Goal: Task Accomplishment & Management: Use online tool/utility

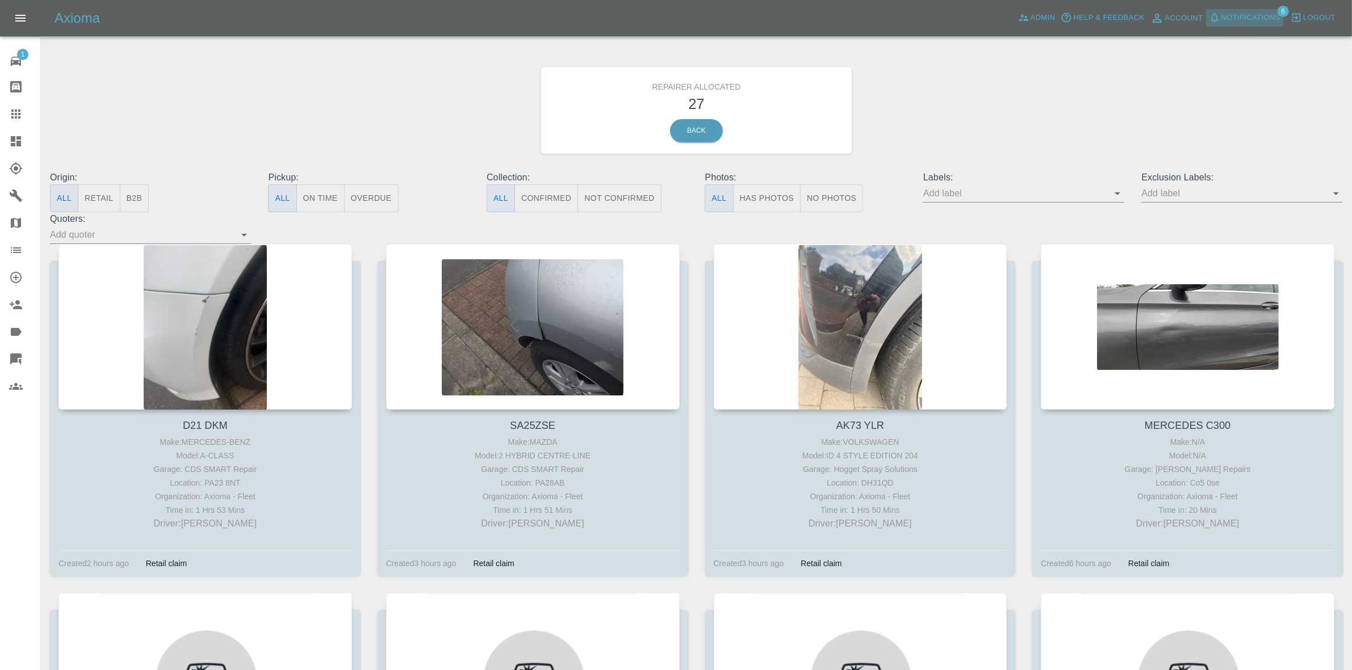
click at [1256, 15] on span "Notifications" at bounding box center [1250, 17] width 59 height 13
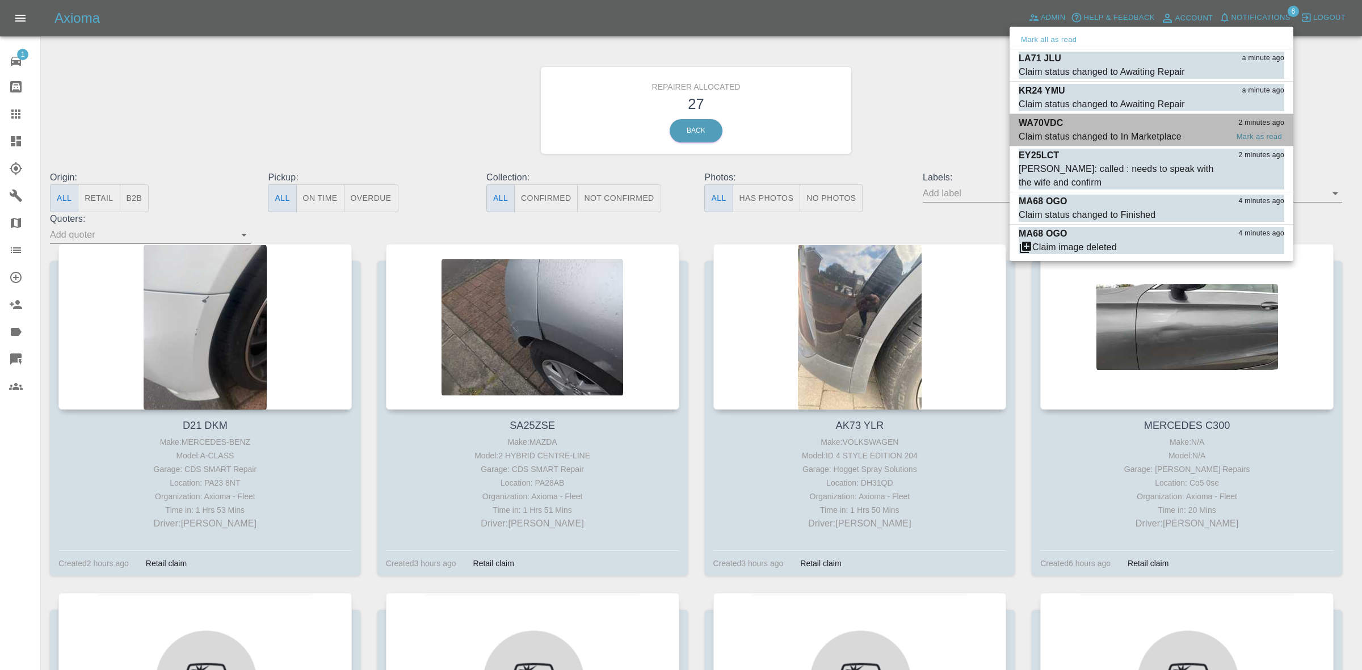
click at [1138, 123] on div "WA70VDC 2 minutes ago" at bounding box center [1152, 123] width 266 height 14
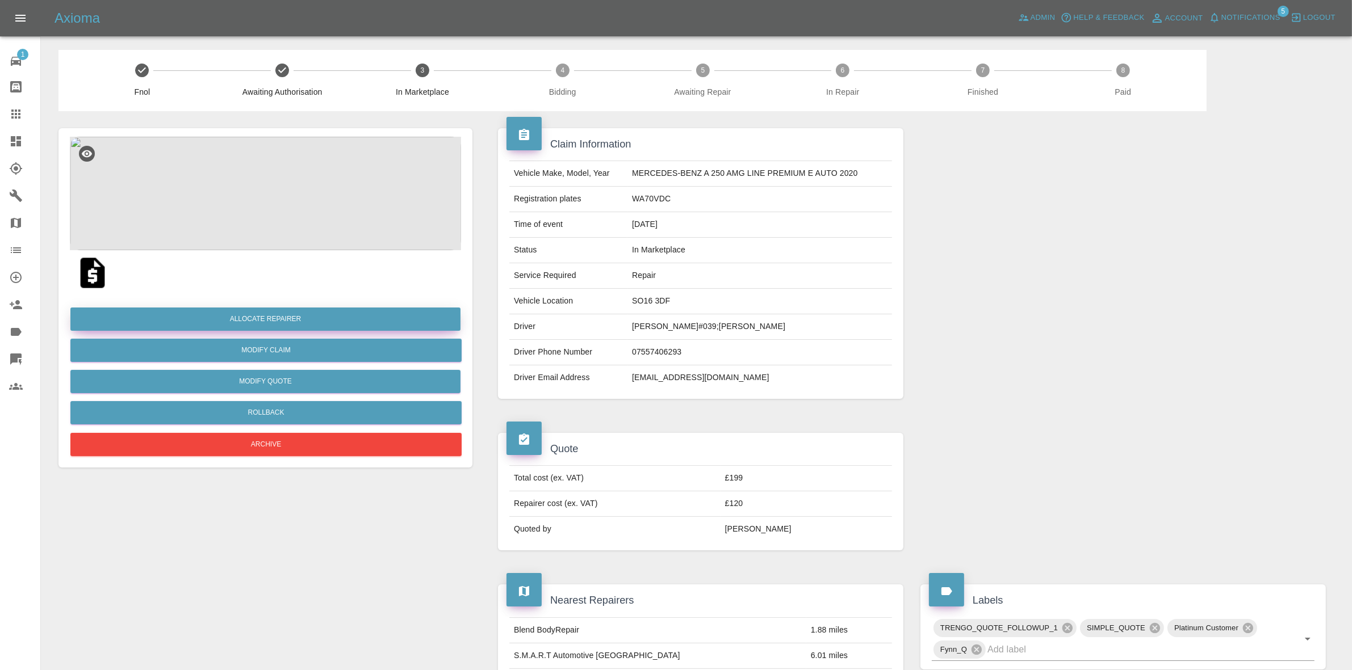
click at [258, 317] on button "Allocate Repairer" at bounding box center [265, 319] width 390 height 23
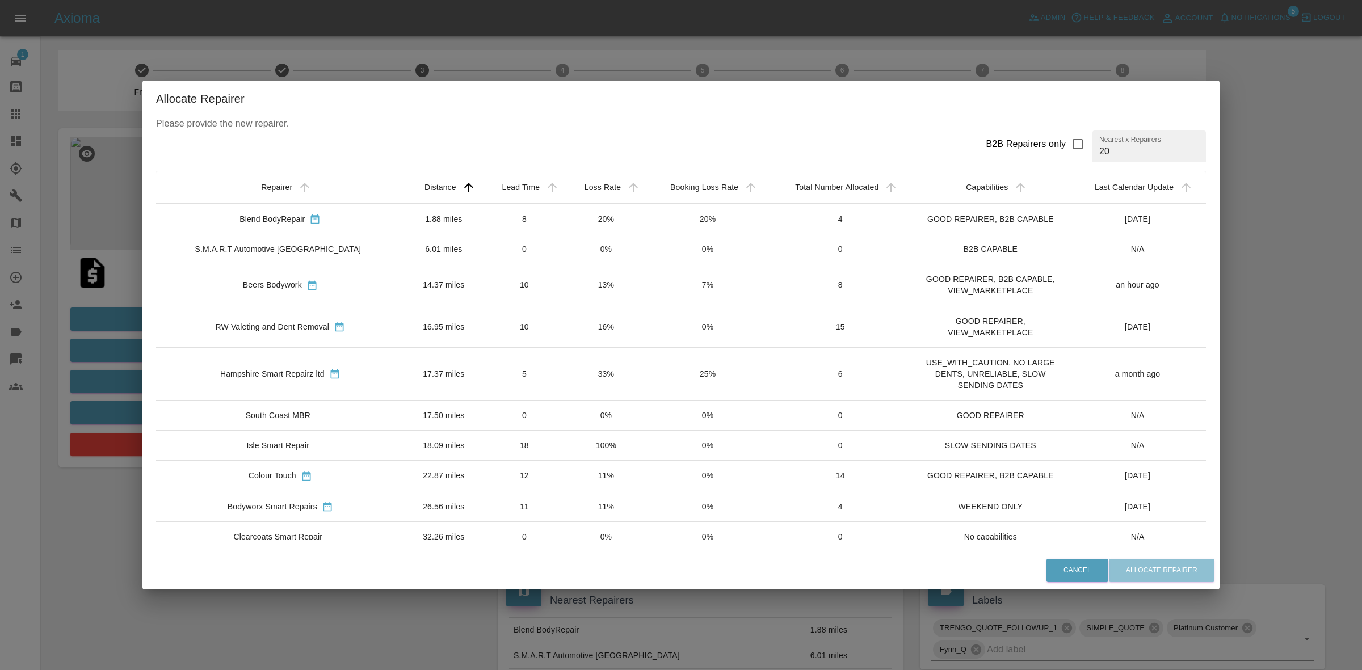
click at [576, 296] on td "13%" at bounding box center [606, 285] width 81 height 41
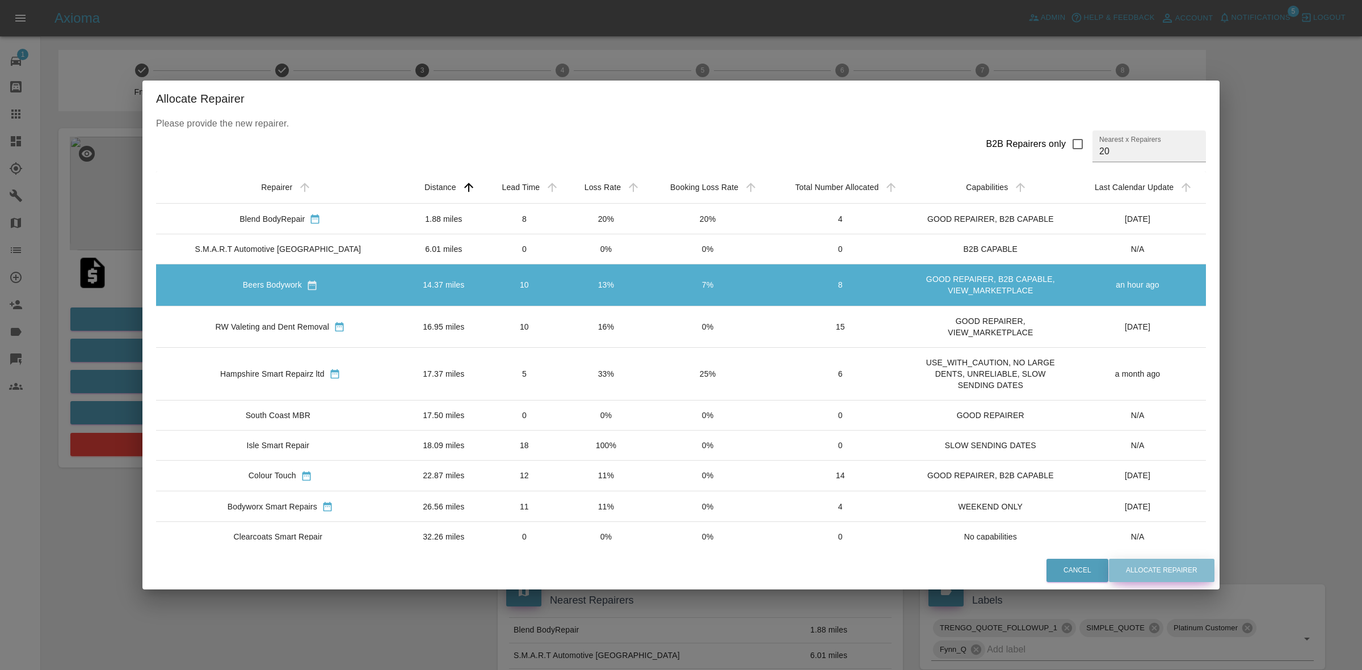
click at [1139, 571] on button "Allocate Repairer" at bounding box center [1162, 570] width 106 height 23
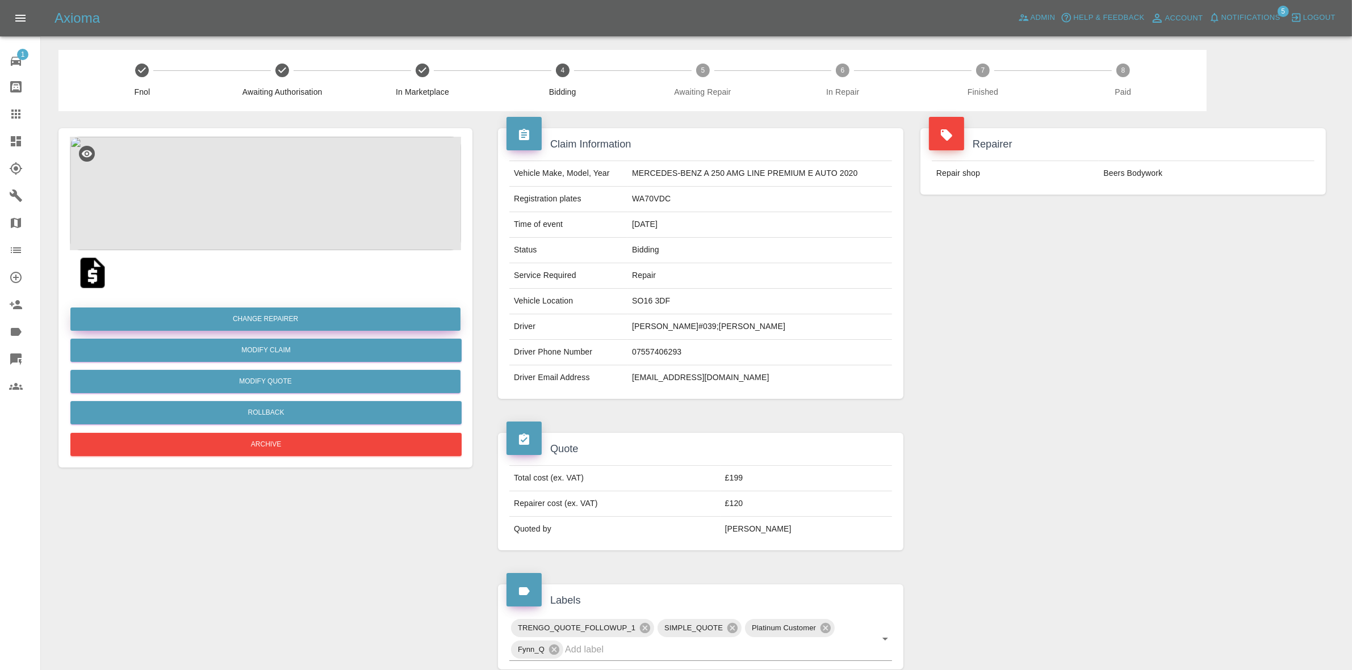
click at [265, 316] on button "Change Repairer" at bounding box center [265, 319] width 390 height 23
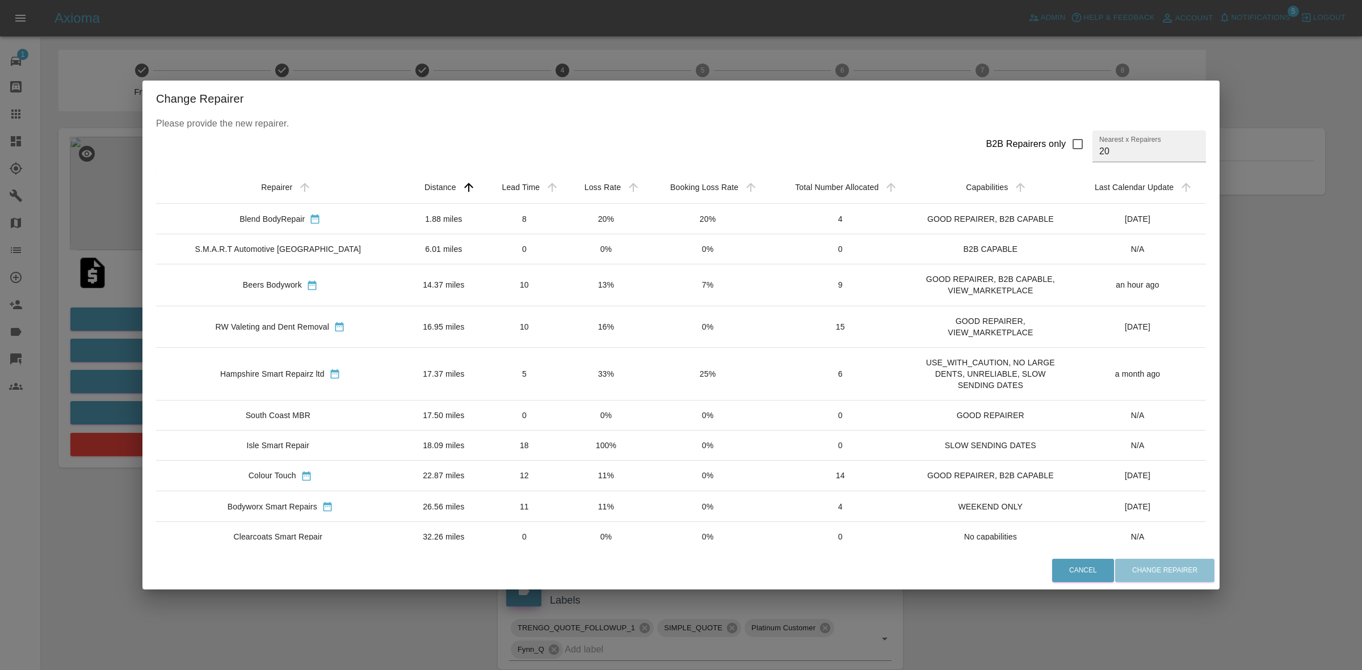
drag, startPoint x: 1272, startPoint y: 94, endPoint x: 1247, endPoint y: 88, distance: 26.2
click at [1272, 94] on div "Change Repairer Please provide the new repairer. B2B Repairers only Nearest x R…" at bounding box center [681, 335] width 1362 height 670
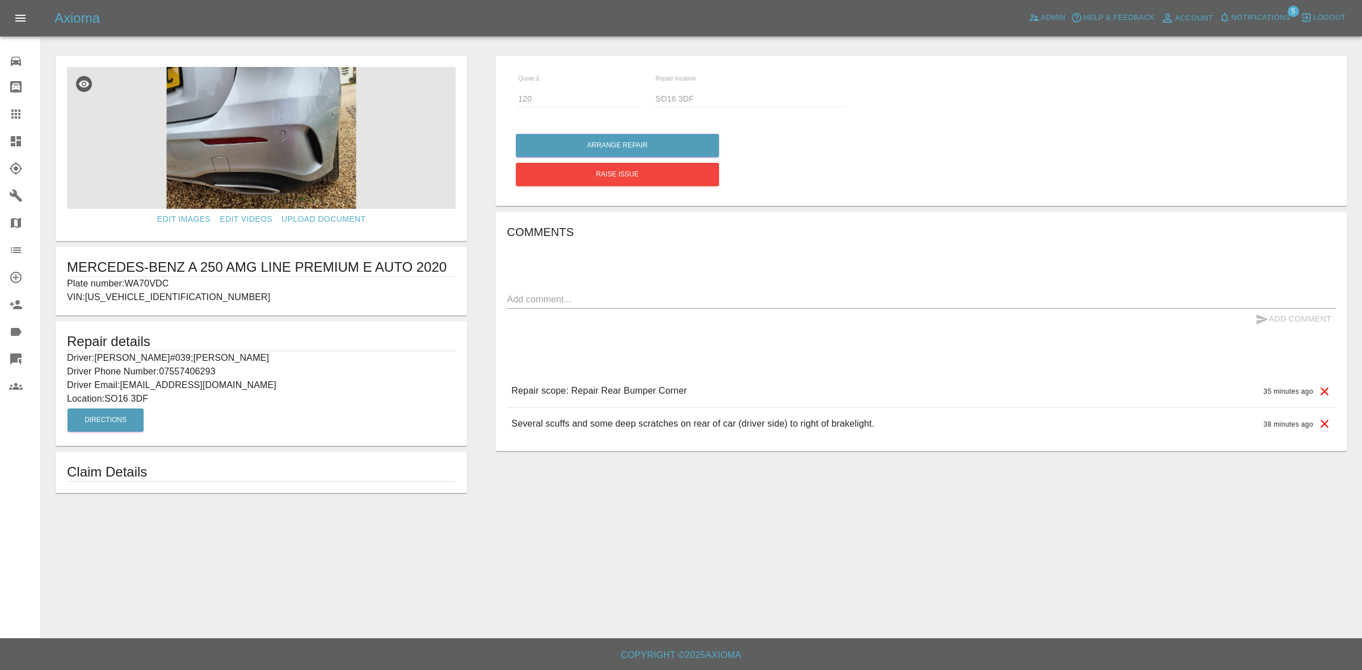
click at [0, 135] on link "Dashboard" at bounding box center [20, 141] width 40 height 27
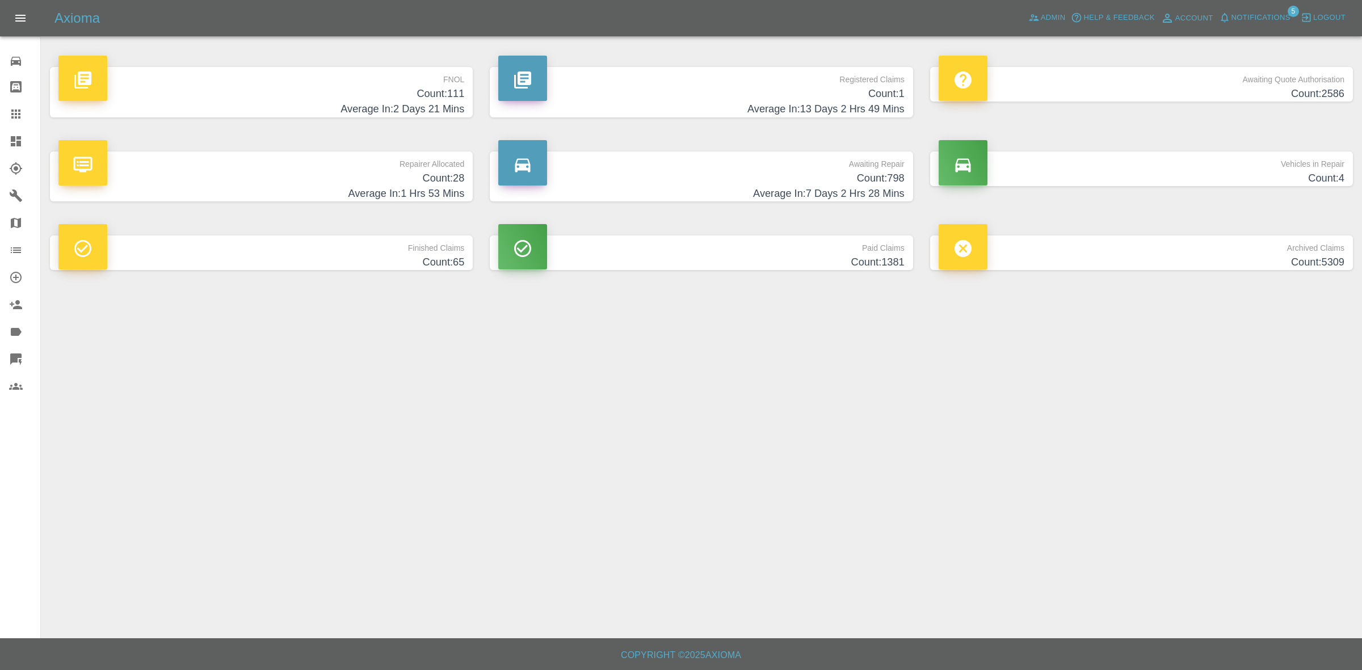
click at [1240, 22] on span "Notifications" at bounding box center [1261, 17] width 59 height 13
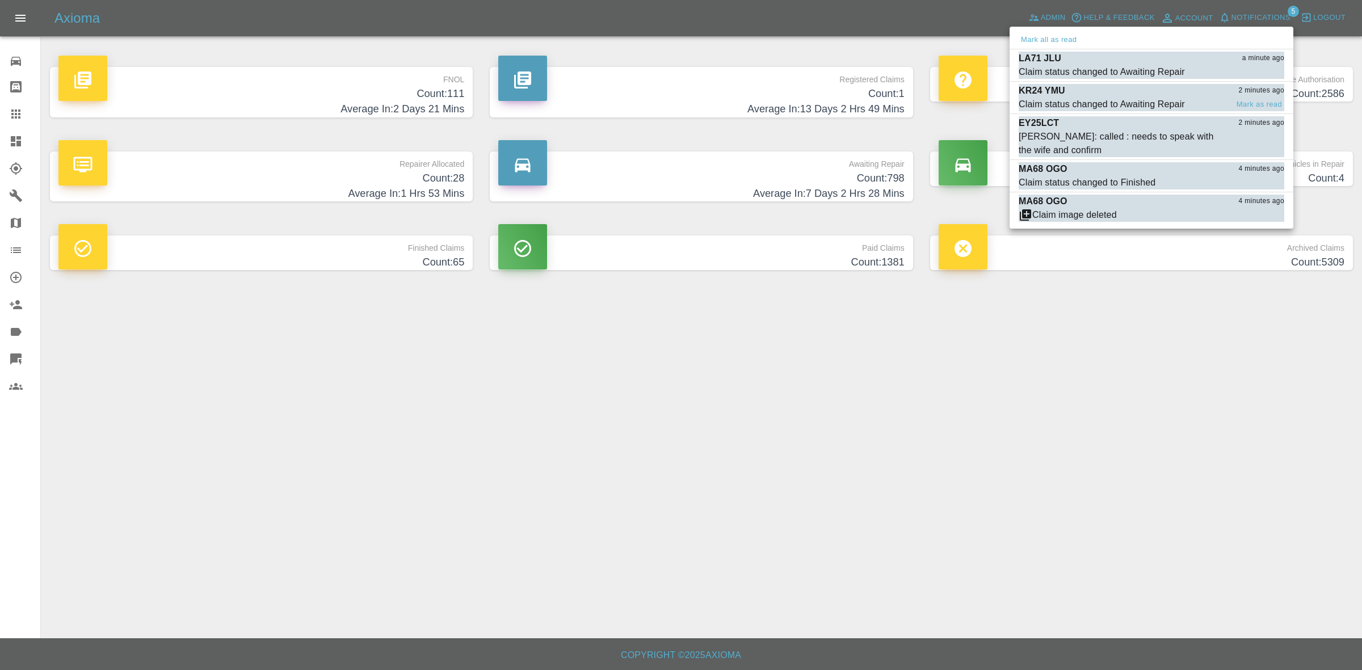
click at [1123, 92] on div "KR24 YMU 2 minutes ago" at bounding box center [1152, 91] width 266 height 14
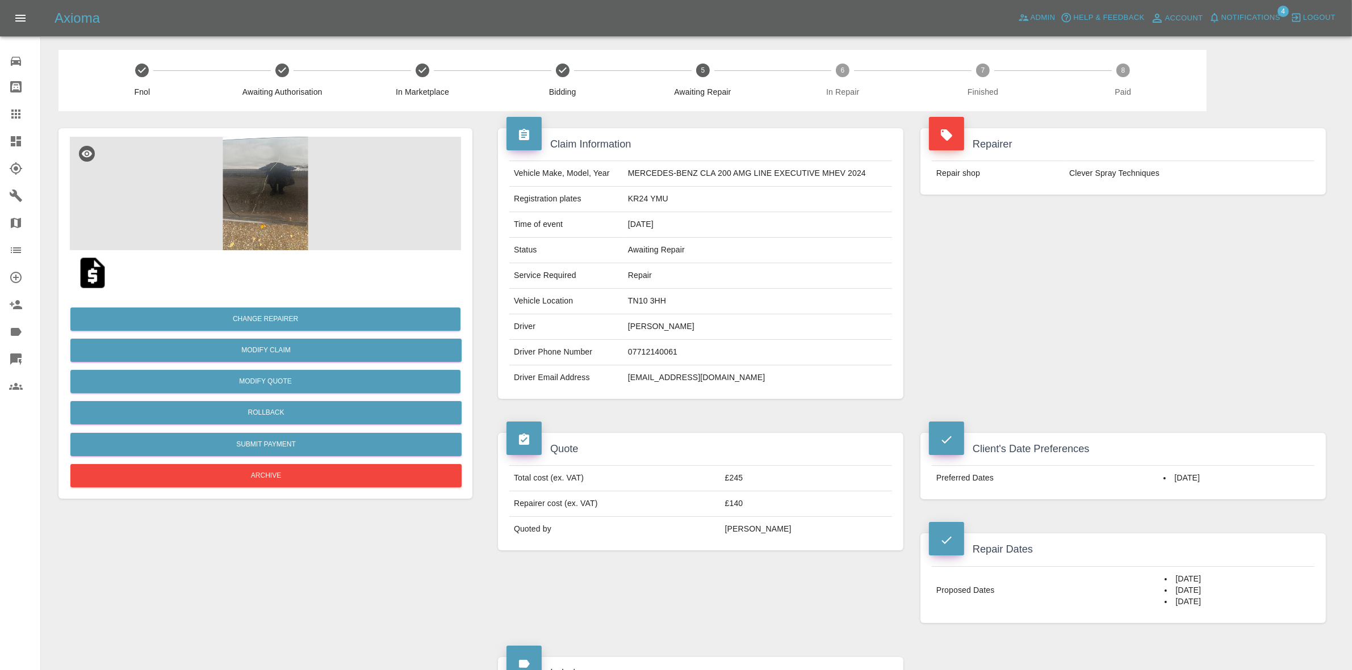
click at [1242, 11] on span "Notifications" at bounding box center [1250, 17] width 59 height 13
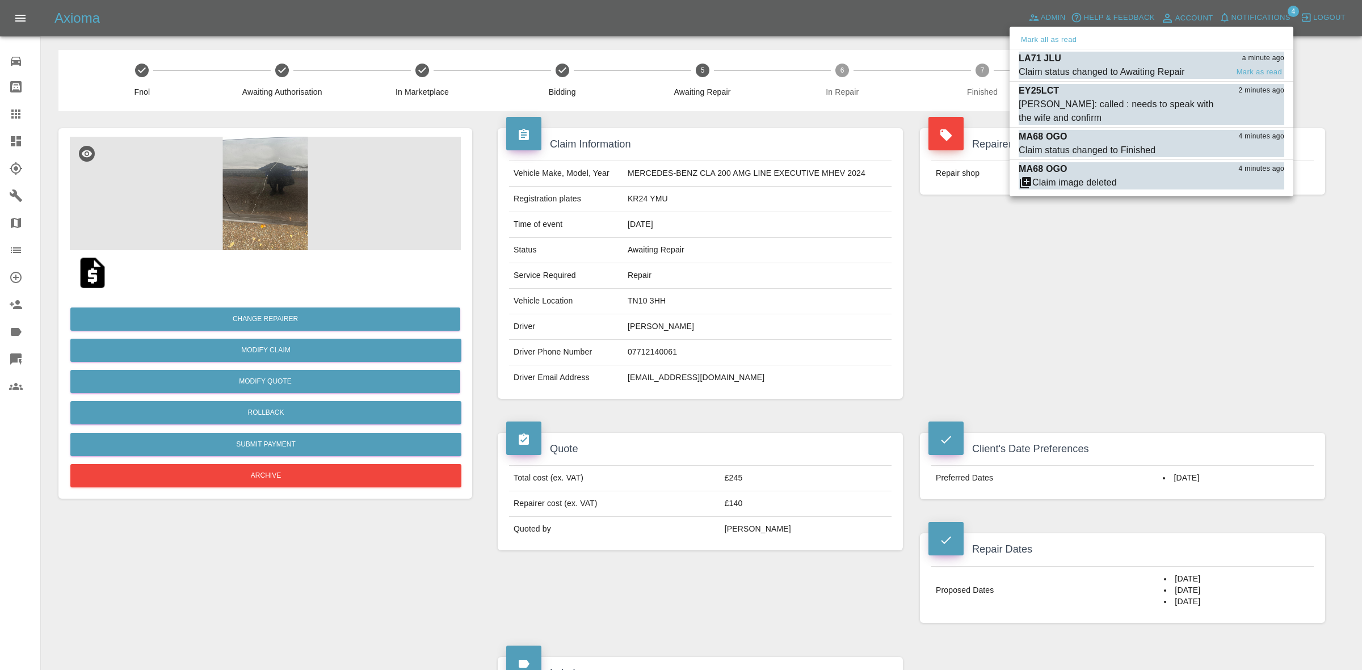
click at [1156, 66] on div "Claim status changed to Awaiting Repair" at bounding box center [1102, 72] width 166 height 14
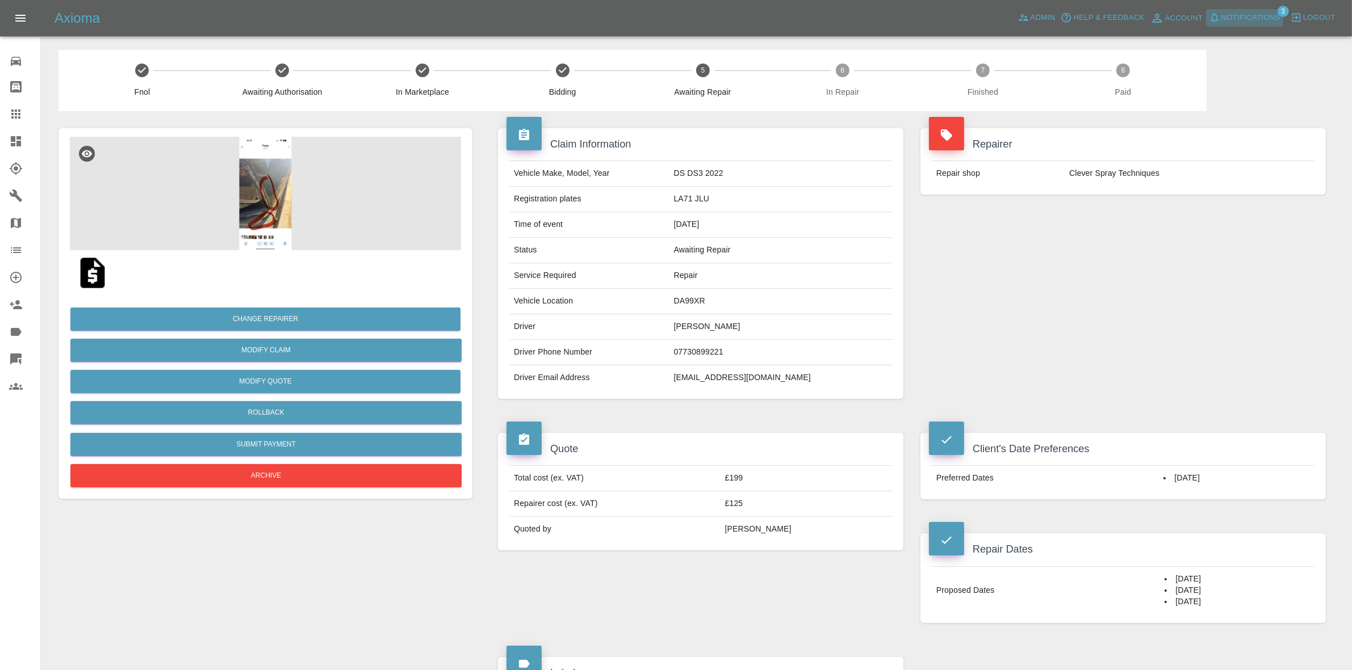
click at [1236, 15] on span "Notifications" at bounding box center [1250, 17] width 59 height 13
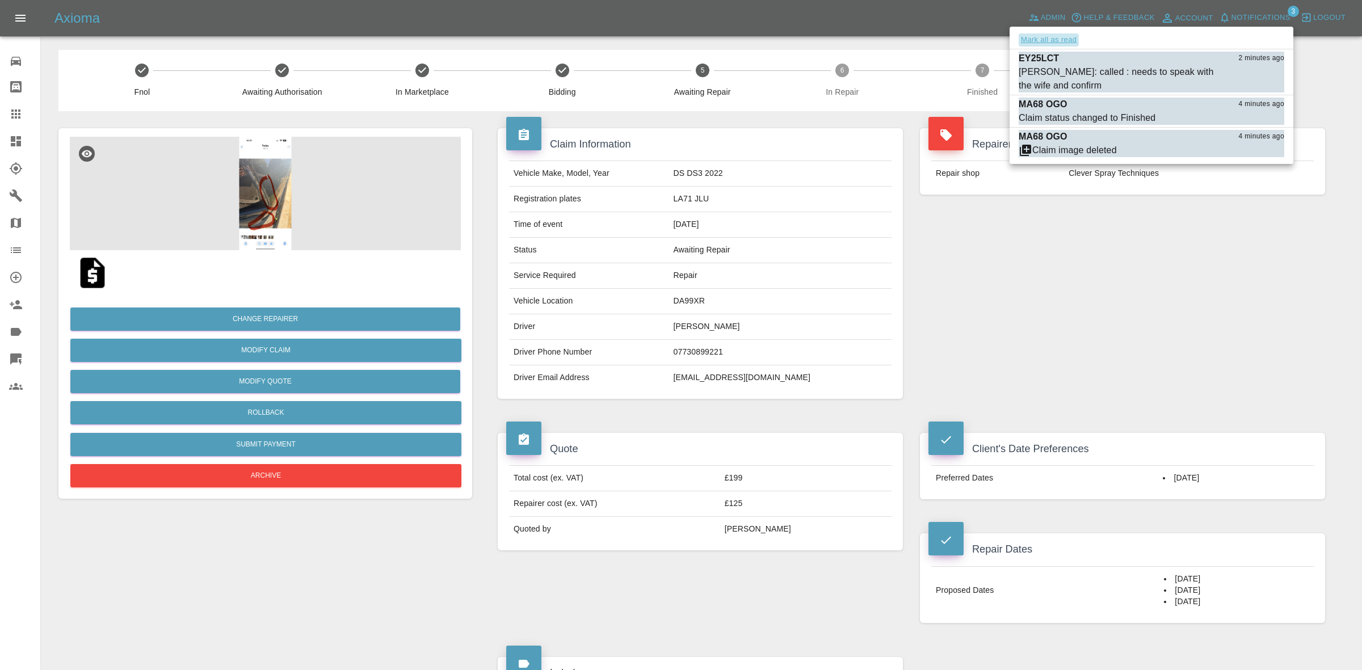
click at [1052, 41] on button "Mark all as read" at bounding box center [1049, 39] width 60 height 13
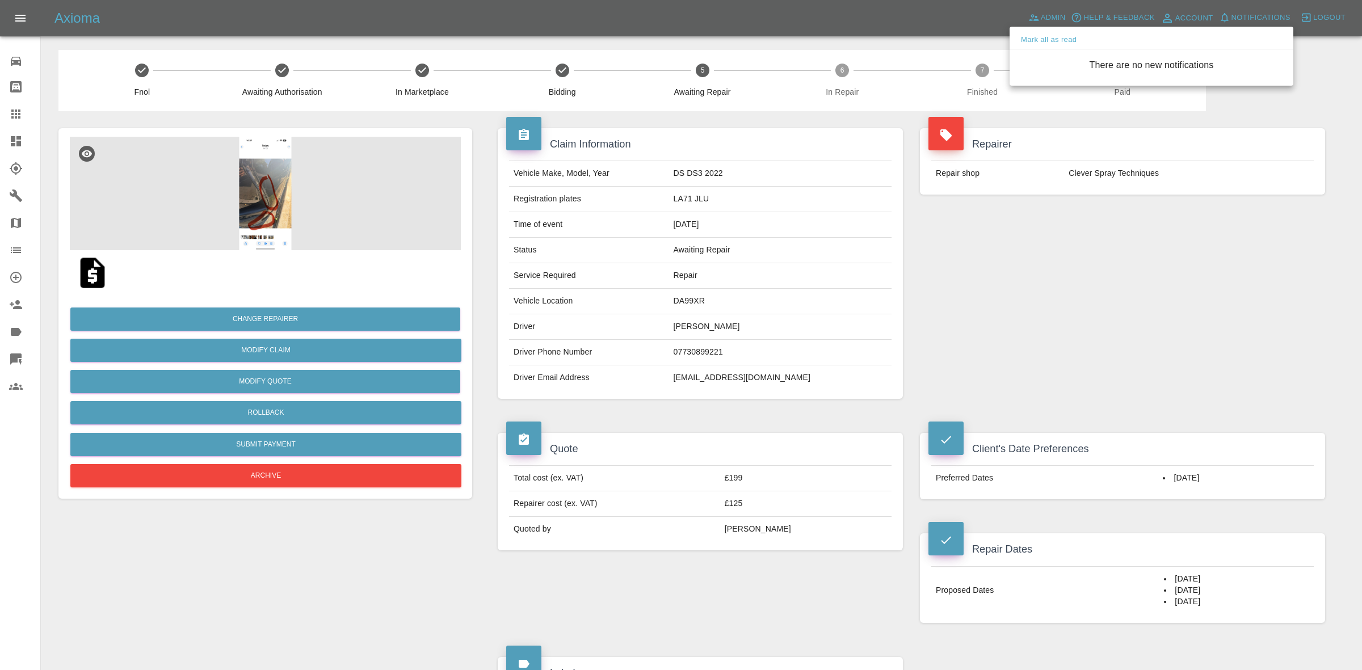
click at [1159, 309] on div at bounding box center [681, 335] width 1362 height 670
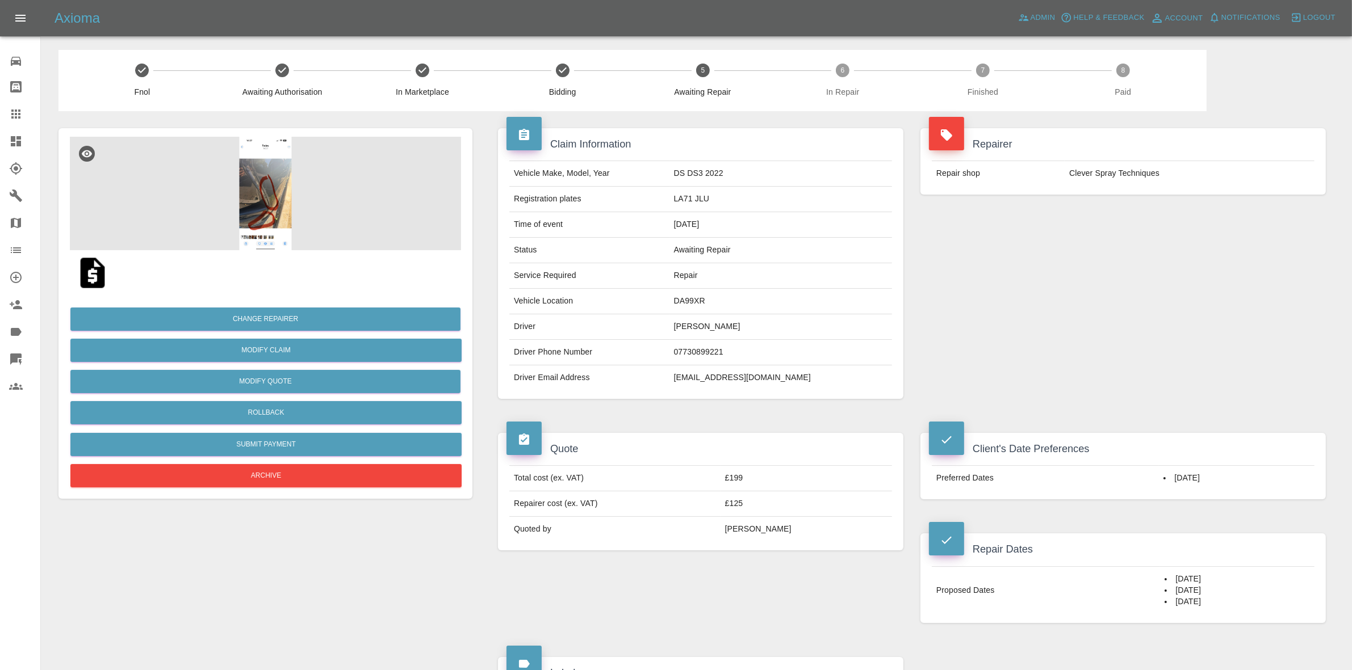
click at [748, 307] on td "DA99XR" at bounding box center [780, 302] width 223 height 26
click at [244, 205] on img at bounding box center [265, 194] width 391 height 114
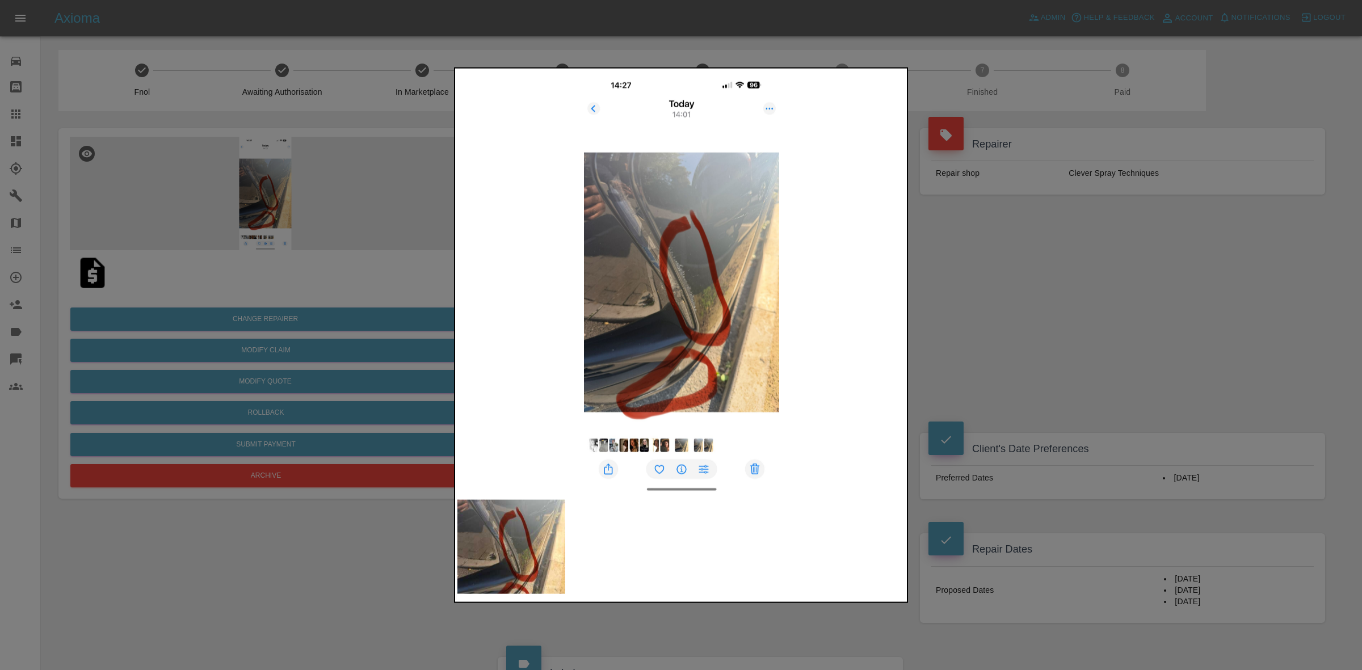
click at [895, 275] on img at bounding box center [682, 282] width 448 height 424
click at [999, 294] on div at bounding box center [681, 335] width 1362 height 670
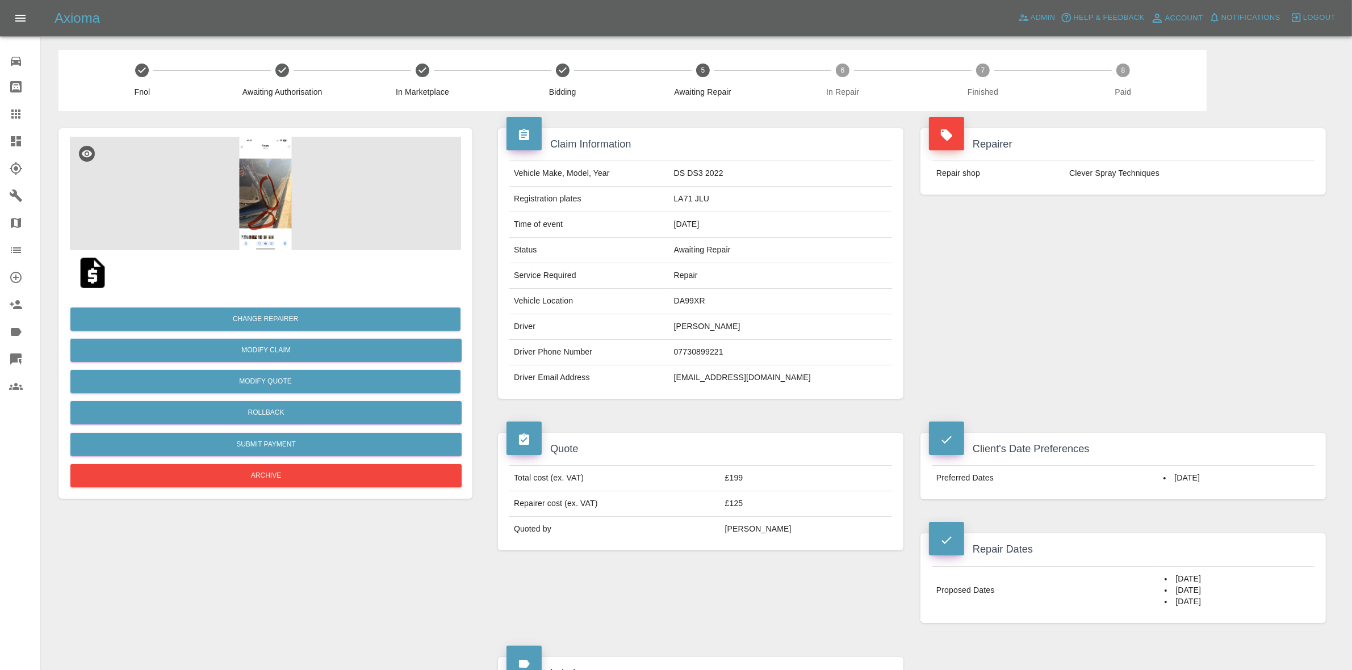
click at [1112, 189] on div "Repair shop Clever Spray Techniques" at bounding box center [1122, 173] width 405 height 43
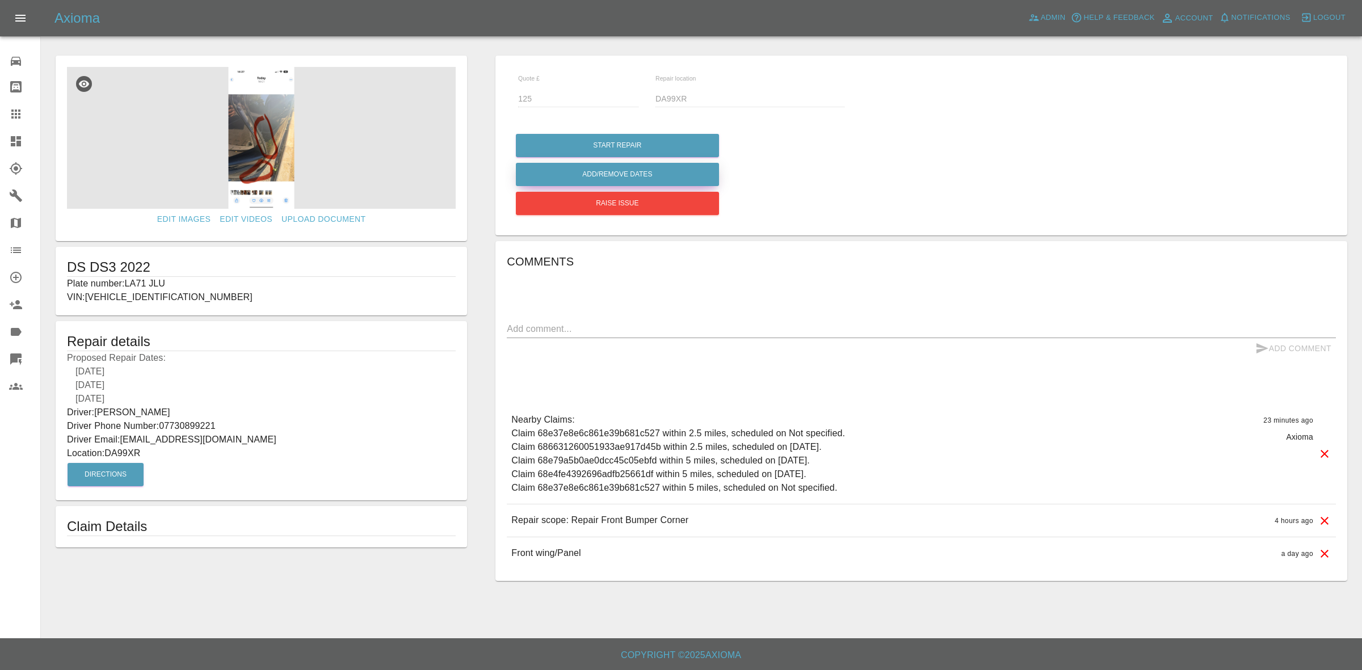
click at [611, 172] on button "Add/Remove Dates" at bounding box center [617, 174] width 203 height 23
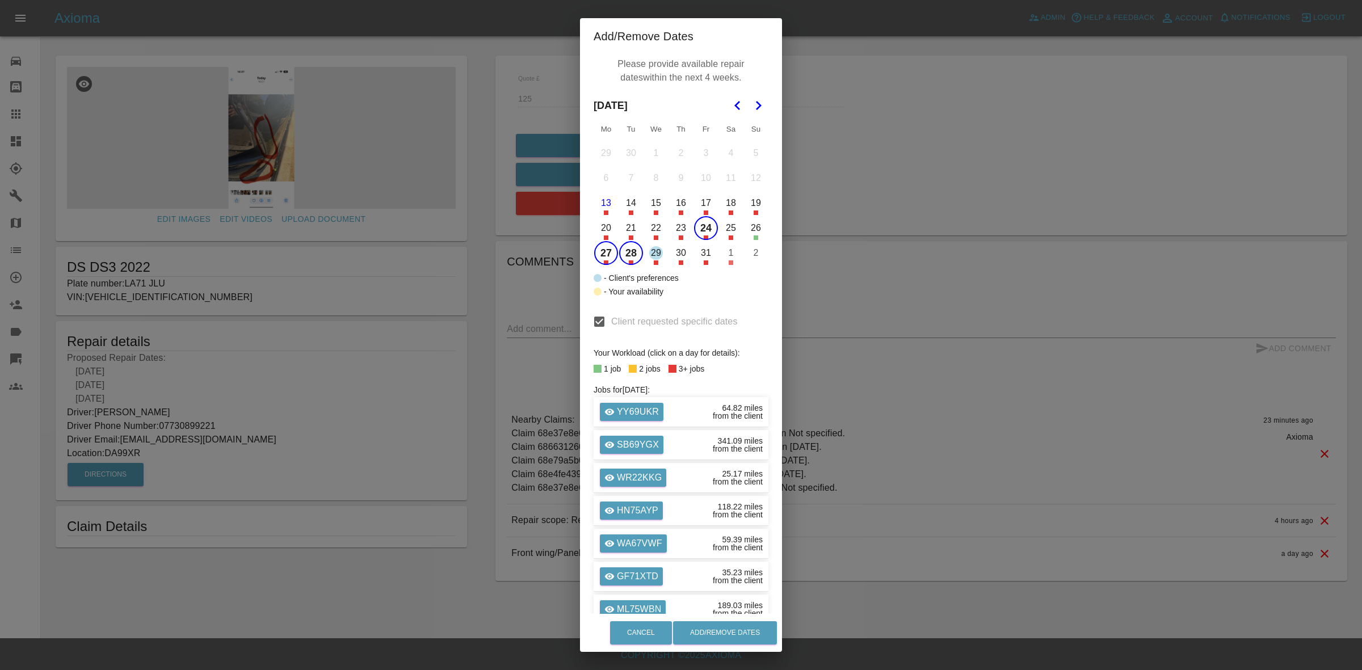
click at [652, 254] on button "29" at bounding box center [656, 253] width 24 height 24
click at [731, 628] on button "Add/Remove Dates" at bounding box center [725, 633] width 104 height 23
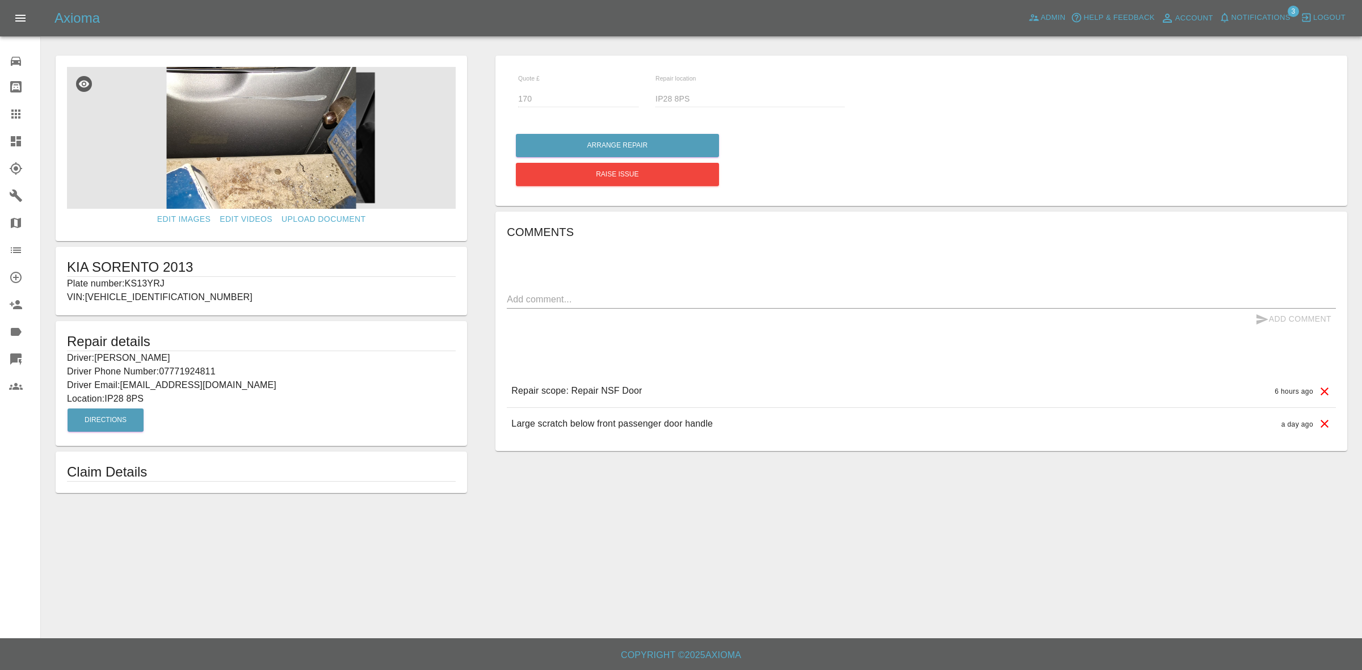
click at [140, 280] on p "Plate number: KS13YRJ" at bounding box center [261, 284] width 389 height 14
copy p "KS13YRJ"
drag, startPoint x: 10, startPoint y: 122, endPoint x: 171, endPoint y: 213, distance: 185.1
click at [10, 122] on link "Claims" at bounding box center [20, 113] width 40 height 27
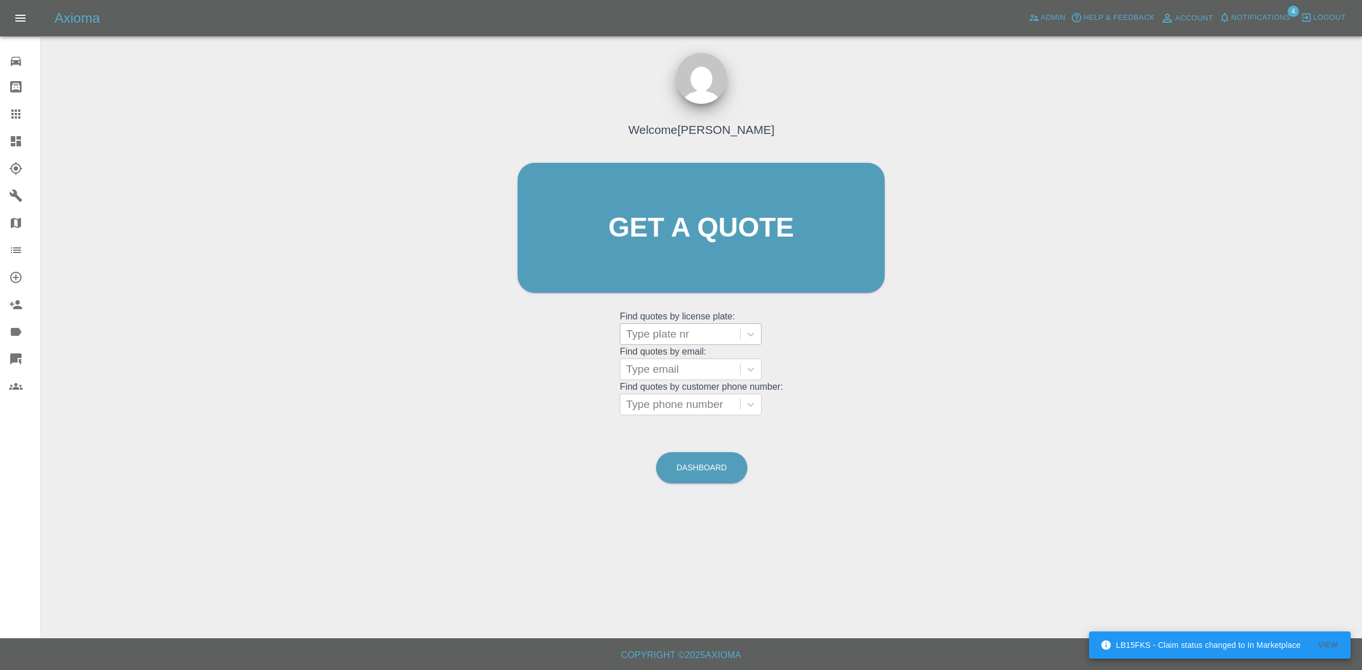
click at [670, 333] on div at bounding box center [680, 334] width 108 height 16
paste input "KS13YRJ"
type input "KS13YRJ"
click at [671, 356] on div "KS13YRJ, Bidding" at bounding box center [691, 363] width 142 height 23
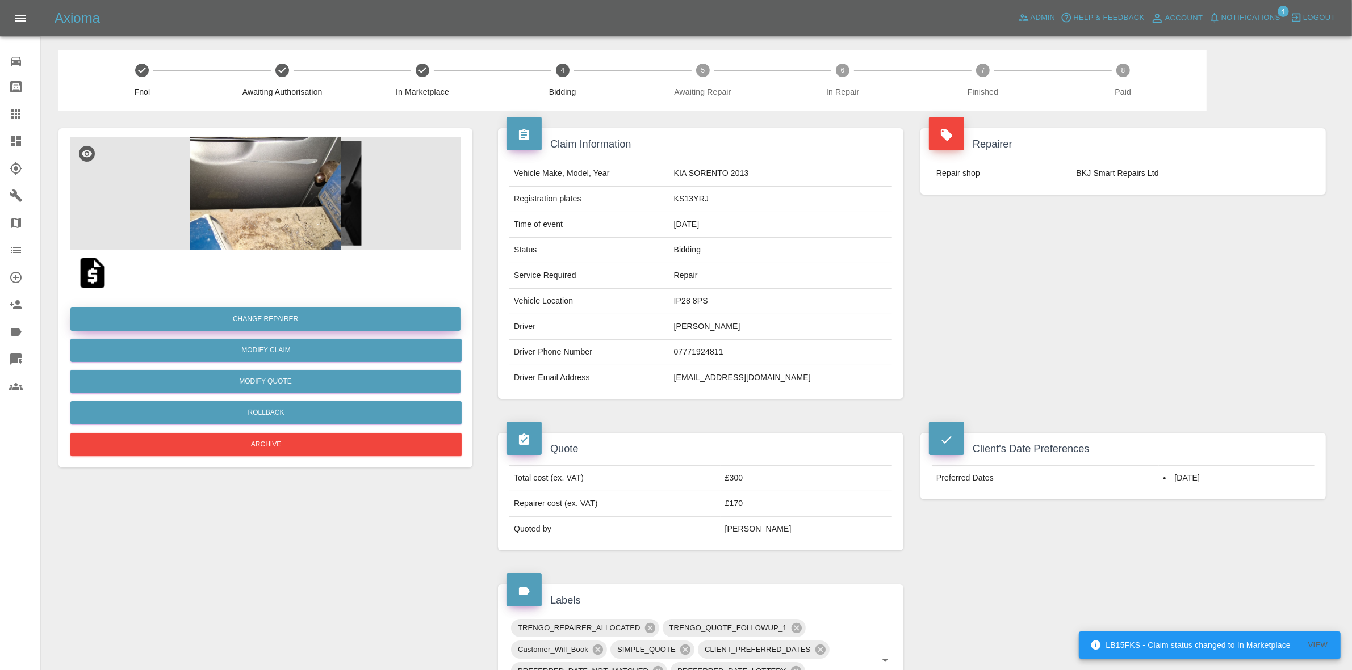
click at [244, 315] on button "Change Repairer" at bounding box center [265, 319] width 390 height 23
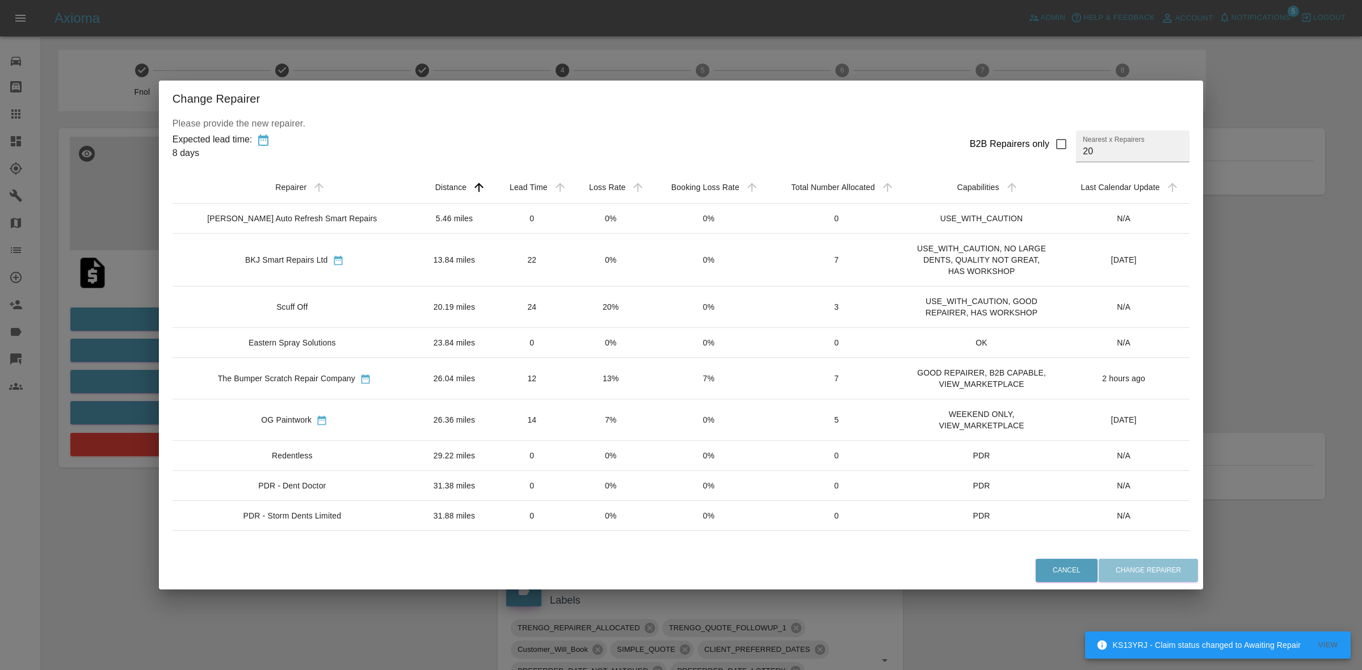
click at [1273, 94] on div "Change Repairer Please provide the new repairer. Expected lead time: 8 days B2B…" at bounding box center [681, 335] width 1362 height 670
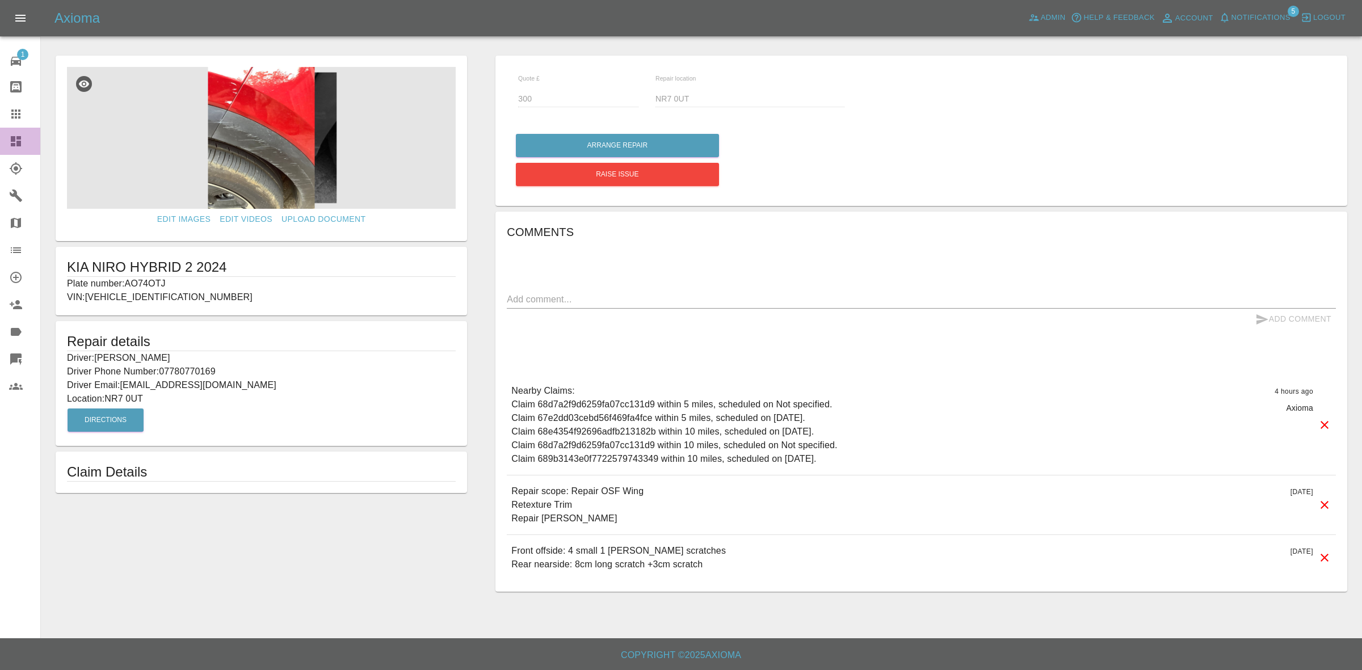
click at [0, 140] on link "Dashboard" at bounding box center [20, 141] width 40 height 27
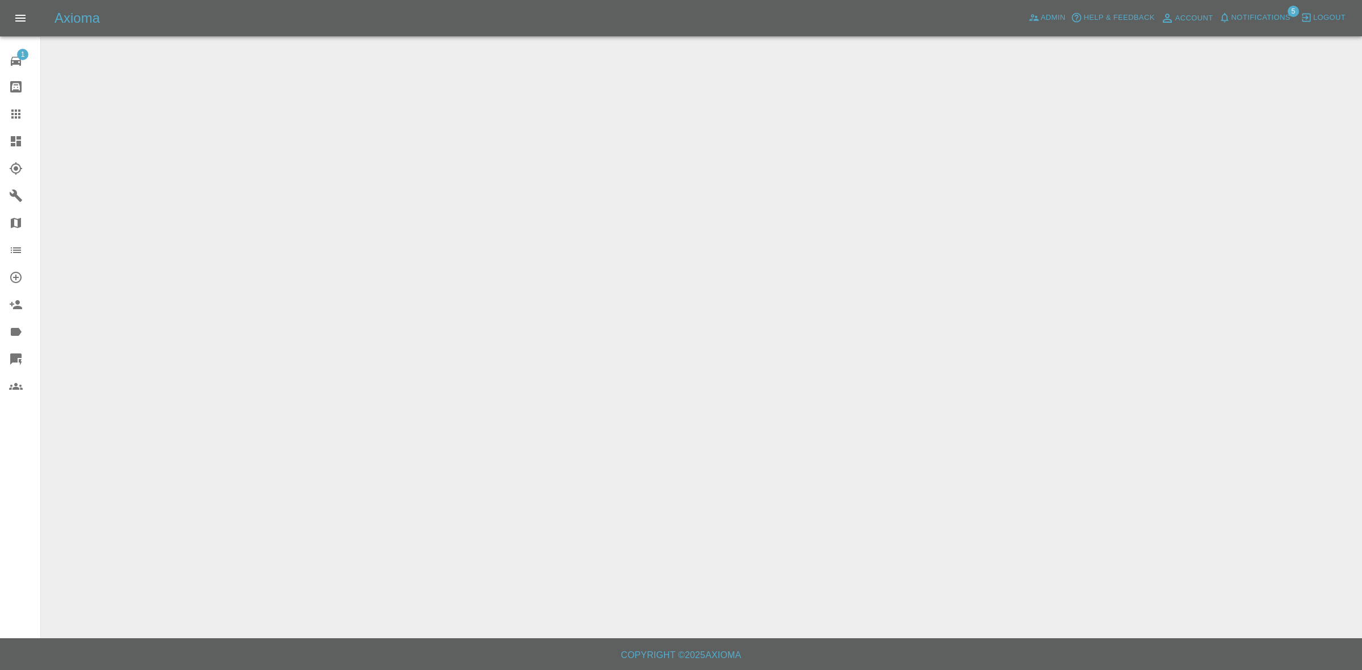
click at [1245, 14] on span "Notifications" at bounding box center [1261, 17] width 59 height 13
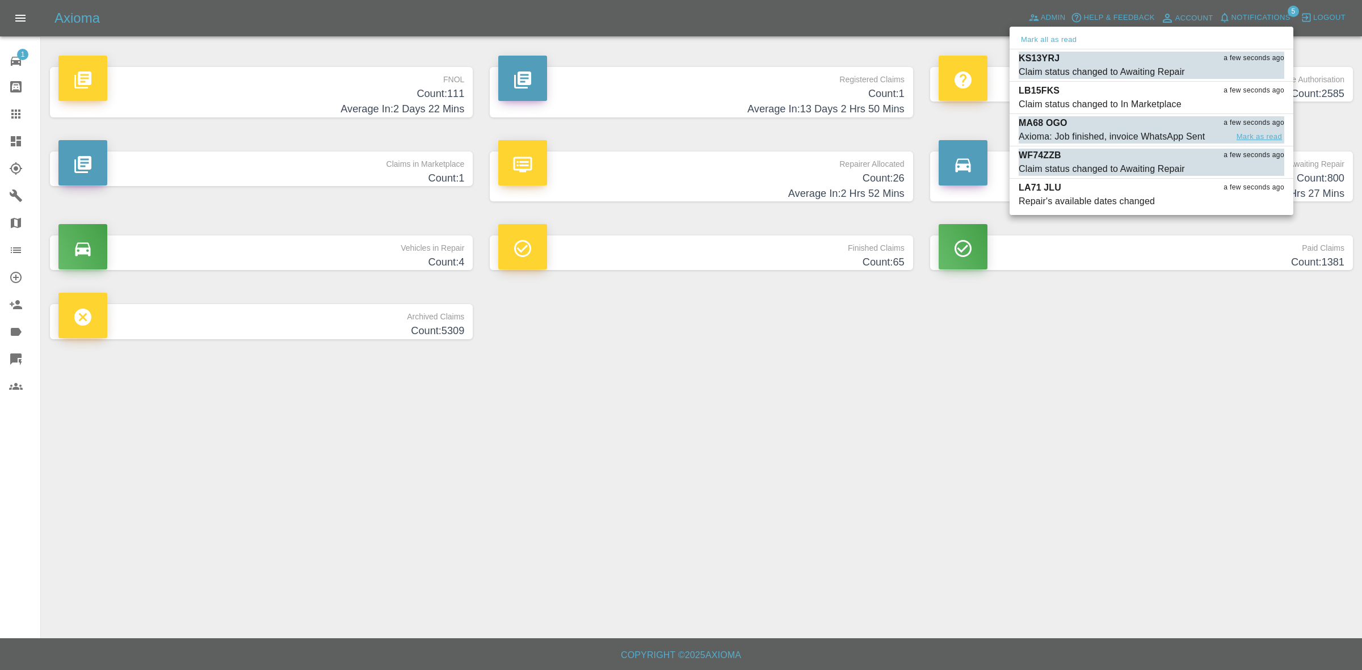
click at [1256, 135] on button "Mark as read" at bounding box center [1260, 137] width 50 height 13
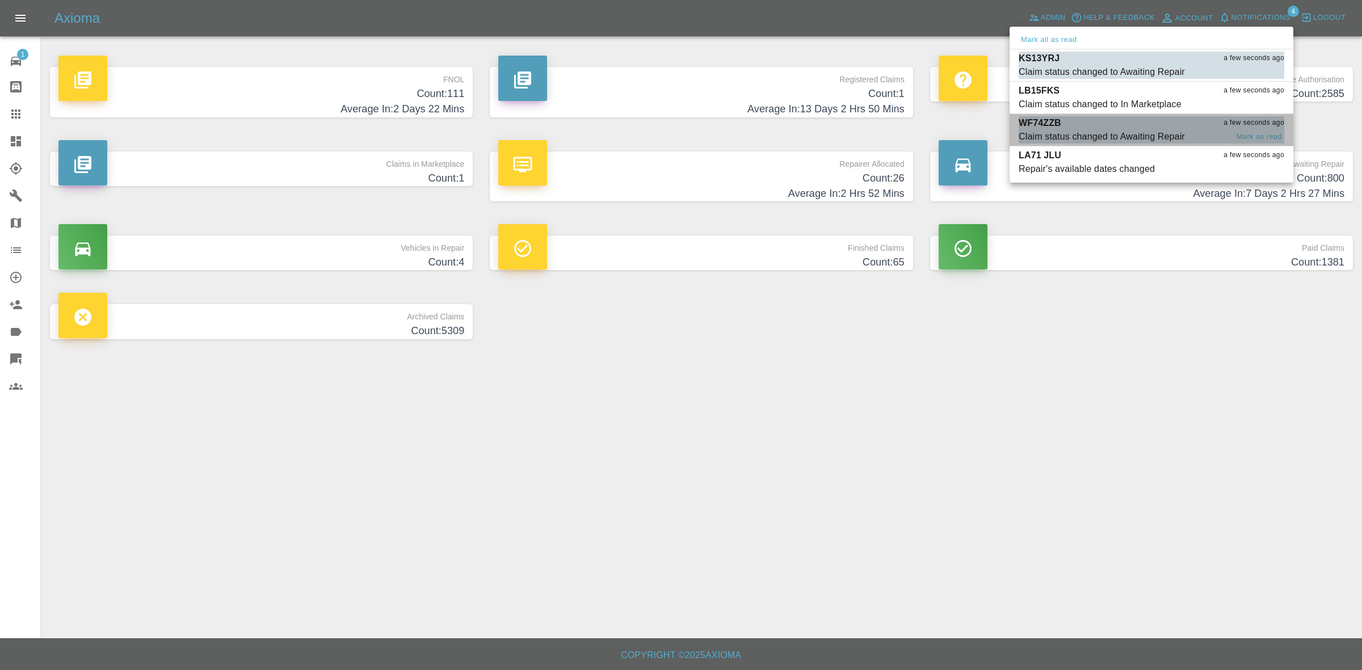
click at [1123, 132] on div "Claim status changed to Awaiting Repair" at bounding box center [1102, 137] width 166 height 14
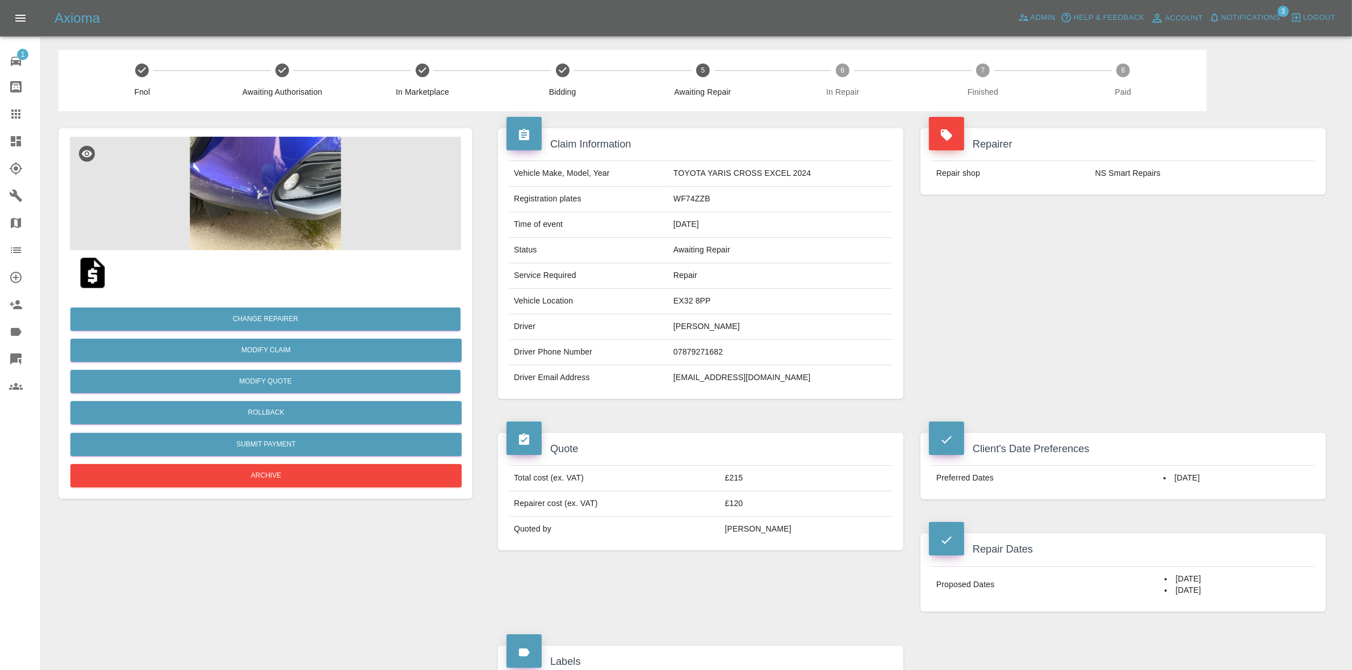
click at [1246, 12] on span "Notifications" at bounding box center [1250, 17] width 59 height 13
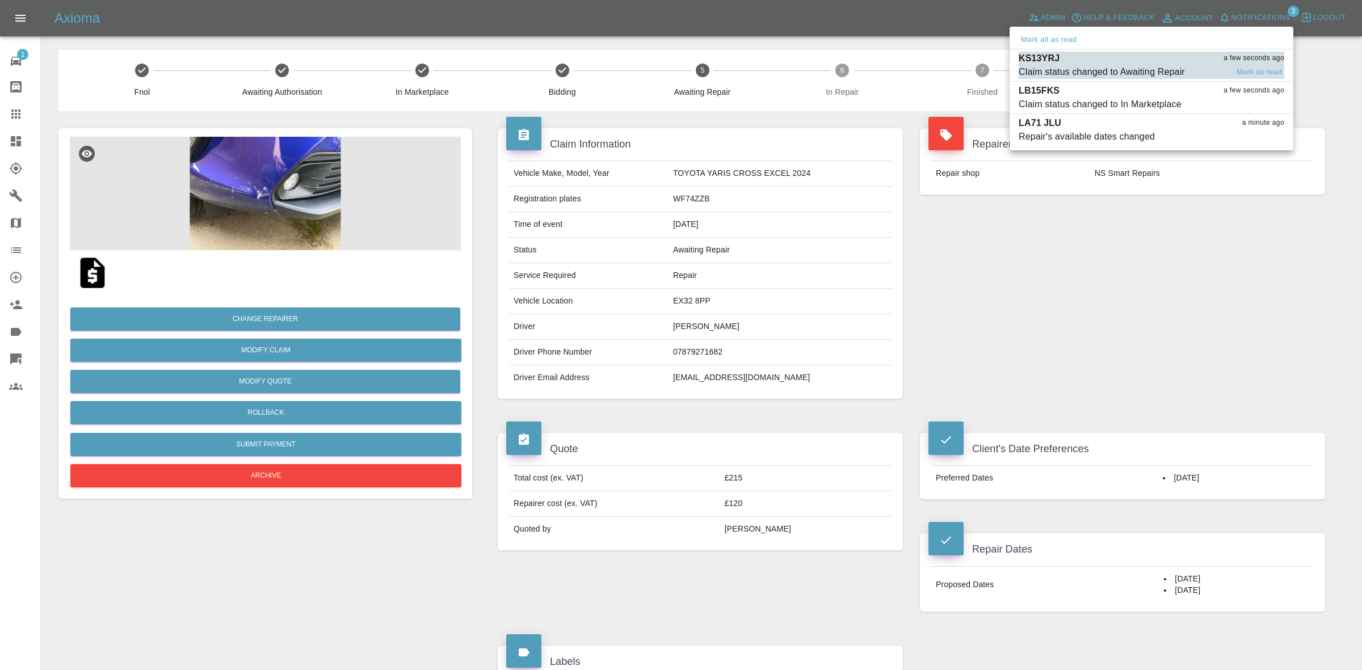
click at [1104, 62] on div "KS13YRJ a few seconds ago" at bounding box center [1152, 59] width 266 height 14
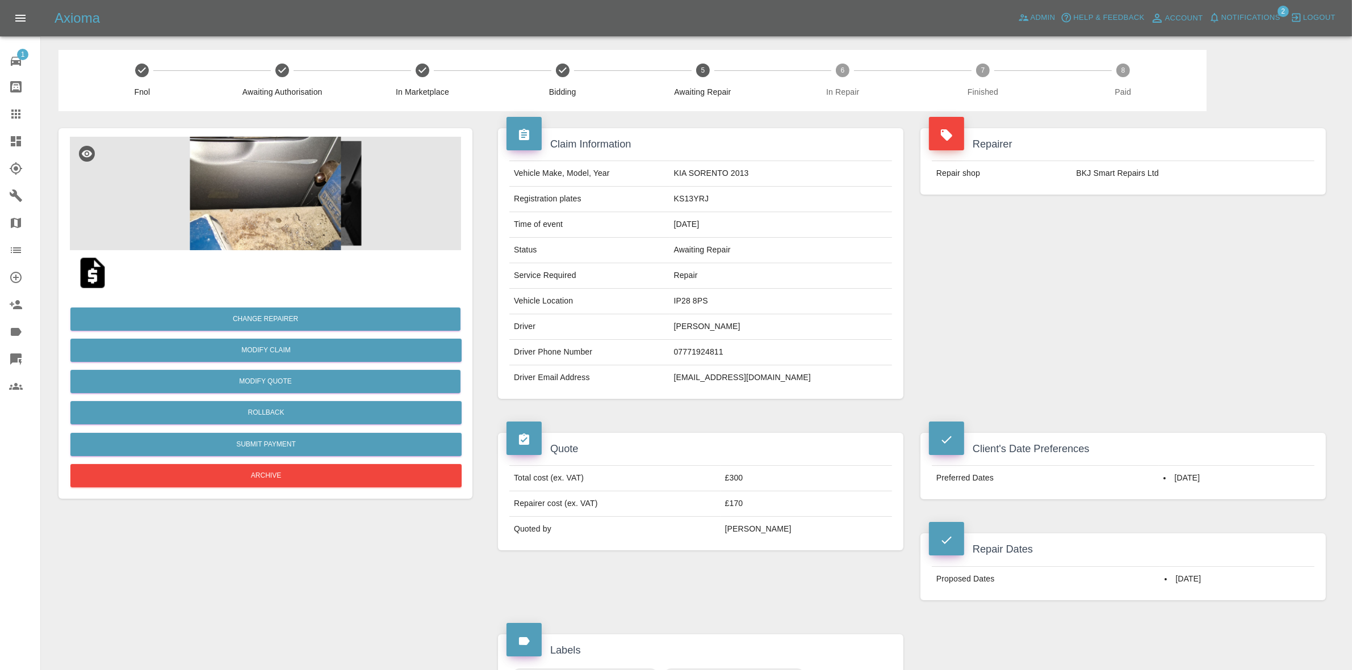
click at [1246, 17] on span "Notifications" at bounding box center [1250, 17] width 59 height 13
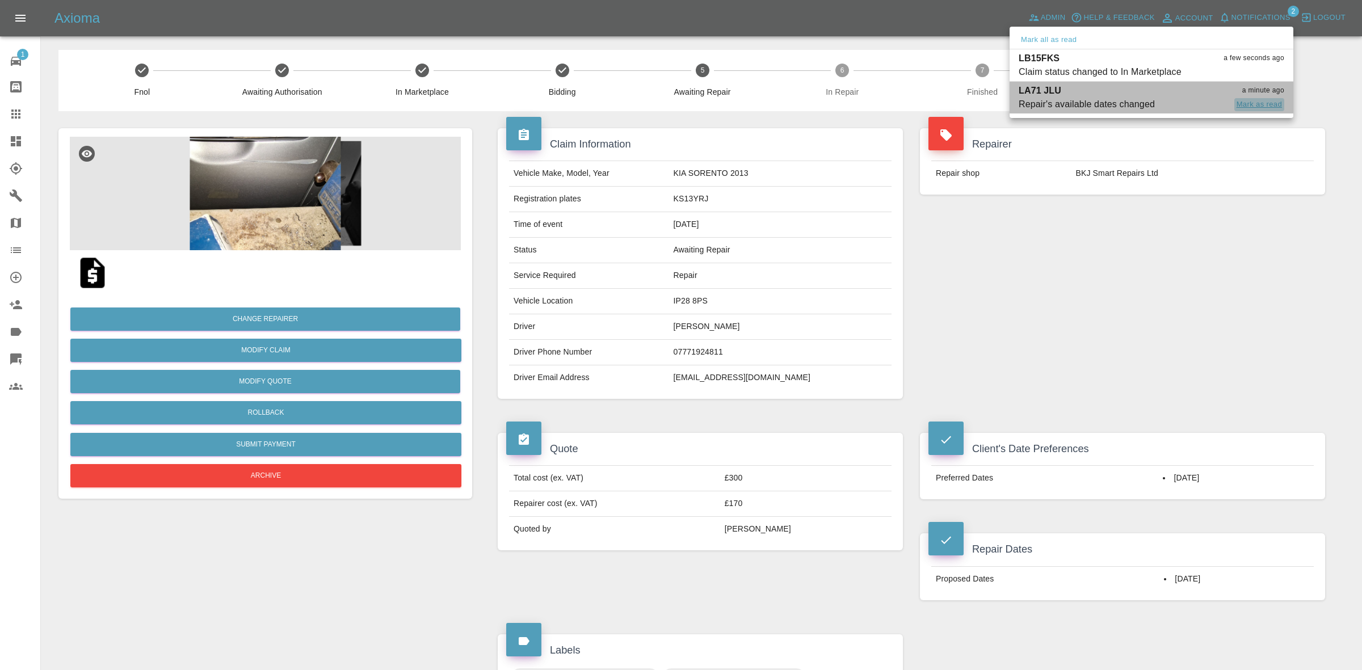
click at [1241, 109] on button "Mark as read" at bounding box center [1260, 104] width 50 height 13
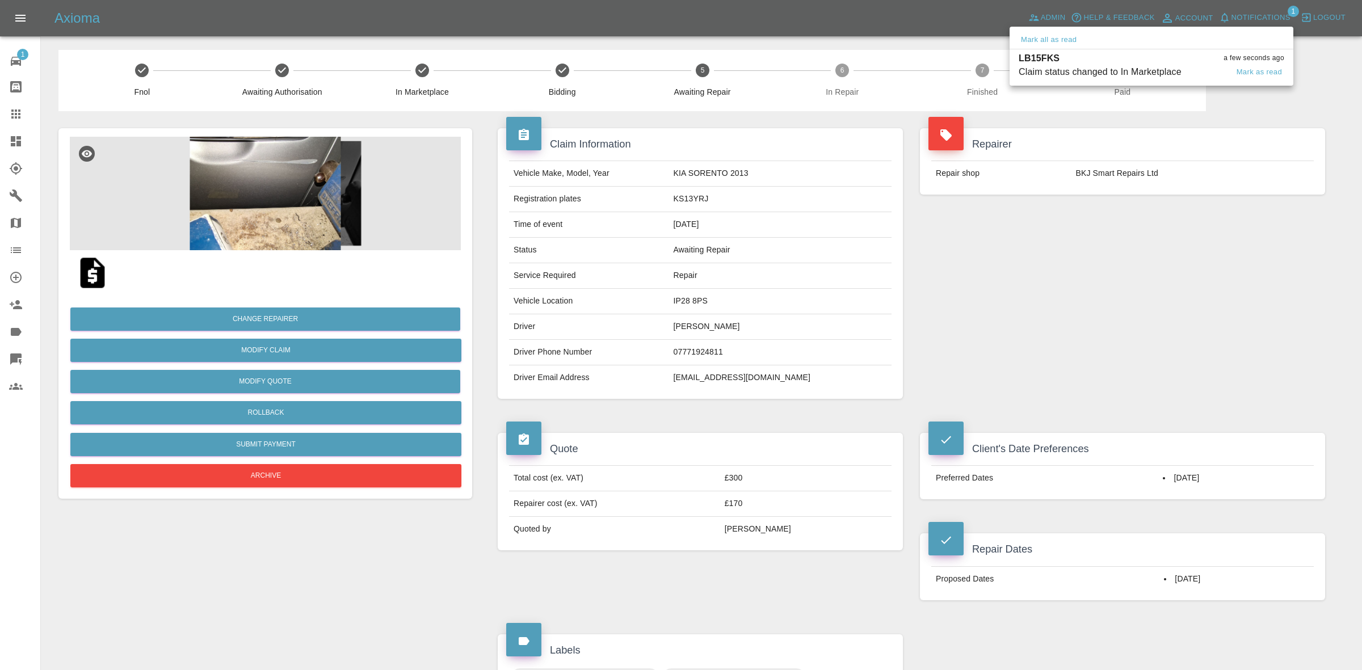
click at [1133, 57] on div "LB15FKS a few seconds ago" at bounding box center [1152, 59] width 266 height 14
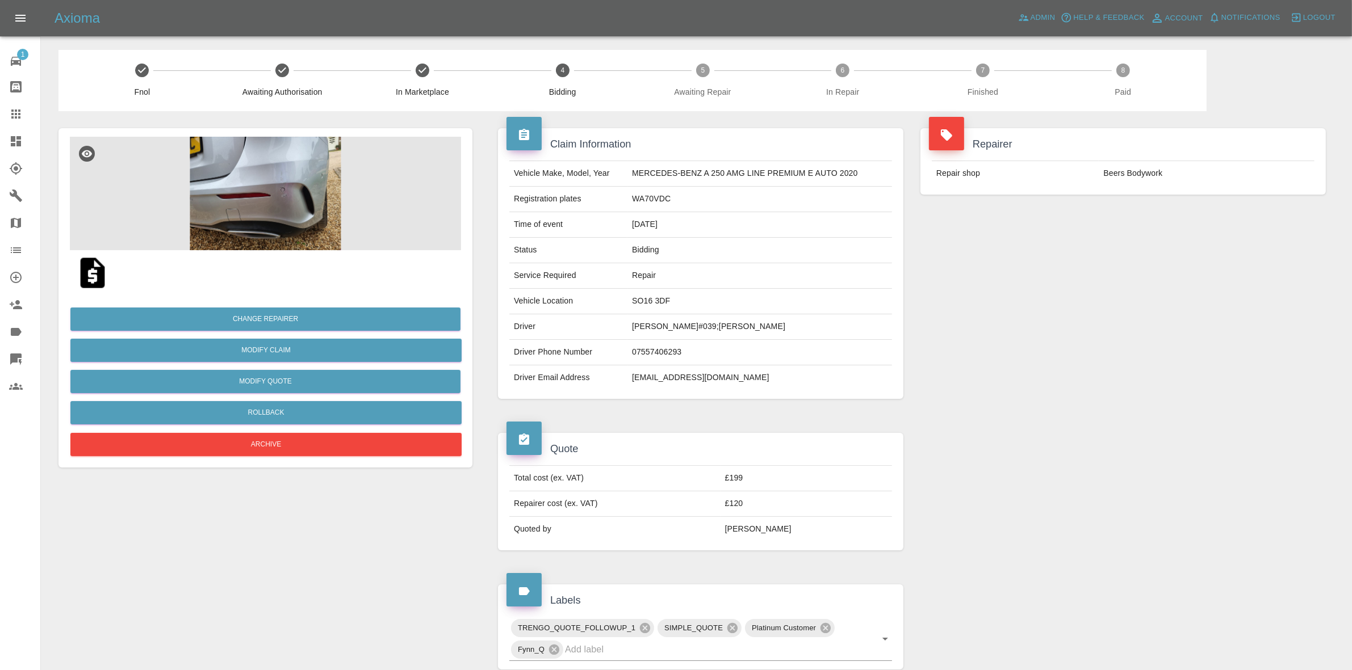
drag, startPoint x: 7, startPoint y: 135, endPoint x: 38, endPoint y: 120, distance: 34.5
click at [7, 135] on link "Dashboard" at bounding box center [20, 141] width 40 height 27
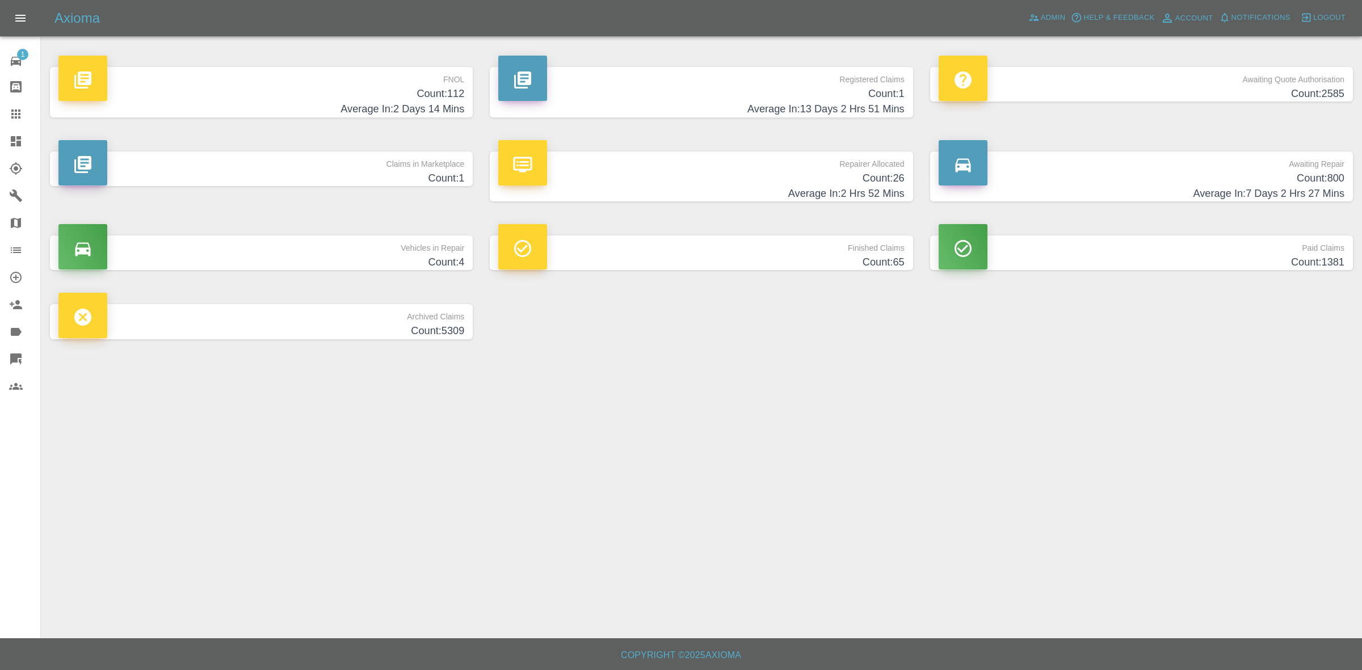
click at [728, 191] on h4 "Average In: 2 Hrs 52 Mins" at bounding box center [701, 193] width 406 height 15
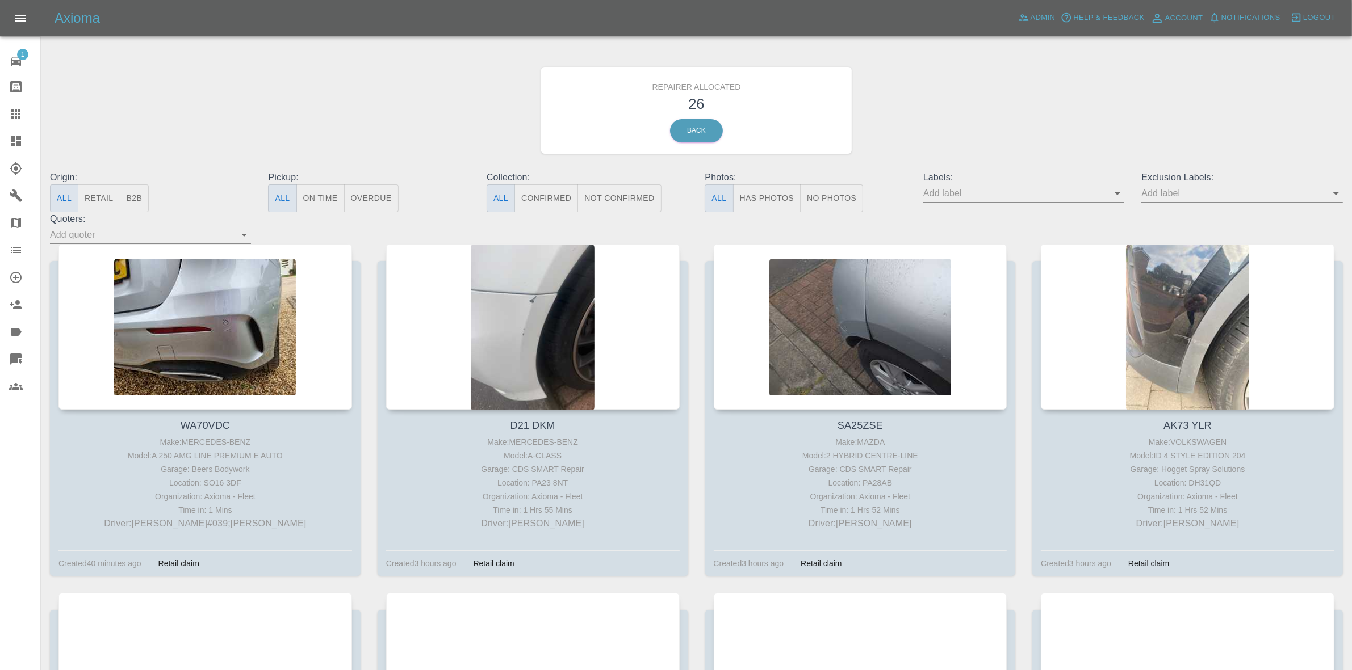
click at [103, 198] on button "Retail" at bounding box center [99, 199] width 42 height 28
click at [0, 148] on link "Dashboard" at bounding box center [20, 141] width 40 height 27
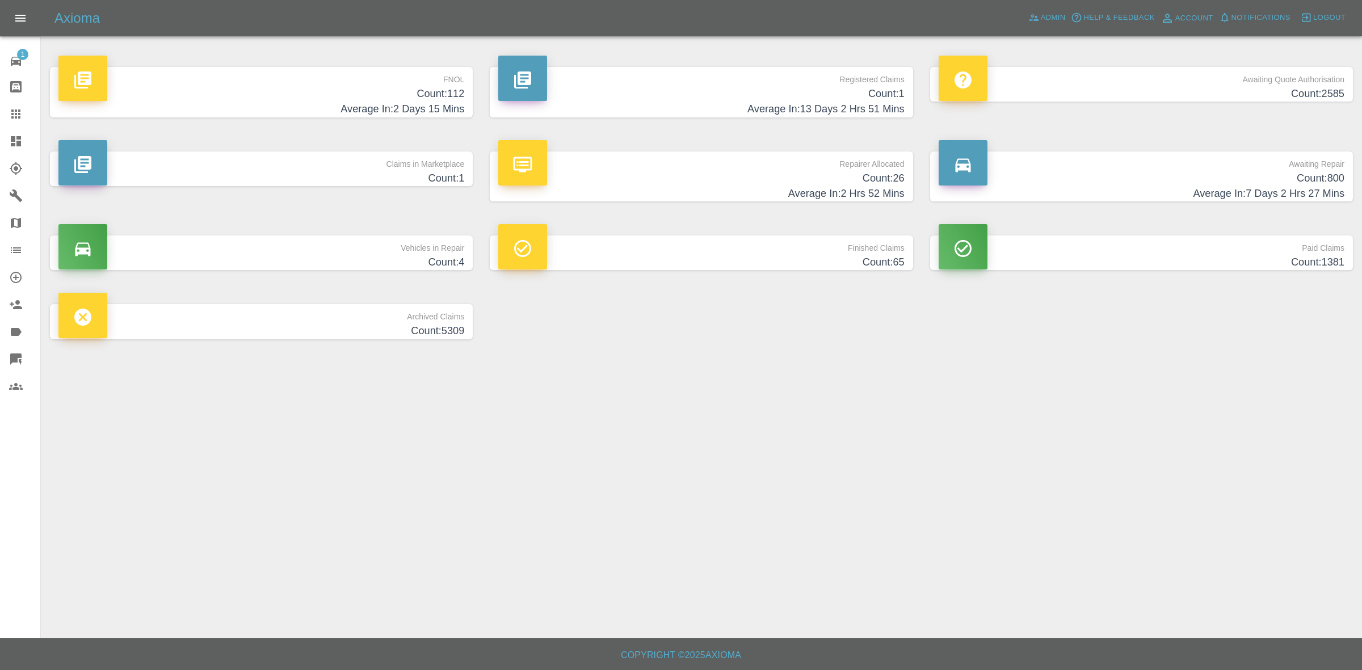
click at [318, 185] on h4 "Count: 1" at bounding box center [261, 178] width 406 height 15
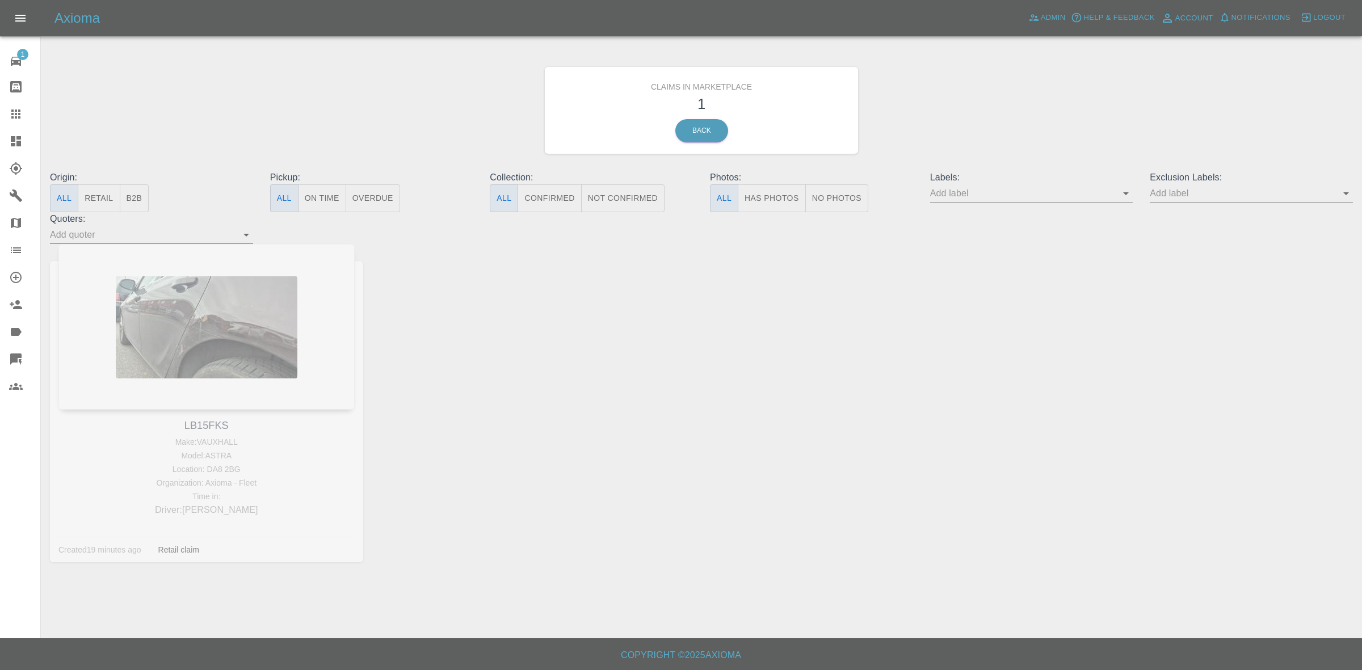
click at [7, 129] on link "Dashboard" at bounding box center [20, 141] width 40 height 27
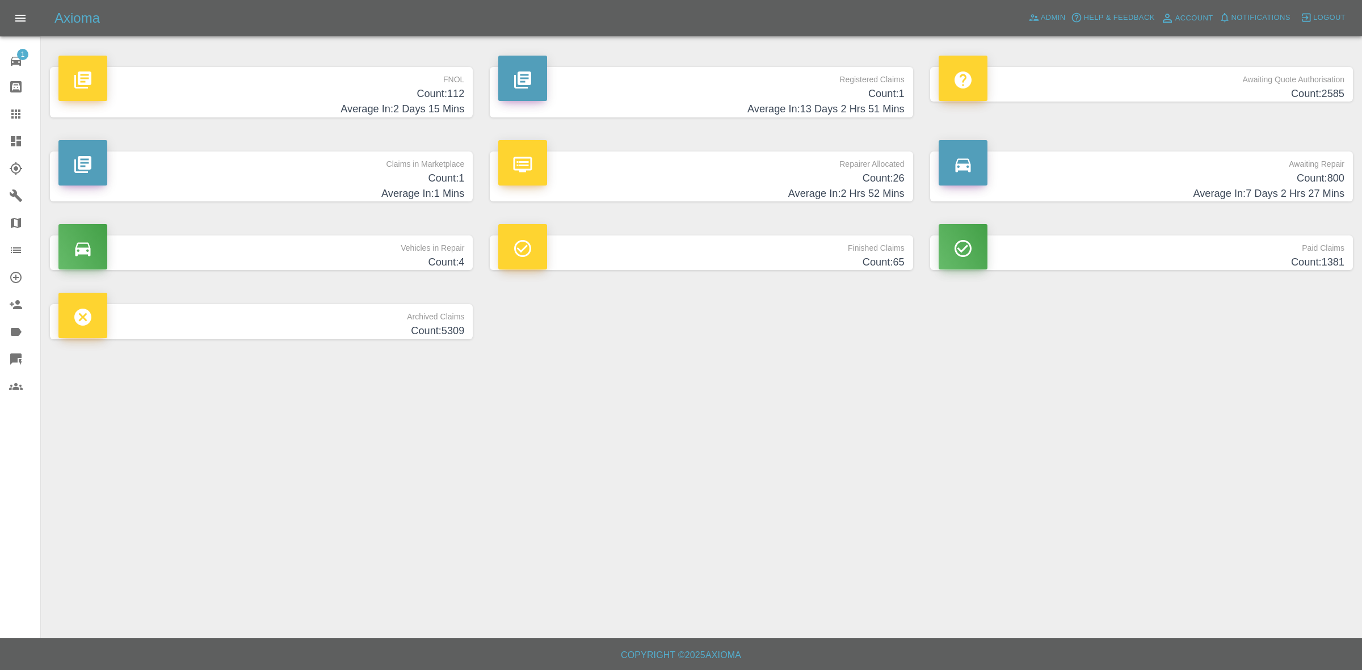
click at [772, 171] on h4 "Count: 26" at bounding box center [701, 178] width 406 height 15
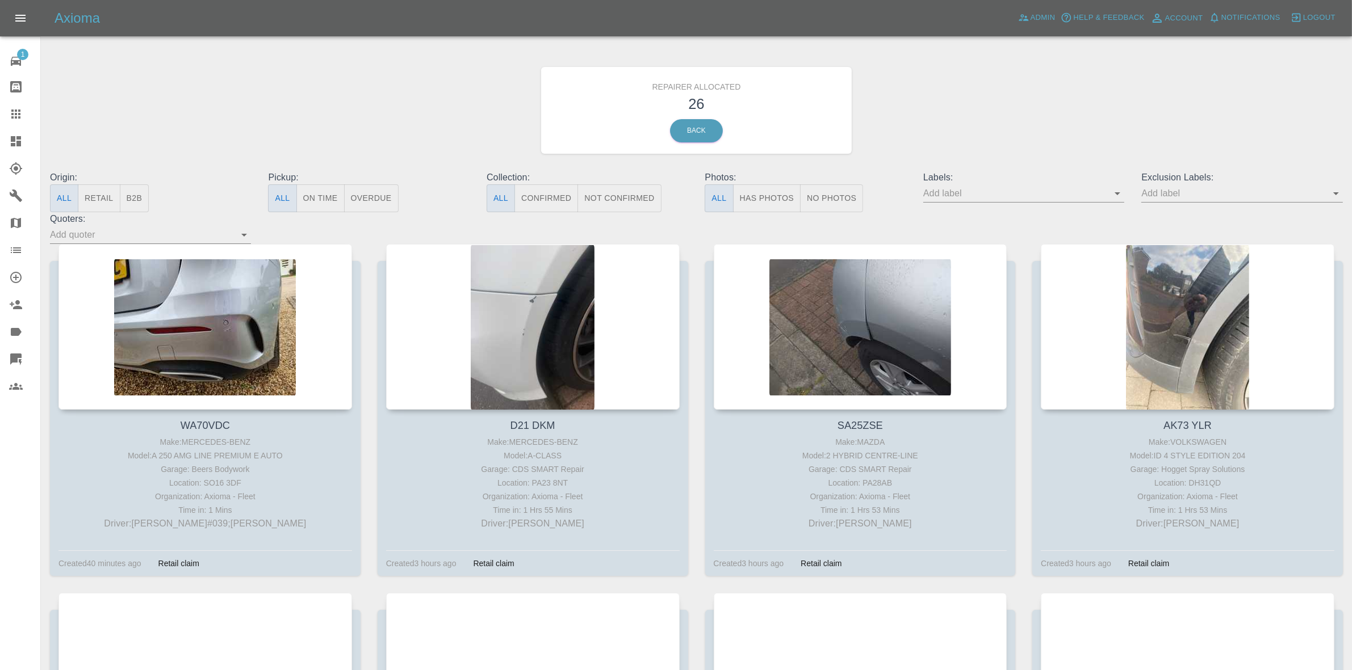
click at [100, 200] on button "Retail" at bounding box center [99, 199] width 42 height 28
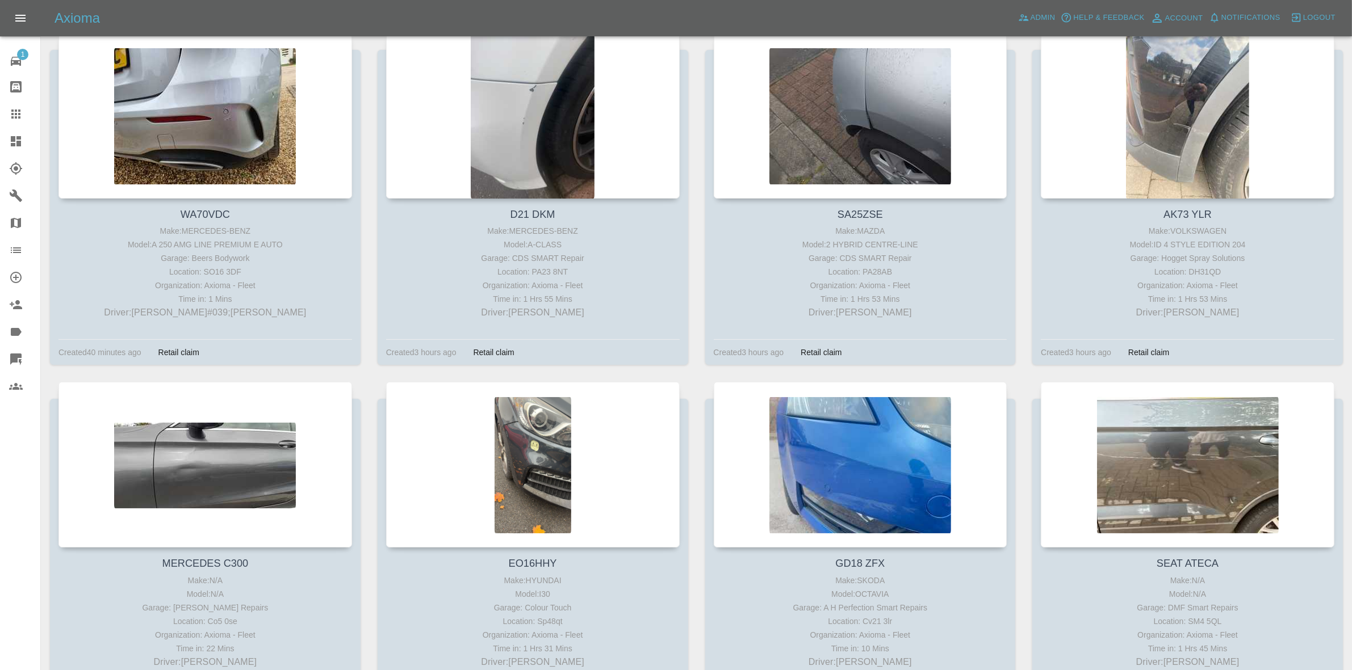
scroll to position [497, 0]
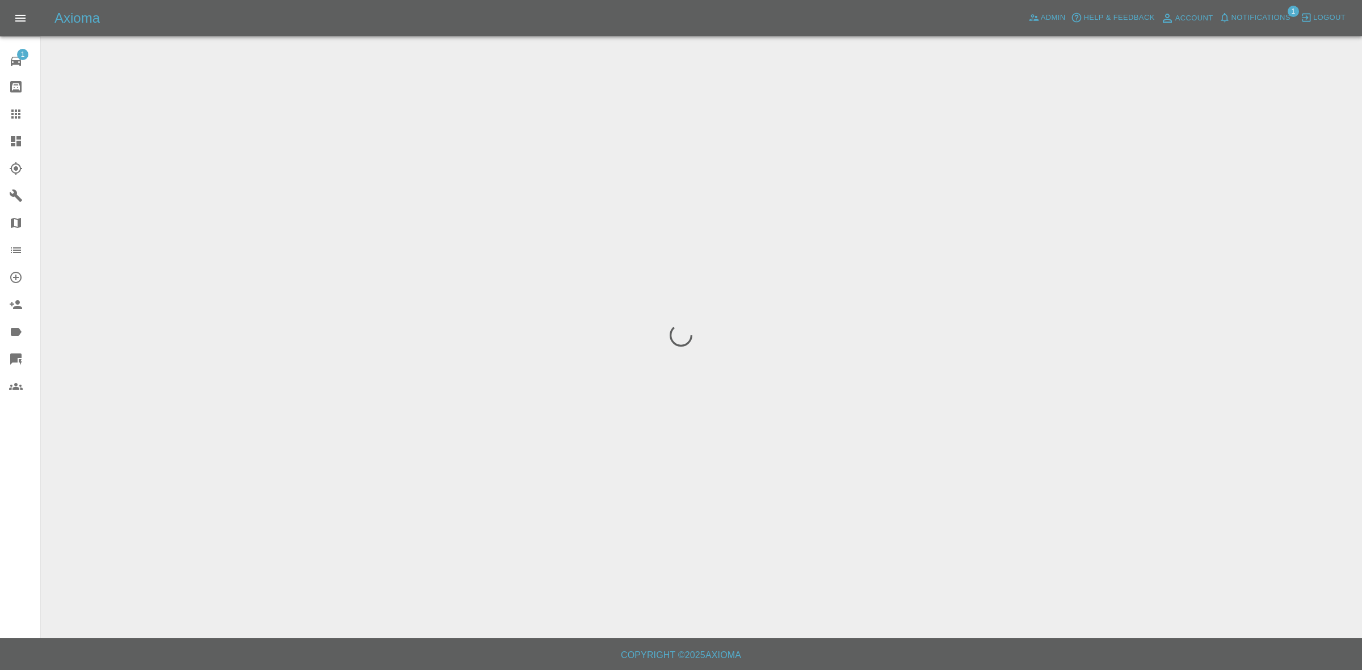
click at [1269, 12] on span "Notifications" at bounding box center [1261, 17] width 59 height 13
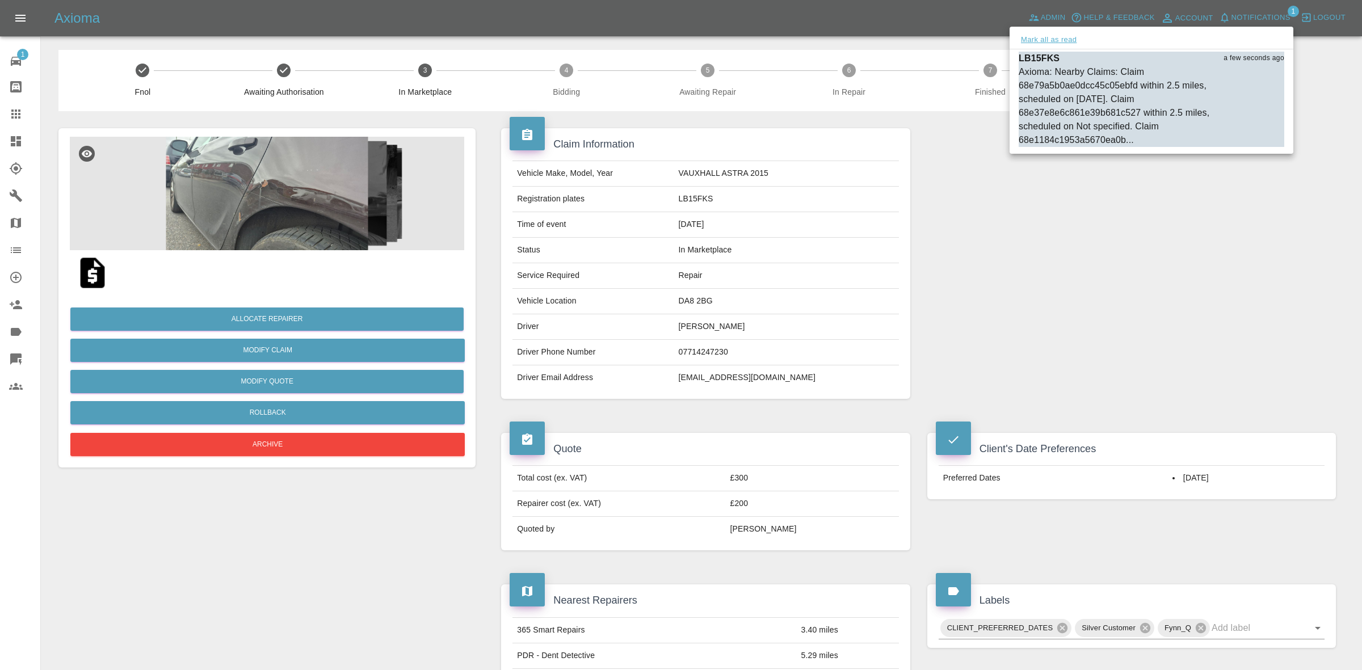
click at [1059, 46] on button "Mark all as read" at bounding box center [1049, 39] width 60 height 13
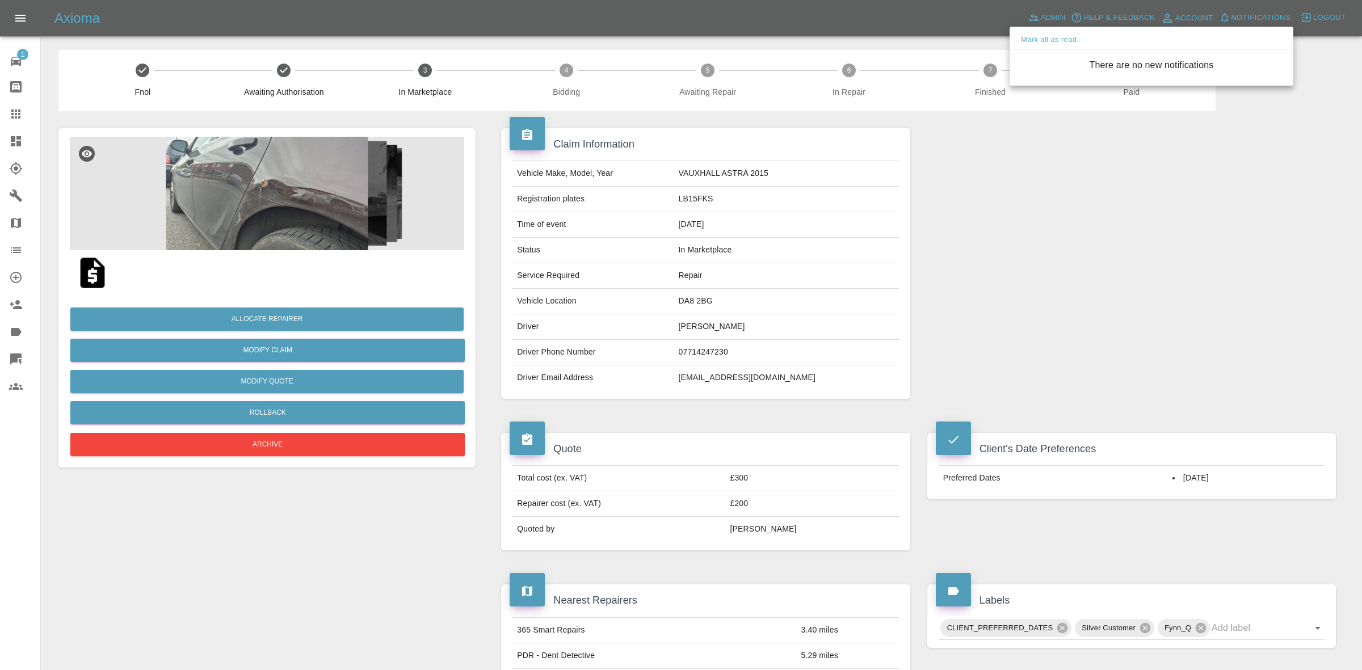
click at [1100, 230] on div at bounding box center [681, 335] width 1362 height 670
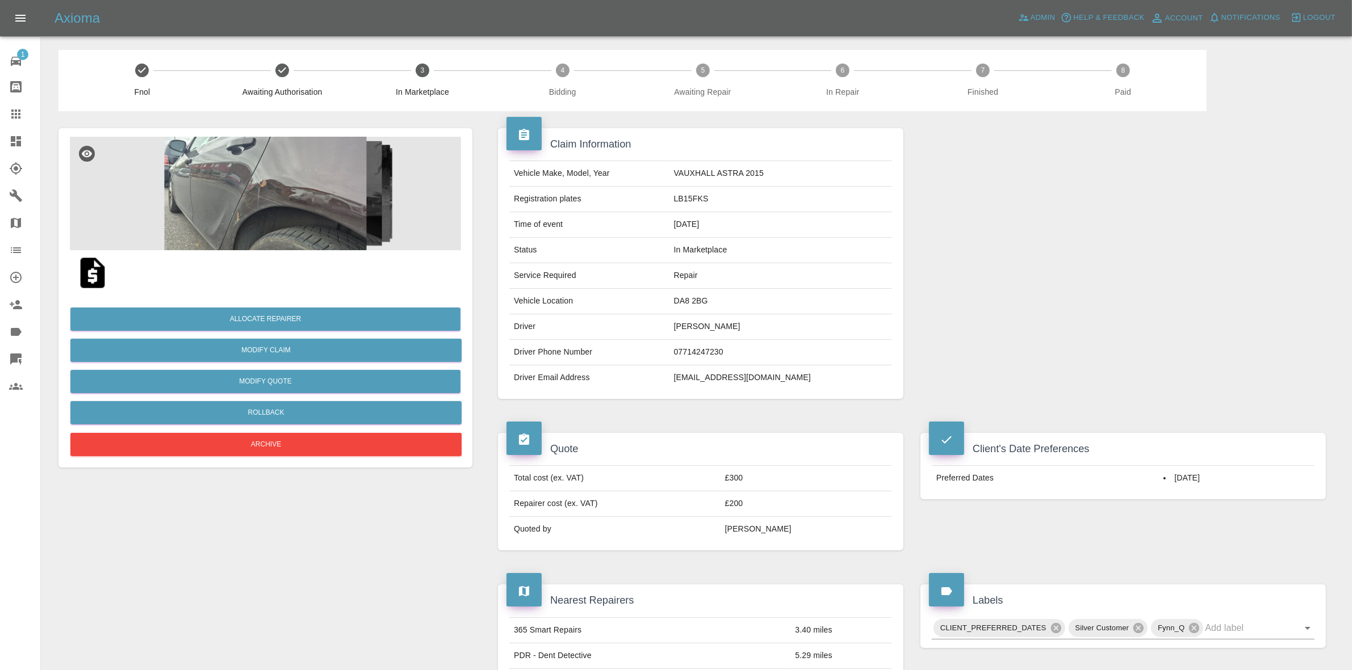
click at [258, 236] on img at bounding box center [265, 194] width 391 height 114
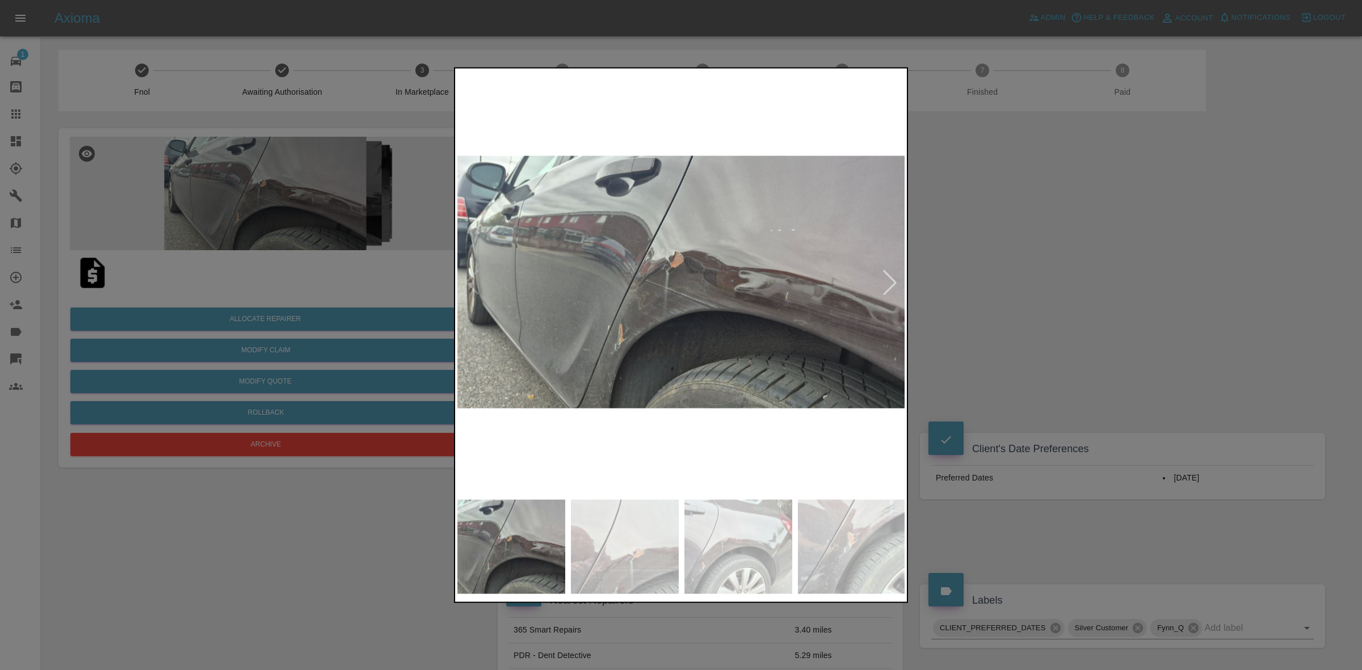
click at [901, 290] on div at bounding box center [890, 282] width 25 height 25
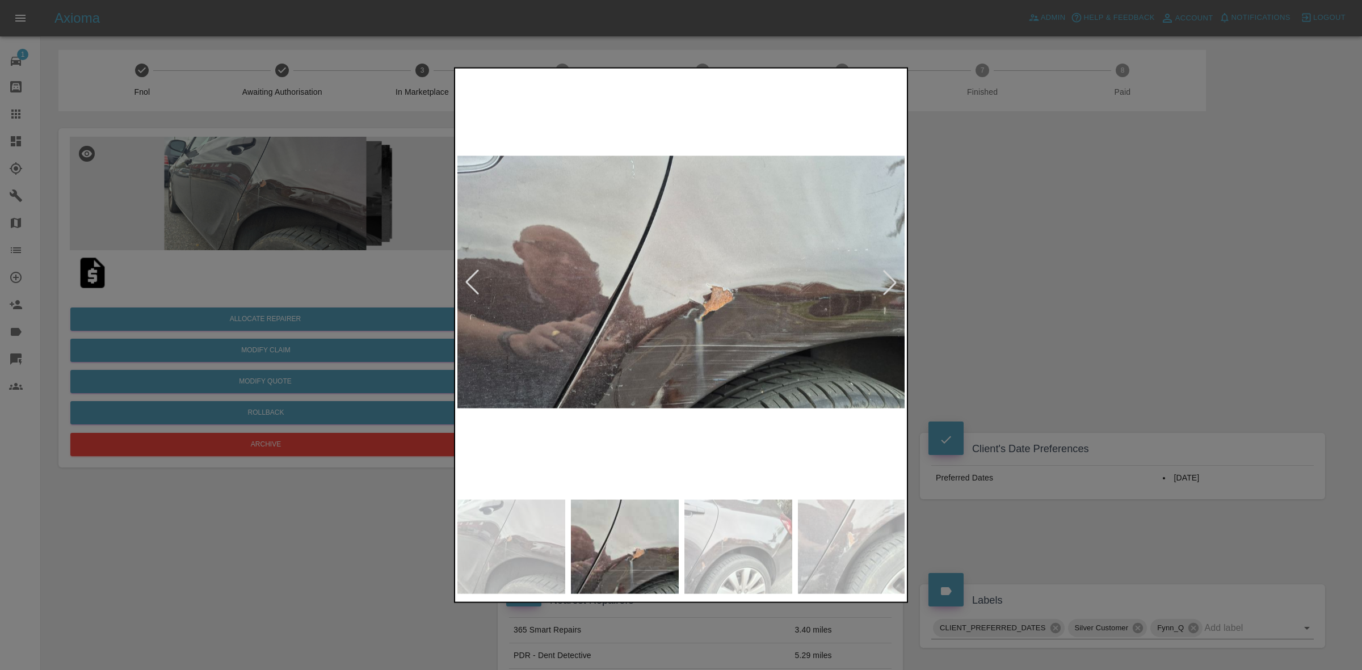
click at [900, 290] on div at bounding box center [890, 282] width 25 height 25
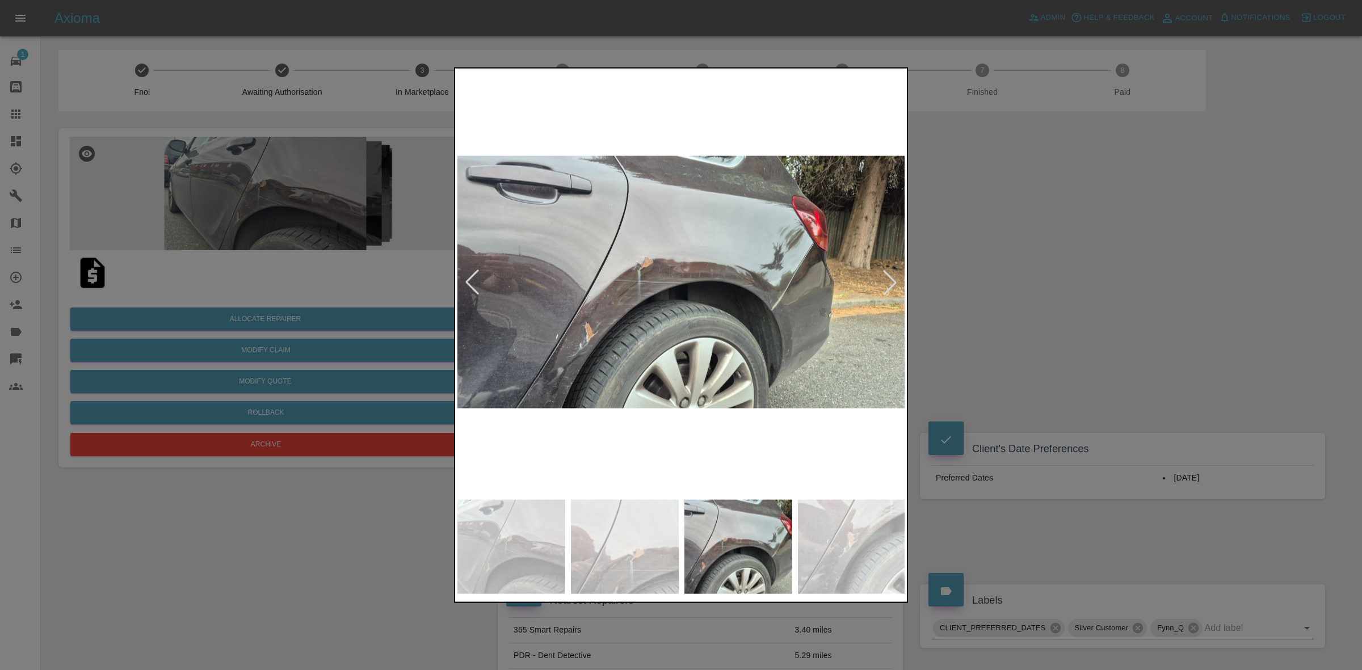
click at [900, 290] on div at bounding box center [890, 282] width 25 height 25
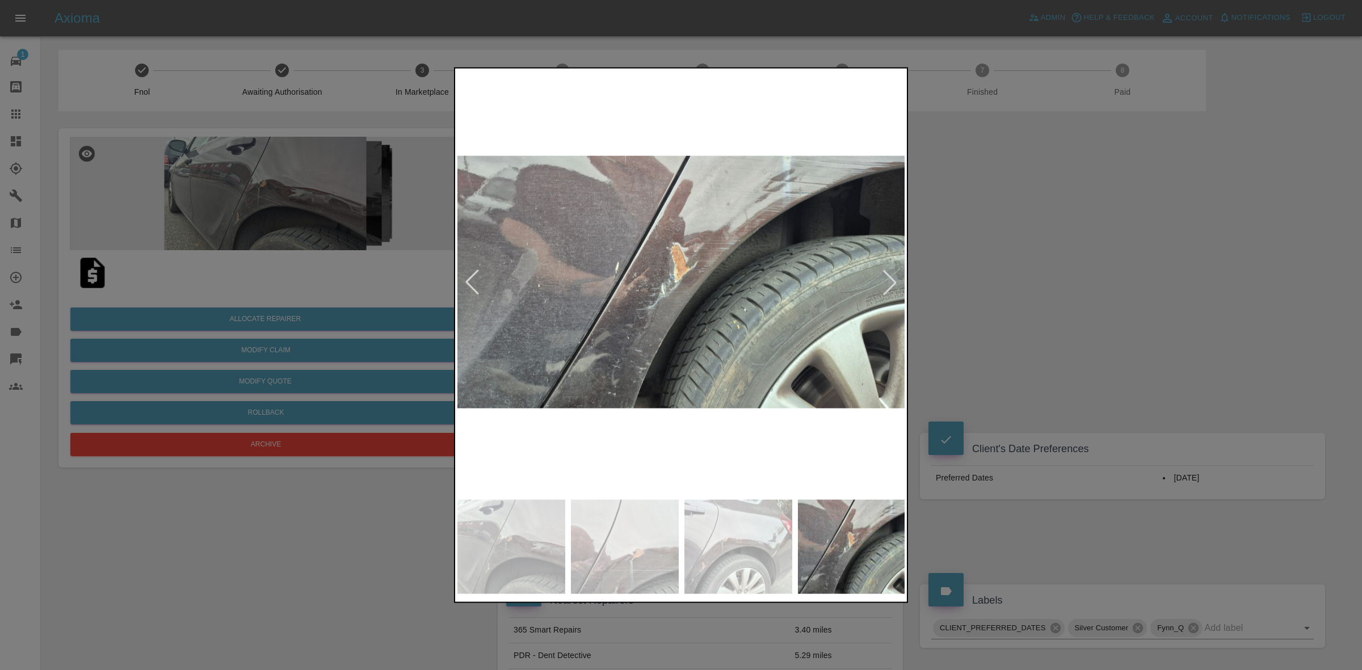
click at [900, 290] on div at bounding box center [890, 282] width 25 height 25
click at [912, 290] on img at bounding box center [1136, 282] width 448 height 424
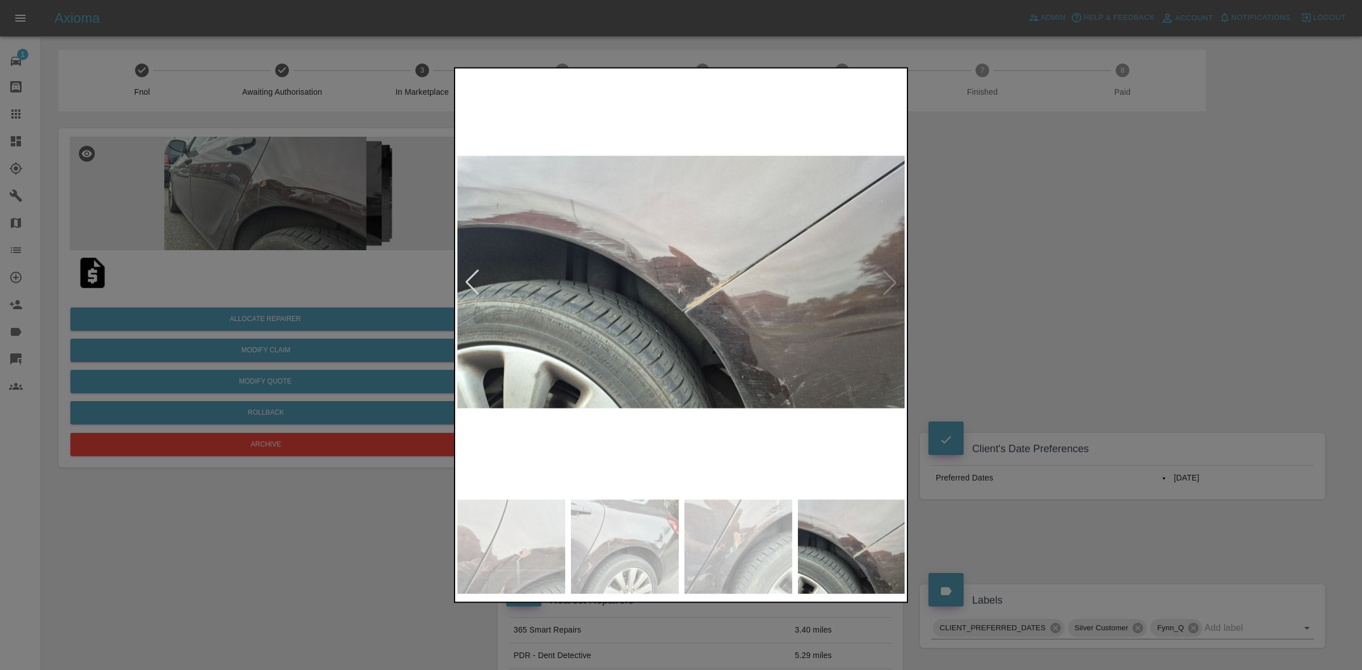
click at [900, 290] on img at bounding box center [682, 282] width 448 height 424
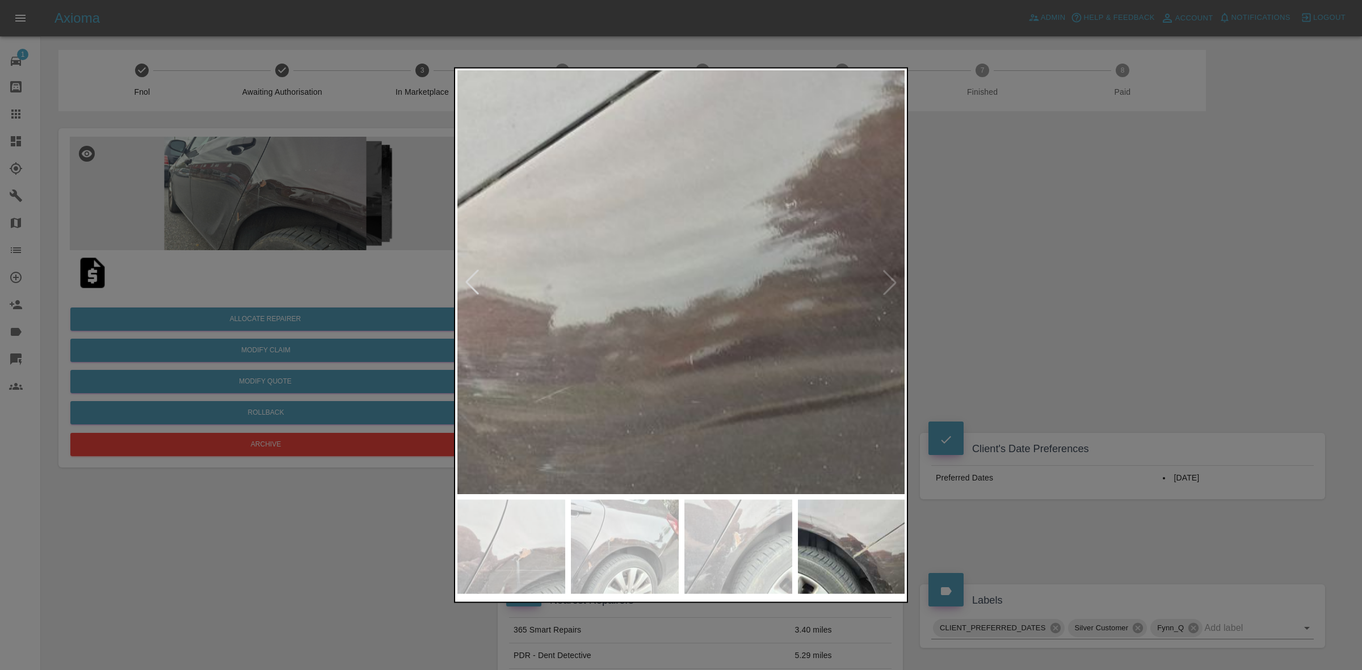
click at [900, 290] on img at bounding box center [233, 260] width 1345 height 1271
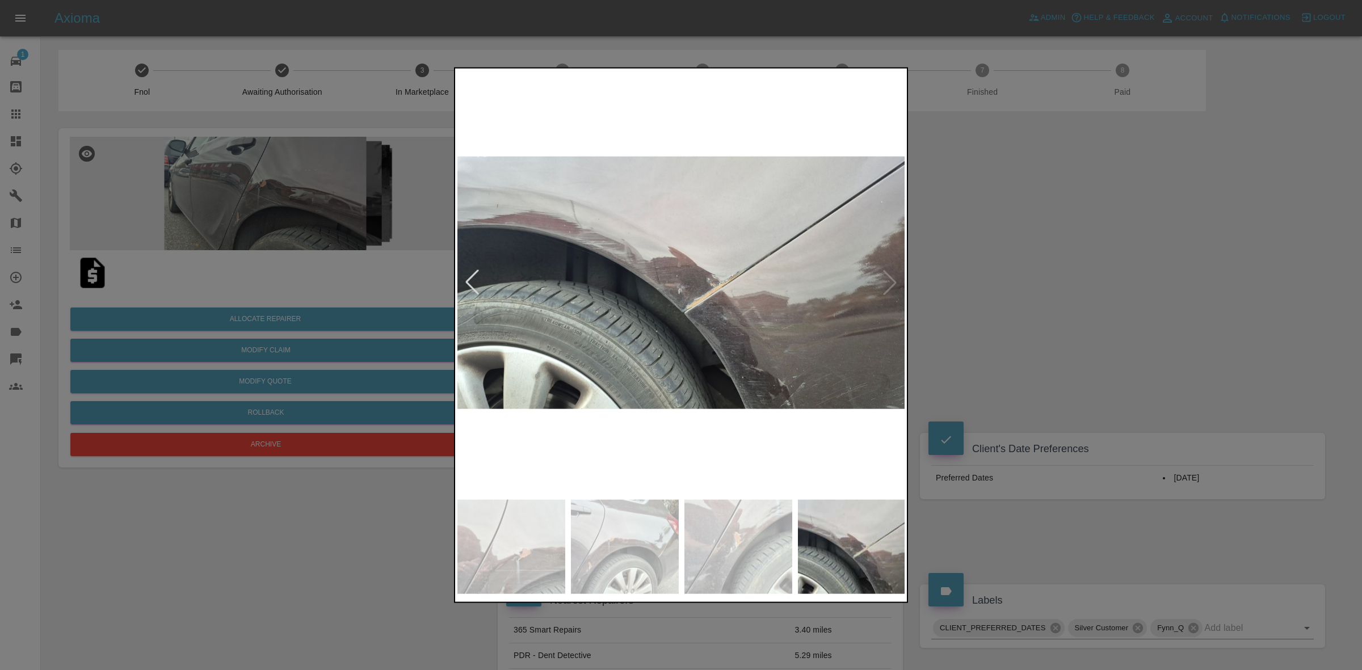
click at [995, 304] on div at bounding box center [681, 335] width 1362 height 670
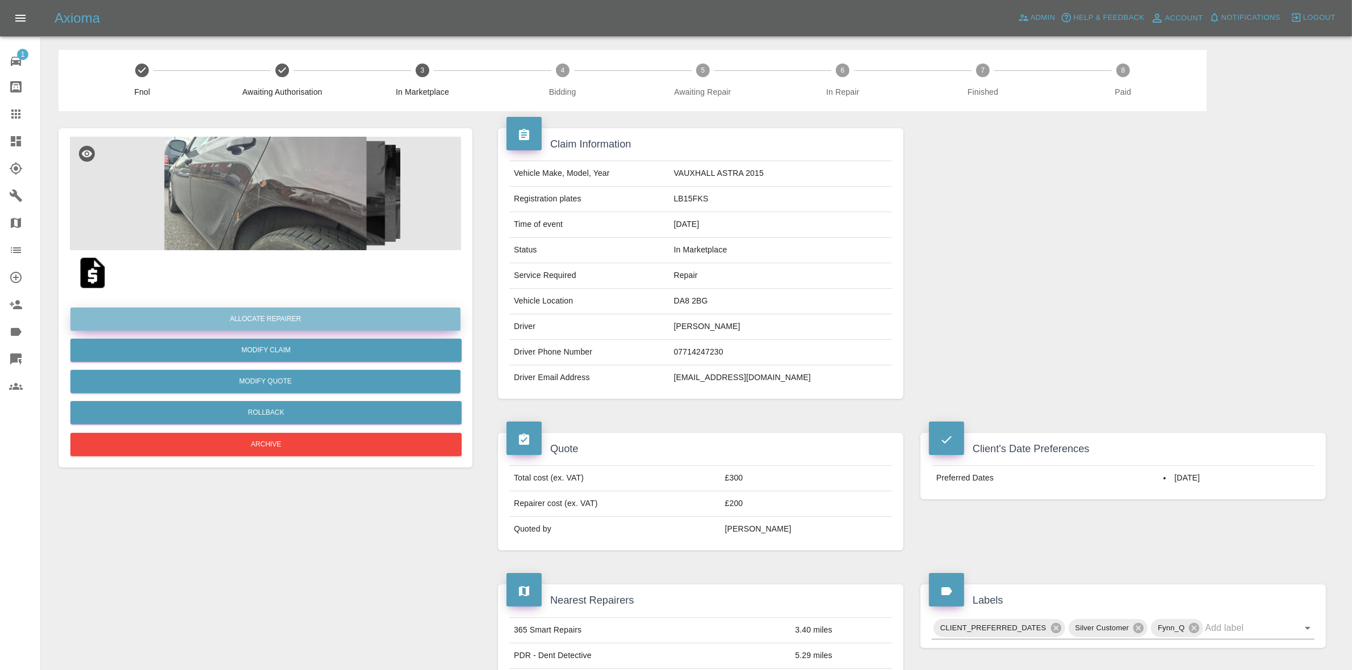
click at [253, 318] on button "Allocate Repairer" at bounding box center [265, 319] width 390 height 23
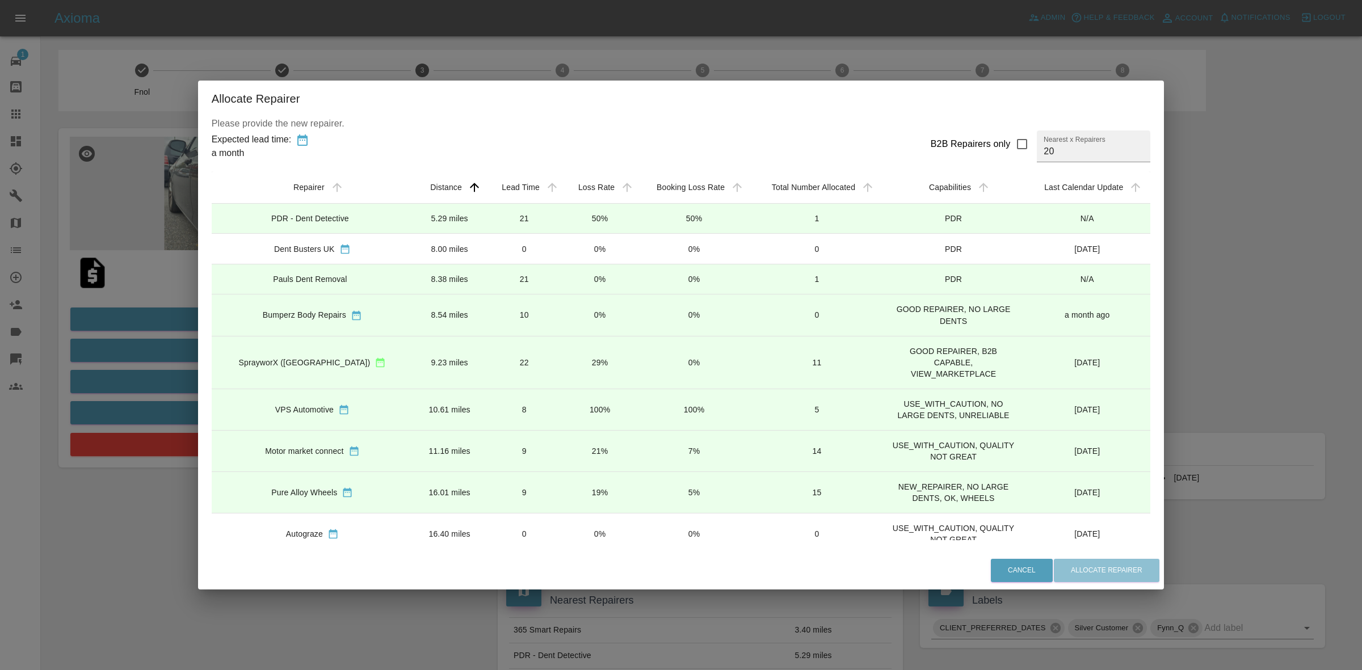
click at [88, 318] on div "Allocate Repairer Please provide the new repairer. Expected lead time: a month …" at bounding box center [681, 335] width 1362 height 670
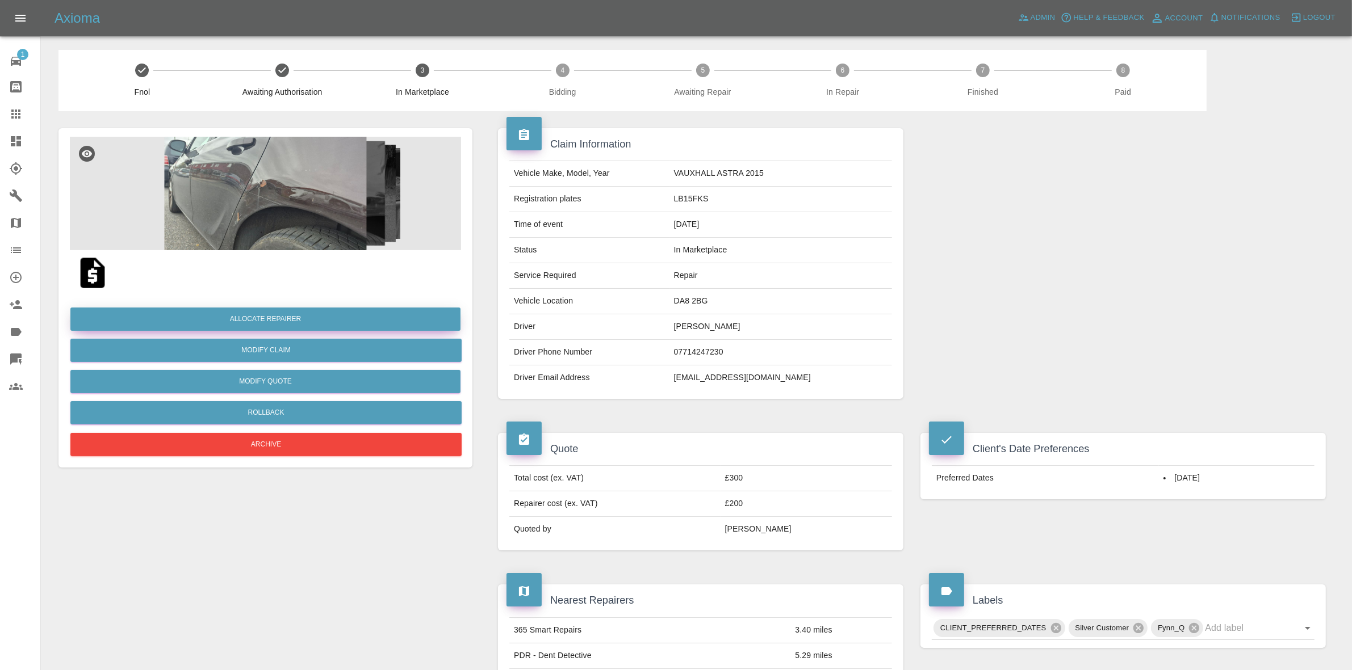
click at [221, 318] on button "Allocate Repairer" at bounding box center [265, 319] width 390 height 23
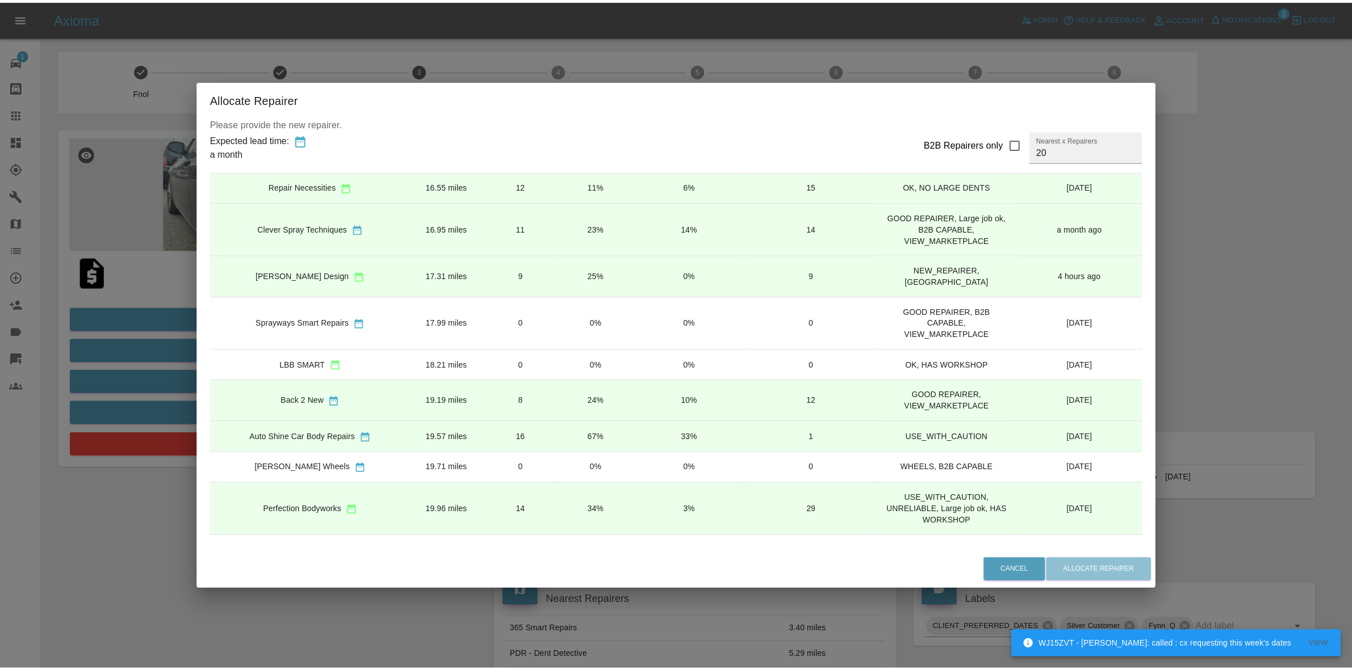
scroll to position [312, 0]
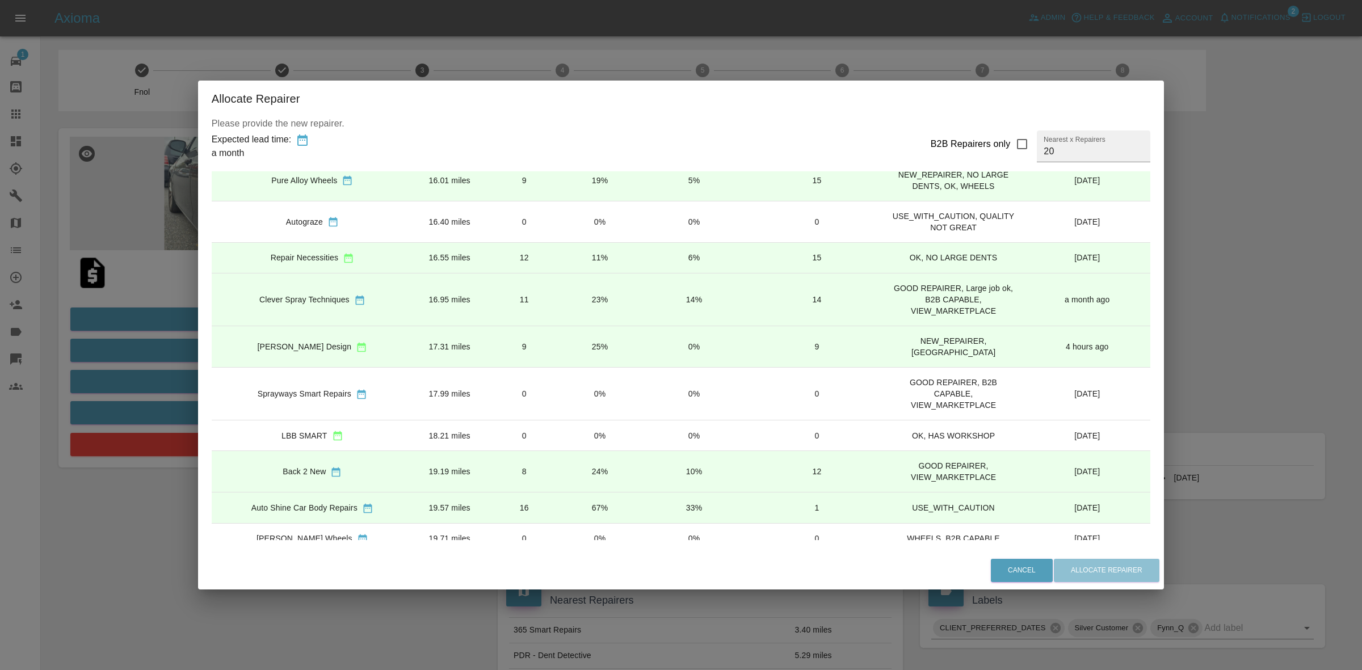
click at [577, 303] on td "23%" at bounding box center [600, 299] width 75 height 53
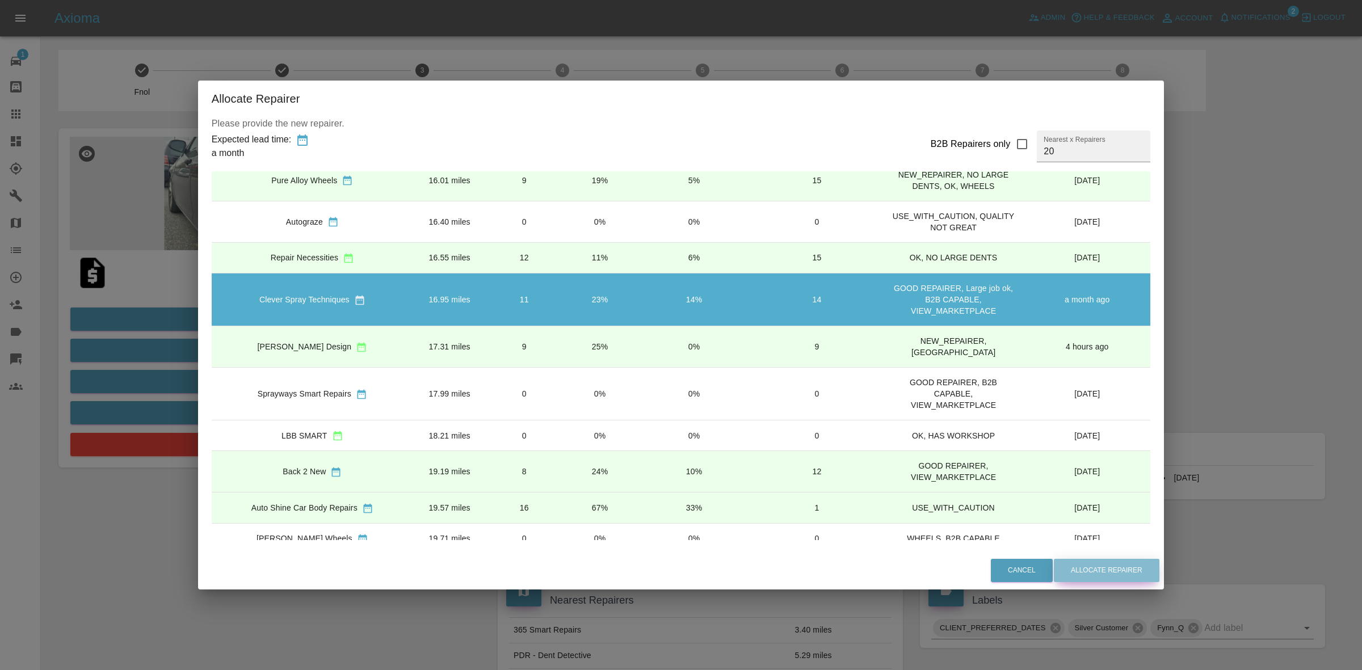
click at [1054, 575] on button "Allocate Repairer" at bounding box center [1107, 570] width 106 height 23
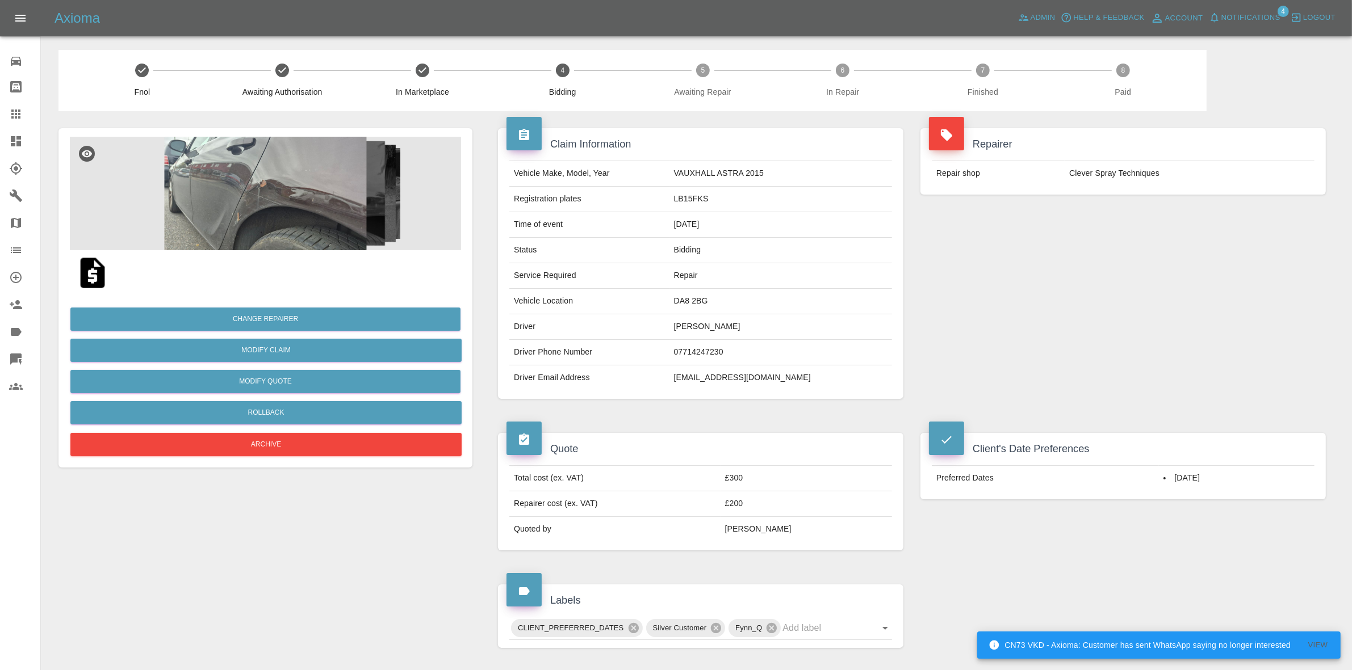
click at [1240, 24] on button "Notifications" at bounding box center [1244, 18] width 77 height 18
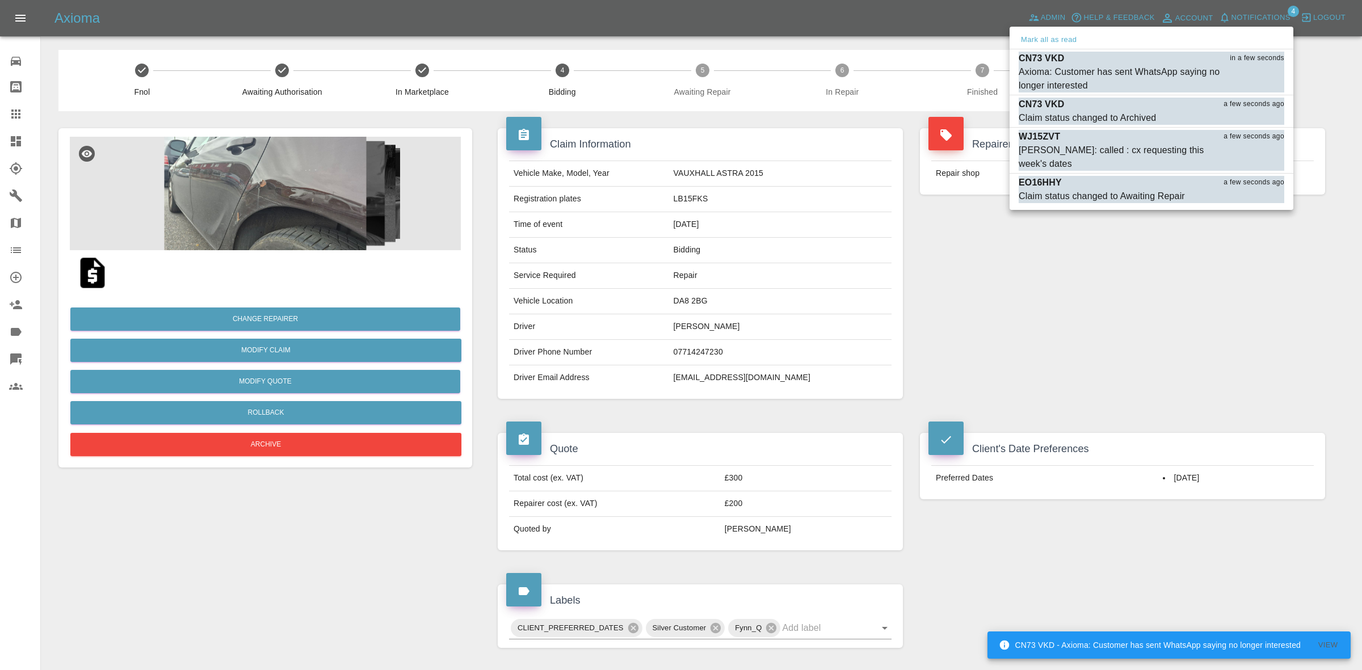
drag, startPoint x: 691, startPoint y: 282, endPoint x: 691, endPoint y: 296, distance: 14.2
click at [691, 282] on div at bounding box center [681, 335] width 1362 height 670
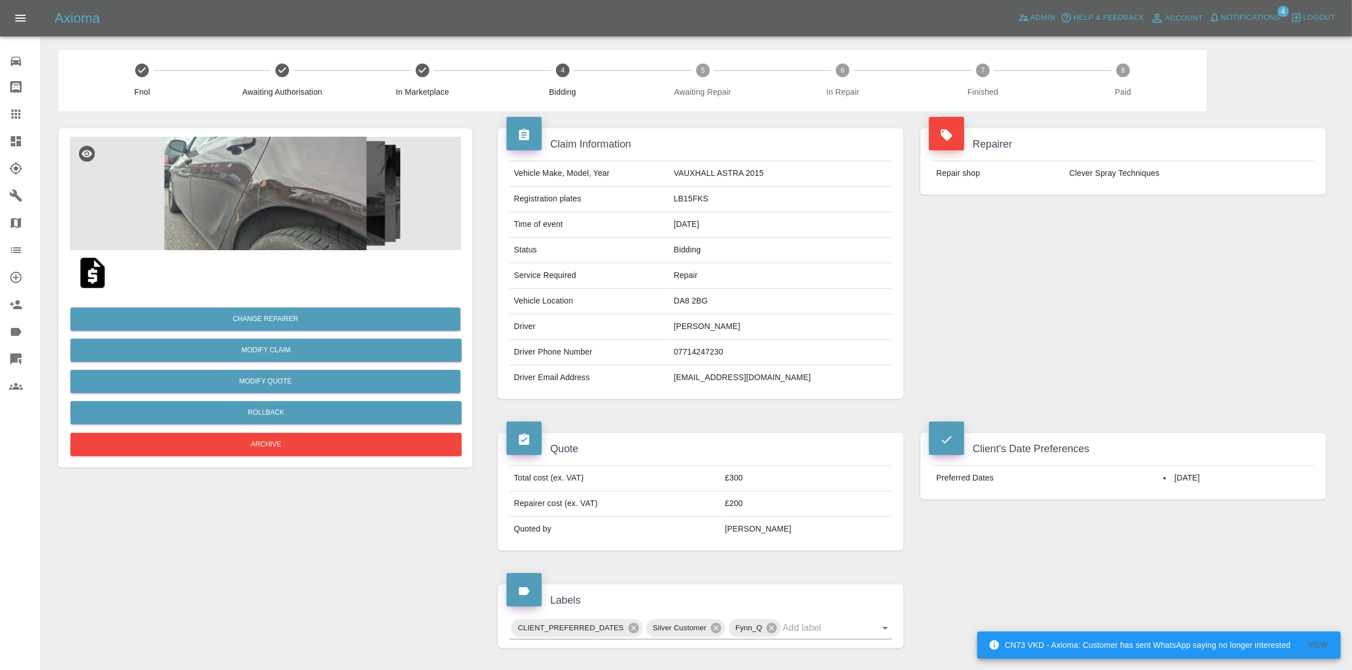
click at [1144, 157] on div "Repair shop Clever Spray Techniques" at bounding box center [1122, 173] width 405 height 43
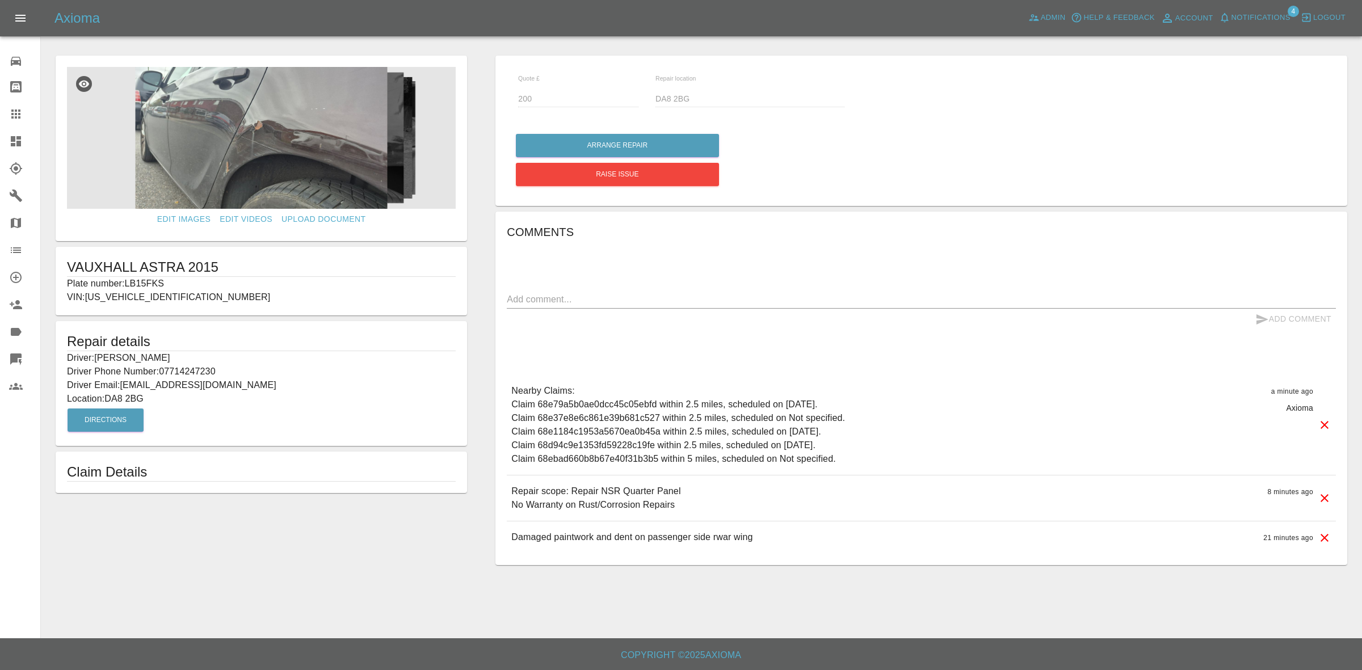
drag, startPoint x: 0, startPoint y: 142, endPoint x: 38, endPoint y: 1, distance: 146.9
click at [0, 142] on link "Dashboard" at bounding box center [20, 141] width 40 height 27
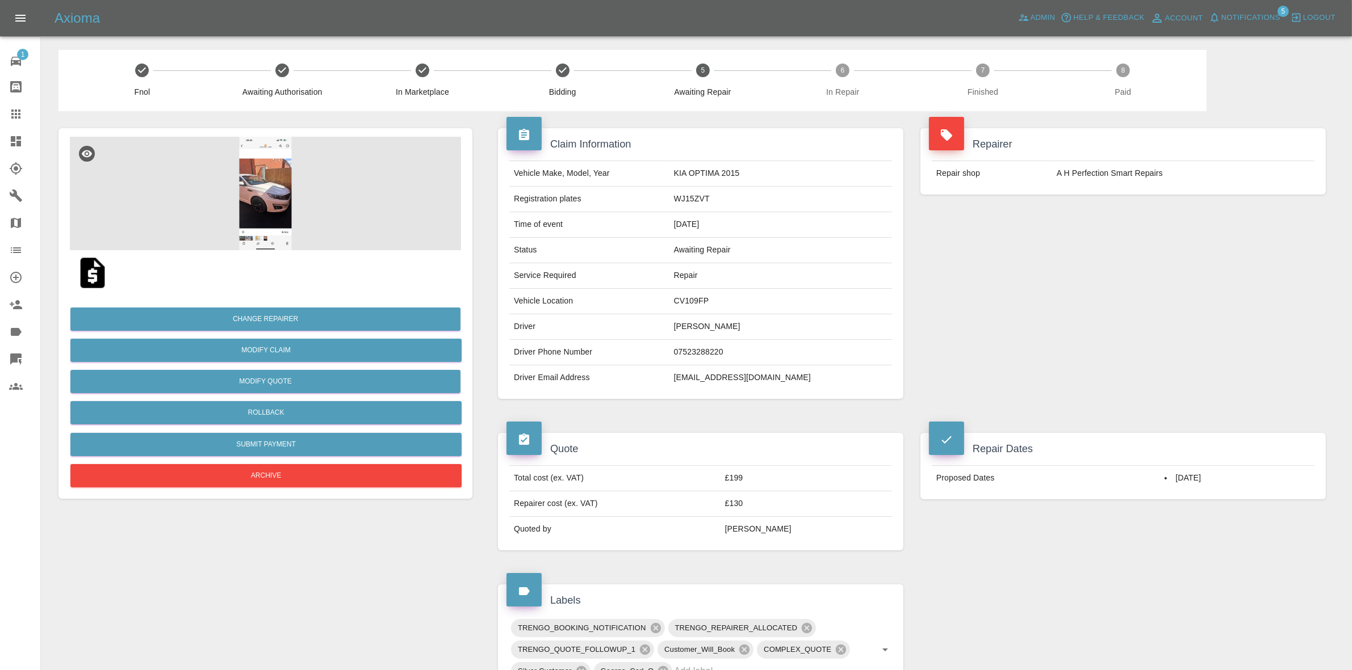
click at [316, 208] on img at bounding box center [265, 194] width 391 height 114
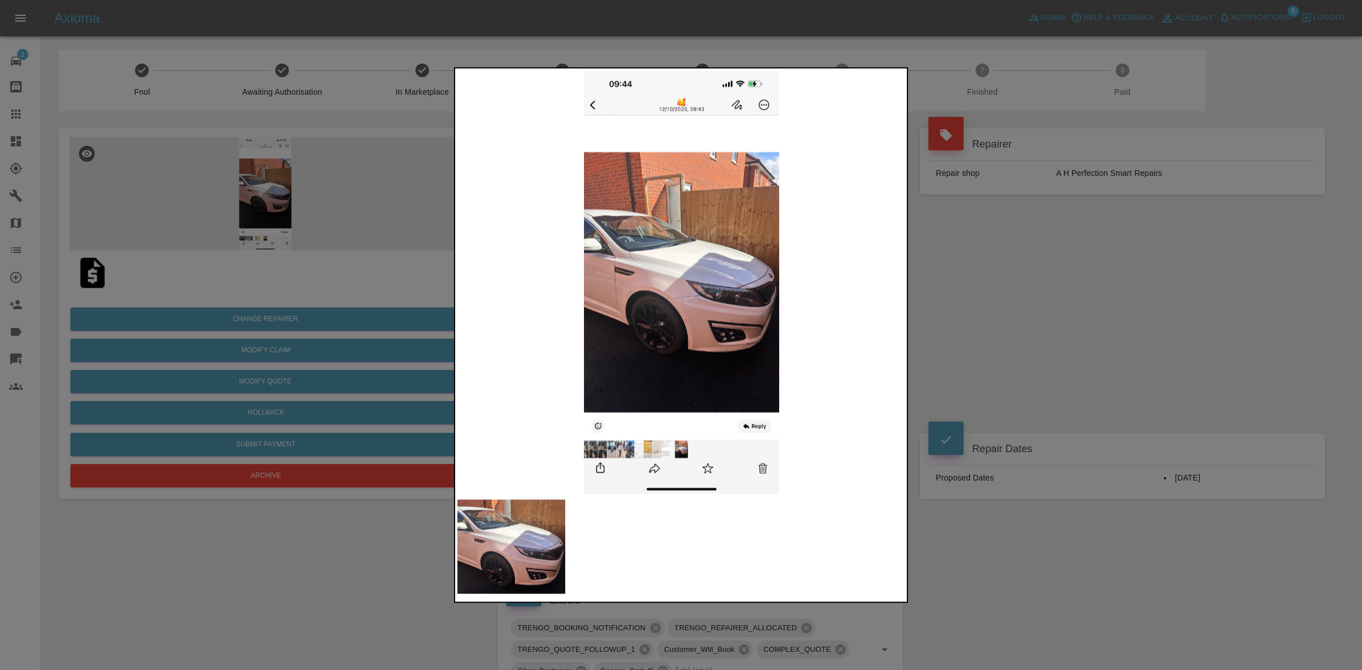
click at [969, 467] on div at bounding box center [681, 335] width 1362 height 670
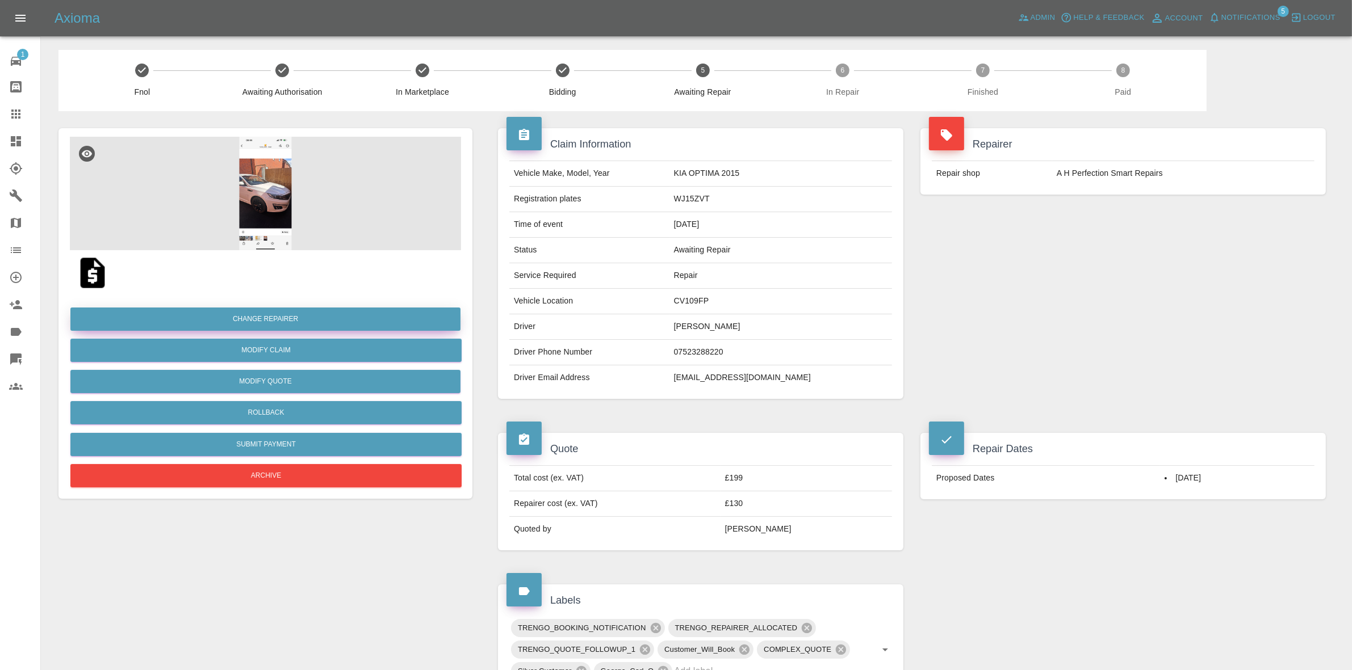
click at [253, 311] on button "Change Repairer" at bounding box center [265, 319] width 390 height 23
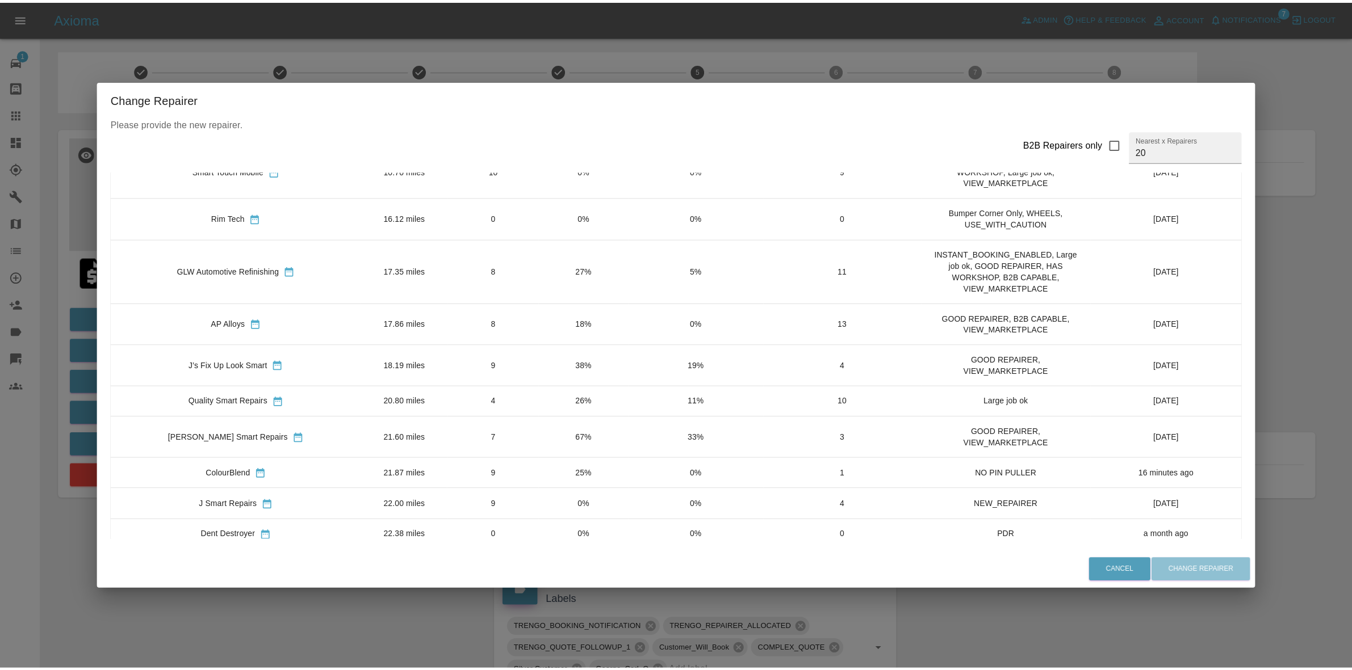
scroll to position [329, 0]
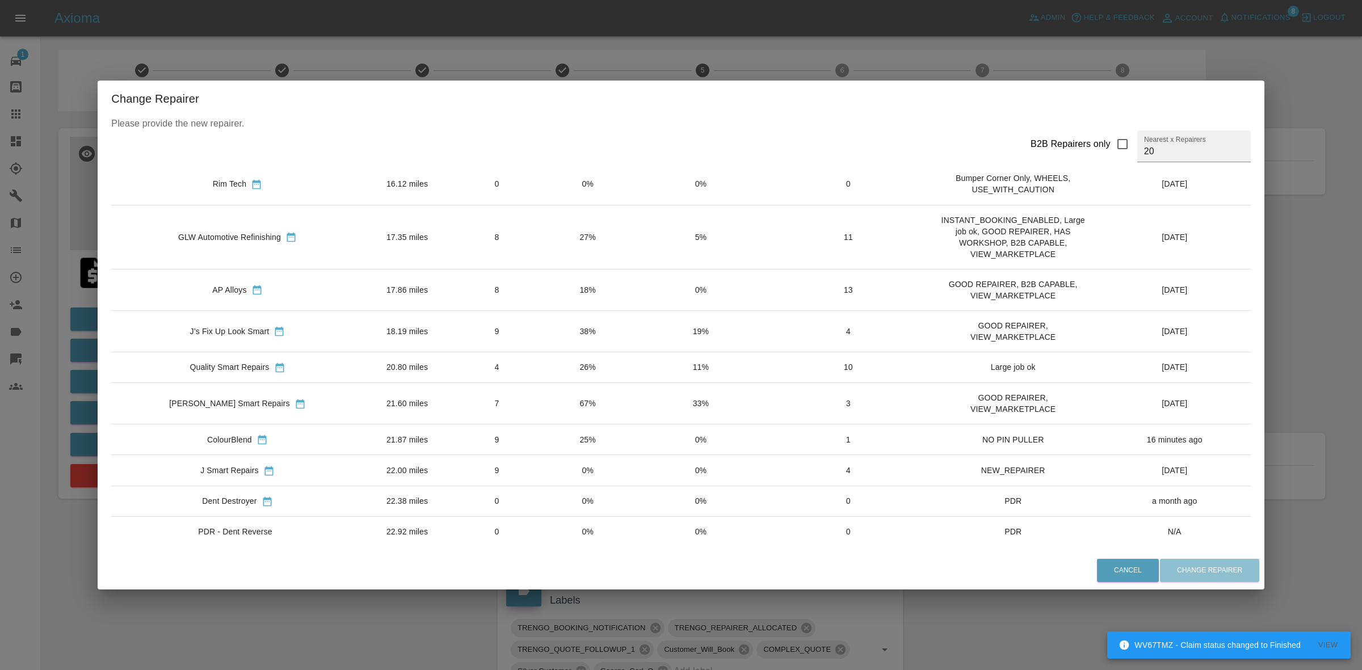
click at [651, 52] on div "Change Repairer Please provide the new repairer. B2B Repairers only Nearest x R…" at bounding box center [681, 335] width 1362 height 670
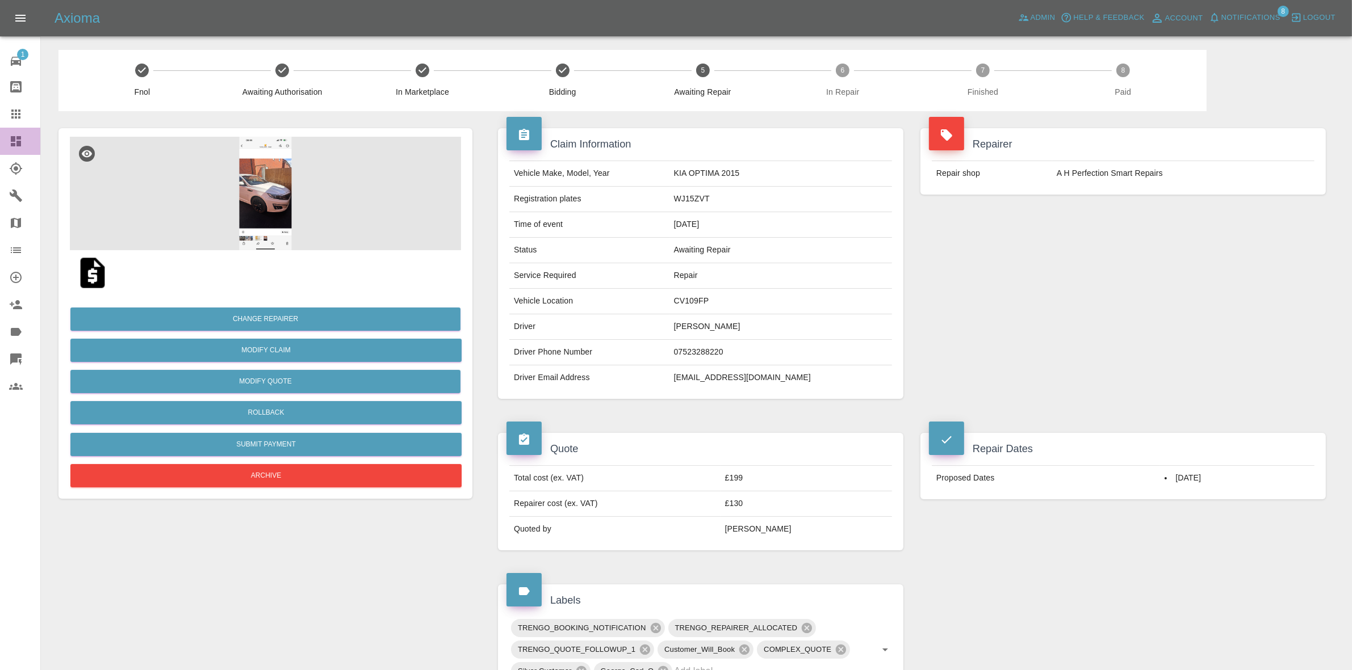
click at [7, 133] on link "Dashboard" at bounding box center [20, 141] width 40 height 27
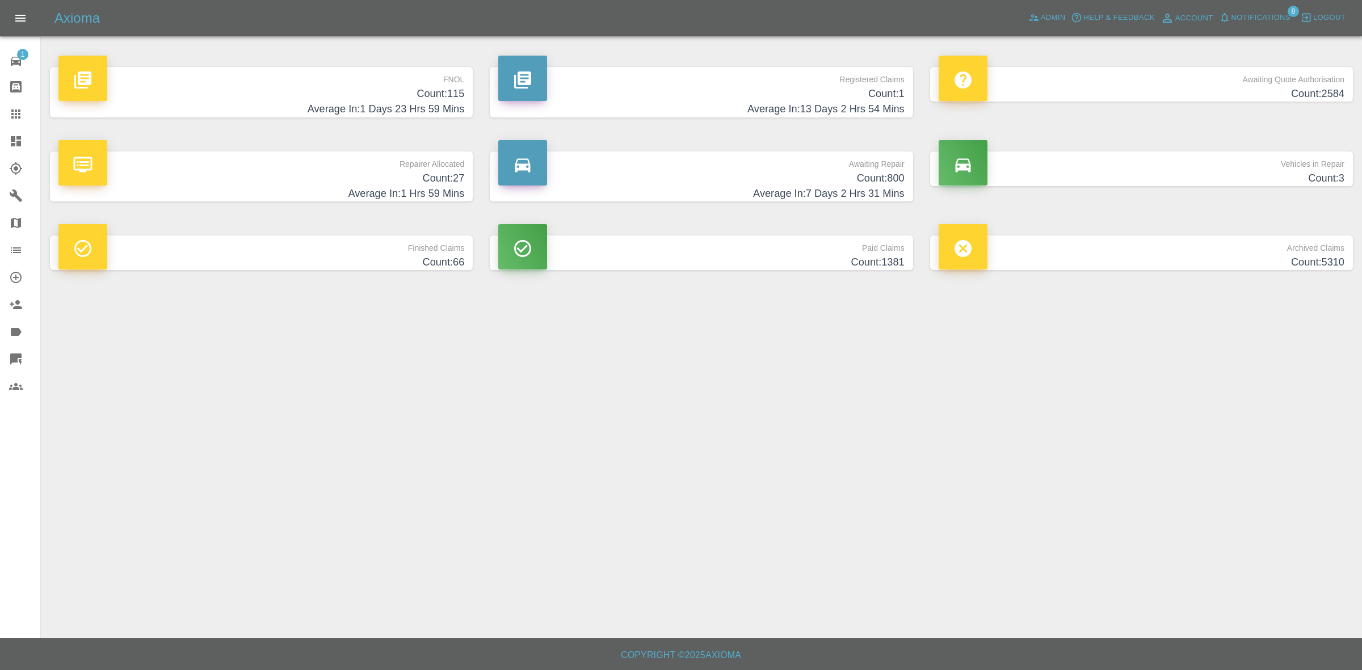
click at [423, 173] on h4 "Count: 27" at bounding box center [261, 178] width 406 height 15
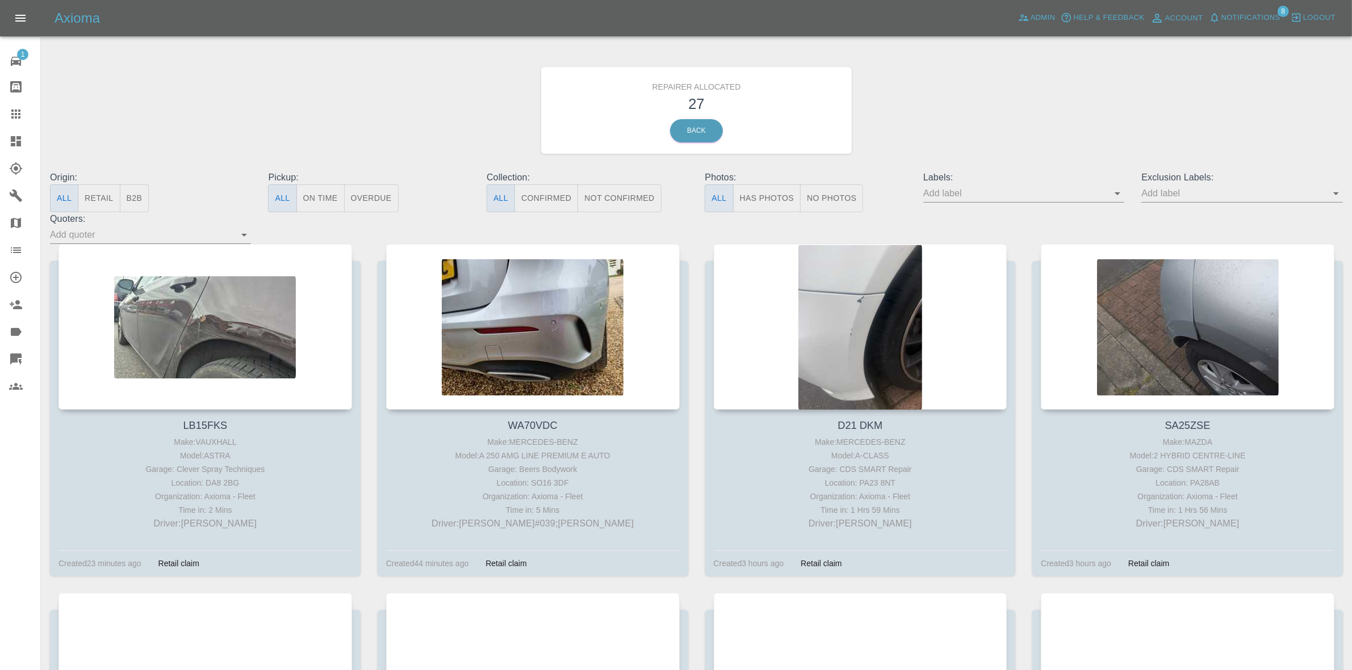
click at [1267, 13] on span "Notifications" at bounding box center [1250, 17] width 59 height 13
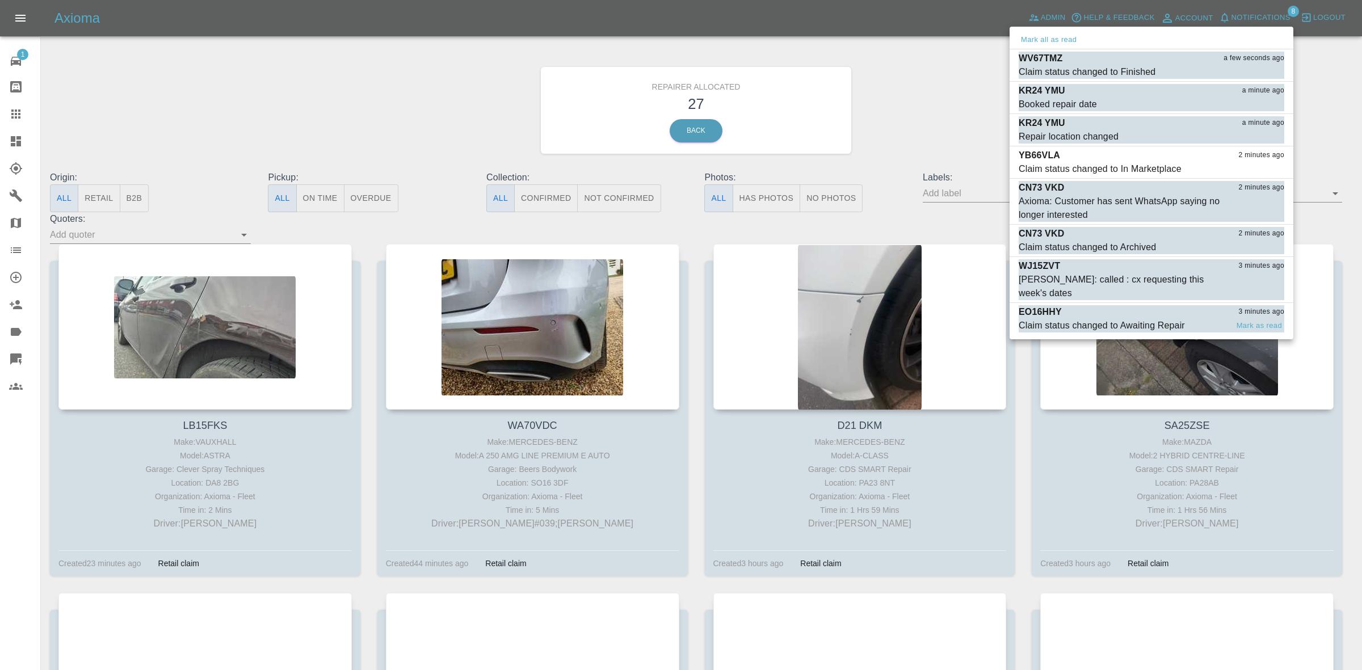
click at [1102, 305] on div "EO16HHY 3 minutes ago" at bounding box center [1152, 312] width 266 height 14
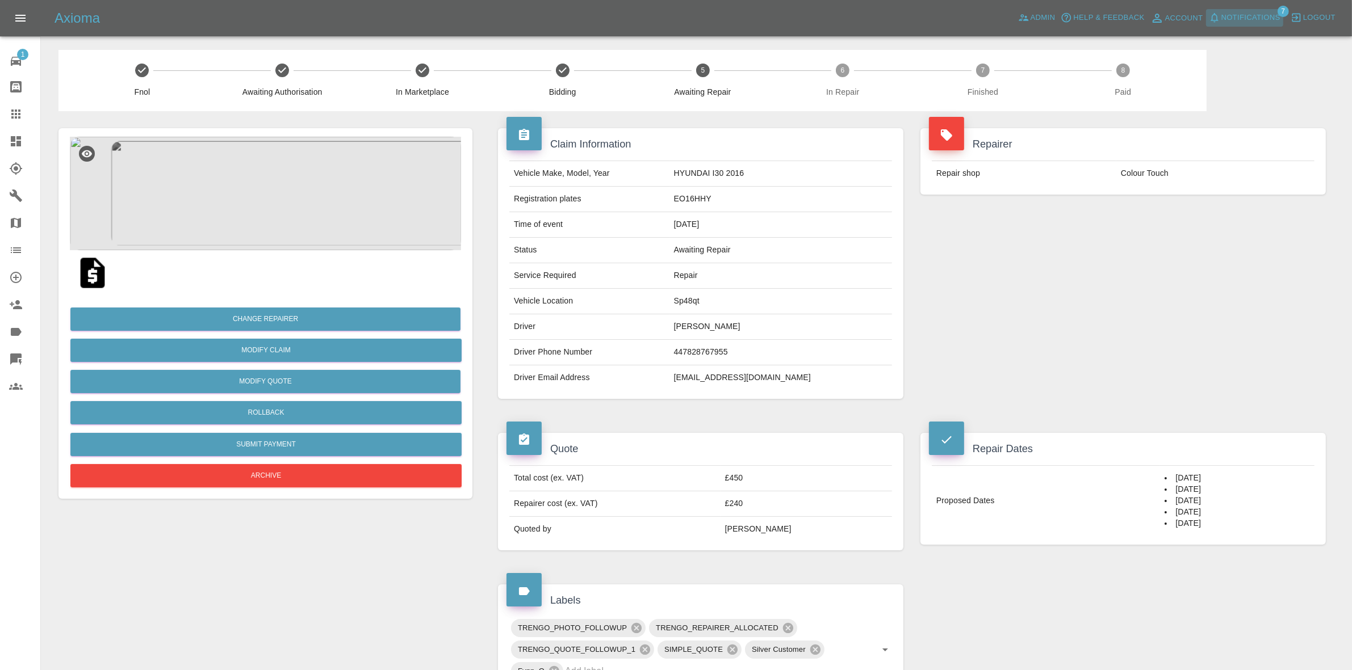
click at [1239, 23] on span "Notifications" at bounding box center [1250, 17] width 59 height 13
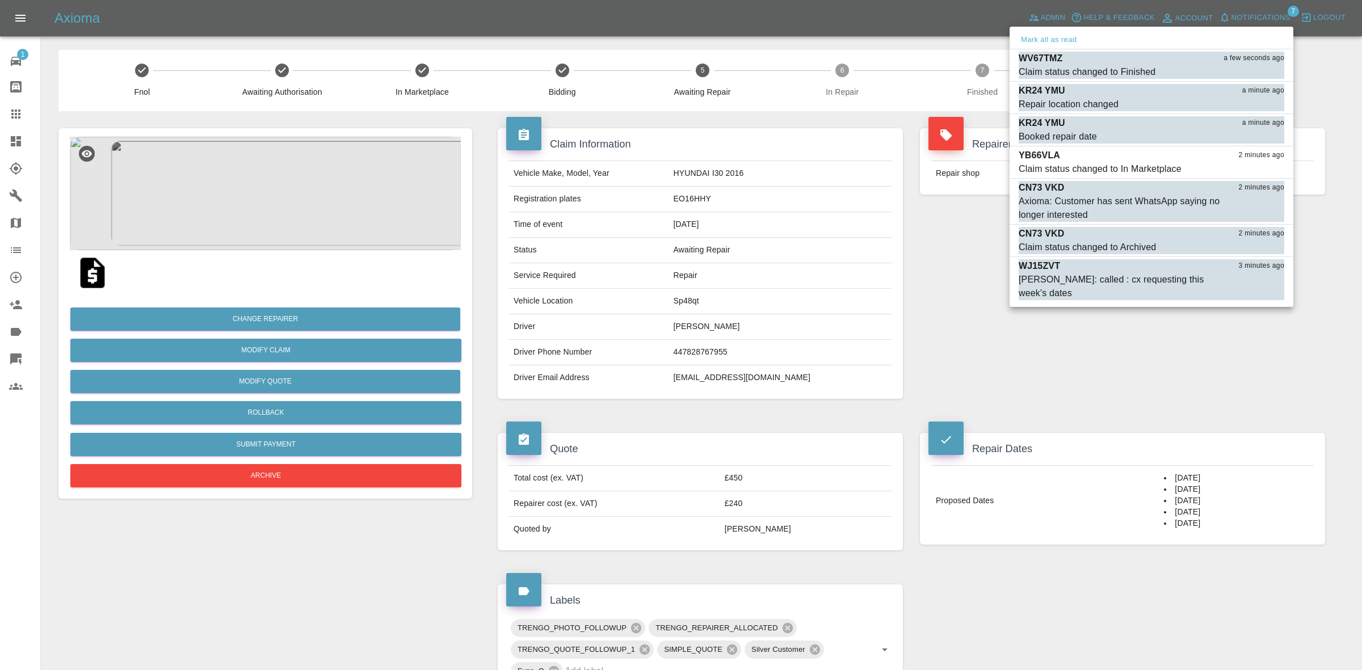
drag, startPoint x: 550, startPoint y: 246, endPoint x: 491, endPoint y: 261, distance: 60.4
click at [547, 248] on div at bounding box center [681, 335] width 1362 height 670
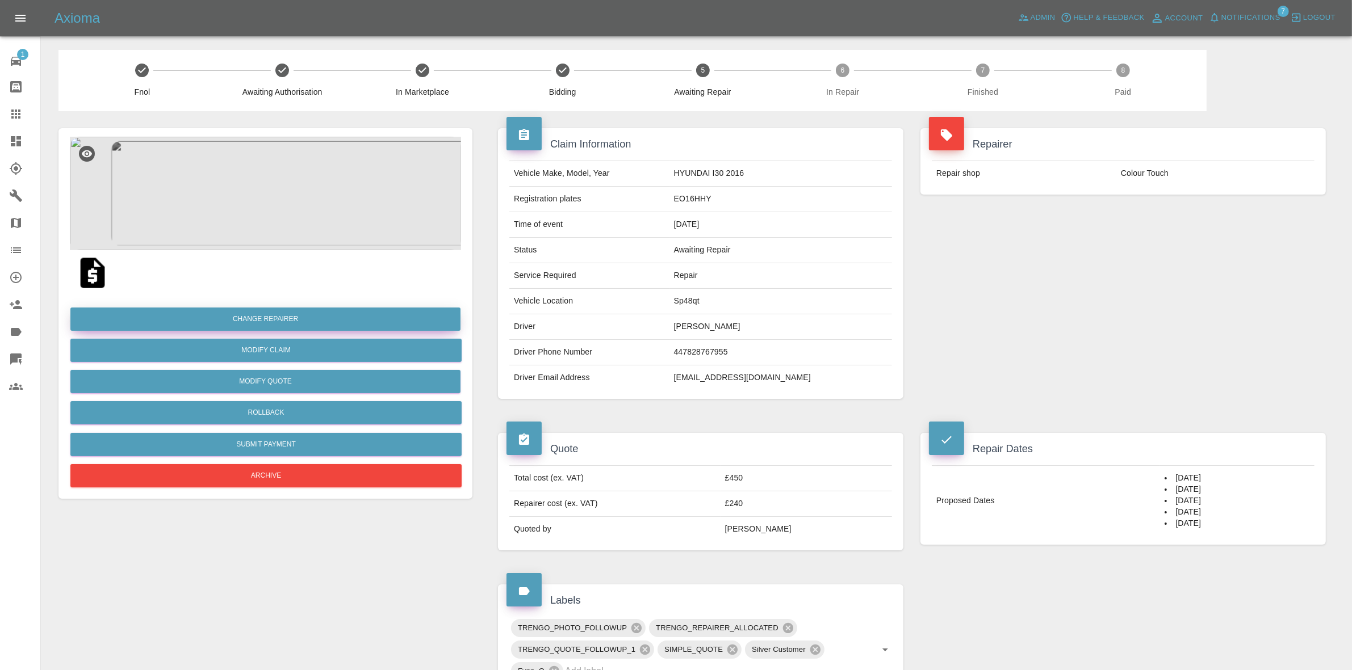
drag, startPoint x: 243, startPoint y: 307, endPoint x: 258, endPoint y: 321, distance: 20.9
click at [243, 308] on div "Change Repairer Modify Claim Modify Quote Rollback Submit Payment Archive" at bounding box center [265, 393] width 391 height 195
click at [250, 315] on button "Change Repairer" at bounding box center [265, 319] width 390 height 23
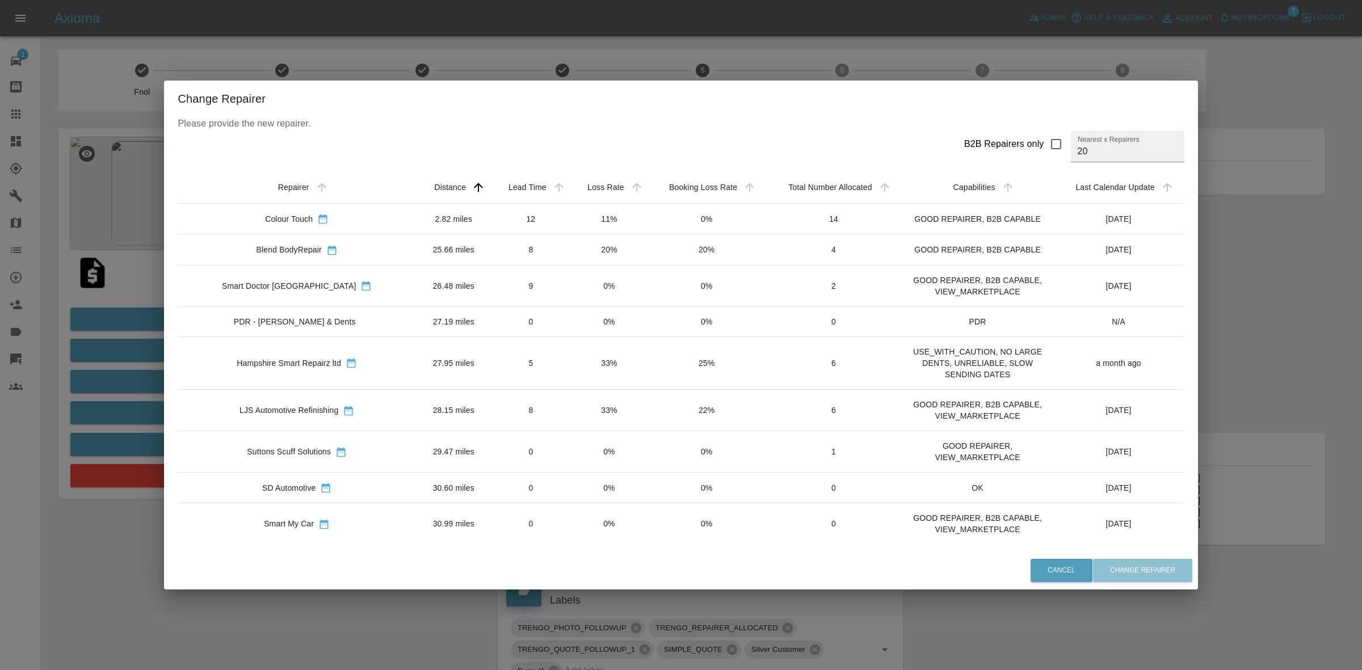
click at [586, 44] on div "Change Repairer Please provide the new repairer. B2B Repairers only Nearest x R…" at bounding box center [681, 335] width 1362 height 670
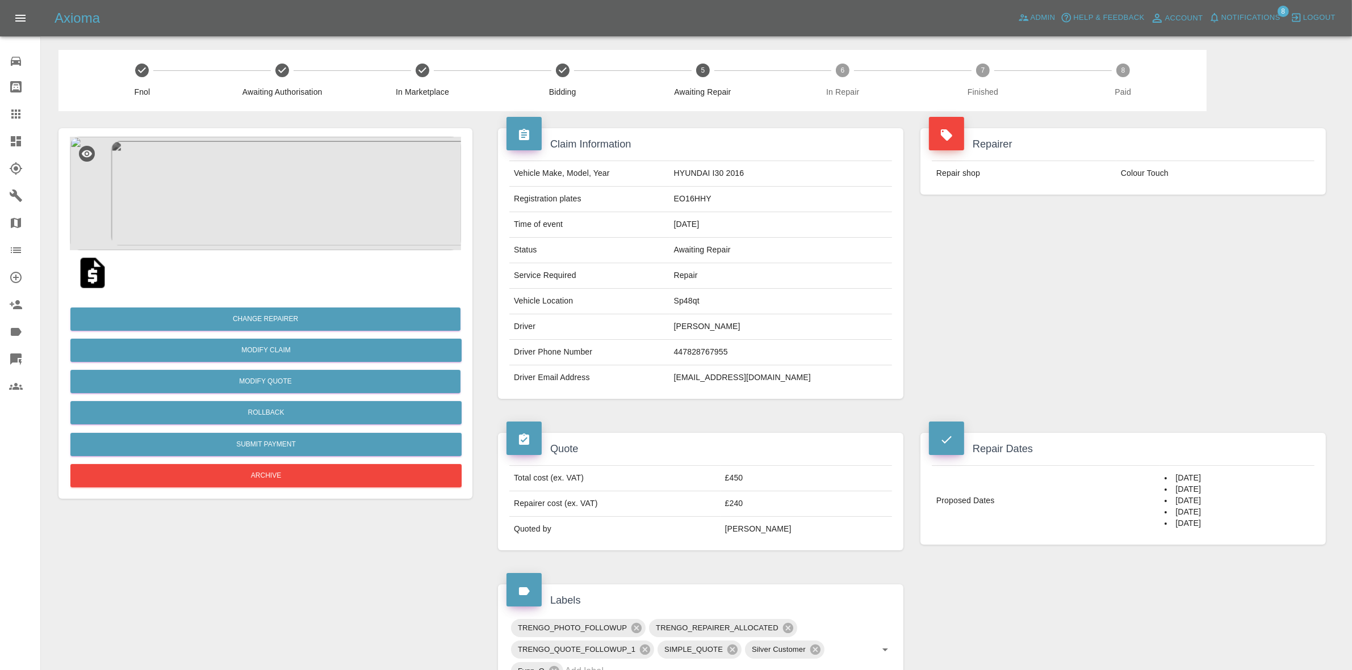
click at [1321, 228] on div "Repairer Repair shop Colour Touch" at bounding box center [1123, 263] width 422 height 305
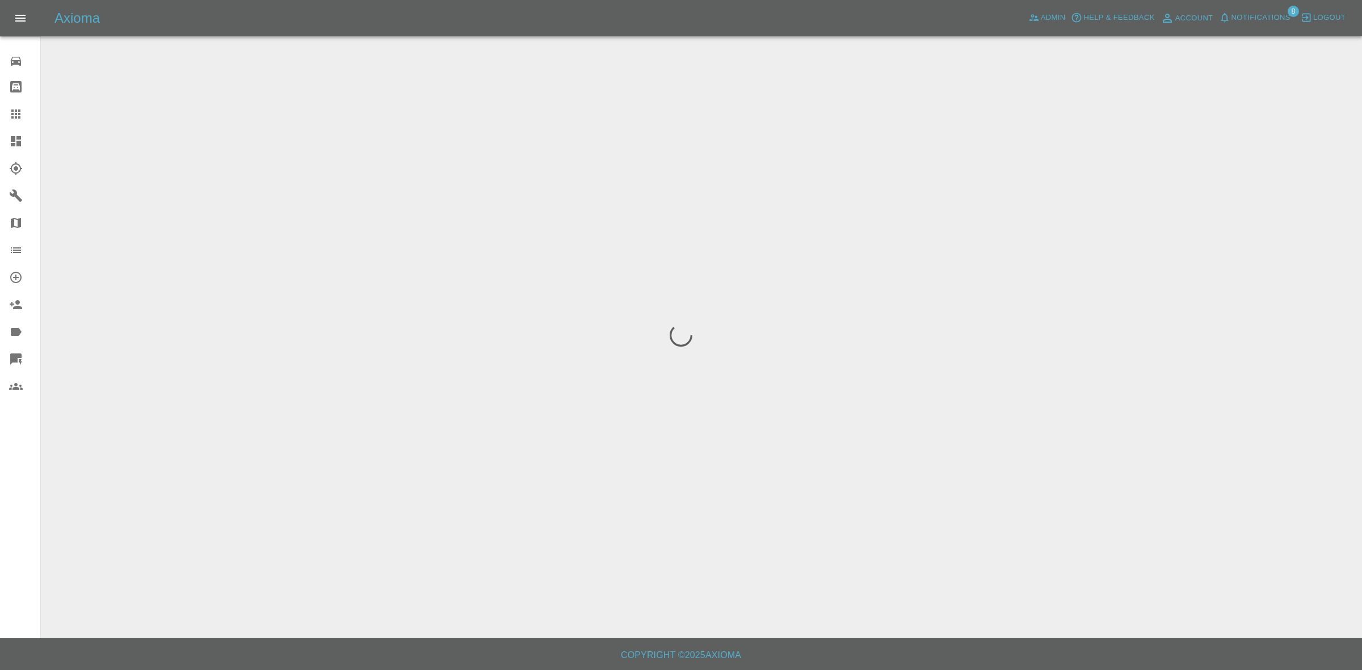
click at [1313, 181] on div at bounding box center [681, 335] width 1362 height 670
click at [1253, 18] on span "Notifications" at bounding box center [1261, 17] width 59 height 13
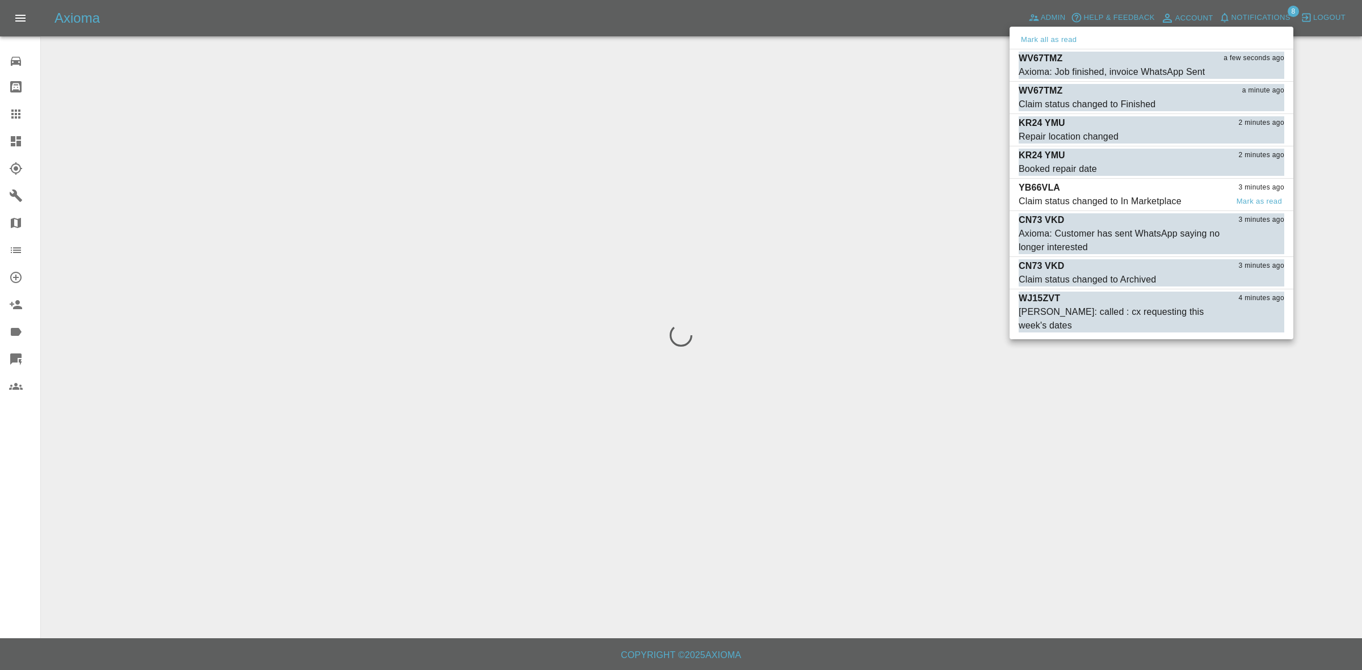
click at [1124, 200] on div "Claim status changed to In Marketplace" at bounding box center [1100, 202] width 163 height 14
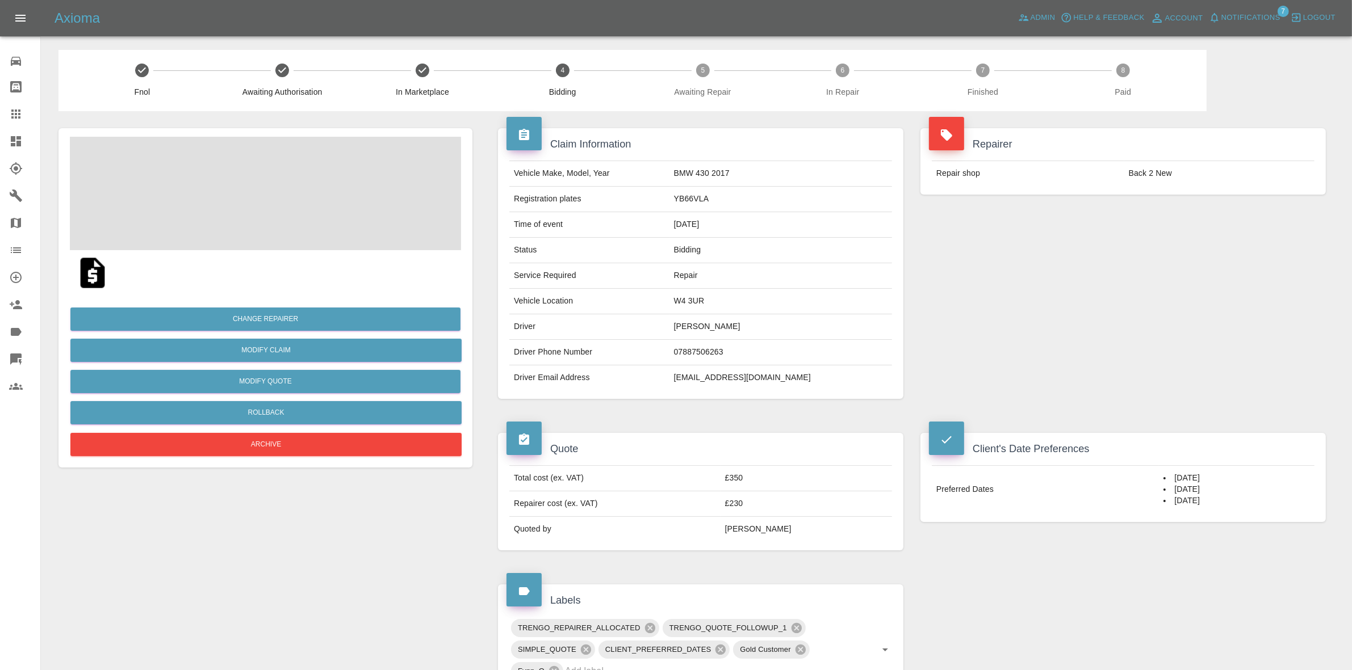
click at [1251, 11] on span "Notifications" at bounding box center [1250, 17] width 59 height 13
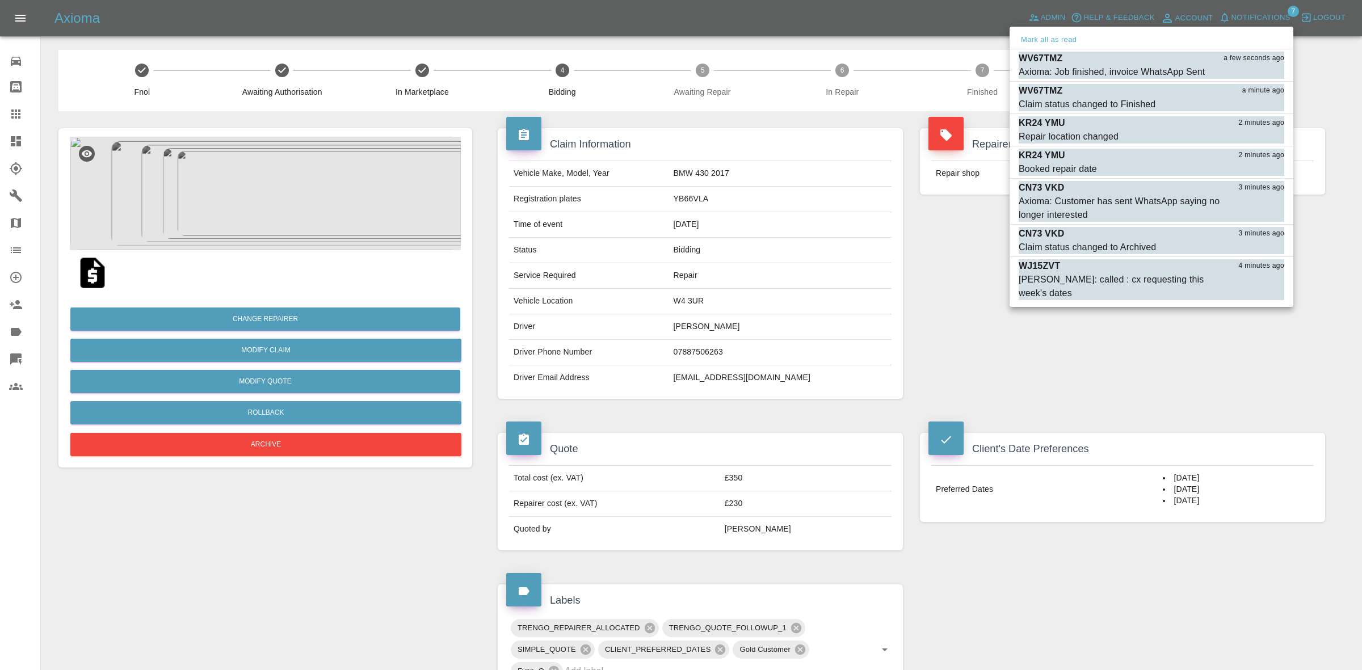
click at [748, 208] on div at bounding box center [681, 335] width 1362 height 670
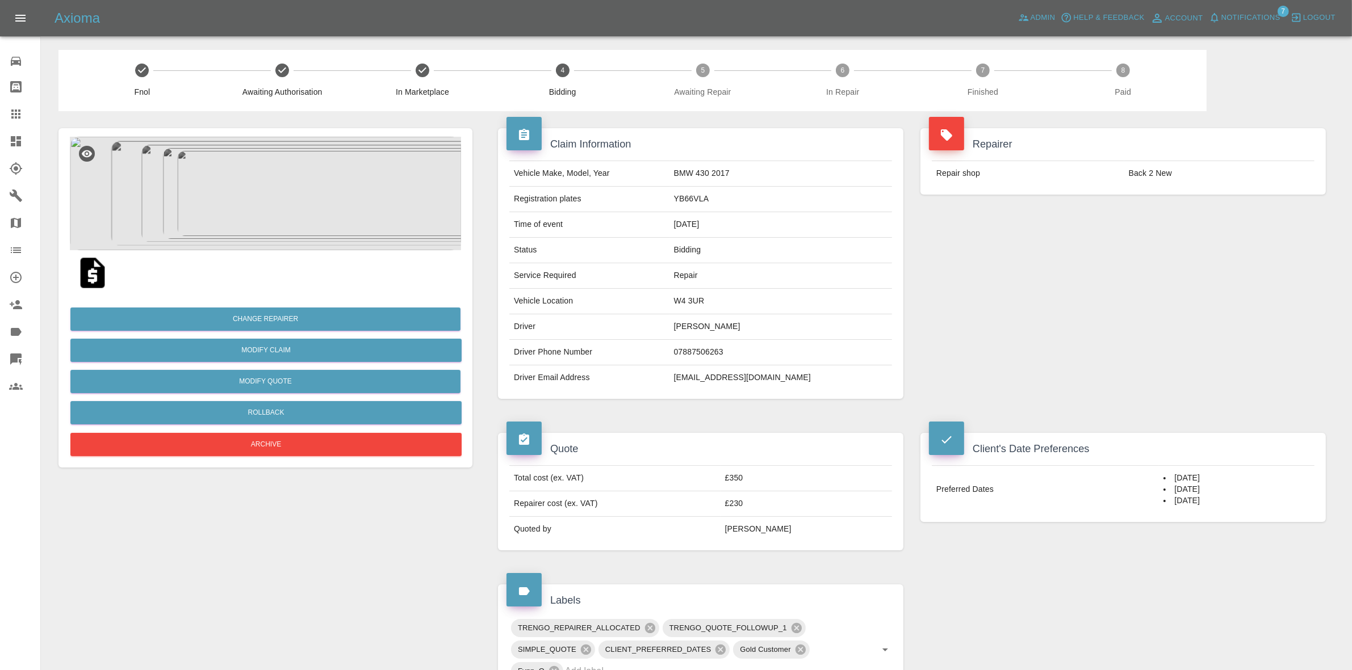
click at [1243, 203] on div "Repairer Repair shop Back 2 New" at bounding box center [1123, 161] width 422 height 100
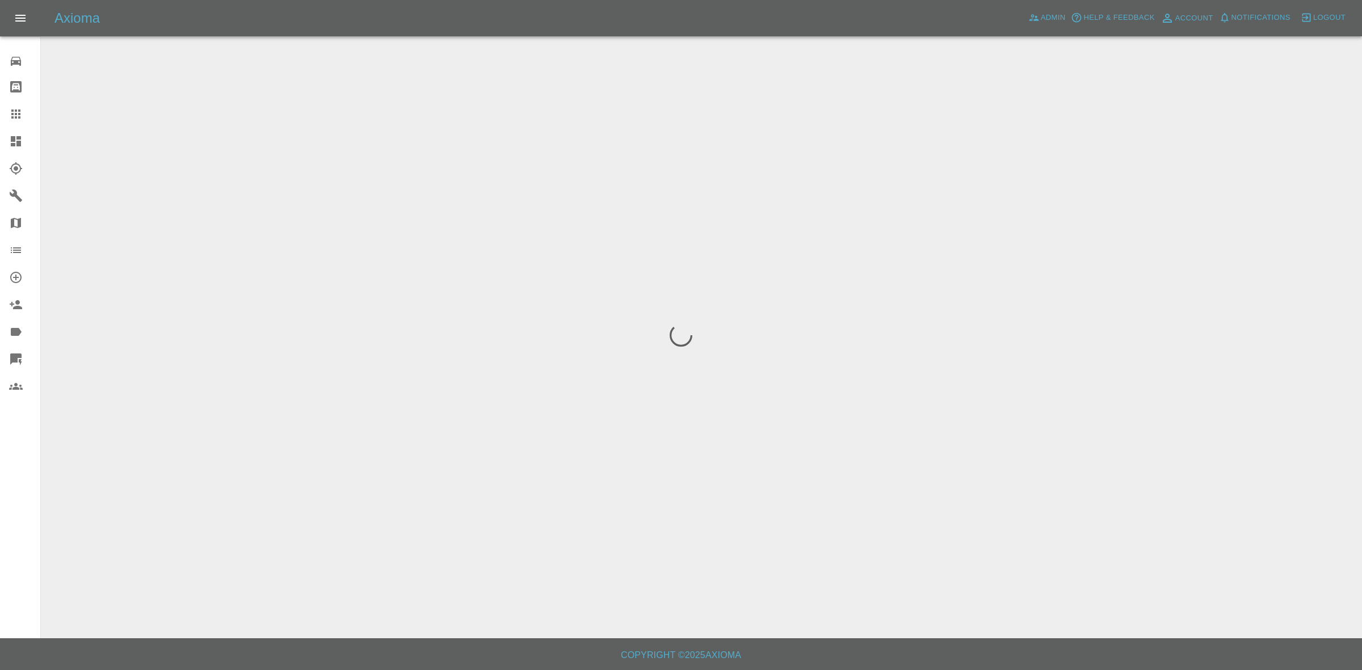
click at [1257, 11] on span "Notifications" at bounding box center [1261, 17] width 59 height 13
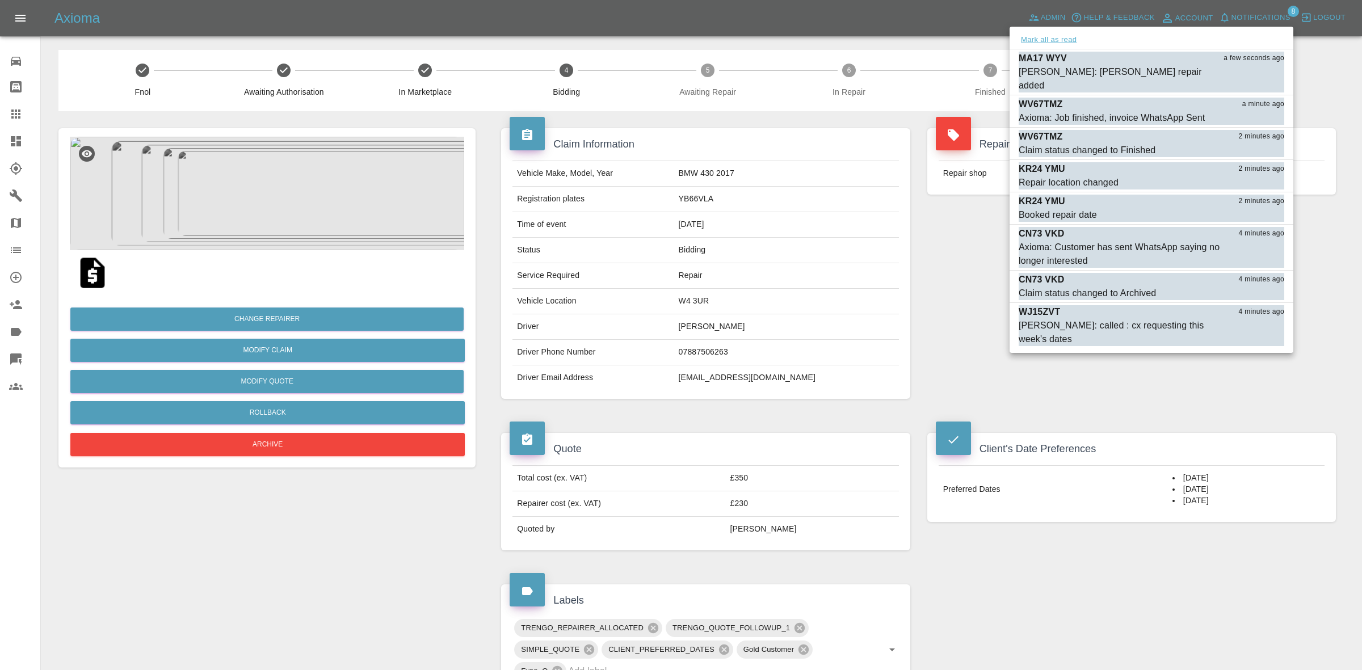
click at [1054, 35] on button "Mark all as read" at bounding box center [1049, 39] width 60 height 13
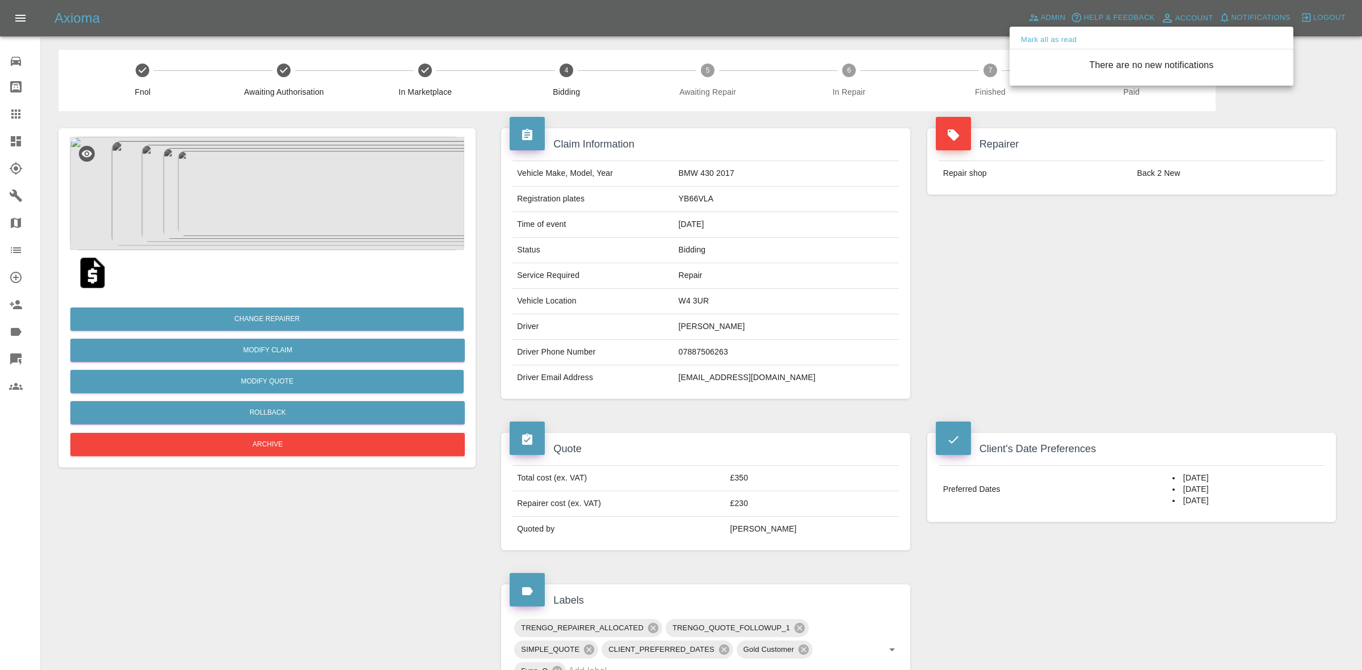
click at [1062, 217] on div at bounding box center [681, 335] width 1362 height 670
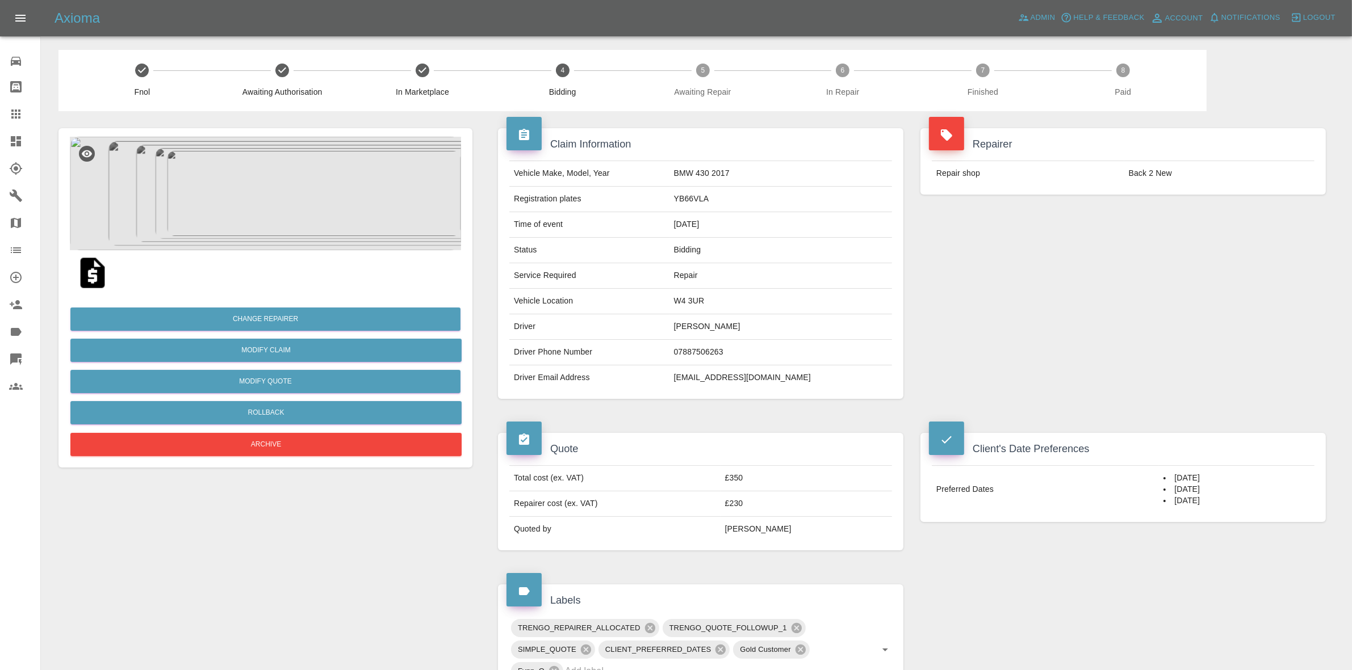
click at [17, 137] on icon at bounding box center [16, 141] width 10 height 10
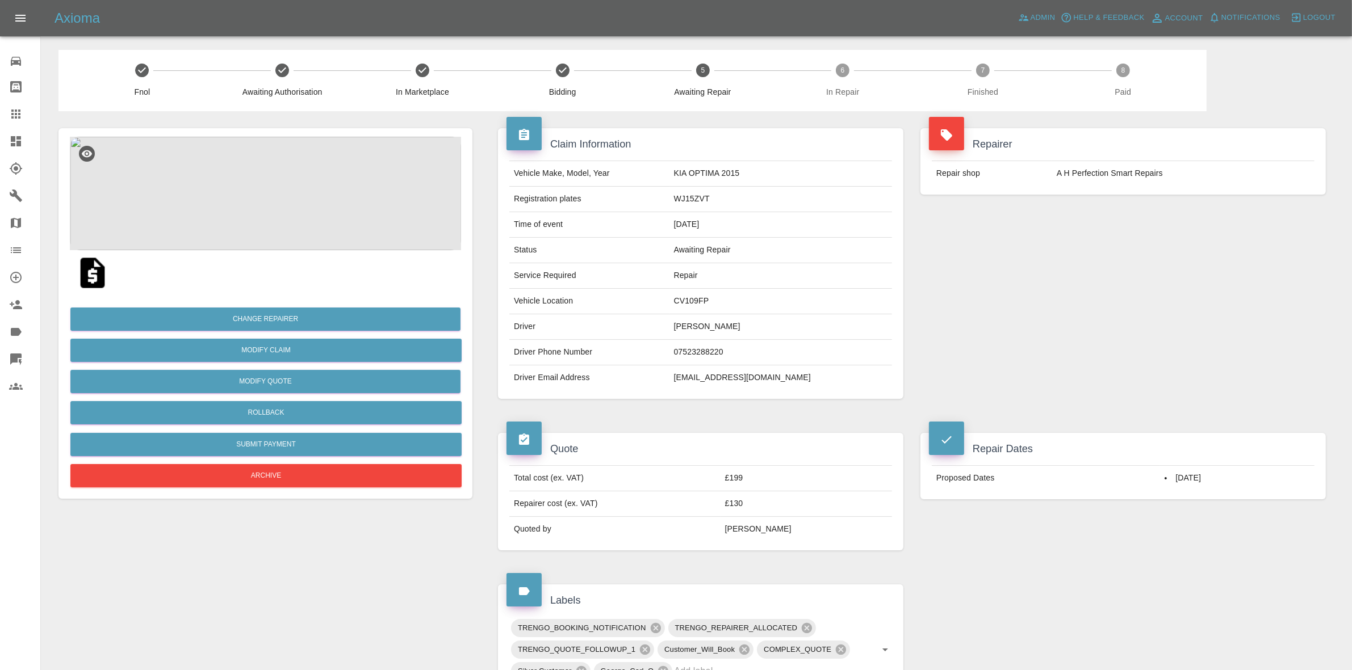
click at [1347, 263] on main "Fnol Awaiting Authorisation In Marketplace Bidding 5 Awaiting Repair 6 In Repai…" at bounding box center [676, 590] width 1352 height 1181
click at [254, 316] on button "Change Repairer" at bounding box center [265, 319] width 390 height 23
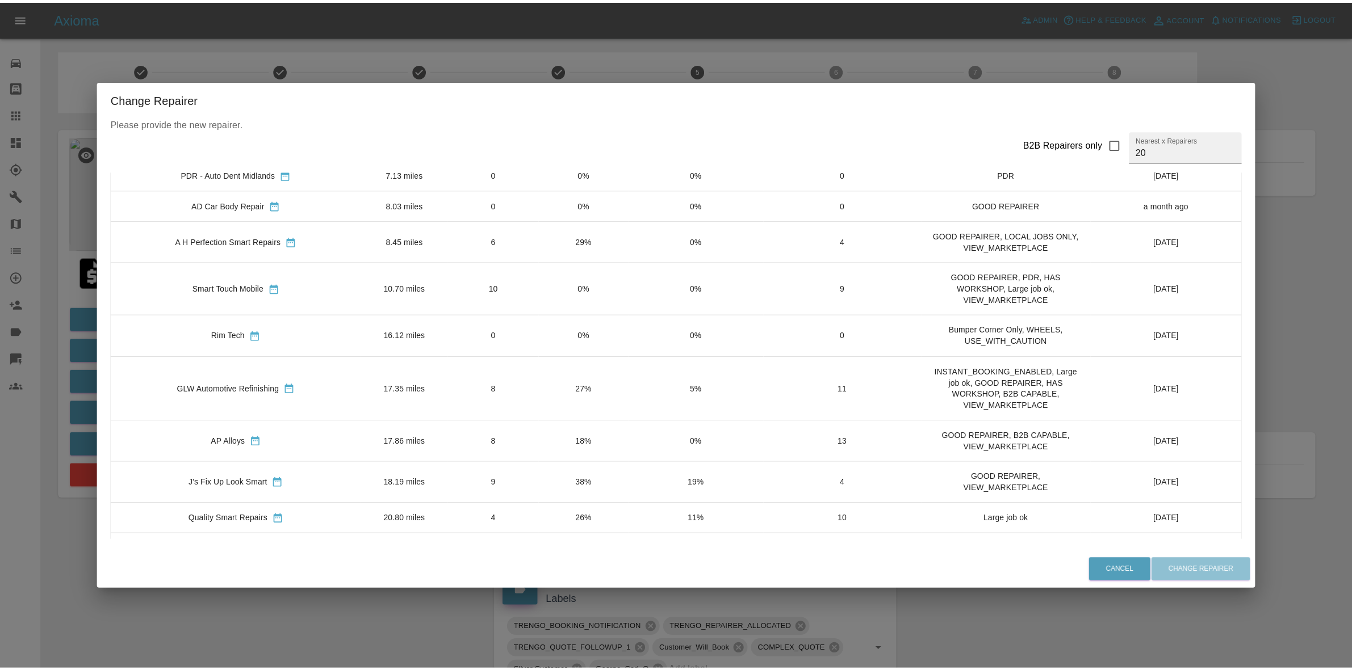
scroll to position [213, 0]
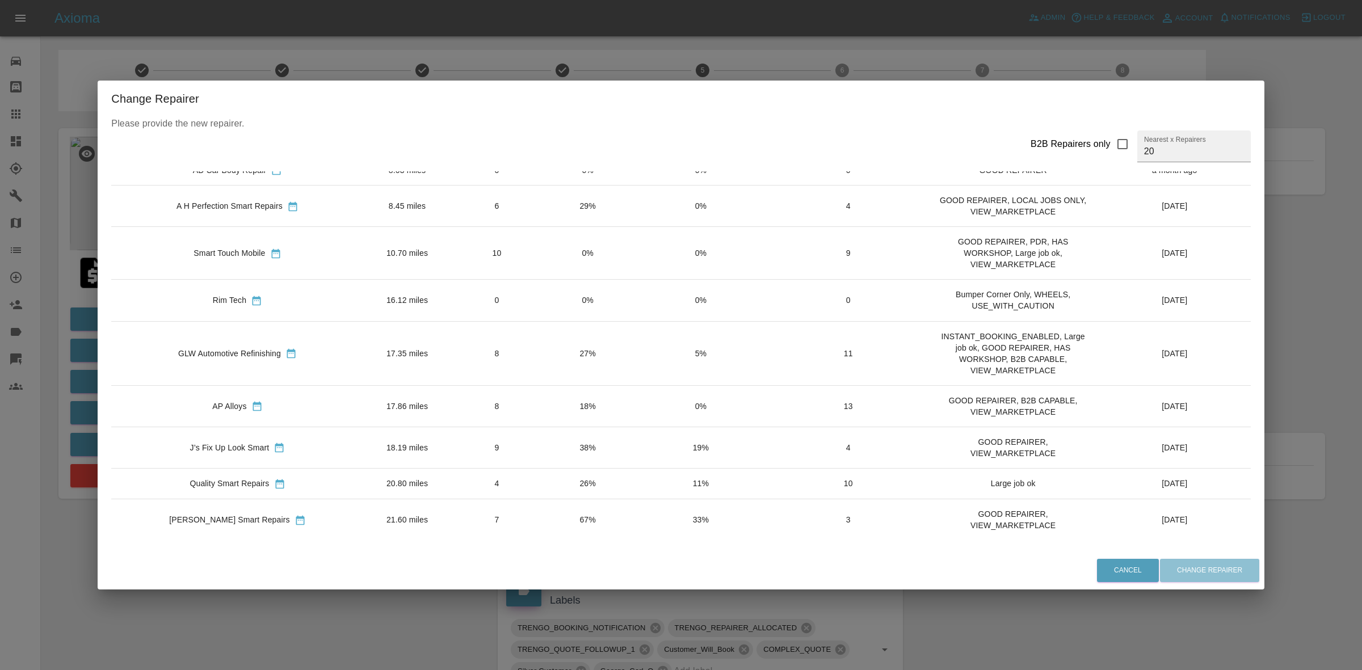
click at [543, 522] on td "67%" at bounding box center [588, 519] width 90 height 41
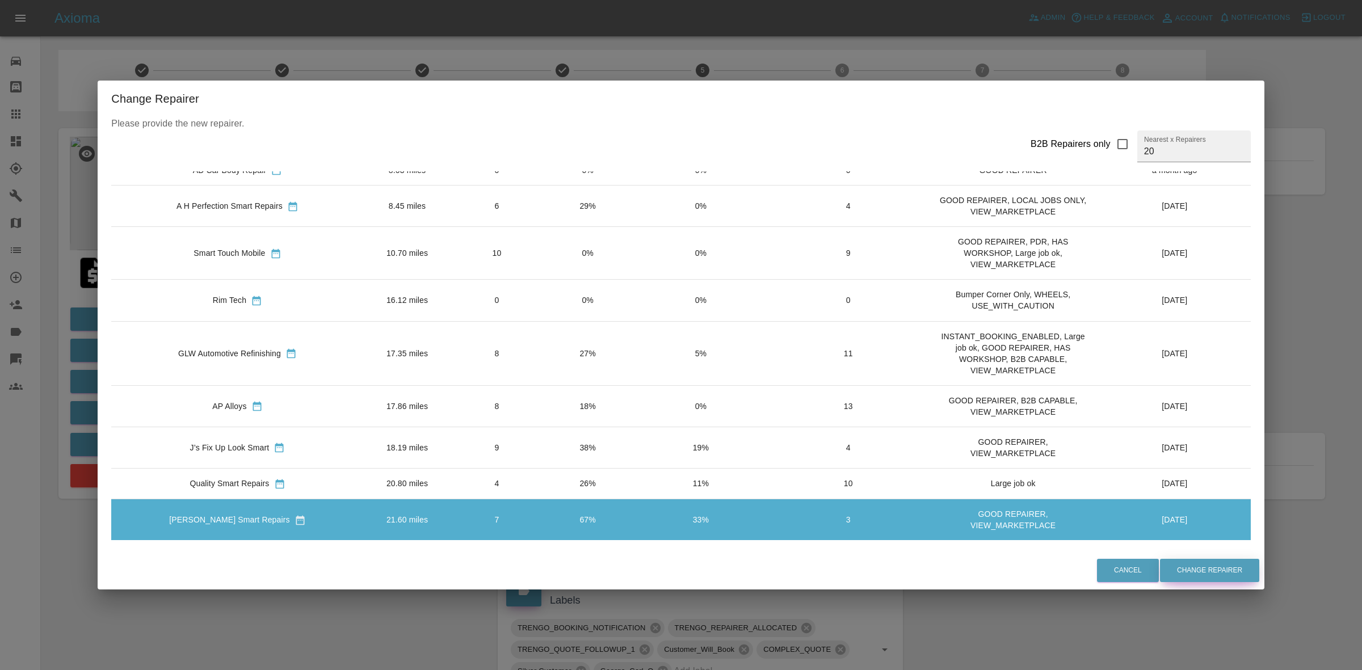
click at [1194, 573] on button "Change Repairer" at bounding box center [1209, 570] width 99 height 23
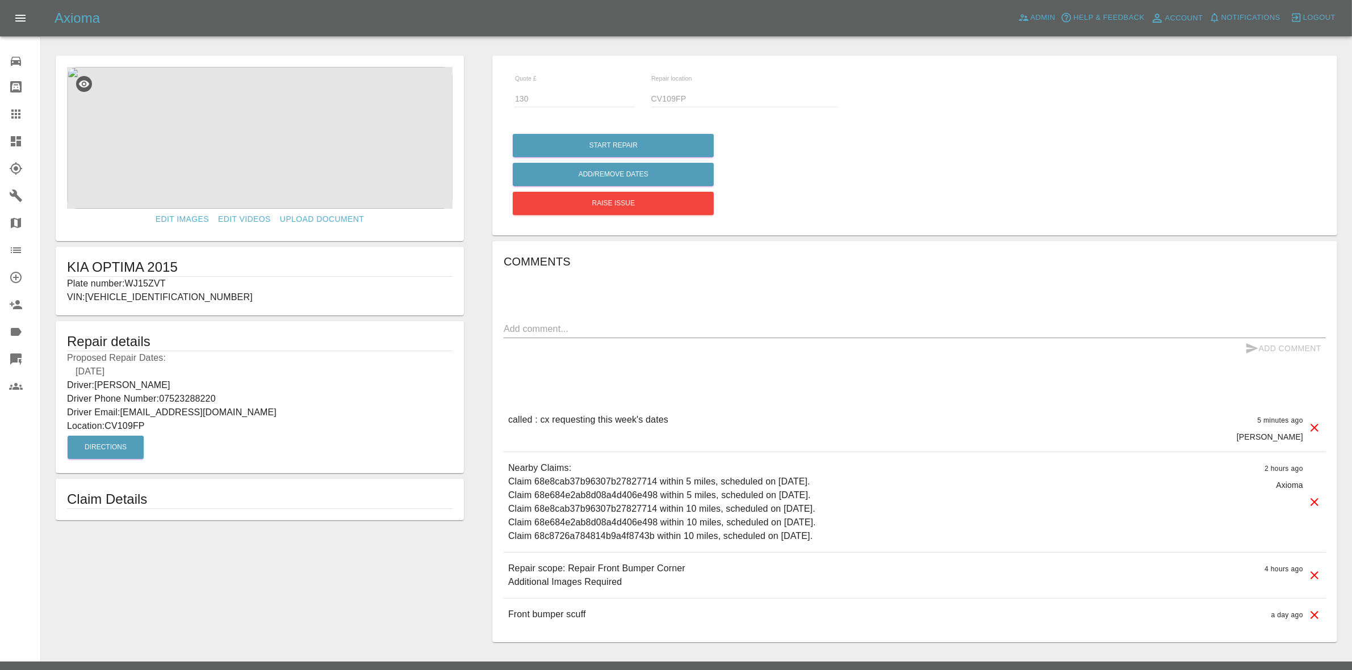
click at [148, 279] on p "Plate number: WJ15ZVT" at bounding box center [259, 284] width 385 height 14
copy p "WJ15ZVT"
click at [7, 112] on link "Claims" at bounding box center [20, 113] width 40 height 27
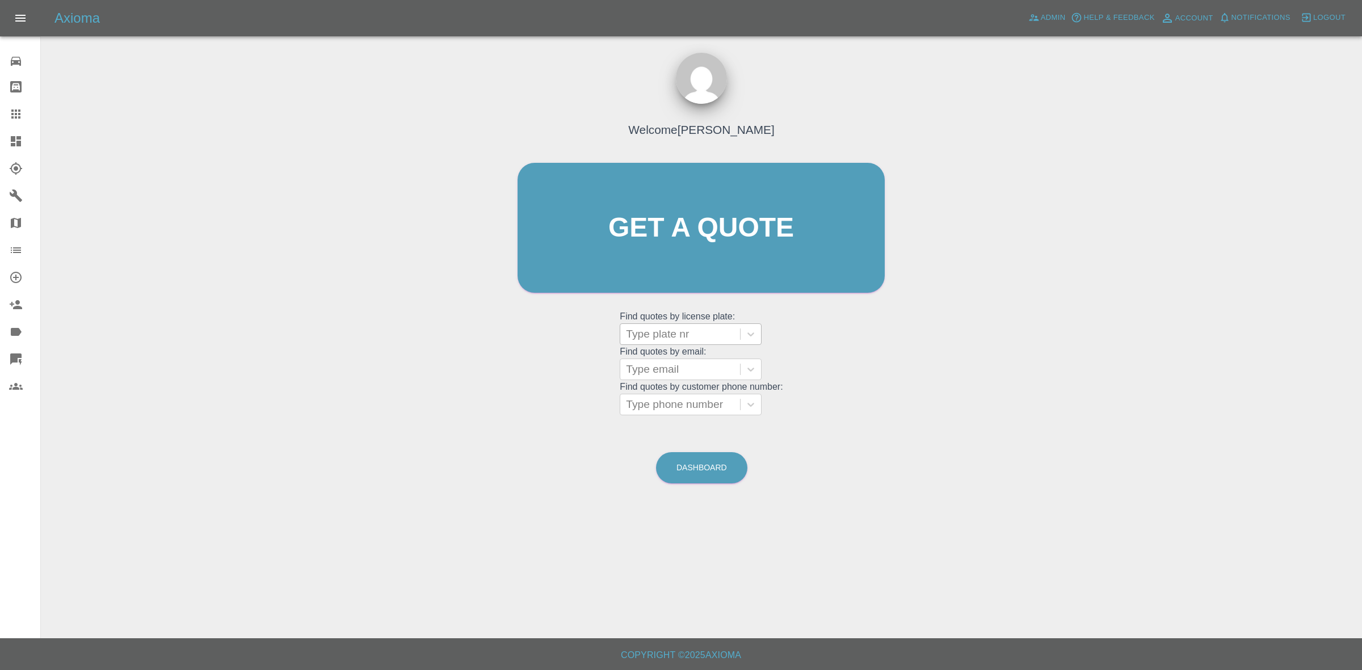
click at [662, 330] on div at bounding box center [680, 334] width 108 height 16
paste input "WJ15ZVT"
type input "WJ15ZVT"
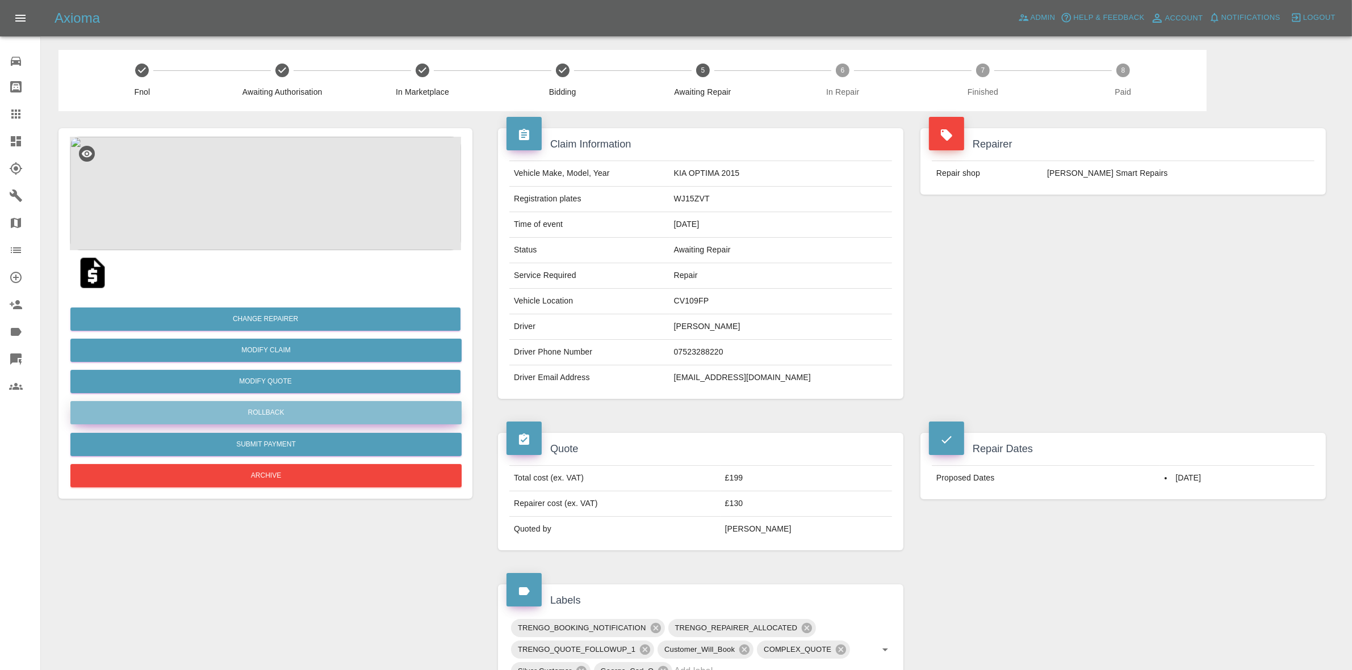
click at [272, 413] on button "Rollback" at bounding box center [265, 412] width 391 height 23
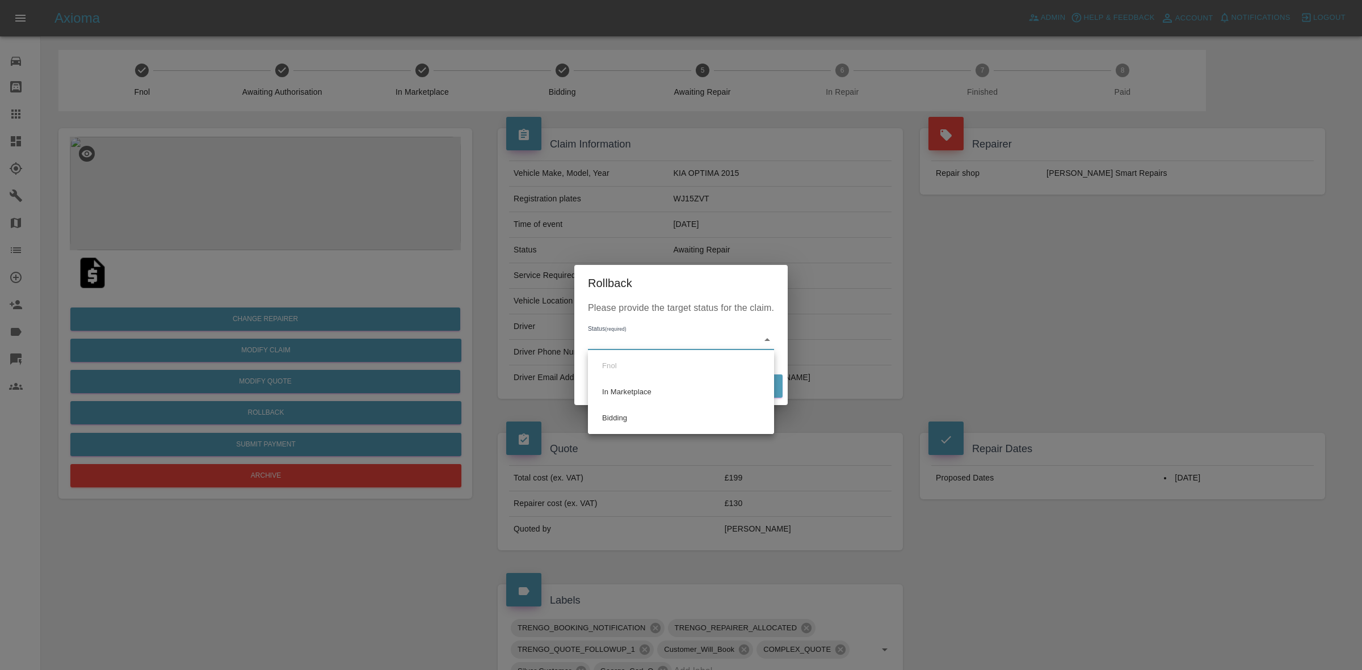
click at [667, 330] on body "Axioma Admin Help & Feedback Account Notifications 0 Logout 0 Repair home Bodys…" at bounding box center [681, 606] width 1362 height 1213
drag, startPoint x: 647, startPoint y: 427, endPoint x: 665, endPoint y: 416, distance: 20.9
click at [648, 427] on li "Bidding" at bounding box center [681, 418] width 181 height 26
type input "bidding"
drag, startPoint x: 744, startPoint y: 386, endPoint x: 839, endPoint y: 552, distance: 191.2
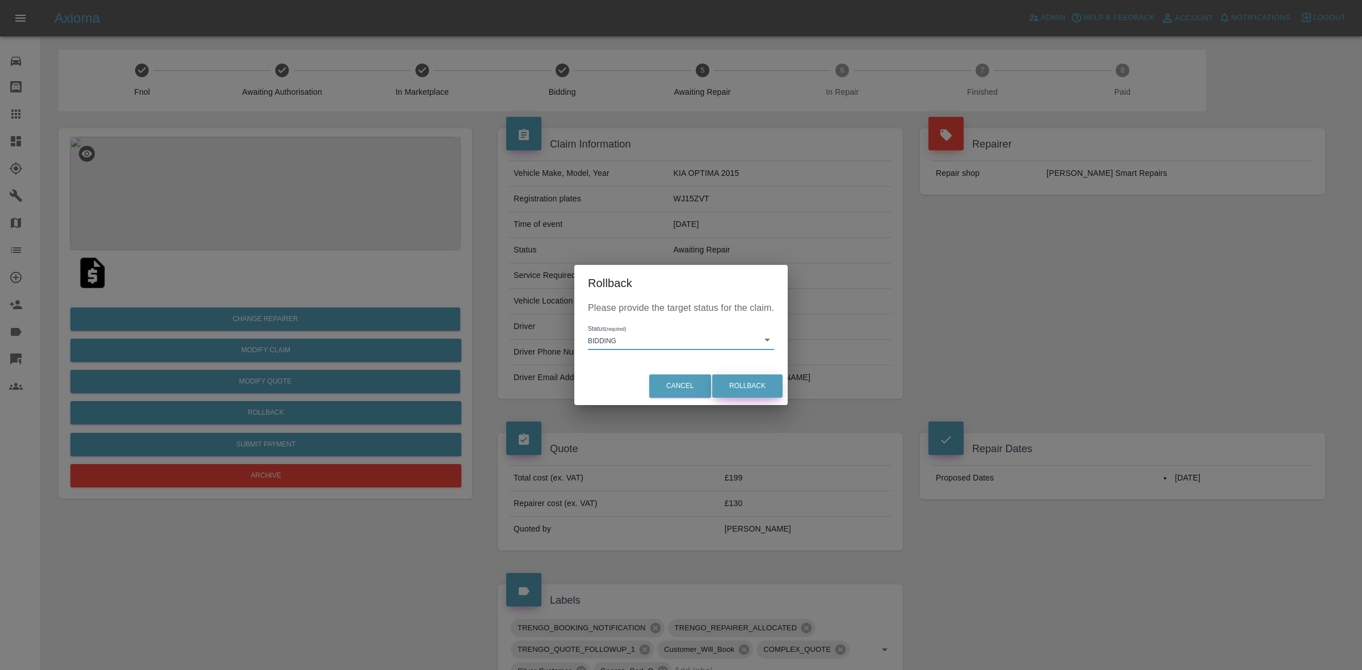
click at [744, 386] on button "Rollback" at bounding box center [747, 386] width 70 height 23
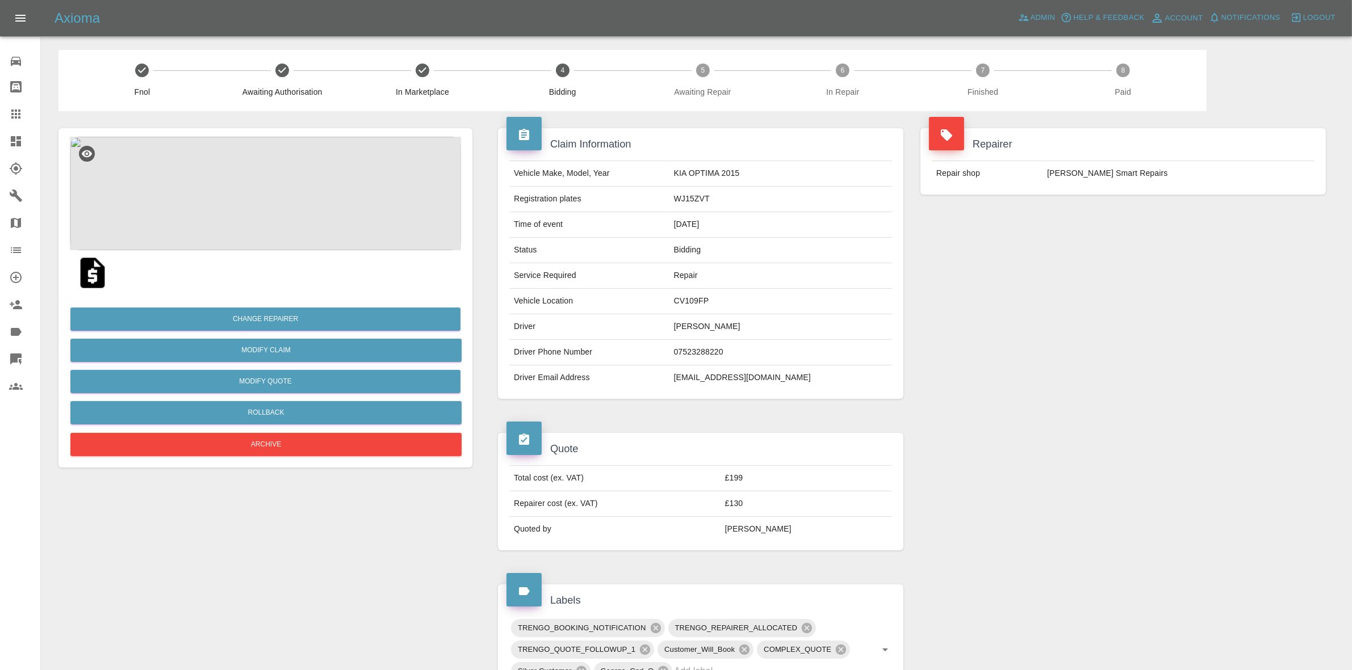
click at [1204, 202] on div "Repairer Repair shop Russell’s Smart Repairs" at bounding box center [1123, 161] width 422 height 100
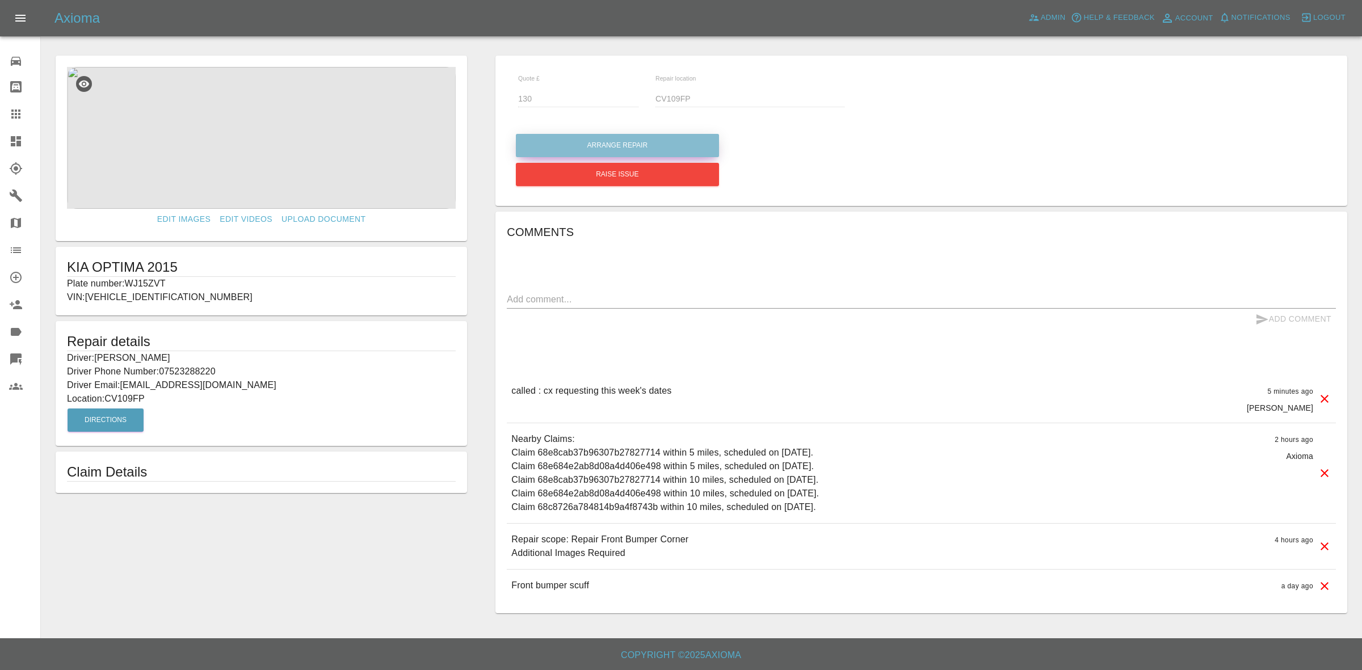
click at [584, 145] on button "Arrange Repair" at bounding box center [617, 145] width 203 height 23
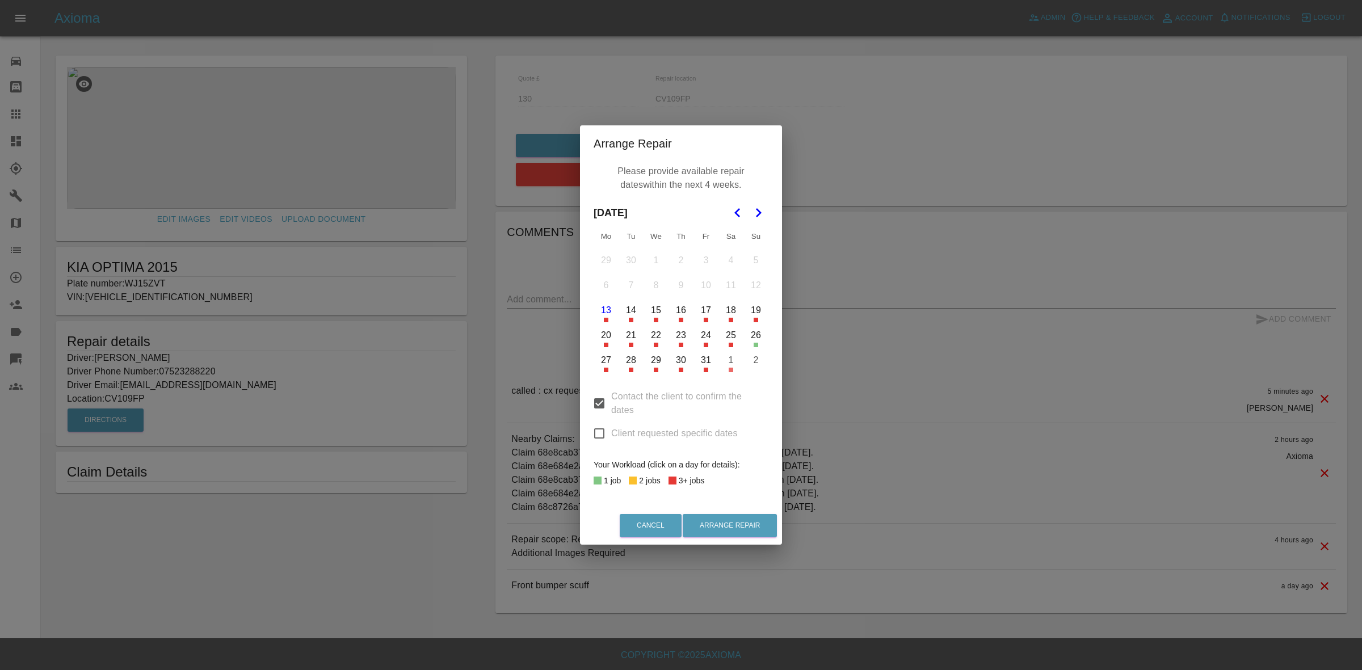
click at [603, 436] on input "Client requested specific dates" at bounding box center [600, 434] width 24 height 24
checkbox input "true"
click at [657, 308] on button "15" at bounding box center [656, 311] width 24 height 24
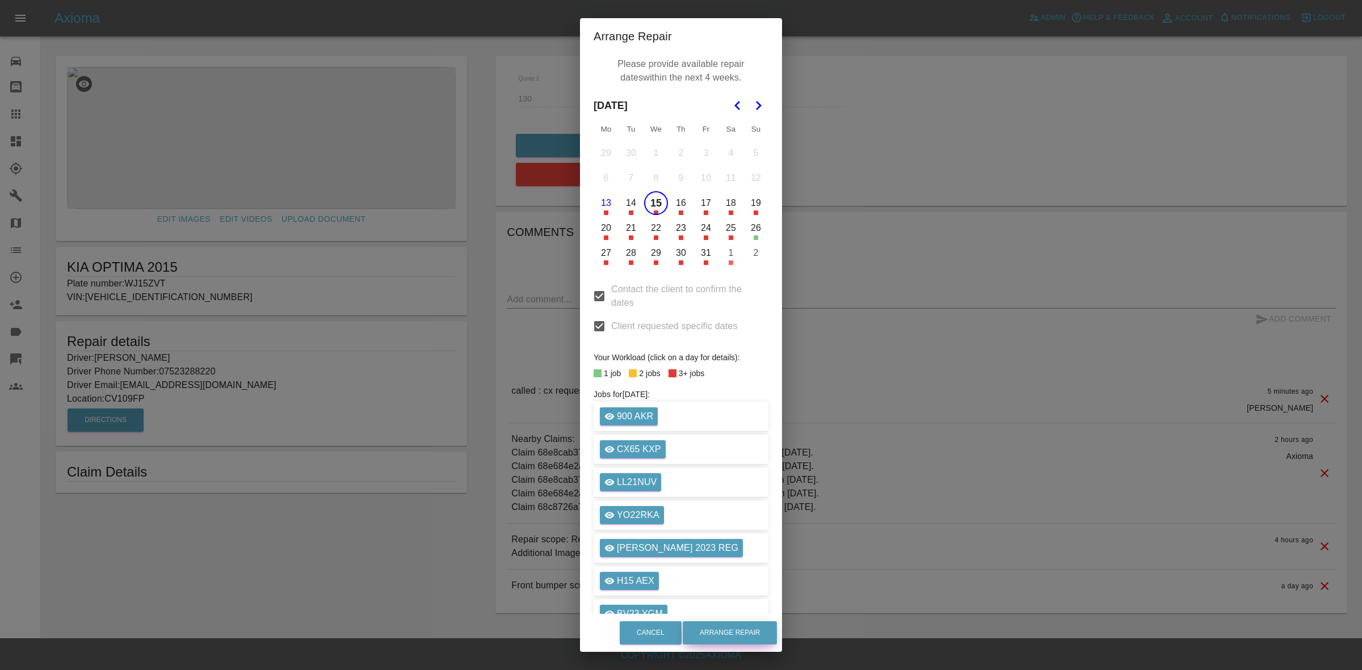
click at [750, 626] on button "Arrange Repair" at bounding box center [730, 633] width 94 height 23
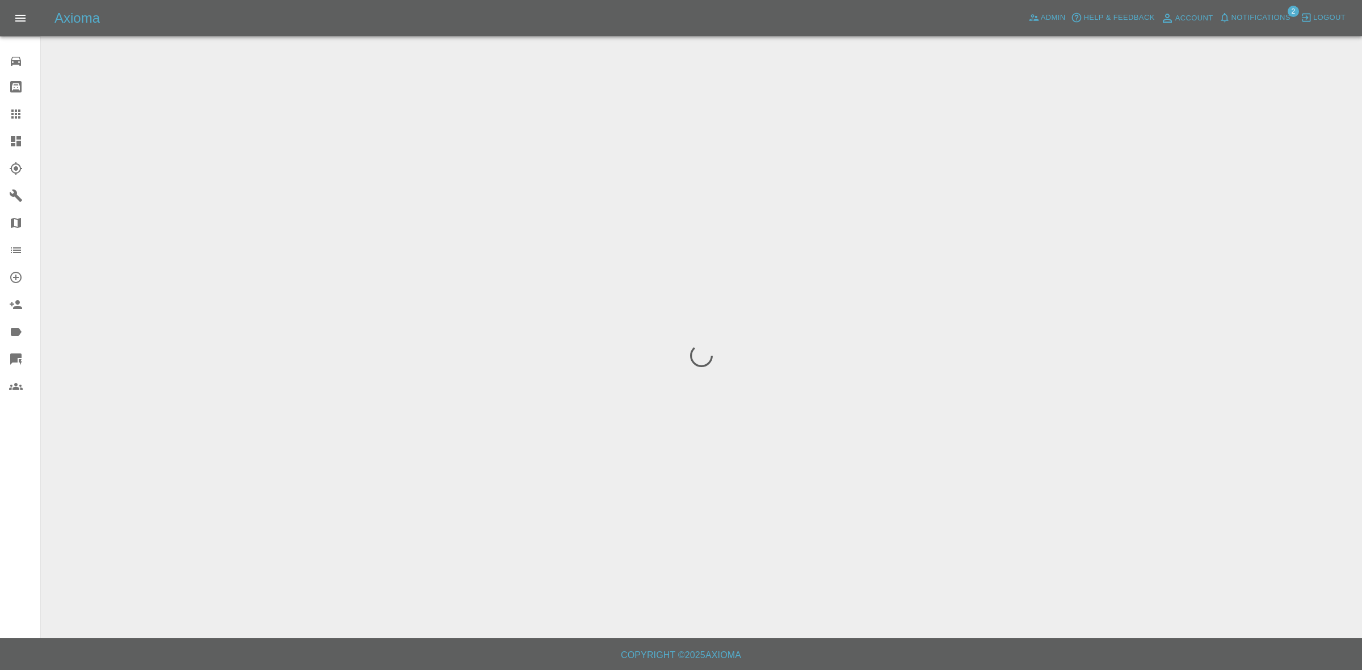
click at [1261, 13] on span "Notifications" at bounding box center [1261, 17] width 59 height 13
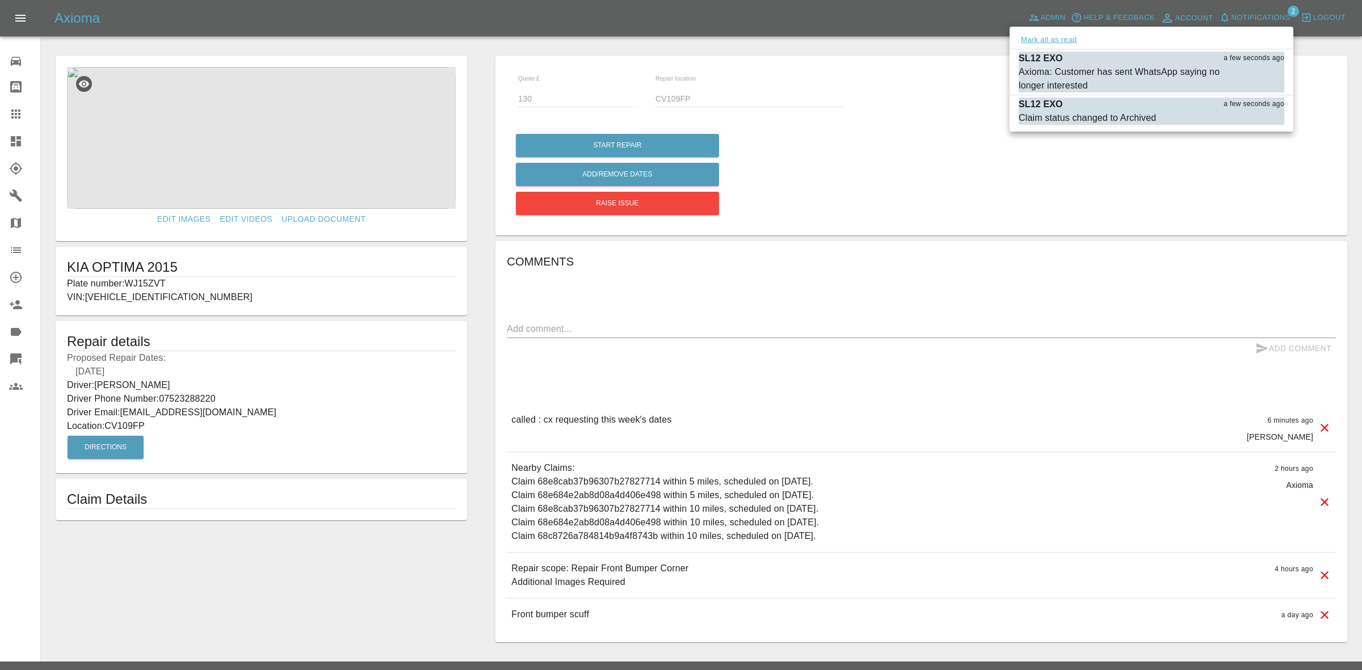
click at [1047, 39] on button "Mark all as read" at bounding box center [1049, 39] width 60 height 13
click at [1076, 150] on div at bounding box center [681, 335] width 1362 height 670
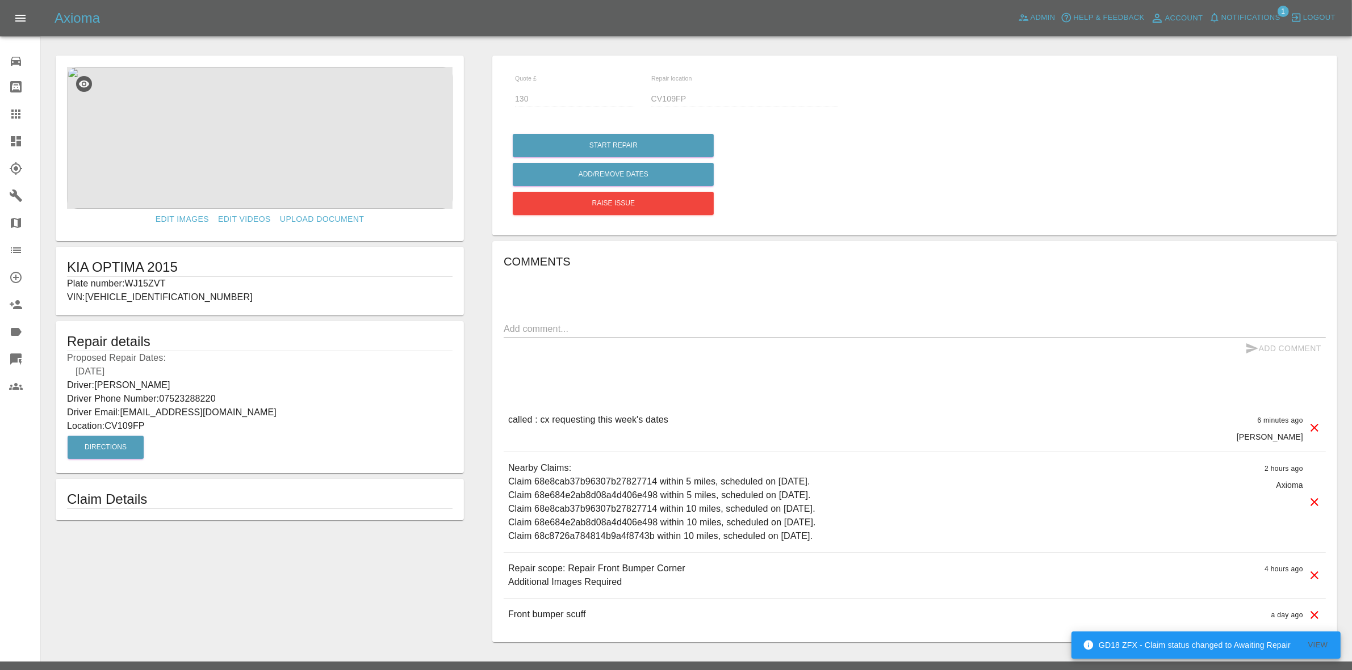
drag, startPoint x: 0, startPoint y: 144, endPoint x: 287, endPoint y: 138, distance: 286.7
click at [0, 144] on link "Dashboard" at bounding box center [20, 141] width 40 height 27
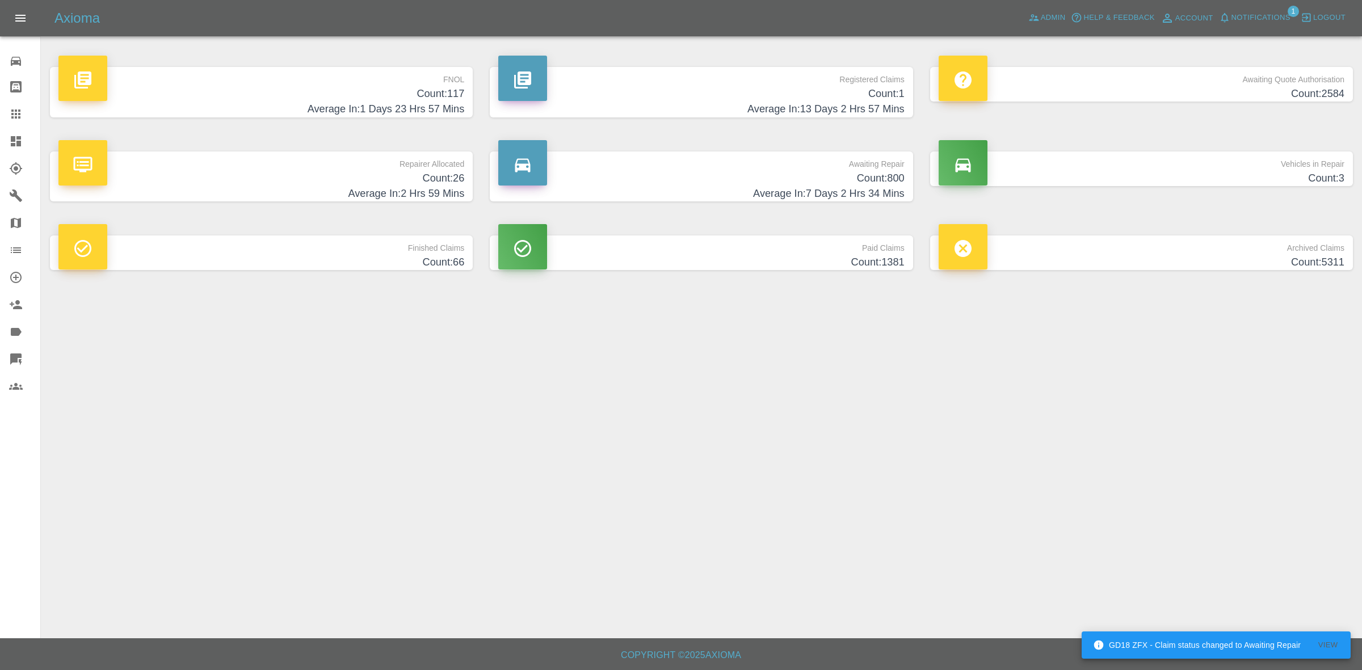
click at [1248, 13] on span "Notifications" at bounding box center [1261, 17] width 59 height 13
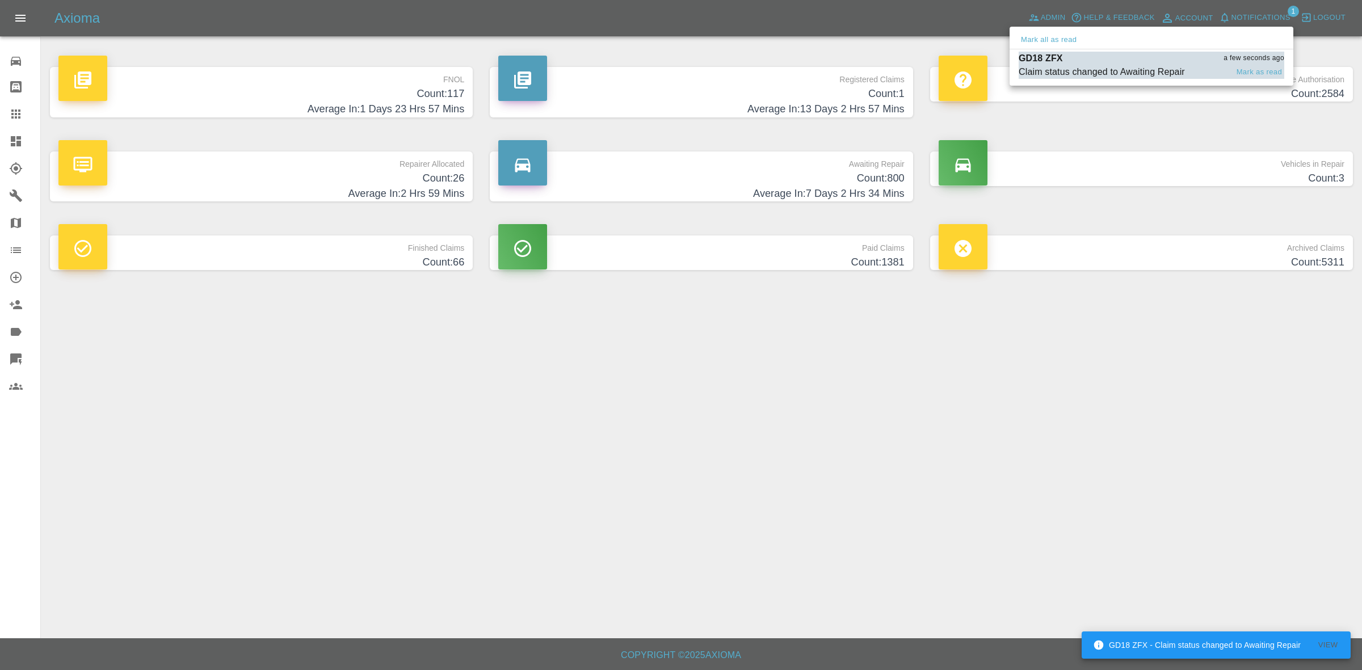
click at [1130, 57] on div "GD18 ZFX a few seconds ago" at bounding box center [1152, 59] width 266 height 14
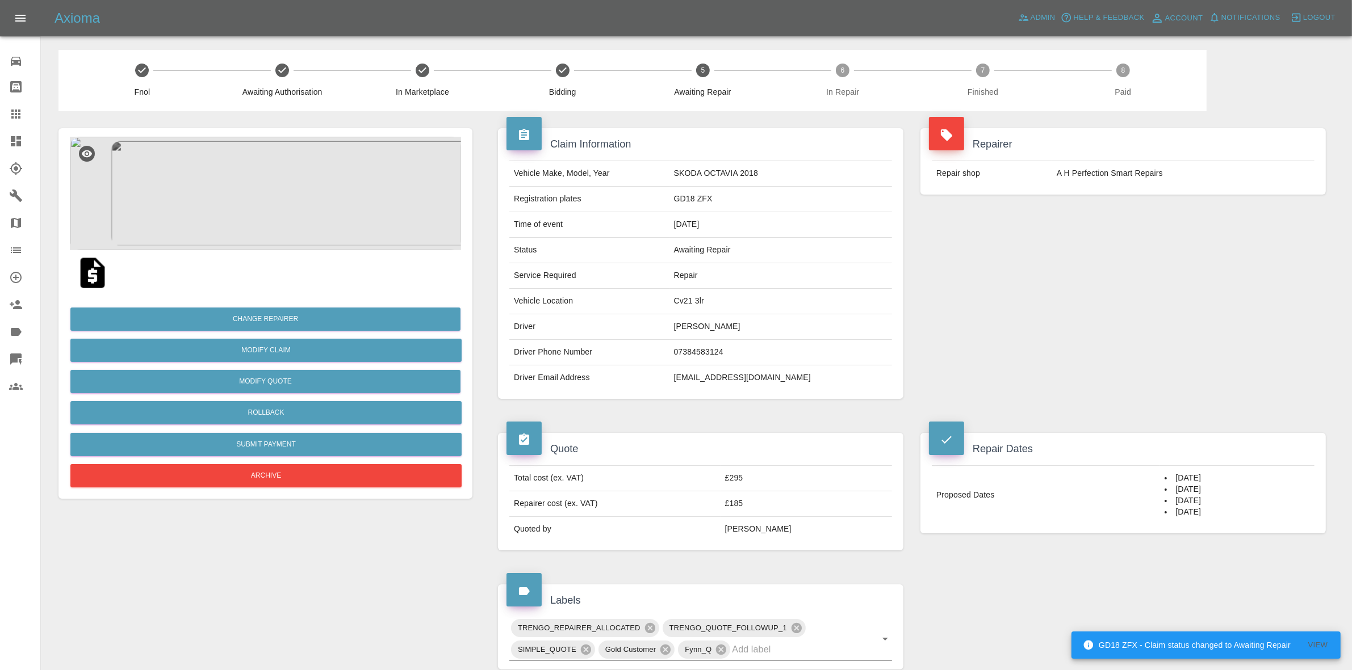
click at [0, 146] on link "Dashboard" at bounding box center [20, 141] width 40 height 27
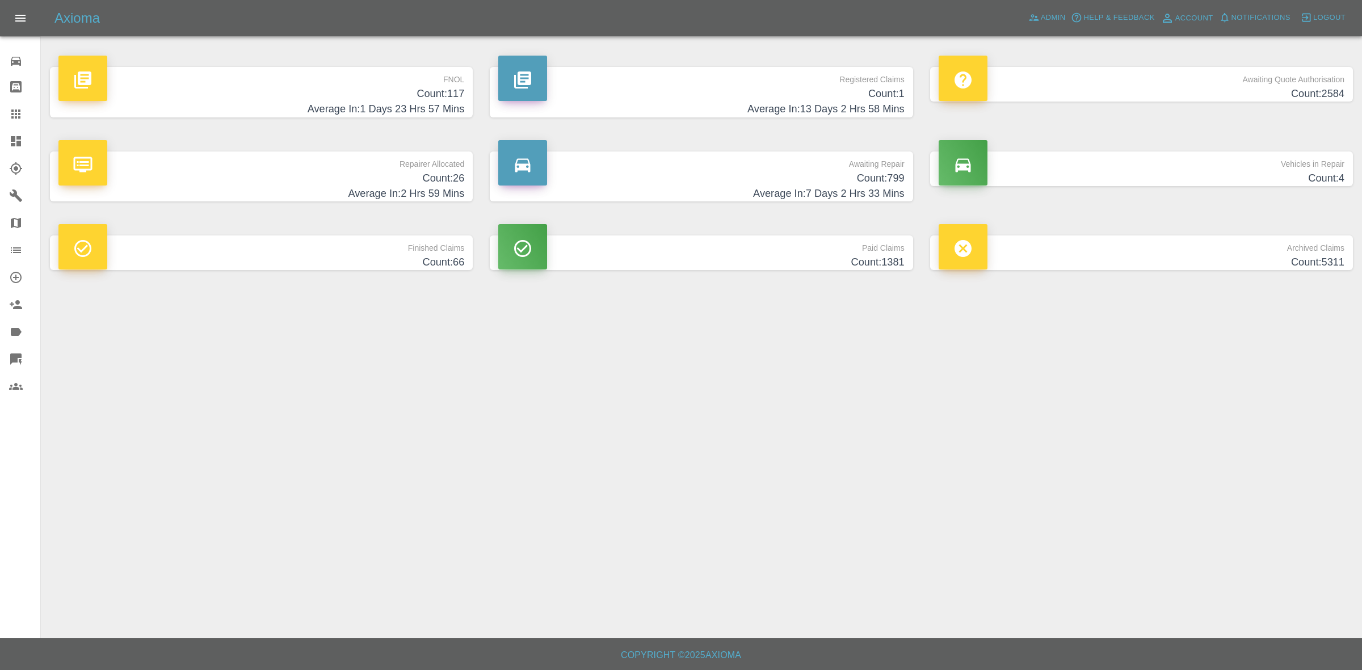
click at [379, 183] on h4 "Count: 26" at bounding box center [261, 178] width 406 height 15
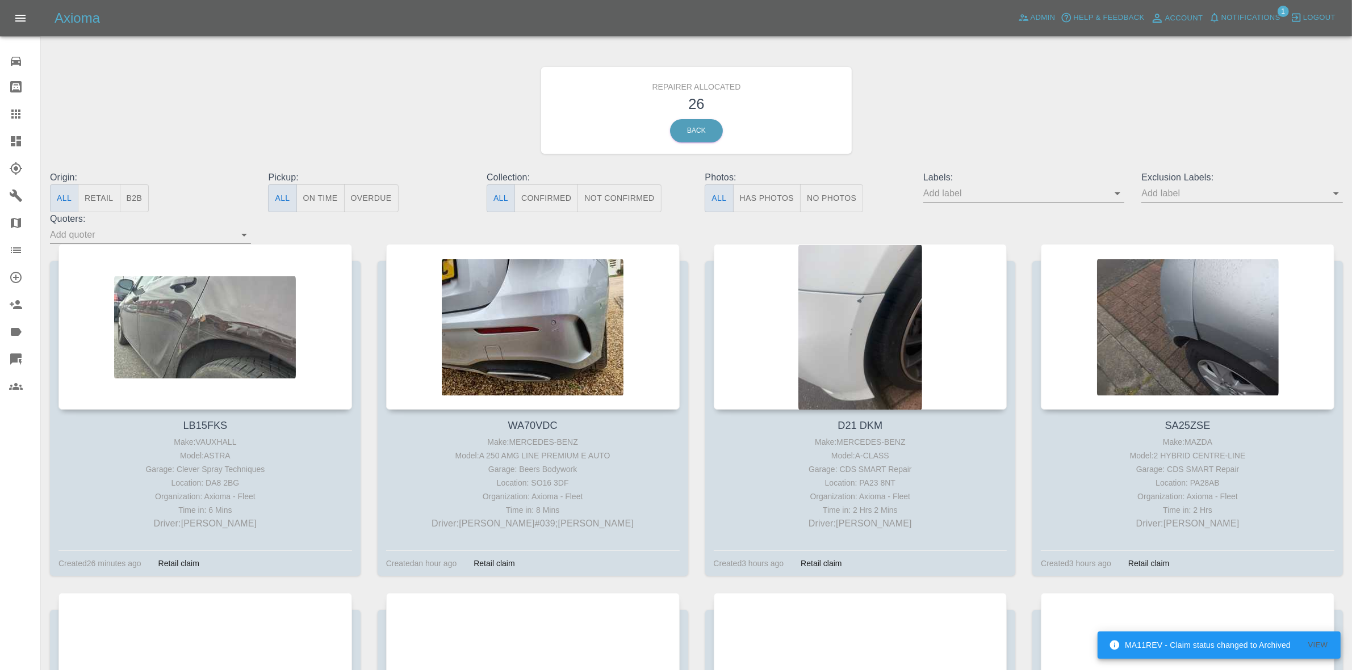
click at [89, 205] on button "Retail" at bounding box center [99, 199] width 42 height 28
click at [1212, 23] on icon "button" at bounding box center [1214, 17] width 11 height 11
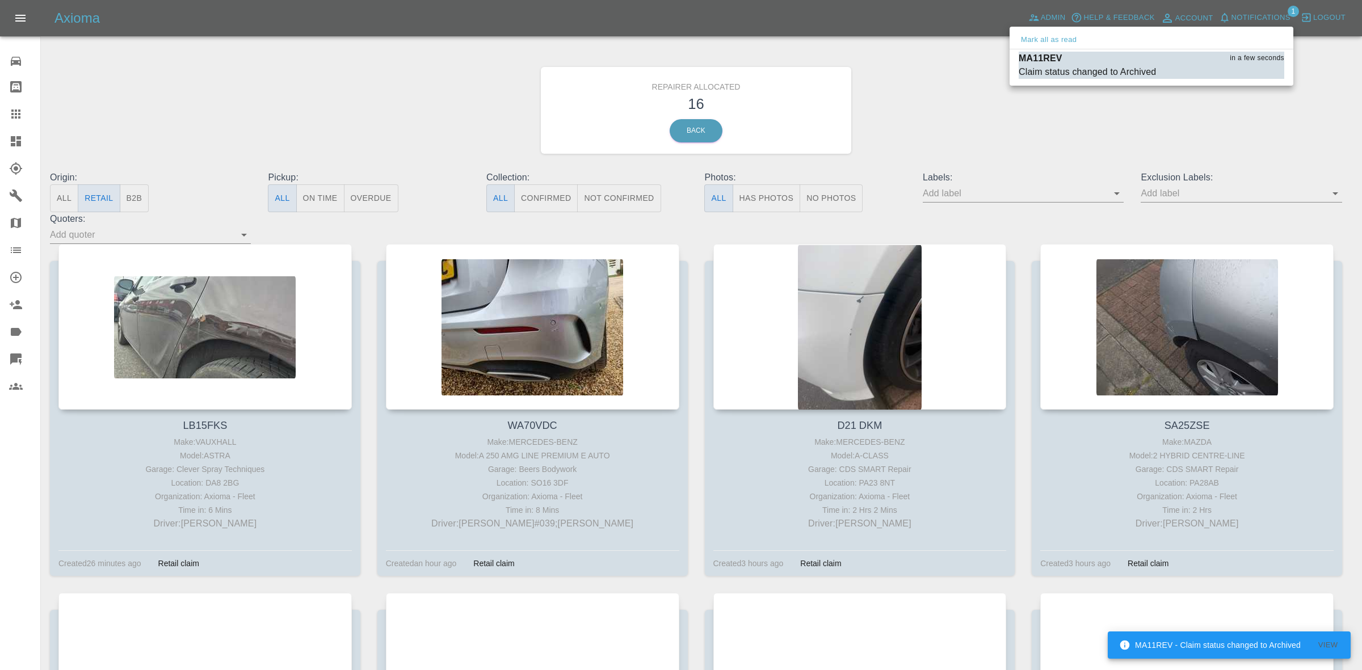
click at [1059, 30] on ul "Mark all as read MA11REV in a few seconds Claim status changed to Archived Mark…" at bounding box center [1152, 56] width 284 height 59
click at [1056, 37] on button "Mark all as read" at bounding box center [1049, 39] width 60 height 13
click at [1142, 188] on div at bounding box center [681, 335] width 1362 height 670
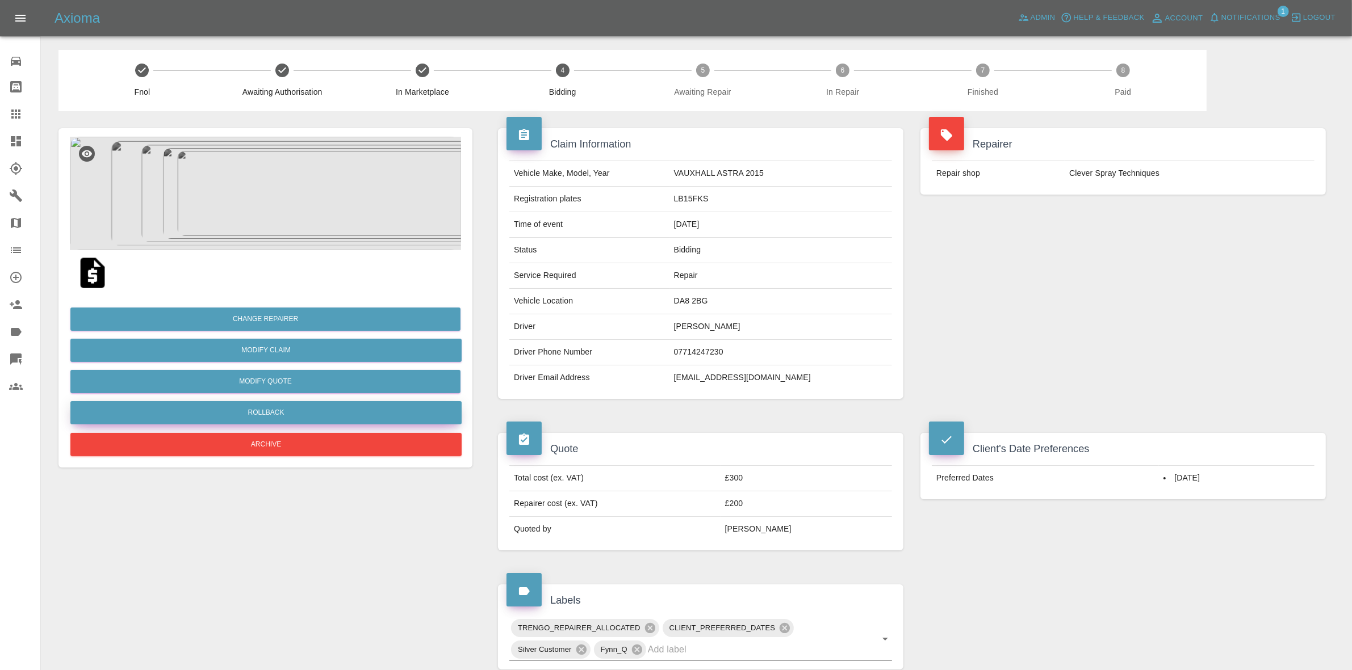
click at [274, 414] on button "Rollback" at bounding box center [265, 412] width 391 height 23
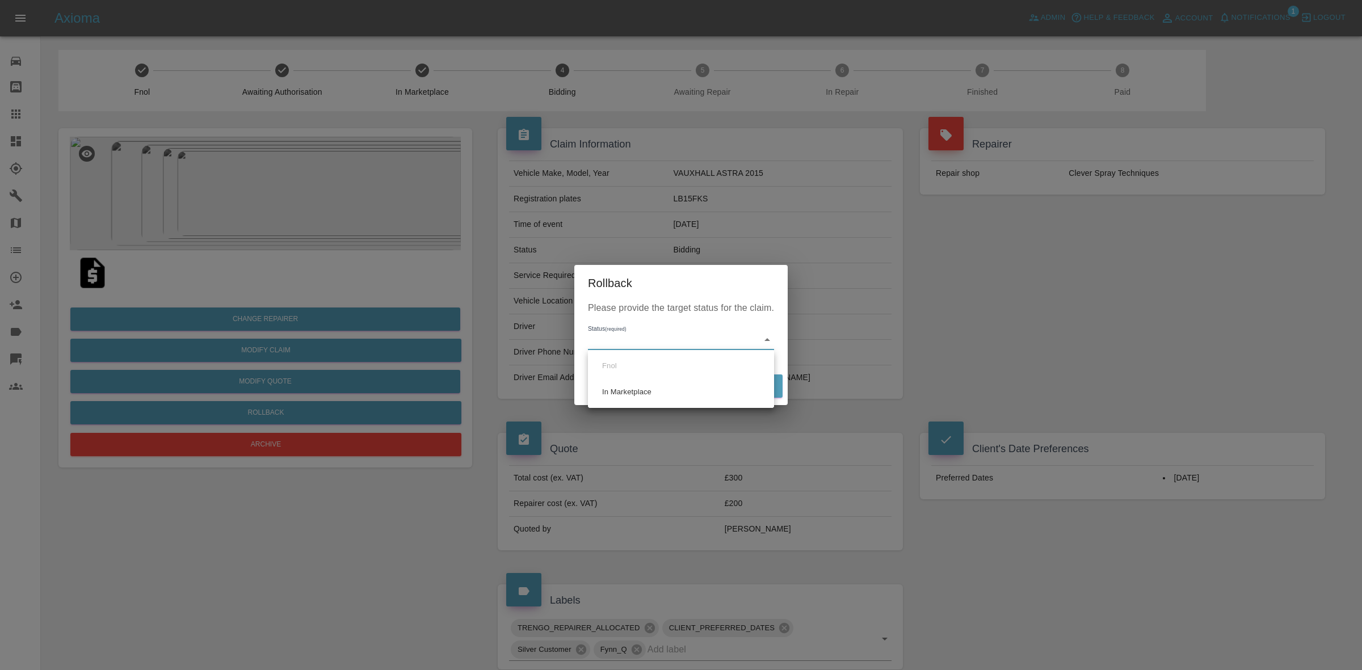
click at [605, 346] on body "Axioma Admin Help & Feedback Account Notifications 1 Logout Repair home Bodysho…" at bounding box center [681, 571] width 1362 height 1143
click at [644, 385] on li "In Marketplace" at bounding box center [681, 392] width 181 height 26
type input "in-marketplace"
click at [750, 384] on button "Rollback" at bounding box center [747, 386] width 70 height 23
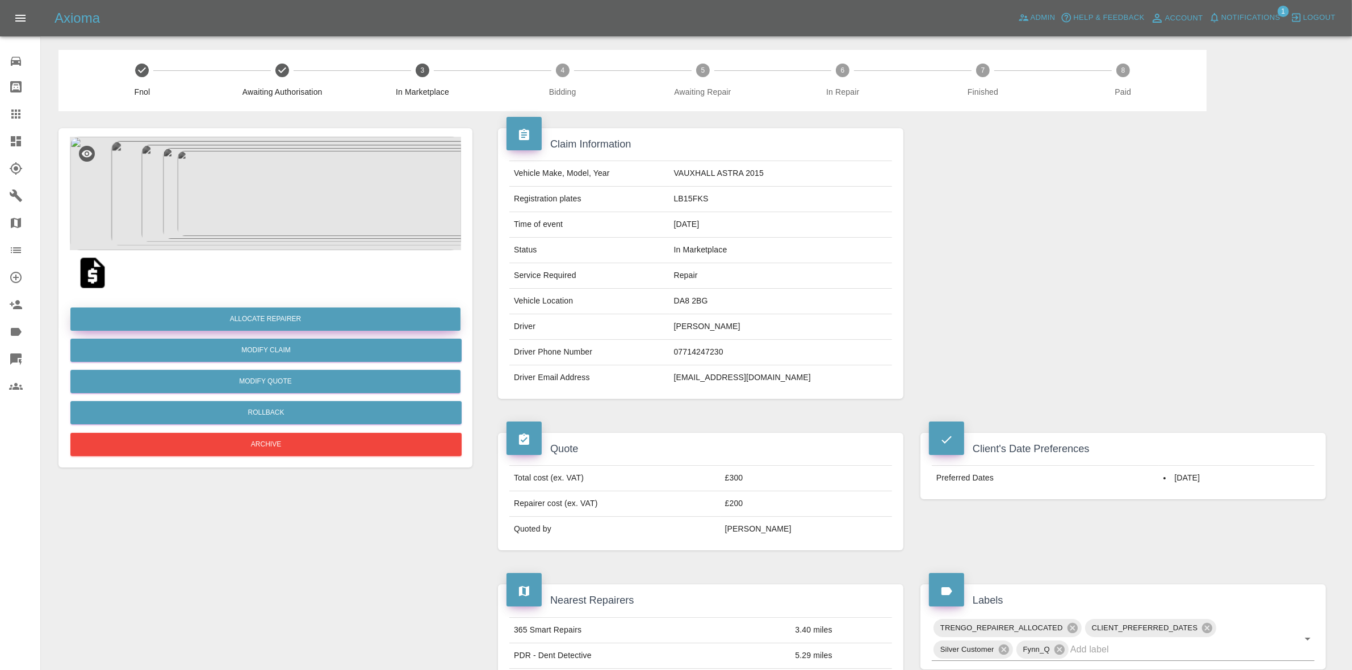
click at [251, 313] on button "Allocate Repairer" at bounding box center [265, 319] width 390 height 23
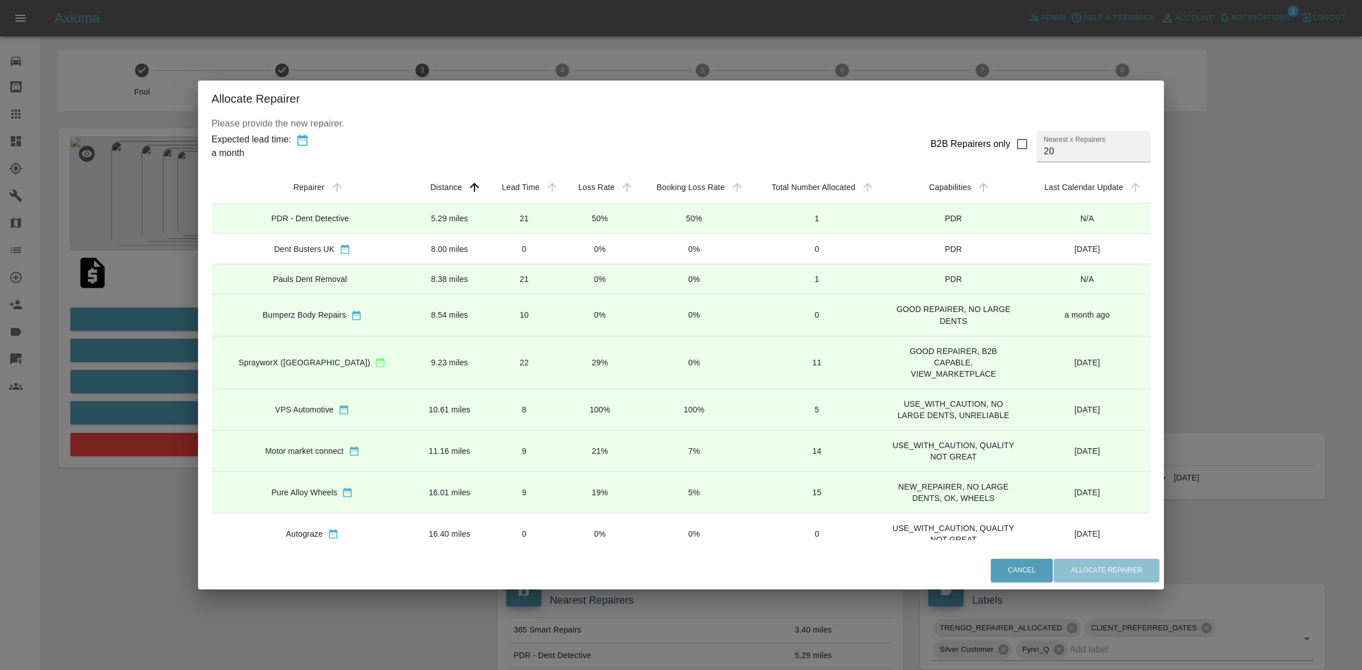
click at [588, 216] on td "50%" at bounding box center [600, 219] width 75 height 30
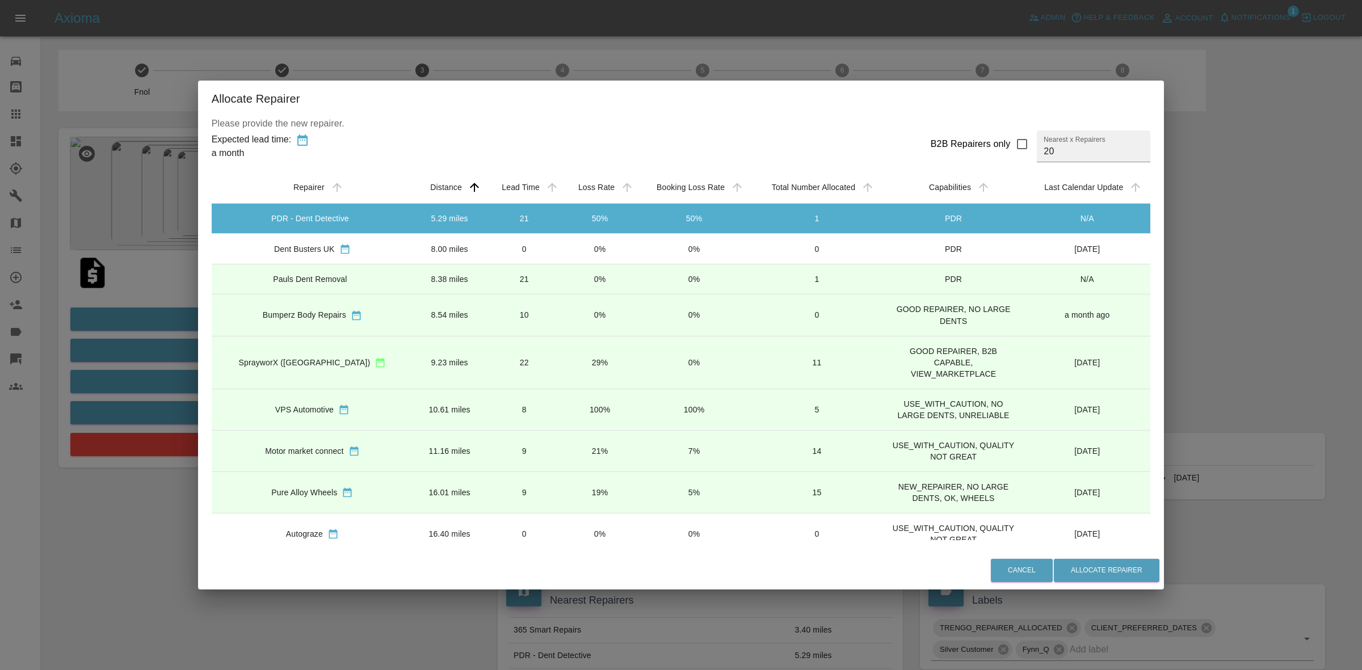
click at [580, 251] on td "0%" at bounding box center [600, 249] width 75 height 31
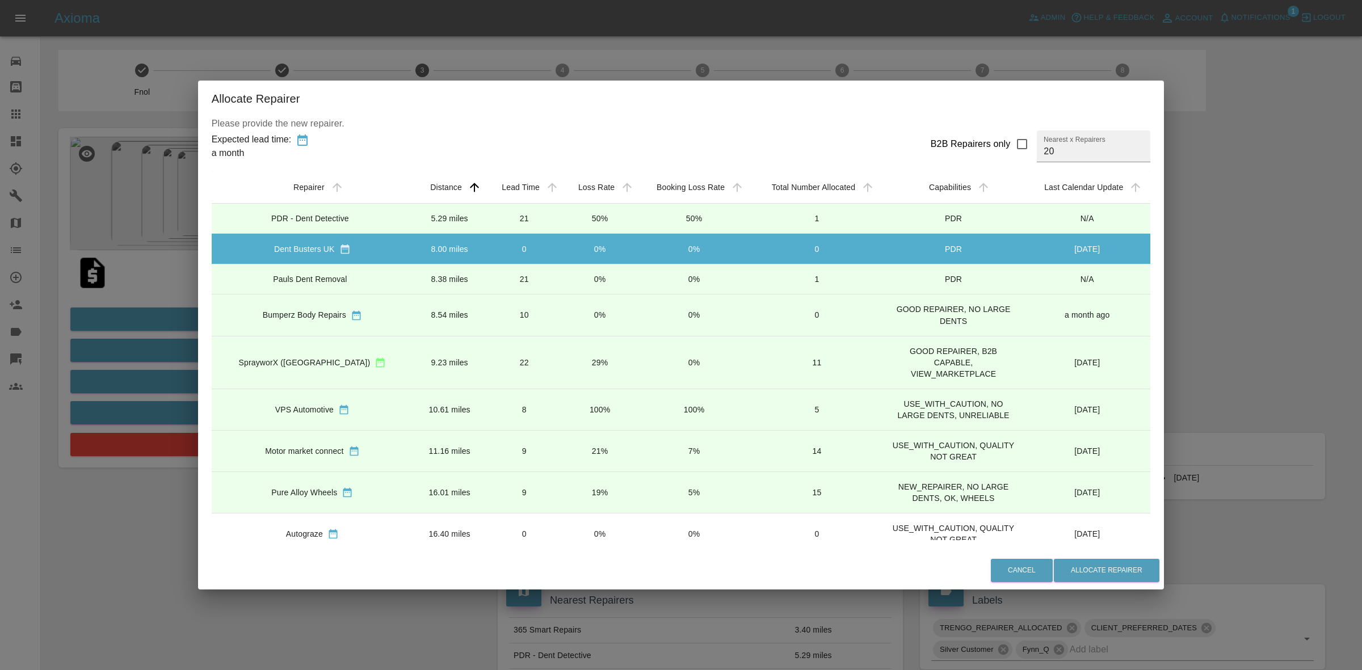
drag, startPoint x: 569, startPoint y: 288, endPoint x: 568, endPoint y: 298, distance: 9.7
click at [569, 290] on td "0%" at bounding box center [600, 280] width 75 height 30
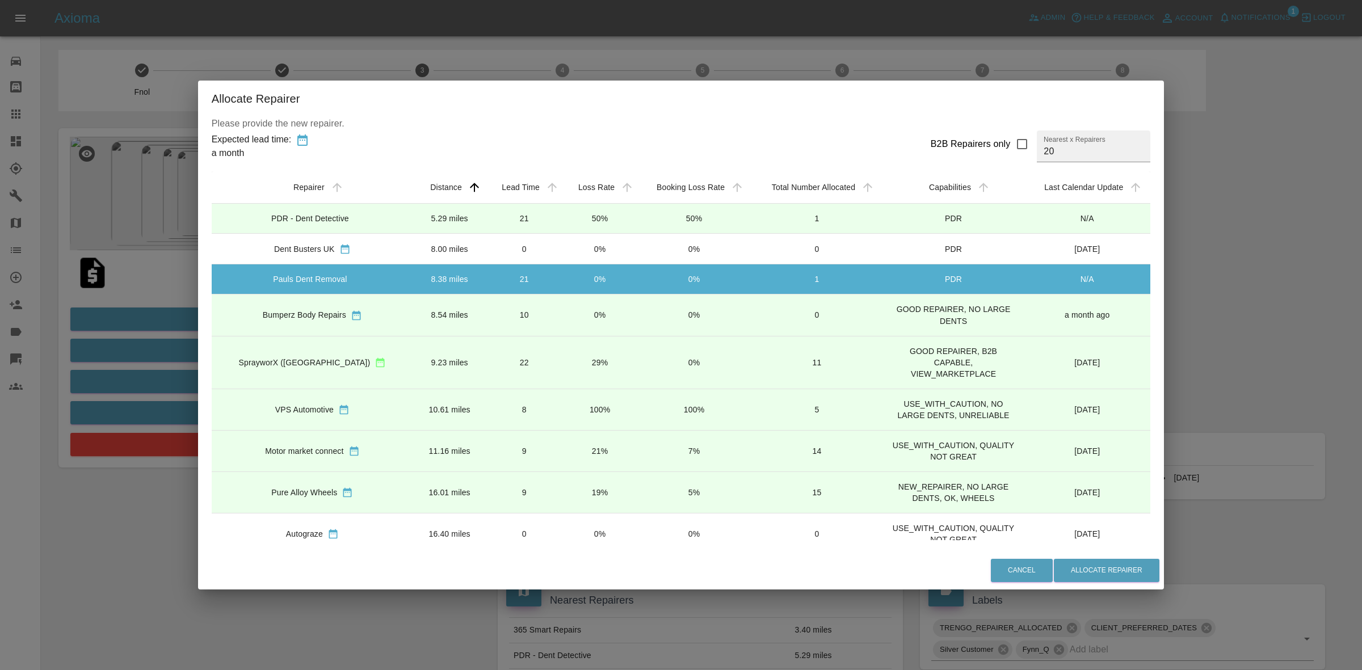
drag, startPoint x: 572, startPoint y: 315, endPoint x: 574, endPoint y: 330, distance: 14.9
click at [573, 318] on td "0%" at bounding box center [600, 315] width 75 height 41
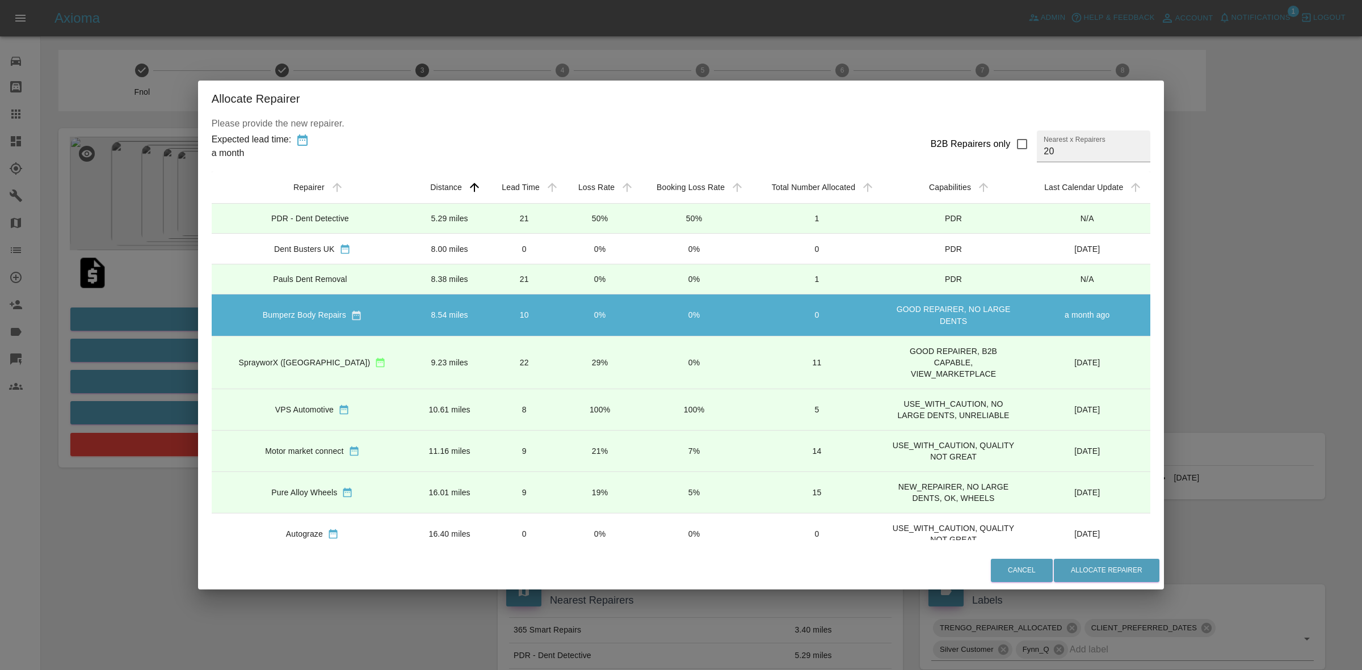
click at [567, 383] on td "29%" at bounding box center [600, 362] width 75 height 53
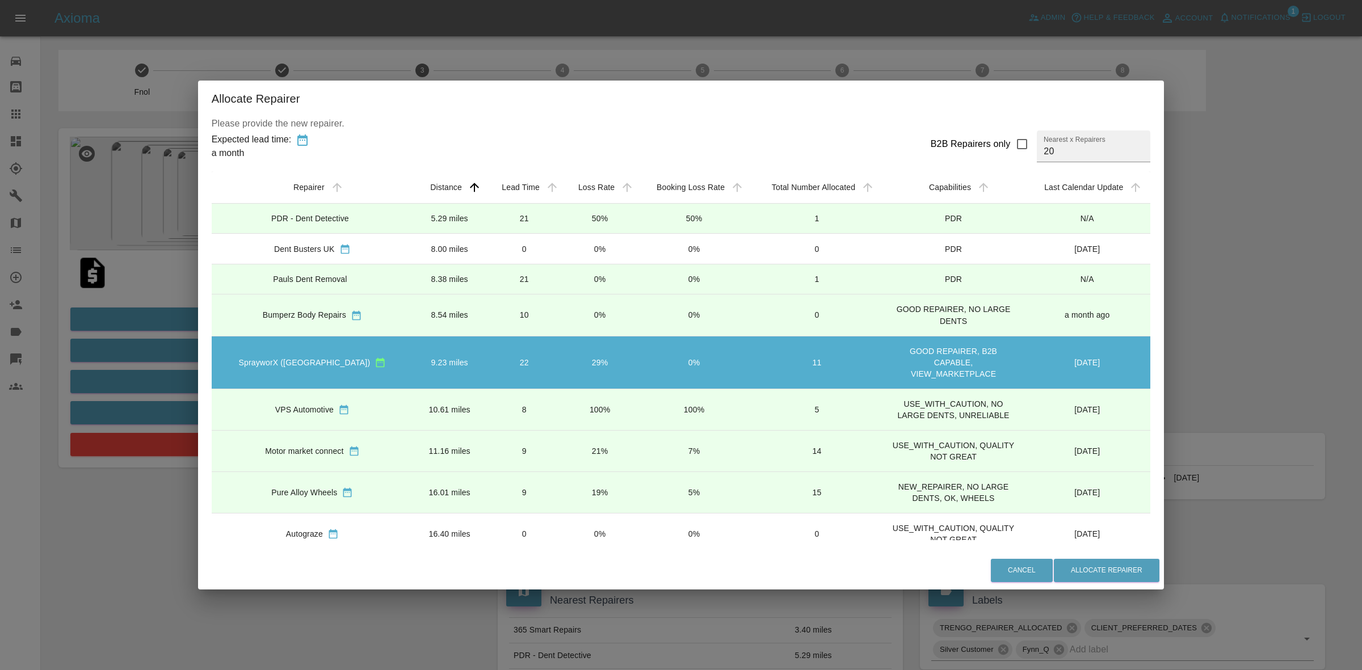
click at [563, 413] on td "100%" at bounding box center [600, 409] width 75 height 41
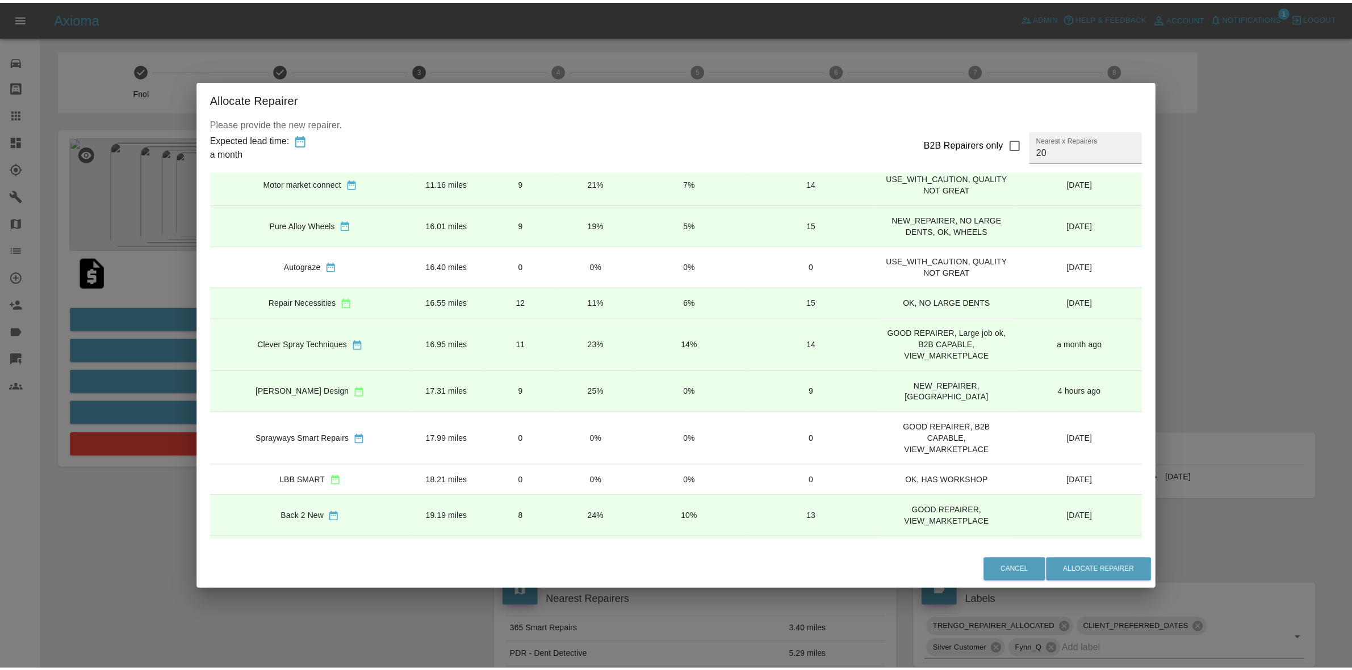
scroll to position [284, 0]
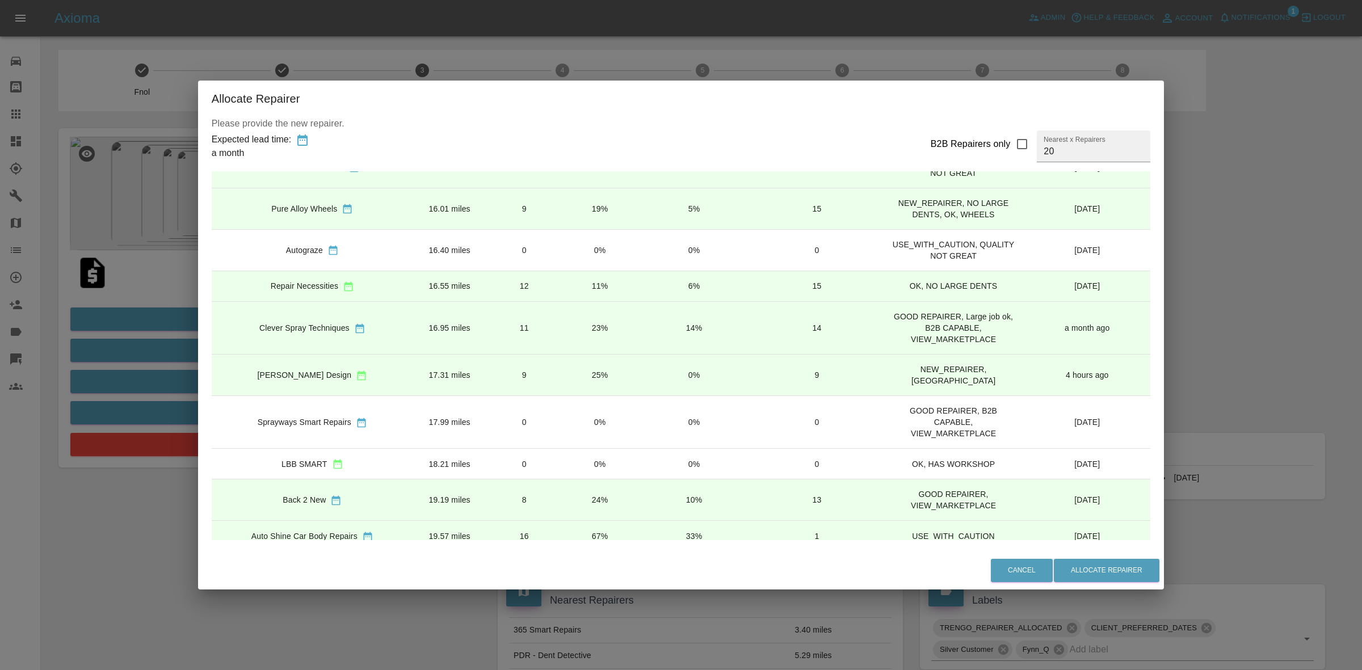
click at [601, 338] on td "23%" at bounding box center [600, 327] width 75 height 53
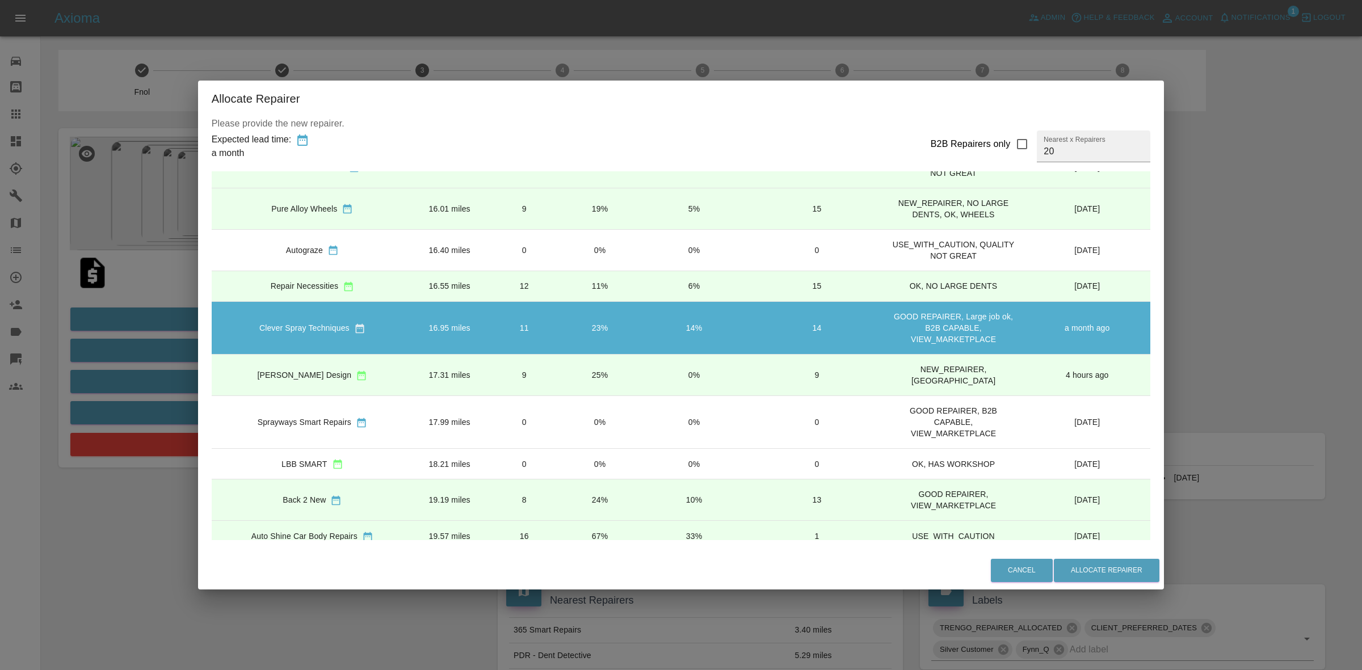
click at [592, 359] on td "25%" at bounding box center [600, 375] width 75 height 41
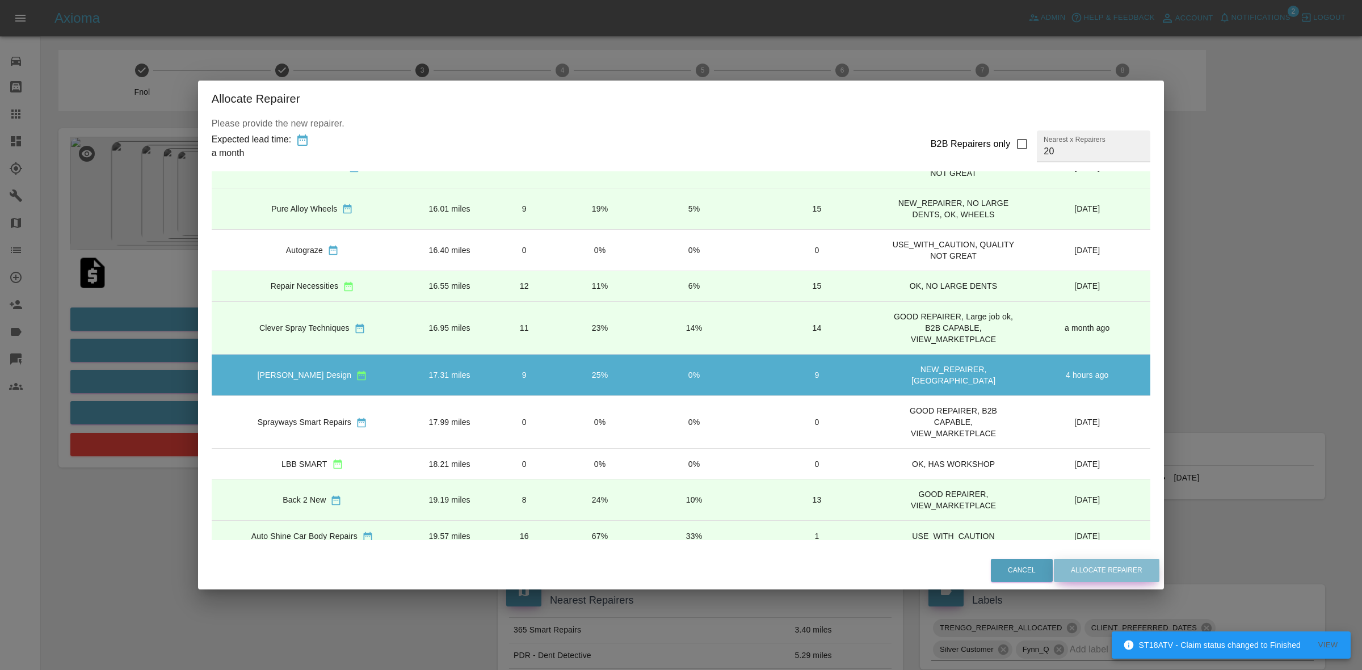
click at [1054, 575] on button "Allocate Repairer" at bounding box center [1107, 570] width 106 height 23
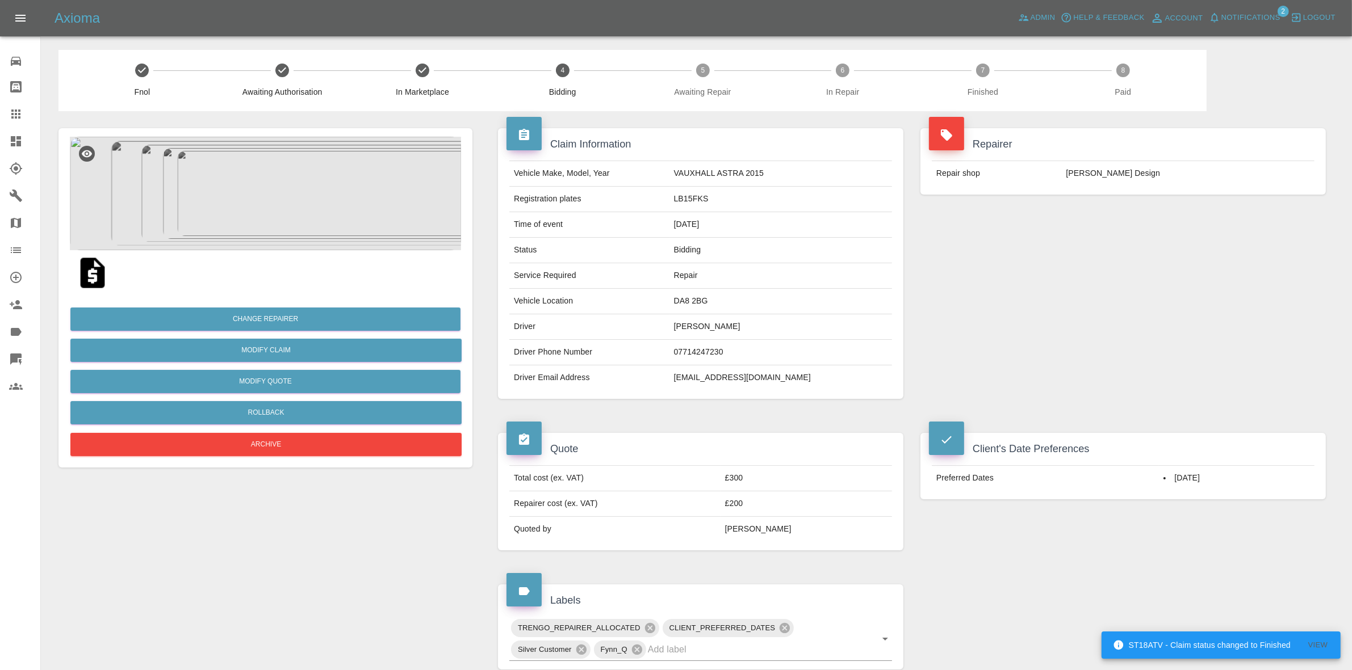
click at [1162, 172] on td "Leo Design" at bounding box center [1187, 173] width 253 height 25
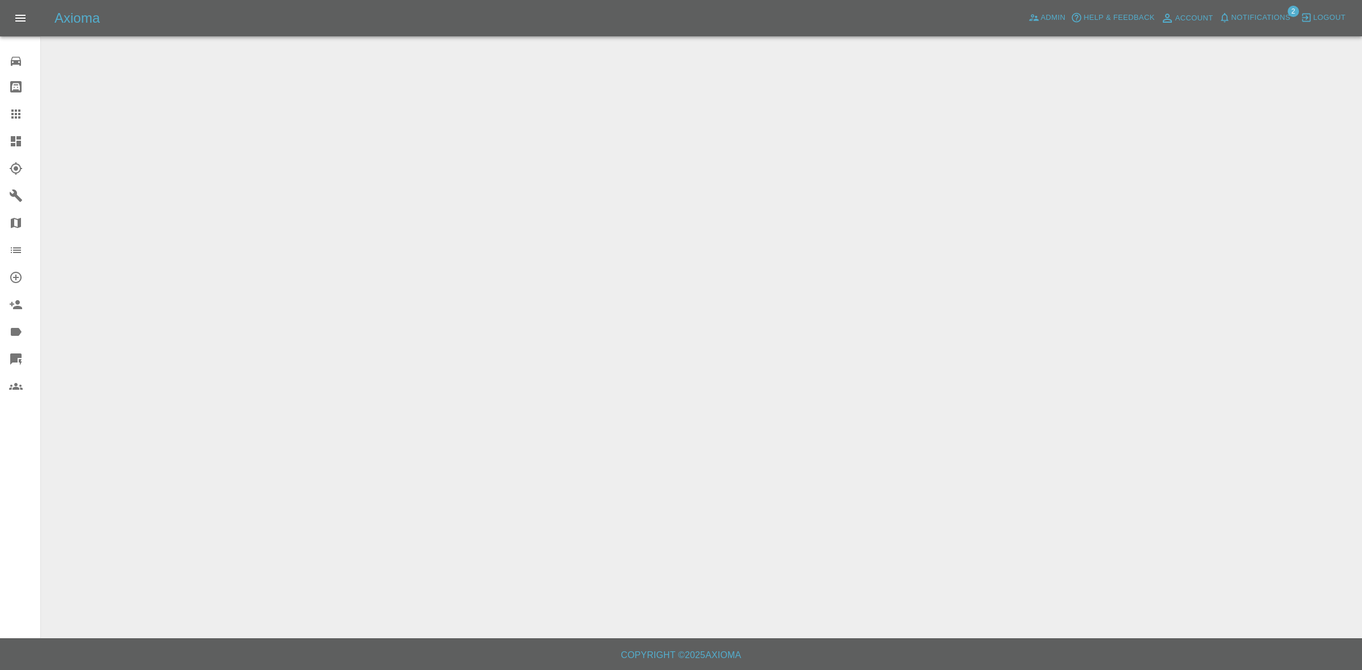
click at [1273, 16] on span "Notifications" at bounding box center [1261, 17] width 59 height 13
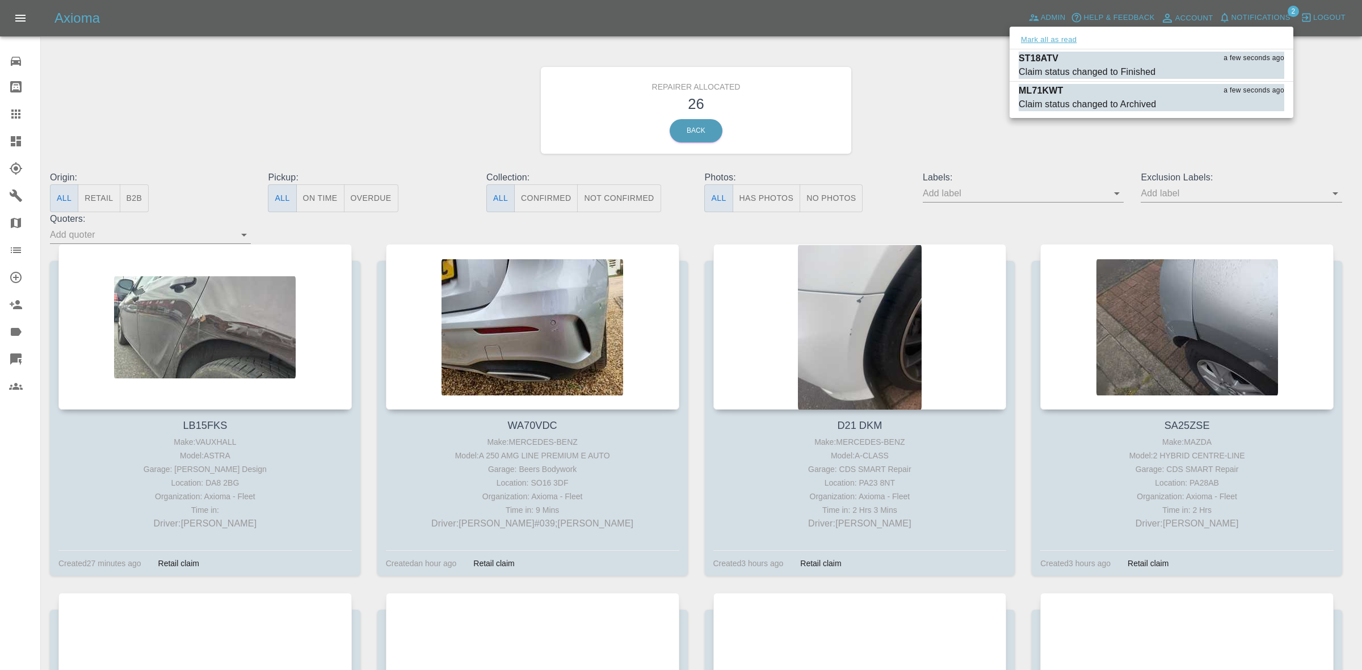
click at [1058, 37] on button "Mark all as read" at bounding box center [1049, 39] width 60 height 13
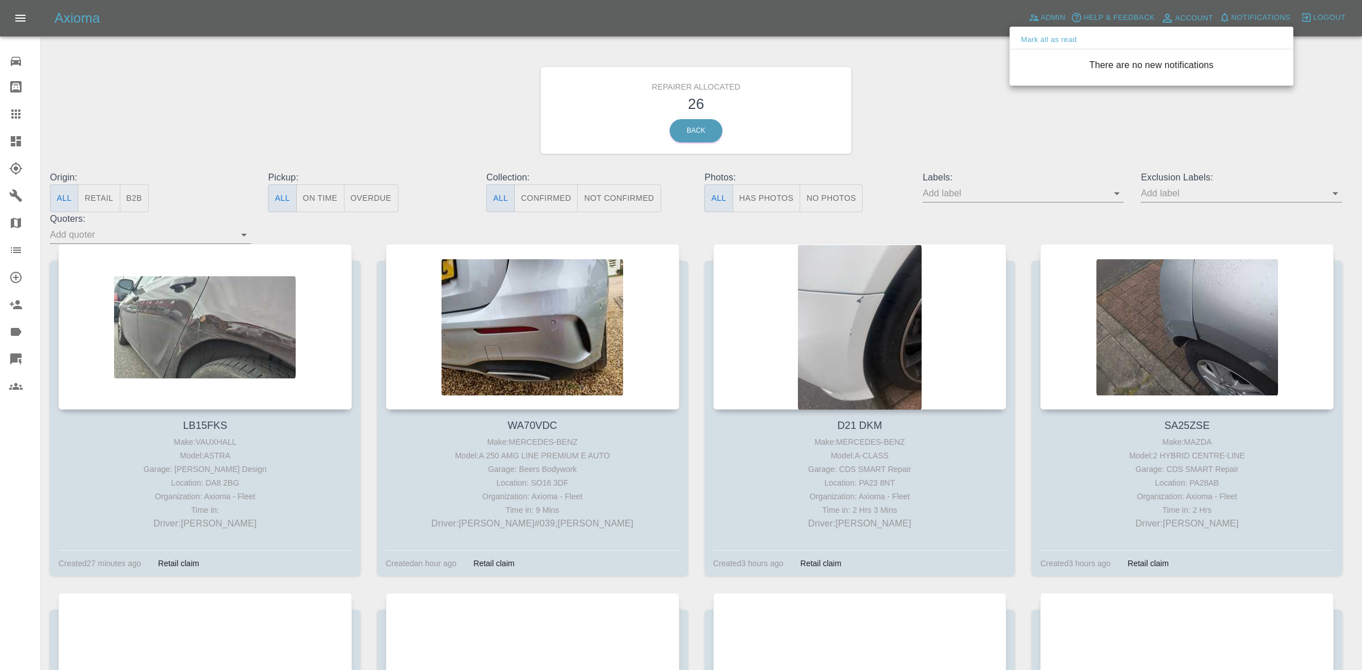
click at [943, 71] on div at bounding box center [681, 335] width 1362 height 670
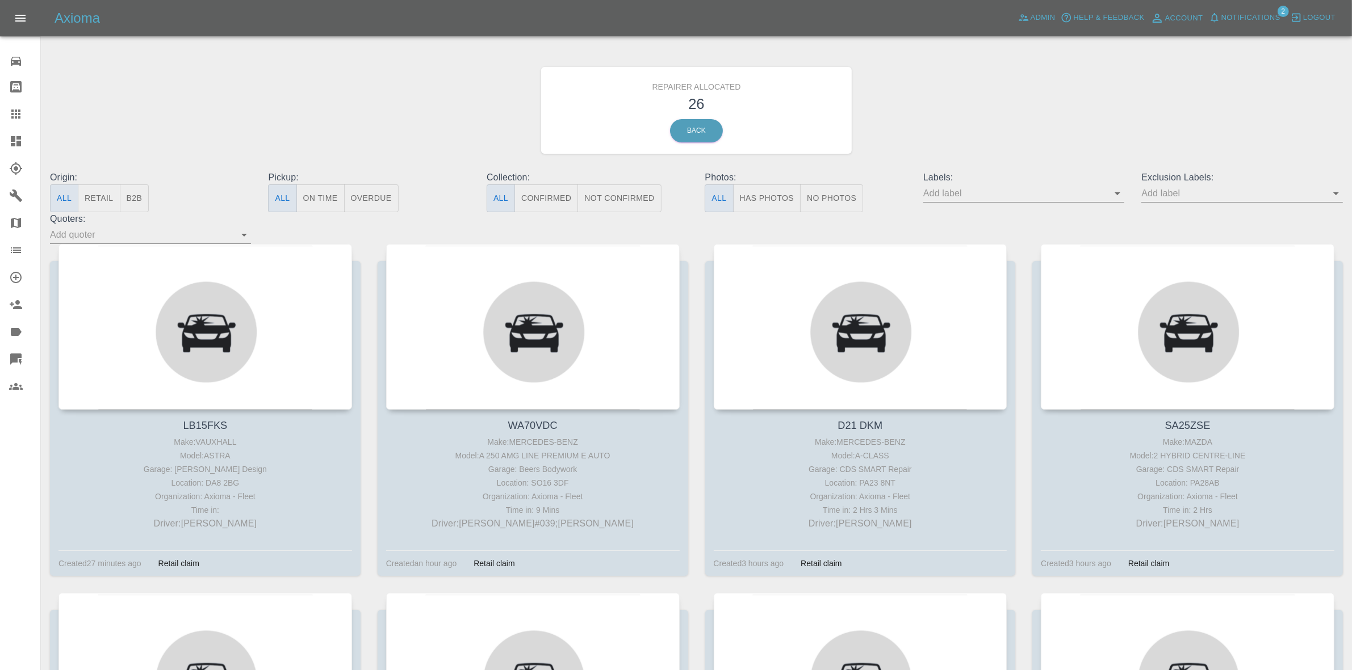
click at [1243, 24] on span "Notifications" at bounding box center [1250, 17] width 59 height 13
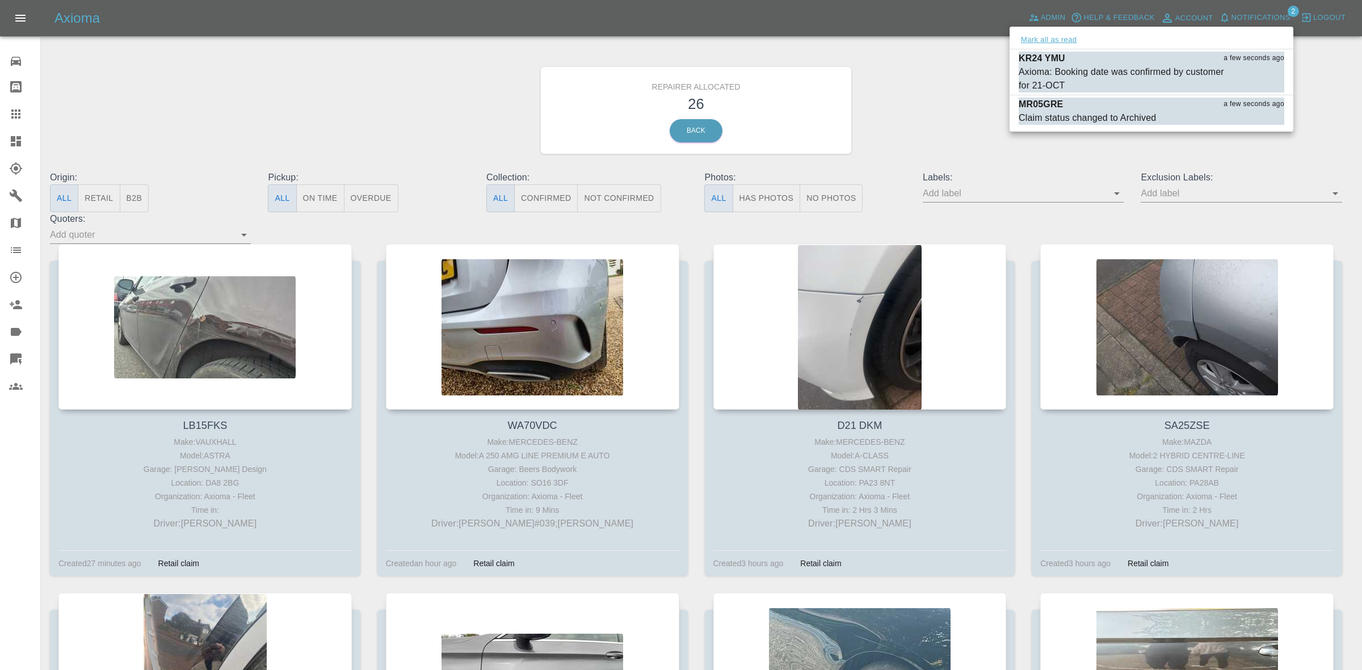
click at [1068, 45] on button "Mark all as read" at bounding box center [1049, 39] width 60 height 13
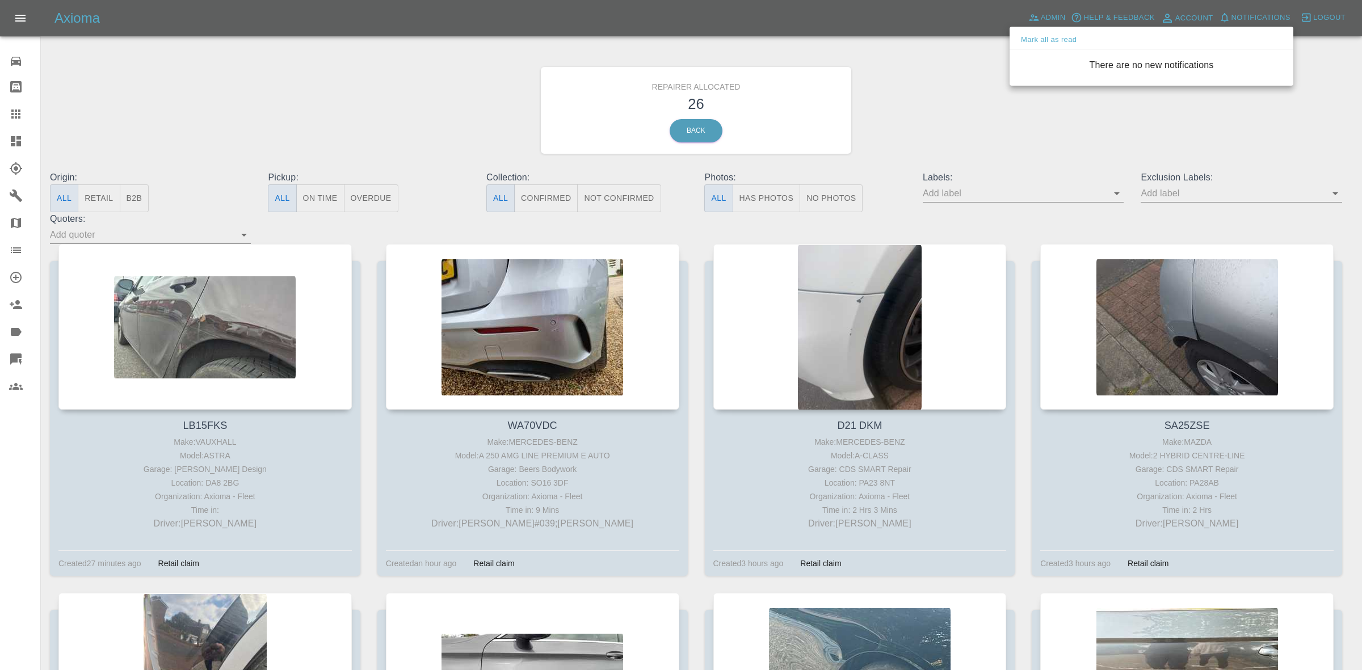
click at [1004, 80] on div at bounding box center [681, 335] width 1362 height 670
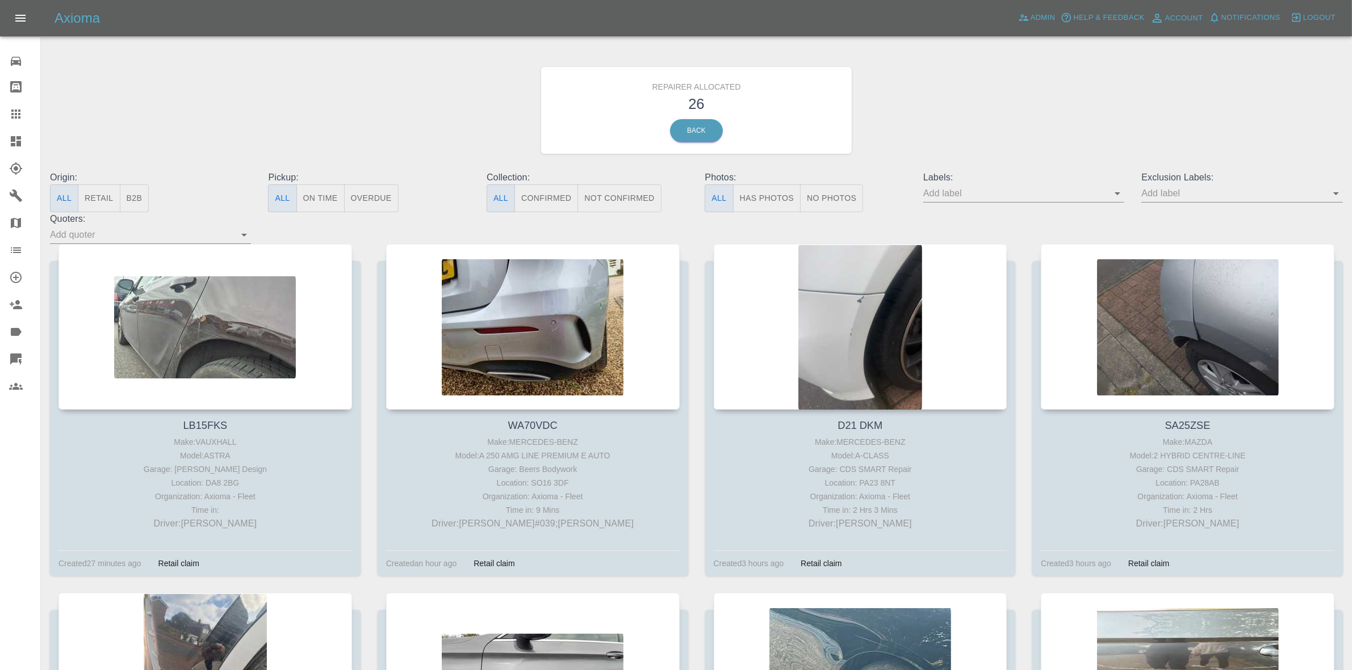
click at [87, 199] on button "Retail" at bounding box center [99, 199] width 42 height 28
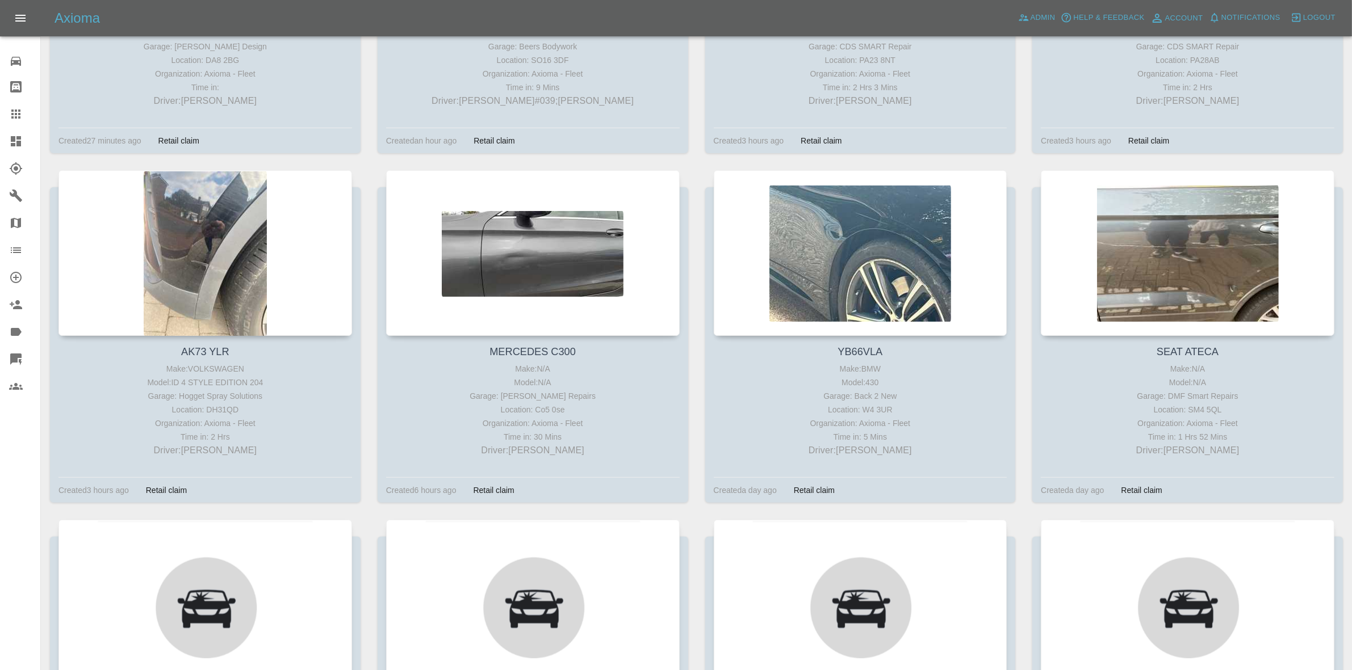
scroll to position [426, 0]
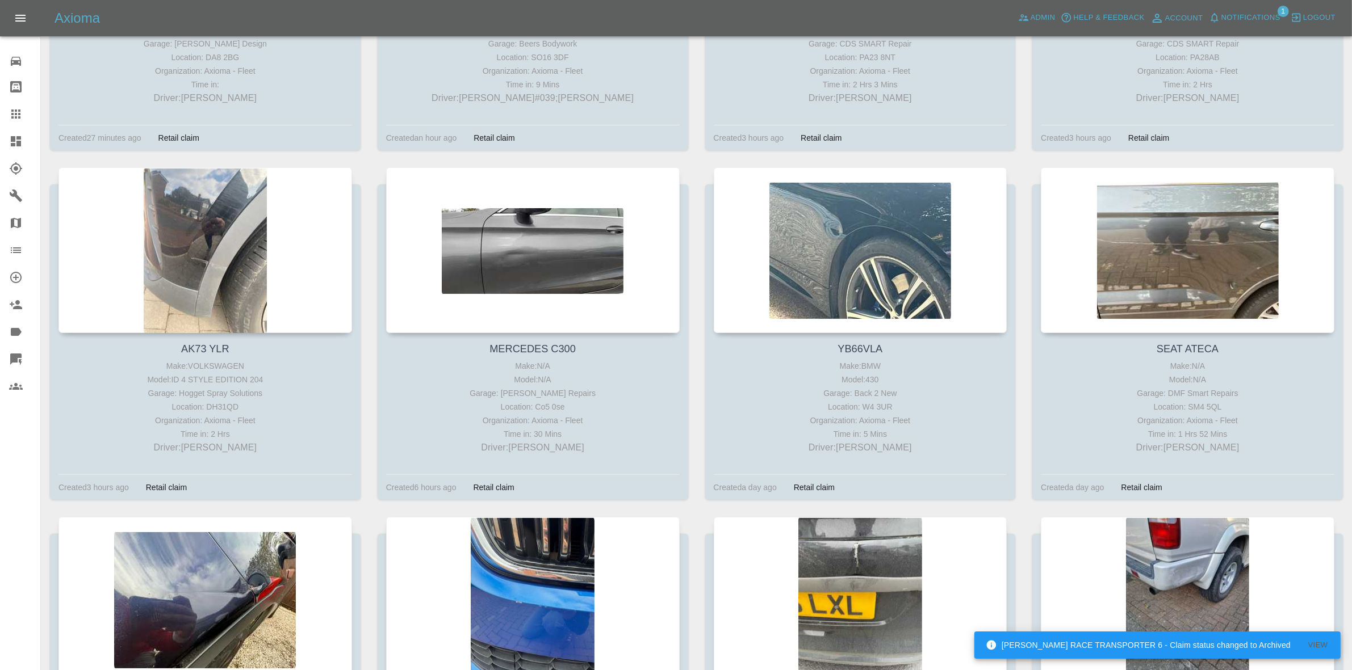
click at [1243, 14] on span "Notifications" at bounding box center [1250, 17] width 59 height 13
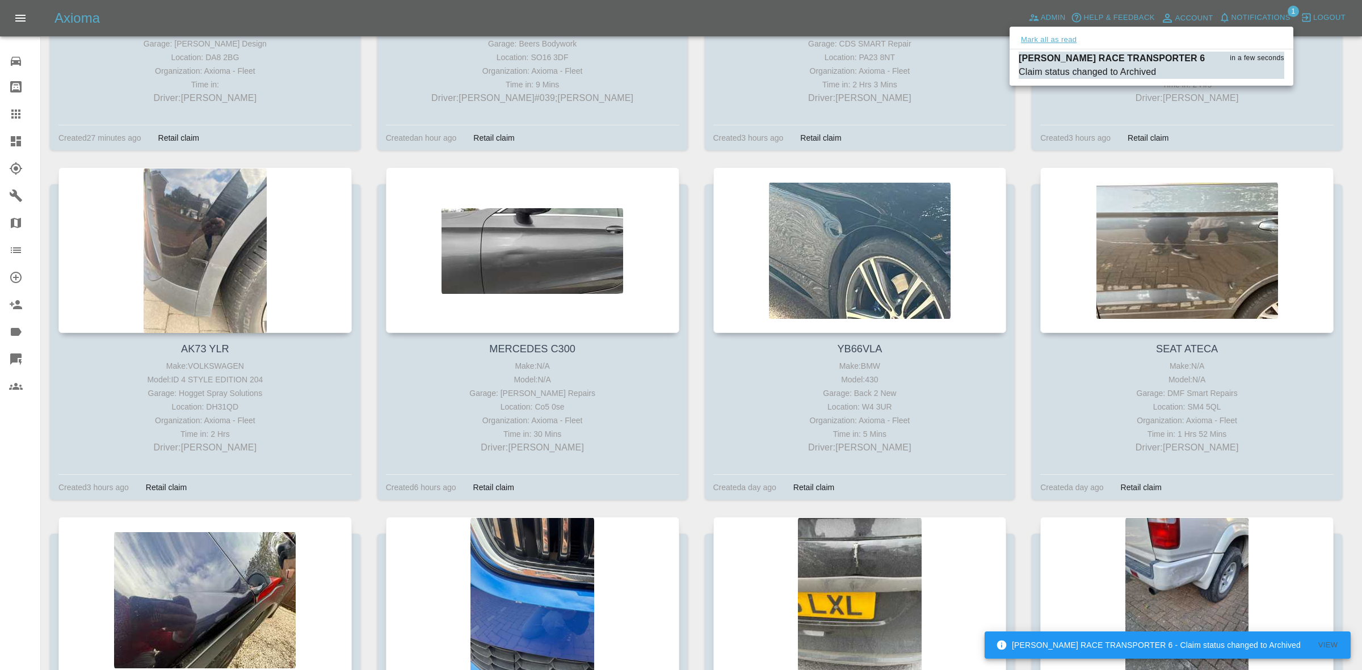
click at [1048, 35] on button "Mark all as read" at bounding box center [1049, 39] width 60 height 13
click at [1045, 122] on div at bounding box center [681, 335] width 1362 height 670
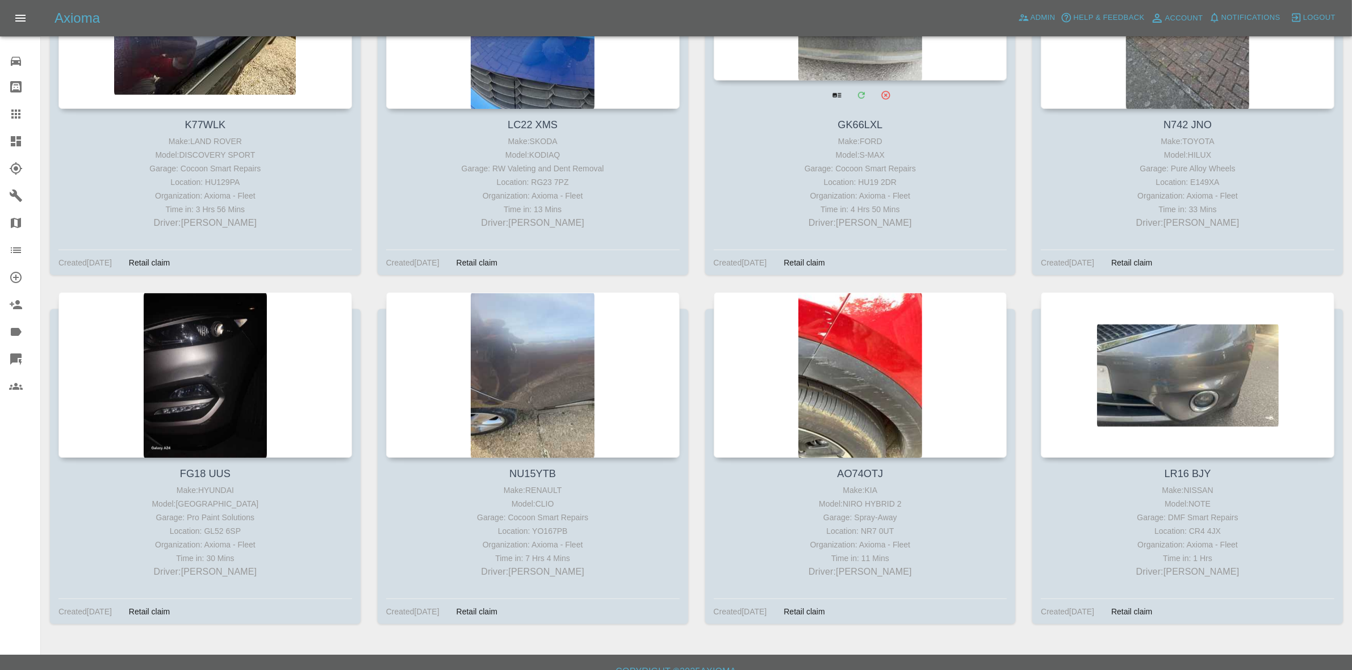
scroll to position [1017, 0]
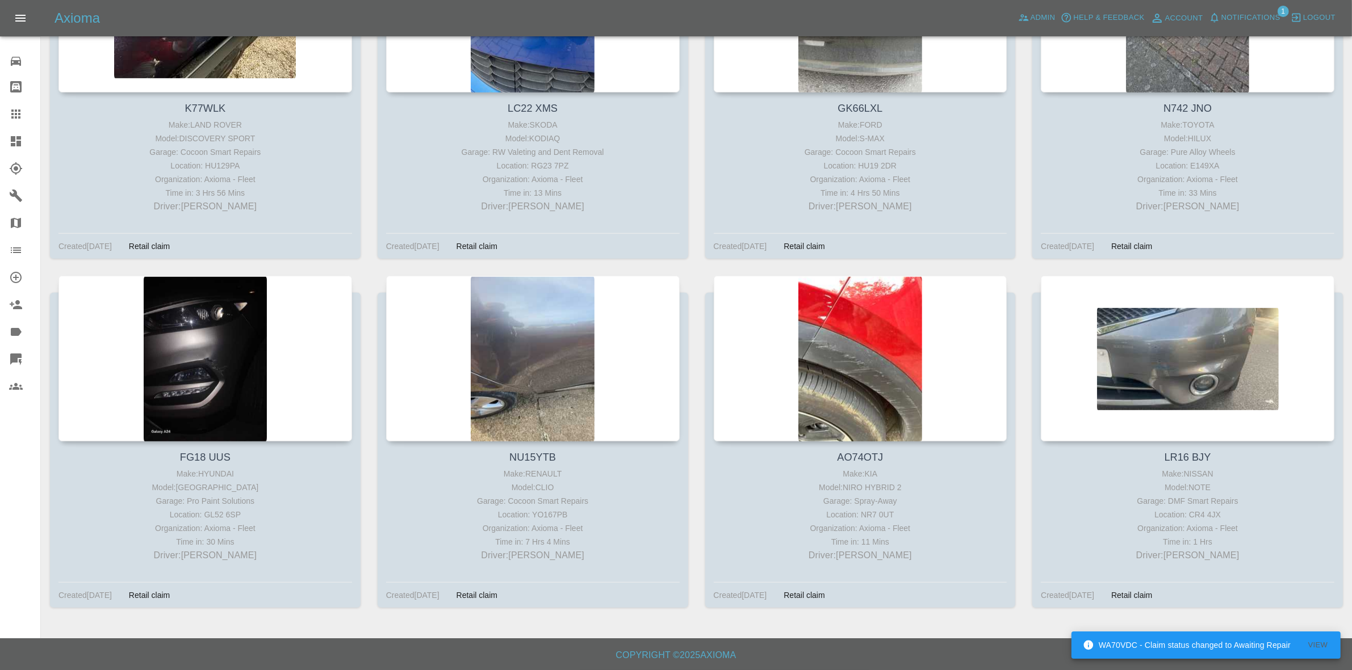
click at [1250, 14] on span "Notifications" at bounding box center [1250, 17] width 59 height 13
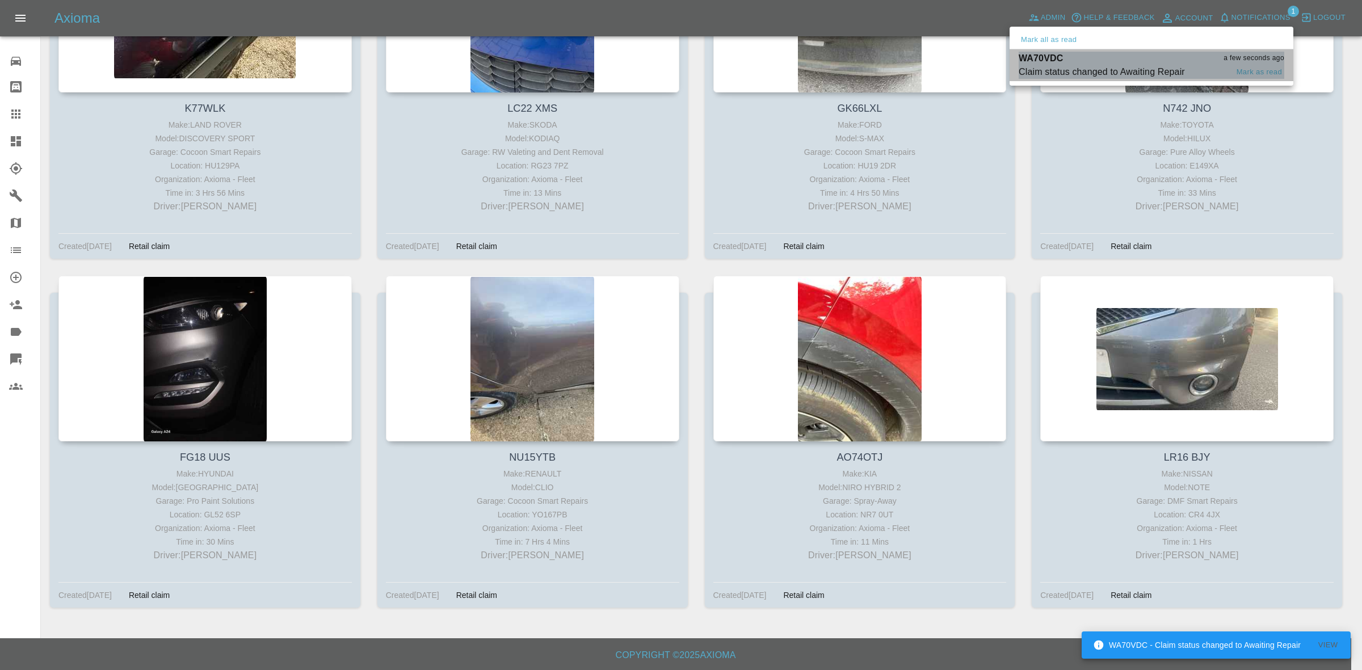
click at [1139, 66] on div "Claim status changed to Awaiting Repair" at bounding box center [1102, 72] width 166 height 14
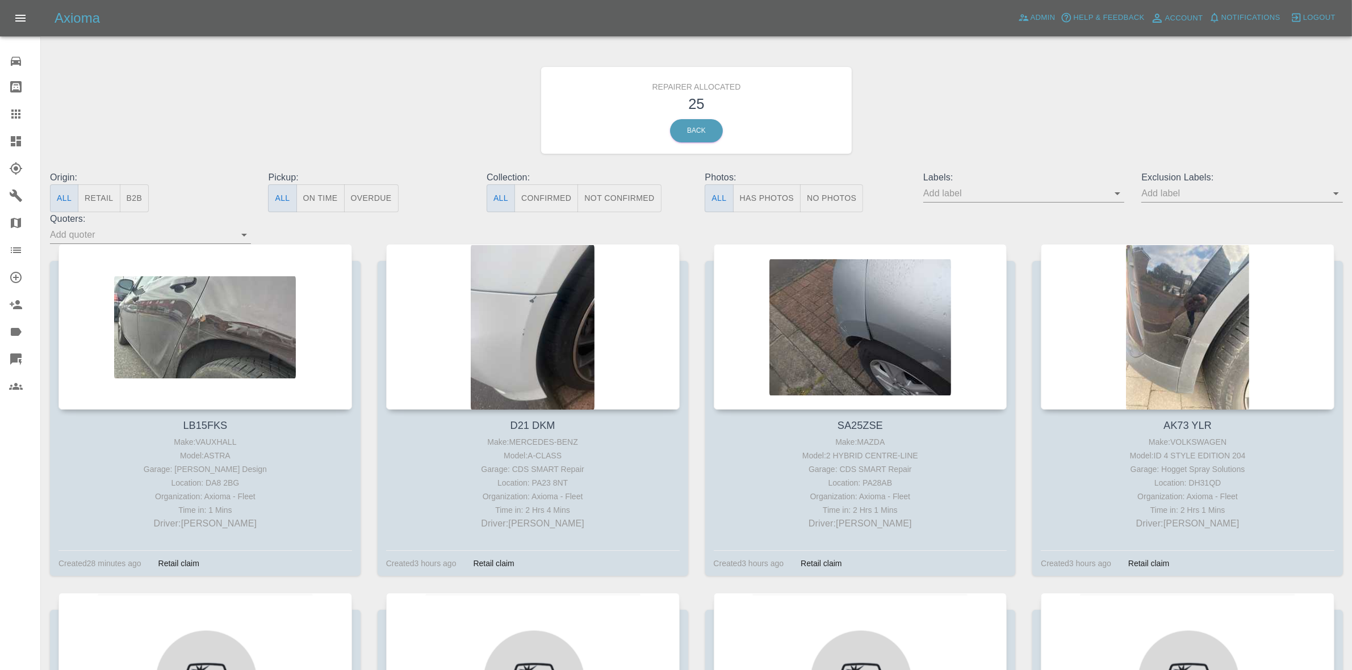
click at [80, 208] on button "Retail" at bounding box center [99, 199] width 42 height 28
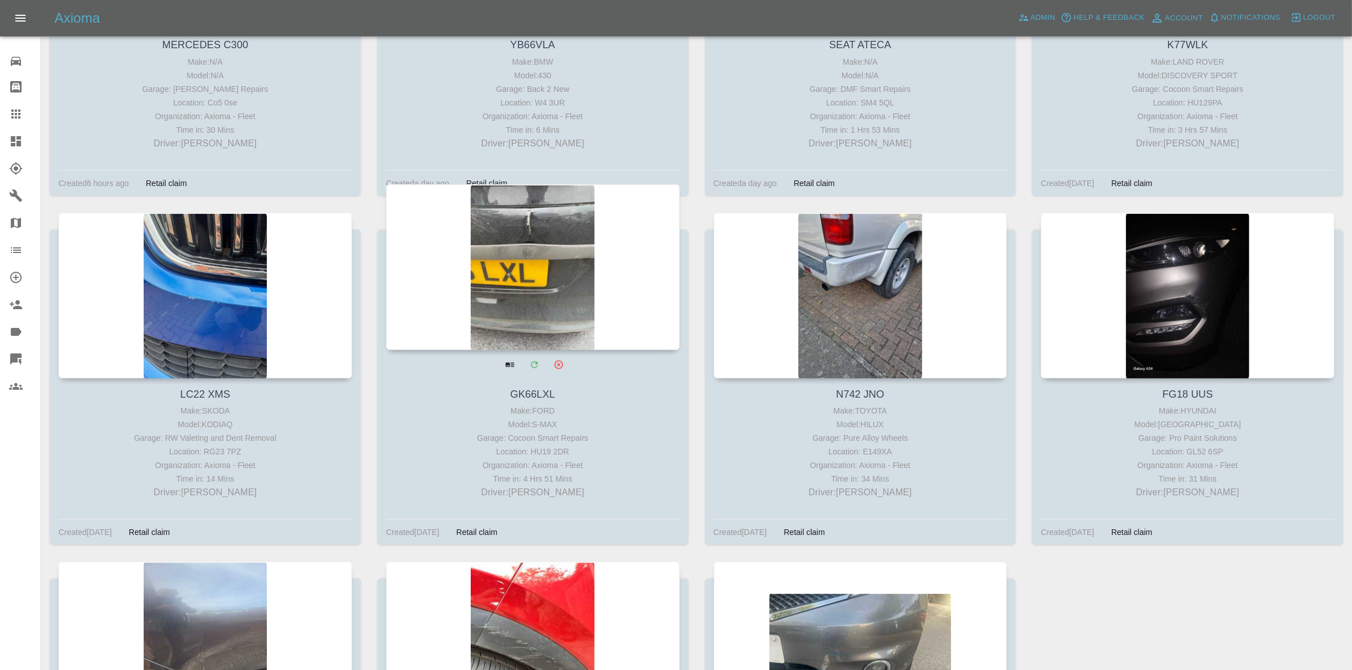
scroll to position [662, 0]
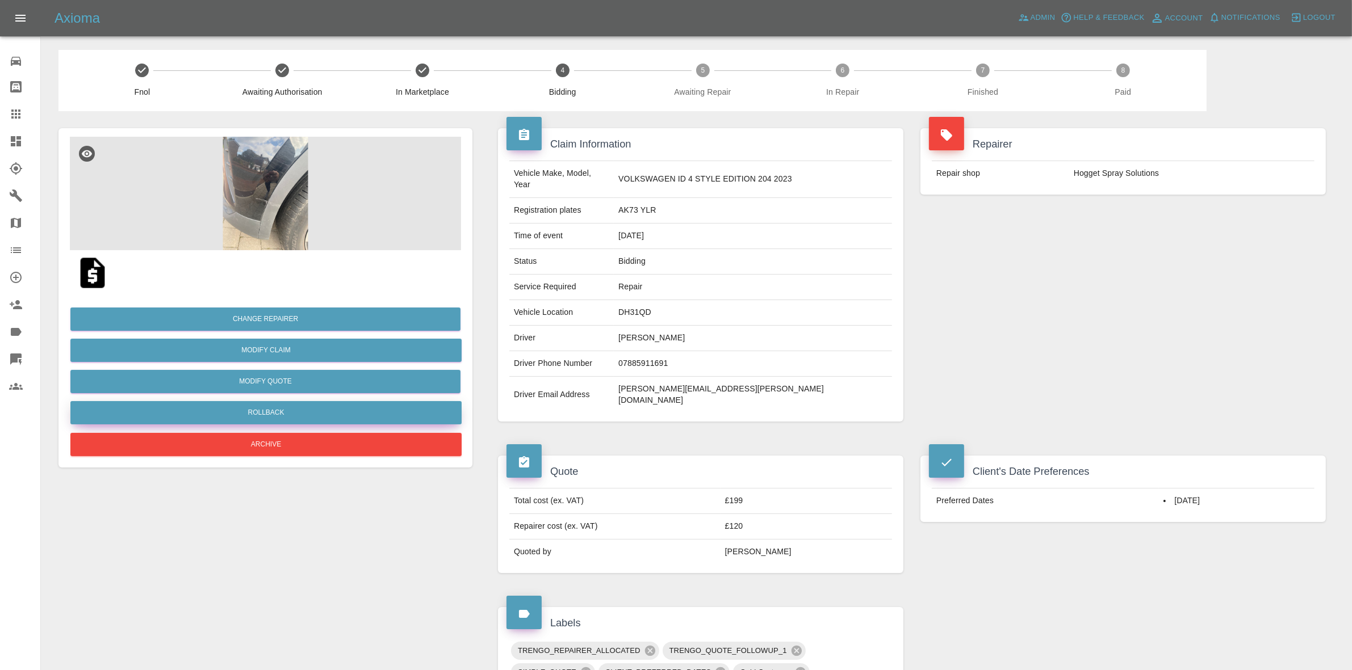
click at [248, 410] on button "Rollback" at bounding box center [265, 412] width 391 height 23
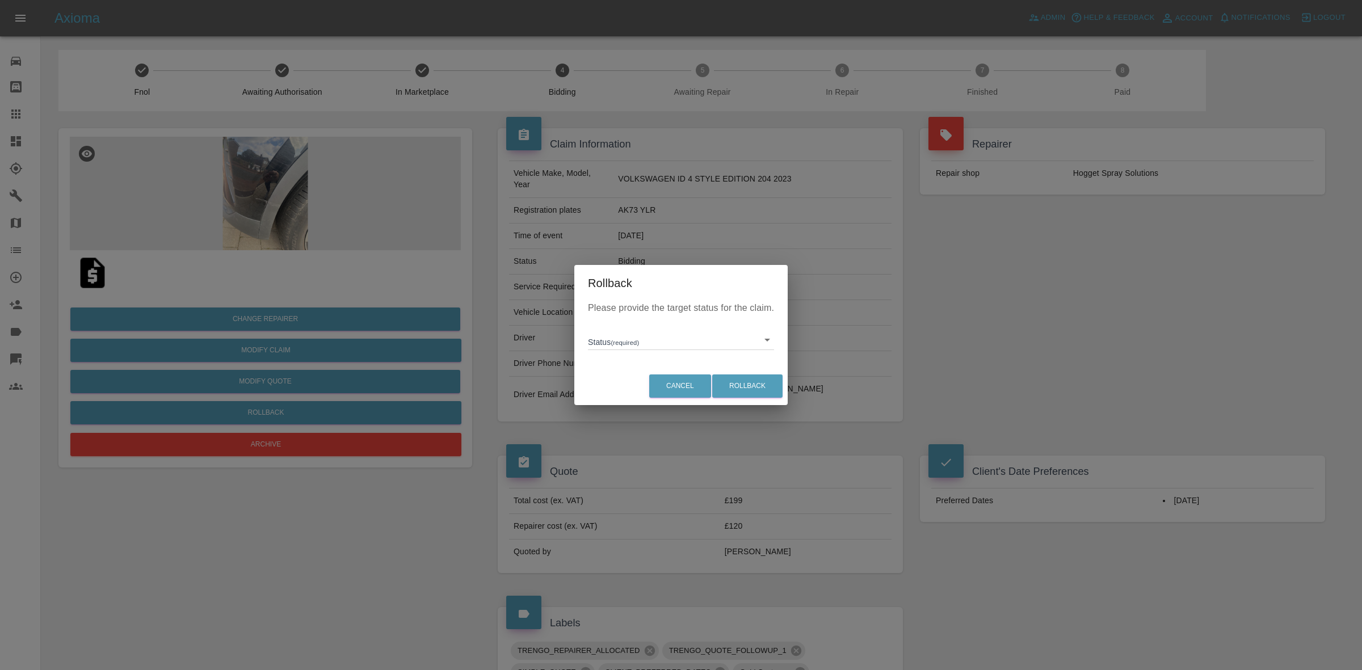
click at [639, 335] on body "Axioma Admin Help & Feedback Account Notifications 1 Logout Repair home Bodysho…" at bounding box center [681, 587] width 1362 height 1175
drag, startPoint x: 638, startPoint y: 396, endPoint x: 666, endPoint y: 396, distance: 28.4
click at [647, 396] on li "In Marketplace" at bounding box center [681, 392] width 181 height 26
type input "in-marketplace"
click at [766, 381] on button "Rollback" at bounding box center [747, 386] width 70 height 23
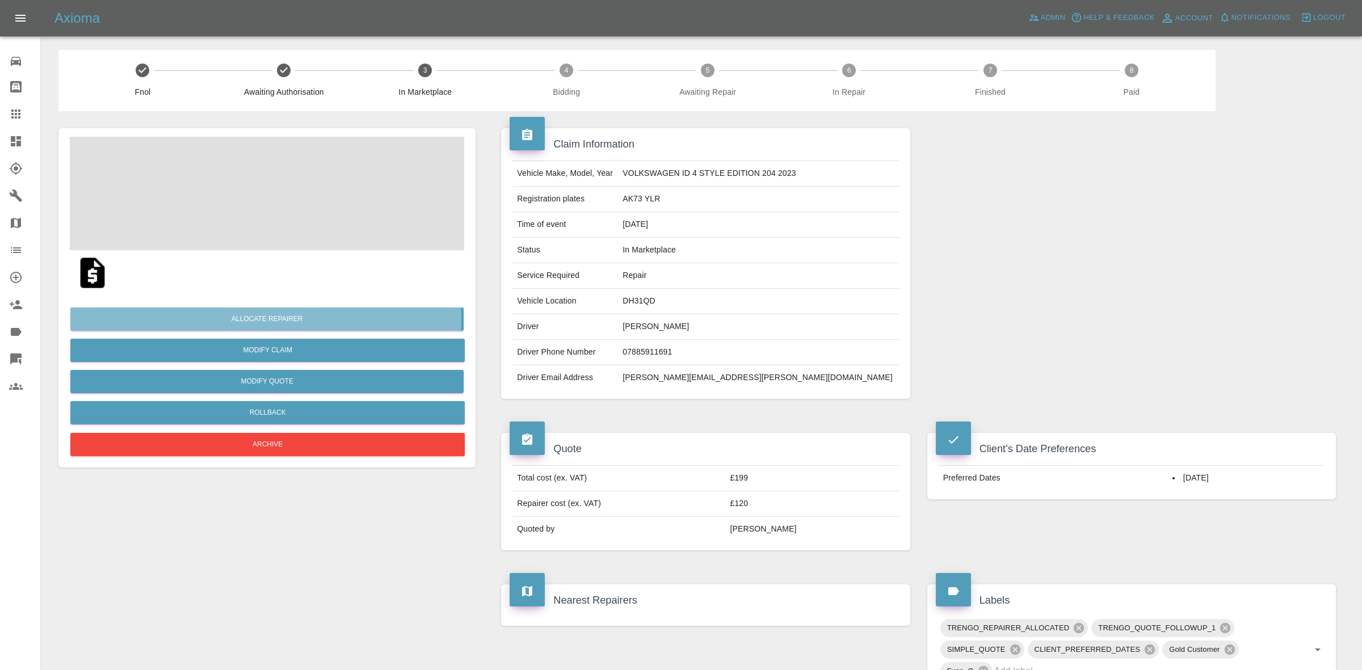
click at [257, 320] on button "Allocate Repairer" at bounding box center [266, 319] width 393 height 23
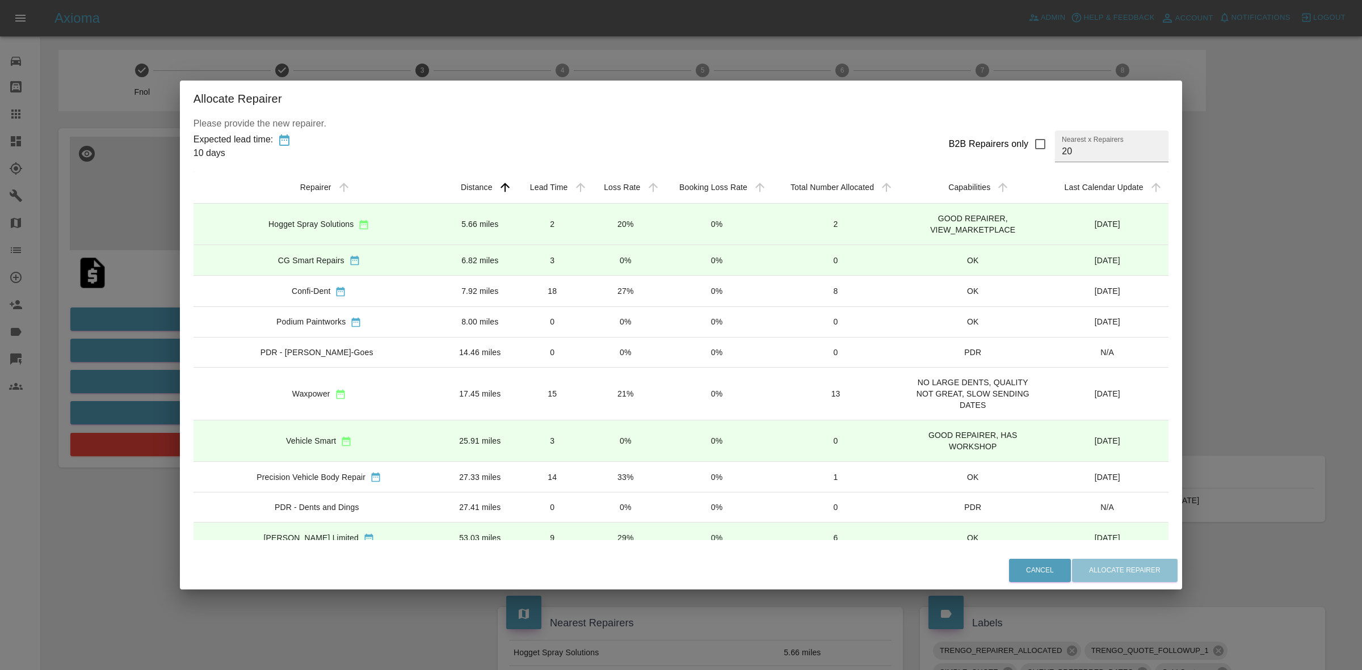
click at [611, 217] on td "20%" at bounding box center [625, 224] width 73 height 41
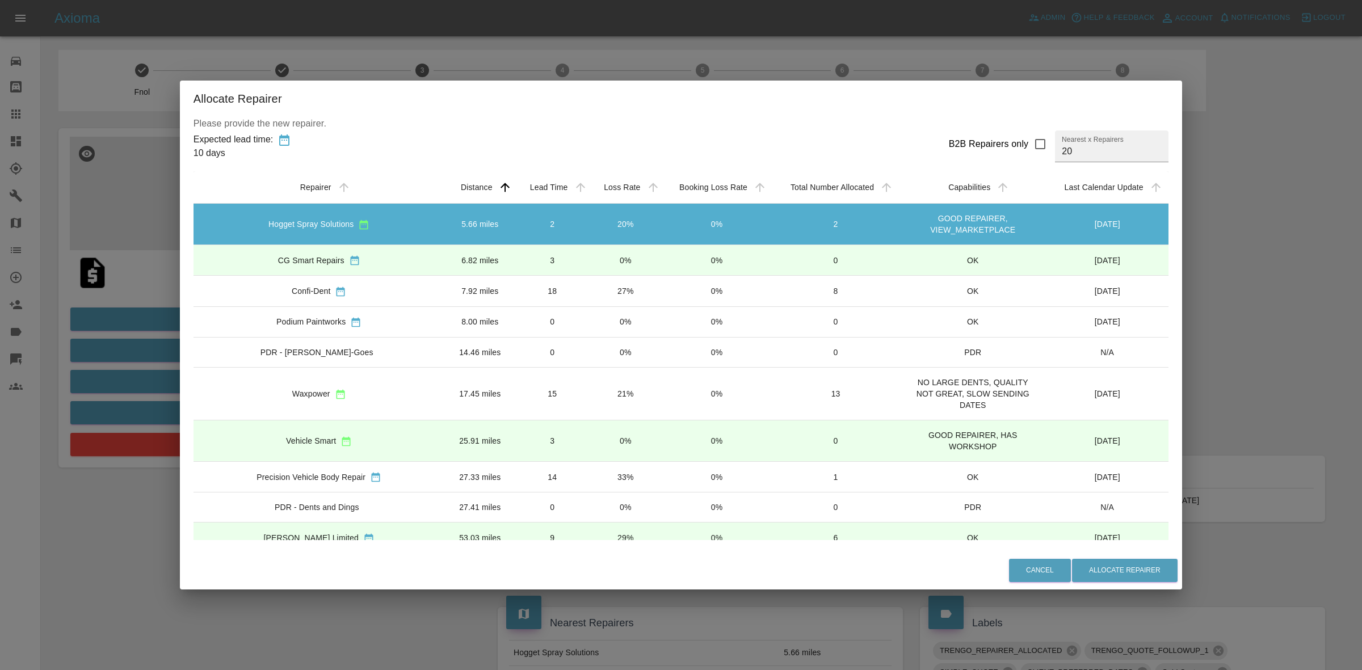
click at [602, 254] on td "0%" at bounding box center [625, 260] width 73 height 31
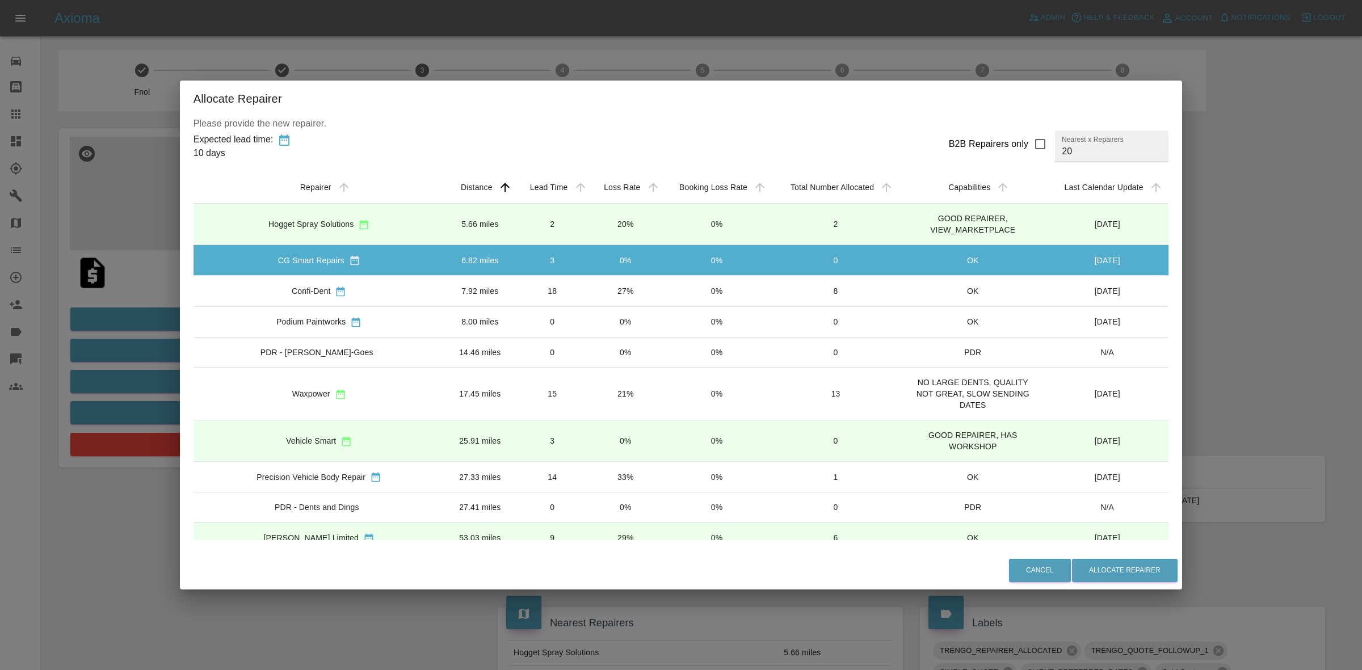
drag, startPoint x: 597, startPoint y: 276, endPoint x: 592, endPoint y: 301, distance: 25.4
click at [597, 282] on td "27%" at bounding box center [625, 291] width 73 height 31
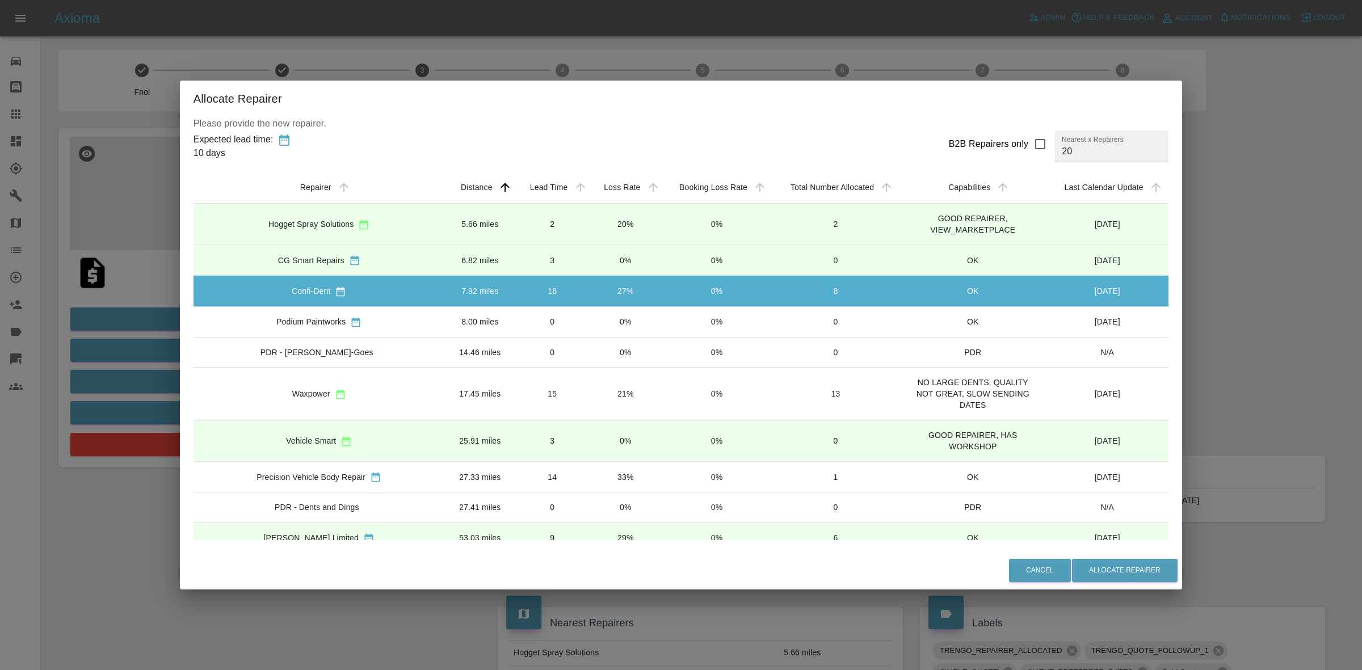
click at [589, 392] on td "21%" at bounding box center [625, 394] width 73 height 53
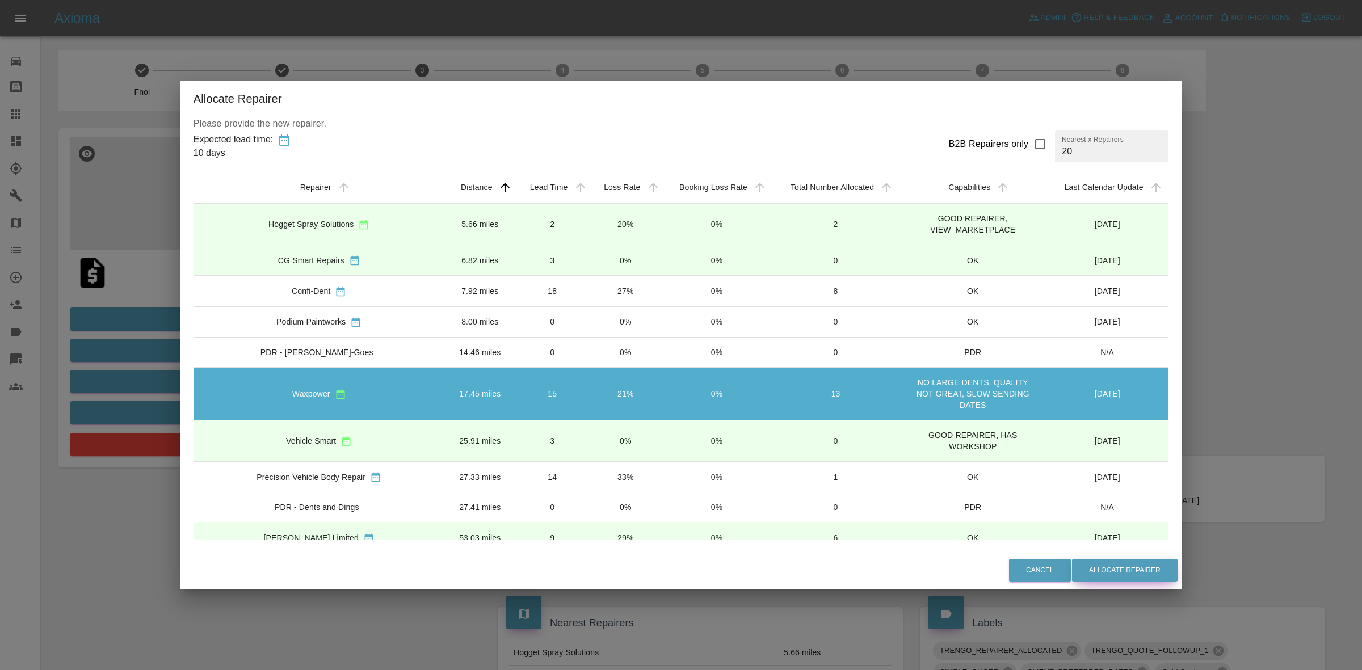
click at [1072, 571] on button "Allocate Repairer" at bounding box center [1125, 570] width 106 height 23
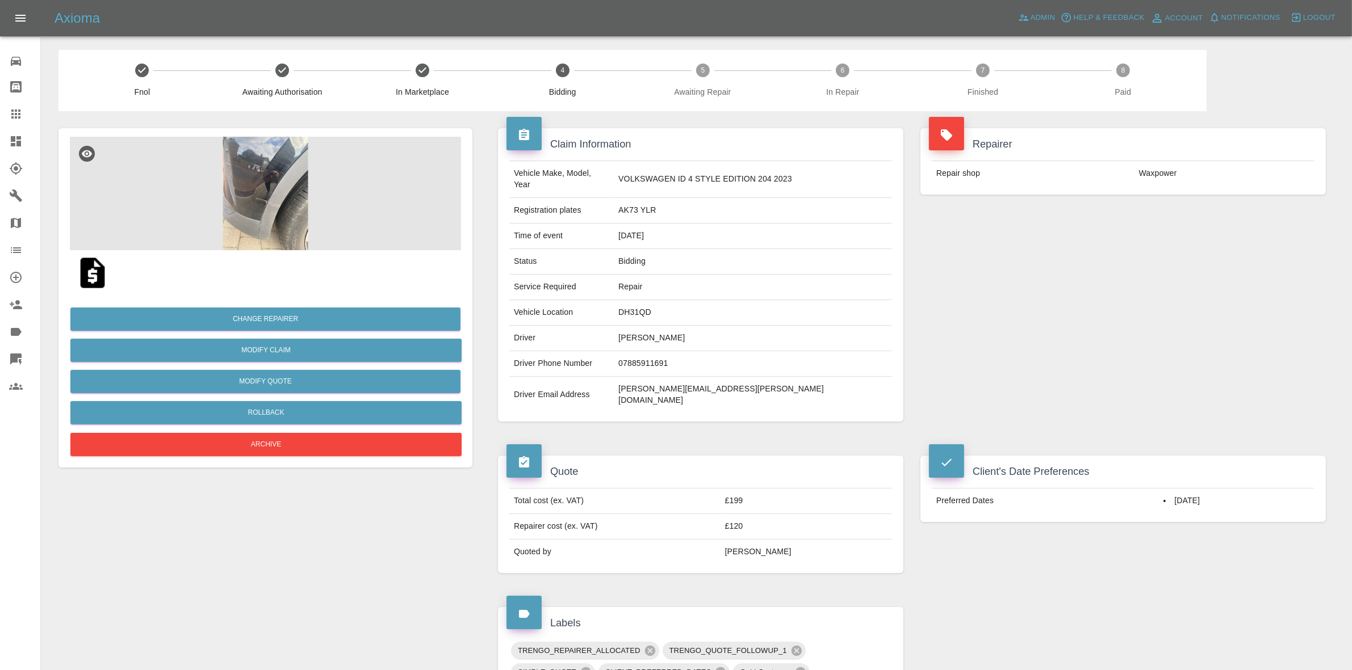
click at [1193, 202] on div "Repairer Repair shop Waxpower" at bounding box center [1123, 161] width 422 height 100
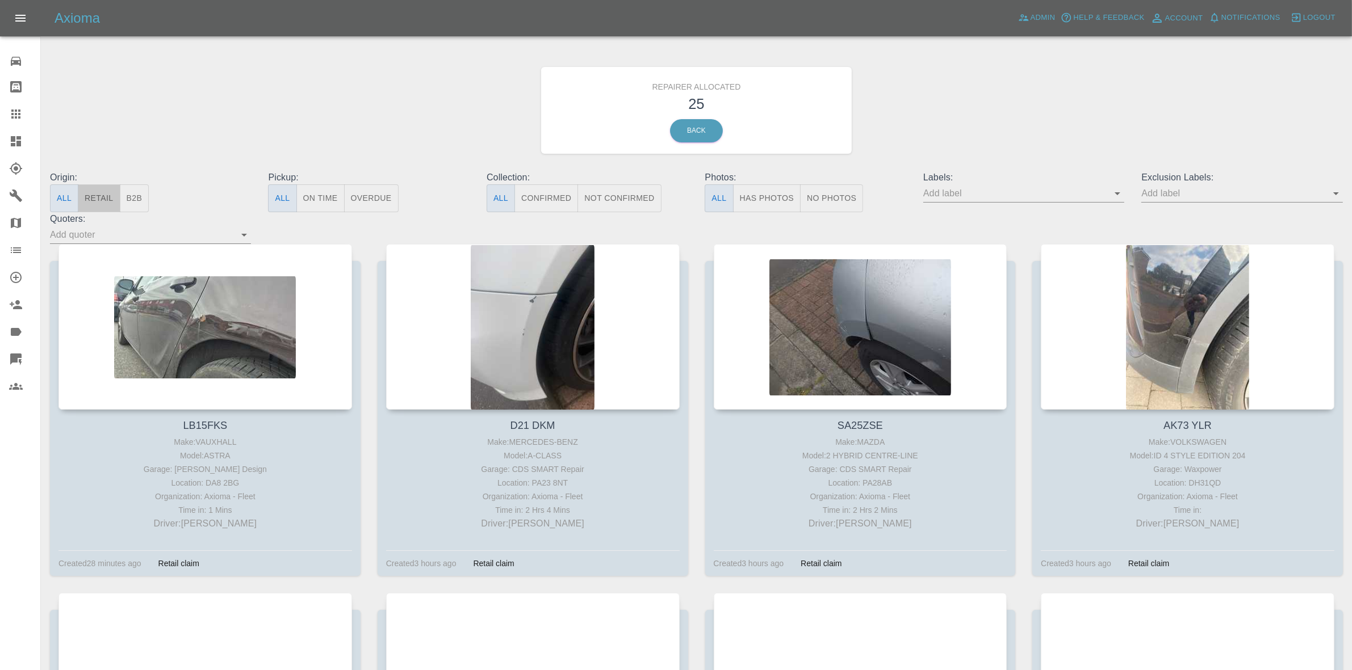
click at [94, 192] on button "Retail" at bounding box center [99, 199] width 42 height 28
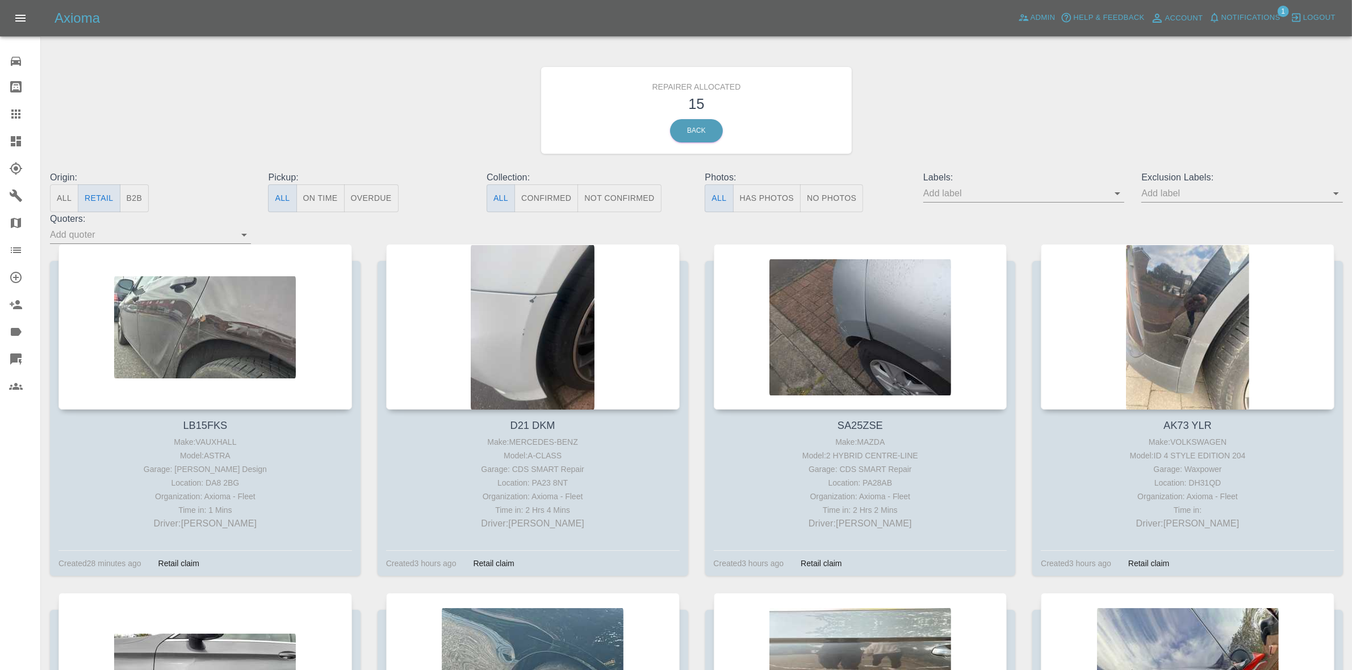
click at [1232, 11] on span "Notifications" at bounding box center [1250, 17] width 59 height 13
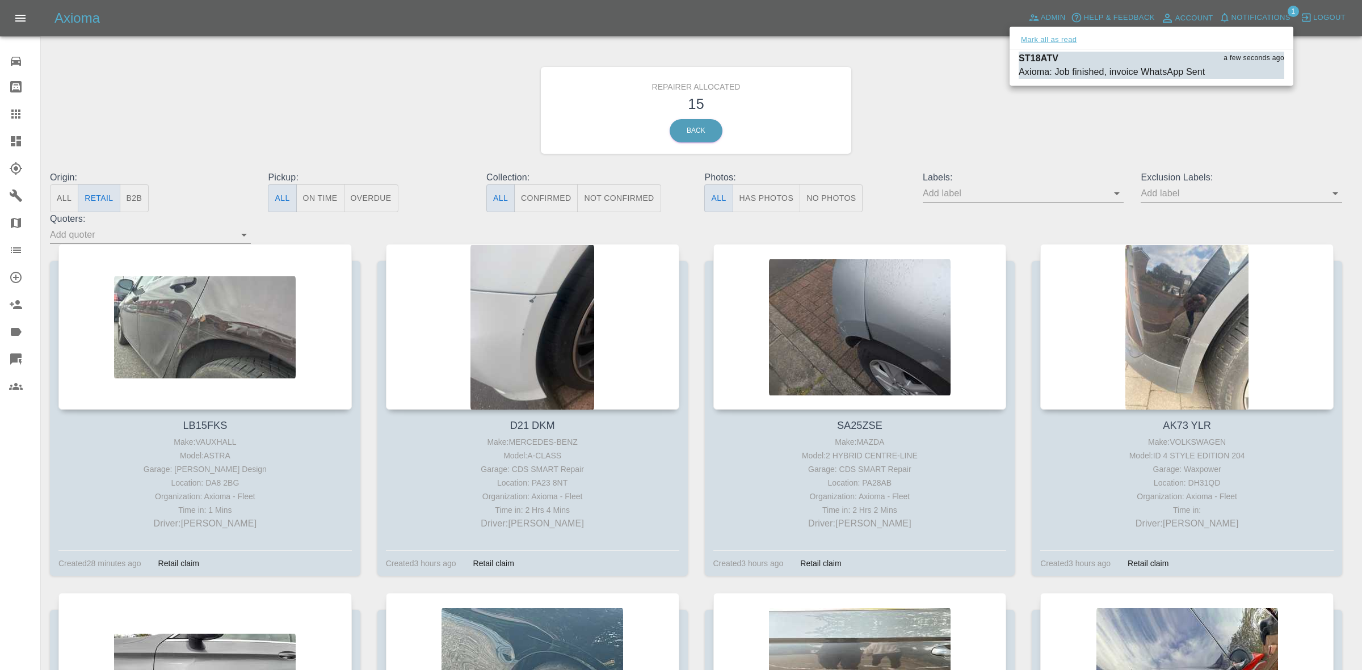
click at [1075, 45] on button "Mark all as read" at bounding box center [1049, 39] width 60 height 13
drag, startPoint x: 1083, startPoint y: 95, endPoint x: 1046, endPoint y: 166, distance: 79.5
click at [1084, 99] on div at bounding box center [681, 335] width 1362 height 670
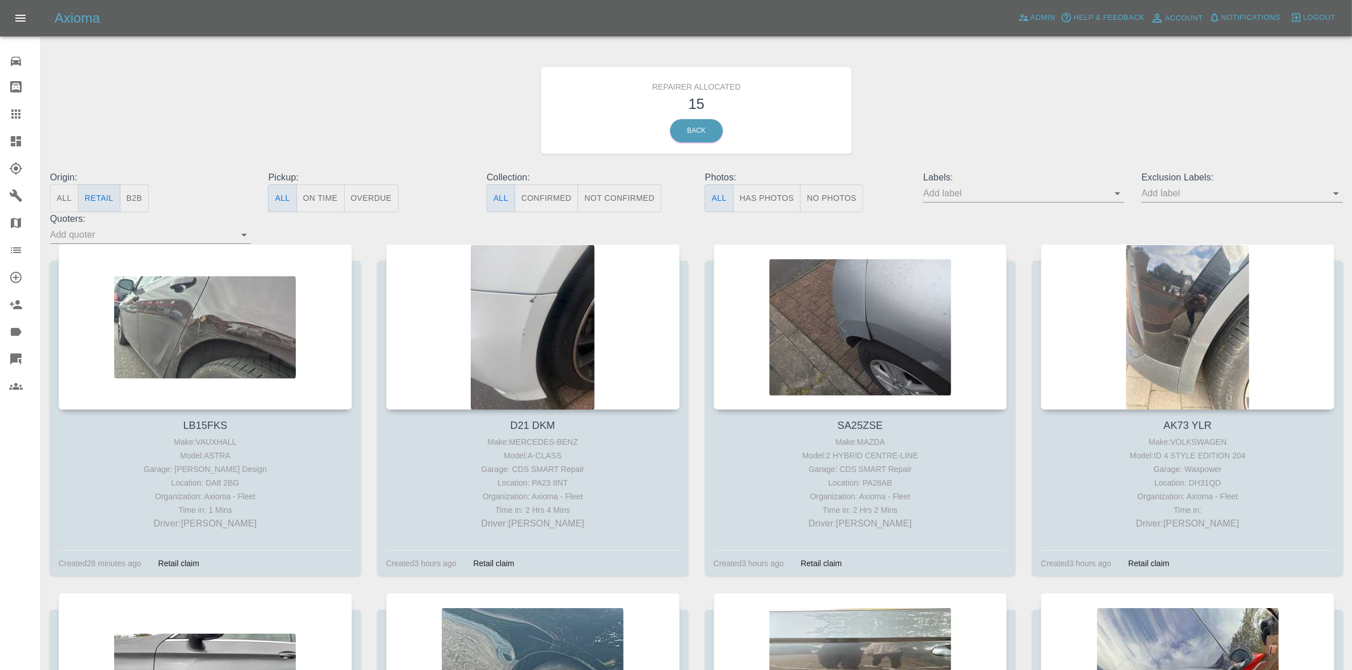
click at [0, 142] on link "Dashboard" at bounding box center [20, 141] width 40 height 27
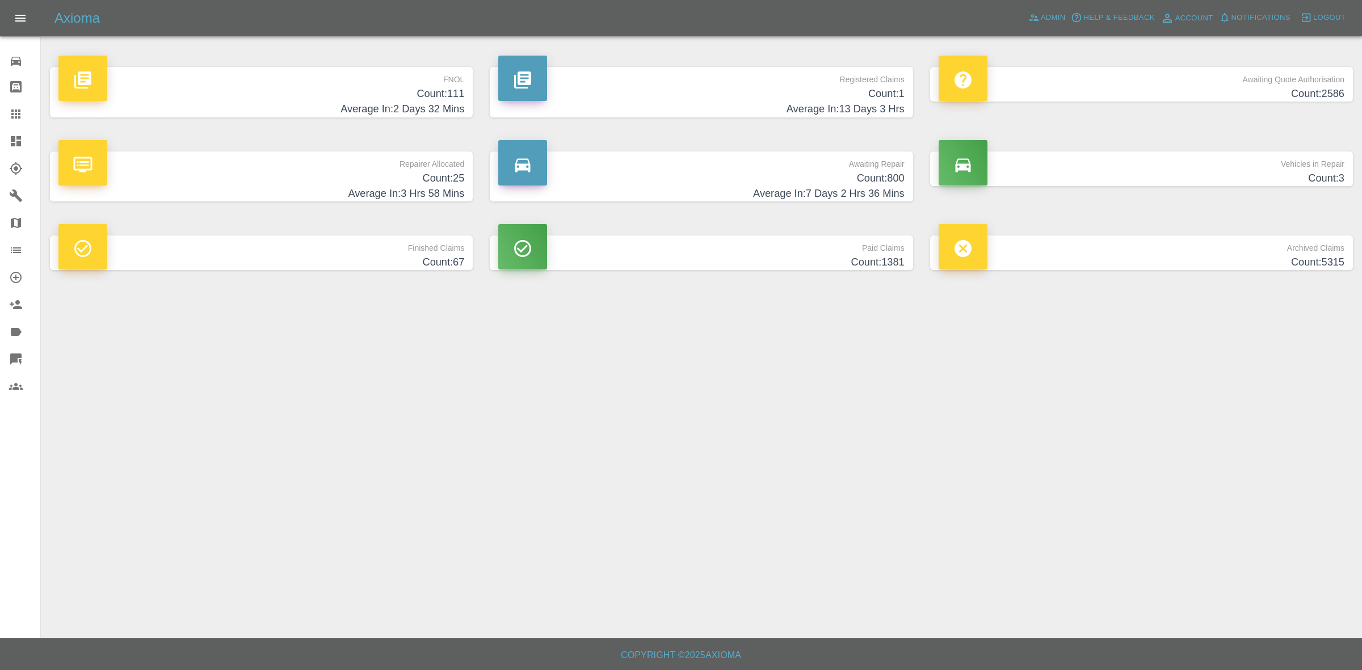
click at [376, 179] on h4 "Count: 25" at bounding box center [261, 178] width 406 height 15
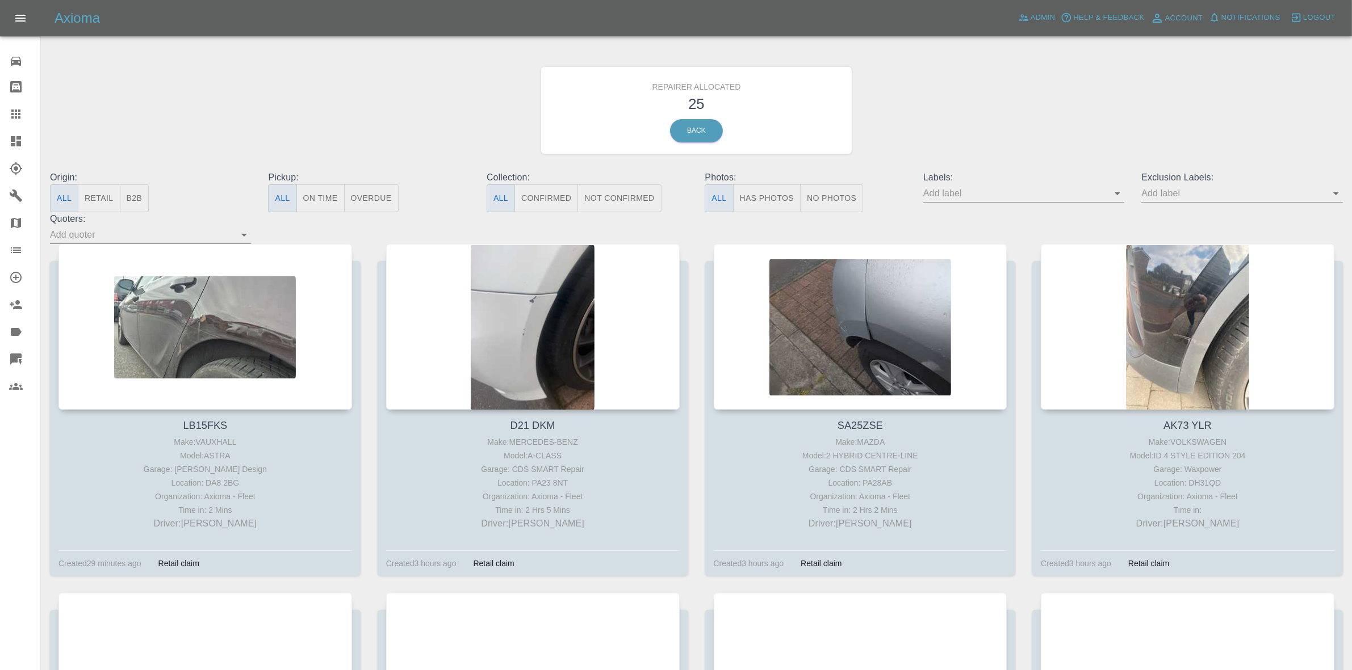
drag, startPoint x: 87, startPoint y: 203, endPoint x: 108, endPoint y: 203, distance: 21.0
click at [87, 203] on button "Retail" at bounding box center [99, 199] width 42 height 28
type button "retail"
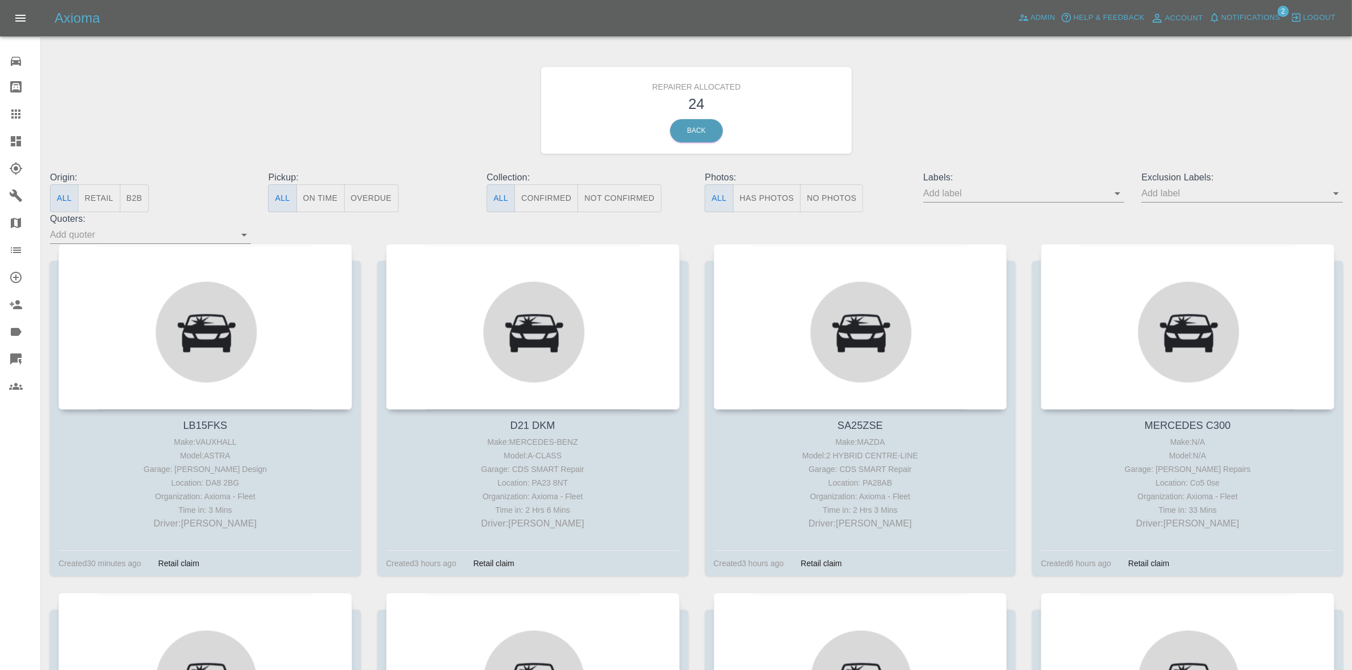
click at [1239, 14] on span "Notifications" at bounding box center [1250, 17] width 59 height 13
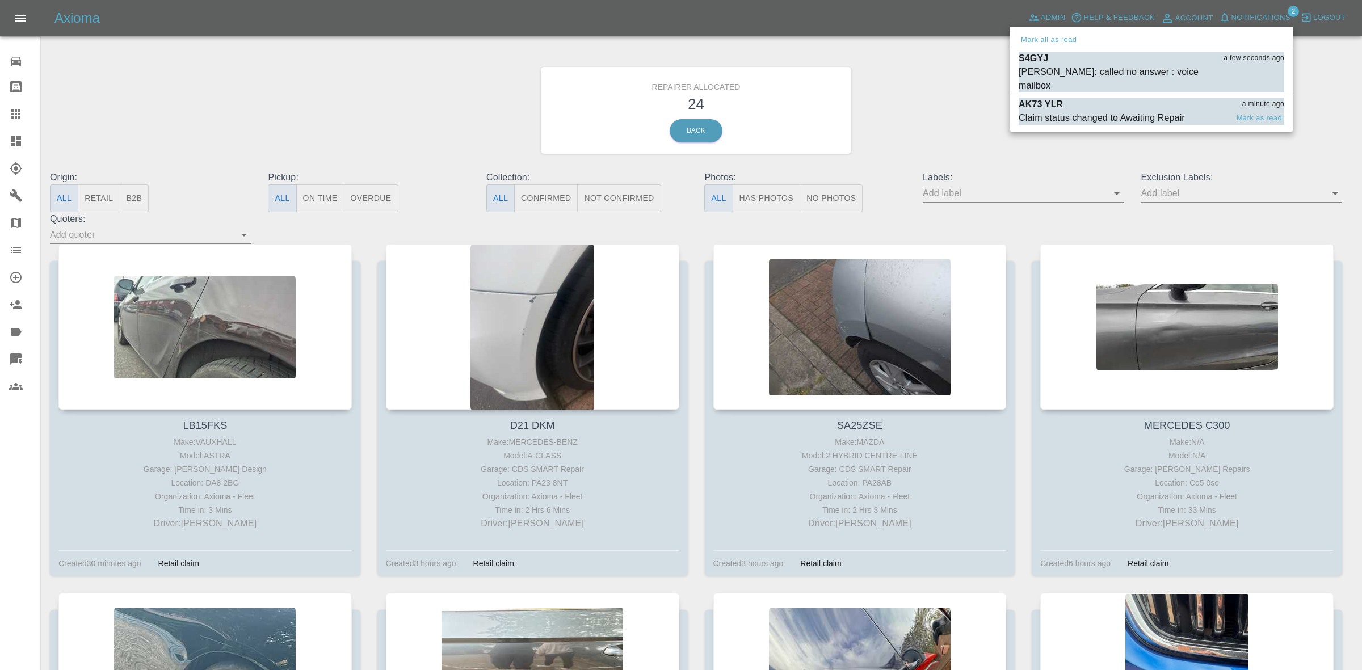
click at [1154, 111] on div "Claim status changed to Awaiting Repair" at bounding box center [1102, 118] width 166 height 14
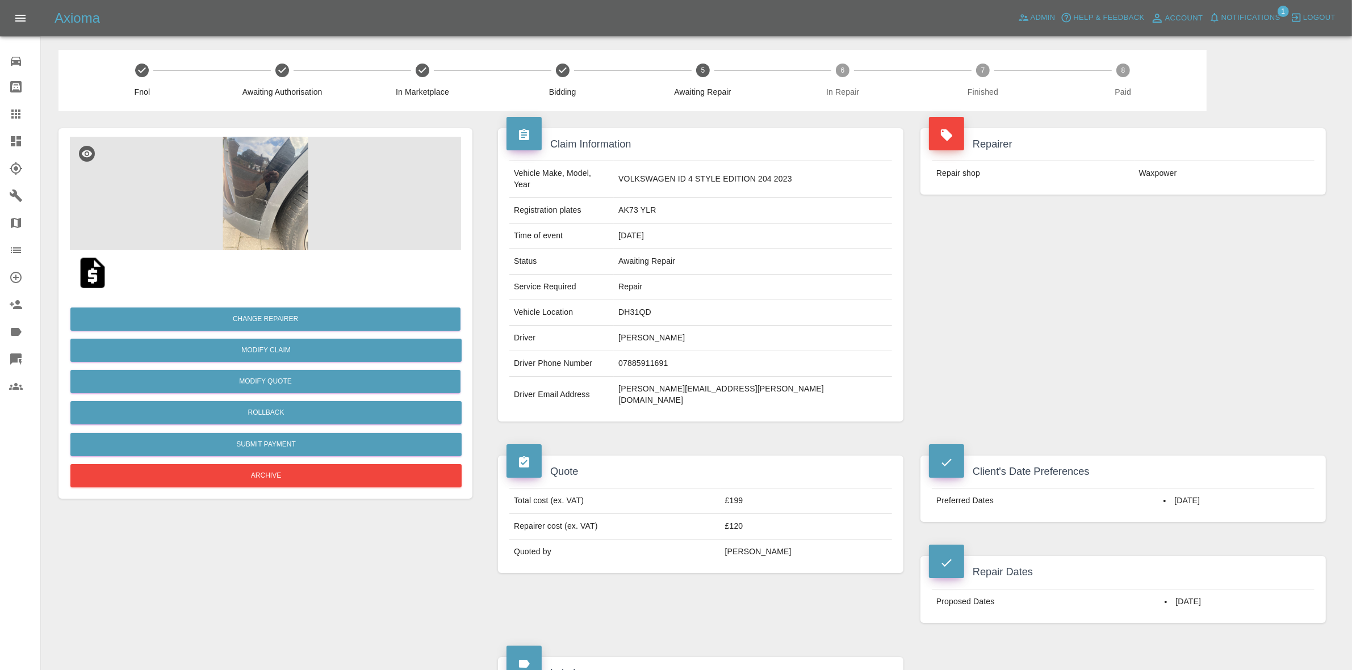
click at [1243, 24] on span "Notifications" at bounding box center [1250, 17] width 59 height 13
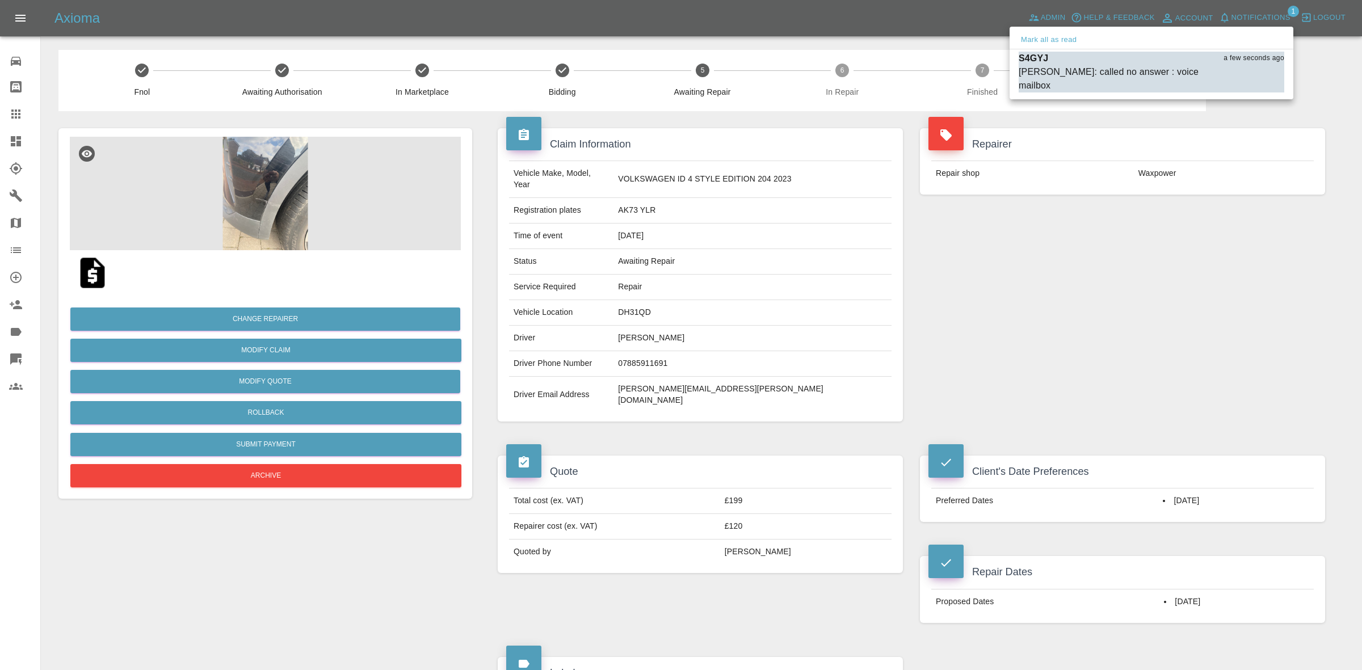
click at [1087, 37] on div "Mark all as read" at bounding box center [1152, 40] width 284 height 18
click at [1067, 39] on button "Mark all as read" at bounding box center [1049, 39] width 60 height 13
click at [1183, 308] on div at bounding box center [681, 335] width 1362 height 670
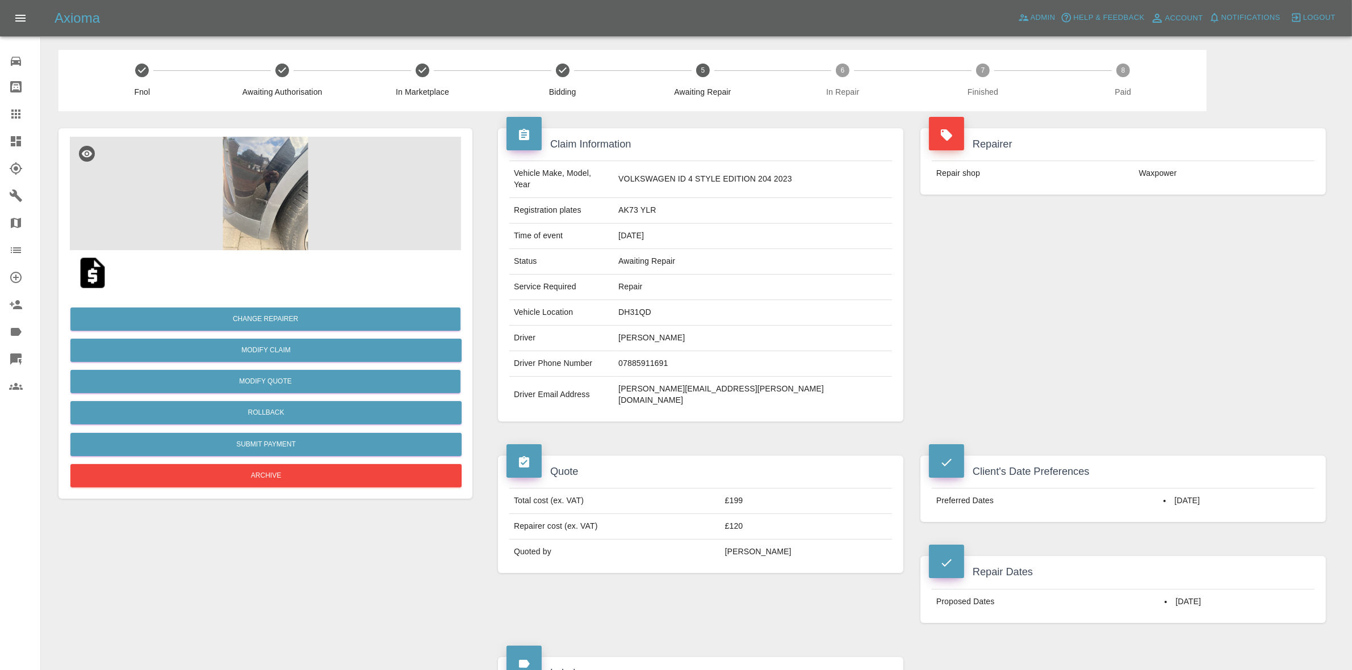
click at [6, 148] on link "Dashboard" at bounding box center [20, 141] width 40 height 27
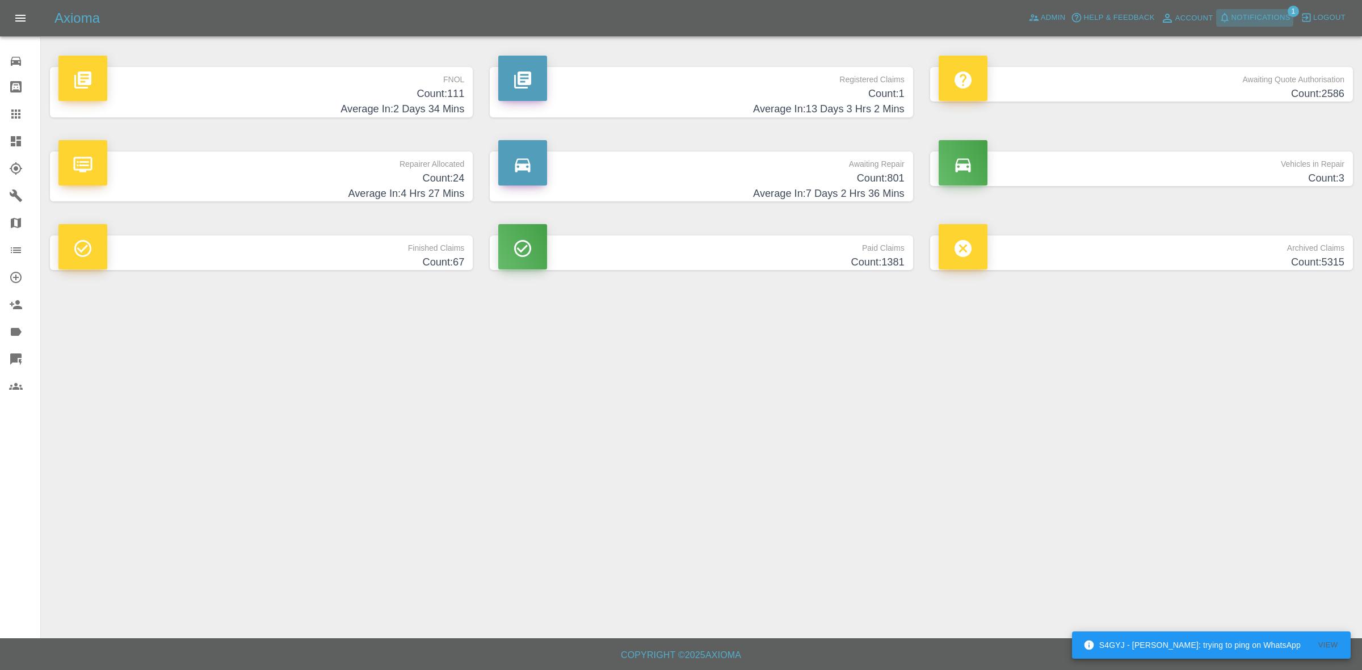
click at [1258, 15] on span "Notifications" at bounding box center [1261, 17] width 59 height 13
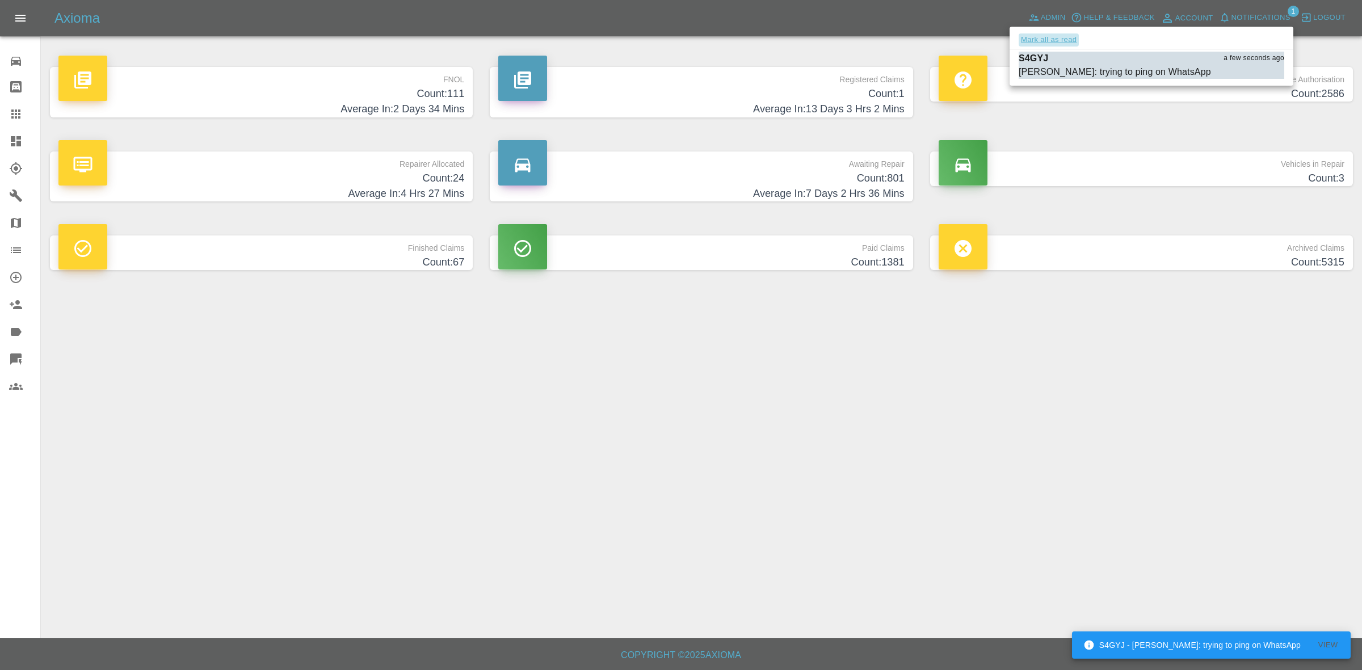
click at [1068, 41] on button "Mark all as read" at bounding box center [1049, 39] width 60 height 13
drag, startPoint x: 1216, startPoint y: 429, endPoint x: 1217, endPoint y: 438, distance: 9.7
click at [1217, 438] on div at bounding box center [681, 335] width 1362 height 670
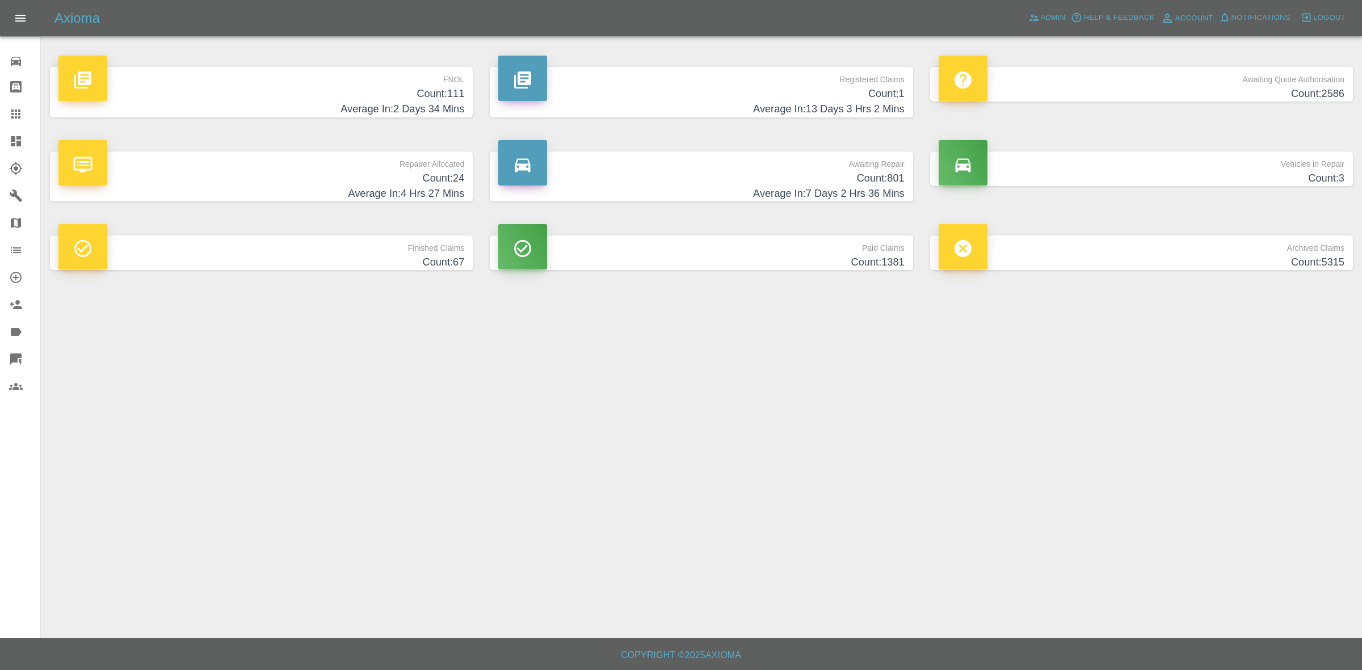
click at [293, 186] on div "Repairer Allocated Count: 24 Average In: 4 Hrs 27 Mins" at bounding box center [261, 177] width 406 height 51
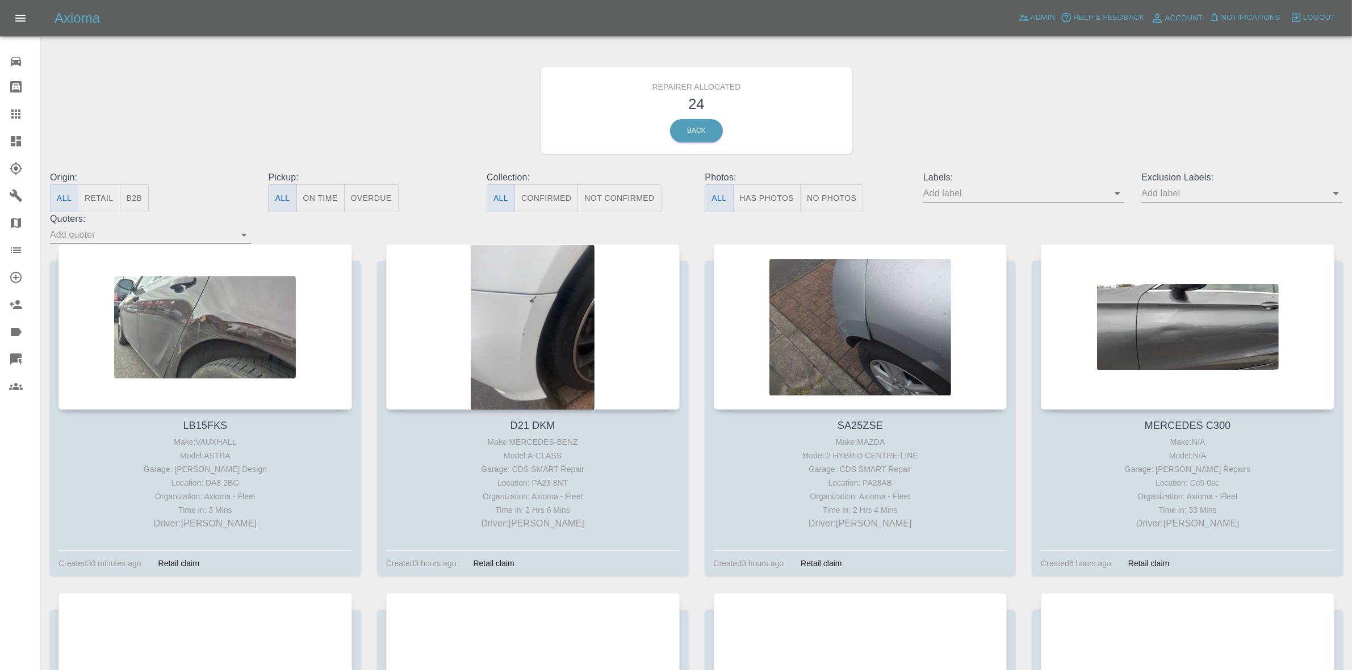
click at [105, 197] on button "Retail" at bounding box center [99, 199] width 42 height 28
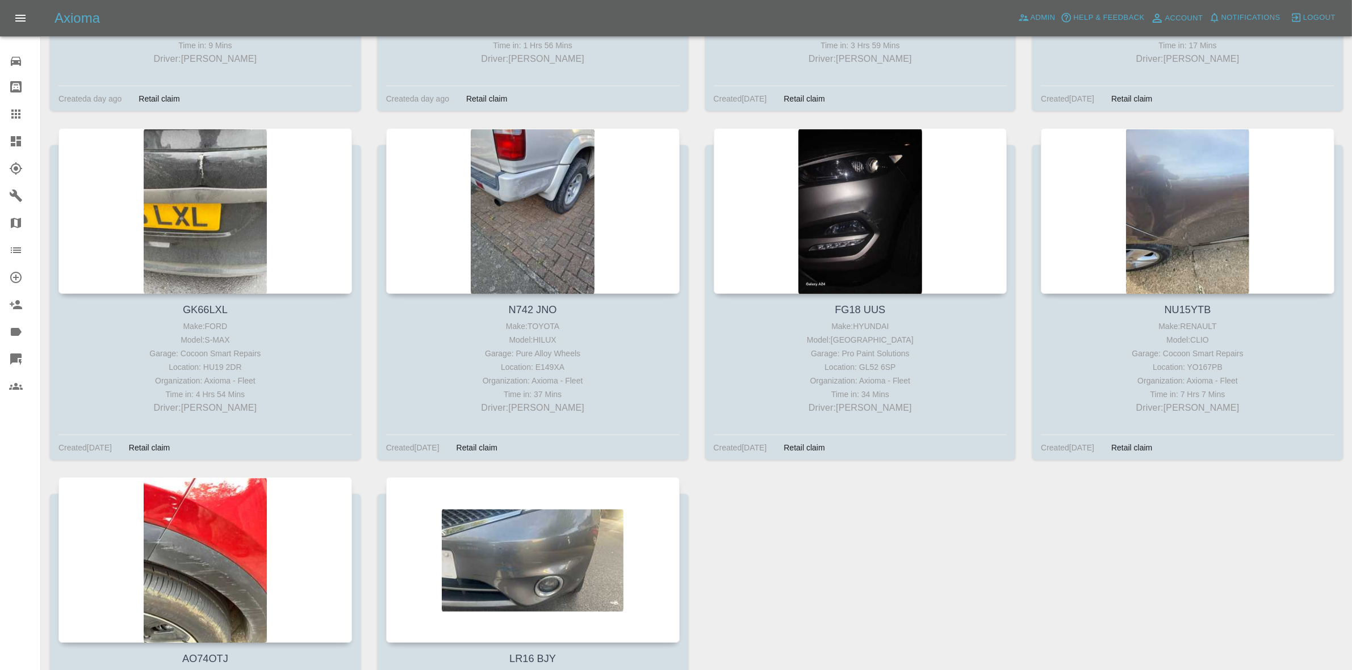
scroll to position [1017, 0]
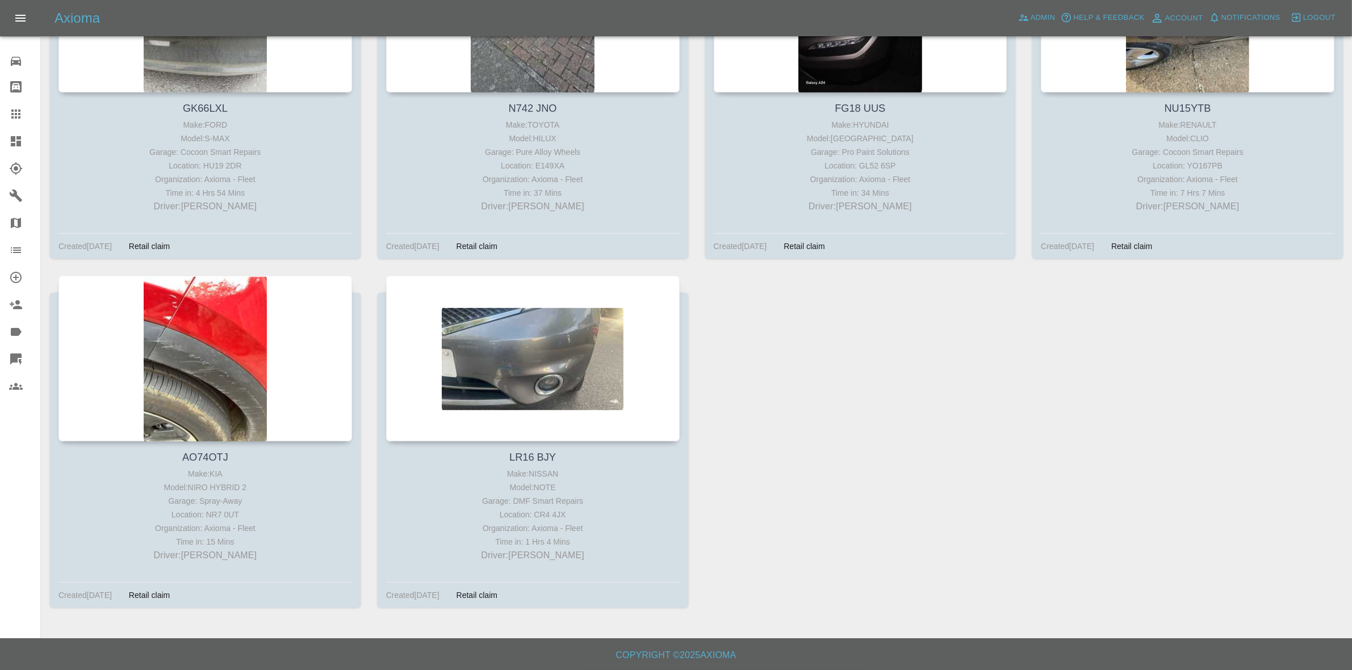
click at [0, 134] on link "Dashboard" at bounding box center [20, 141] width 40 height 27
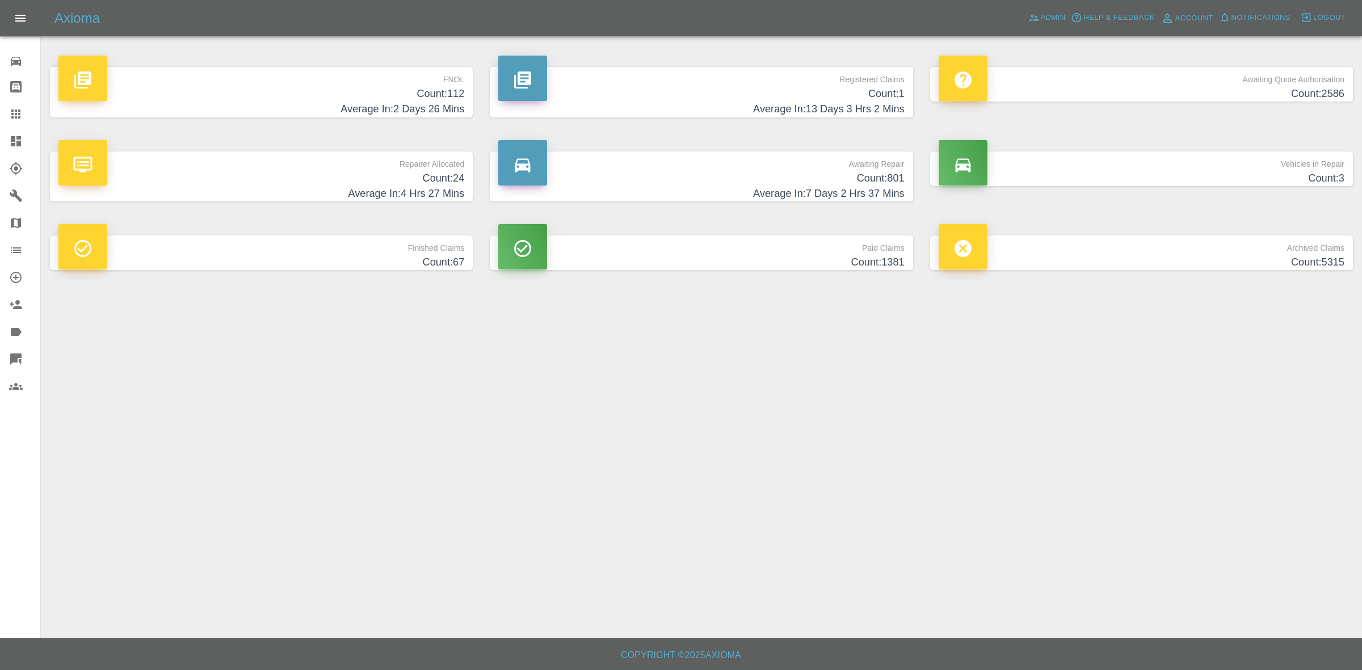
click at [0, 367] on link "Quick Quote" at bounding box center [20, 359] width 40 height 27
click at [1271, 10] on button "Notifications" at bounding box center [1255, 18] width 77 height 18
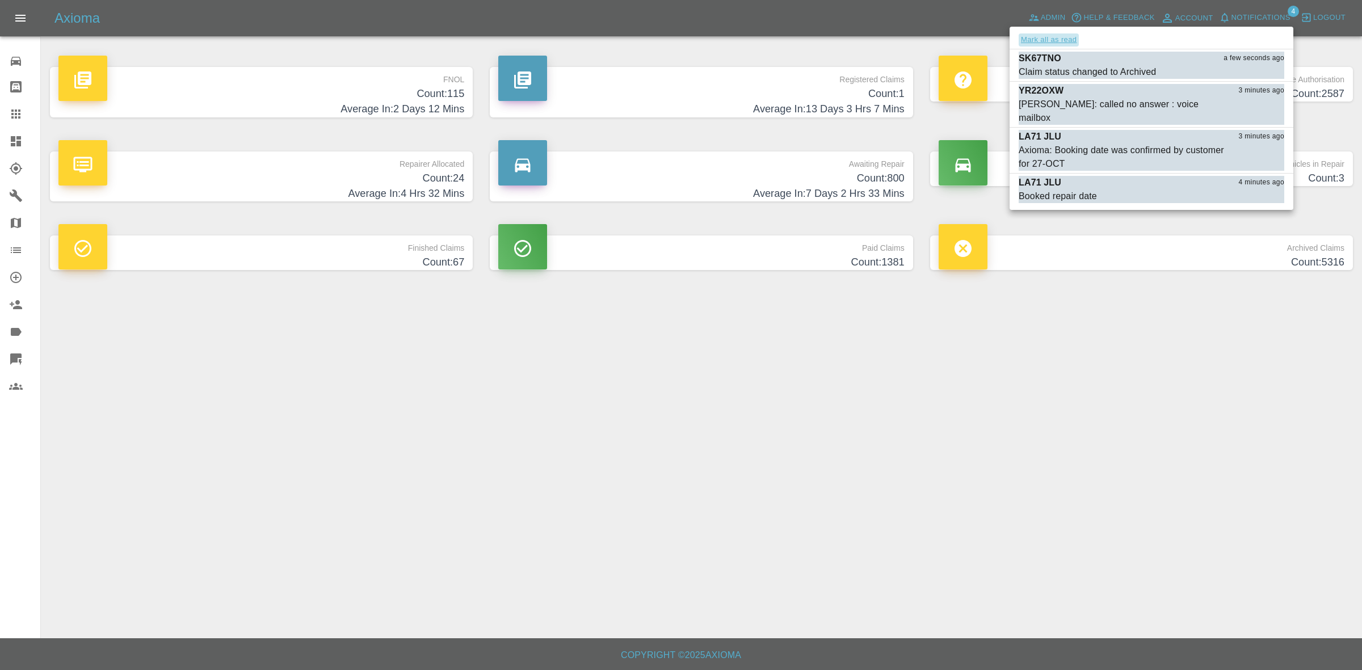
click at [1051, 39] on button "Mark all as read" at bounding box center [1049, 39] width 60 height 13
click at [1172, 420] on div at bounding box center [681, 335] width 1362 height 670
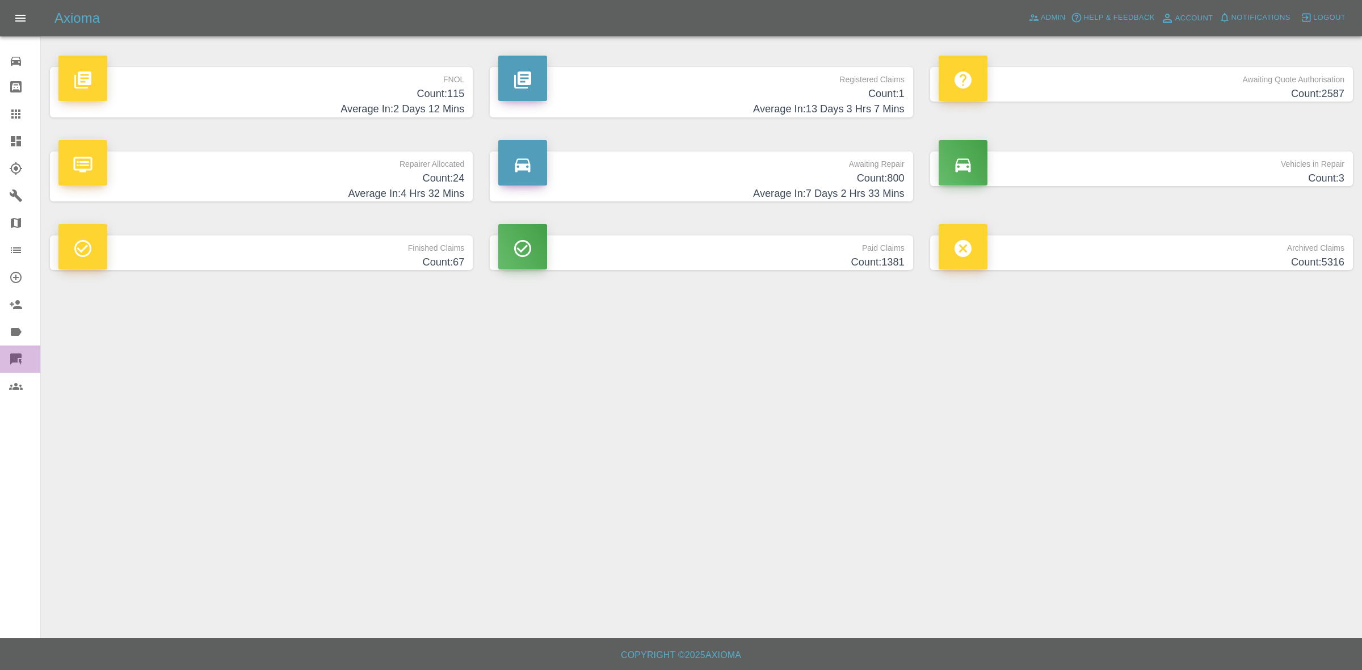
click at [0, 348] on link "Quick Quote" at bounding box center [20, 359] width 40 height 27
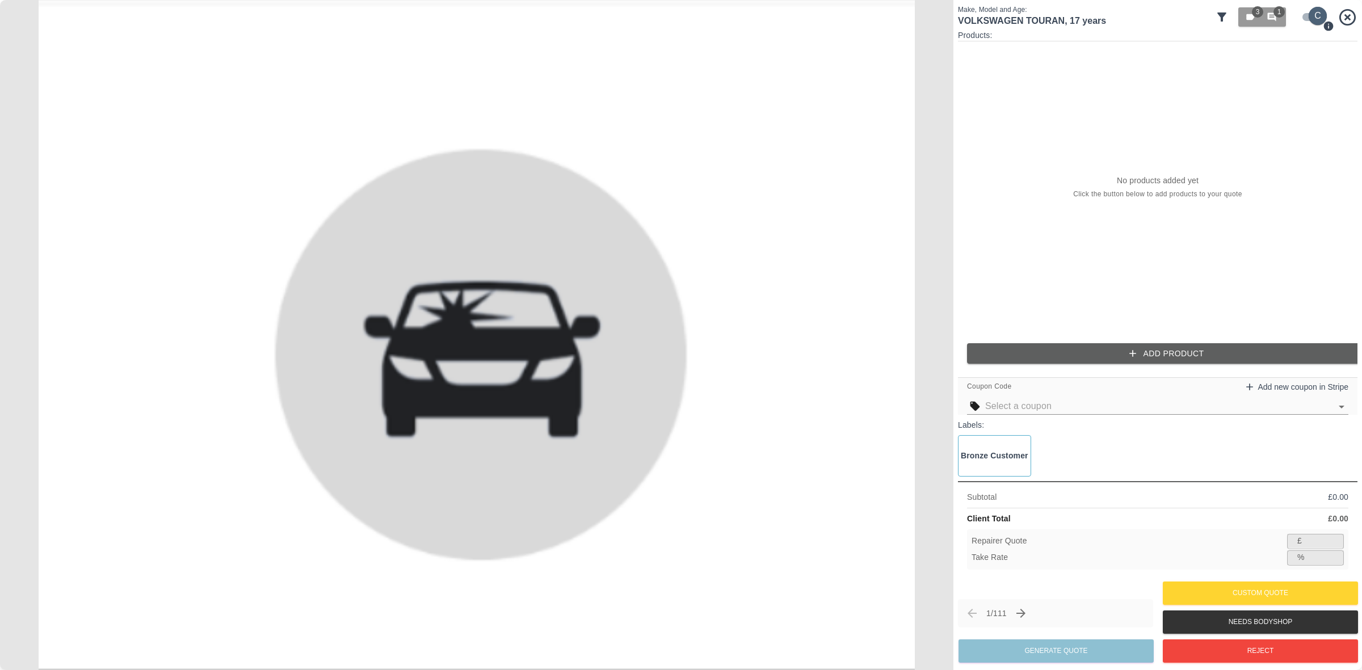
click at [1318, 9] on input "checkbox" at bounding box center [1318, 16] width 54 height 18
checkbox input "false"
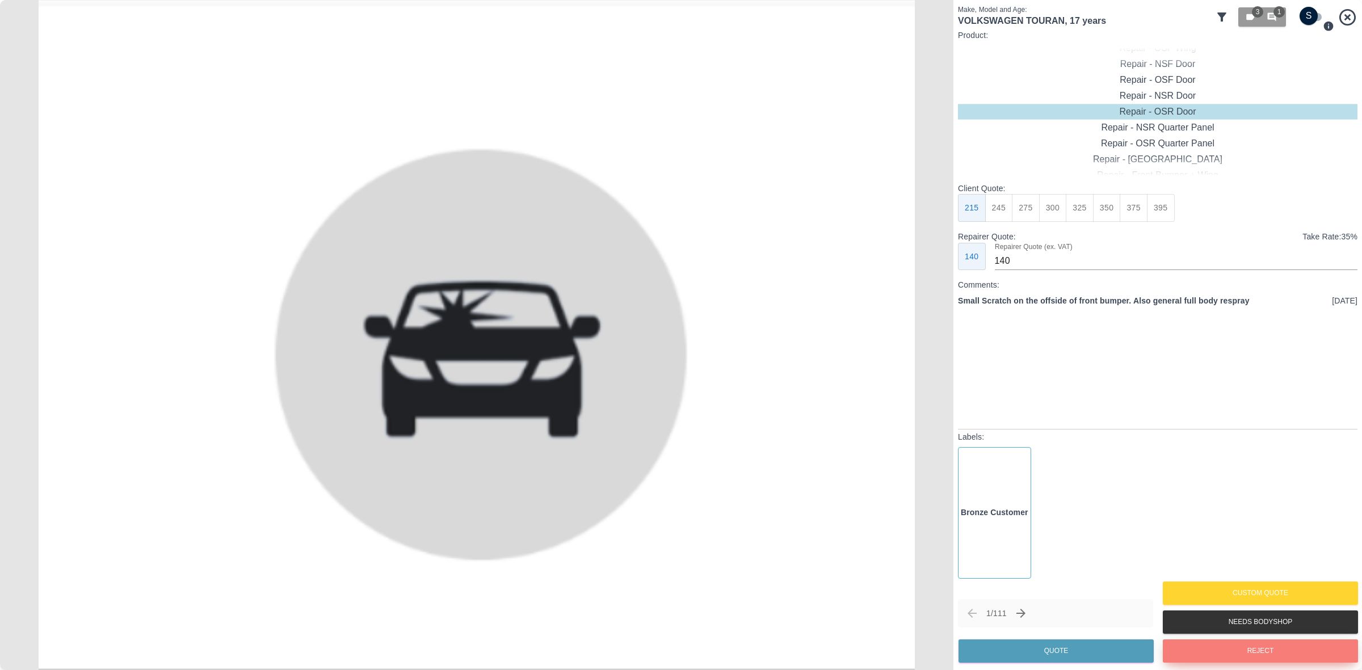
click at [1236, 645] on button "Reject" at bounding box center [1260, 651] width 195 height 23
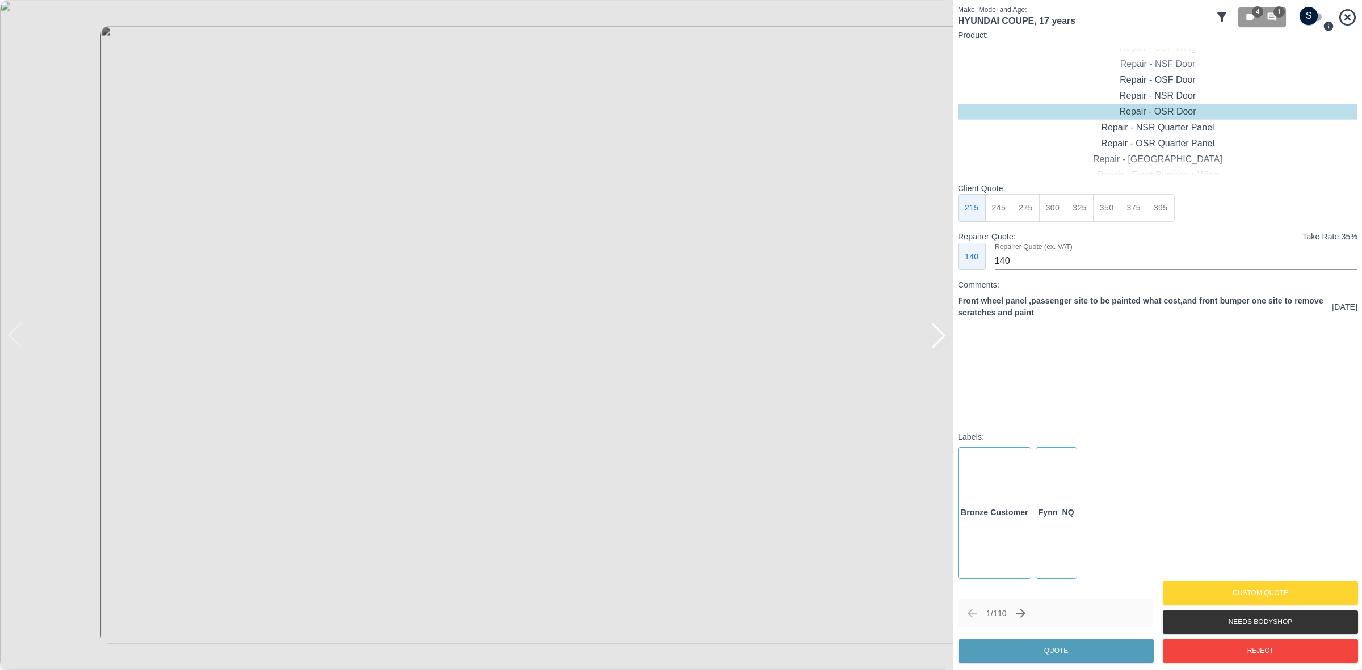
click at [937, 332] on div at bounding box center [938, 335] width 25 height 25
click at [937, 332] on img at bounding box center [477, 335] width 954 height 670
click at [20, 332] on div at bounding box center [14, 335] width 25 height 25
click at [933, 339] on div at bounding box center [938, 335] width 25 height 25
click at [933, 339] on img at bounding box center [477, 335] width 954 height 670
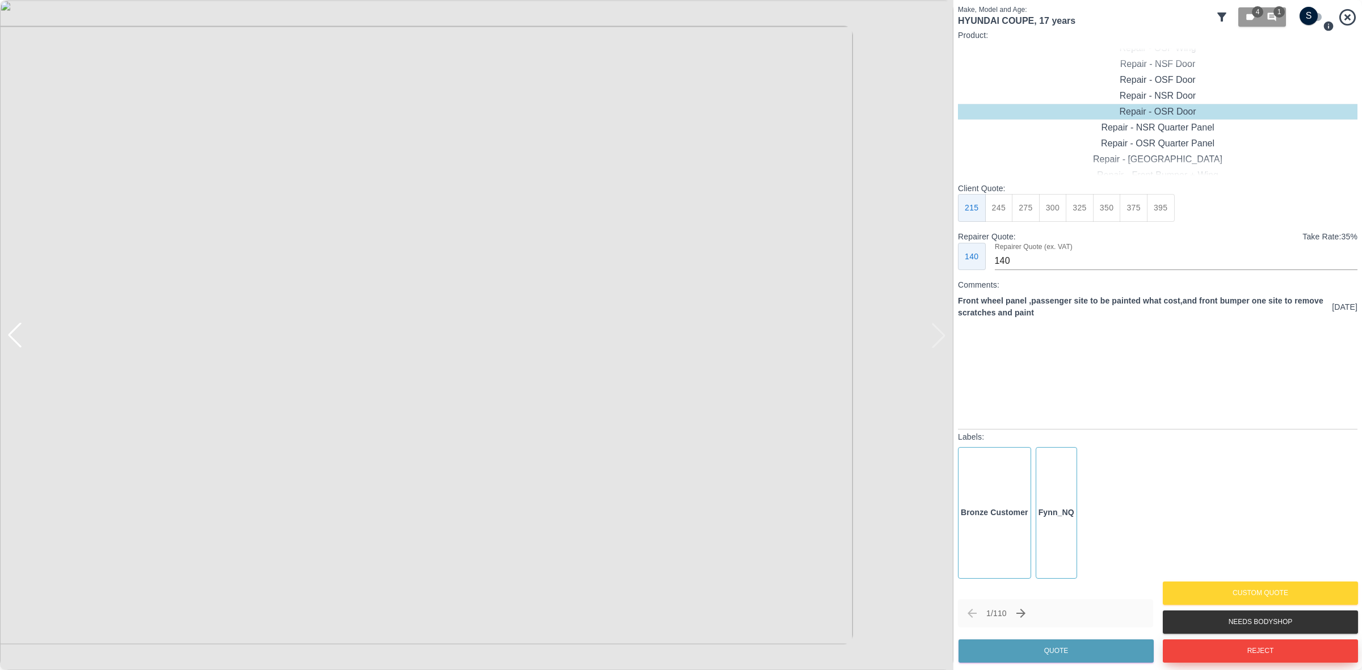
click at [1224, 640] on button "Reject" at bounding box center [1260, 651] width 195 height 23
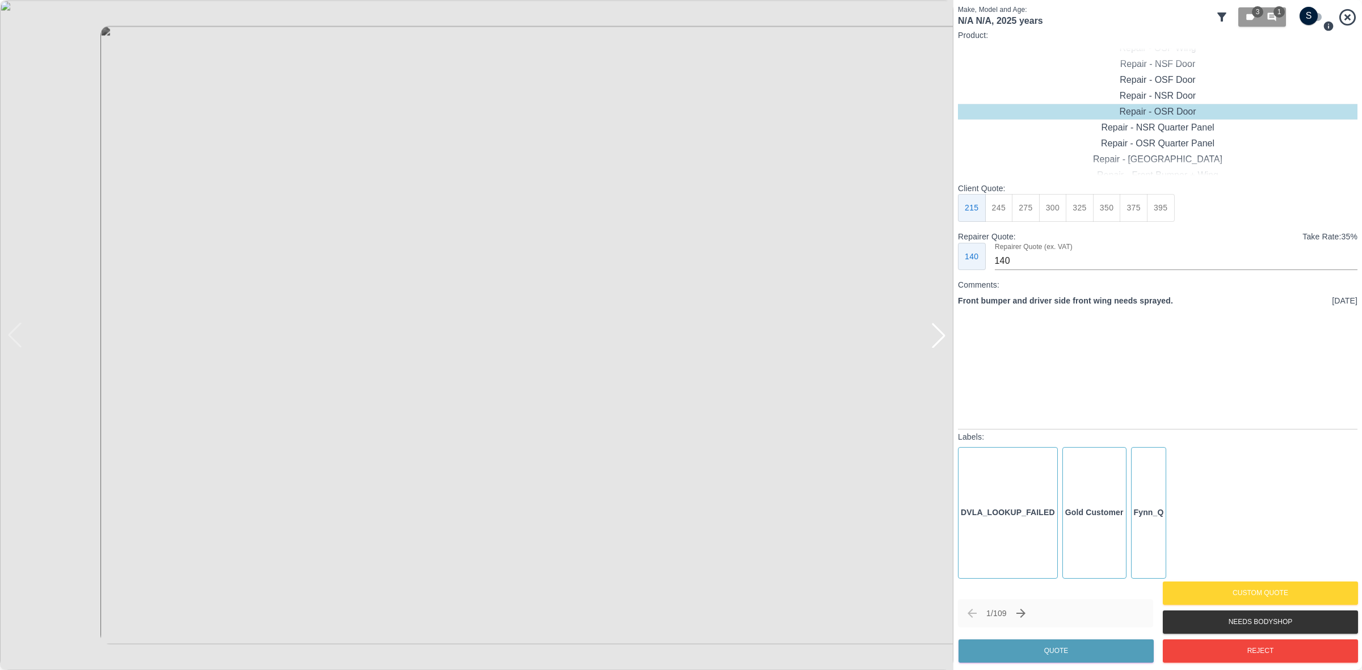
click at [938, 338] on div at bounding box center [938, 335] width 25 height 25
click at [938, 338] on img at bounding box center [477, 335] width 954 height 670
click at [1300, 20] on input "checkbox" at bounding box center [1309, 16] width 54 height 18
checkbox input "true"
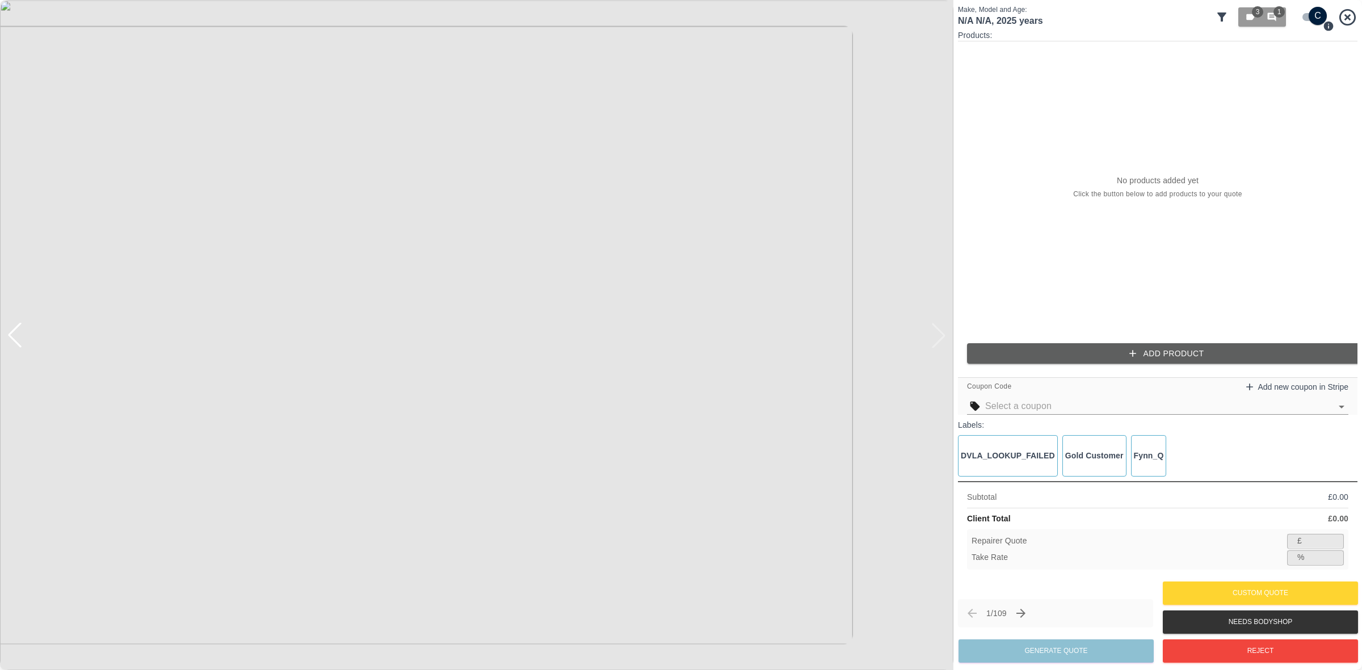
click at [1093, 364] on div "Products: No products added yet Click the button below to add products to your …" at bounding box center [1158, 201] width 400 height 343
click at [1092, 355] on button "Add Product" at bounding box center [1167, 353] width 400 height 21
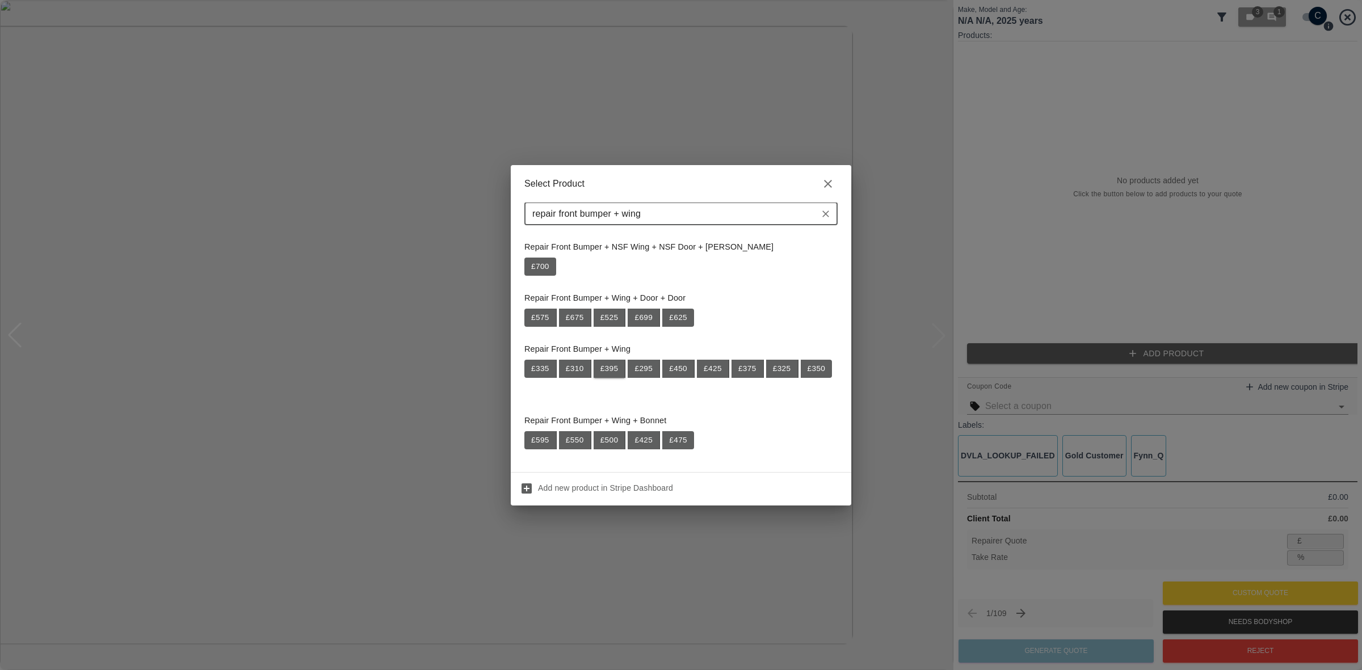
scroll to position [1, 0]
type input "repair front bumper + wing"
click at [946, 165] on div "Select Product repair front bumper + wing ​ Repair Front Bumper + NSF Wing + NS…" at bounding box center [681, 335] width 1362 height 670
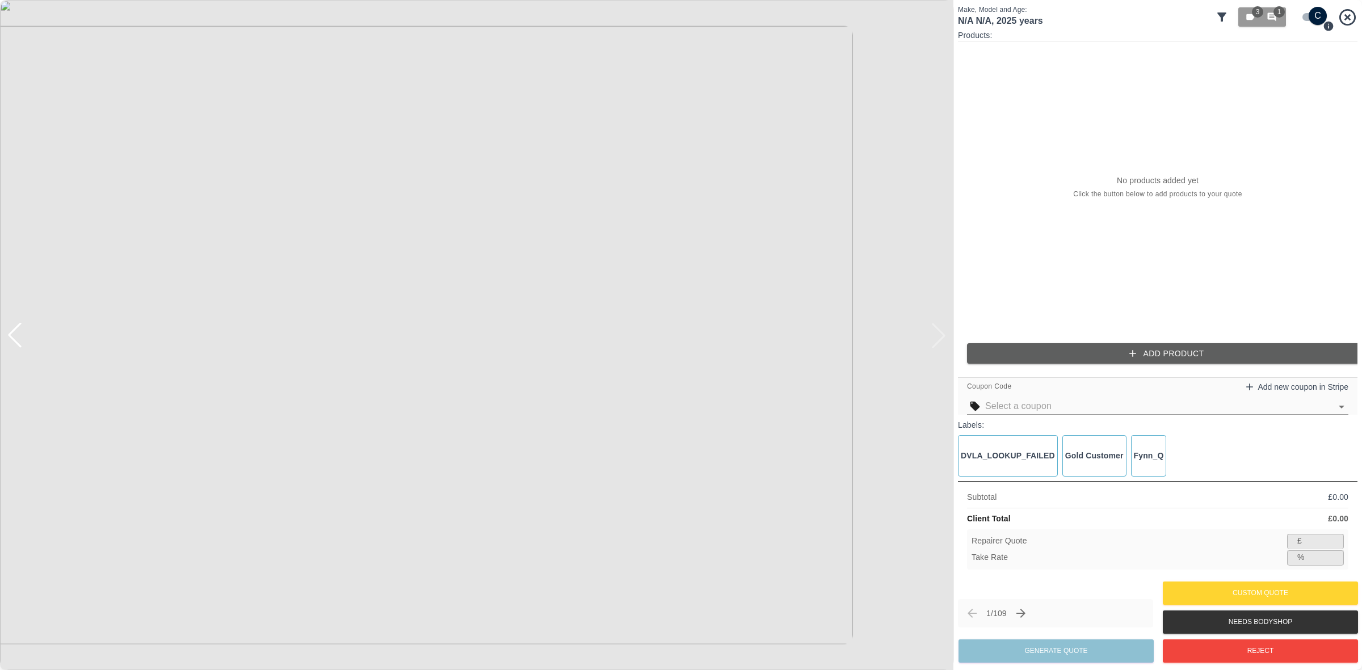
click at [1217, 581] on div "Custom Quote" at bounding box center [1260, 593] width 195 height 29
click at [1221, 586] on button "Custom Quote" at bounding box center [1260, 593] width 195 height 23
click at [1303, 9] on input "checkbox" at bounding box center [1318, 16] width 54 height 18
checkbox input "false"
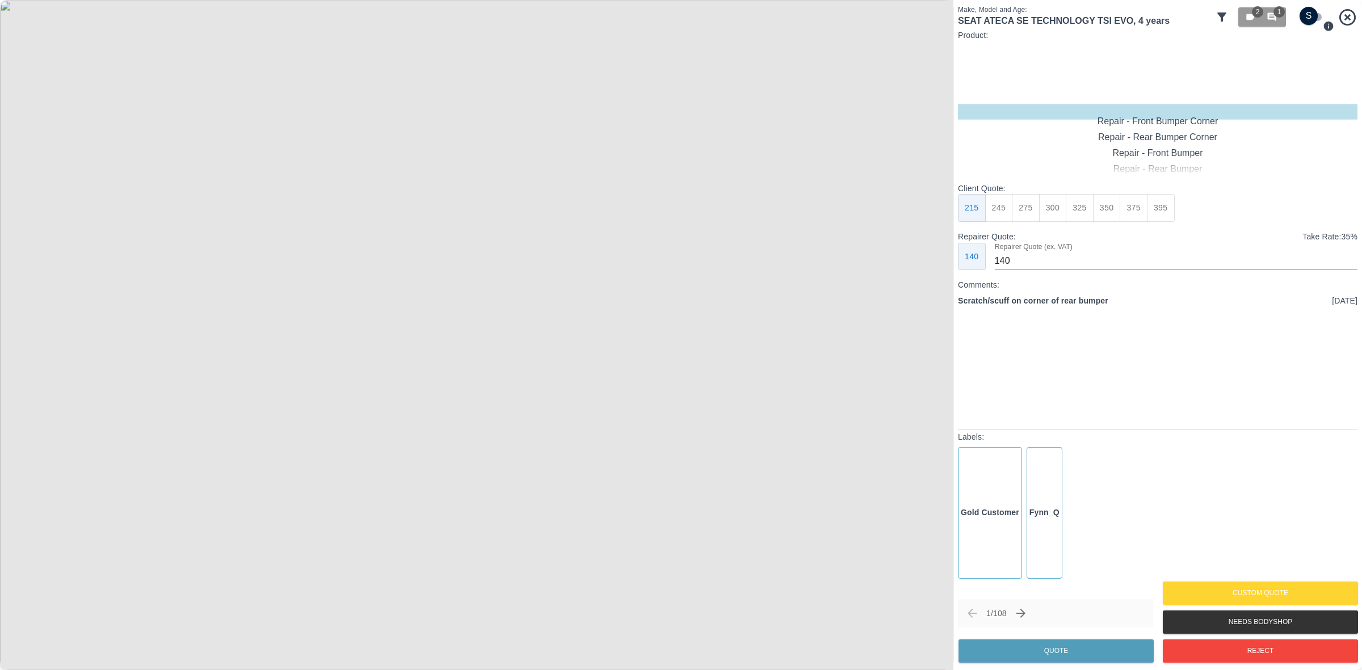
type input "120"
click at [1179, 118] on div "Repair - Front Bumper Corner" at bounding box center [1158, 112] width 400 height 16
click at [1026, 647] on button "Quote" at bounding box center [1056, 651] width 195 height 23
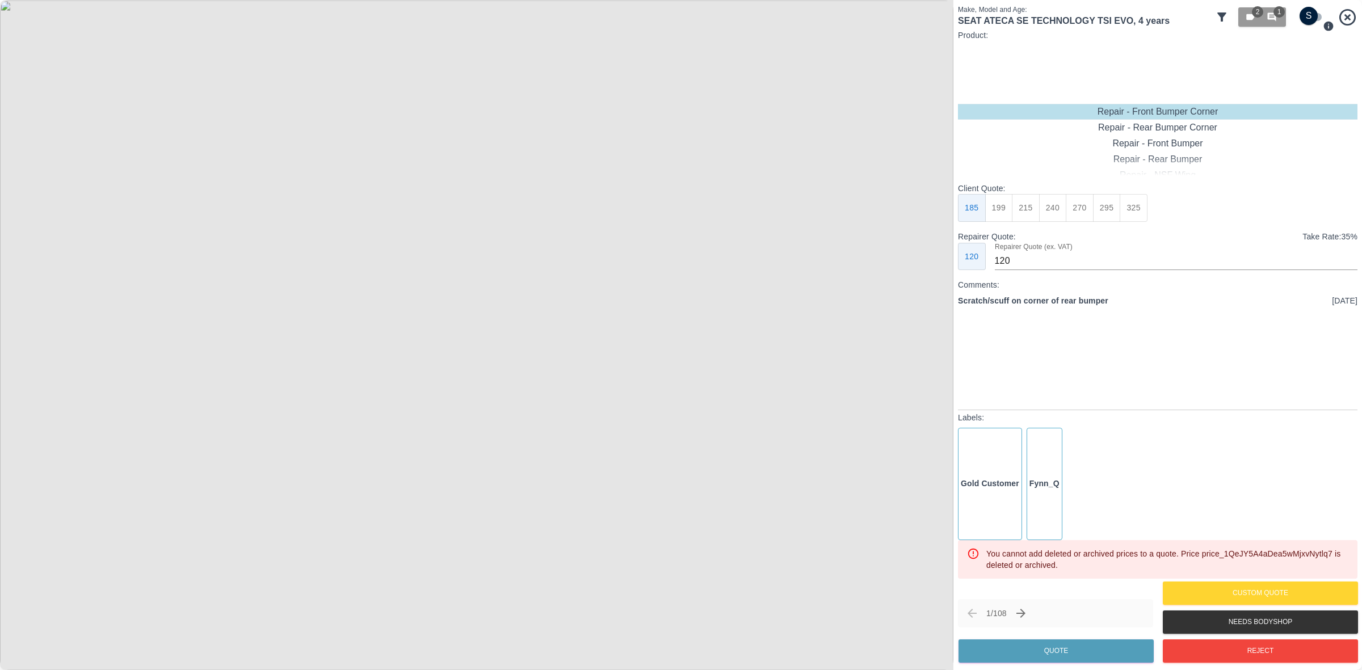
drag, startPoint x: 989, startPoint y: 206, endPoint x: 1019, endPoint y: 436, distance: 231.9
click at [989, 206] on button "199" at bounding box center [1000, 208] width 28 height 28
drag, startPoint x: 1051, startPoint y: 645, endPoint x: 1023, endPoint y: 599, distance: 54.0
click at [1053, 646] on button "Quote" at bounding box center [1056, 651] width 195 height 23
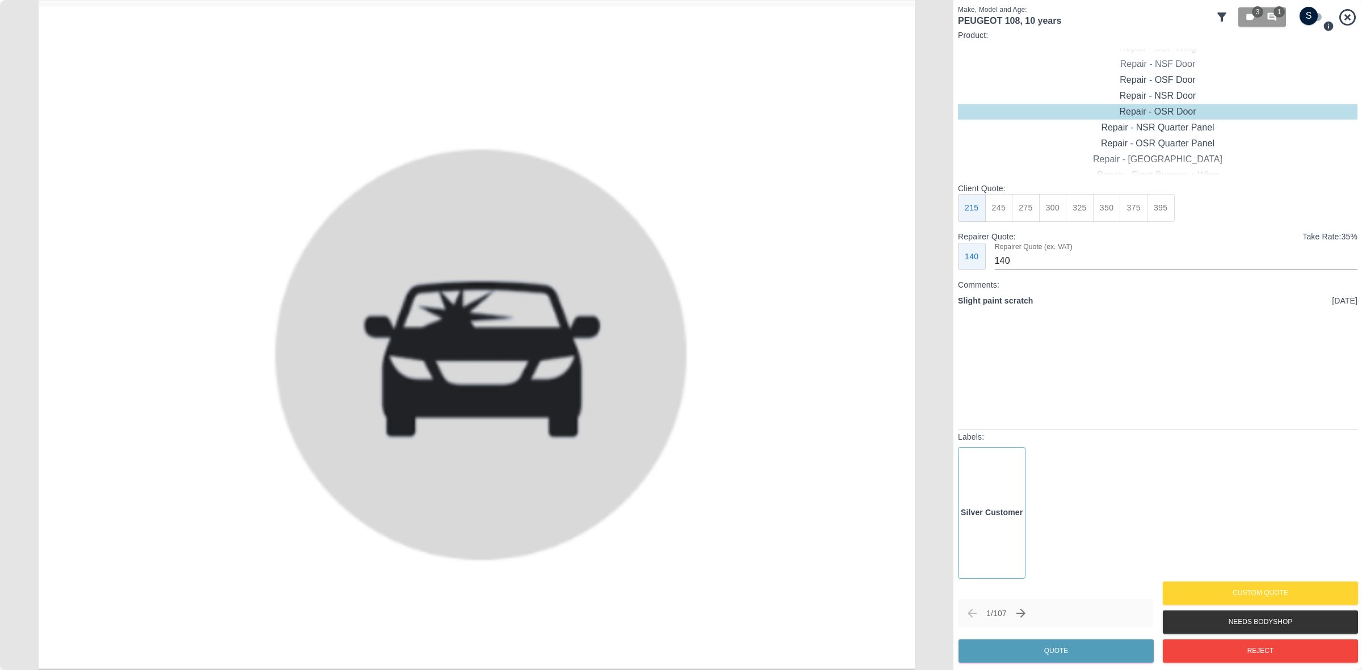
click at [1302, 18] on input "checkbox" at bounding box center [1309, 16] width 54 height 18
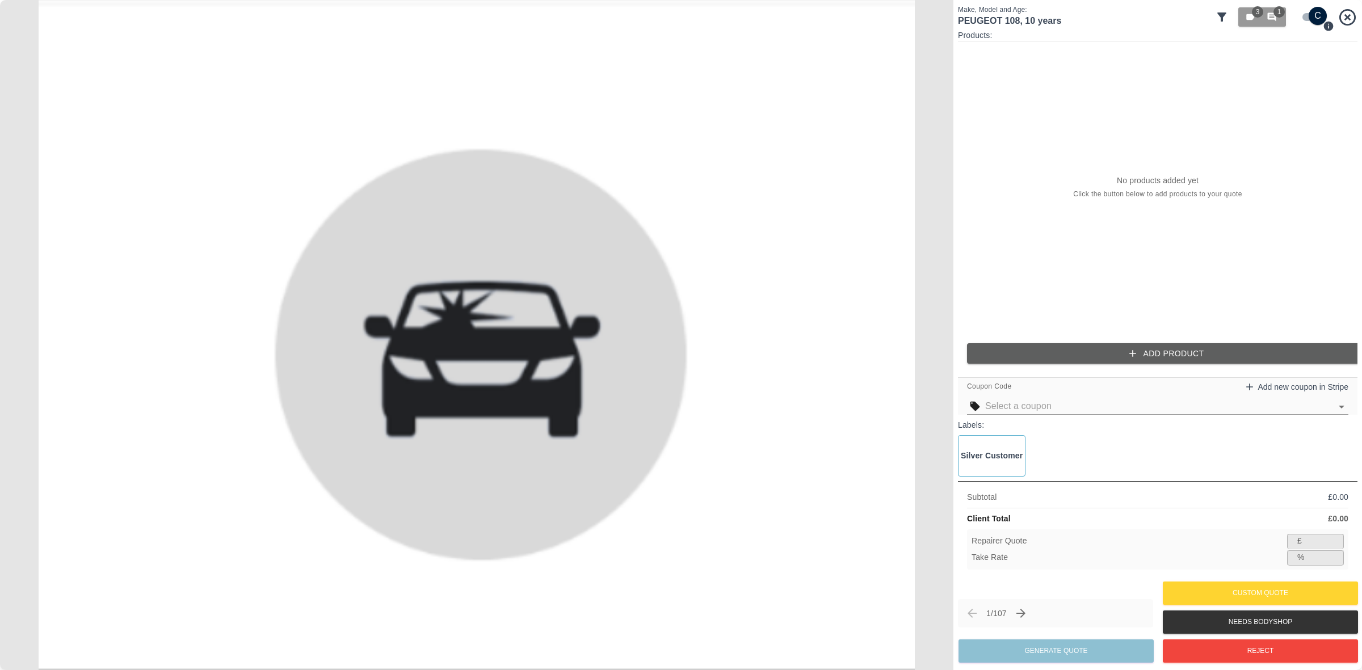
click at [1313, 19] on input "checkbox" at bounding box center [1318, 16] width 54 height 18
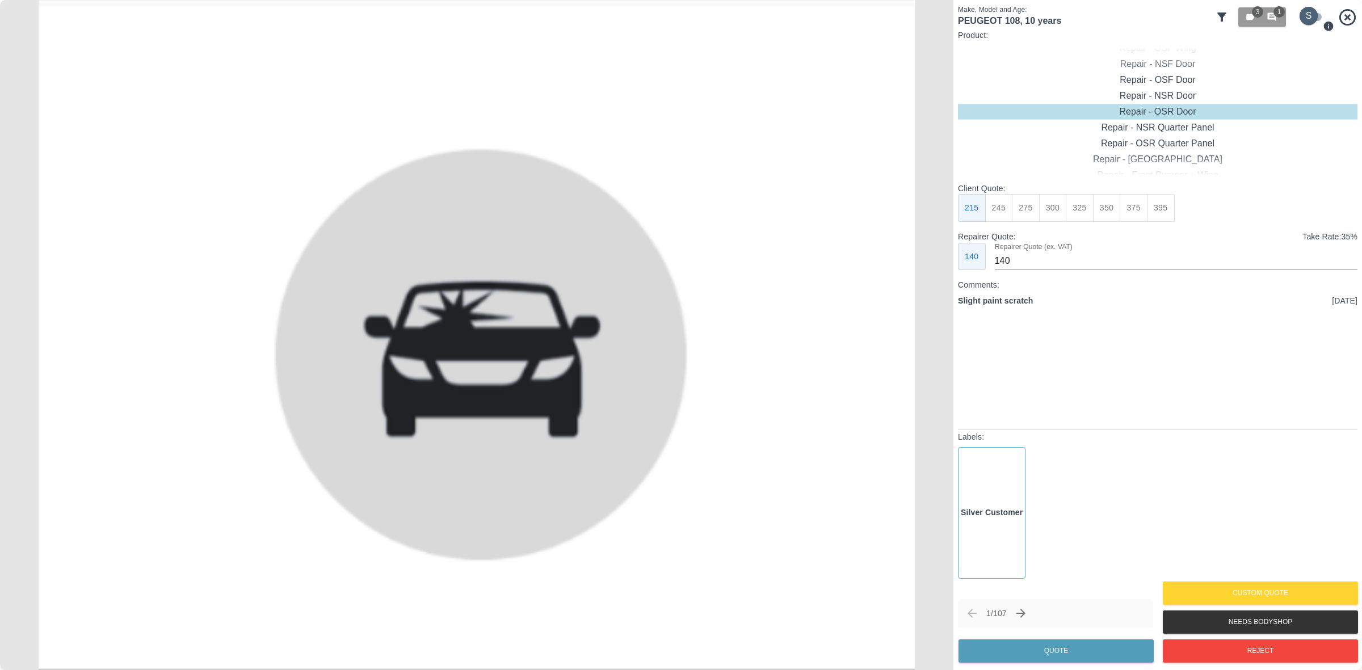
click at [1313, 19] on input "checkbox" at bounding box center [1309, 16] width 54 height 18
checkbox input "true"
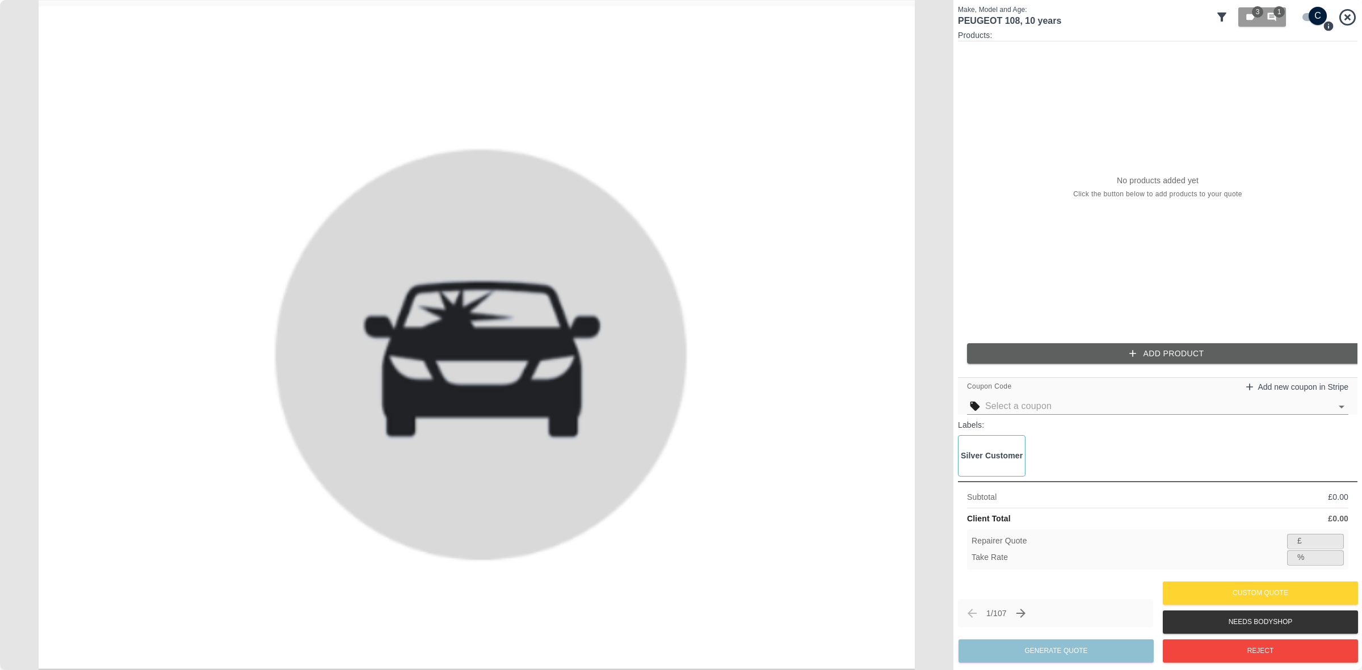
click at [1068, 357] on button "Add Product" at bounding box center [1167, 353] width 400 height 21
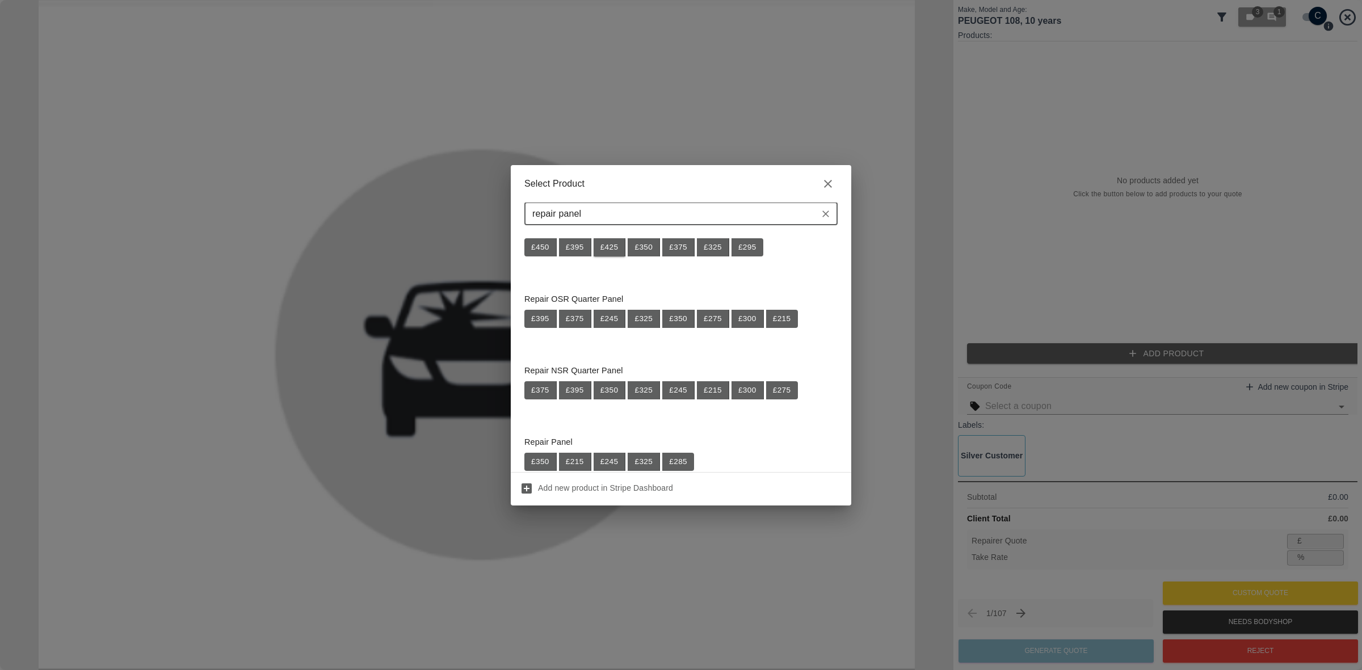
scroll to position [213, 0]
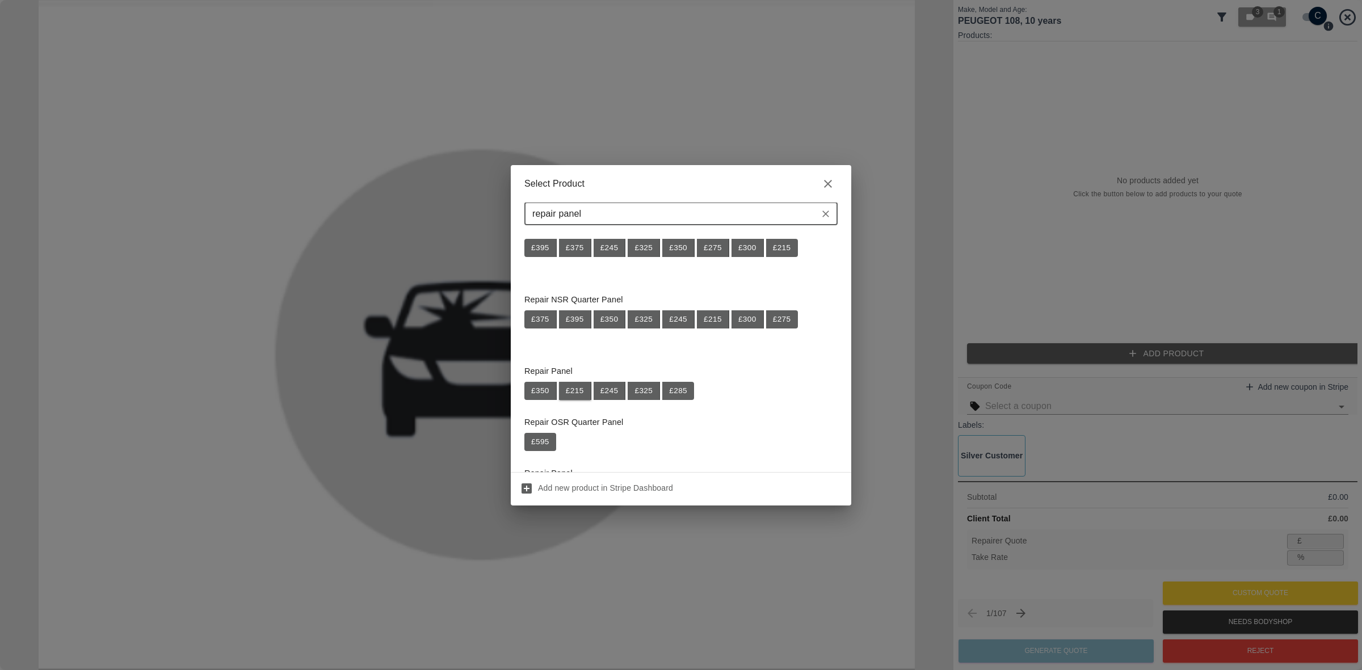
type input "repair panel"
click at [586, 392] on button "£ 215" at bounding box center [575, 391] width 32 height 18
type input "139"
type input "35.3"
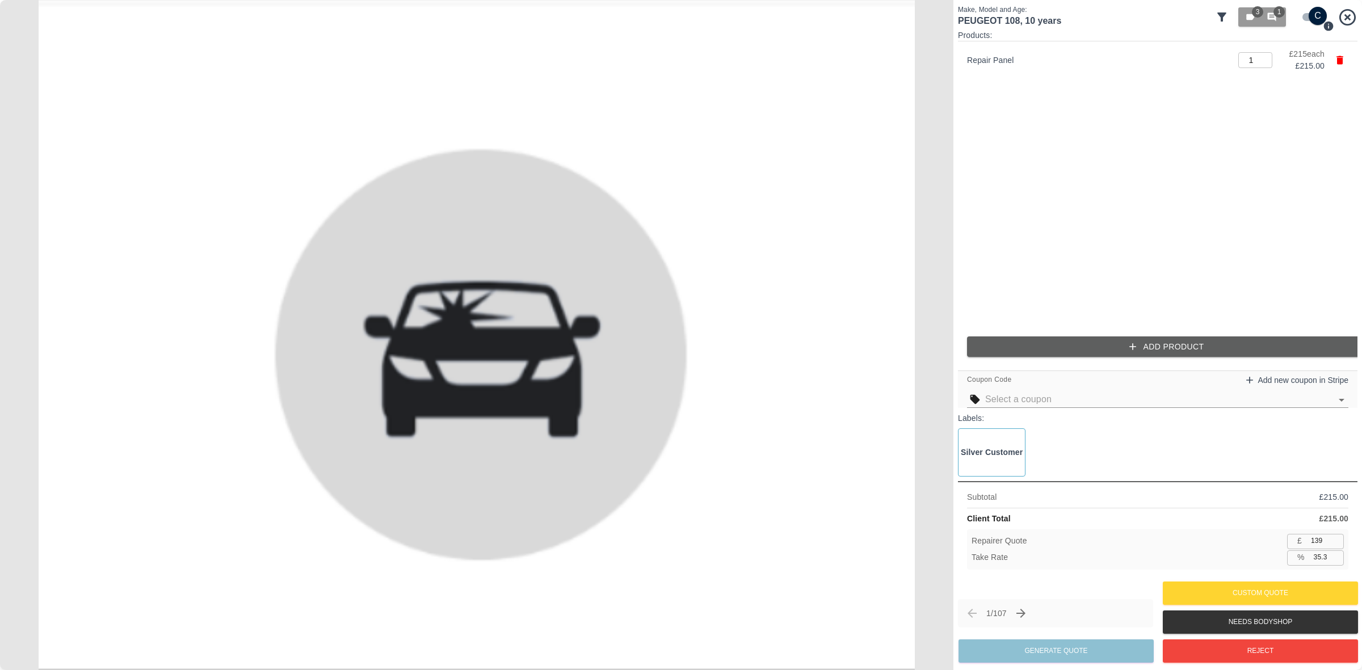
click at [1088, 349] on button "Add Product" at bounding box center [1167, 347] width 400 height 21
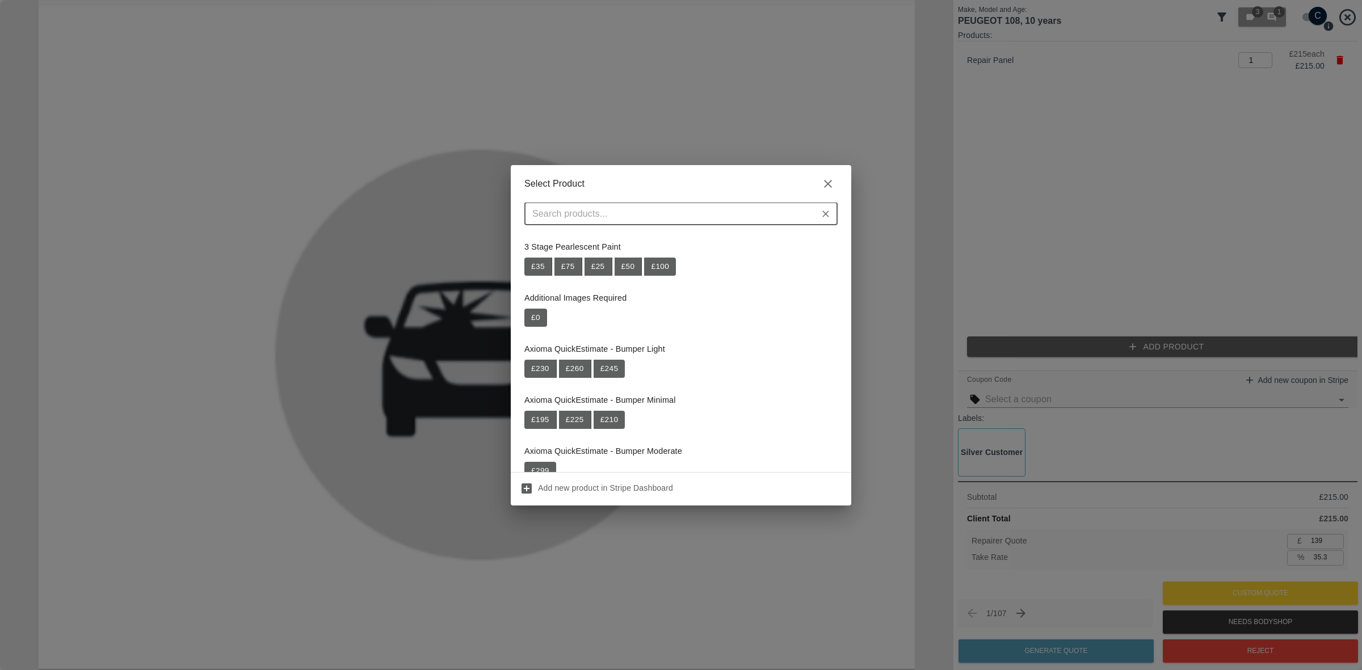
type input "a"
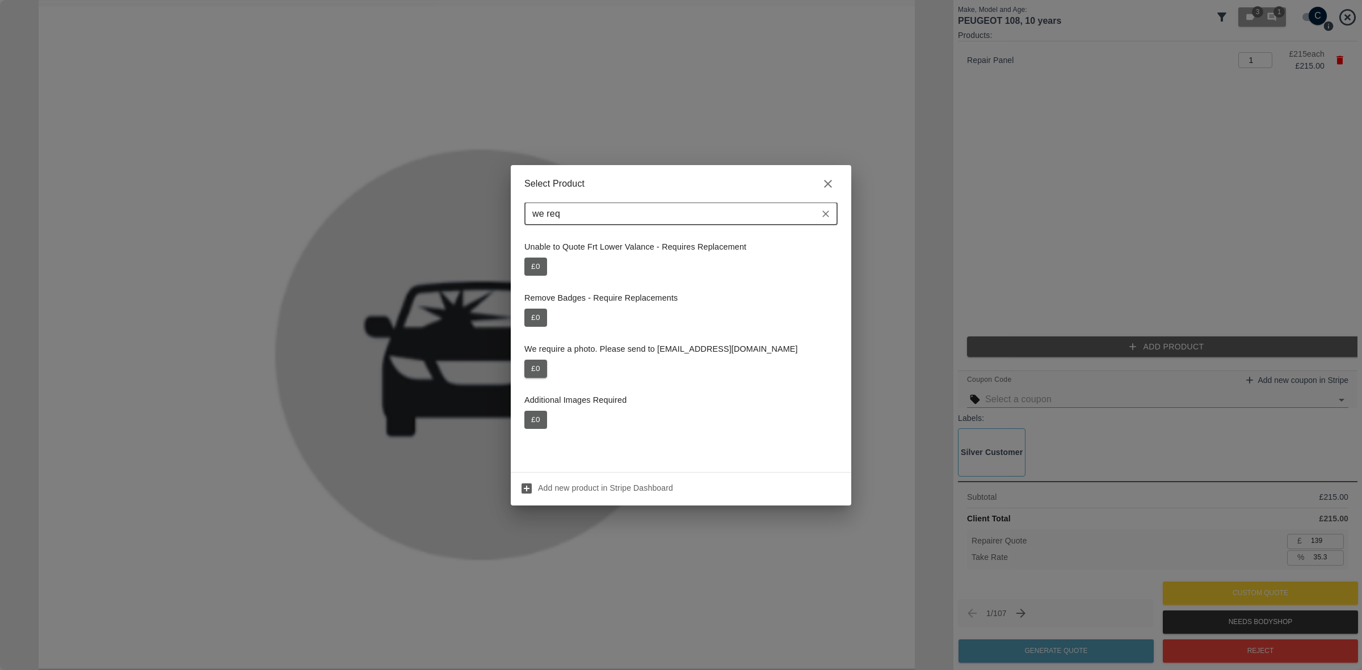
type input "we req"
click at [532, 364] on button "£ 0" at bounding box center [536, 369] width 23 height 18
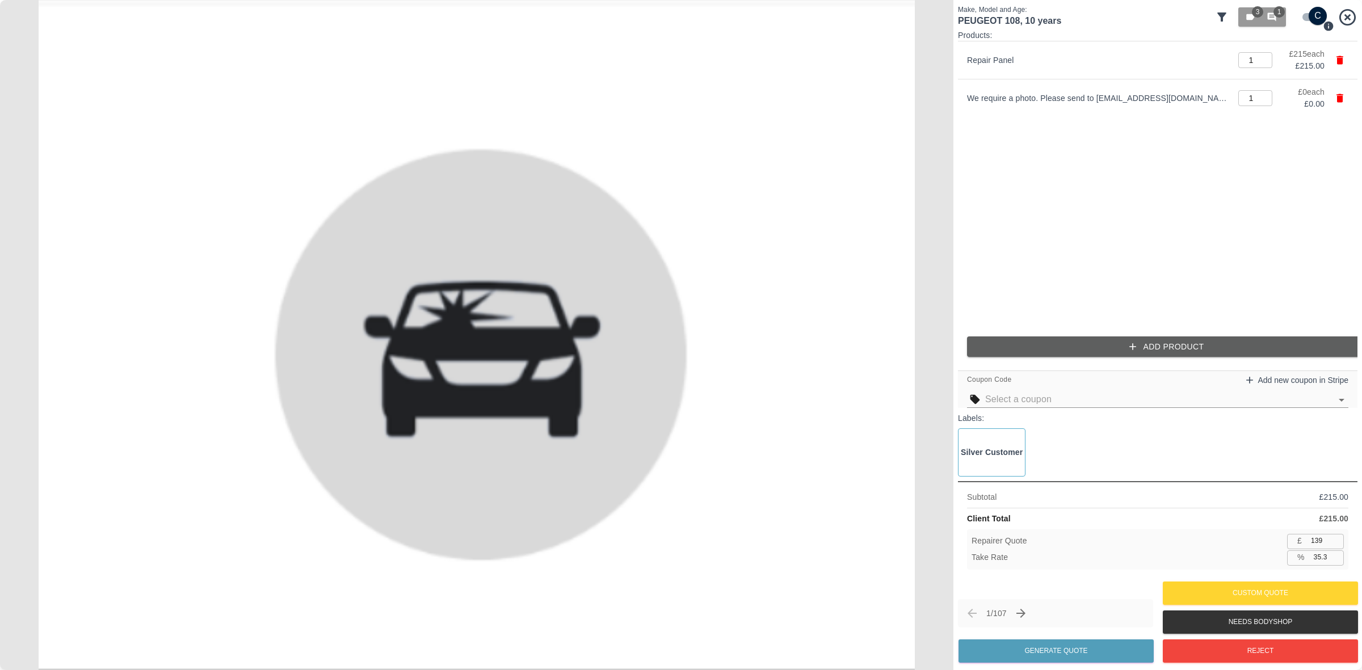
click at [1315, 537] on input "139" at bounding box center [1325, 541] width 37 height 14
type input "1"
type input "99.5"
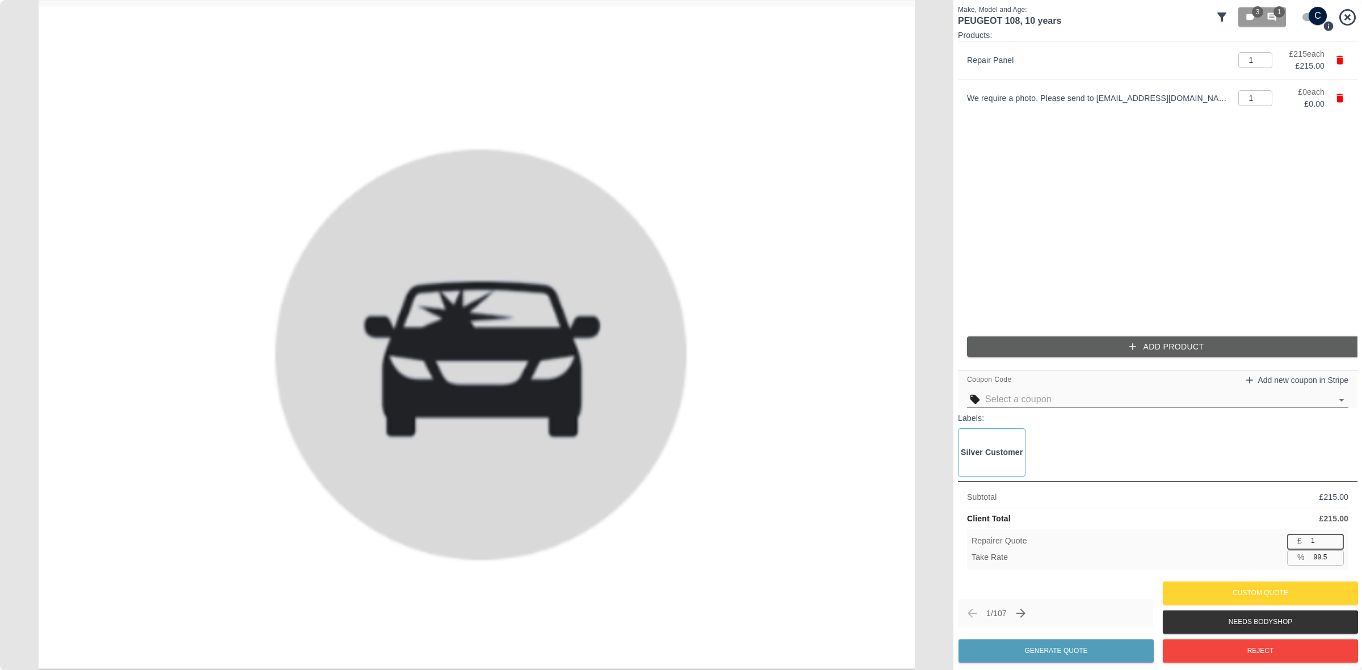
type input "14"
type input "93.5"
type input "140"
type input "34.9"
type input "140"
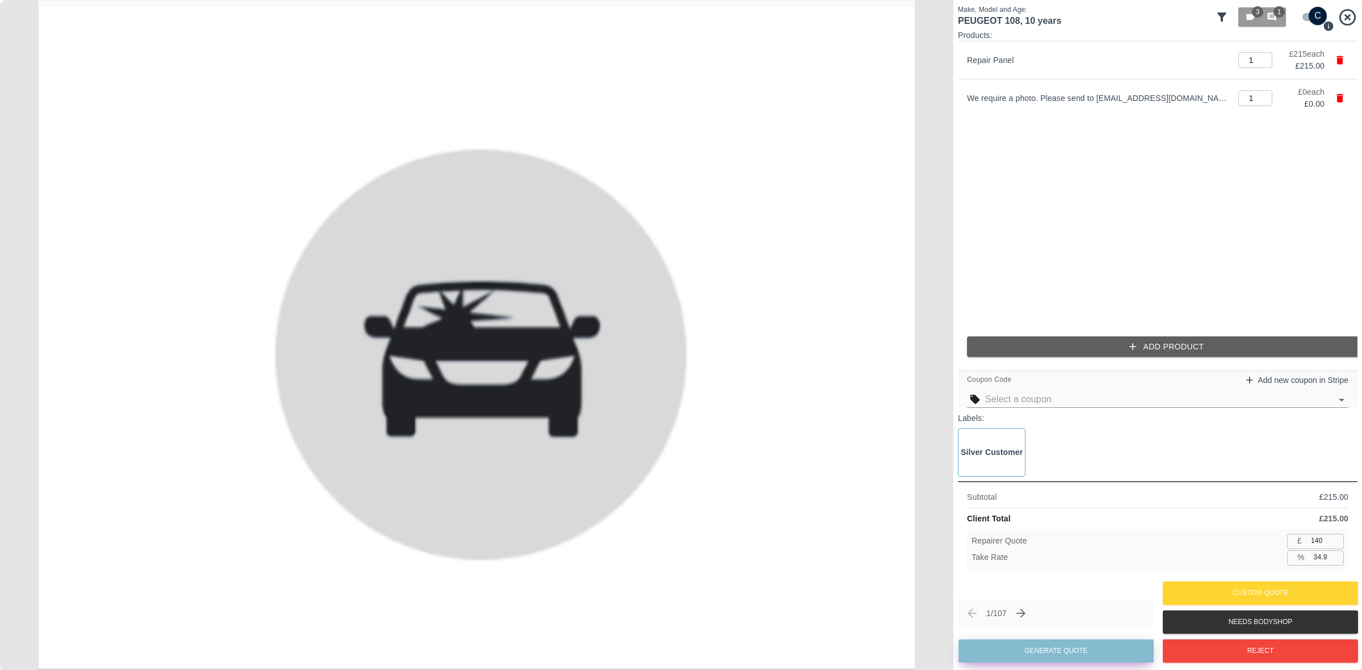
click at [1090, 642] on button "Generate Quote" at bounding box center [1056, 651] width 195 height 23
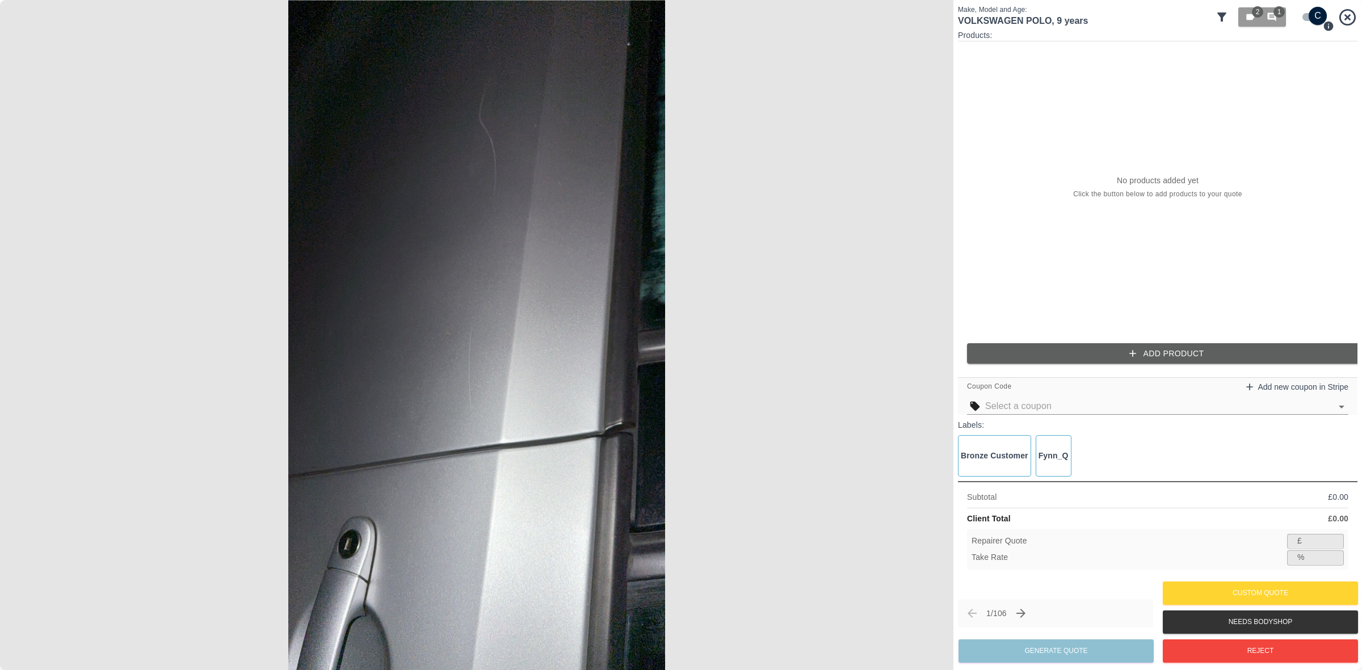
click at [1315, 15] on input "checkbox" at bounding box center [1318, 16] width 54 height 18
checkbox input "false"
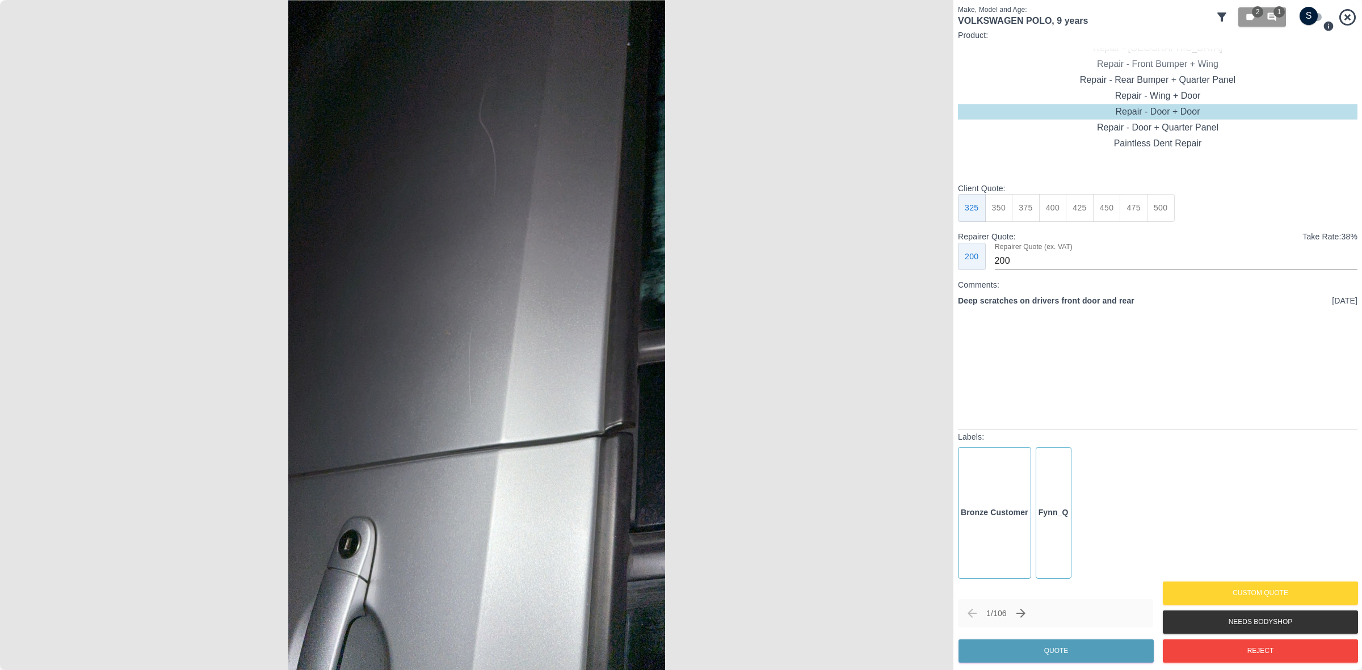
click at [999, 254] on input "200" at bounding box center [1176, 261] width 363 height 18
type input "220"
click at [1082, 642] on button "Quote" at bounding box center [1056, 651] width 195 height 23
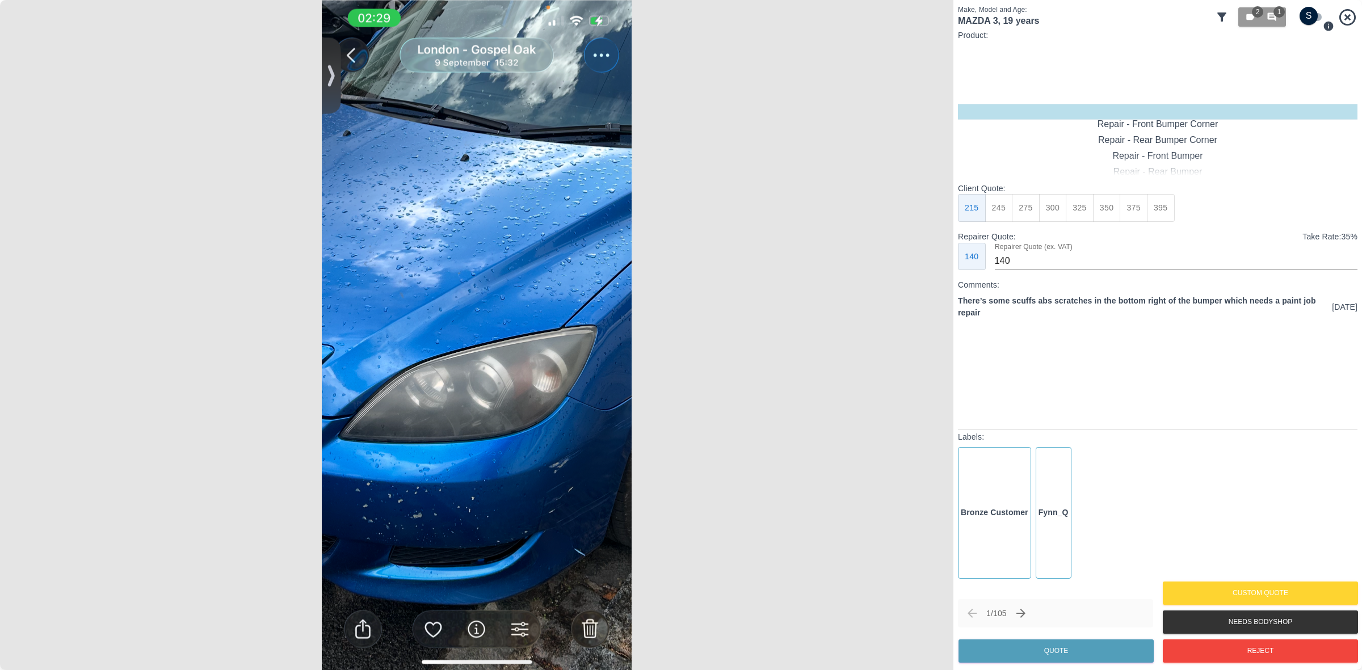
type input "120"
click at [1008, 206] on button "199" at bounding box center [1000, 208] width 28 height 28
click at [1018, 648] on button "Quote" at bounding box center [1056, 651] width 195 height 23
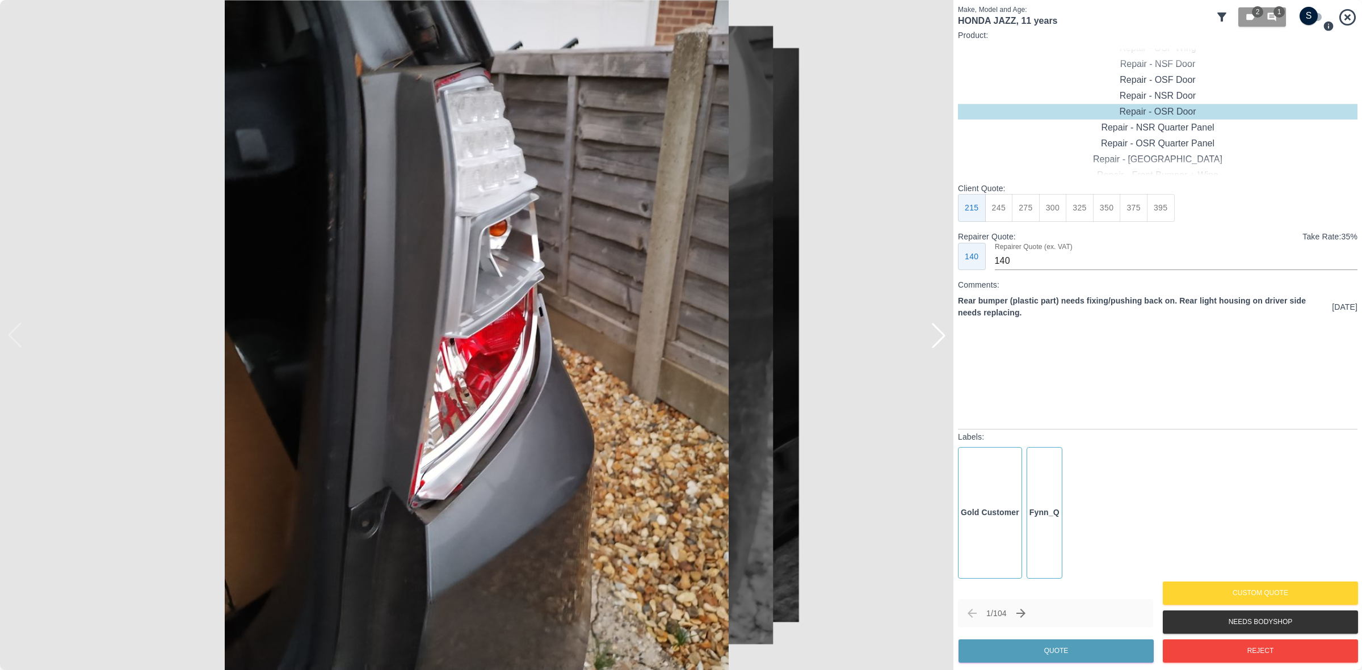
click at [940, 333] on div at bounding box center [938, 335] width 25 height 25
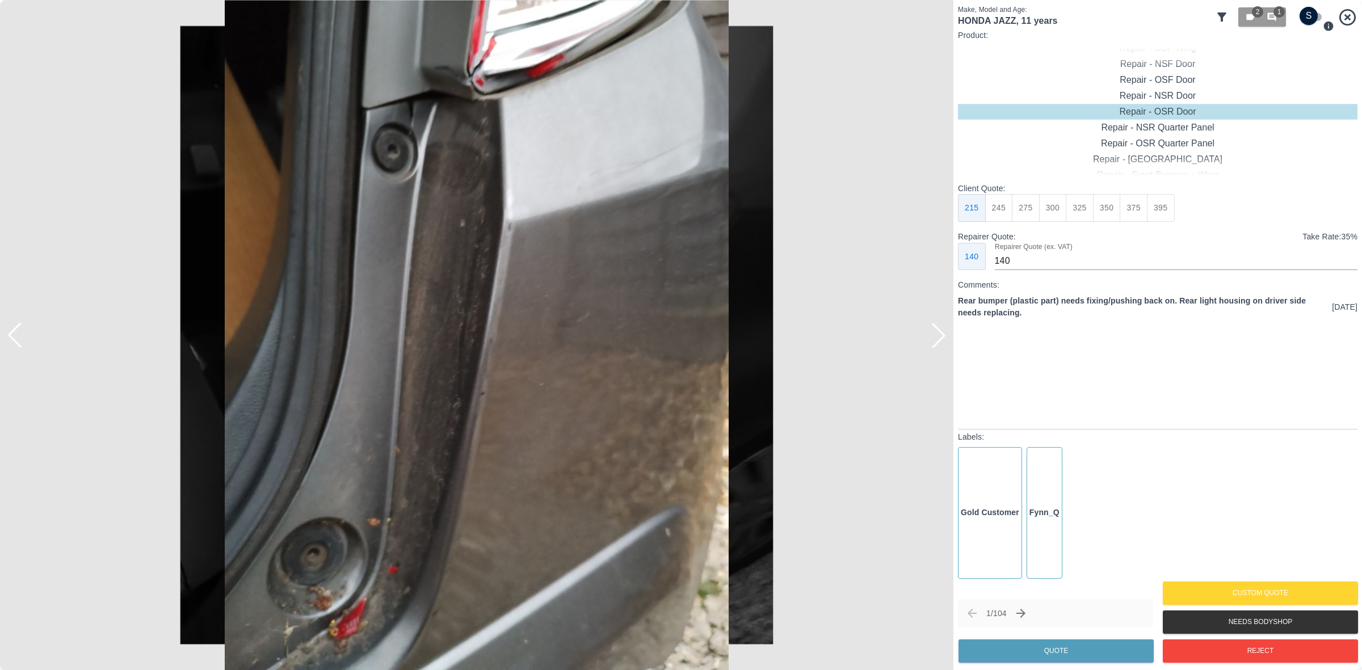
click at [940, 333] on div at bounding box center [938, 335] width 25 height 25
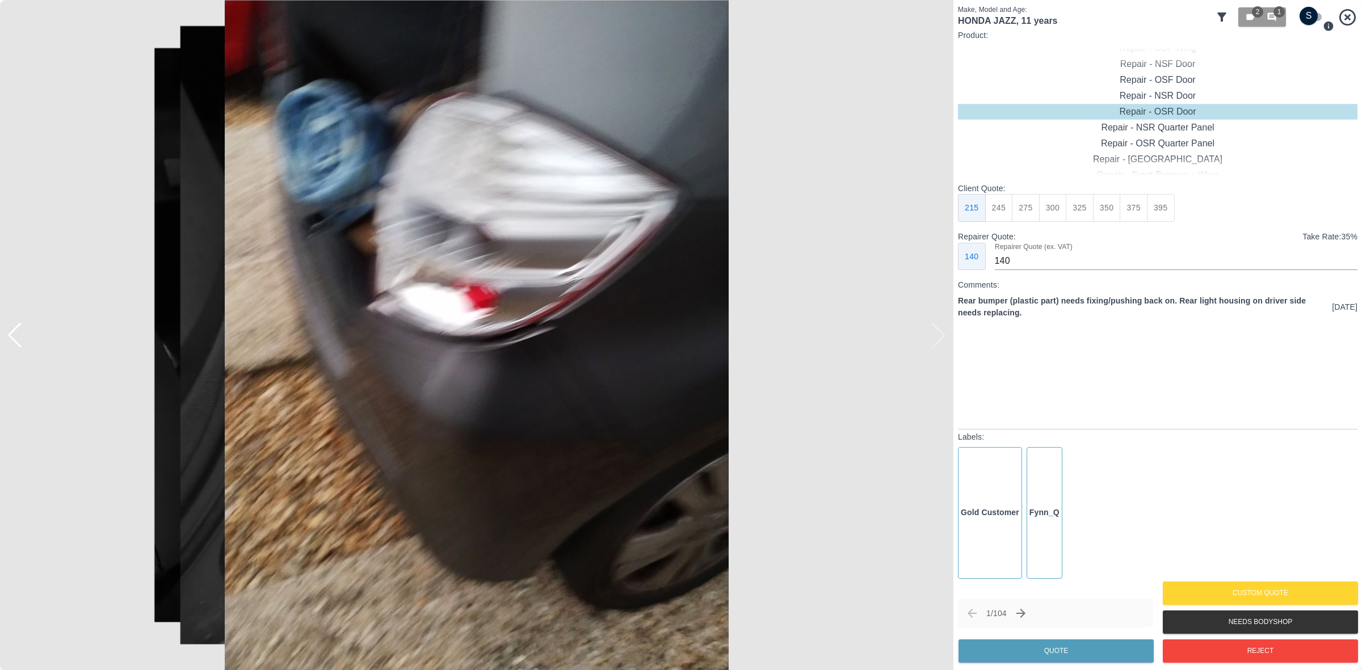
click at [940, 333] on img at bounding box center [477, 335] width 954 height 670
click at [1235, 644] on button "Reject" at bounding box center [1260, 651] width 195 height 23
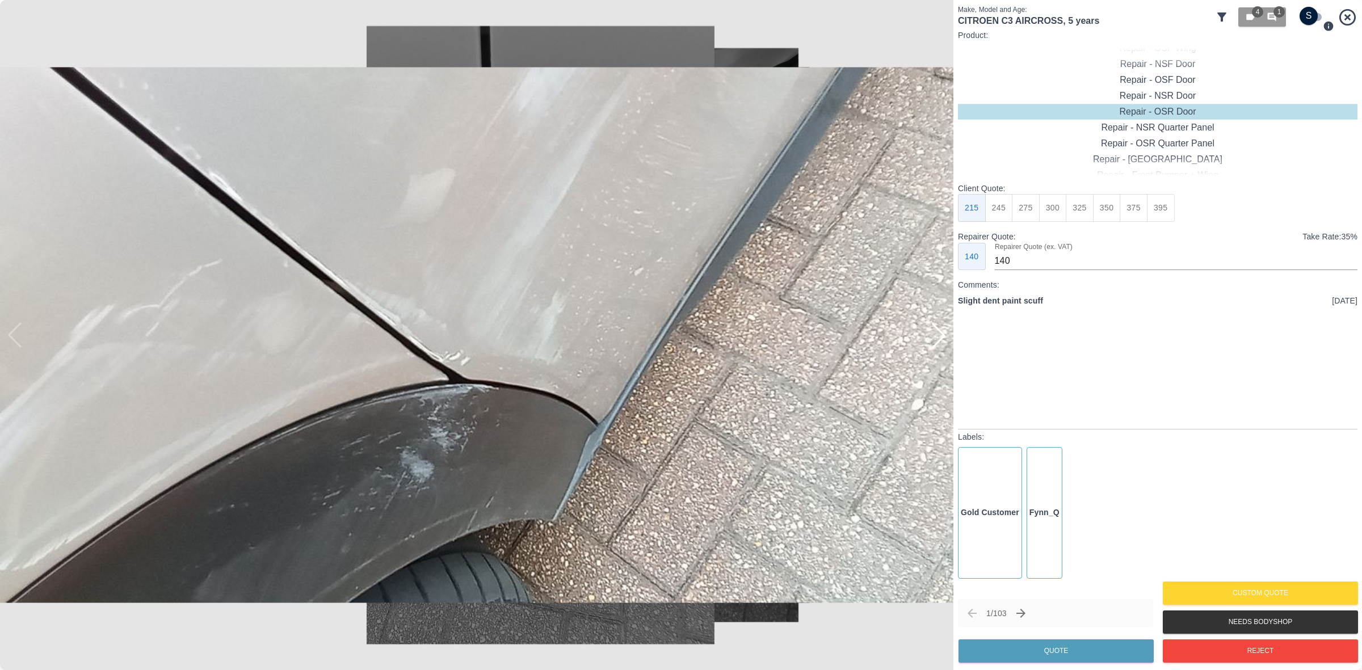
click at [937, 335] on div at bounding box center [938, 335] width 25 height 25
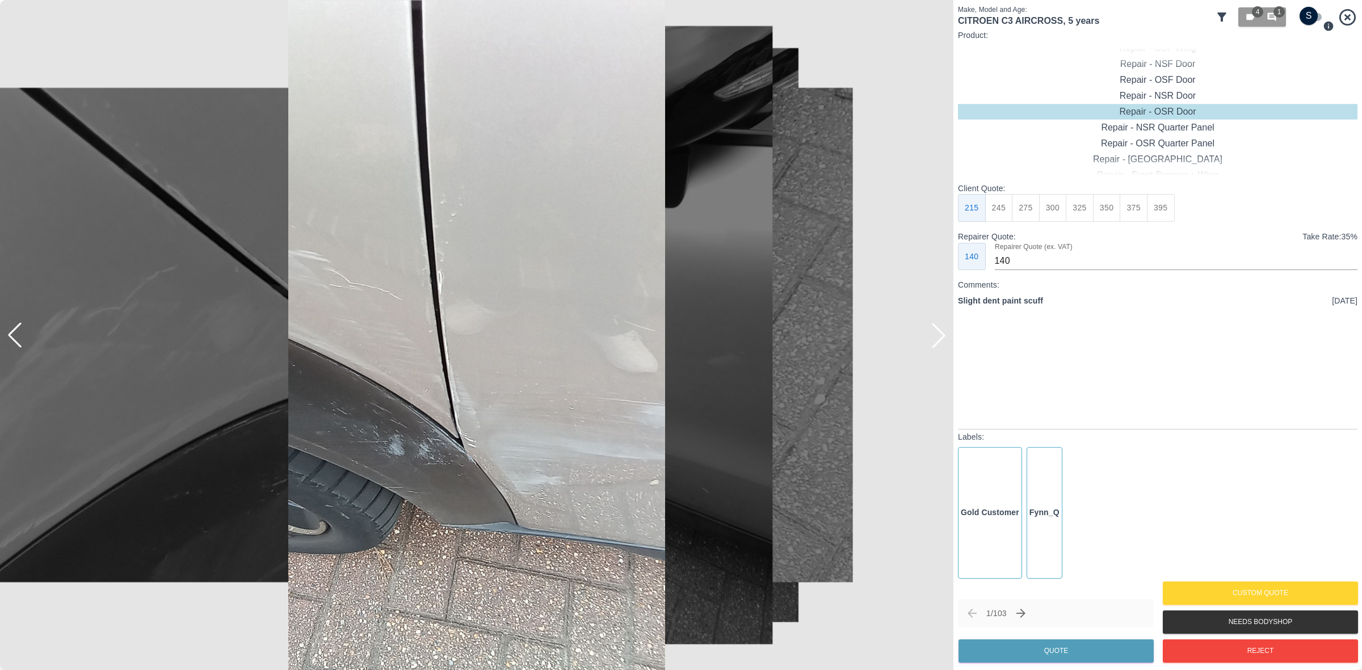
click at [937, 335] on div at bounding box center [938, 335] width 25 height 25
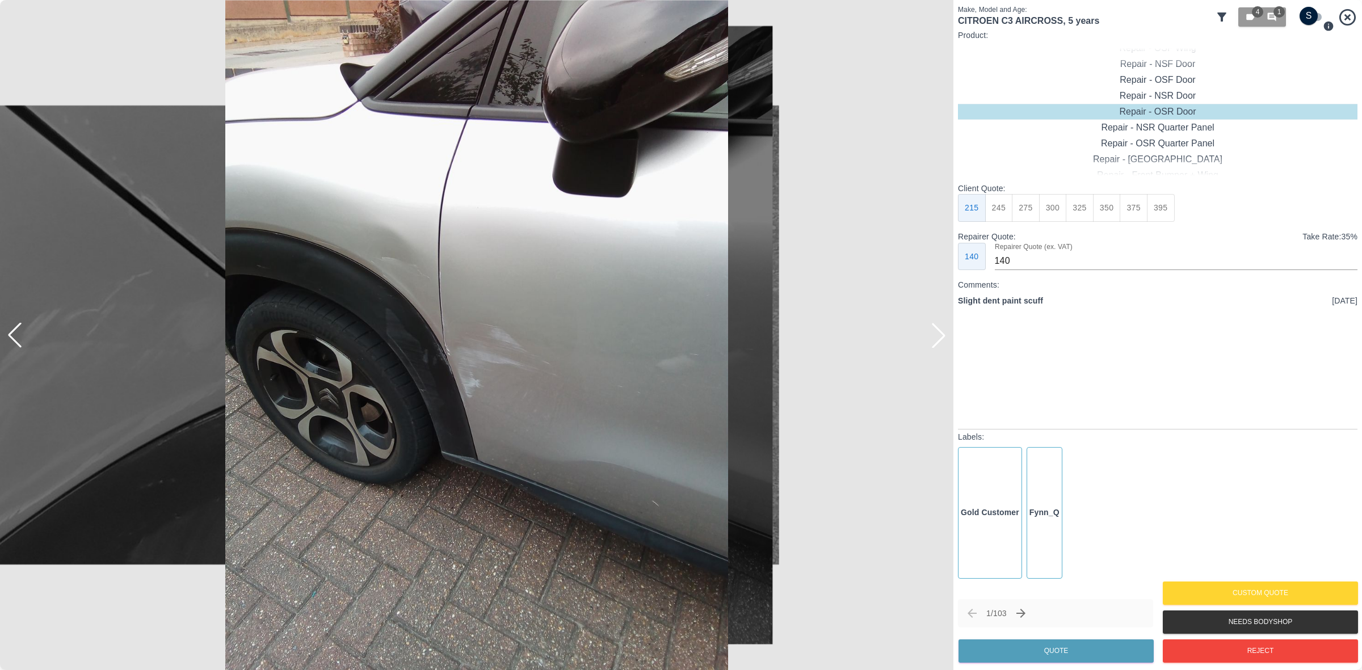
click at [938, 343] on div at bounding box center [938, 335] width 25 height 25
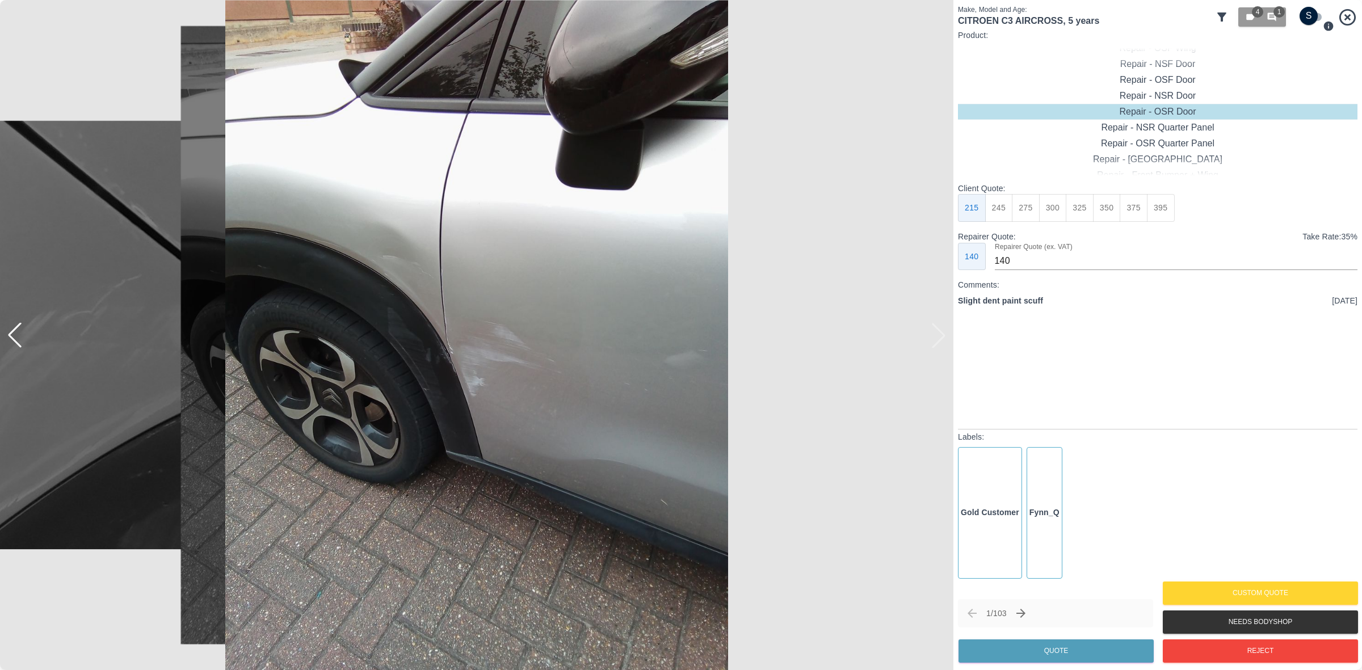
click at [938, 343] on img at bounding box center [477, 335] width 954 height 670
click at [1305, 12] on input "checkbox" at bounding box center [1309, 16] width 54 height 18
checkbox input "true"
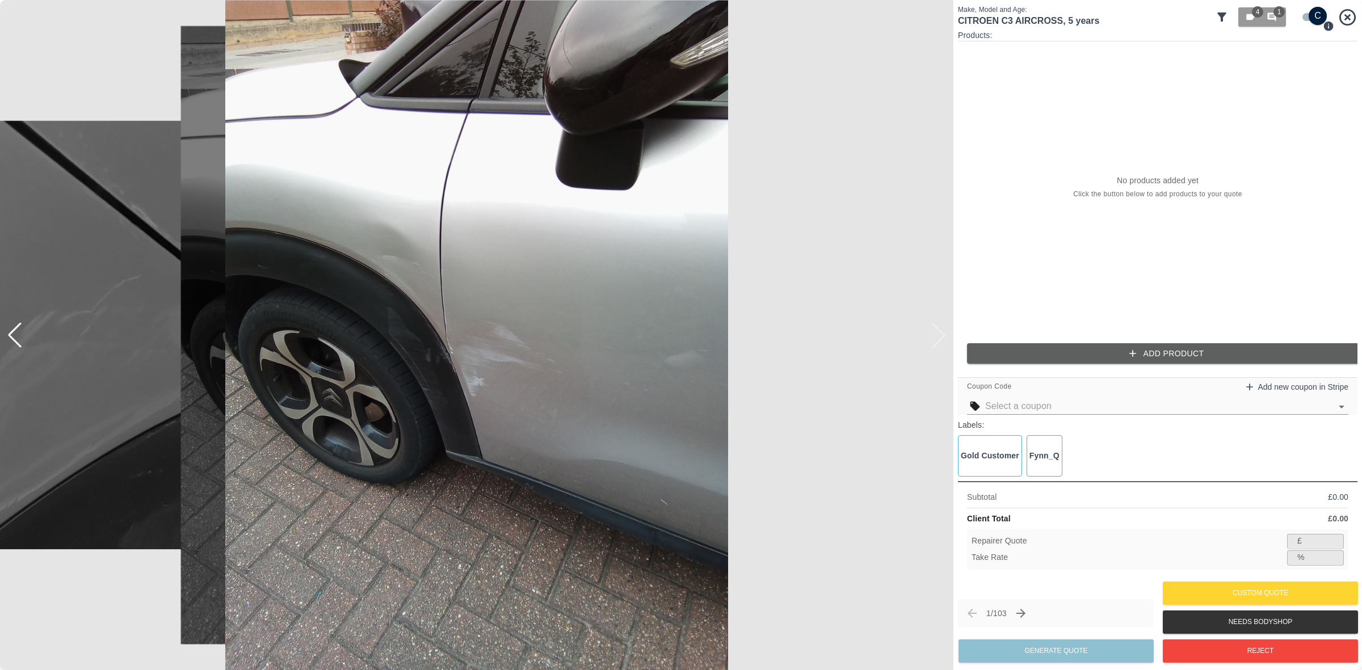
click at [1095, 369] on div "Products: No products added yet Click the button below to add products to your …" at bounding box center [1158, 201] width 400 height 343
click at [1089, 354] on button "Add Product" at bounding box center [1167, 353] width 400 height 21
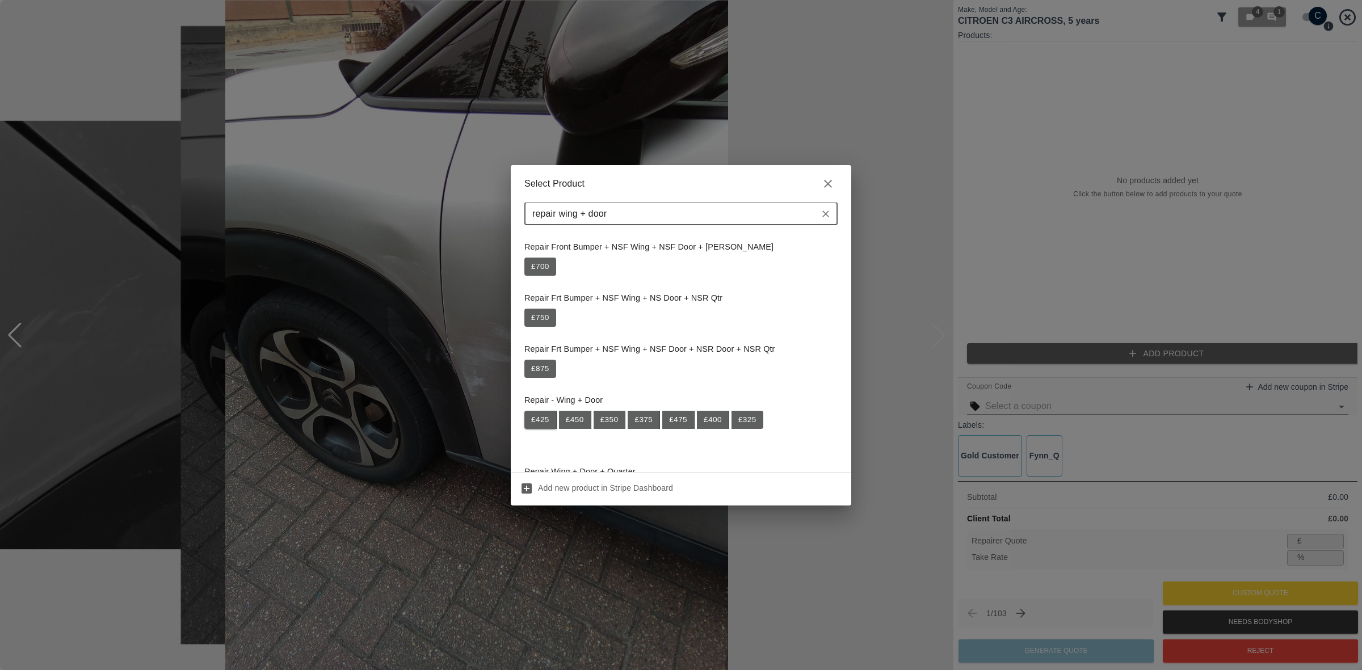
type input "repair wing + door"
click at [546, 421] on button "£ 425" at bounding box center [541, 420] width 32 height 18
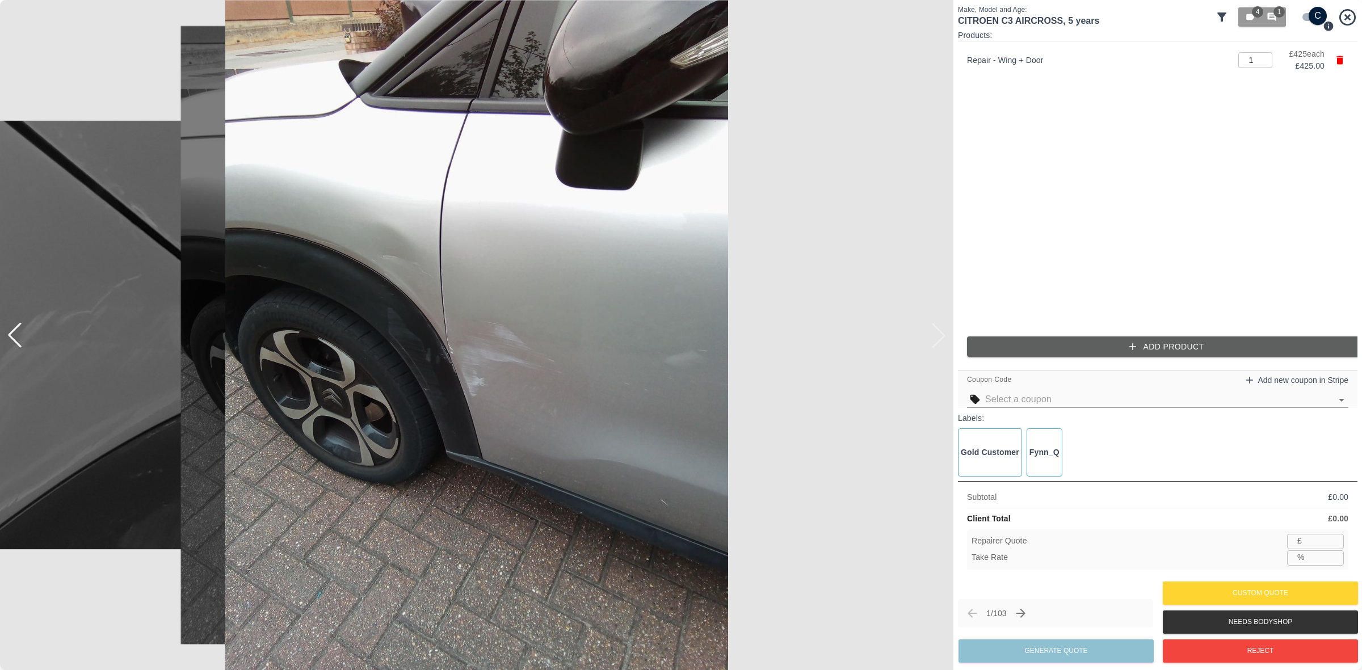
type input "276"
type input "35.1"
click at [1051, 345] on button "Add Product" at bounding box center [1167, 347] width 400 height 21
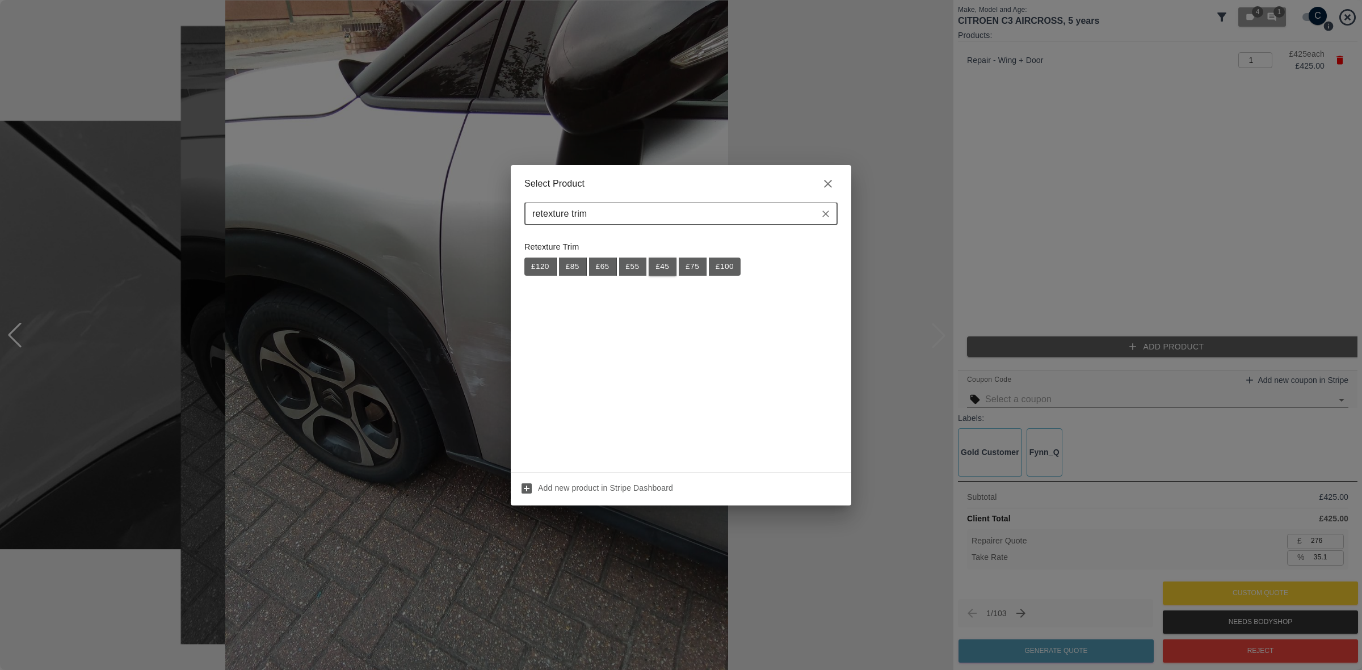
type input "retexture trim"
click at [654, 267] on button "£ 45" at bounding box center [663, 267] width 28 height 18
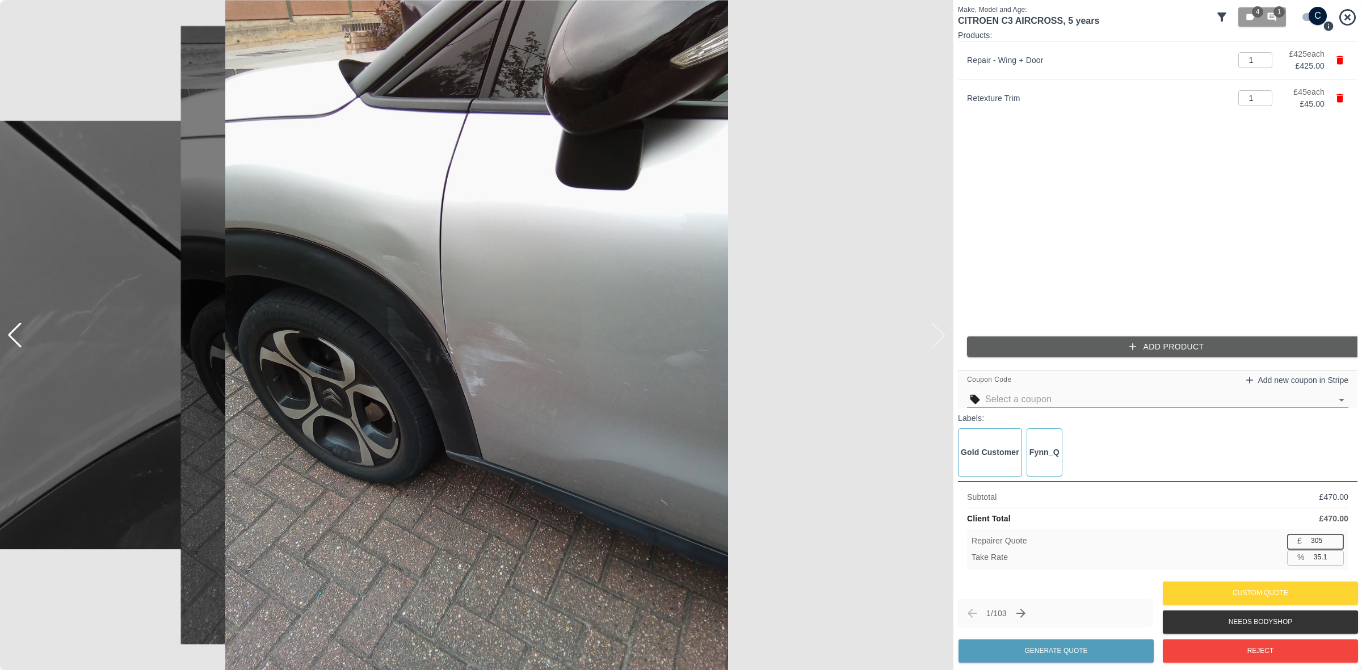
click at [1314, 539] on input "305" at bounding box center [1325, 541] width 37 height 14
type input "3"
type input "99.4"
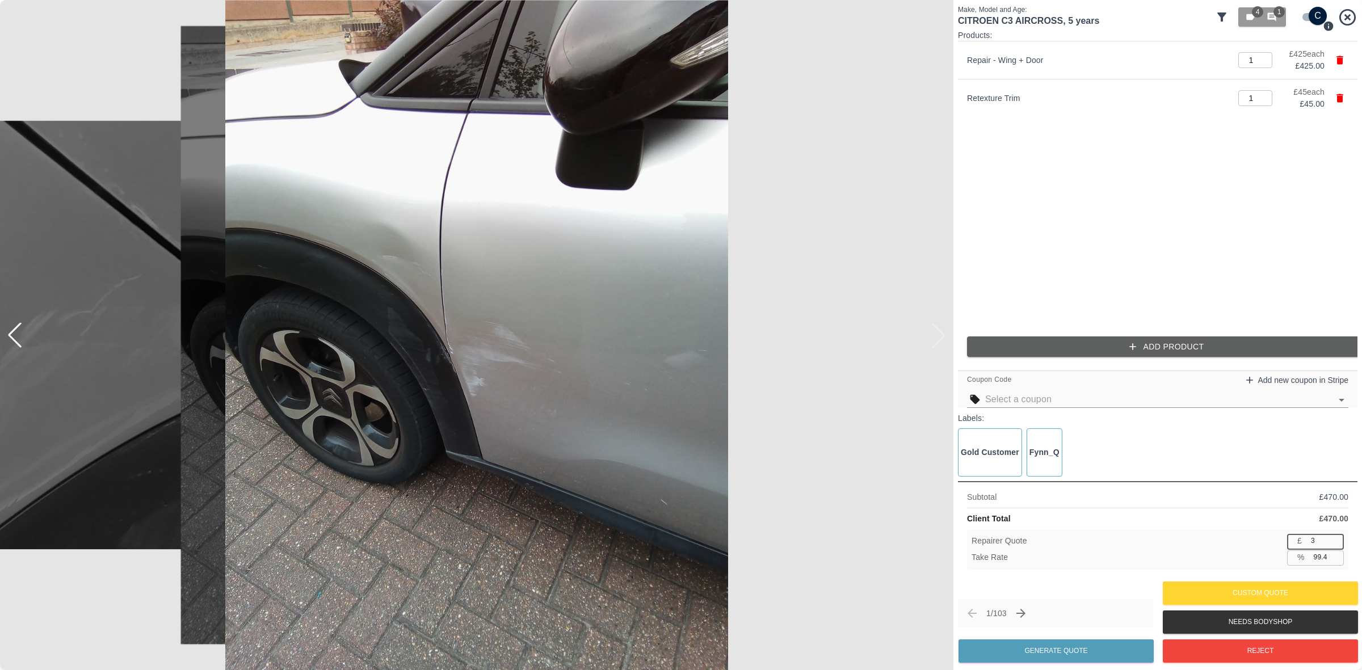
type input "32"
type input "93.2"
type input "320"
type input "31.9"
type input "32"
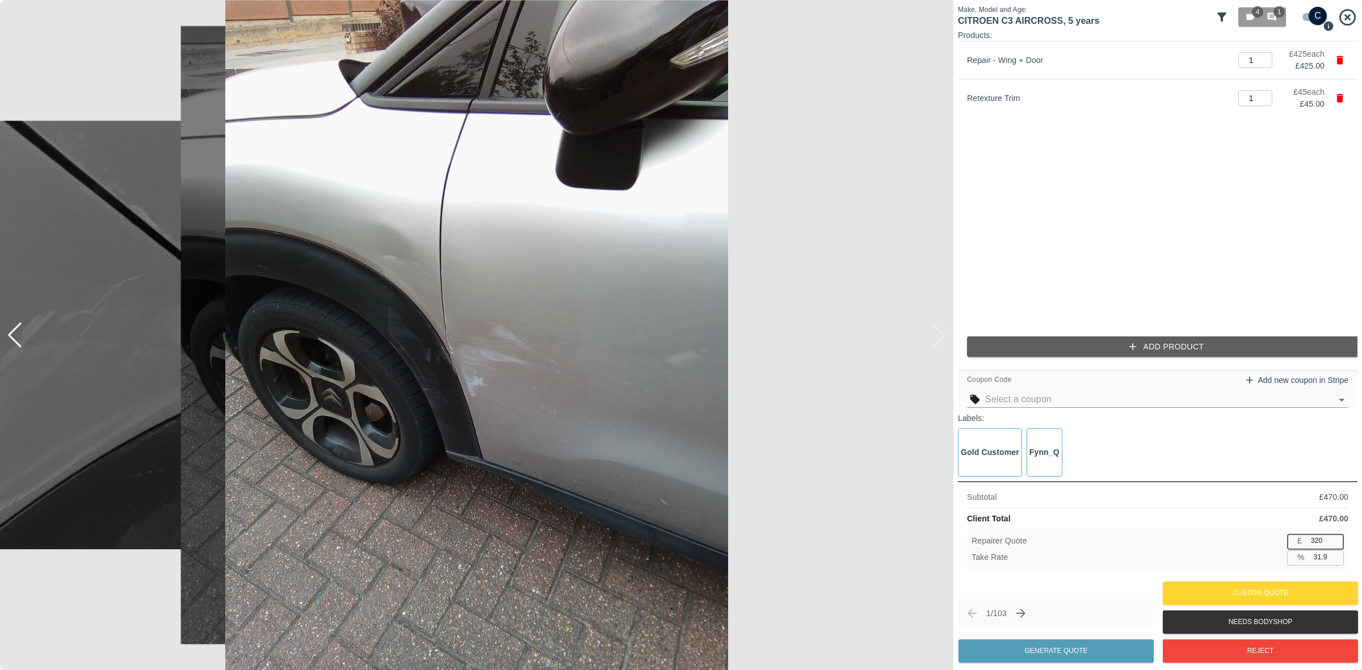
type input "93.2"
type input "3"
type input "99.4"
type input "31"
type input "93.4"
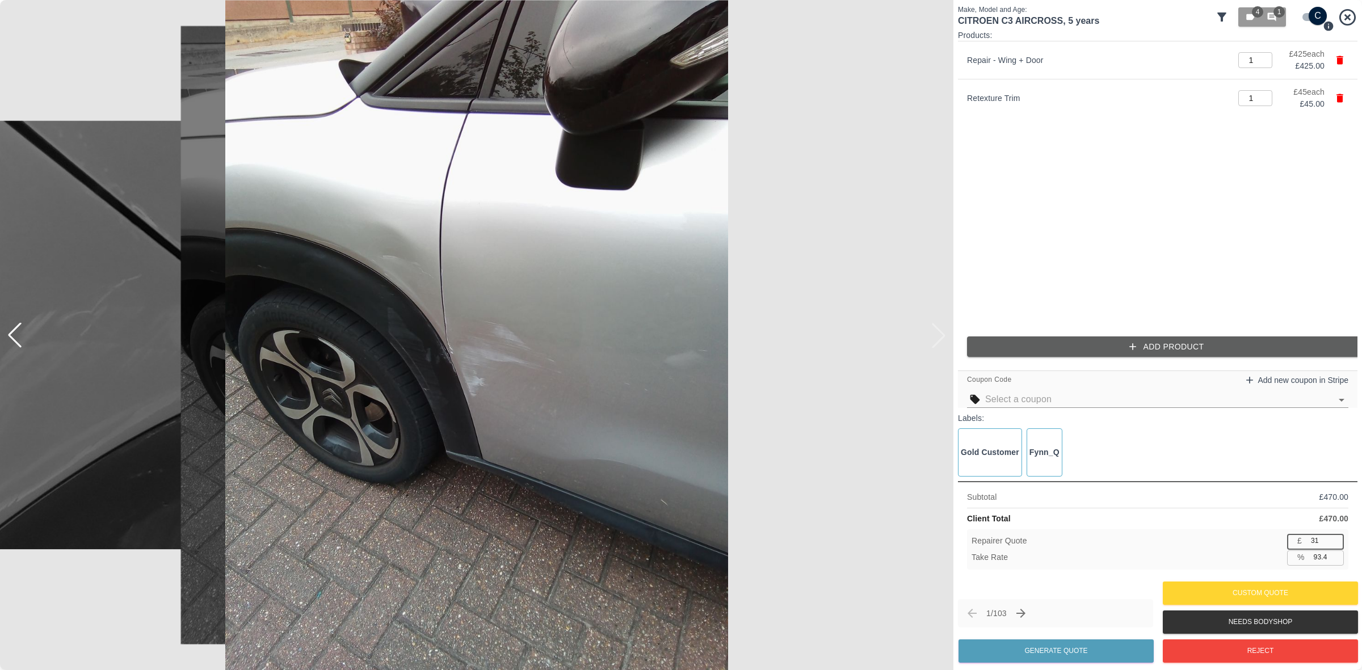
type input "315"
click at [139, 409] on body "Axioma Admin Help & Feedback Account Notifications 1 Logout 0 Repair home Bodys…" at bounding box center [69, 335] width 139 height 670
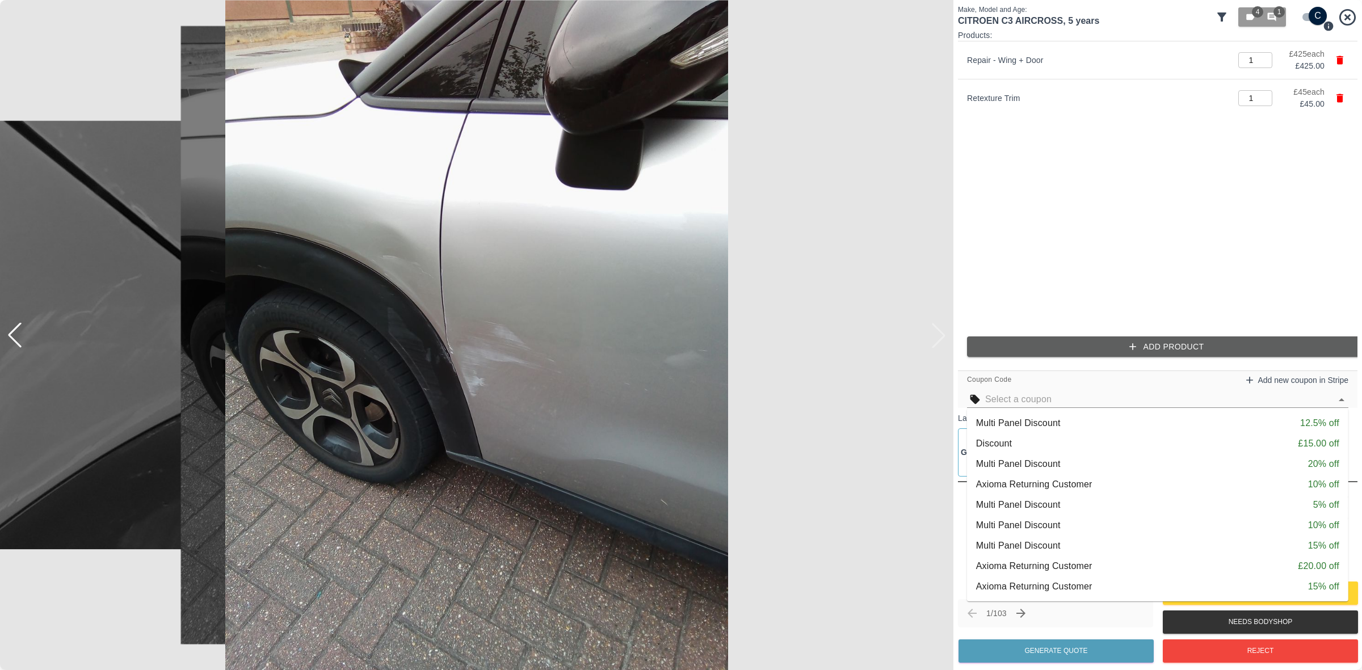
click at [1028, 519] on p "Multi Panel Discount" at bounding box center [1018, 526] width 85 height 14
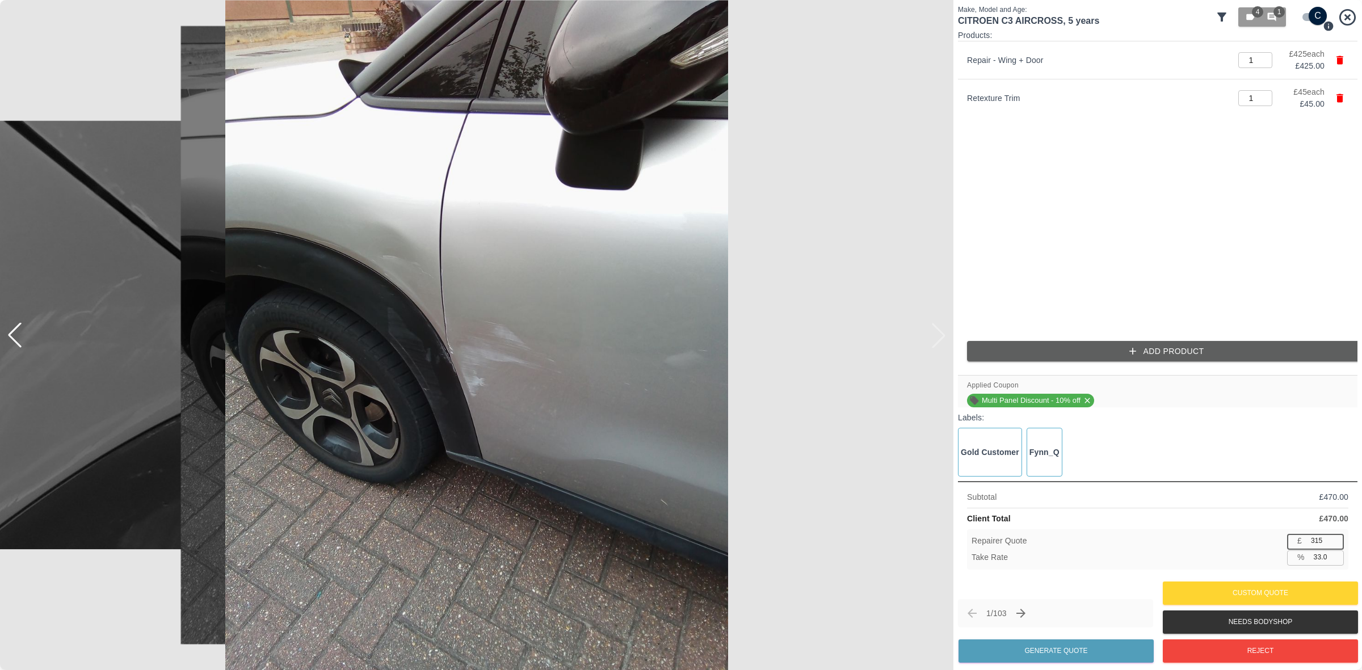
type input "25.5"
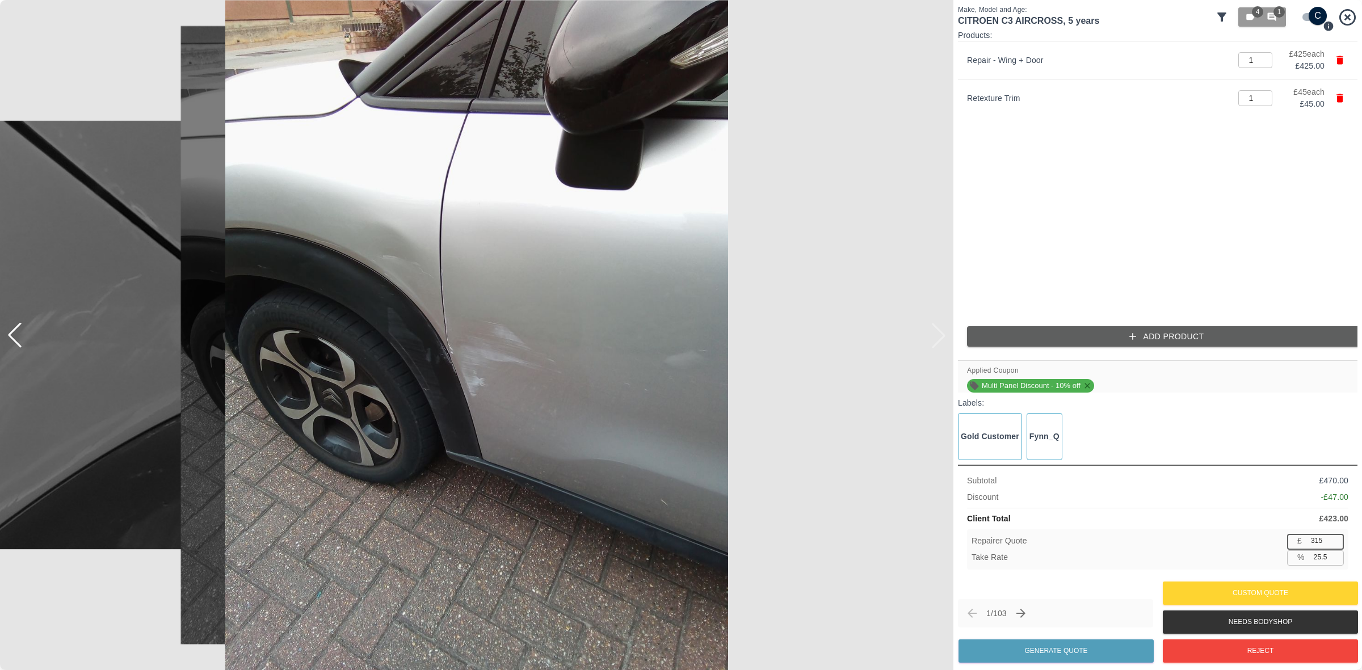
type input "315"
click at [1089, 382] on icon at bounding box center [1087, 385] width 9 height 9
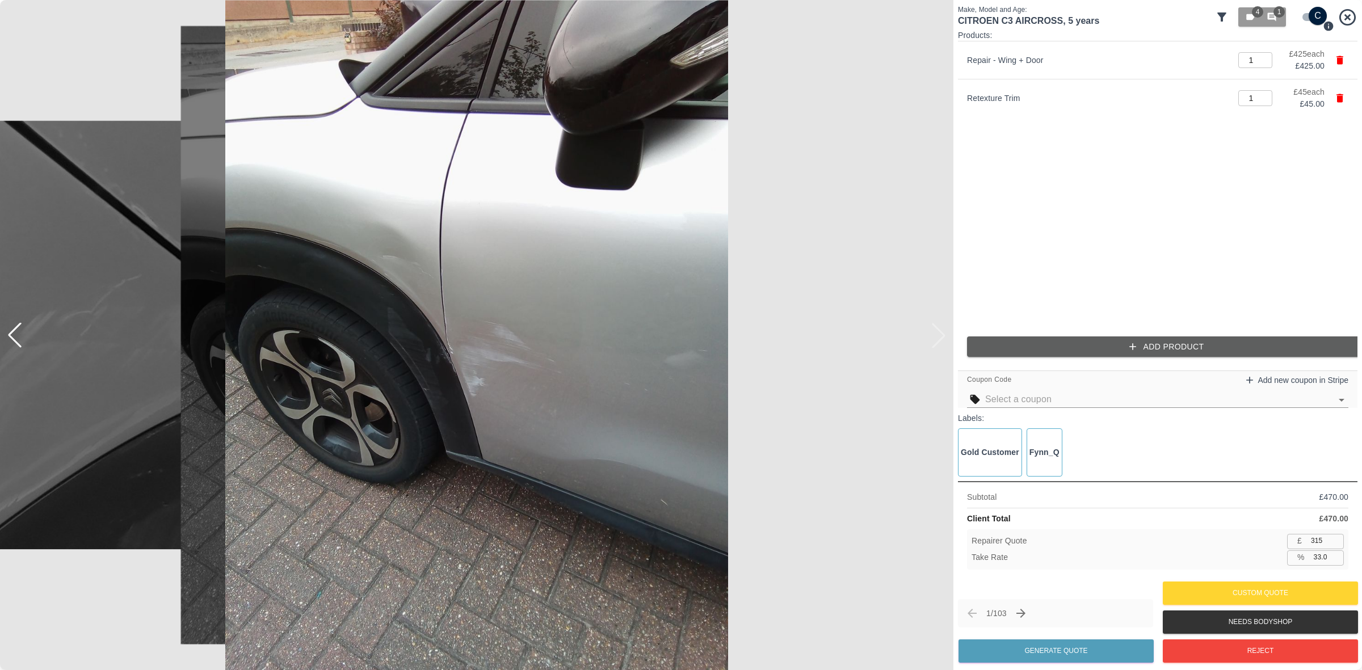
click at [1042, 393] on input "text" at bounding box center [1159, 400] width 346 height 16
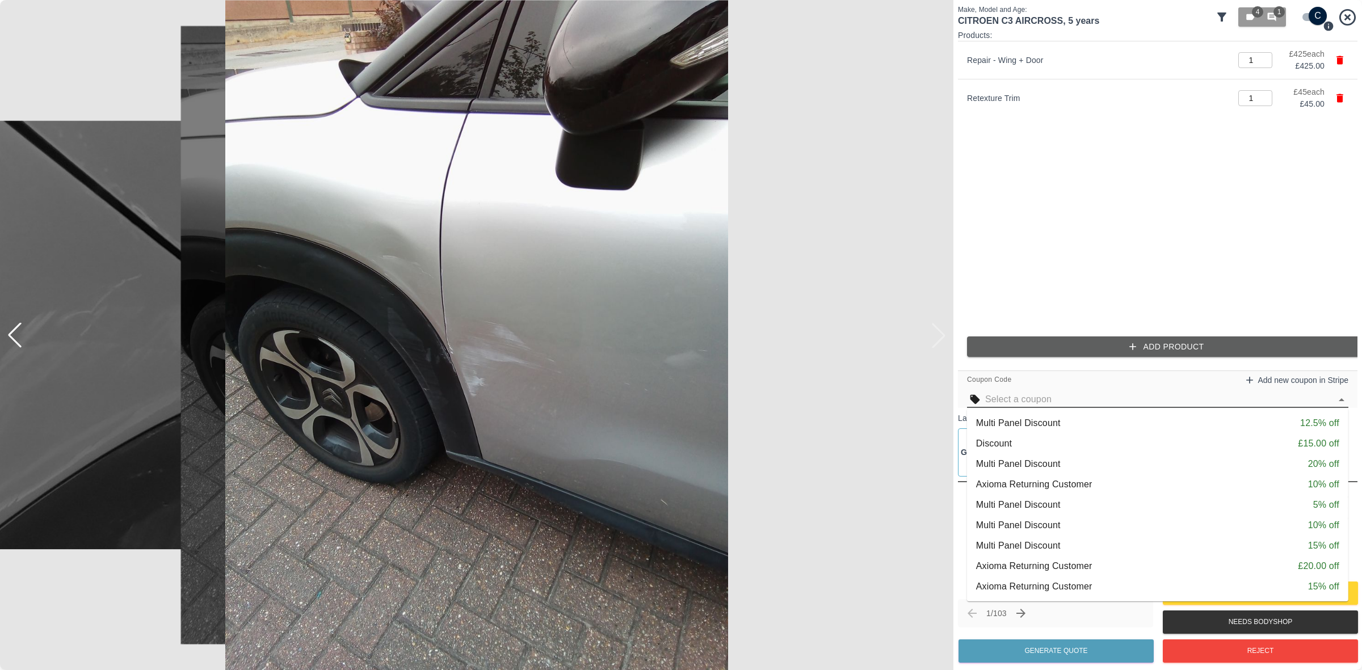
click at [1026, 498] on p "Multi Panel Discount" at bounding box center [1018, 505] width 85 height 14
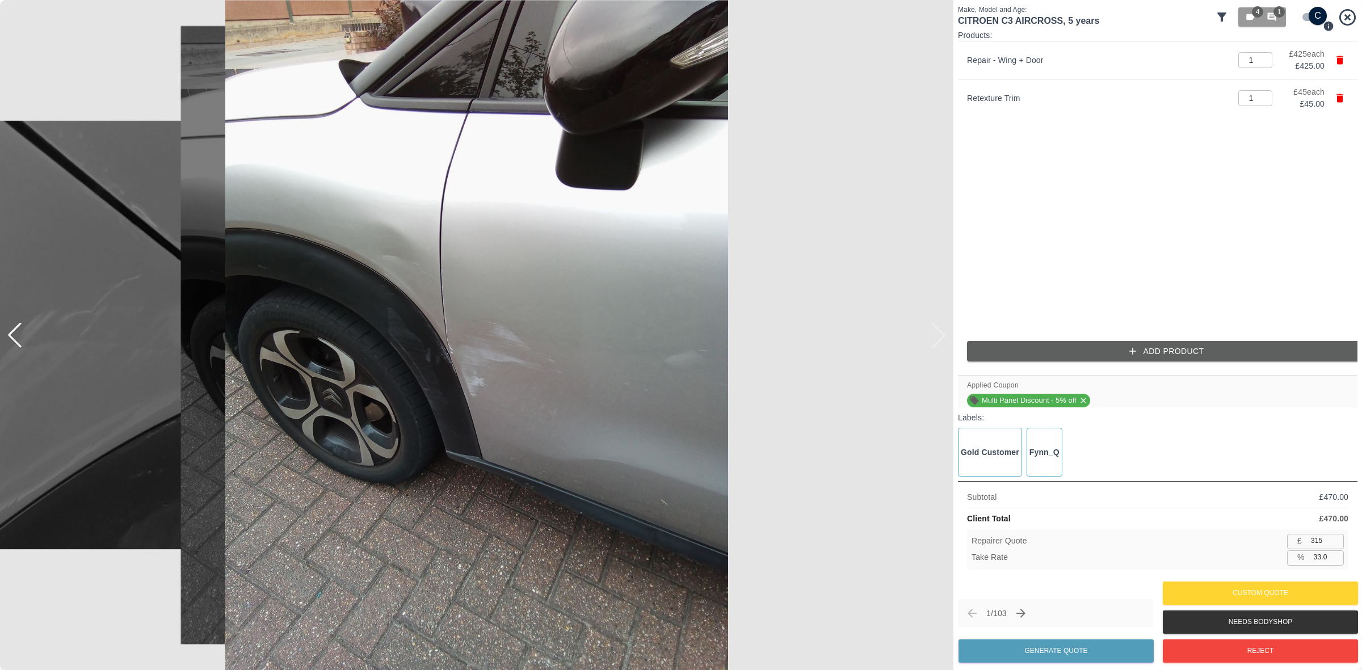
type input "29.5"
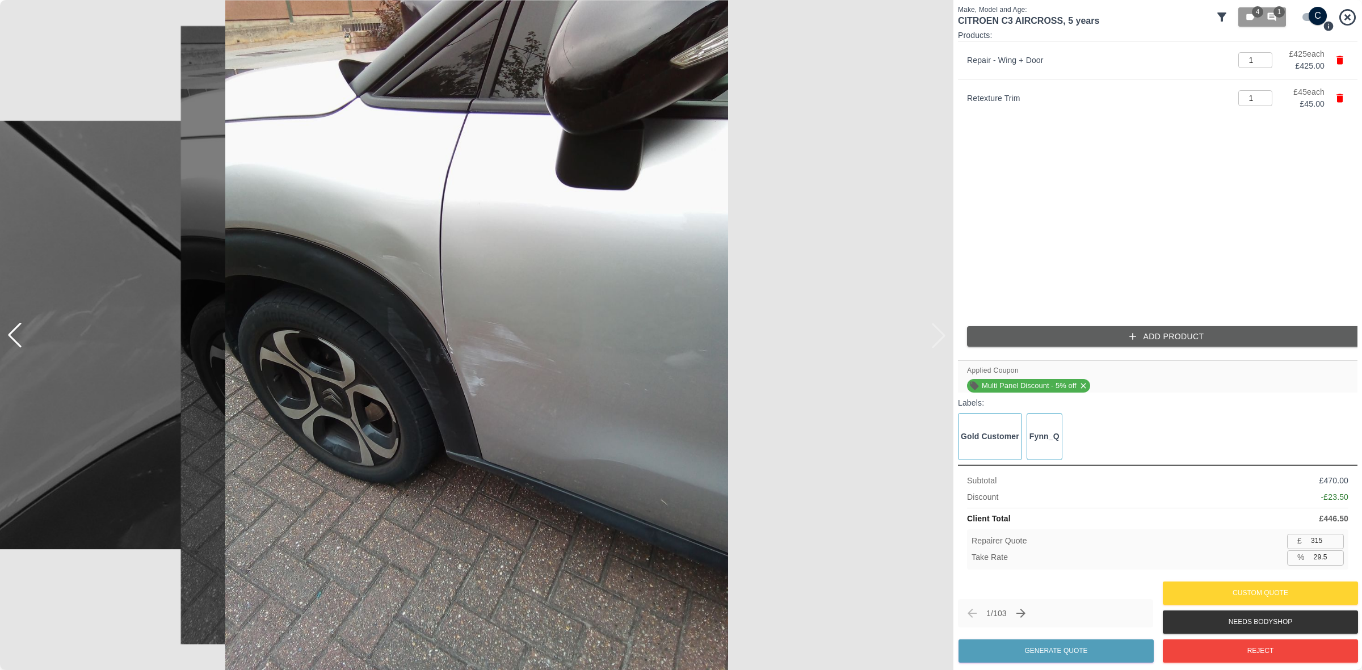
click at [1315, 534] on input "315" at bounding box center [1325, 541] width 37 height 14
type input "2"
type input "99.6"
type input "20"
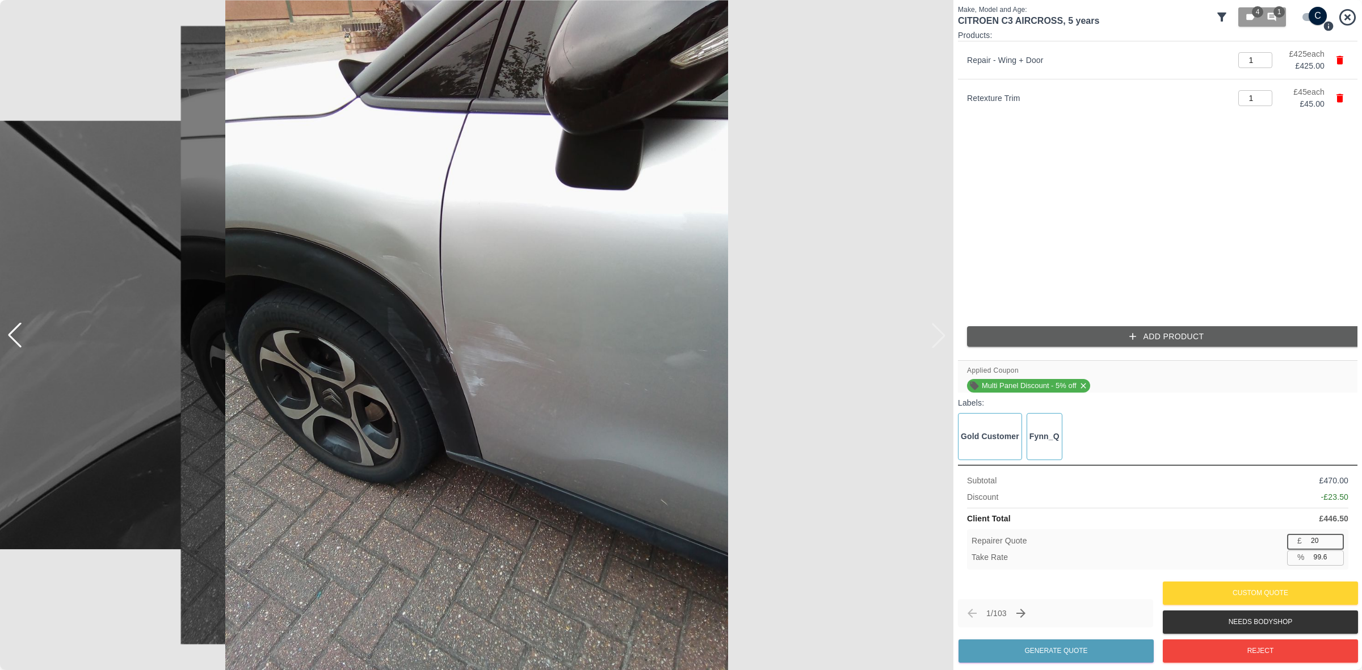
type input "95.5"
type input "200"
type input "55.2"
type input "20"
type input "95.5"
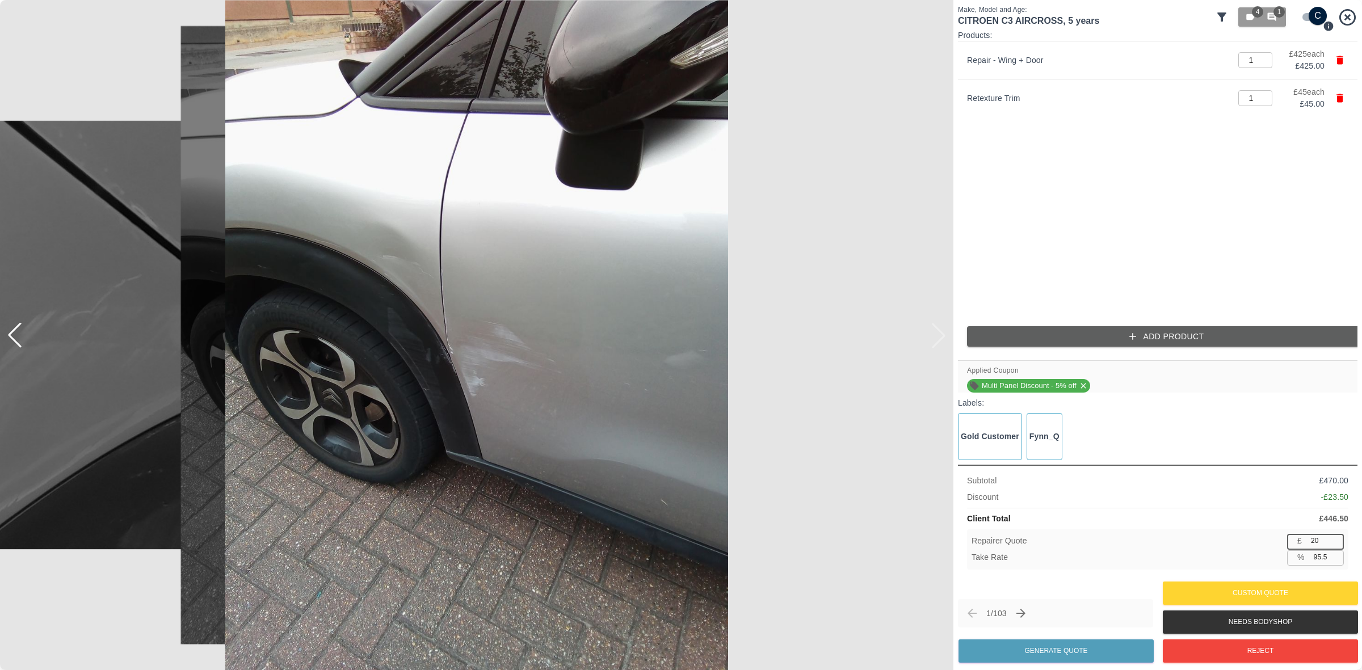
type input "2"
type input "99.6"
type input "3"
type input "99.3"
type input "30"
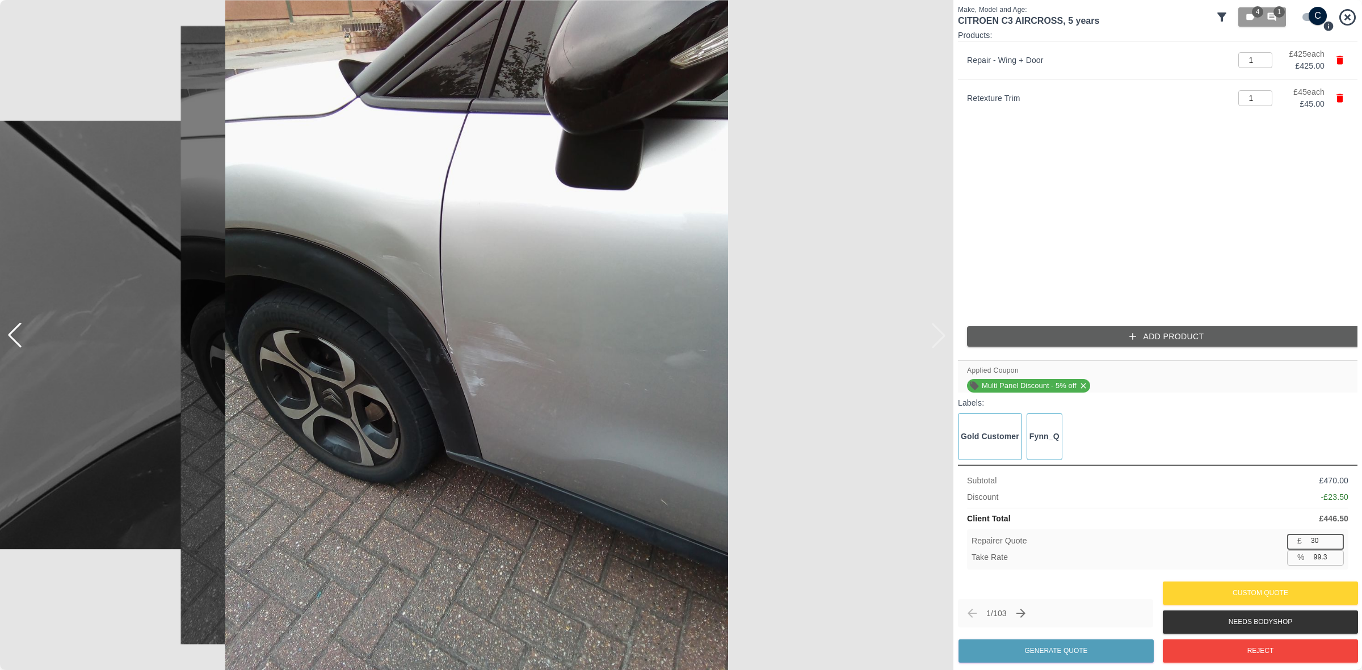
type input "93.3"
type input "300"
type input "32.8"
type input "30"
type input "93.3"
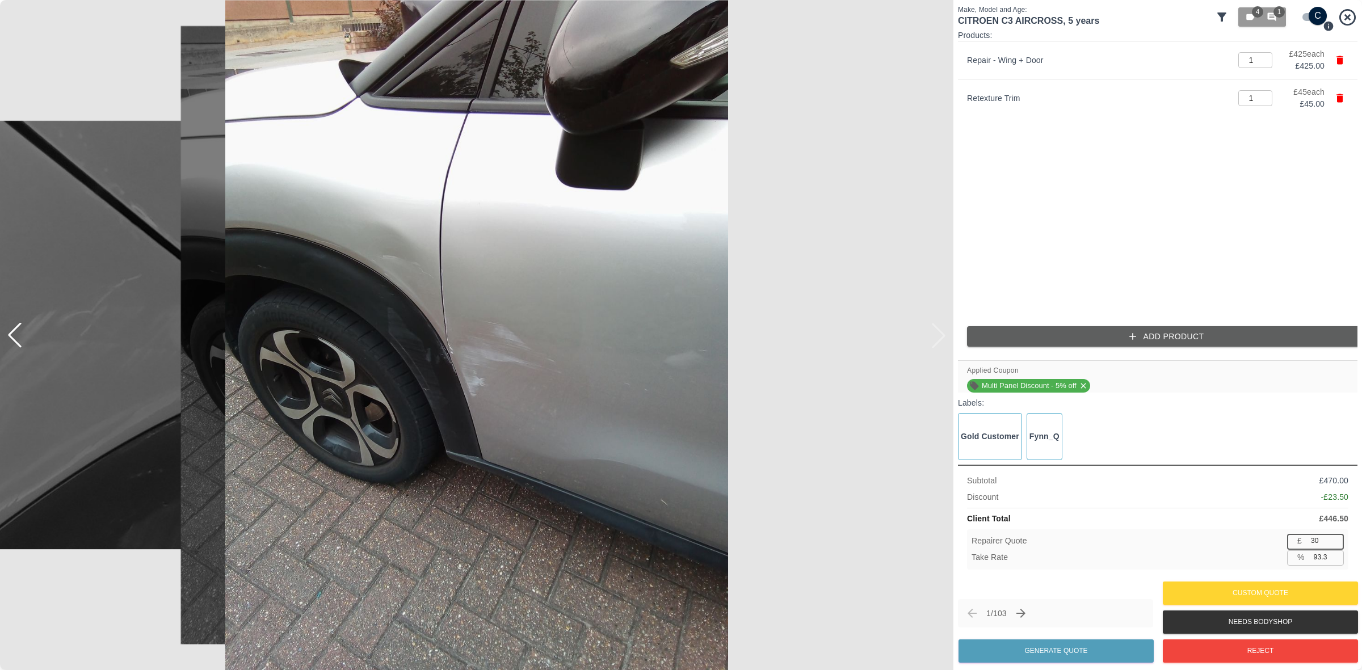
type input "3"
type input "99.3"
type input "30"
type input "93.3"
type input "305"
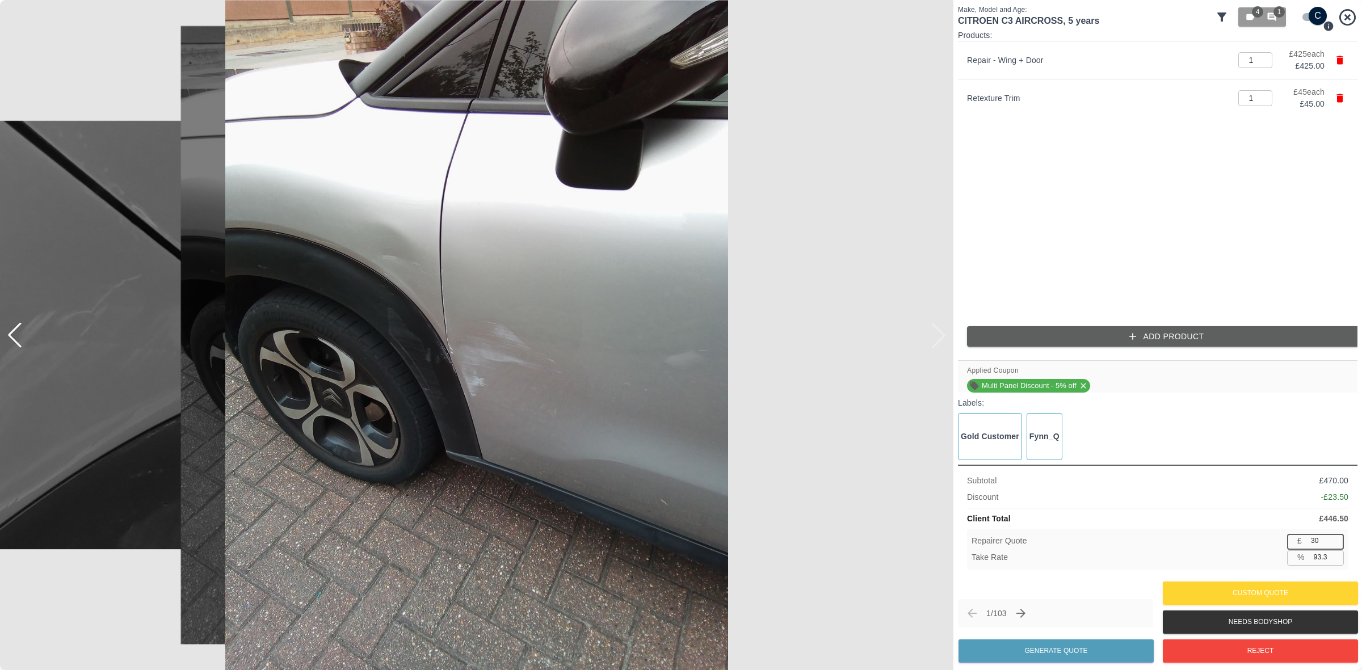
type input "31.7"
type input "30"
type input "93.3"
type input "3"
type input "99.3"
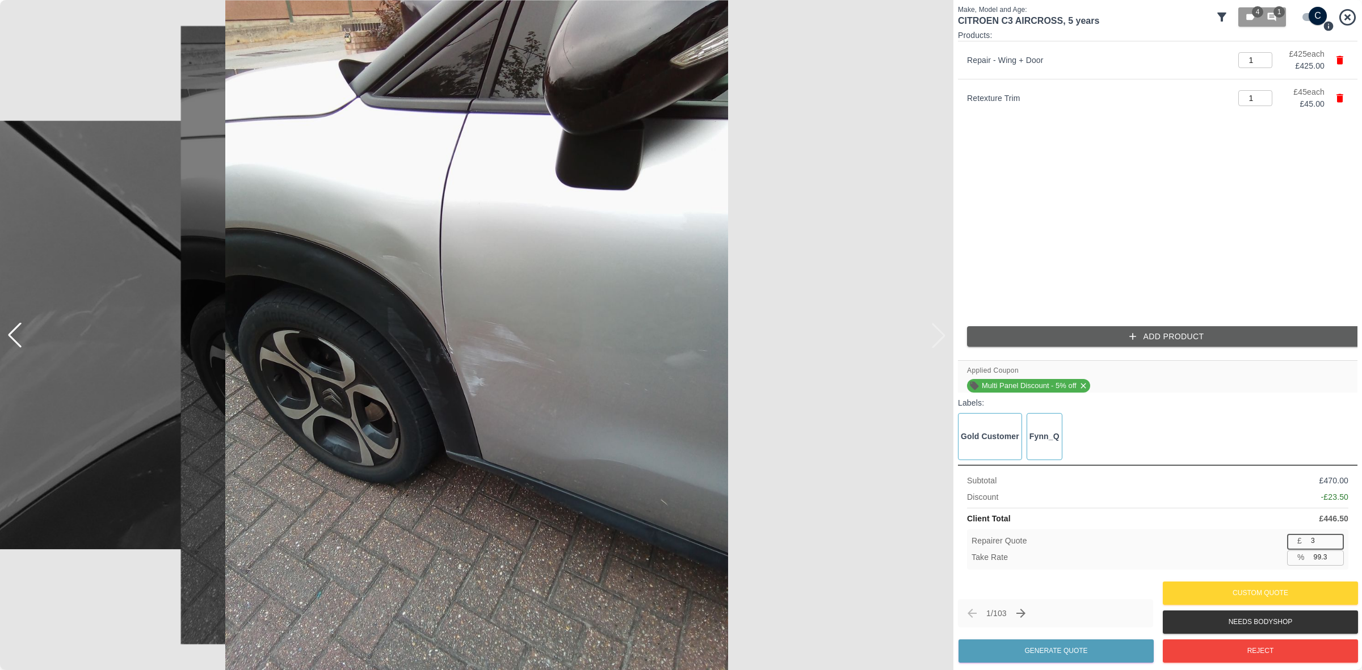
type input "31"
type input "93.1"
type input "310"
type input "30.6"
type input "310"
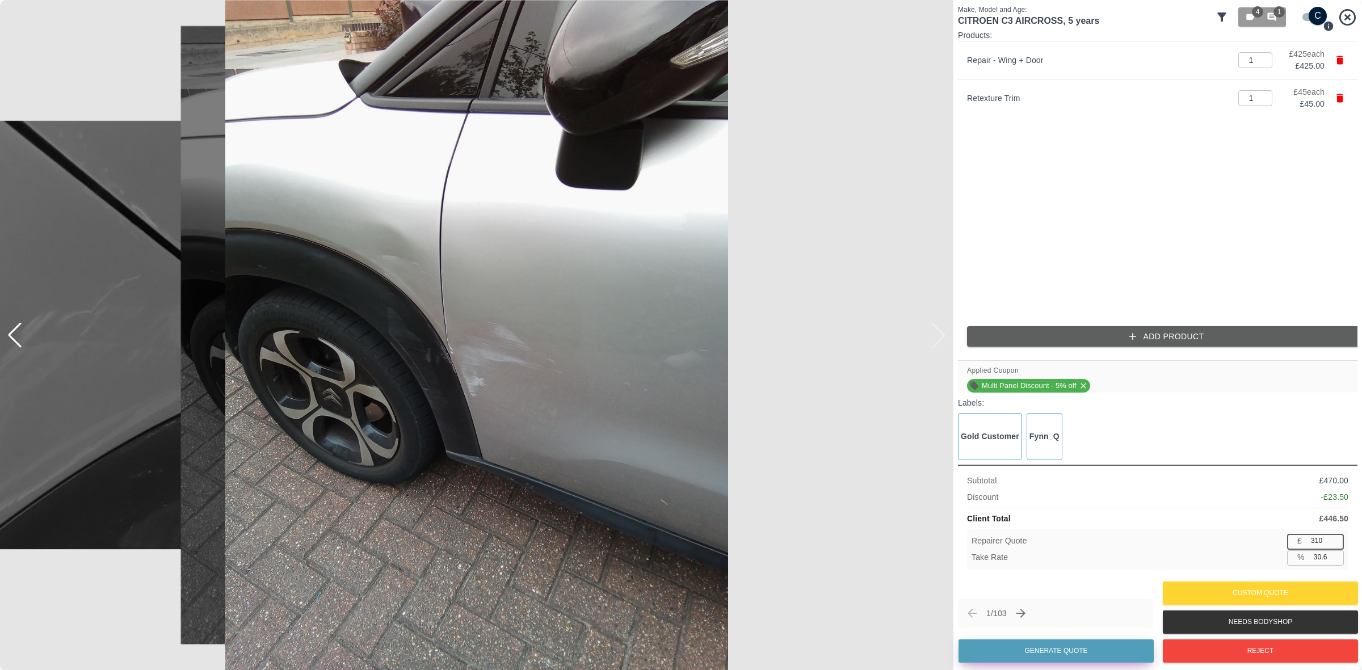
click at [1074, 645] on button "Generate Quote" at bounding box center [1056, 651] width 195 height 23
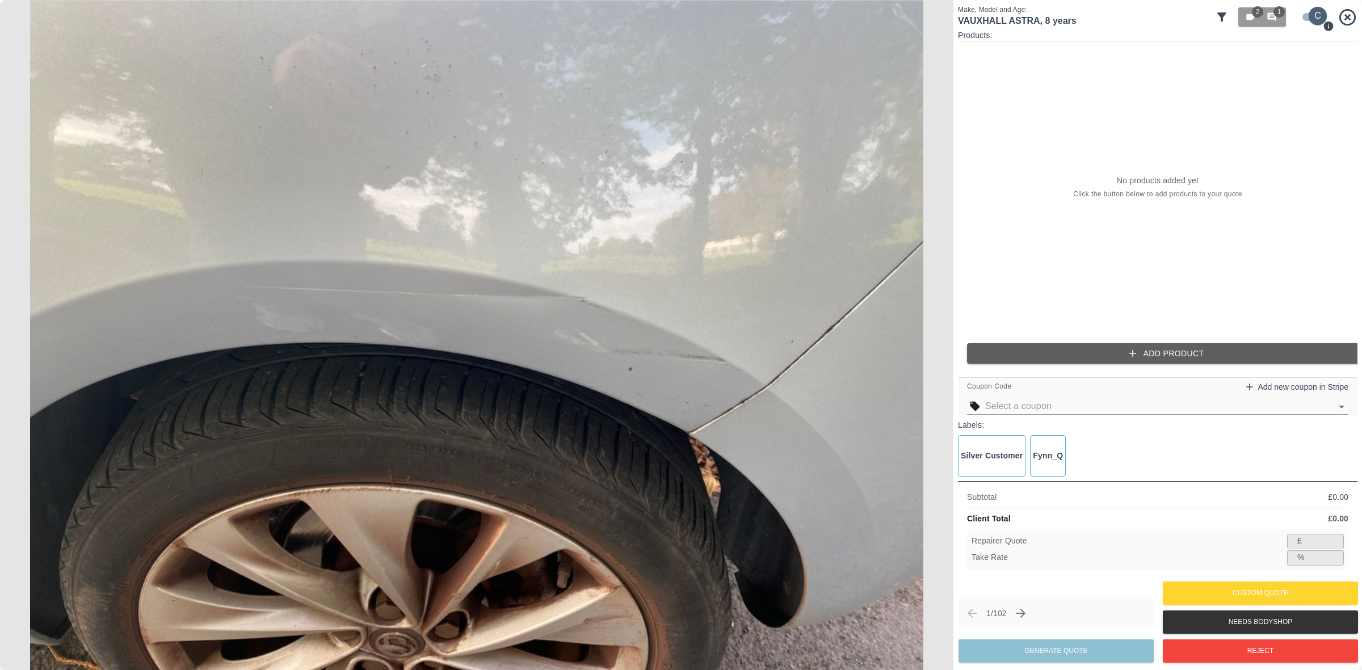
click at [1307, 23] on input "checkbox" at bounding box center [1318, 16] width 54 height 18
checkbox input "false"
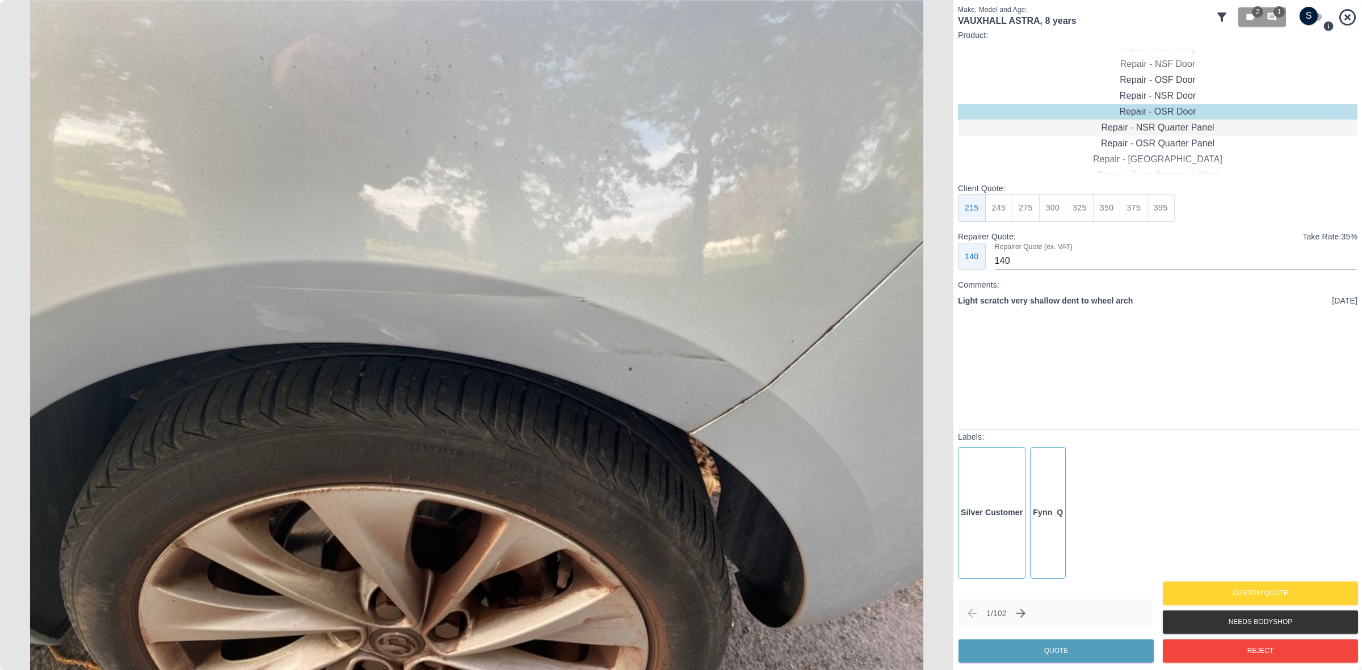
click at [1168, 127] on div "Repair - NSR Quarter Panel" at bounding box center [1158, 128] width 400 height 16
click at [1036, 202] on button "275" at bounding box center [1026, 208] width 28 height 28
click at [1010, 262] on input "180" at bounding box center [1176, 261] width 363 height 18
type input "170"
click at [1064, 642] on button "Quote" at bounding box center [1056, 651] width 195 height 23
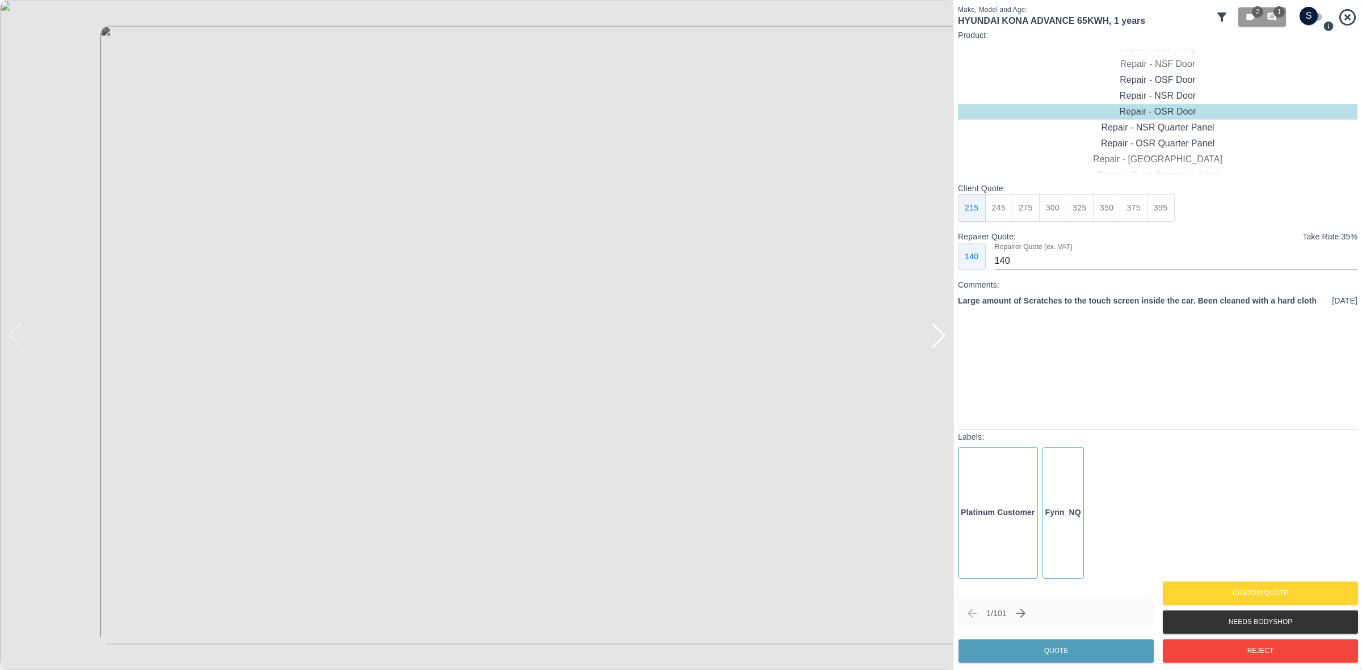
click at [937, 335] on div at bounding box center [938, 335] width 25 height 25
click at [937, 335] on div at bounding box center [477, 335] width 954 height 670
click at [937, 335] on img at bounding box center [477, 335] width 954 height 670
click at [1211, 645] on button "Reject" at bounding box center [1260, 651] width 195 height 23
click at [938, 336] on div at bounding box center [938, 335] width 25 height 25
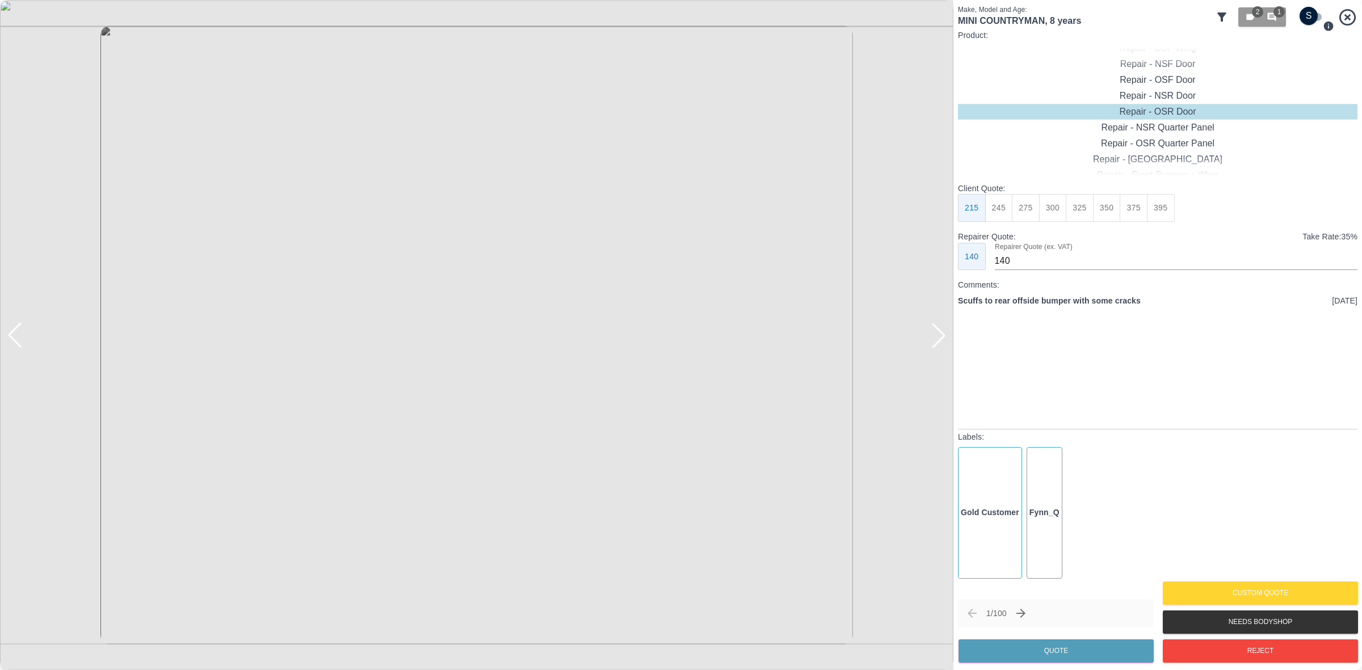
click at [938, 336] on div at bounding box center [938, 335] width 25 height 25
click at [938, 336] on img at bounding box center [477, 335] width 954 height 670
click at [21, 336] on div at bounding box center [14, 335] width 25 height 25
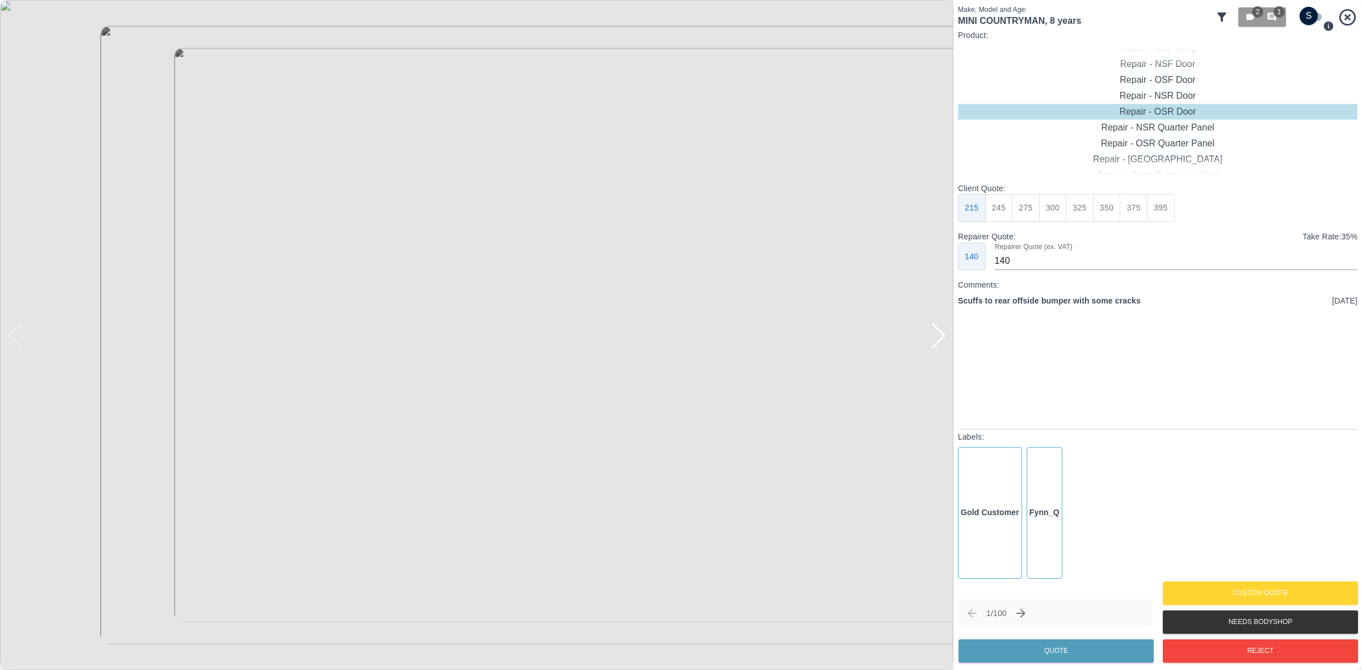
click at [21, 336] on img at bounding box center [477, 335] width 954 height 670
click at [1306, 16] on input "checkbox" at bounding box center [1309, 16] width 54 height 18
checkbox input "true"
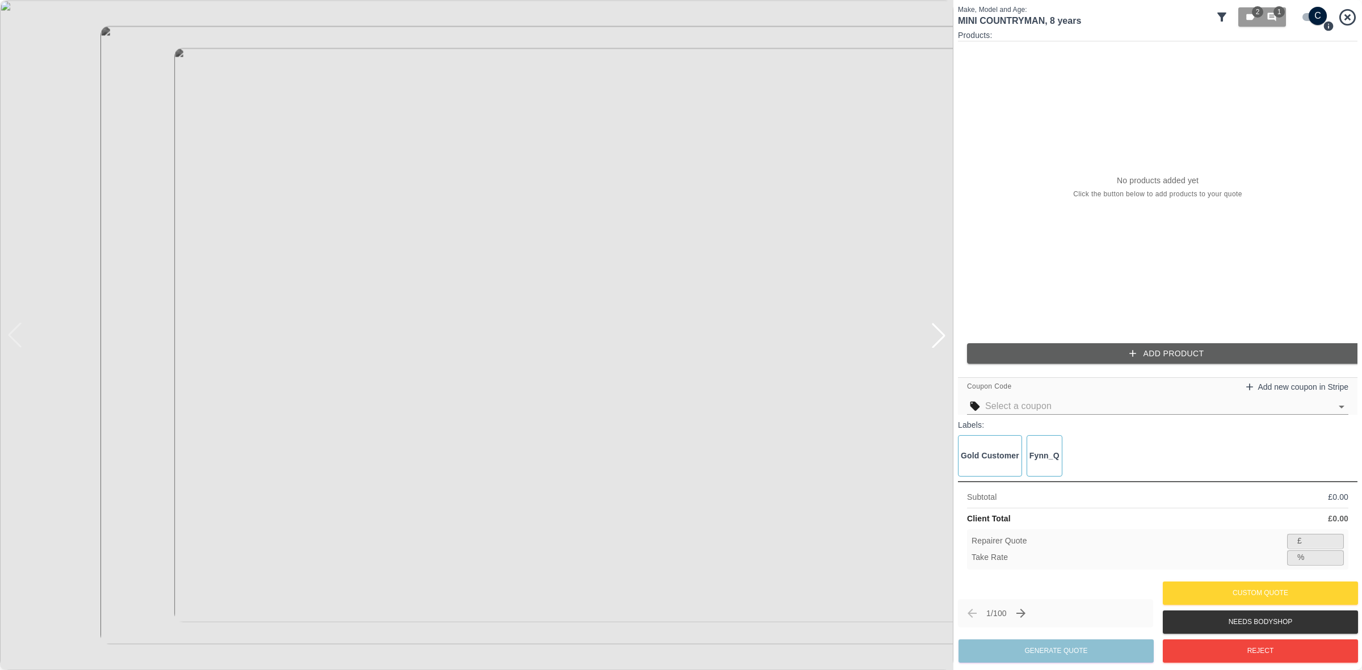
click at [1143, 350] on button "Add Product" at bounding box center [1167, 353] width 400 height 21
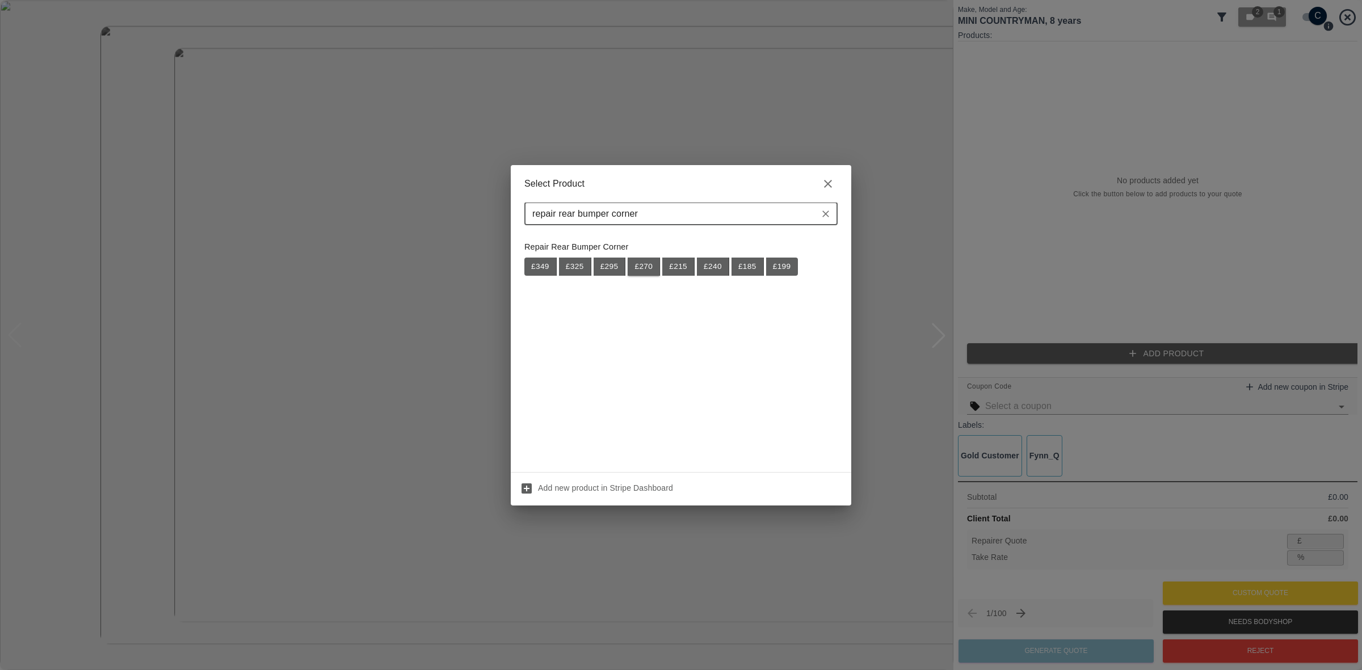
type input "repair rear bumper corner"
click at [642, 267] on button "£ 270" at bounding box center [644, 267] width 32 height 18
type input "175"
type input "35.2"
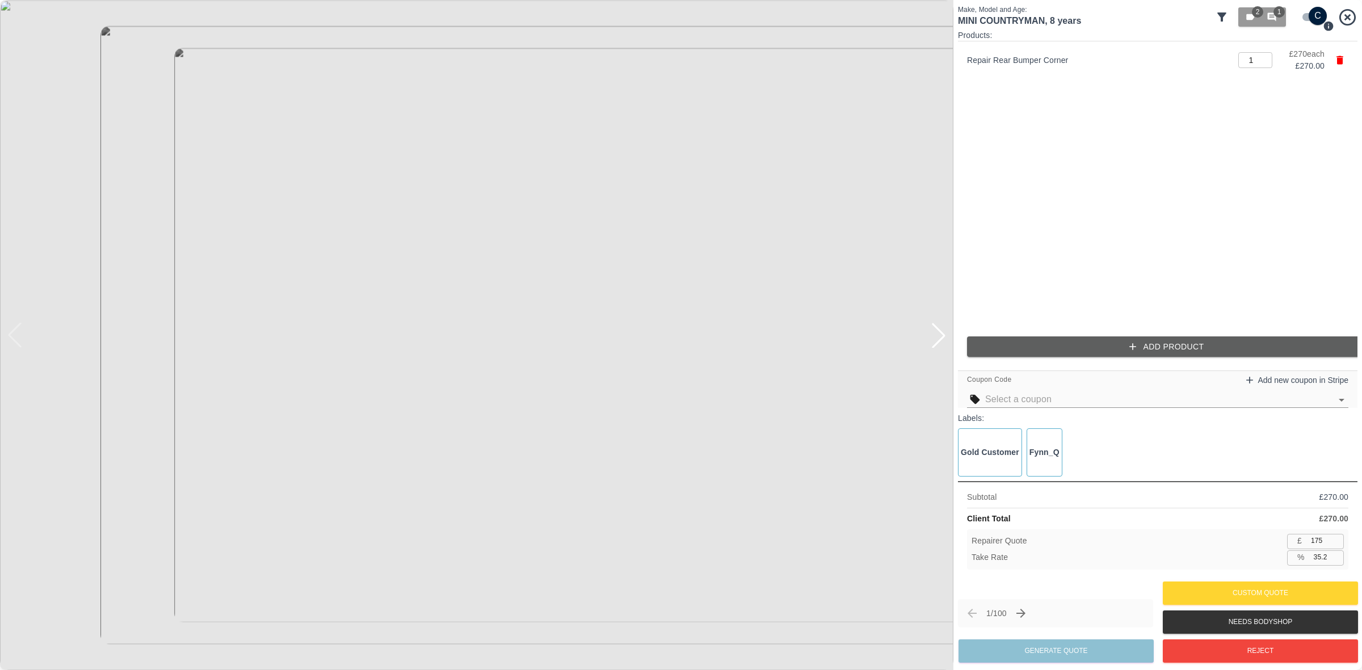
click at [1193, 343] on button "Add Product" at bounding box center [1167, 347] width 400 height 21
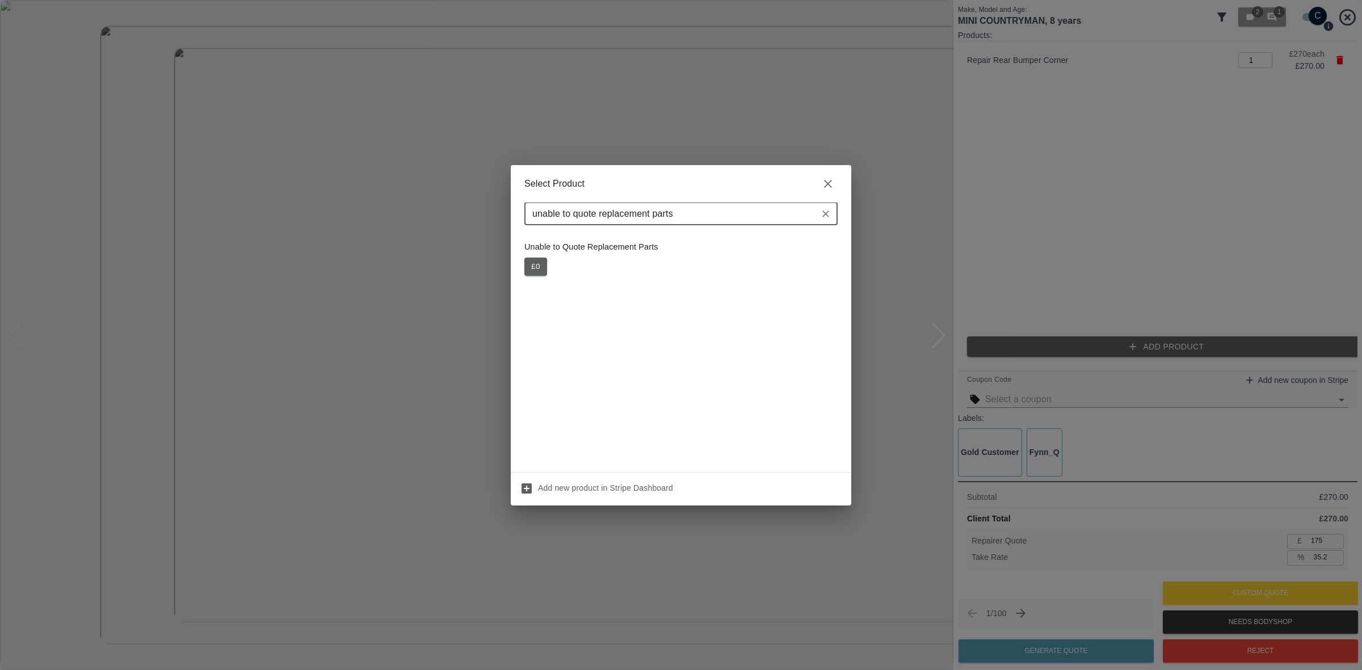
type input "unable to quote replacement parts"
click at [543, 267] on button "£ 0" at bounding box center [536, 267] width 23 height 18
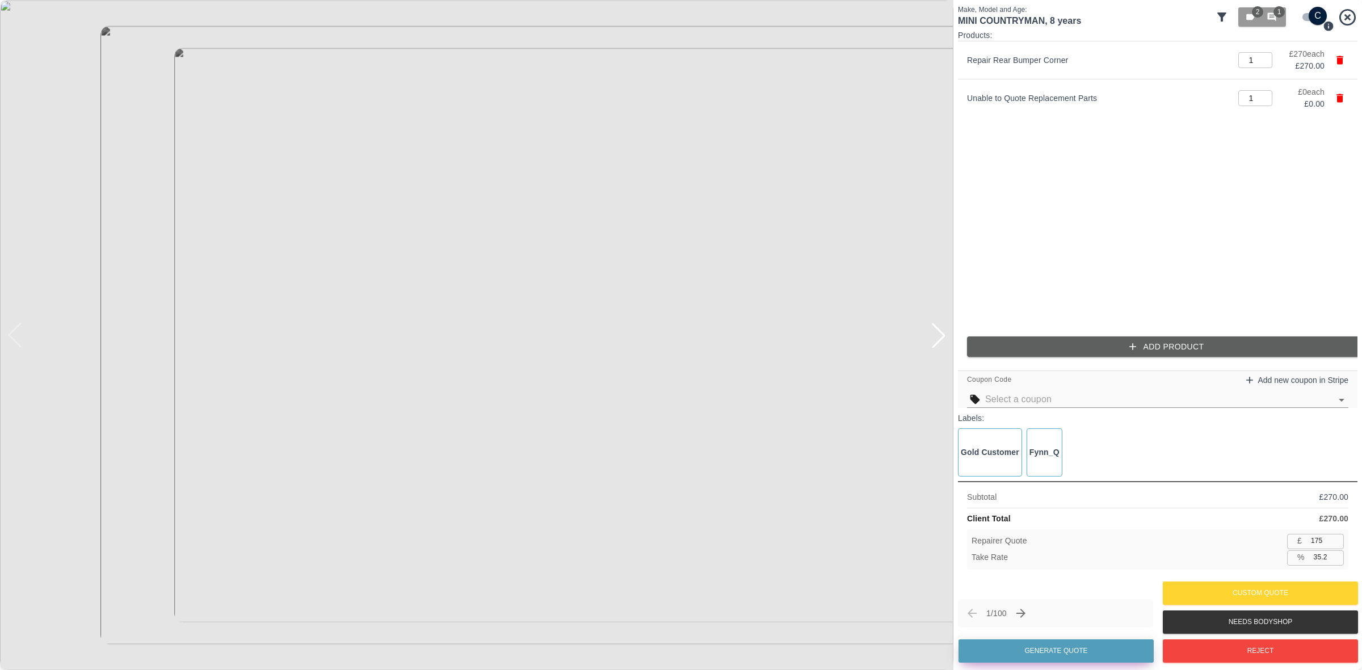
click at [1019, 653] on button "Generate Quote" at bounding box center [1056, 651] width 195 height 23
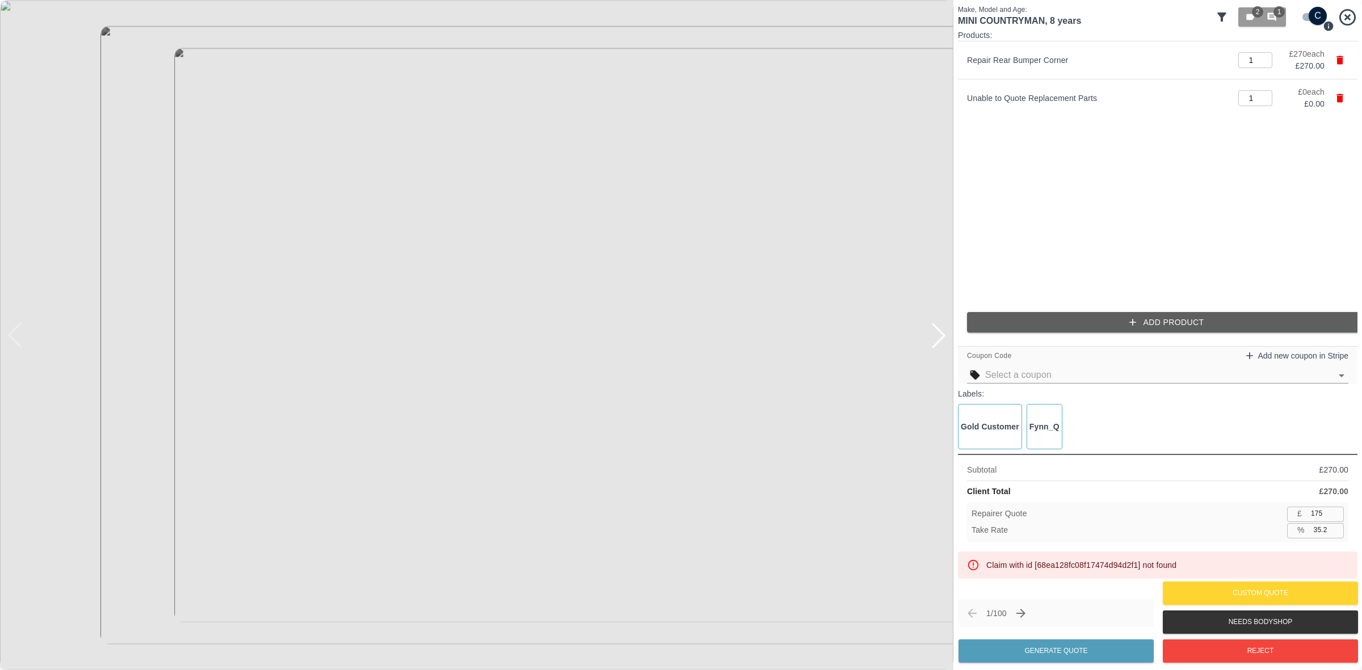
click at [1080, 562] on div "Claim with id [68ea128fc08f17474d94d2f1] not found" at bounding box center [1168, 565] width 362 height 20
copy div "68ea128fc08f17474d94d2f1"
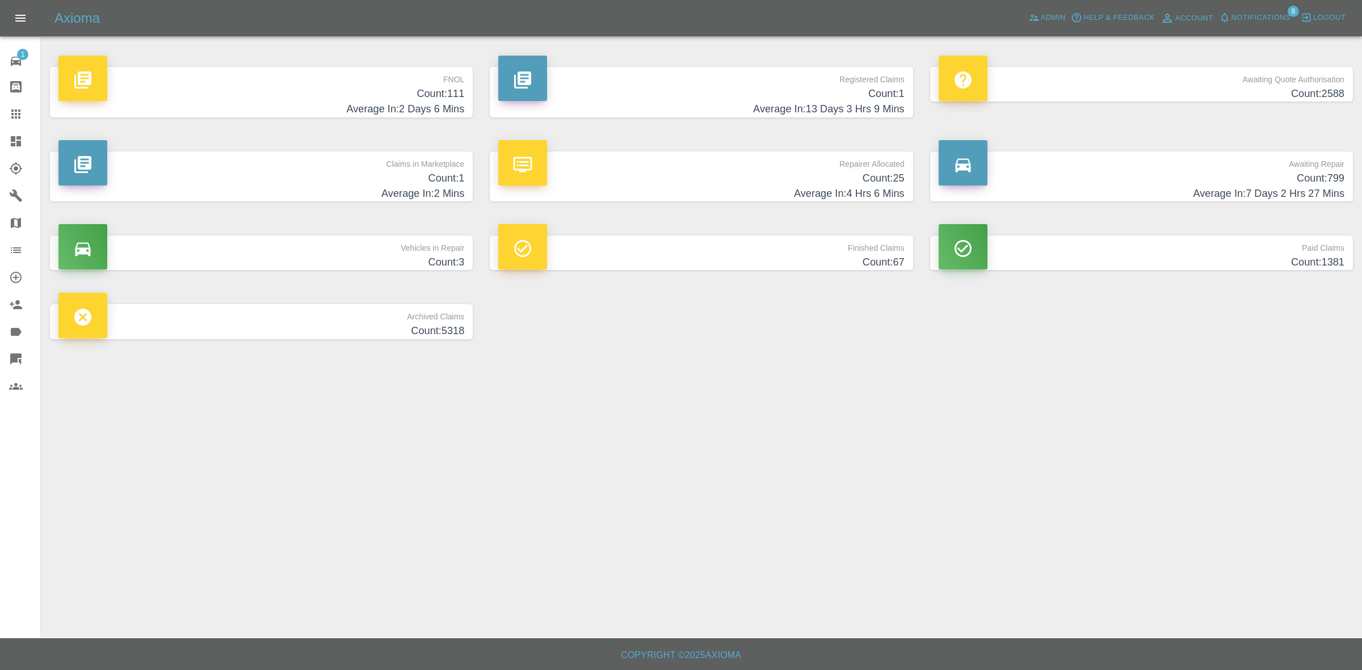
click at [1259, 16] on span "Notifications" at bounding box center [1261, 17] width 59 height 13
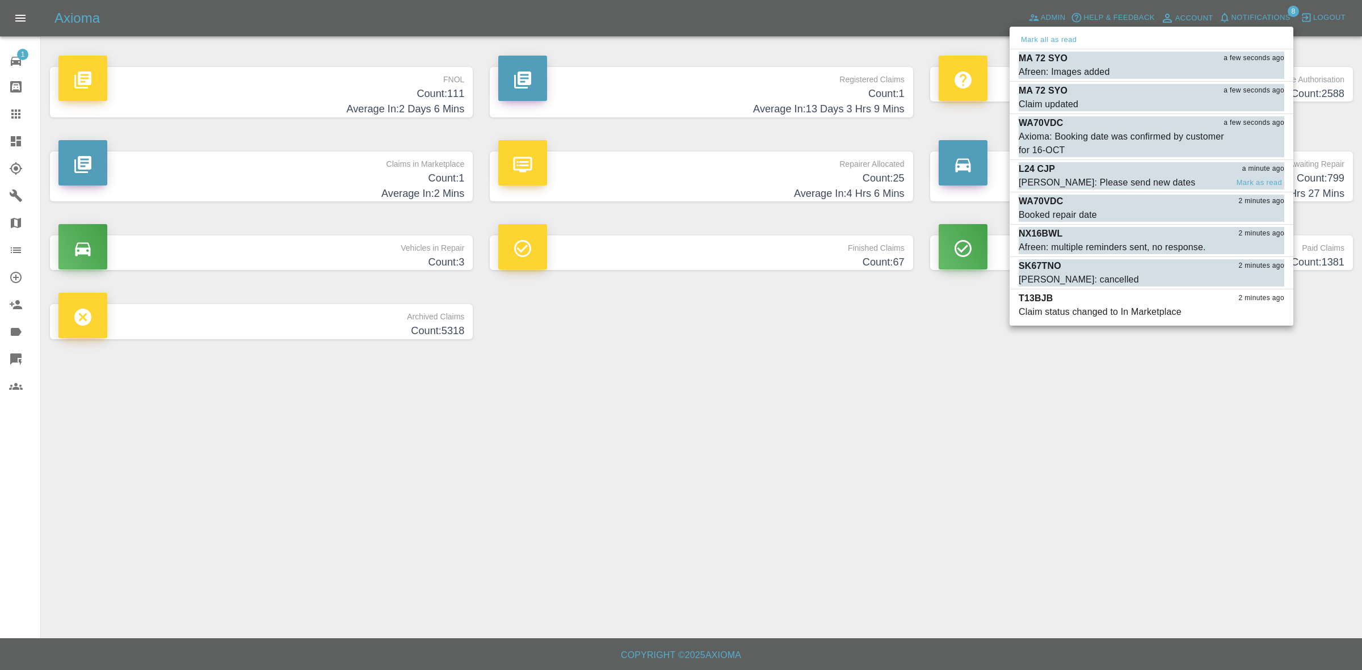
click at [1110, 175] on div "L24 CJP a minute ago" at bounding box center [1152, 169] width 266 height 14
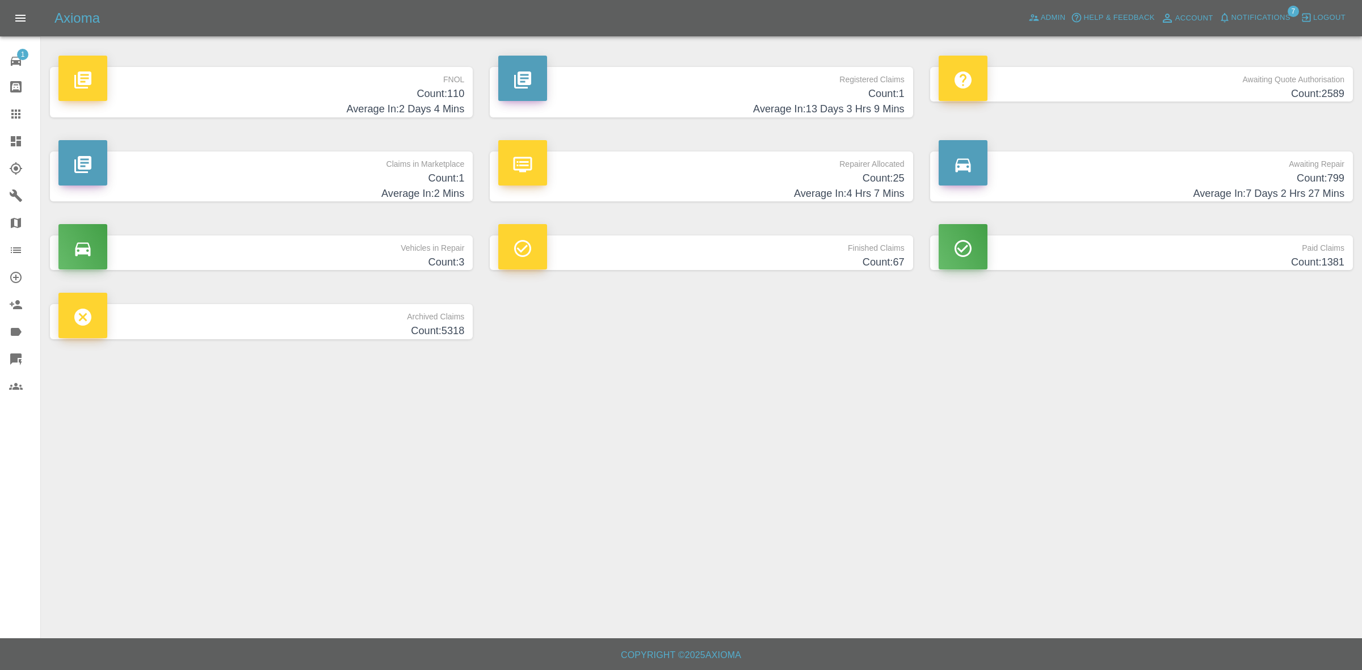
click at [1247, 20] on span "Notifications" at bounding box center [1261, 17] width 59 height 13
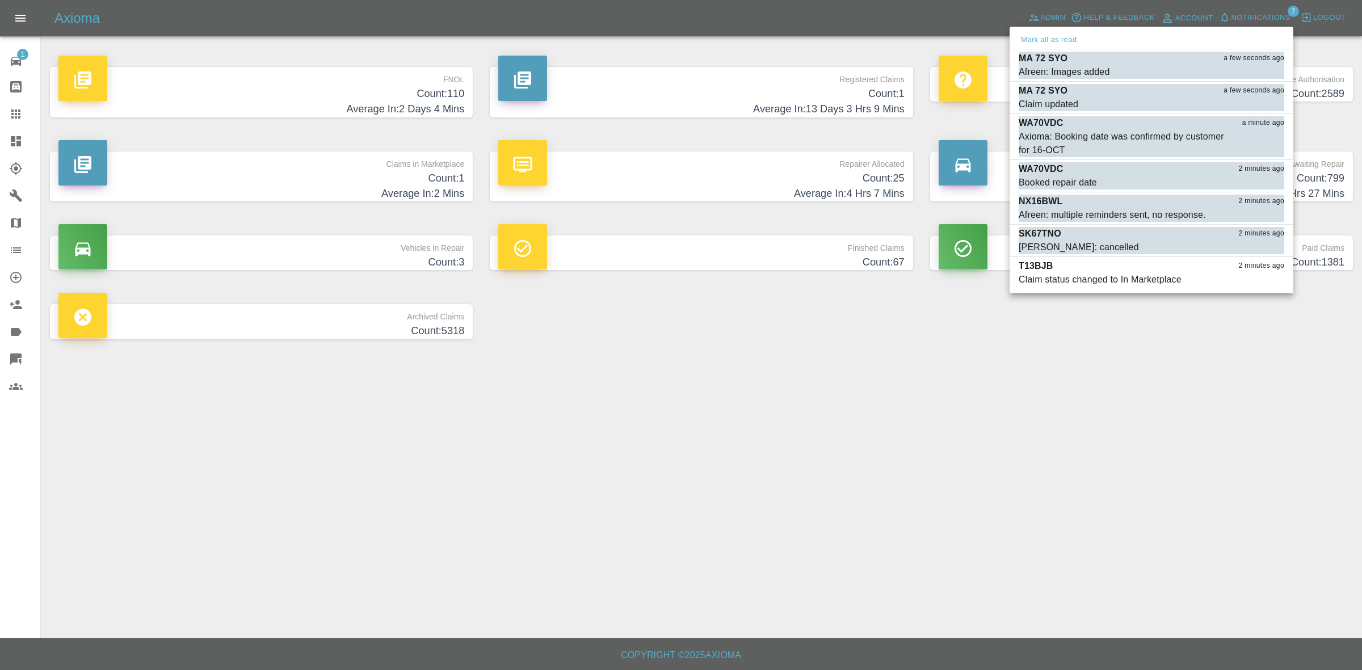
click at [1094, 347] on div at bounding box center [681, 335] width 1362 height 670
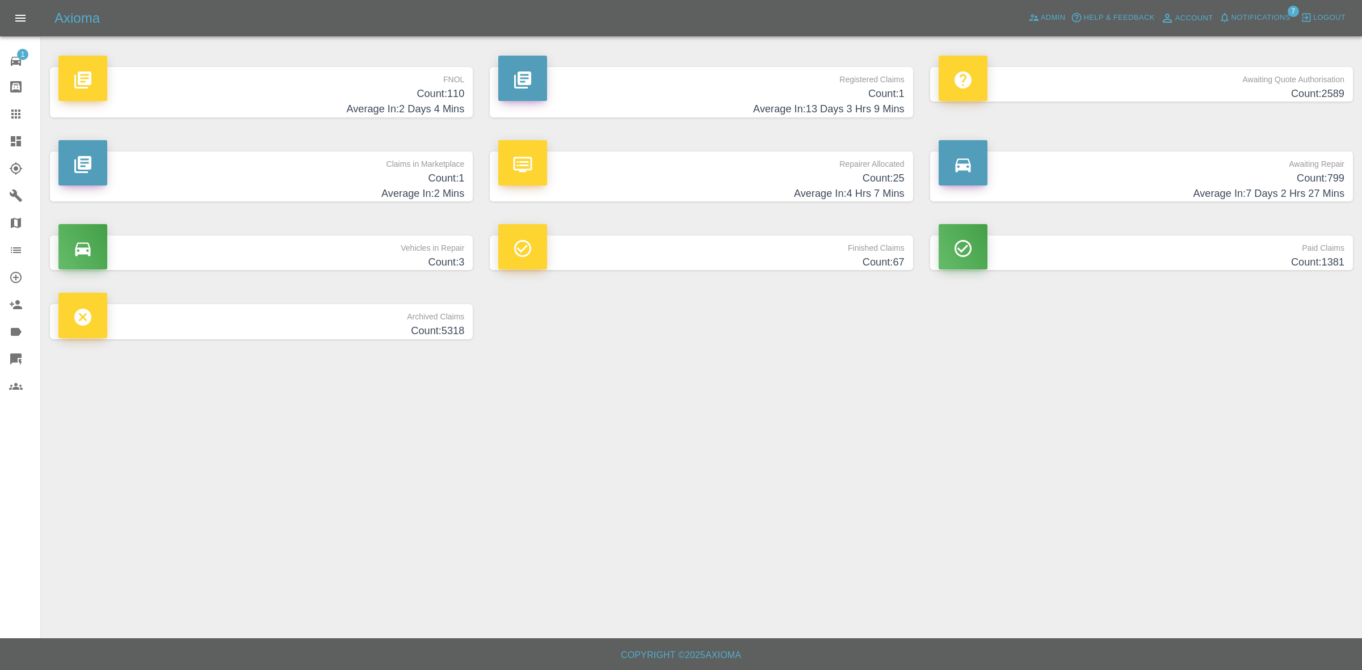
click at [360, 189] on h4 "Average In: 2 Mins" at bounding box center [261, 193] width 406 height 15
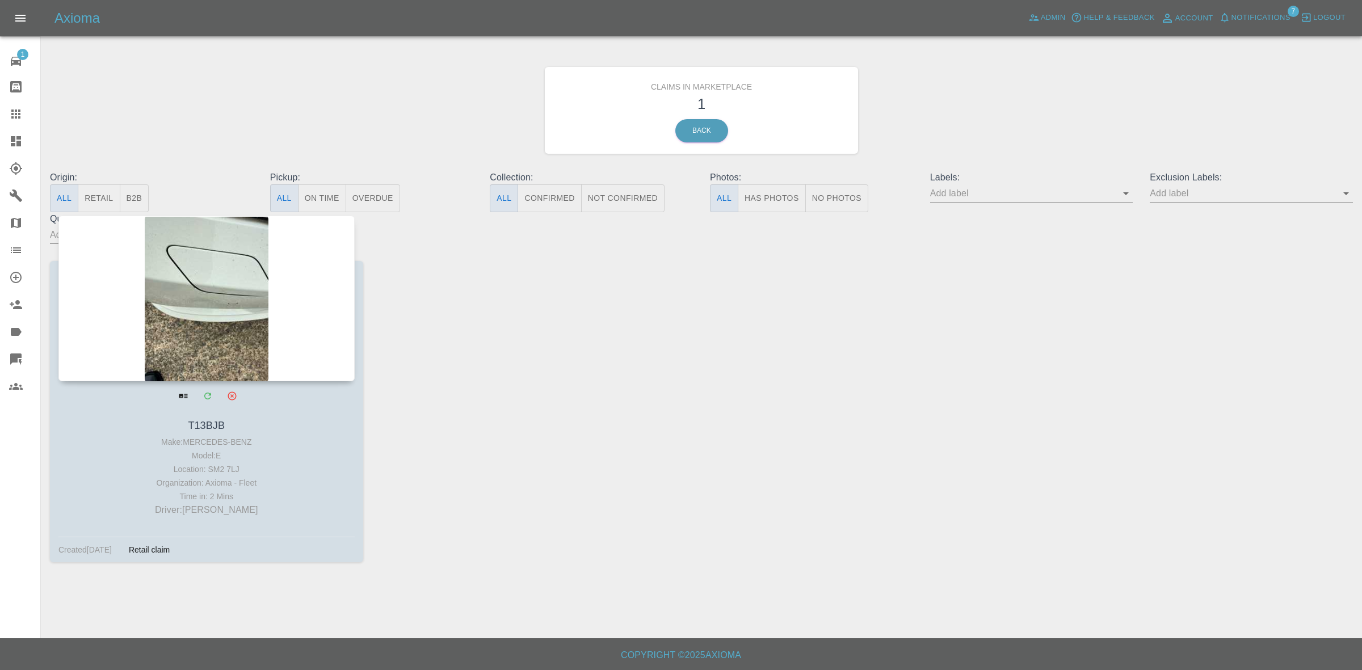
click at [239, 307] on div at bounding box center [206, 299] width 296 height 166
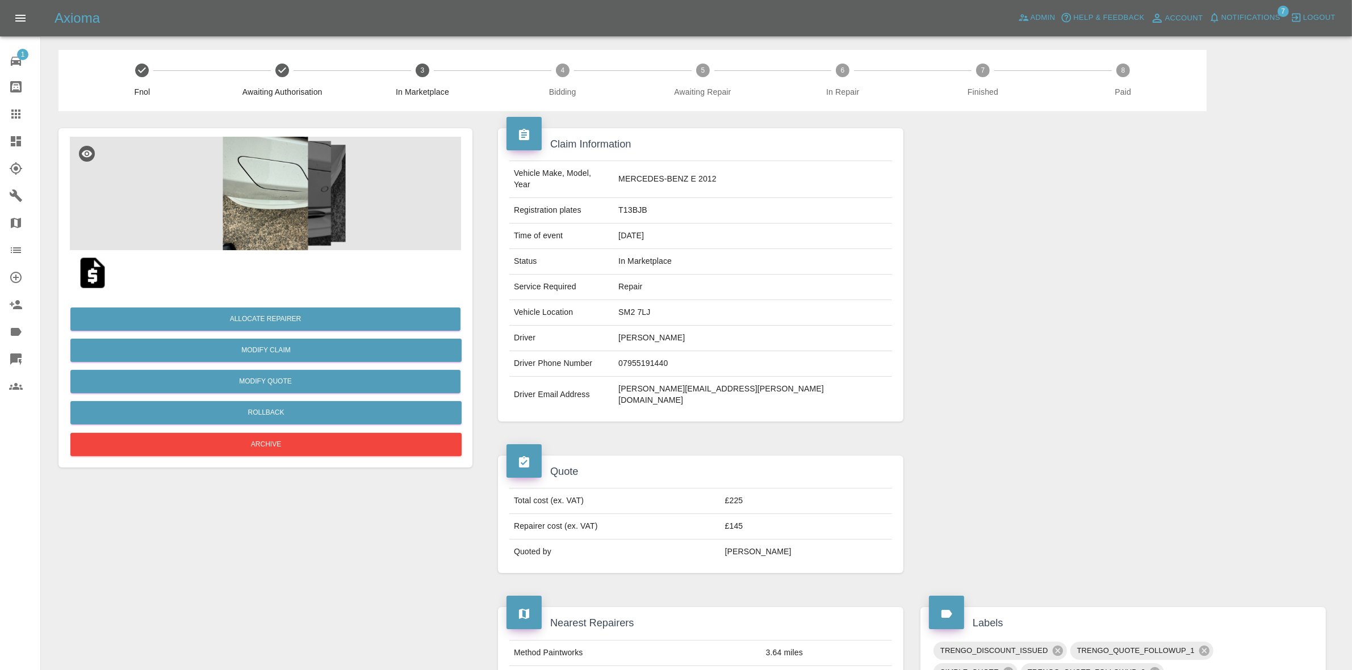
click at [256, 203] on img at bounding box center [265, 194] width 391 height 114
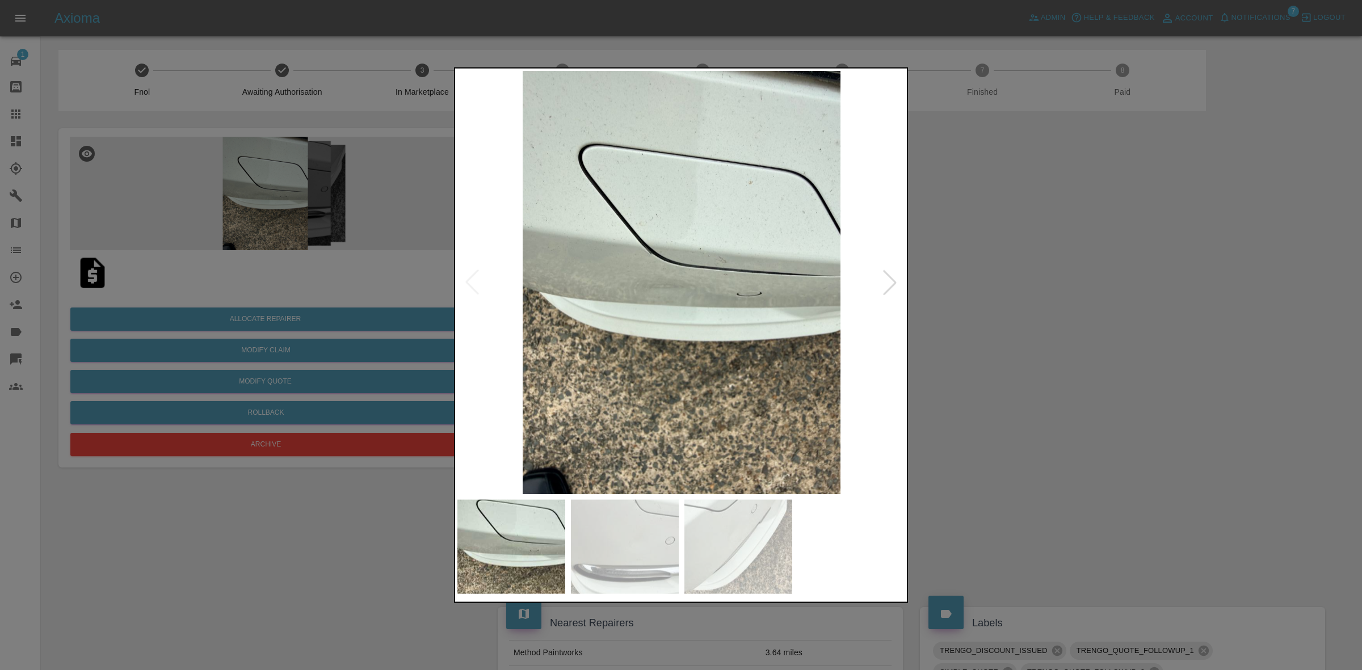
click at [880, 279] on div at bounding box center [890, 282] width 25 height 25
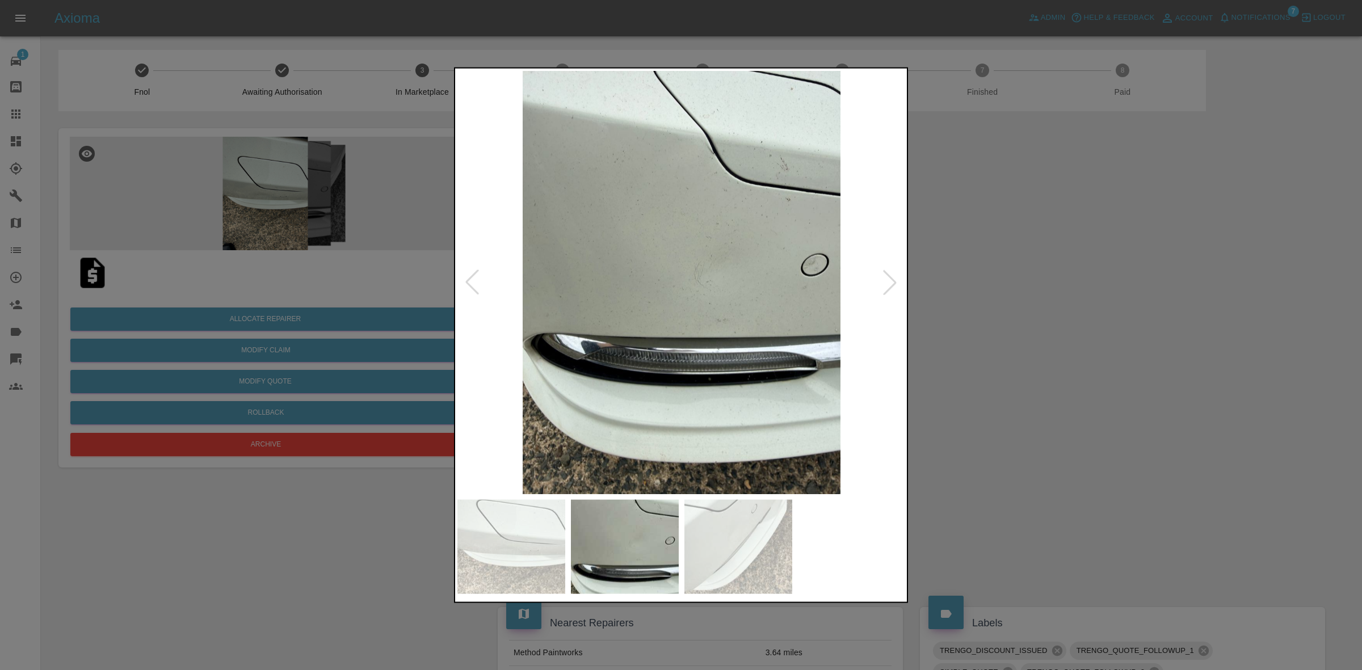
click at [880, 279] on div at bounding box center [890, 282] width 25 height 25
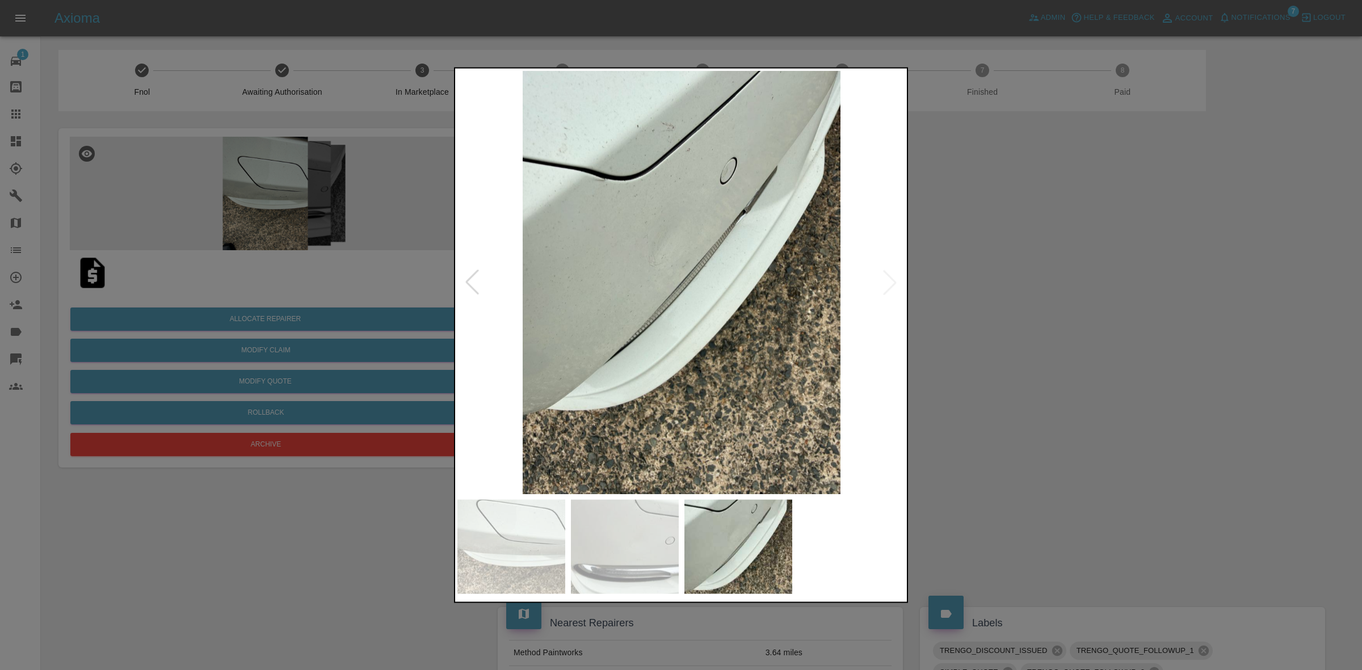
click at [880, 279] on img at bounding box center [682, 282] width 448 height 424
drag, startPoint x: 1213, startPoint y: 305, endPoint x: 765, endPoint y: 273, distance: 449.1
click at [1211, 305] on div at bounding box center [681, 335] width 1362 height 670
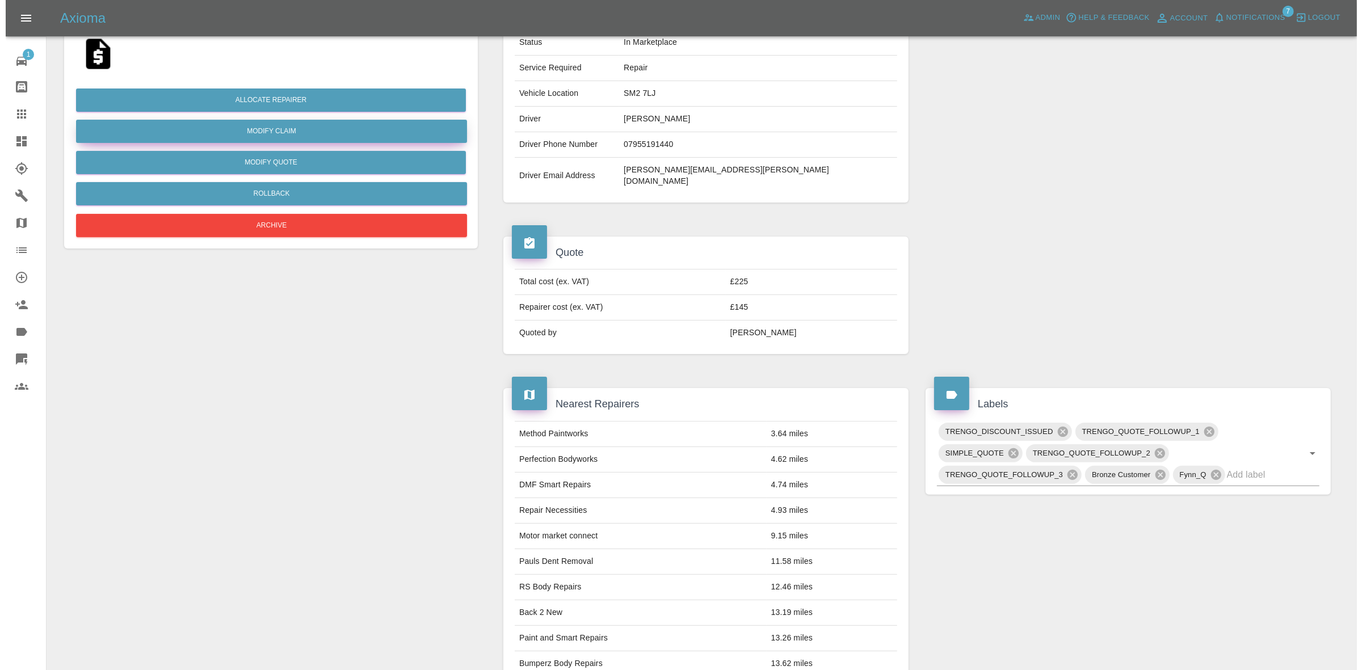
scroll to position [7, 0]
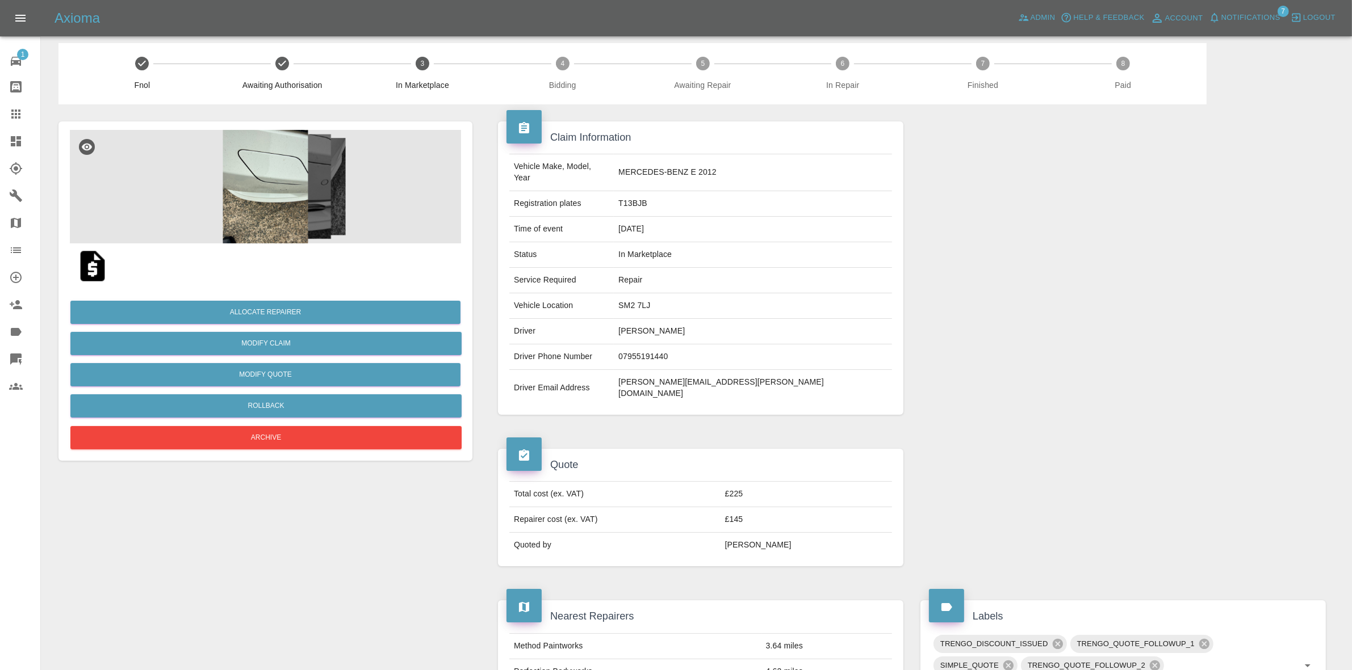
click at [256, 202] on img at bounding box center [265, 187] width 391 height 114
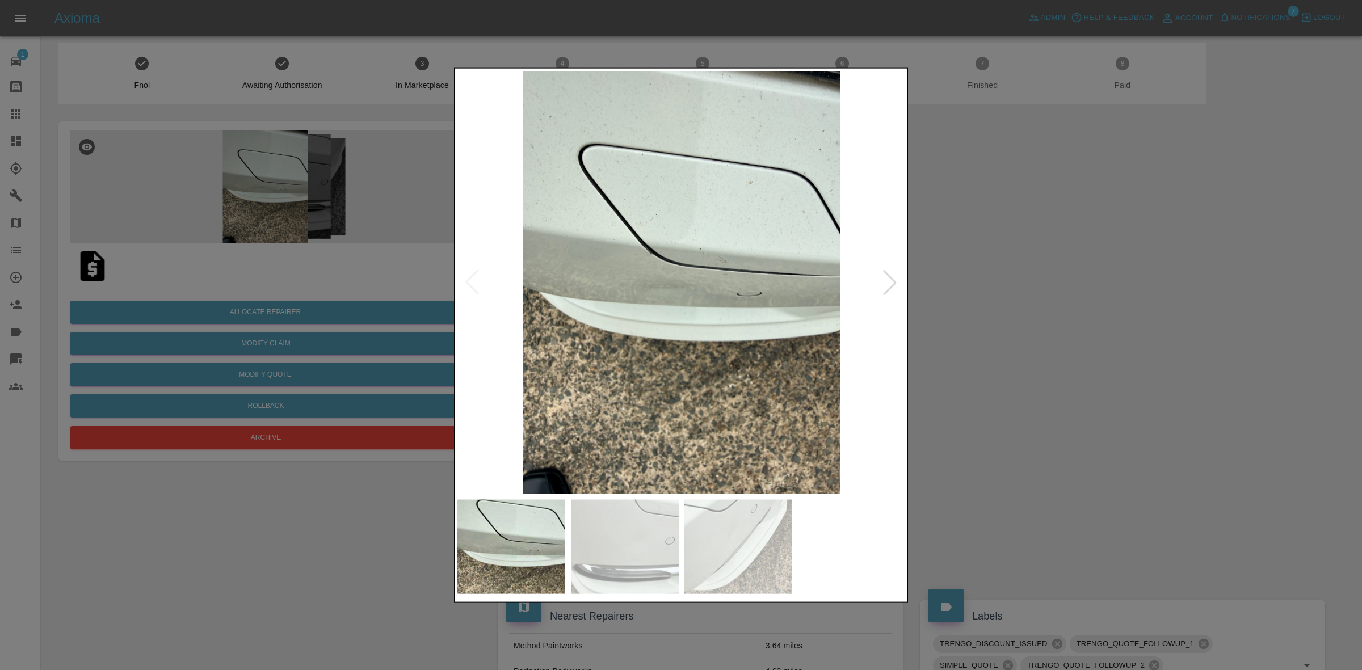
click at [254, 220] on div at bounding box center [681, 335] width 1362 height 670
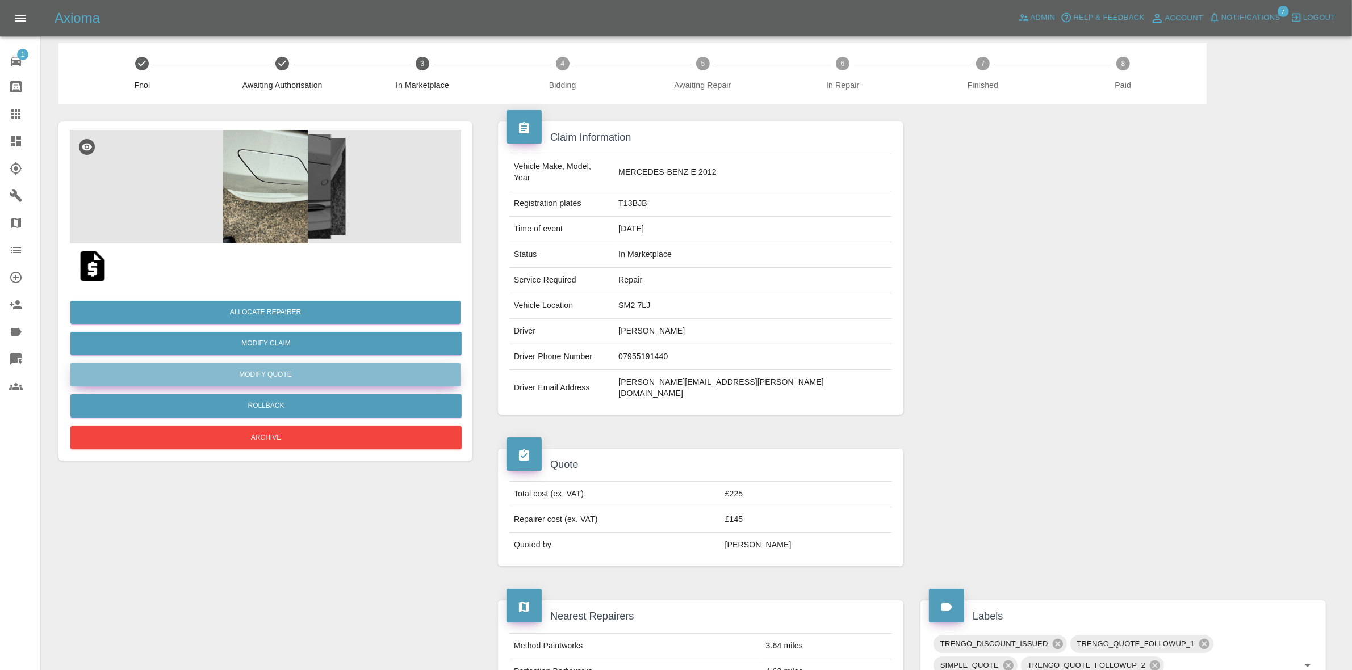
click at [258, 375] on button "Modify Quote" at bounding box center [265, 374] width 390 height 23
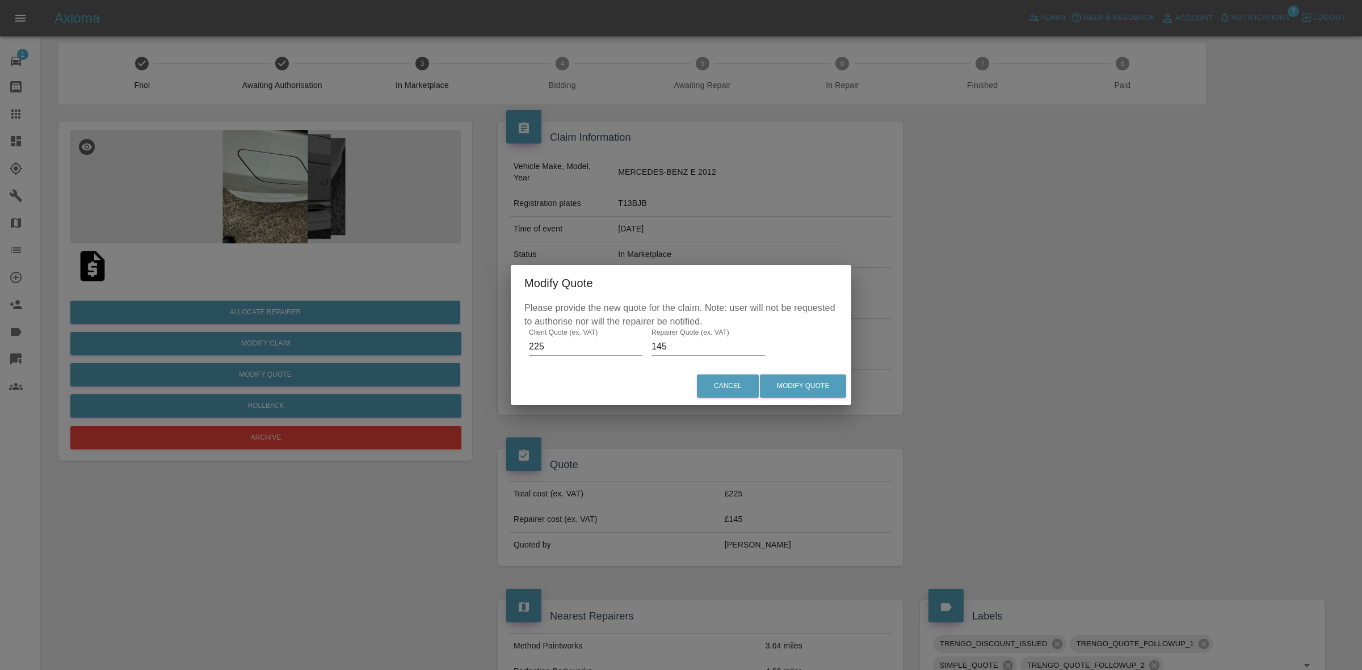
click at [716, 345] on input "145" at bounding box center [709, 347] width 114 height 18
type input "135"
click at [817, 384] on button "Modify Quote" at bounding box center [803, 386] width 86 height 23
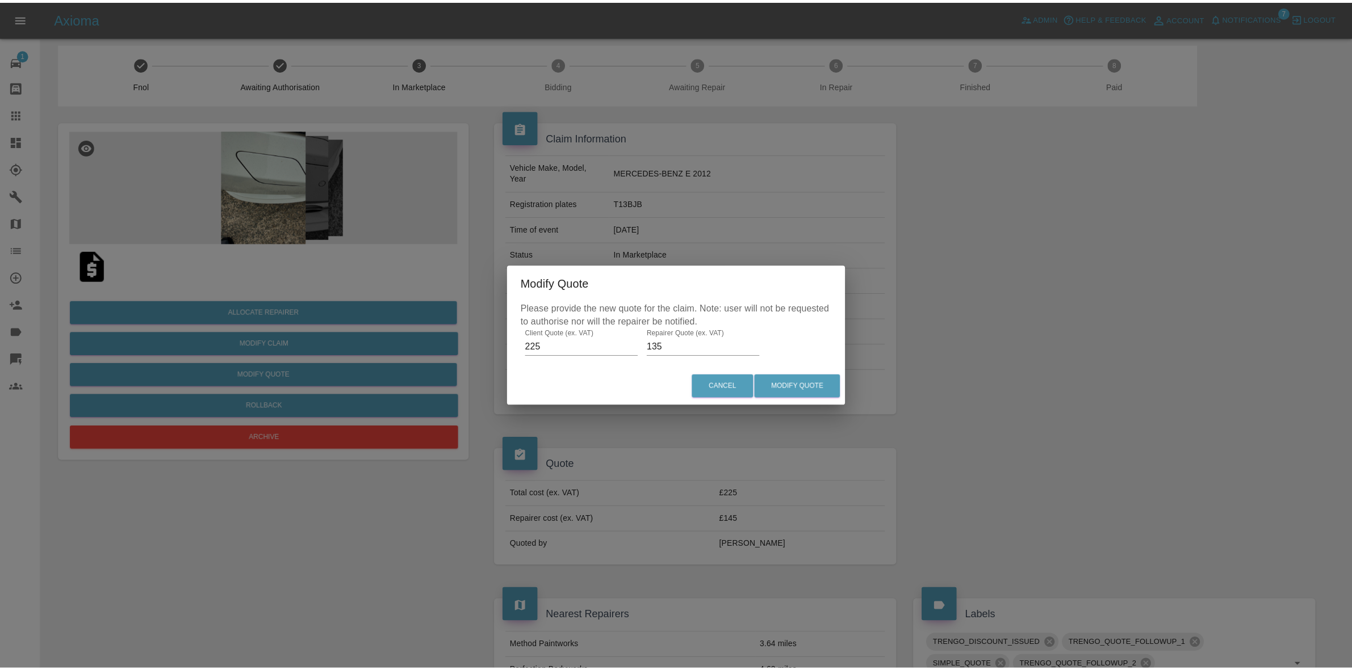
scroll to position [0, 0]
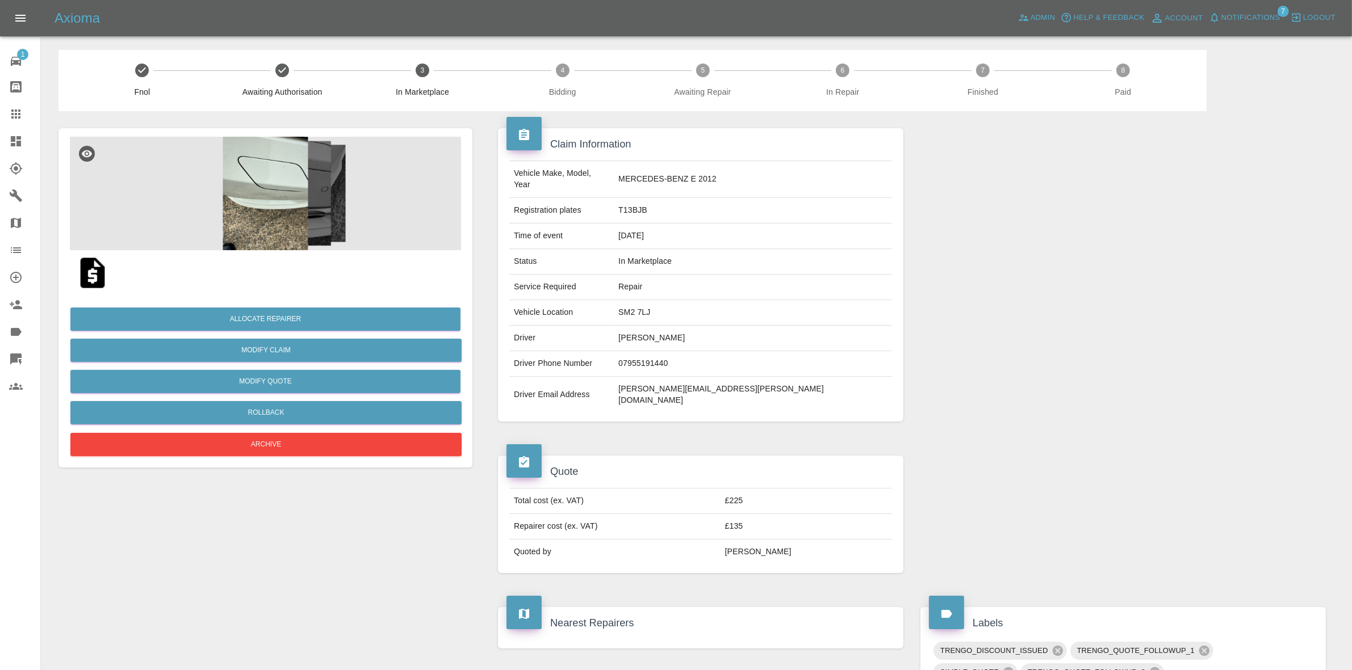
click at [710, 198] on td "T13BJB" at bounding box center [753, 211] width 278 height 26
click at [1245, 285] on div at bounding box center [1123, 275] width 422 height 328
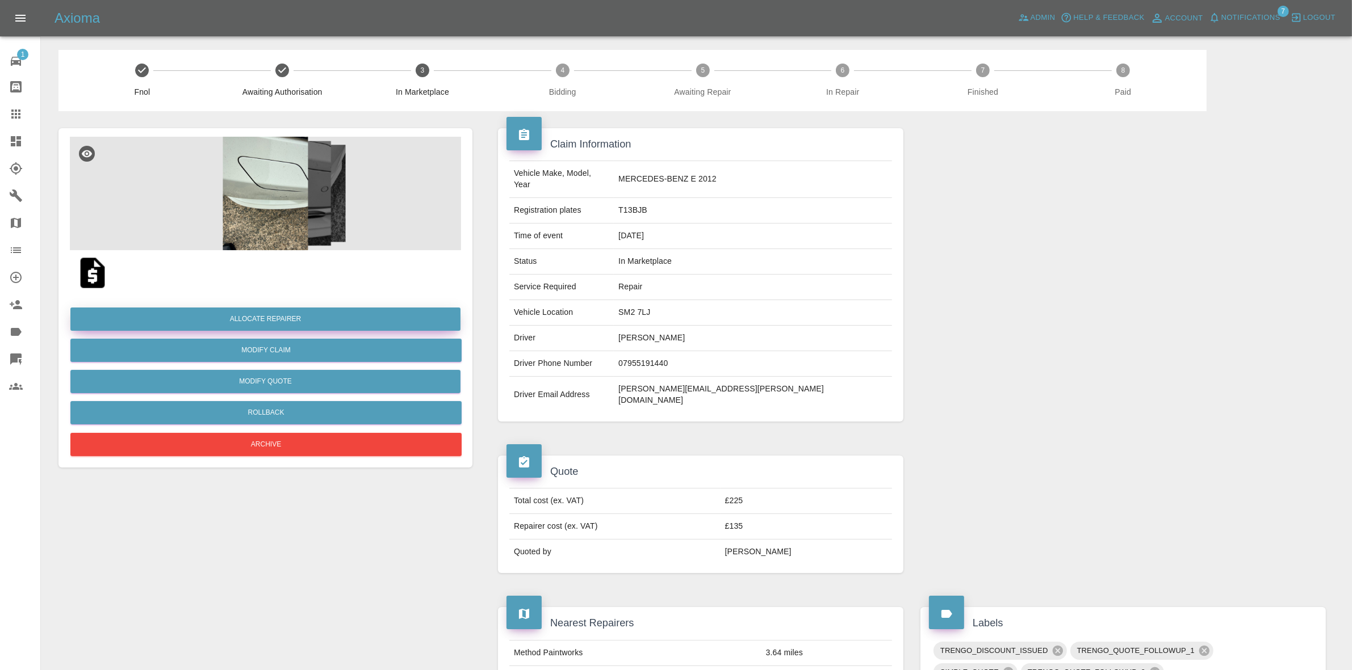
click at [279, 321] on button "Allocate Repairer" at bounding box center [265, 319] width 390 height 23
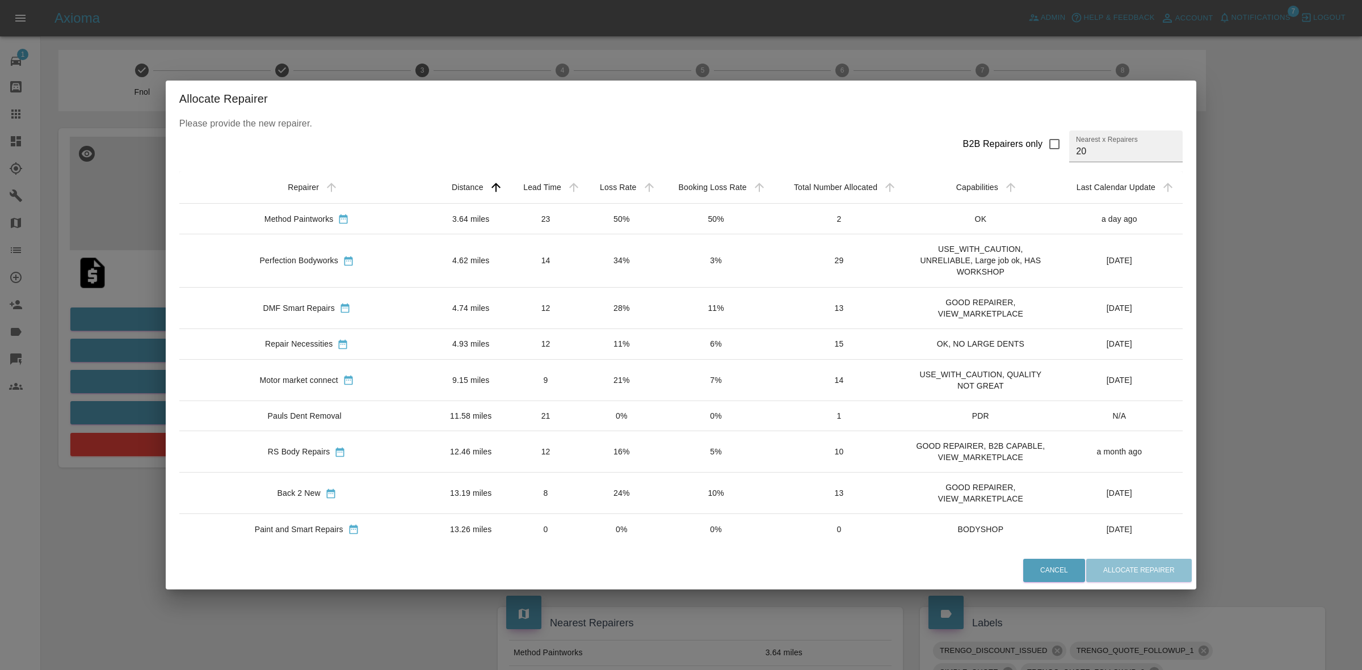
click at [584, 220] on td "50%" at bounding box center [621, 219] width 75 height 31
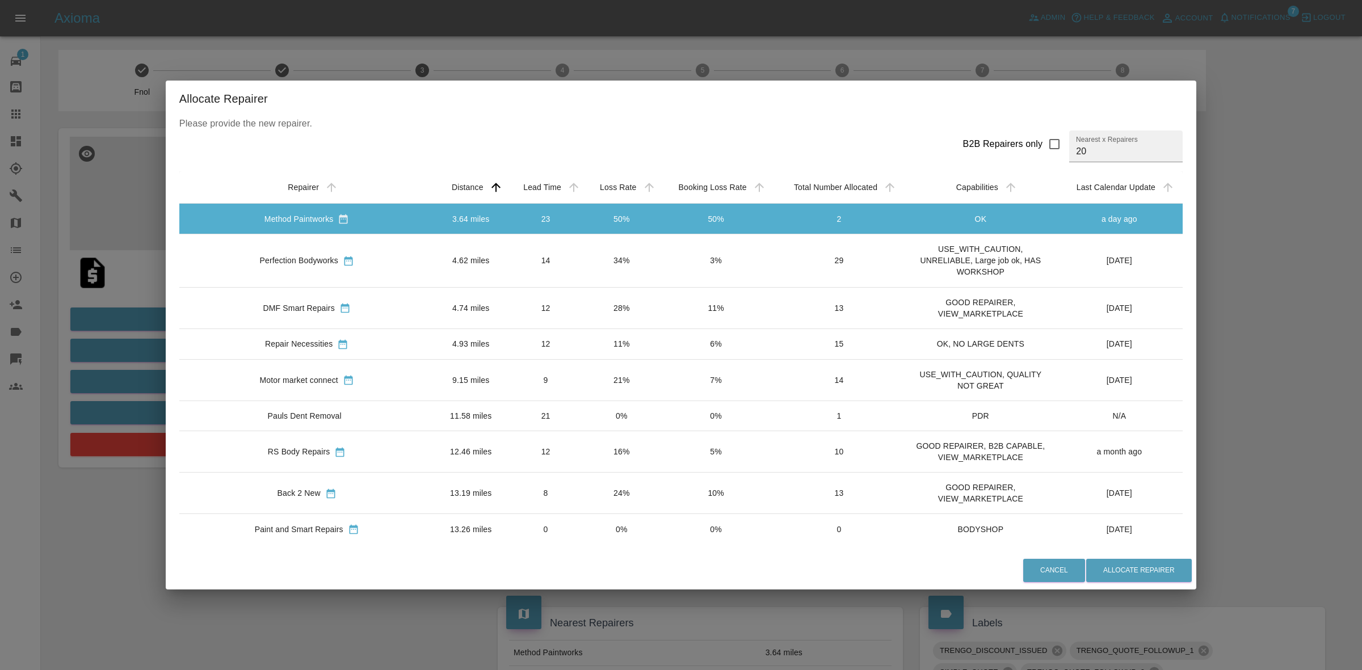
click at [584, 251] on td "34%" at bounding box center [621, 260] width 75 height 53
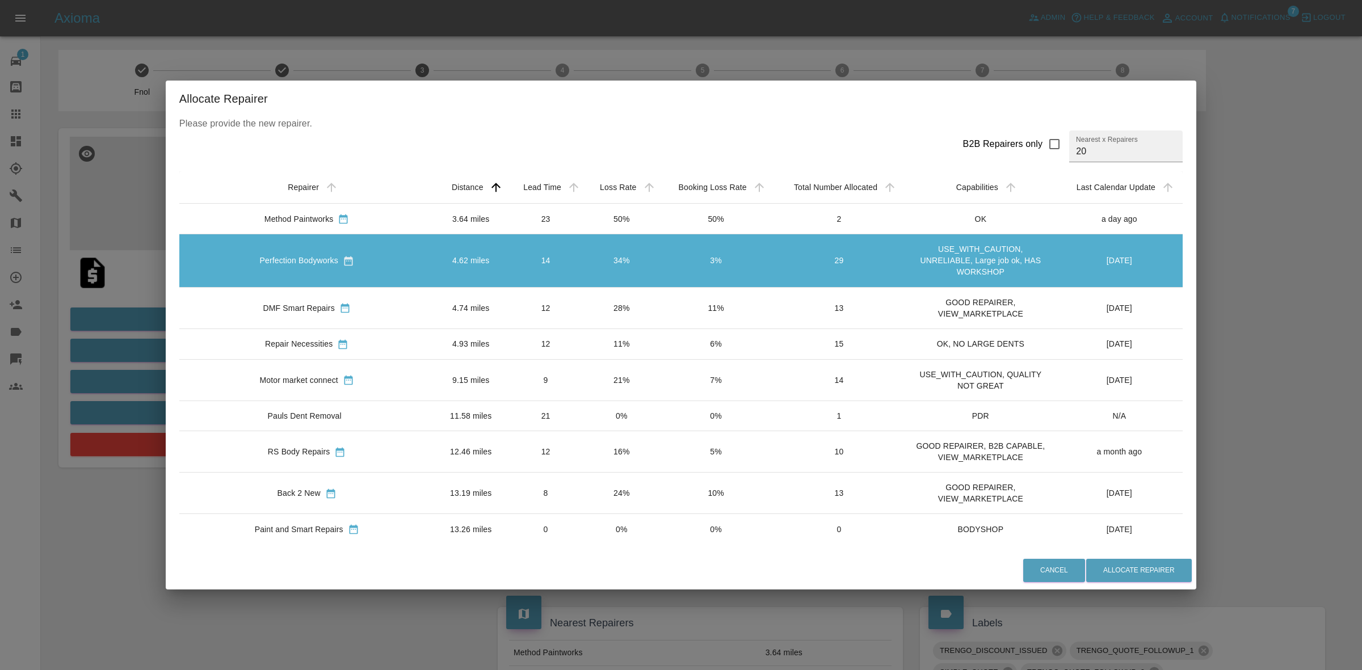
click at [584, 305] on td "28%" at bounding box center [621, 307] width 75 height 41
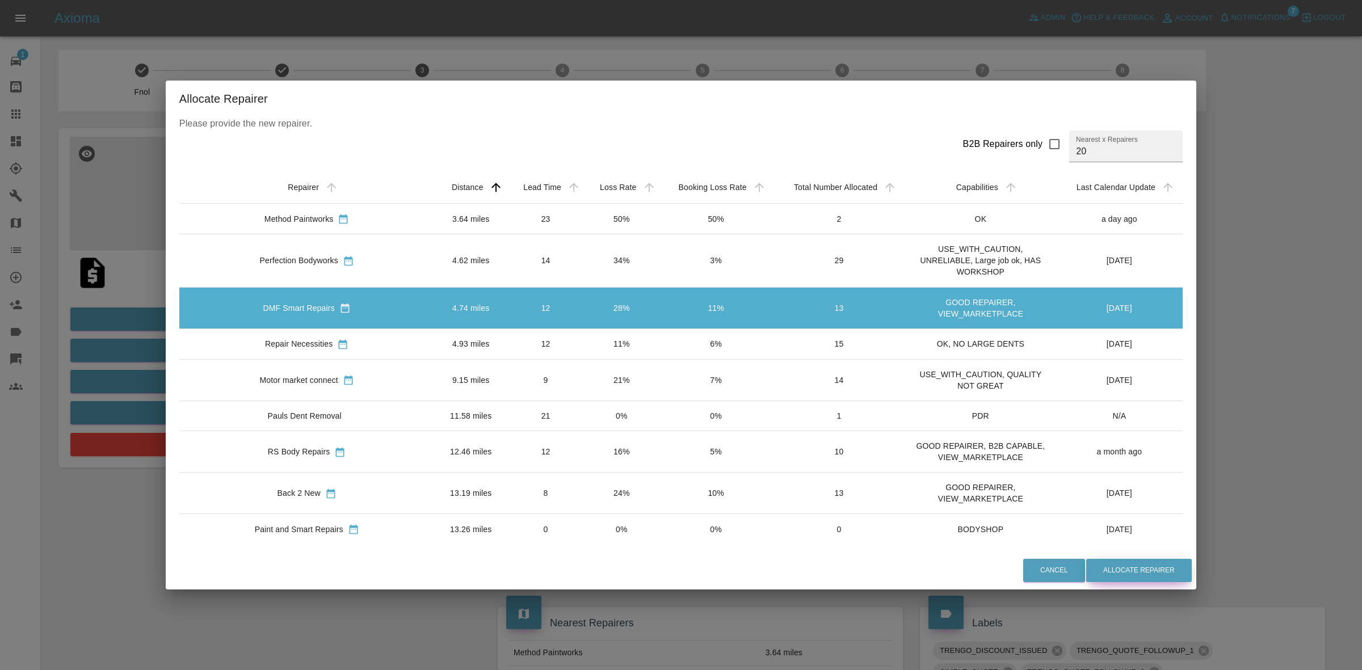
click at [1087, 573] on button "Allocate Repairer" at bounding box center [1140, 570] width 106 height 23
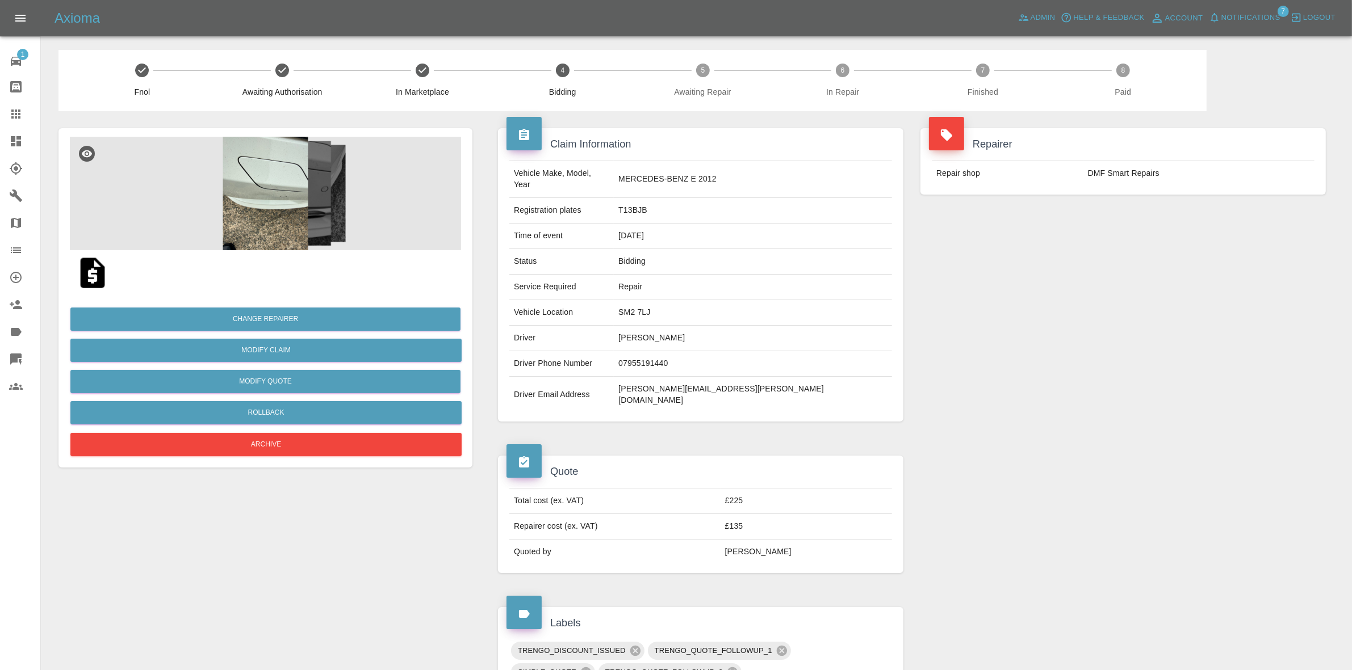
drag, startPoint x: 1331, startPoint y: 154, endPoint x: 858, endPoint y: 98, distance: 476.8
click at [1331, 154] on div "Repairer Repair shop DMF Smart Repairs" at bounding box center [1123, 161] width 422 height 100
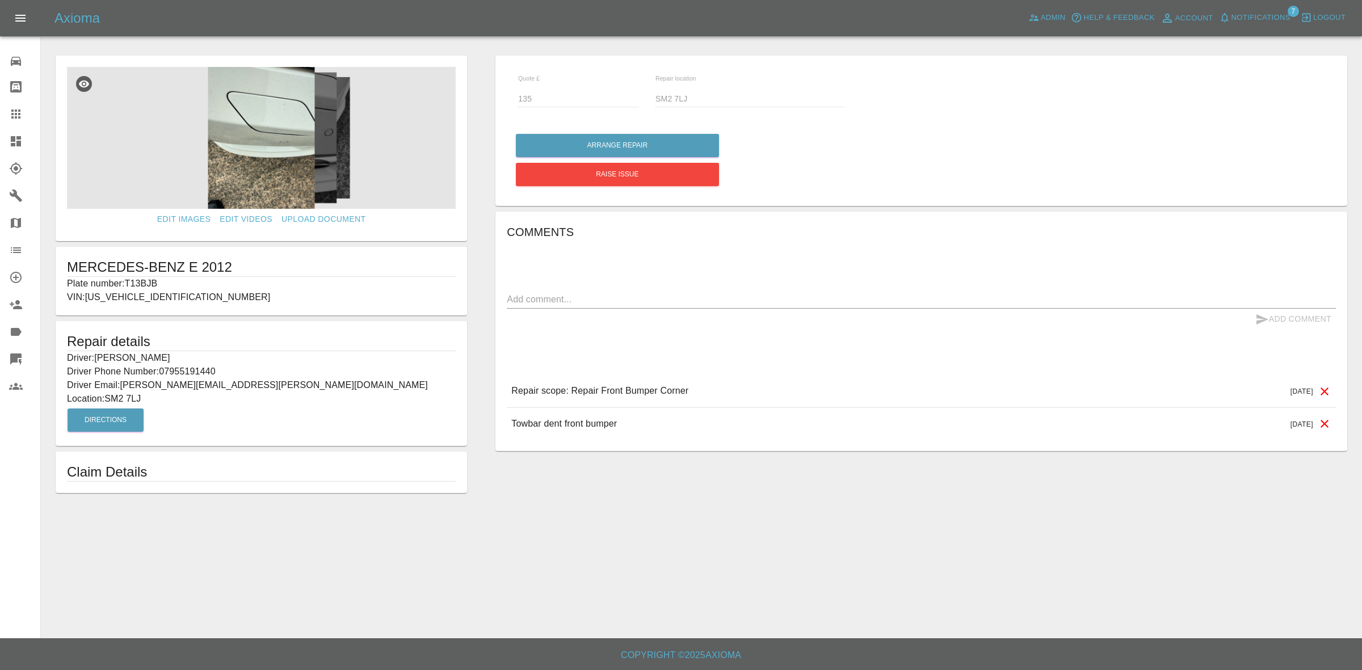
click at [7, 145] on link "Dashboard" at bounding box center [20, 141] width 40 height 27
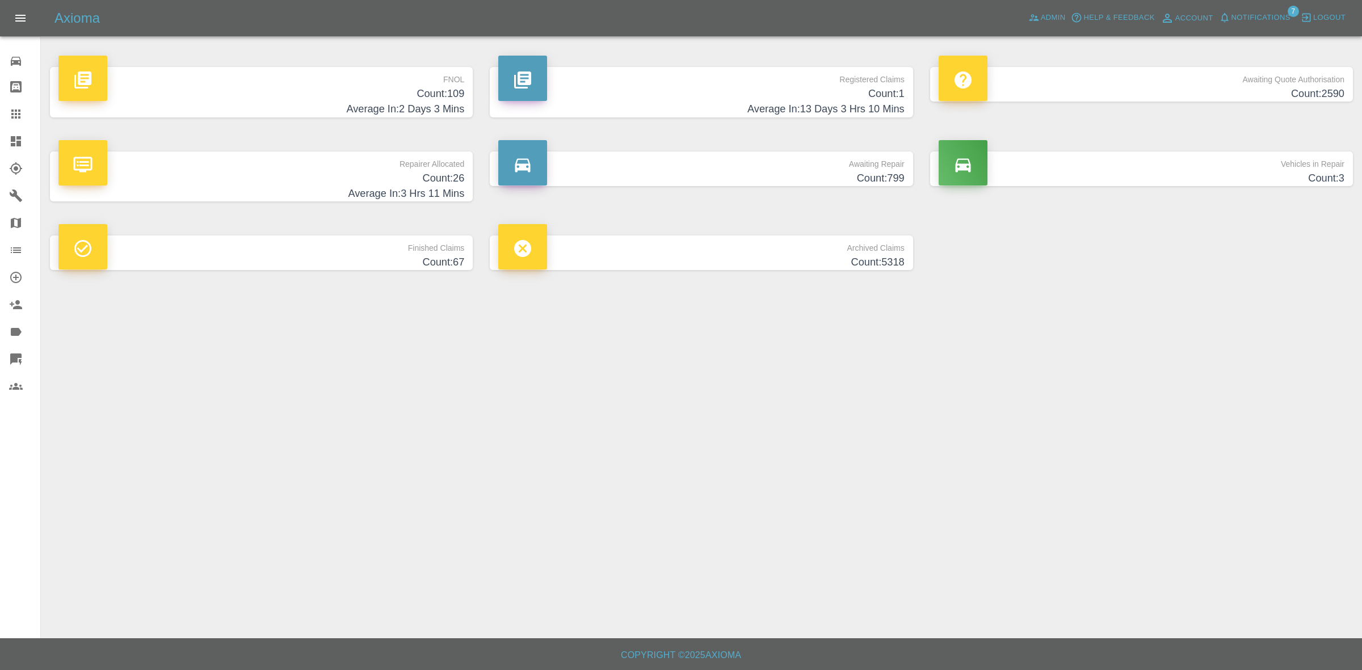
click at [1245, 18] on span "Notifications" at bounding box center [1261, 17] width 59 height 13
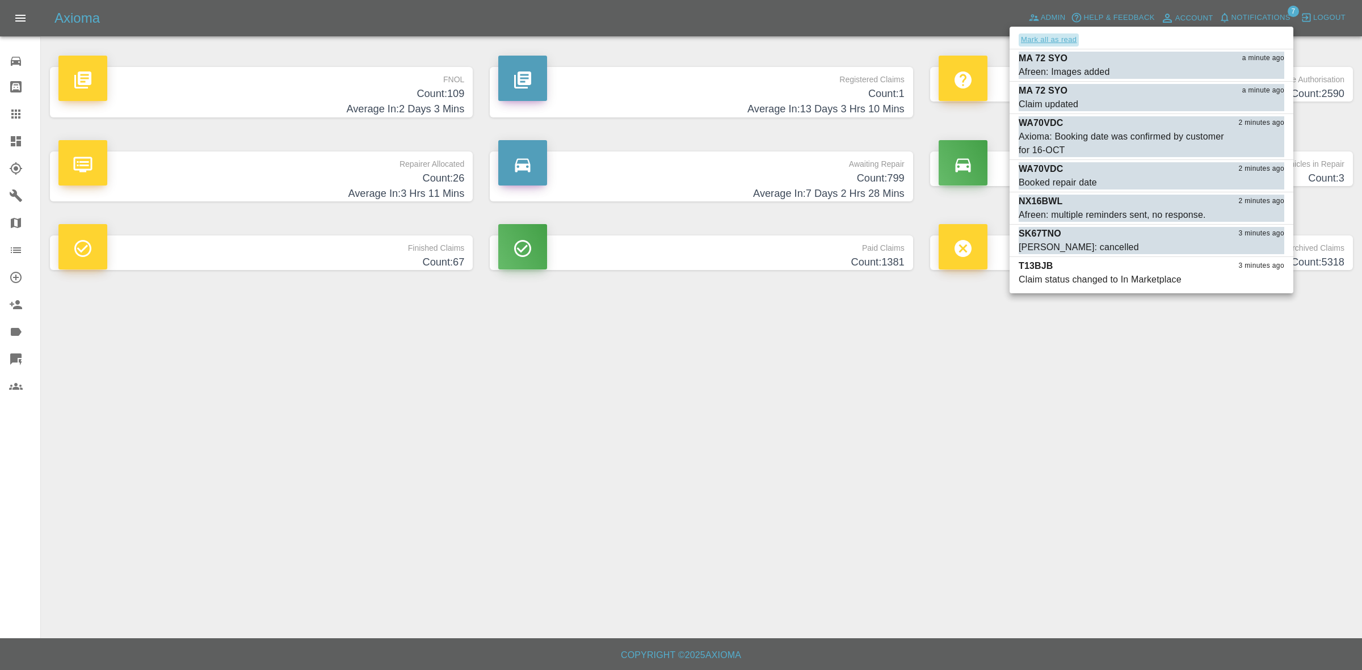
click at [1059, 37] on button "Mark all as read" at bounding box center [1049, 39] width 60 height 13
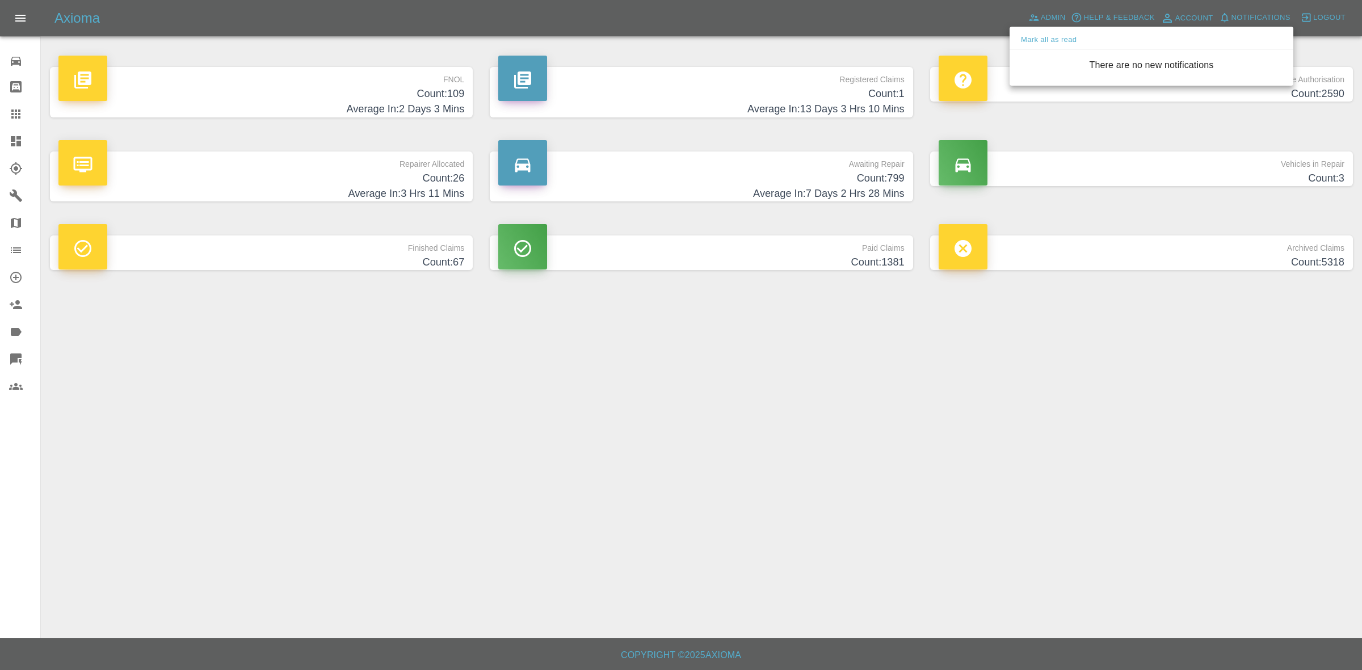
click at [1037, 413] on div at bounding box center [681, 335] width 1362 height 670
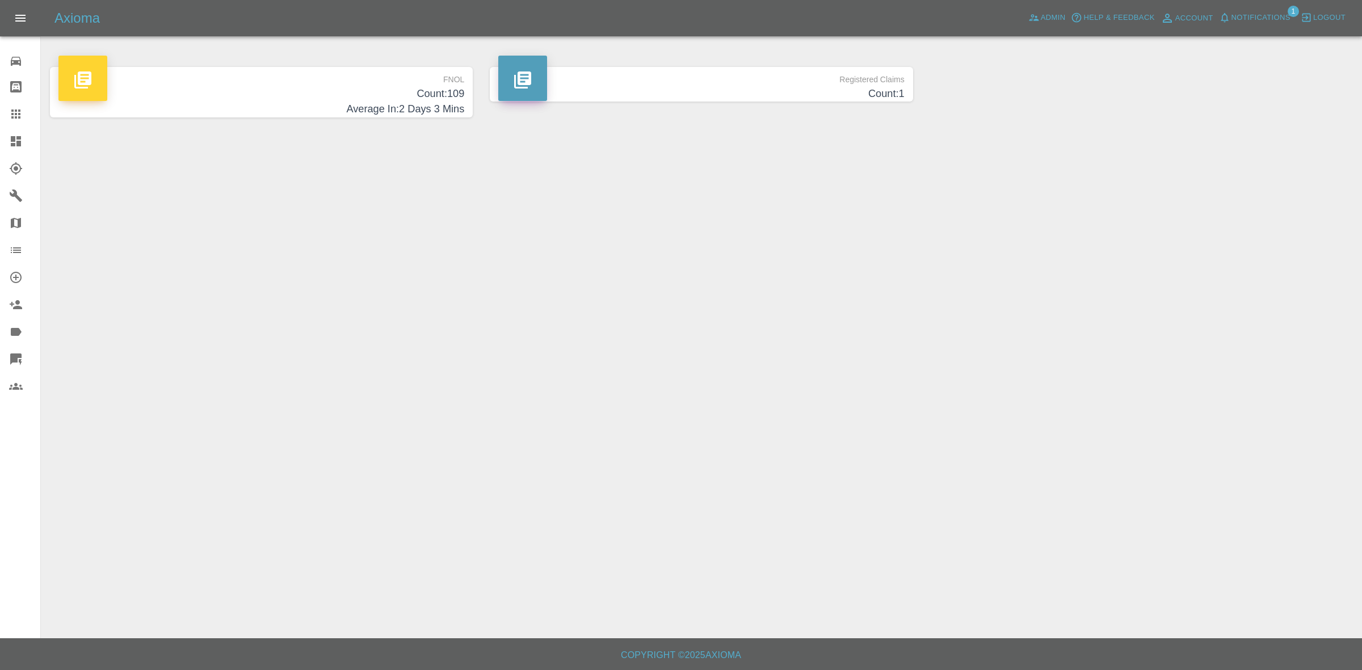
click at [1267, 19] on span "Notifications" at bounding box center [1261, 17] width 59 height 13
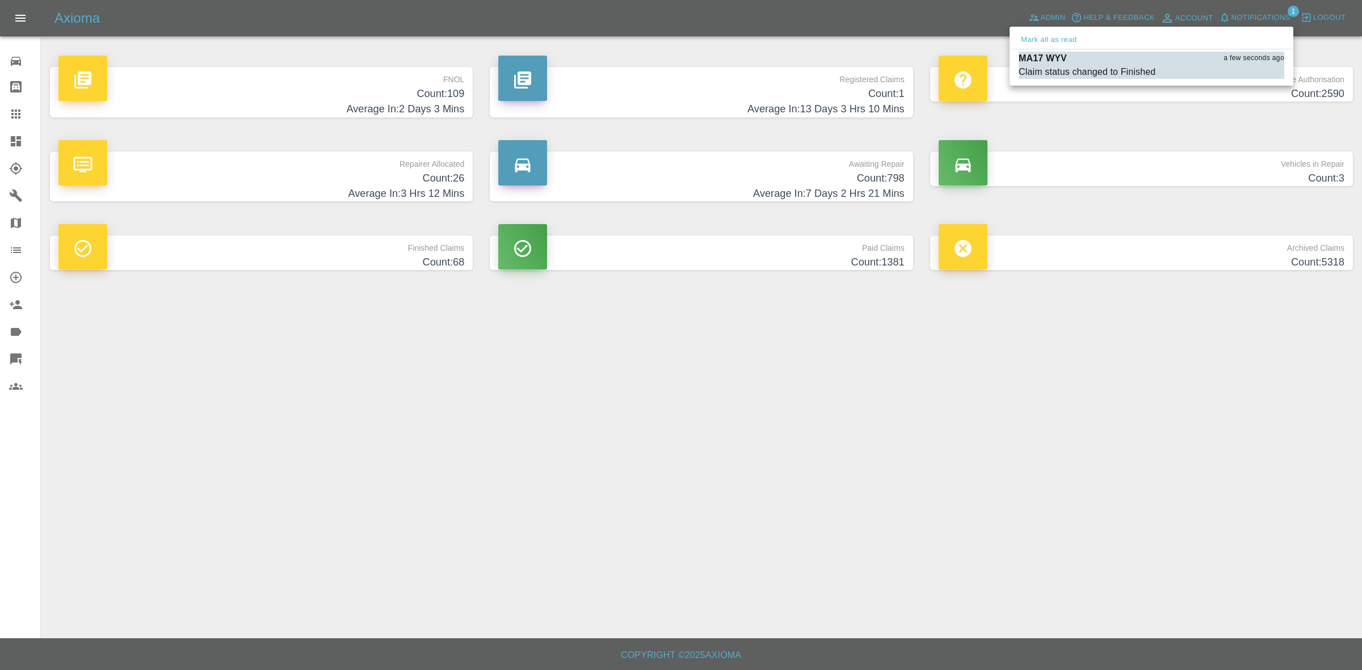
click at [1058, 37] on button "Mark all as read" at bounding box center [1049, 39] width 60 height 13
click at [1271, 477] on div at bounding box center [681, 335] width 1362 height 670
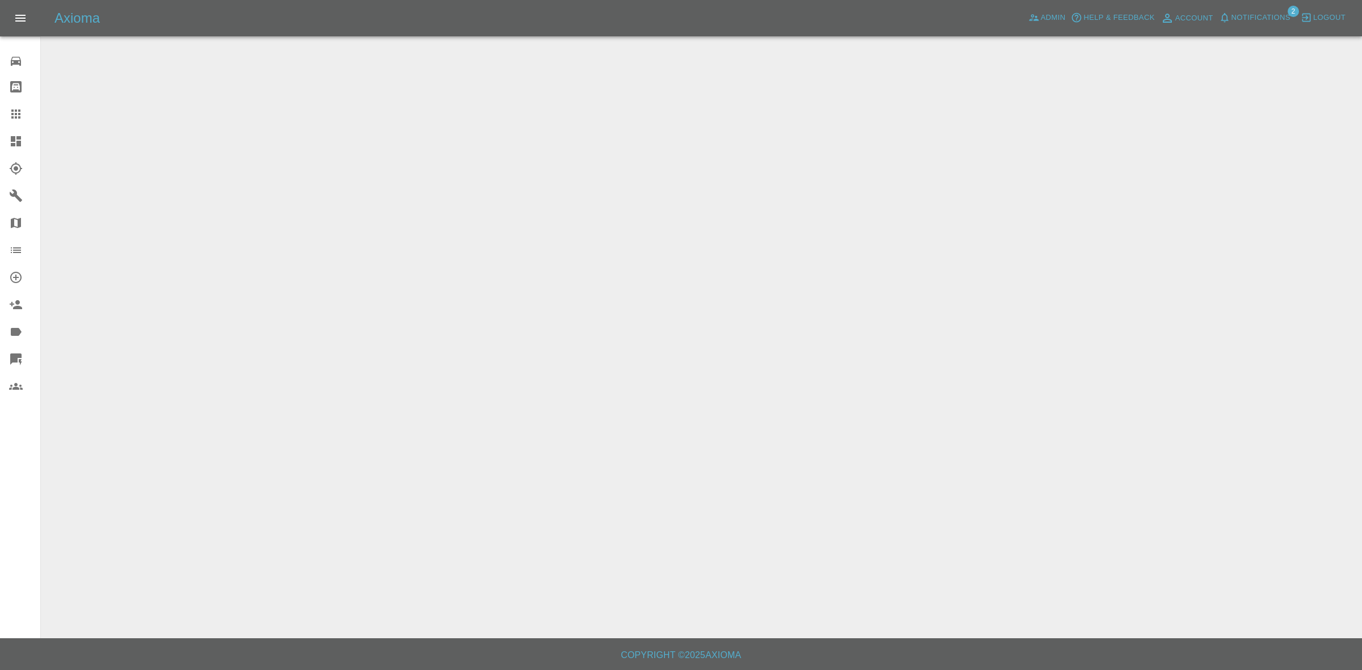
click at [1292, 16] on span "2" at bounding box center [1293, 11] width 11 height 11
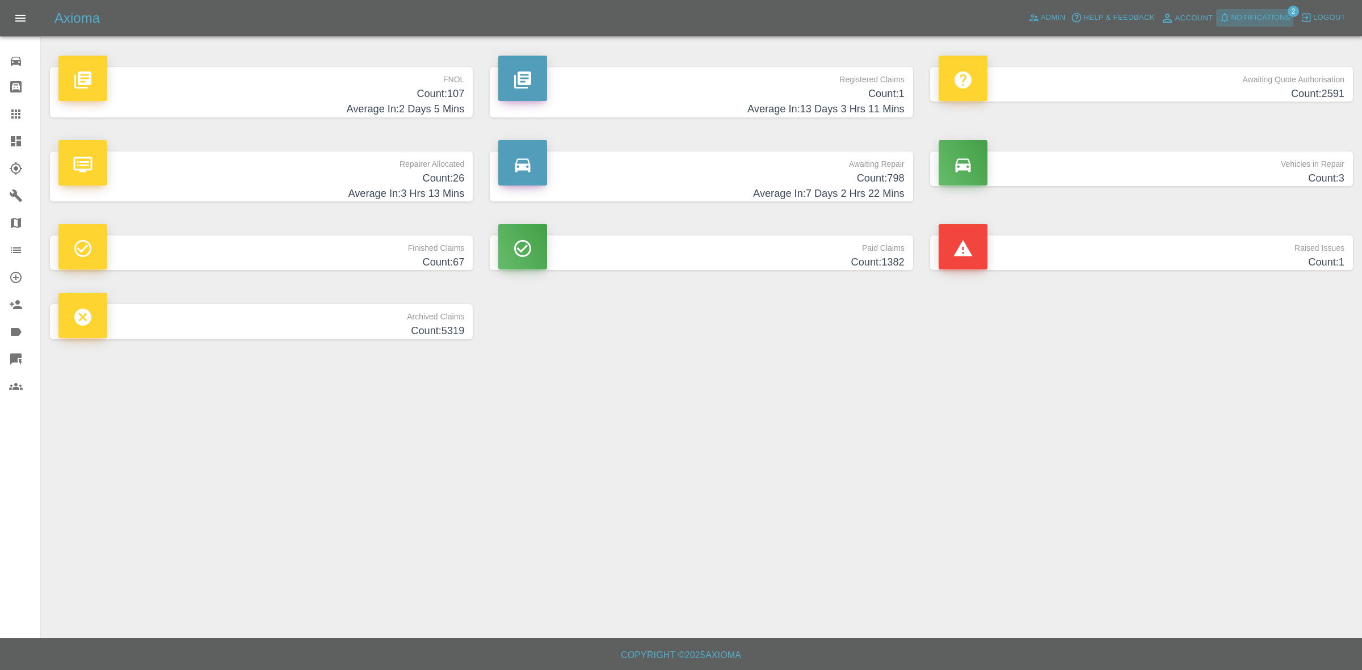
click at [1221, 16] on icon "button" at bounding box center [1224, 17] width 11 height 11
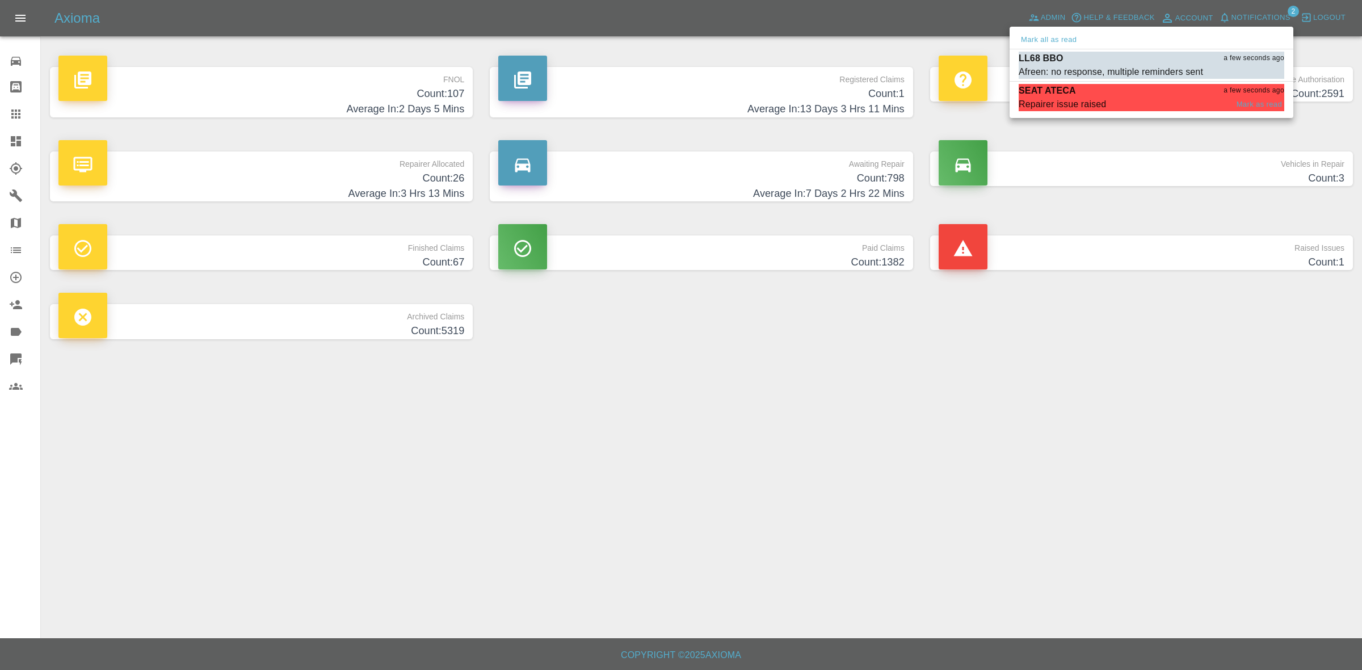
click at [1124, 108] on span "Repairer issue raised" at bounding box center [1123, 105] width 209 height 14
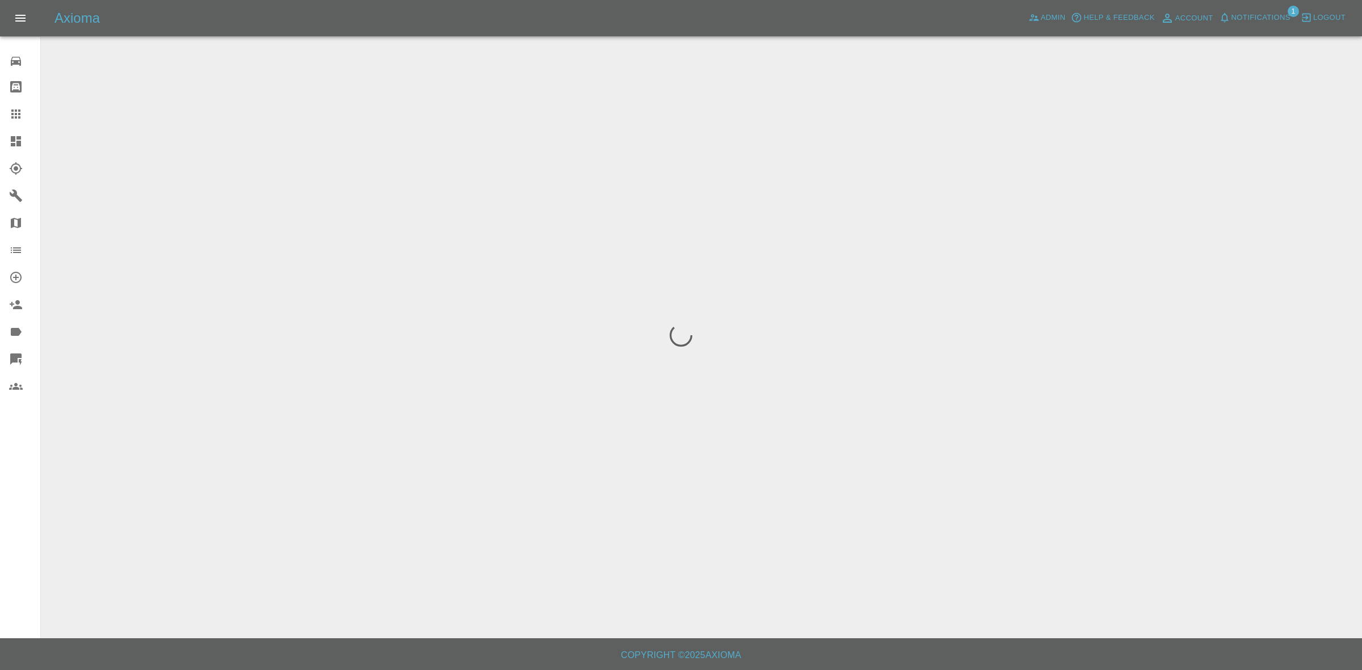
click at [1253, 15] on span "Notifications" at bounding box center [1261, 17] width 59 height 13
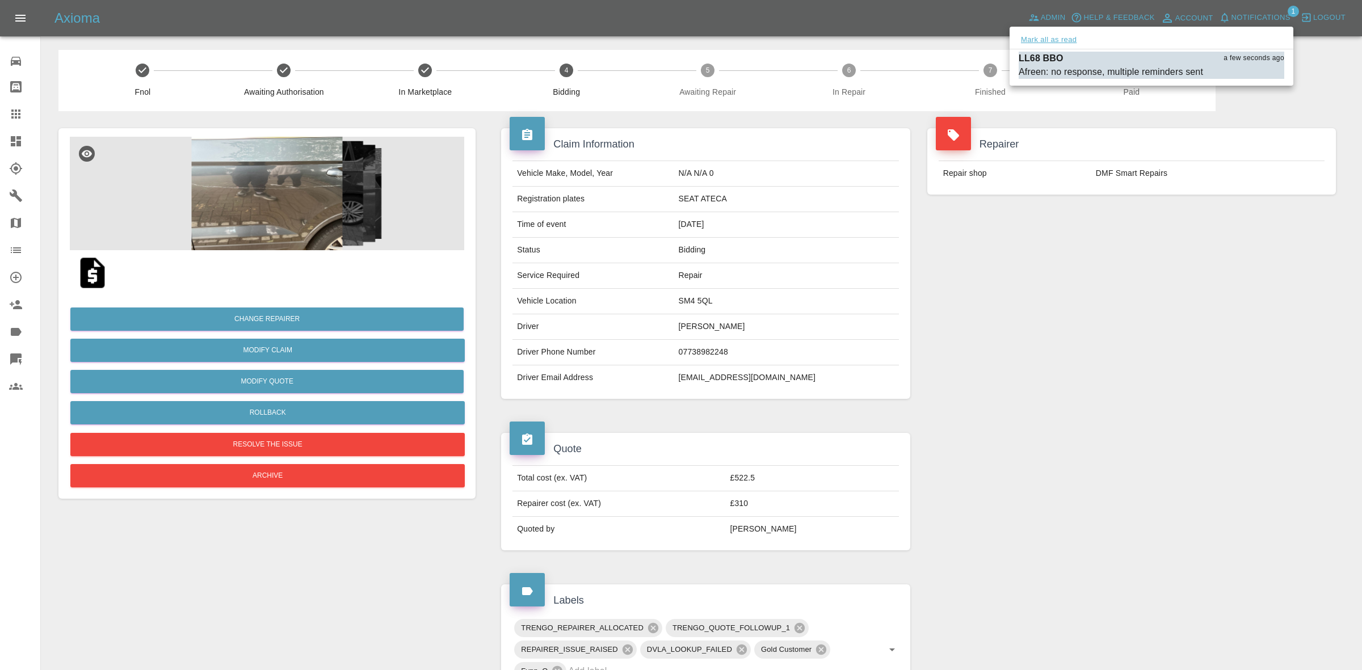
click at [1033, 38] on button "Mark all as read" at bounding box center [1049, 39] width 60 height 13
click at [1101, 153] on div at bounding box center [681, 335] width 1362 height 670
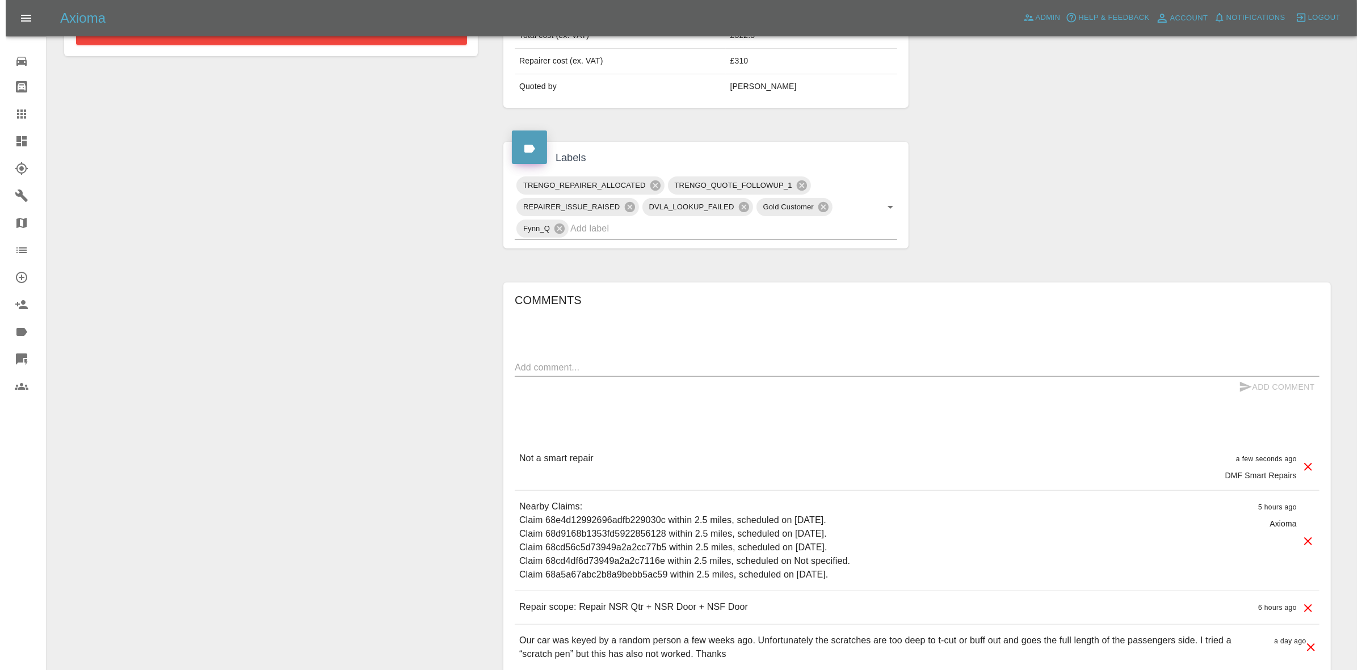
scroll to position [545, 0]
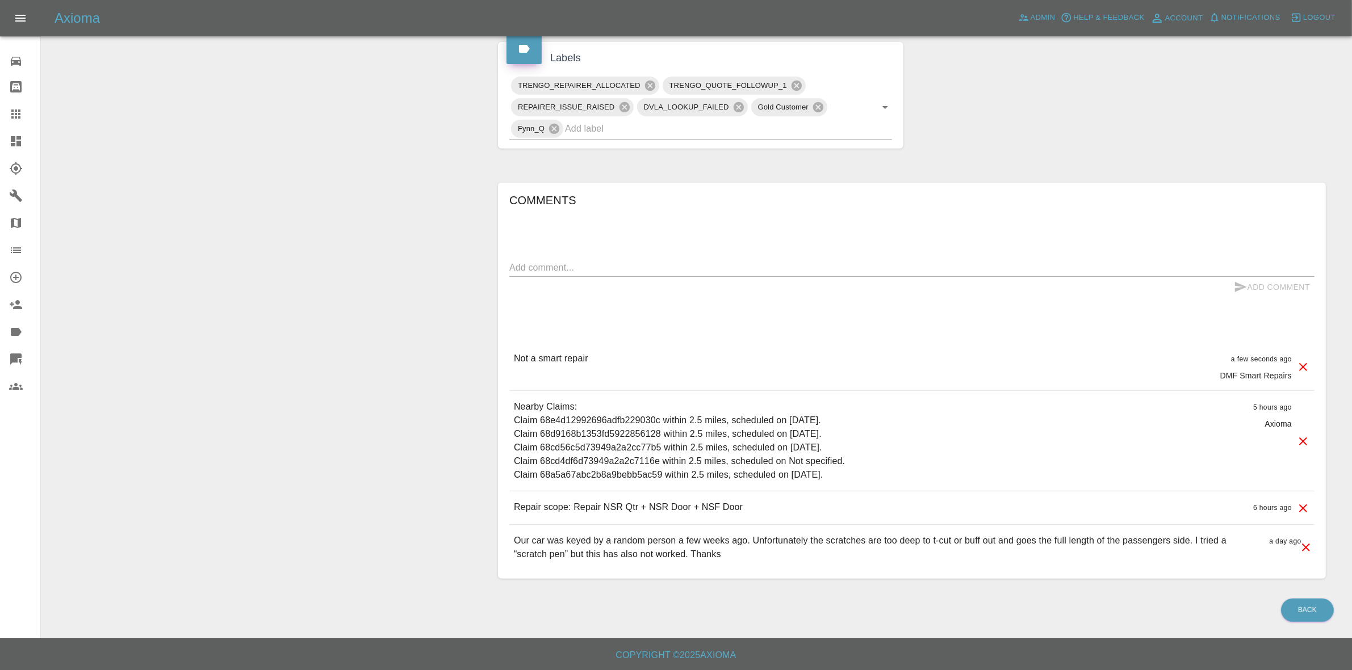
click at [1298, 370] on icon at bounding box center [1303, 367] width 14 height 14
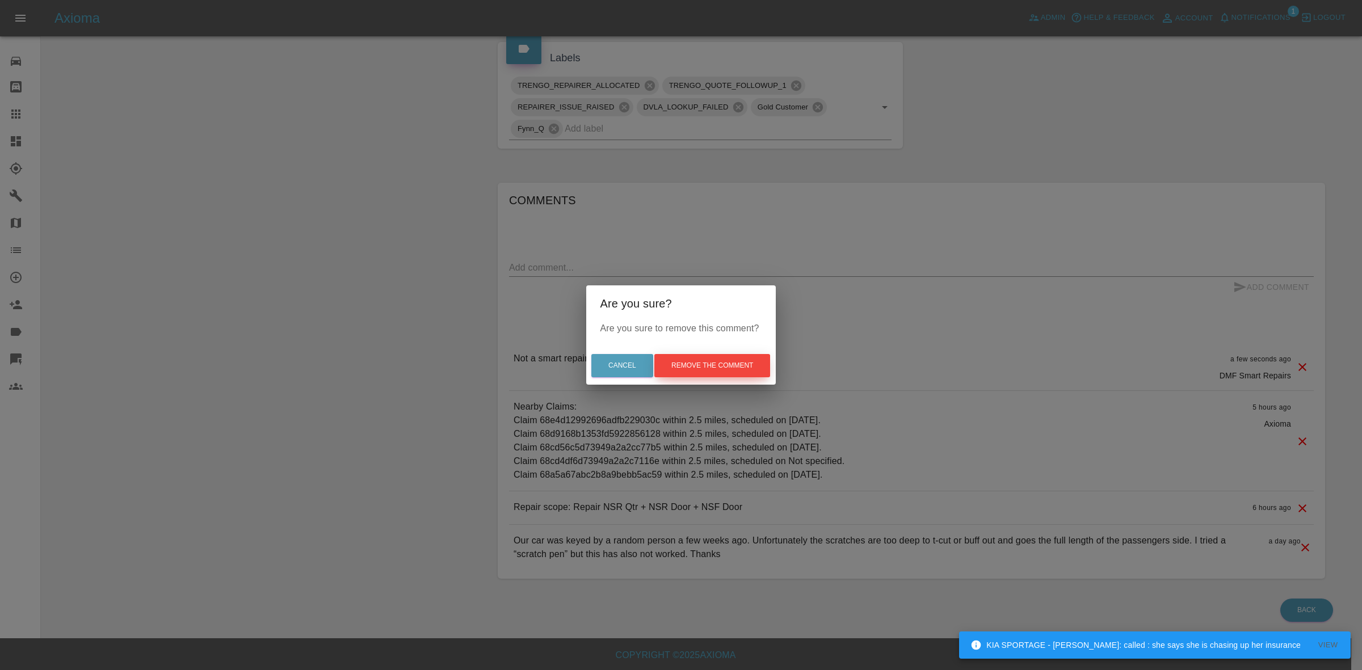
click at [707, 359] on button "Remove the comment" at bounding box center [713, 365] width 116 height 23
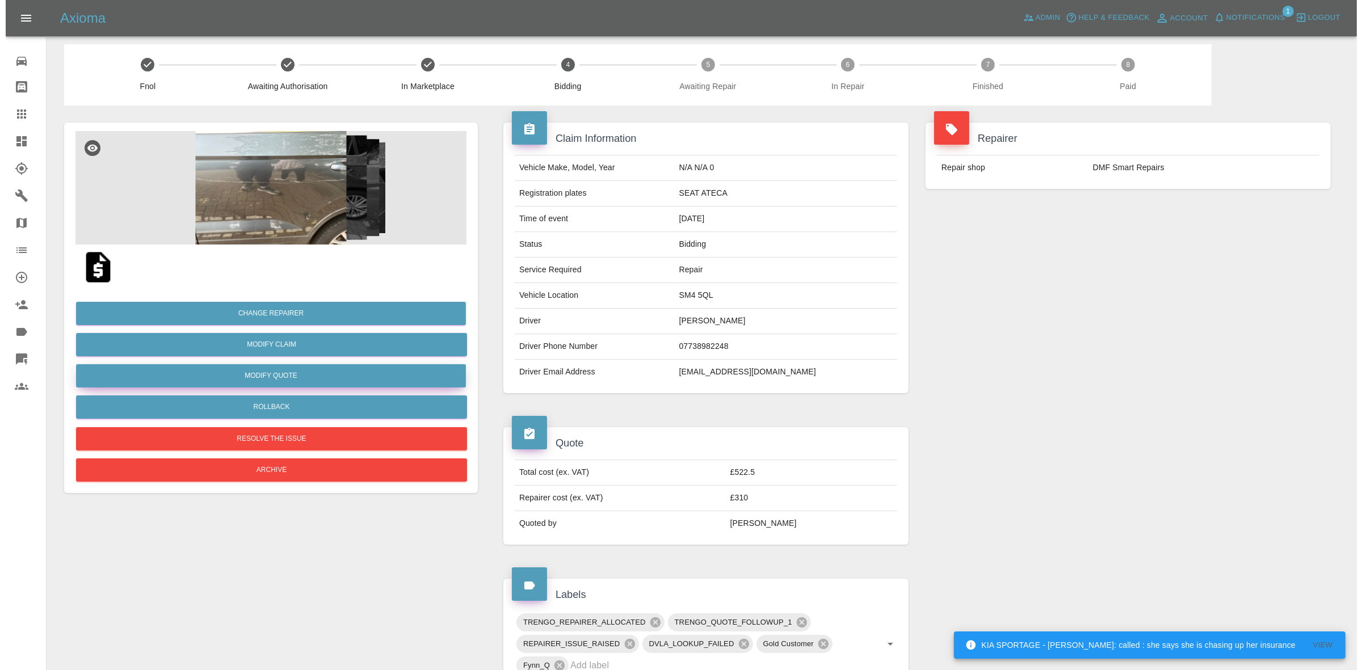
scroll to position [0, 0]
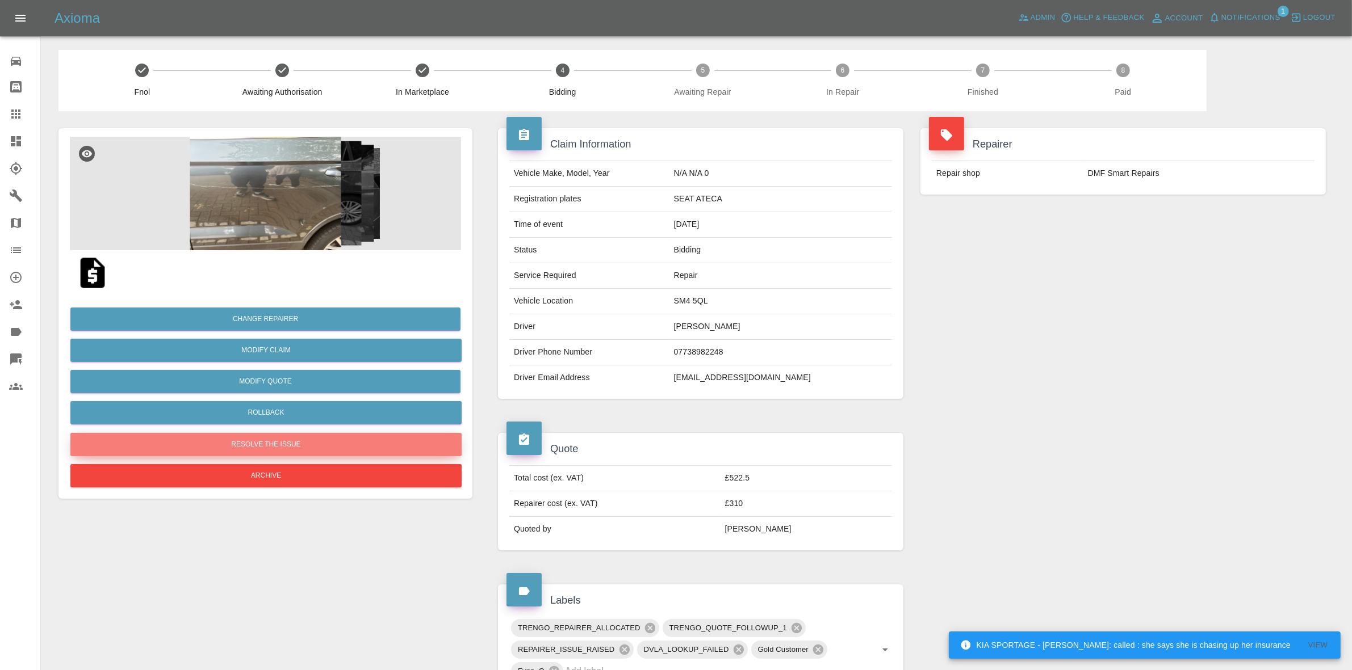
click at [259, 449] on button "Resolve the issue" at bounding box center [265, 444] width 391 height 23
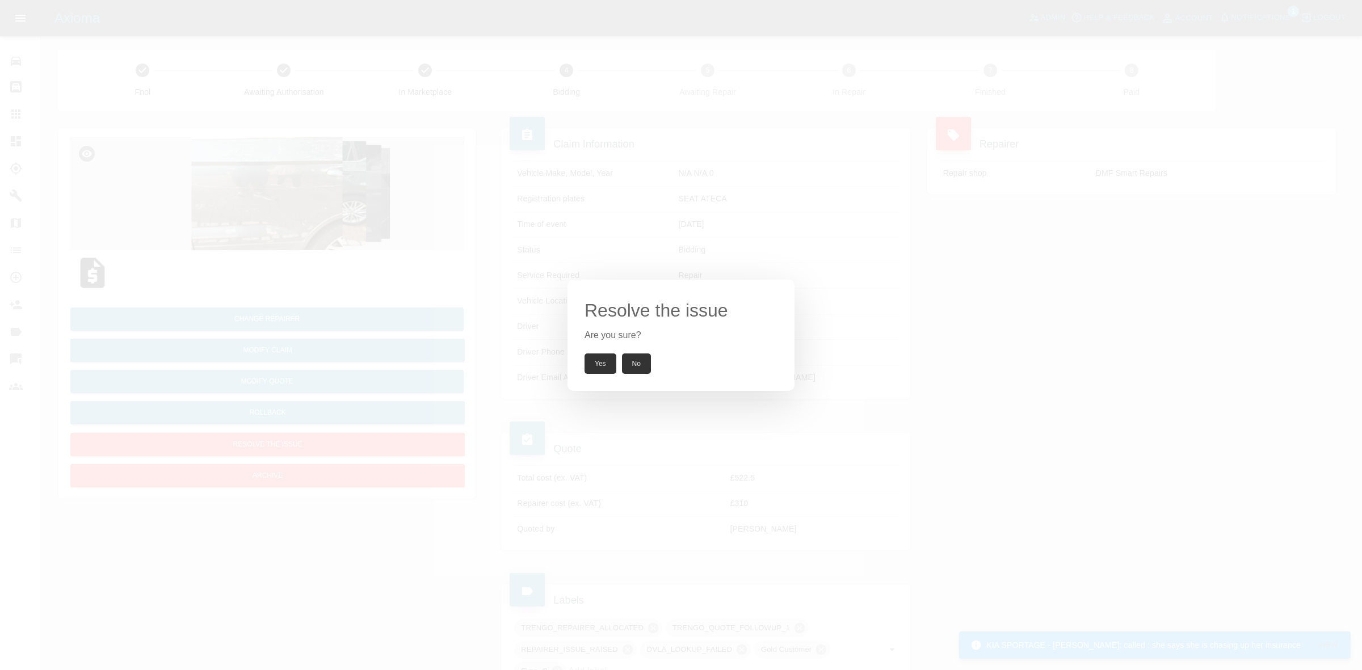
click at [601, 355] on button "Yes" at bounding box center [601, 364] width 32 height 20
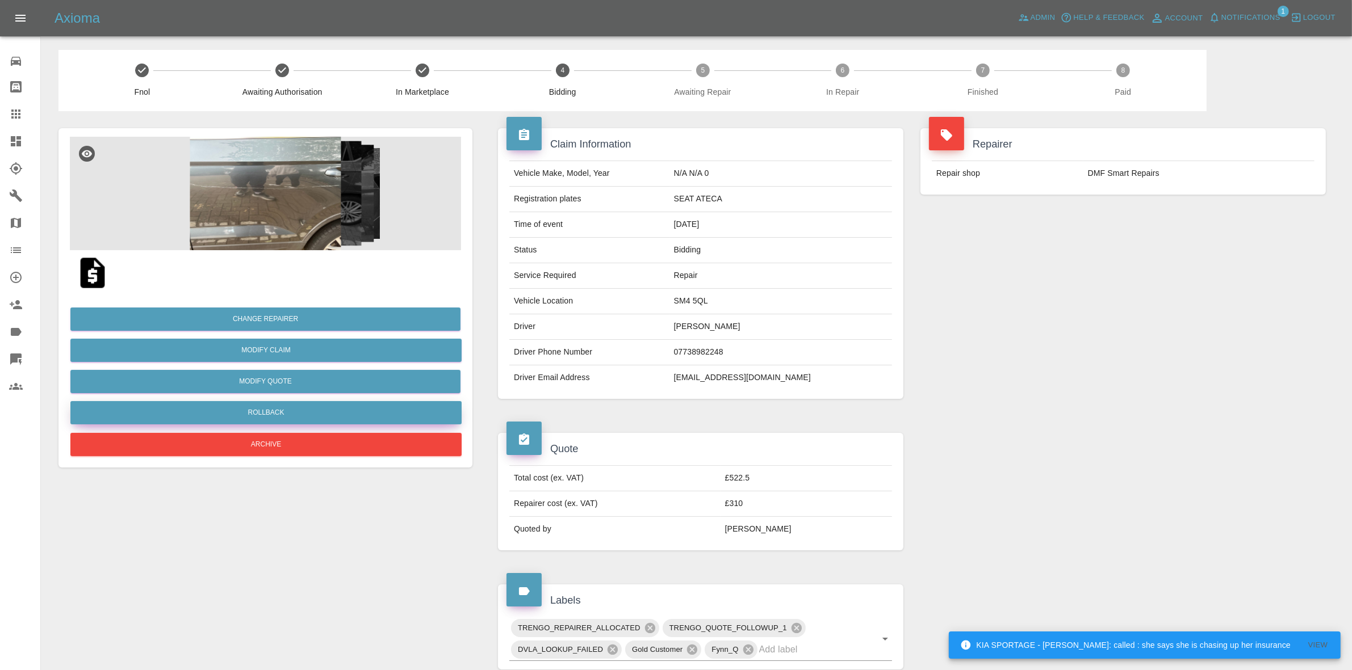
click at [299, 412] on button "Rollback" at bounding box center [265, 412] width 391 height 23
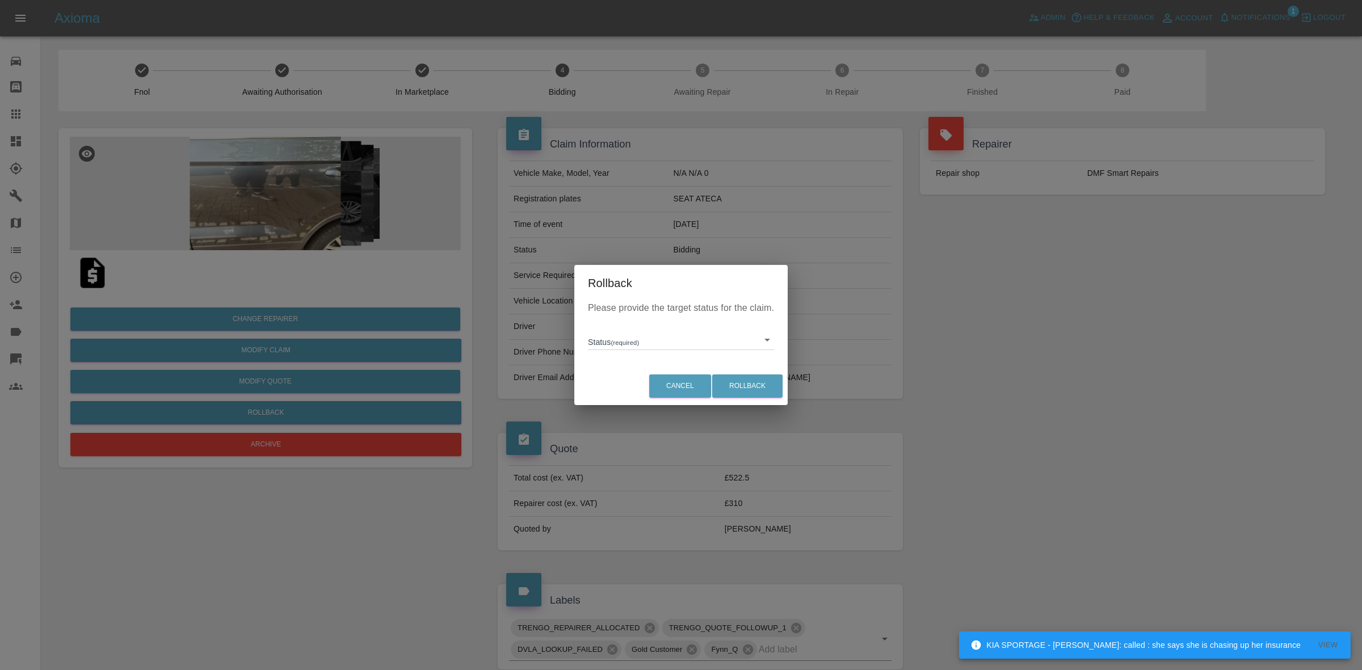
click at [609, 345] on body "KIA SPORTAGE - Castro: called : she says she is chasing up her insurance View A…" at bounding box center [681, 571] width 1362 height 1143
click at [645, 386] on li "In Marketplace" at bounding box center [681, 392] width 181 height 26
type input "in-marketplace"
click at [756, 387] on button "Rollback" at bounding box center [747, 386] width 70 height 23
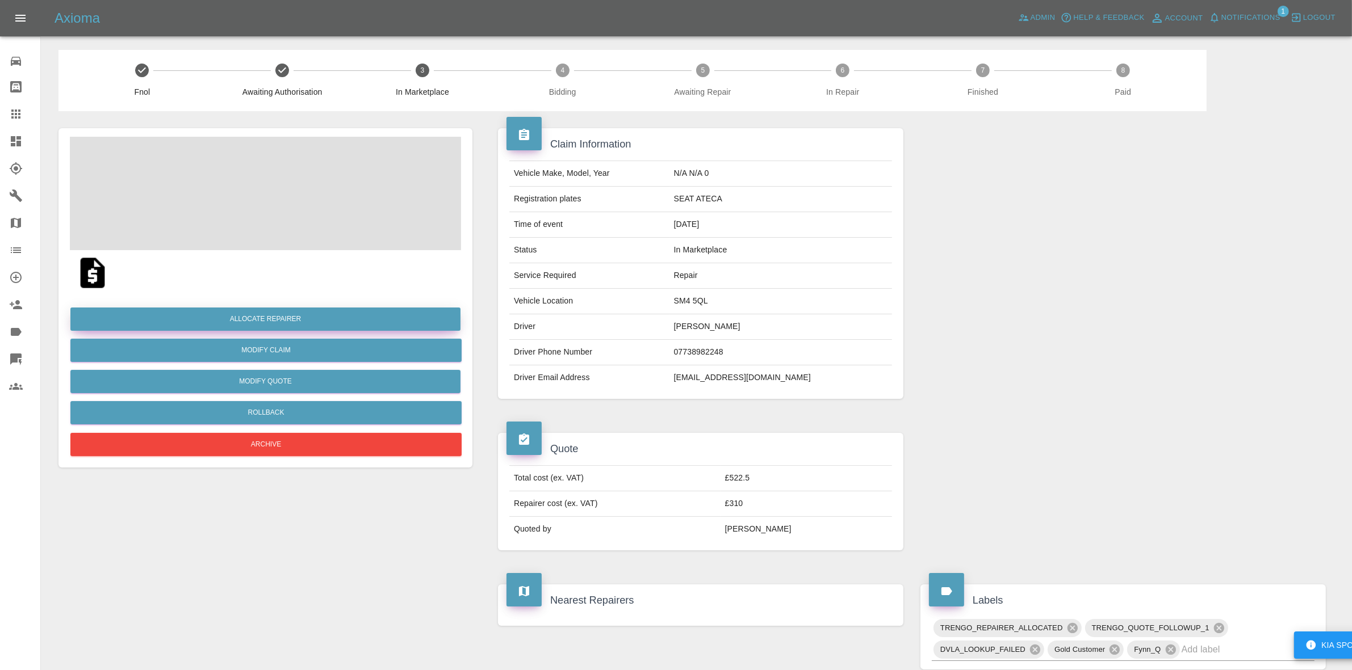
click at [272, 316] on button "Allocate Repairer" at bounding box center [265, 319] width 390 height 23
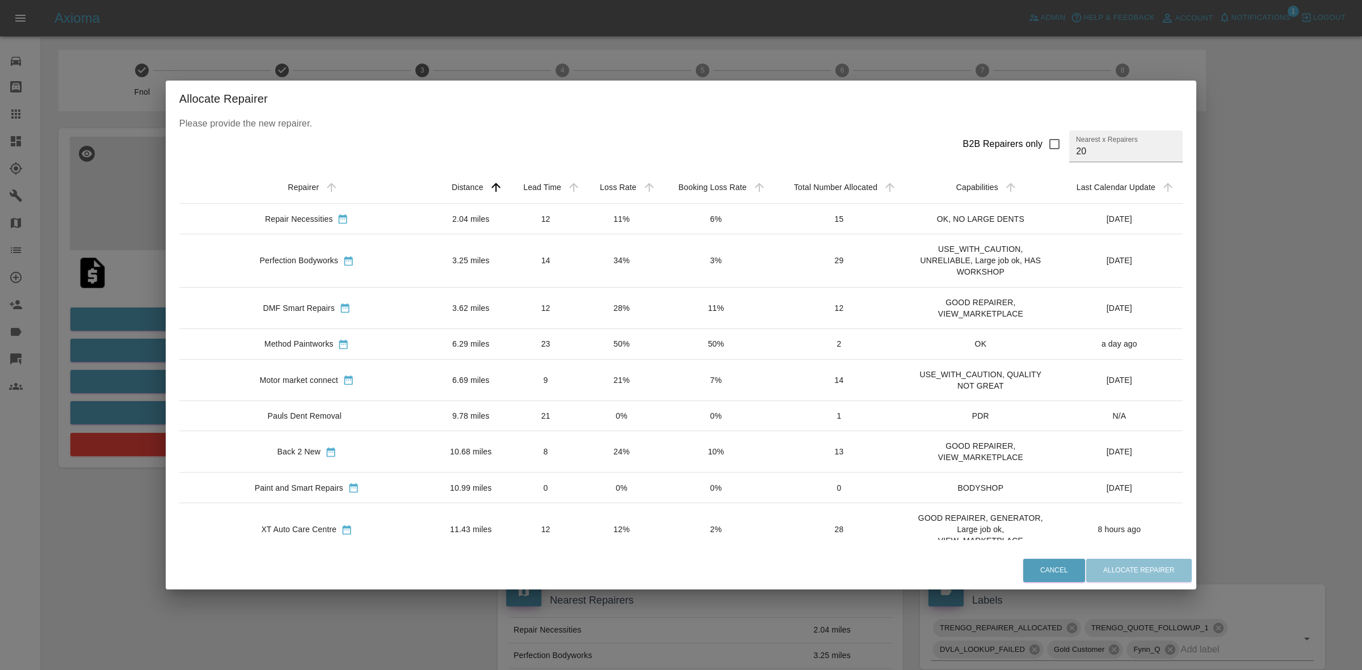
click at [599, 223] on td "11%" at bounding box center [621, 219] width 75 height 31
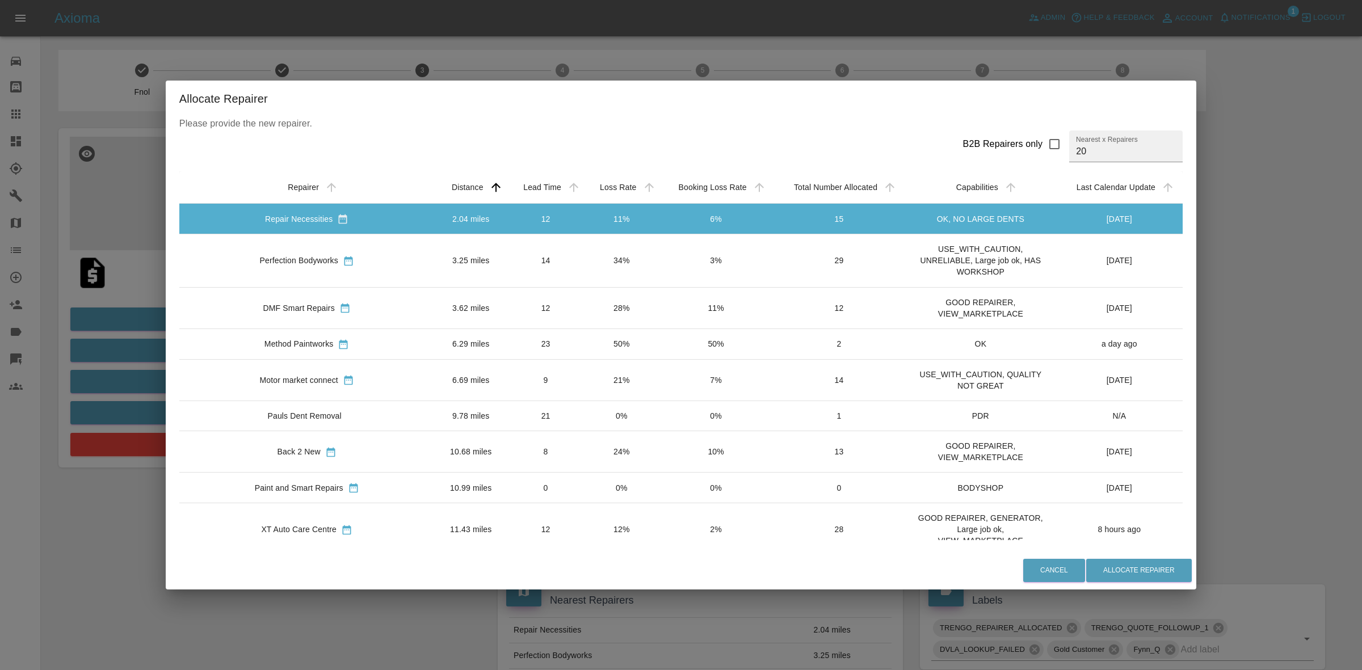
click at [584, 262] on td "34%" at bounding box center [621, 260] width 75 height 53
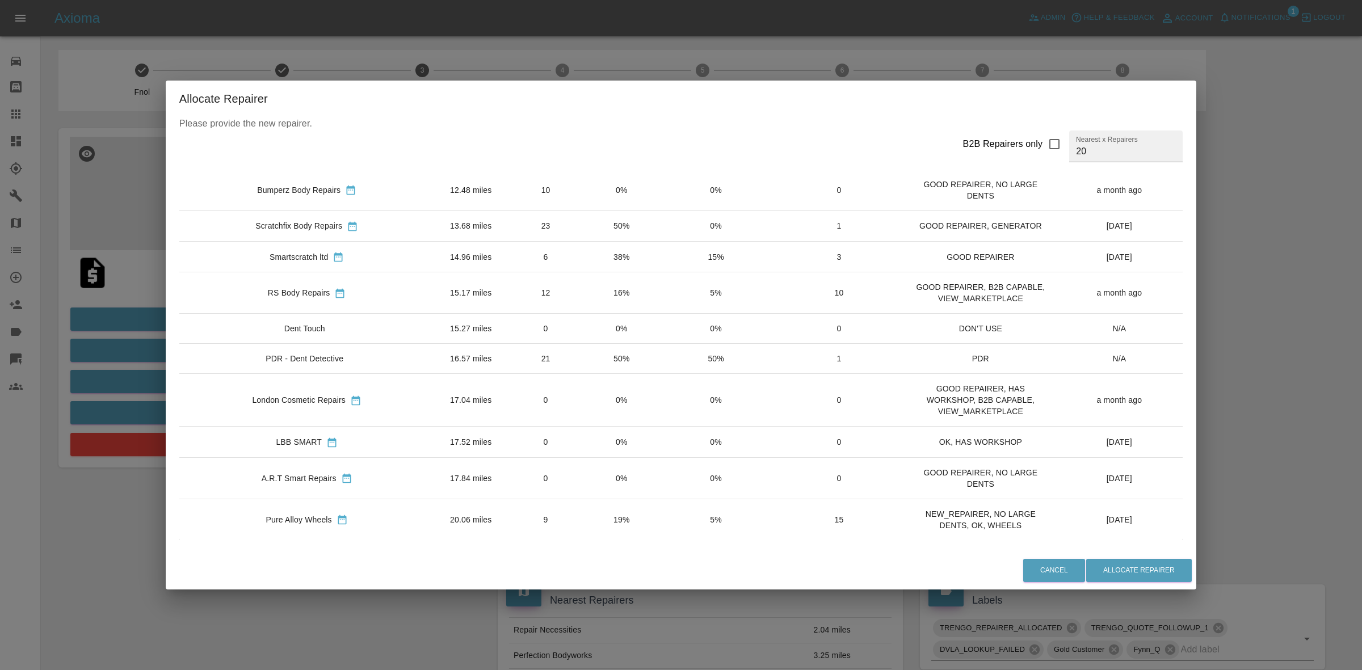
scroll to position [443, 0]
click at [182, 301] on div "Allocate Repairer Please provide the new repairer. B2B Repairers only Nearest x…" at bounding box center [681, 335] width 1362 height 670
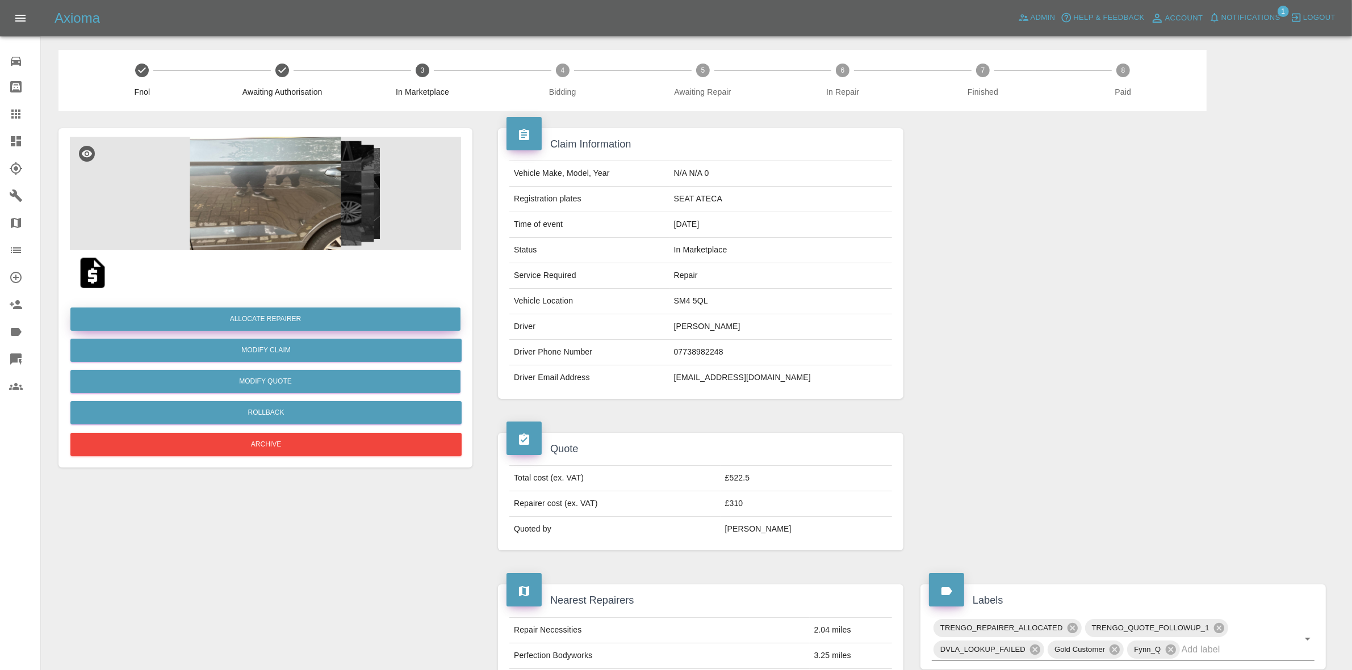
click at [284, 316] on button "Allocate Repairer" at bounding box center [265, 319] width 390 height 23
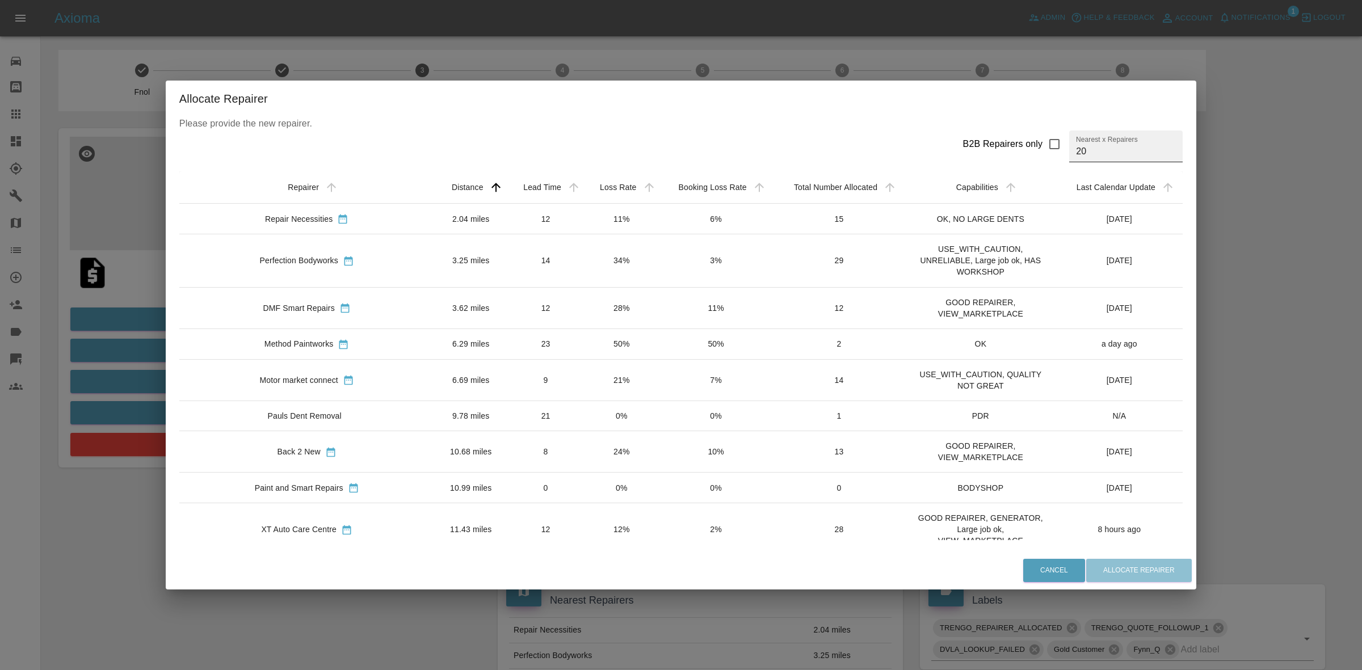
click at [1070, 155] on input "20" at bounding box center [1127, 147] width 114 height 32
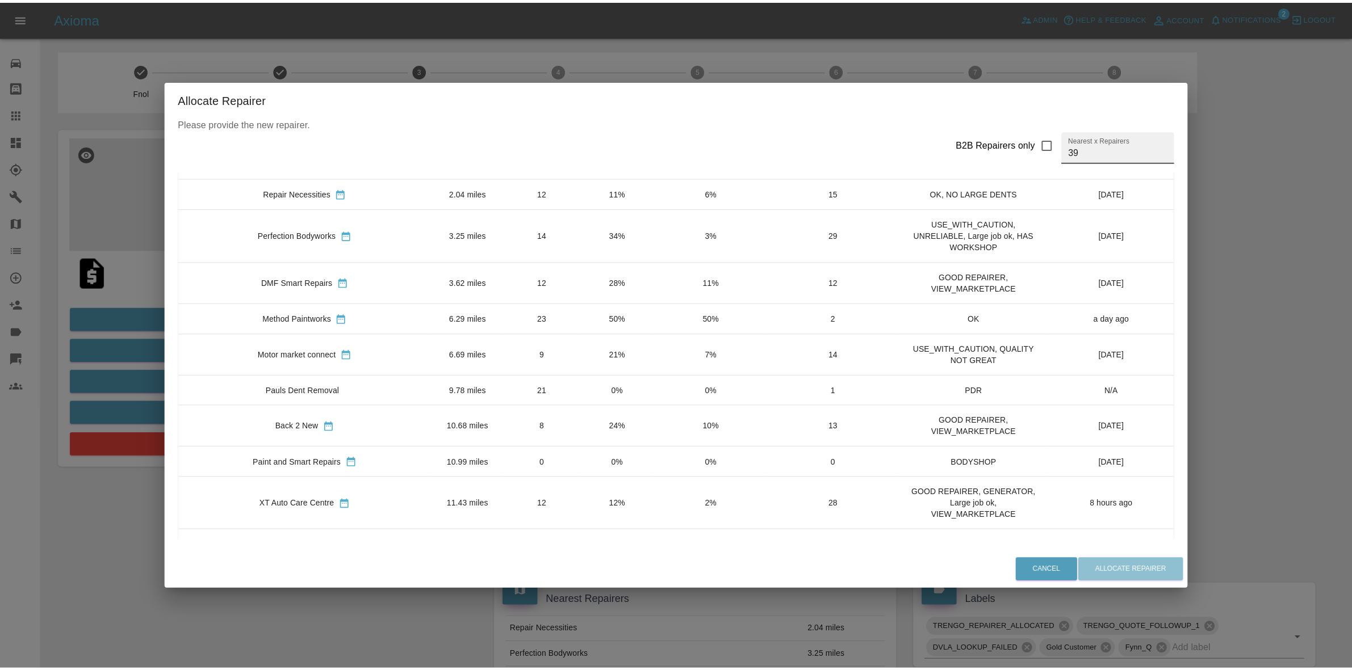
scroll to position [0, 0]
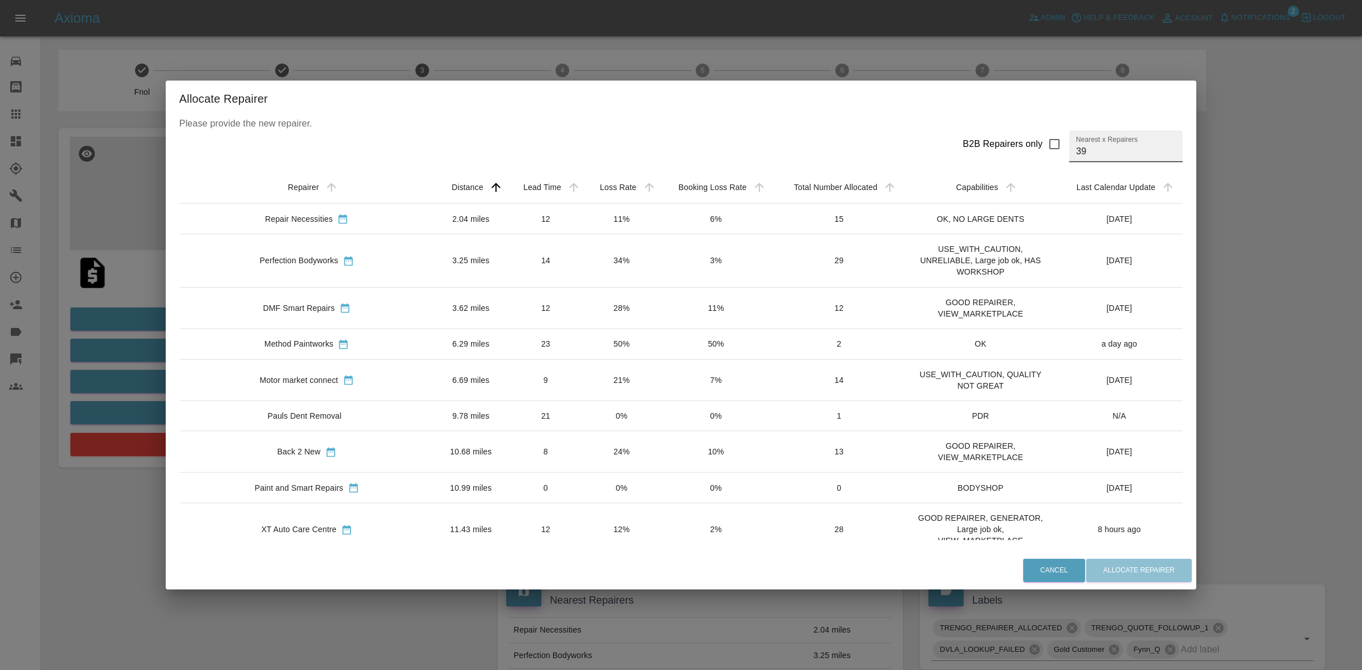
type input "39"
click at [584, 385] on td "21%" at bounding box center [621, 379] width 75 height 41
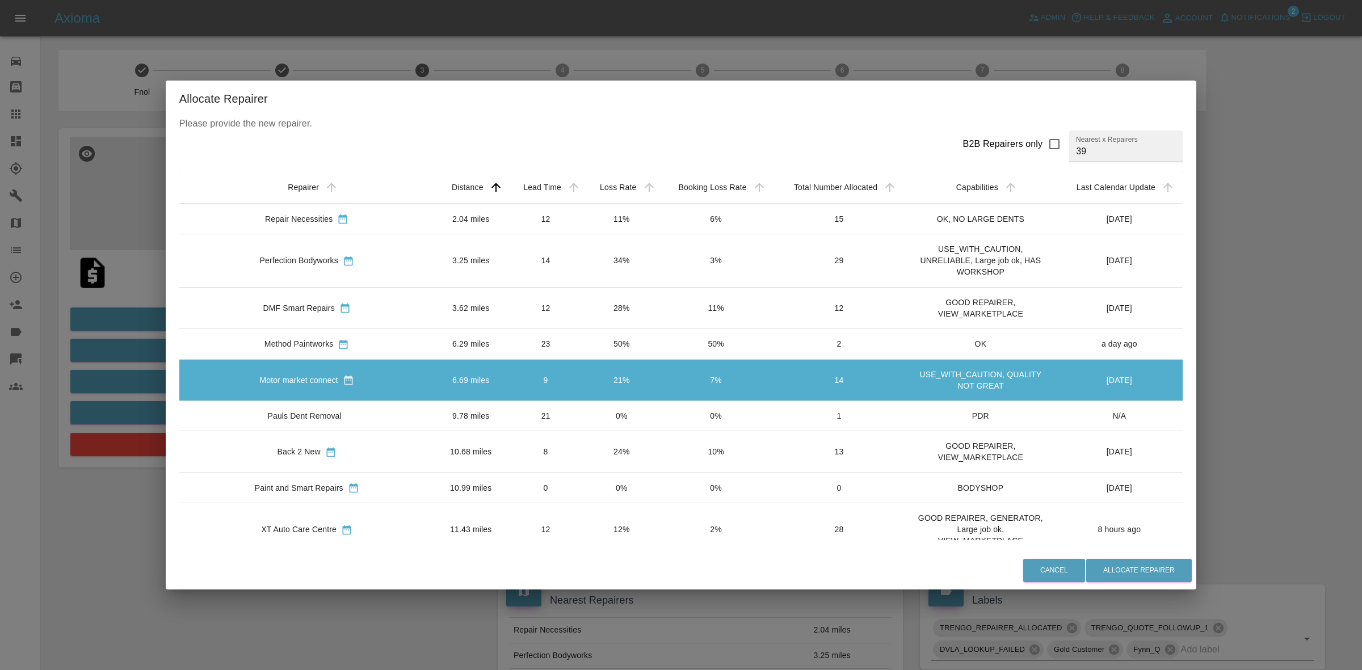
click at [584, 339] on td "50%" at bounding box center [621, 344] width 75 height 31
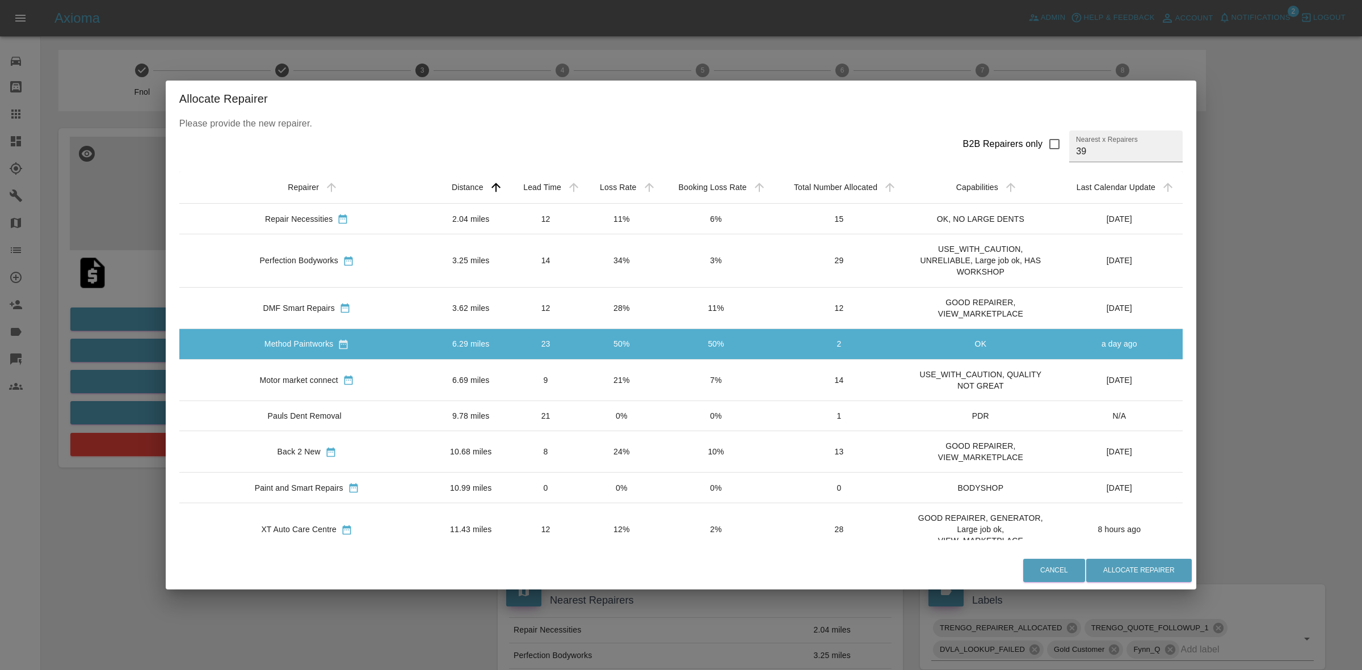
click at [584, 322] on td "28%" at bounding box center [621, 307] width 75 height 41
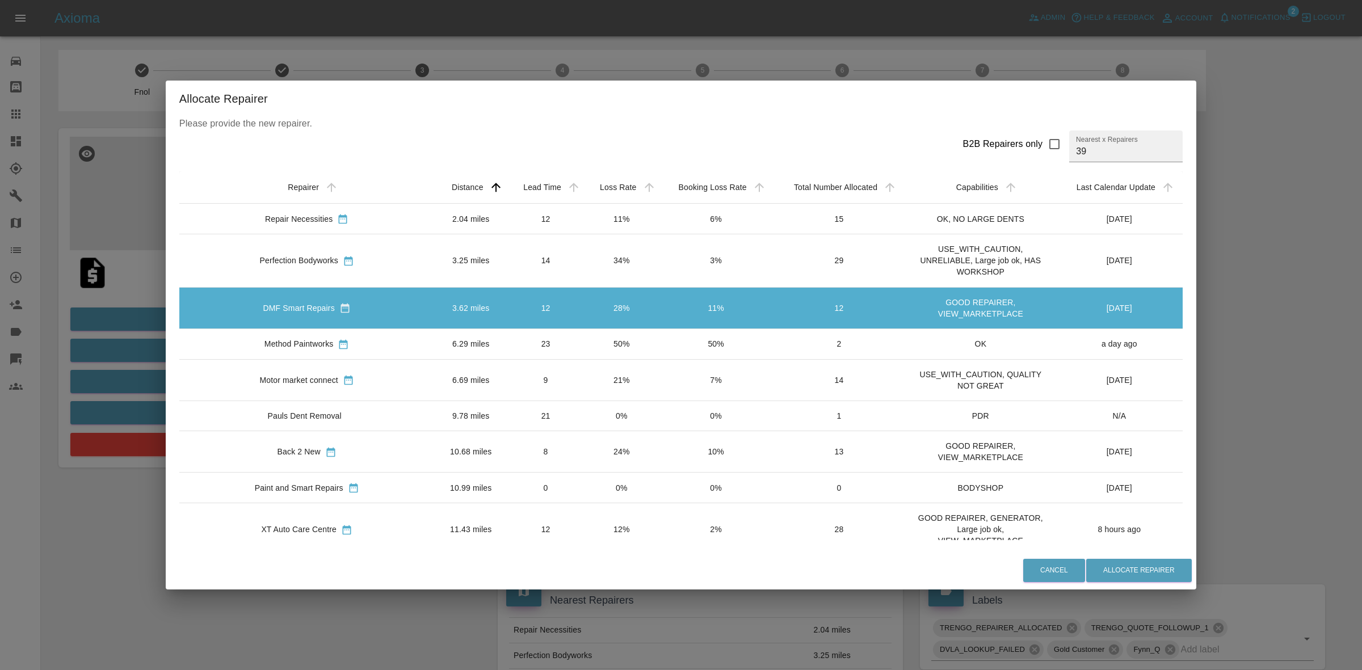
click at [584, 257] on td "34%" at bounding box center [621, 260] width 75 height 53
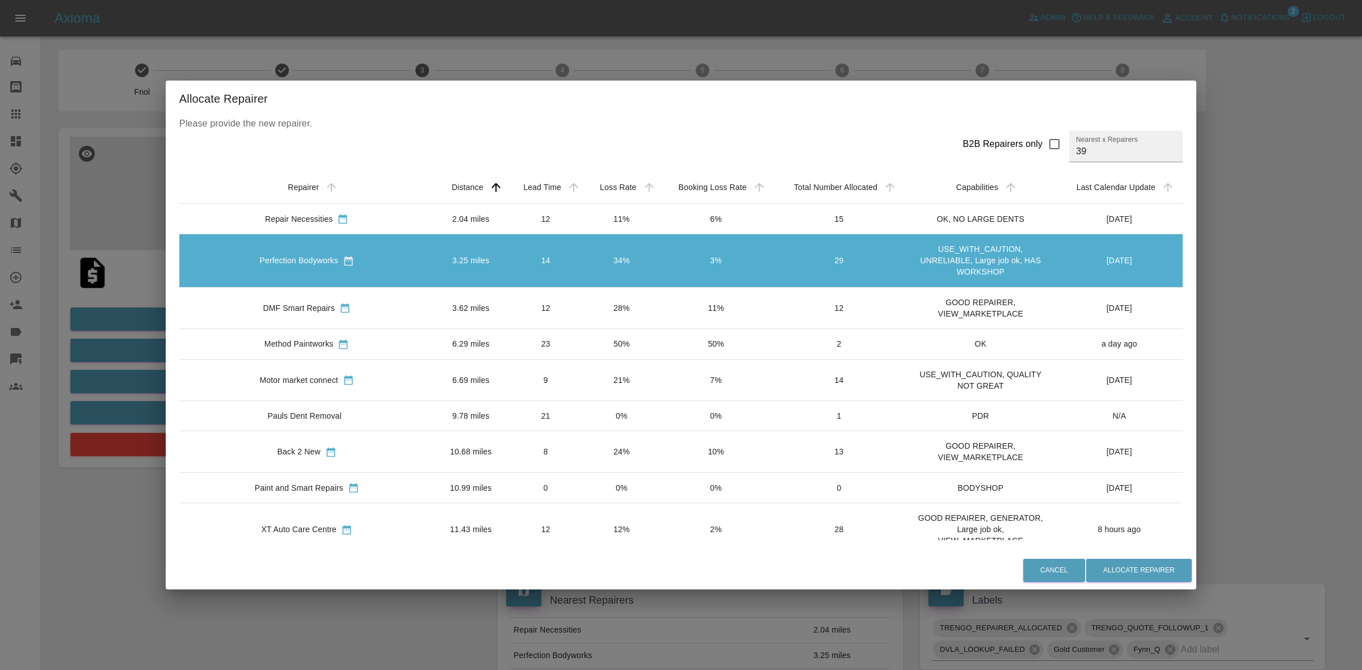
click at [584, 208] on td "11%" at bounding box center [621, 219] width 75 height 31
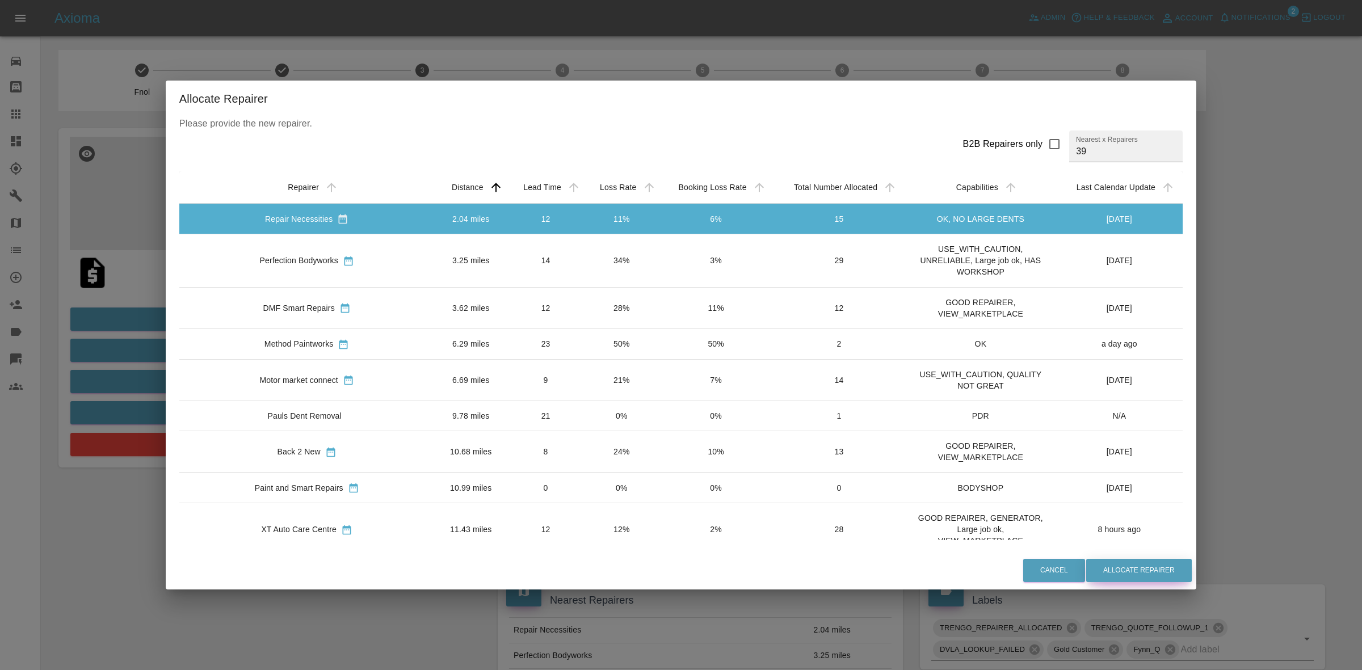
click at [1119, 573] on button "Allocate Repairer" at bounding box center [1140, 570] width 106 height 23
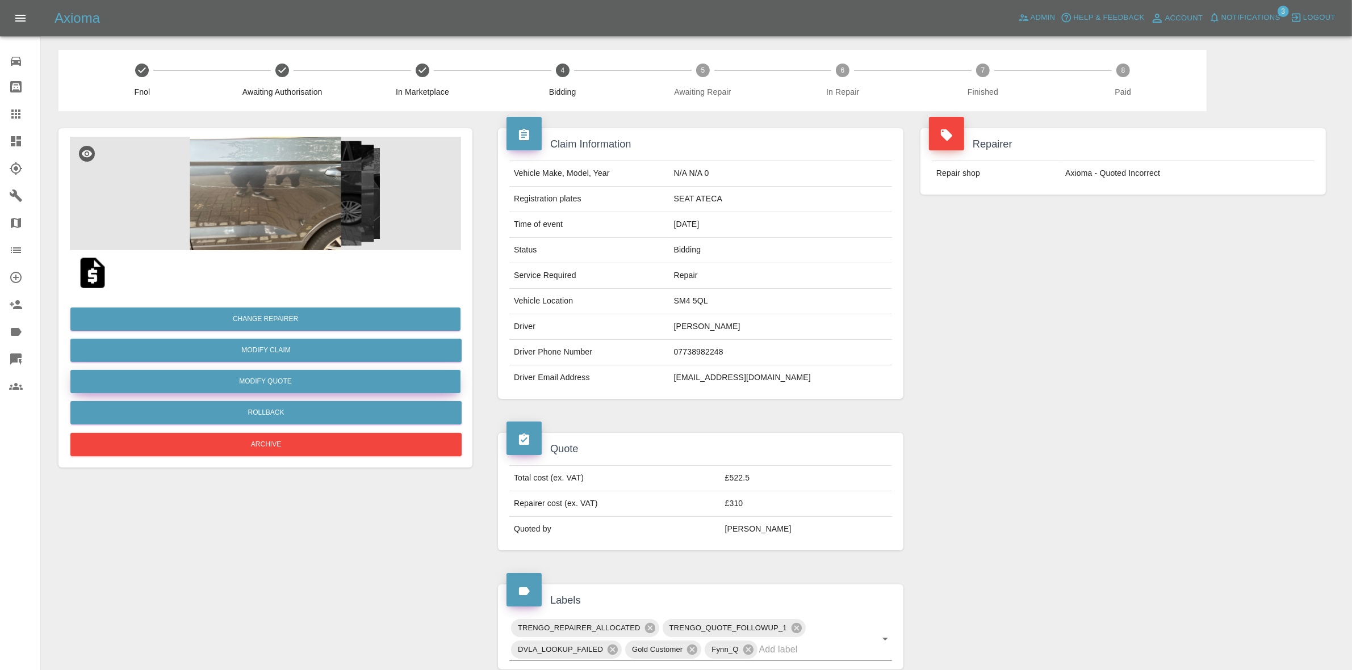
click at [274, 381] on button "Modify Quote" at bounding box center [265, 381] width 390 height 23
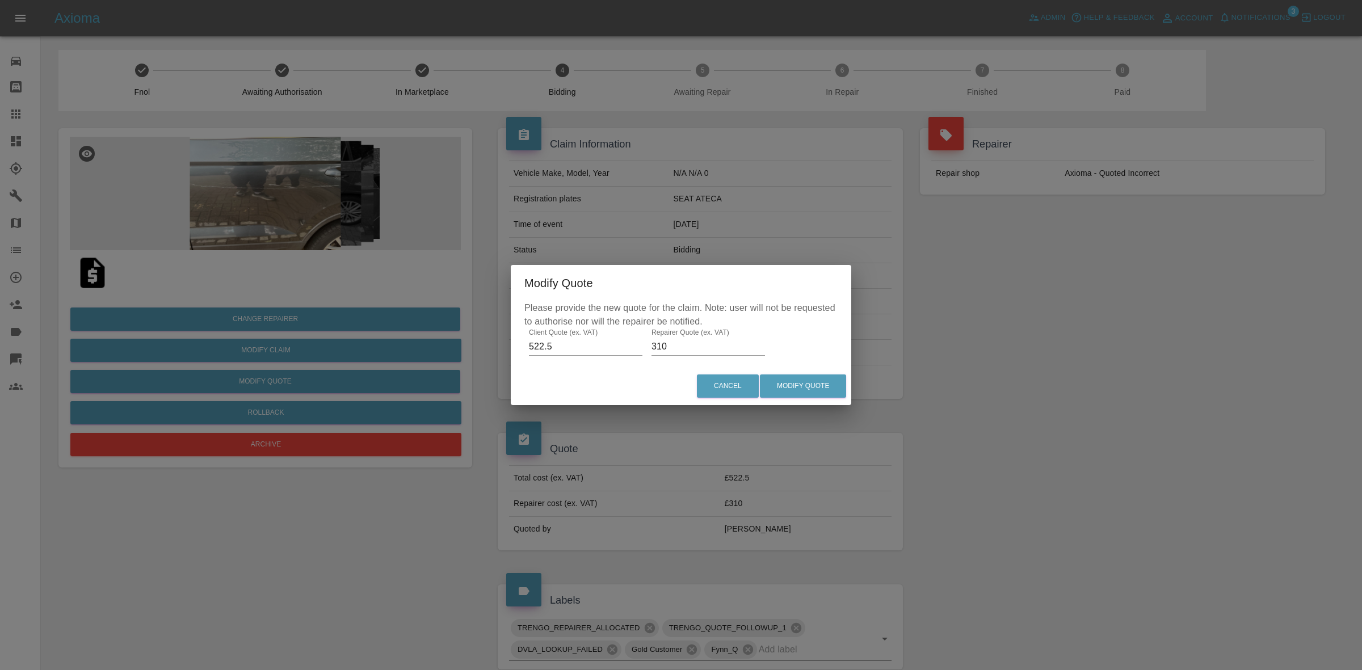
click at [740, 155] on div "Modify Quote Please provide the new quote for the claim. Note: user will not be…" at bounding box center [681, 335] width 1362 height 670
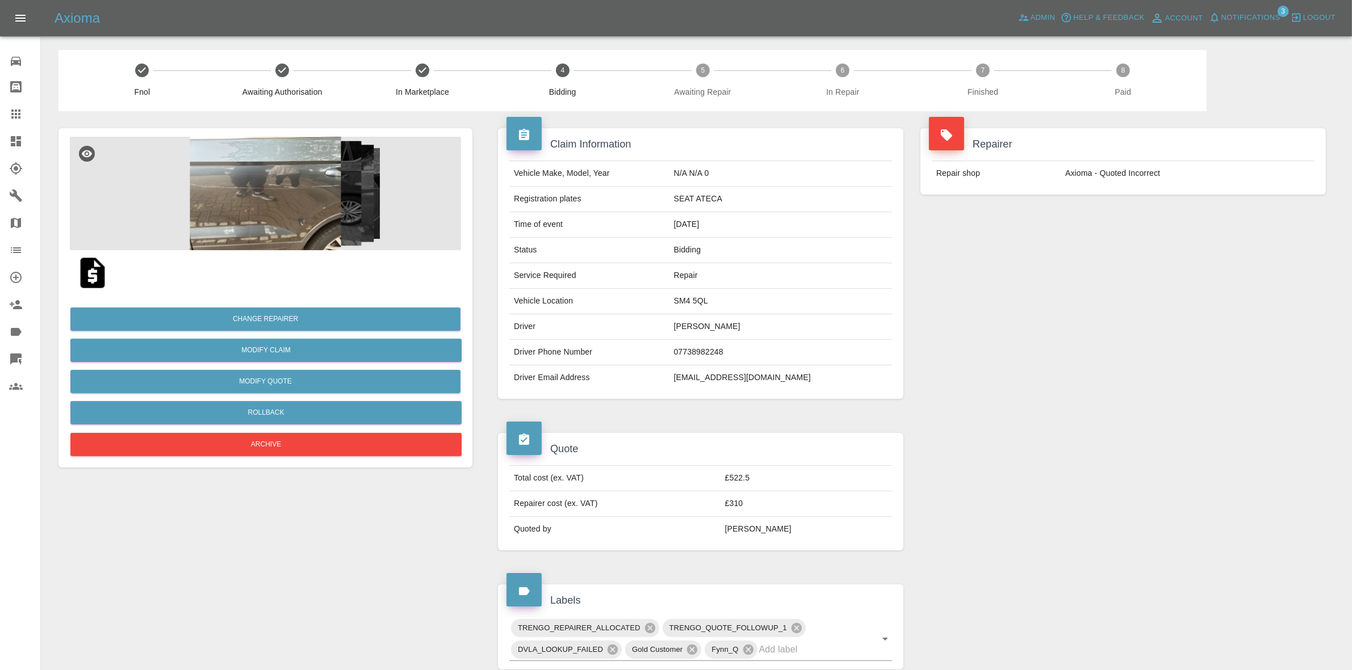
click at [1249, 14] on span "Notifications" at bounding box center [1250, 17] width 59 height 13
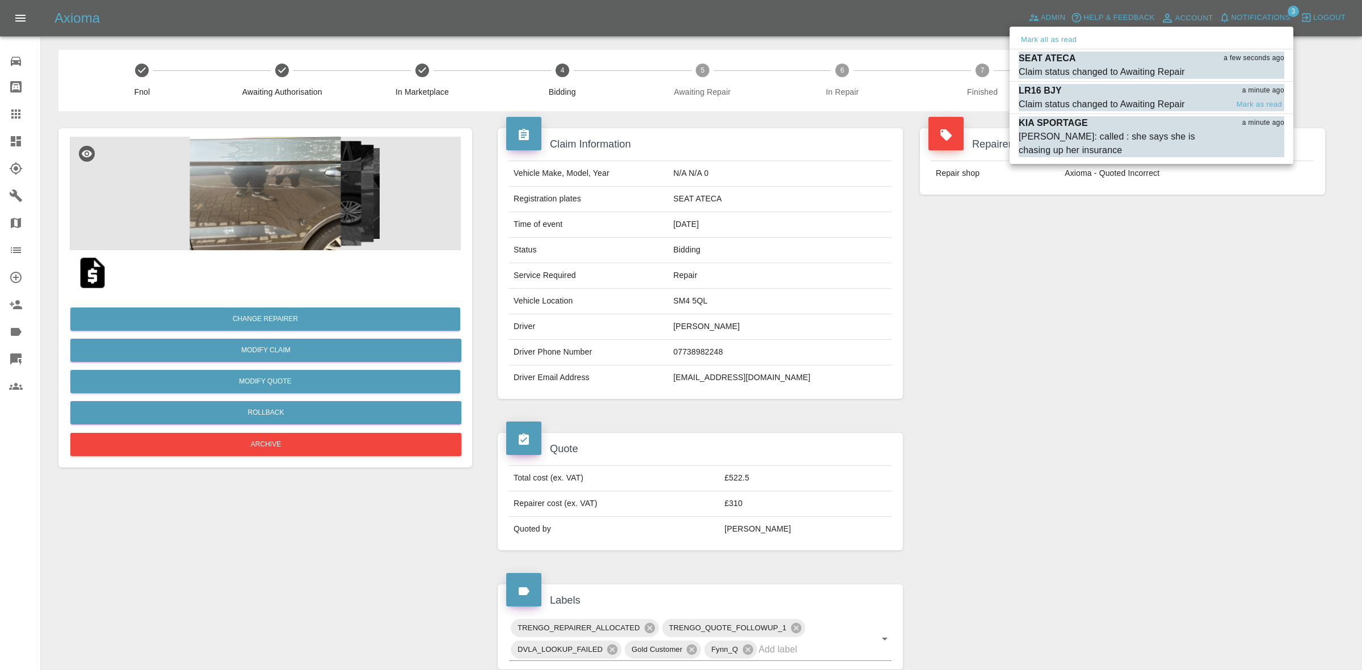
click at [1127, 103] on div "Claim status changed to Awaiting Repair" at bounding box center [1102, 105] width 166 height 14
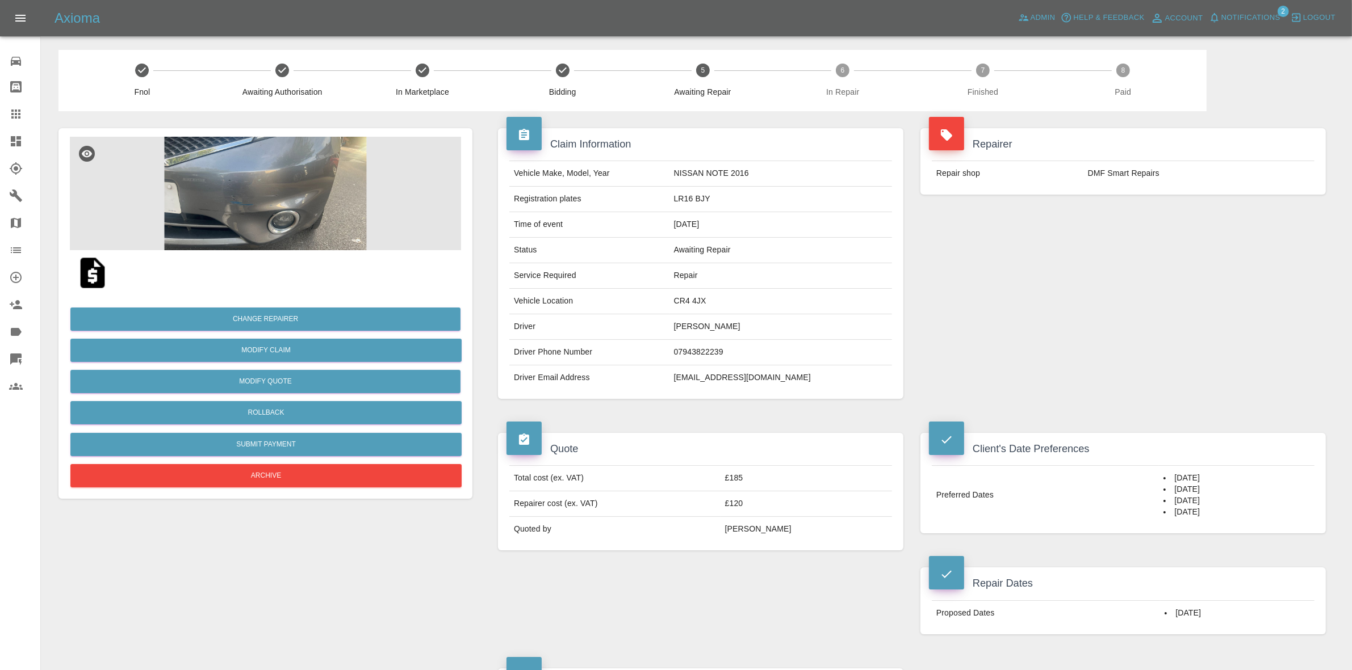
click at [1248, 19] on span "Notifications" at bounding box center [1250, 17] width 59 height 13
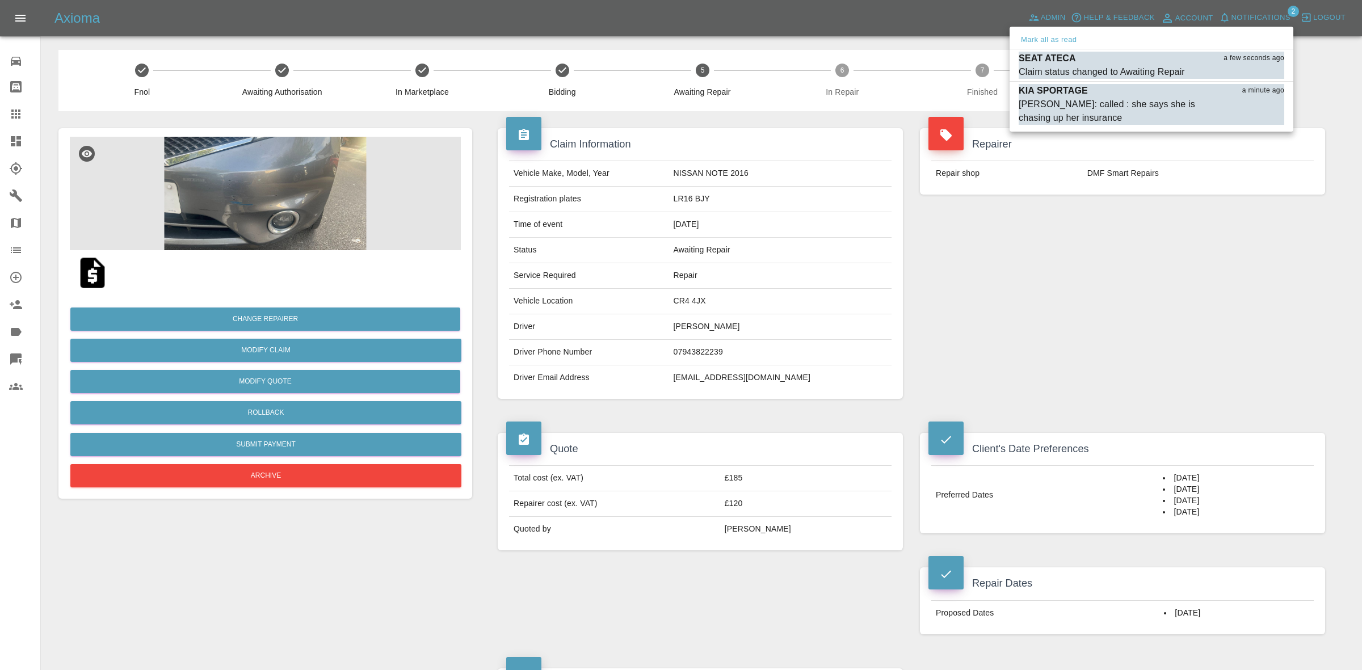
click at [1068, 219] on div at bounding box center [681, 335] width 1362 height 670
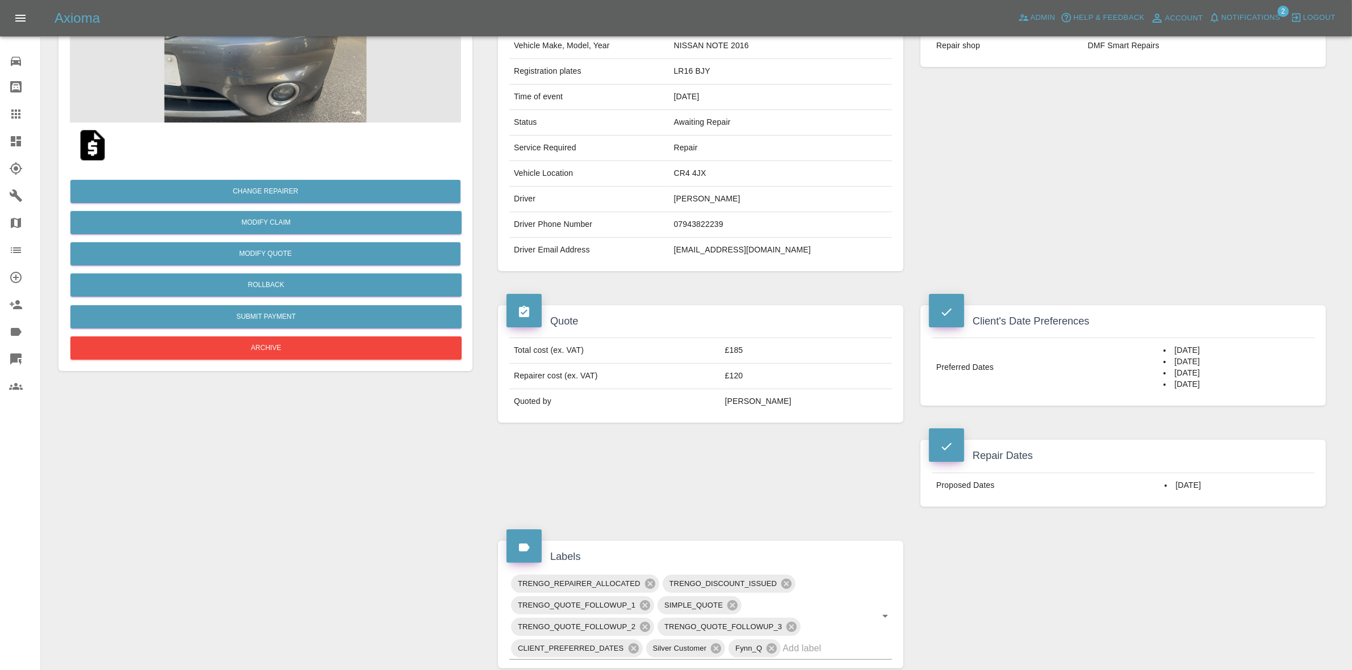
scroll to position [284, 0]
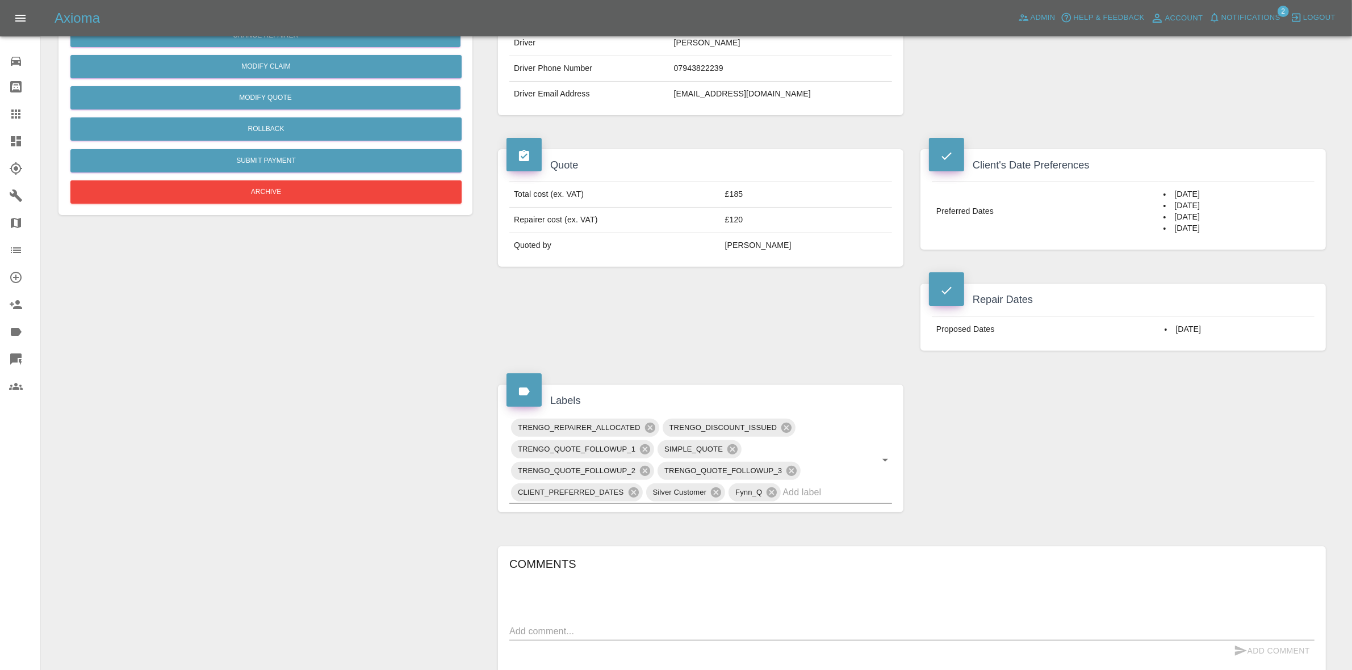
click at [1244, 11] on span "Notifications" at bounding box center [1250, 17] width 59 height 13
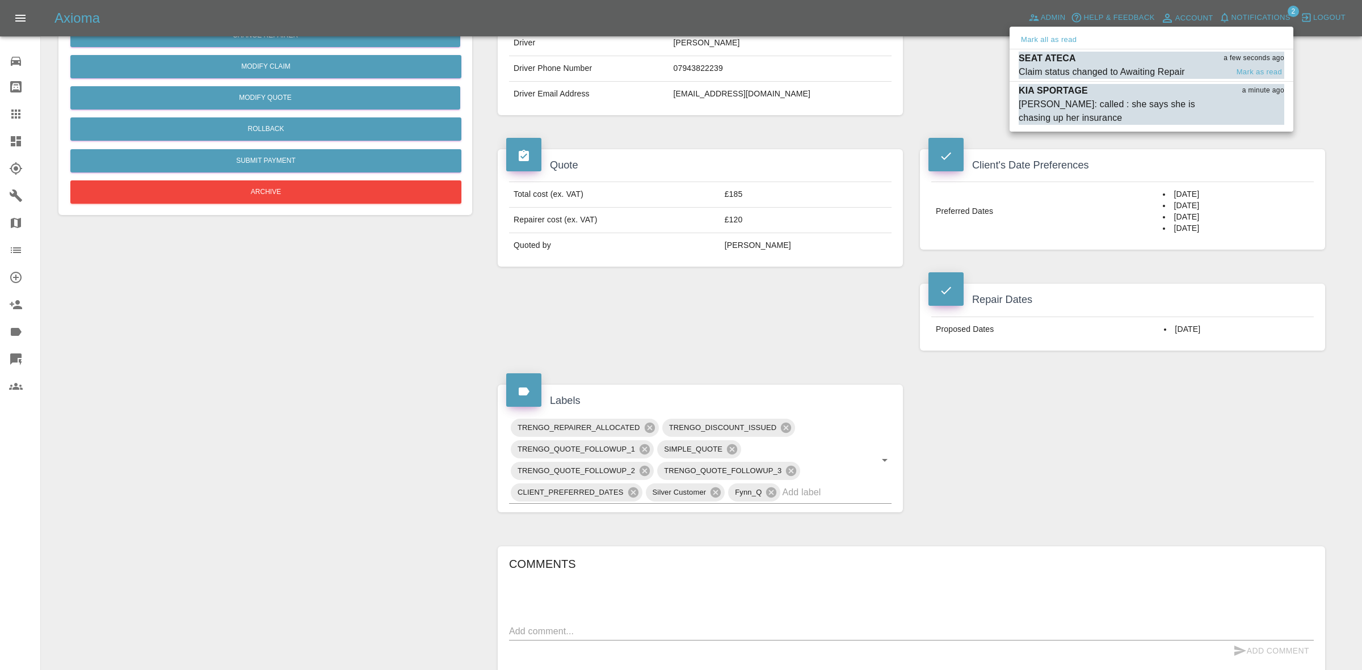
click at [1119, 74] on div "Claim status changed to Awaiting Repair" at bounding box center [1102, 72] width 166 height 14
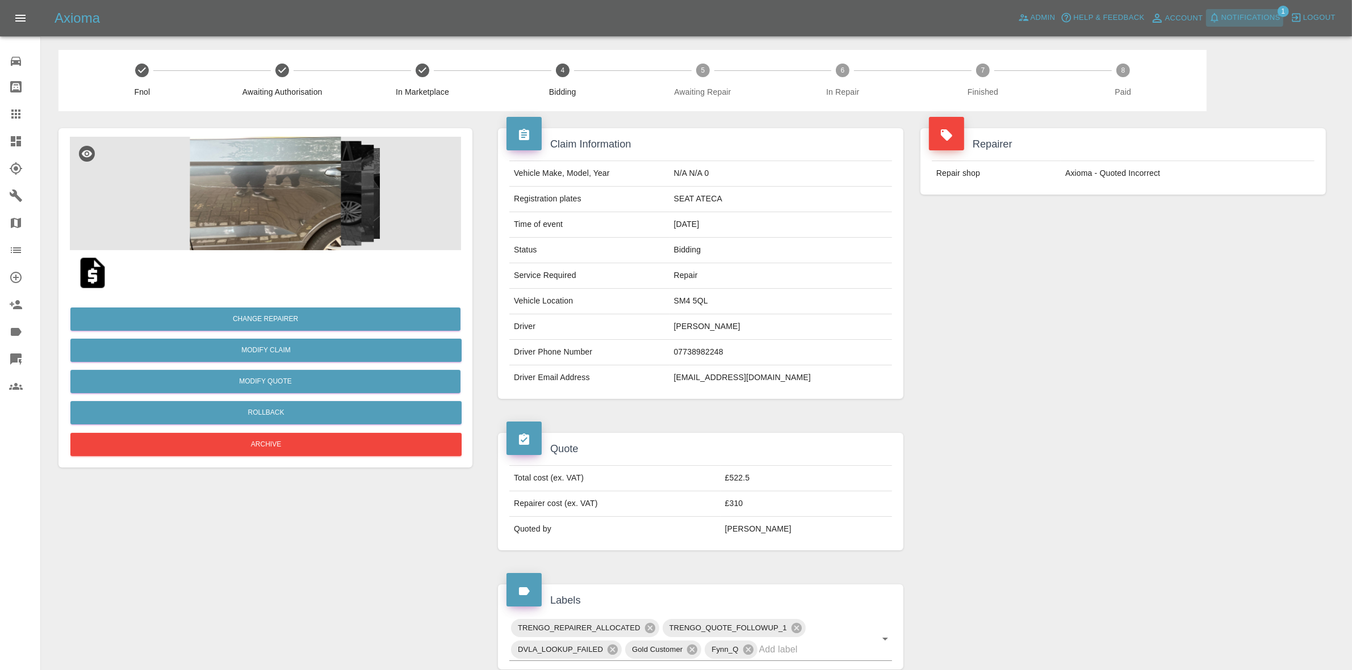
click at [1261, 14] on span "Notifications" at bounding box center [1250, 17] width 59 height 13
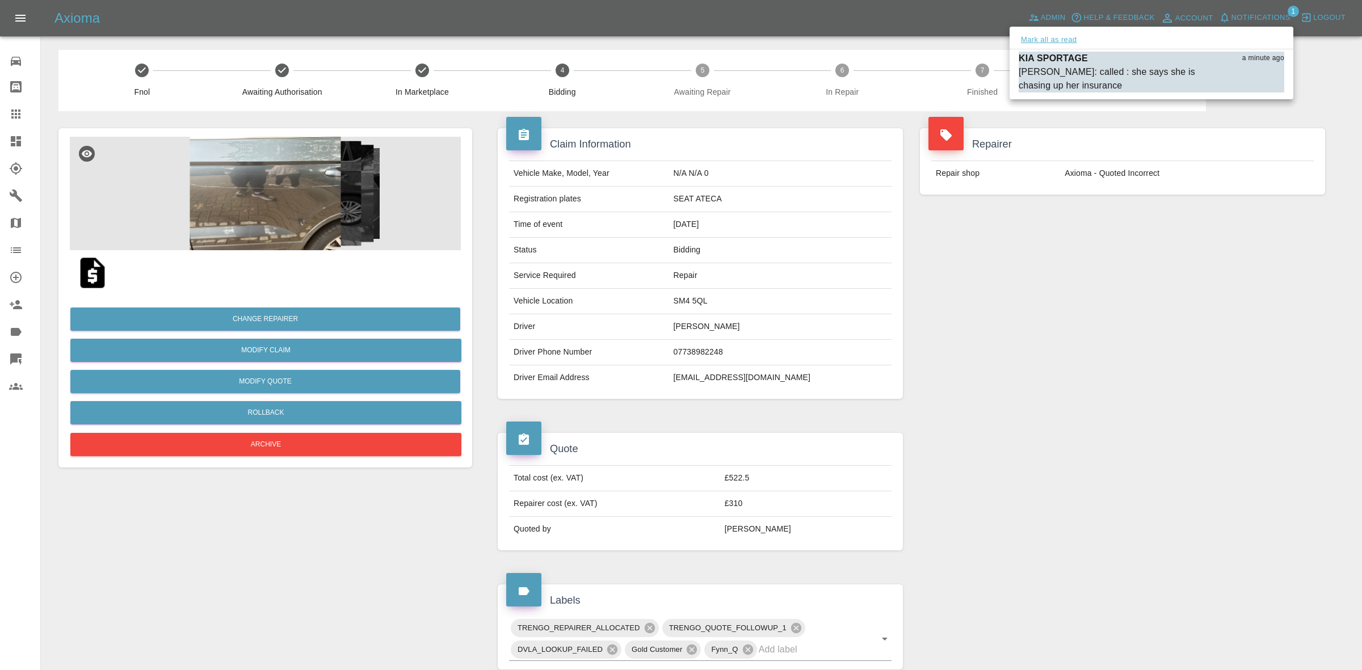
click at [1043, 43] on button "Mark all as read" at bounding box center [1049, 39] width 60 height 13
click at [1119, 205] on div at bounding box center [681, 335] width 1362 height 670
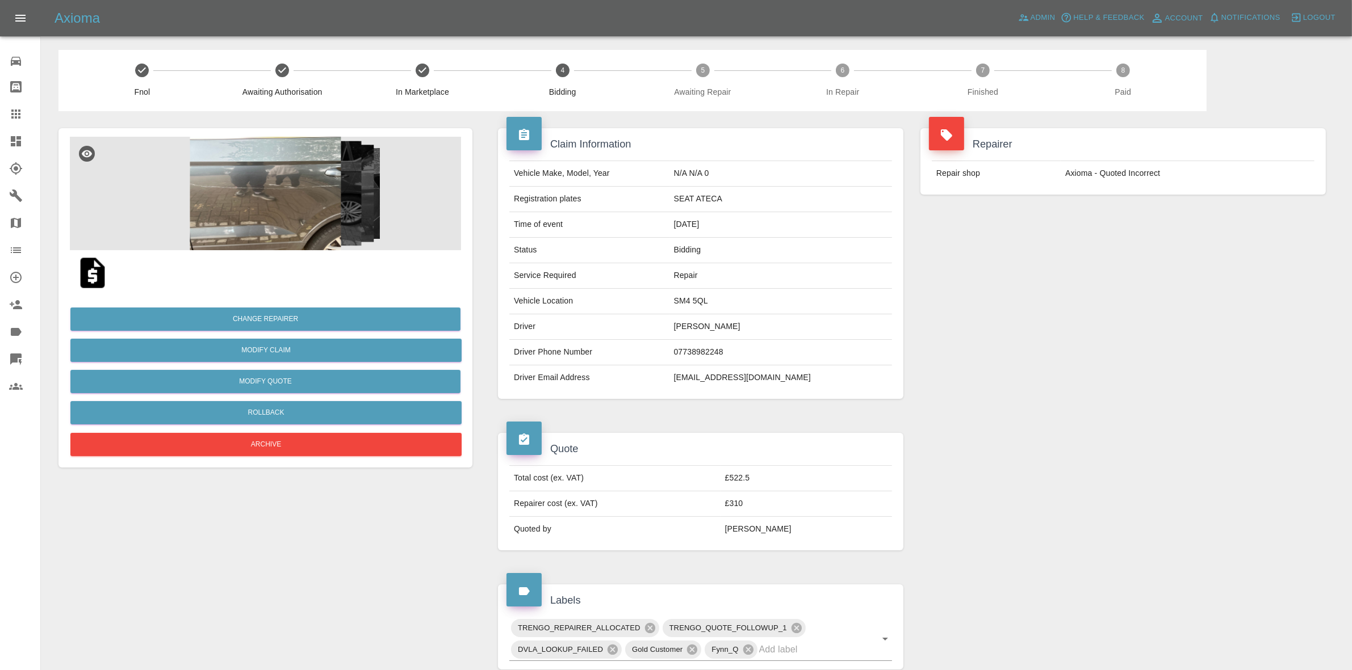
click at [331, 212] on img at bounding box center [265, 194] width 391 height 114
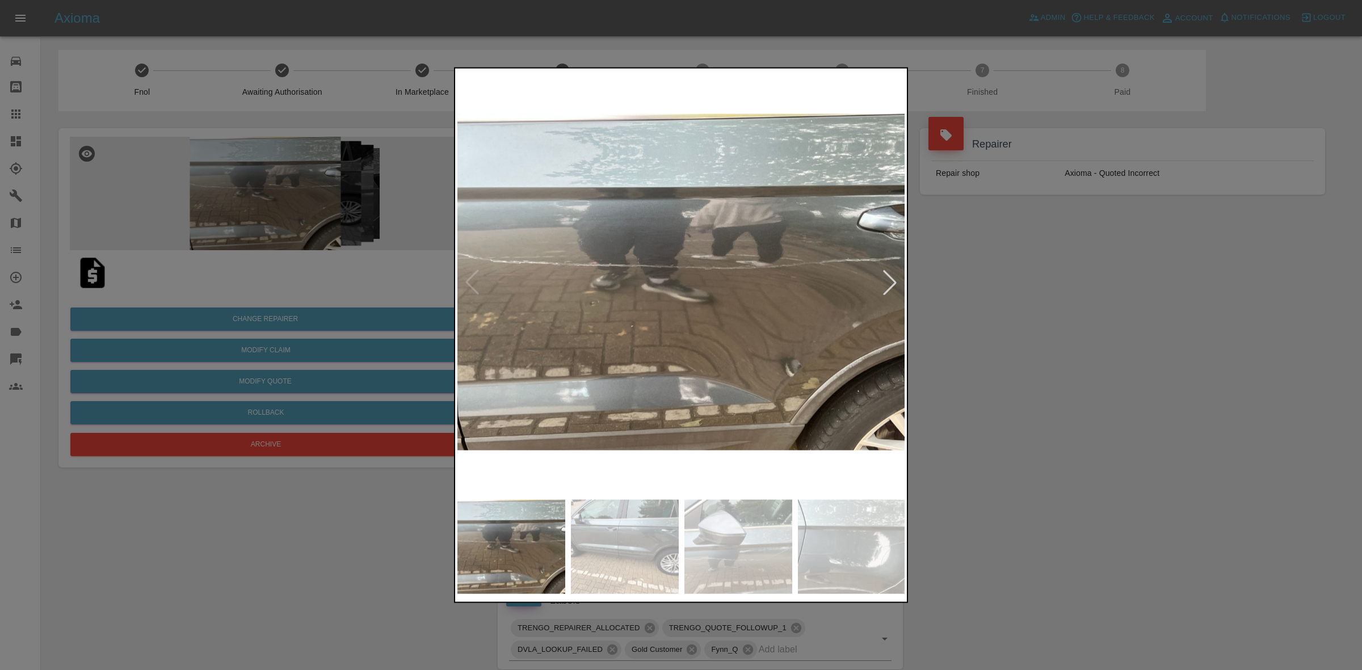
click at [890, 275] on div at bounding box center [890, 282] width 25 height 25
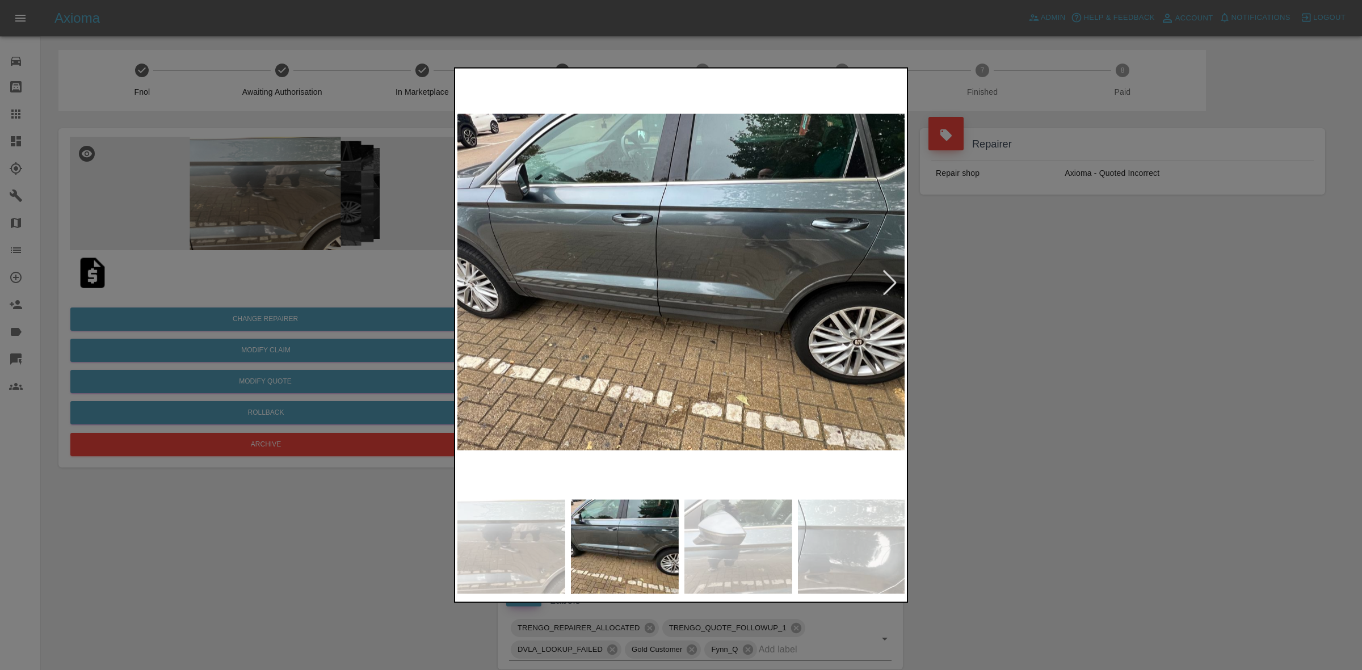
click at [890, 275] on div at bounding box center [890, 282] width 25 height 25
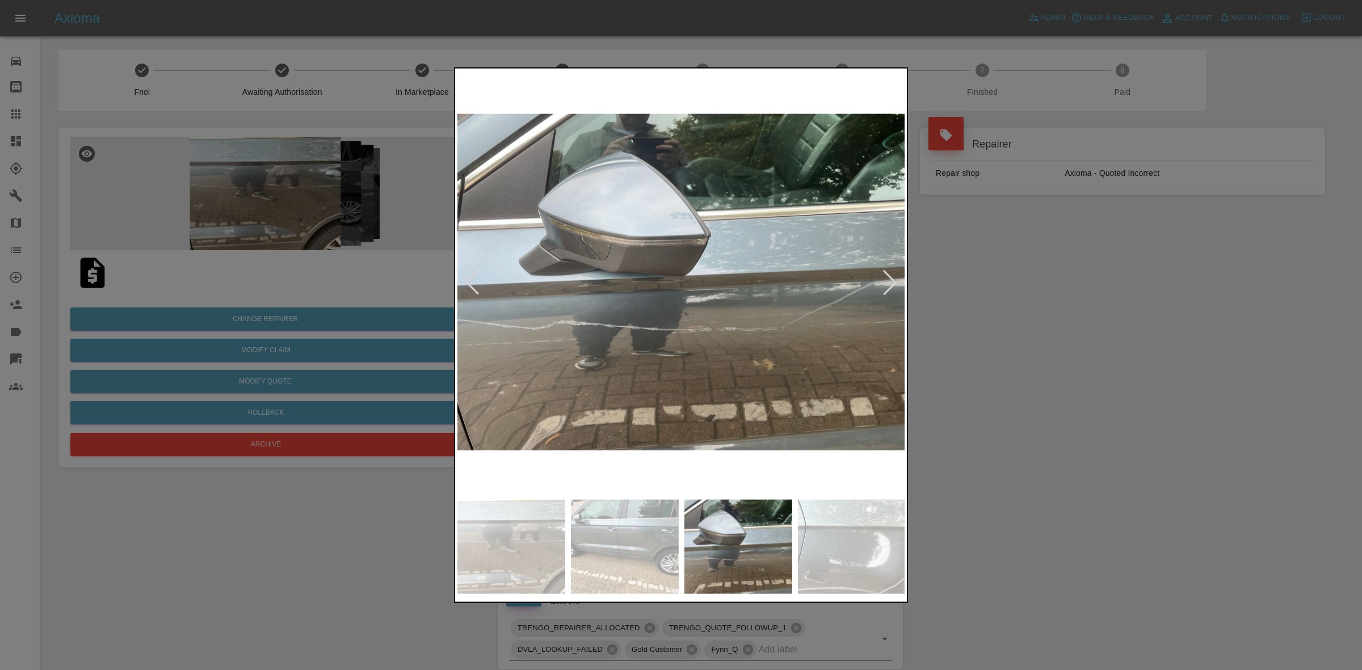
click at [890, 275] on div at bounding box center [890, 282] width 25 height 25
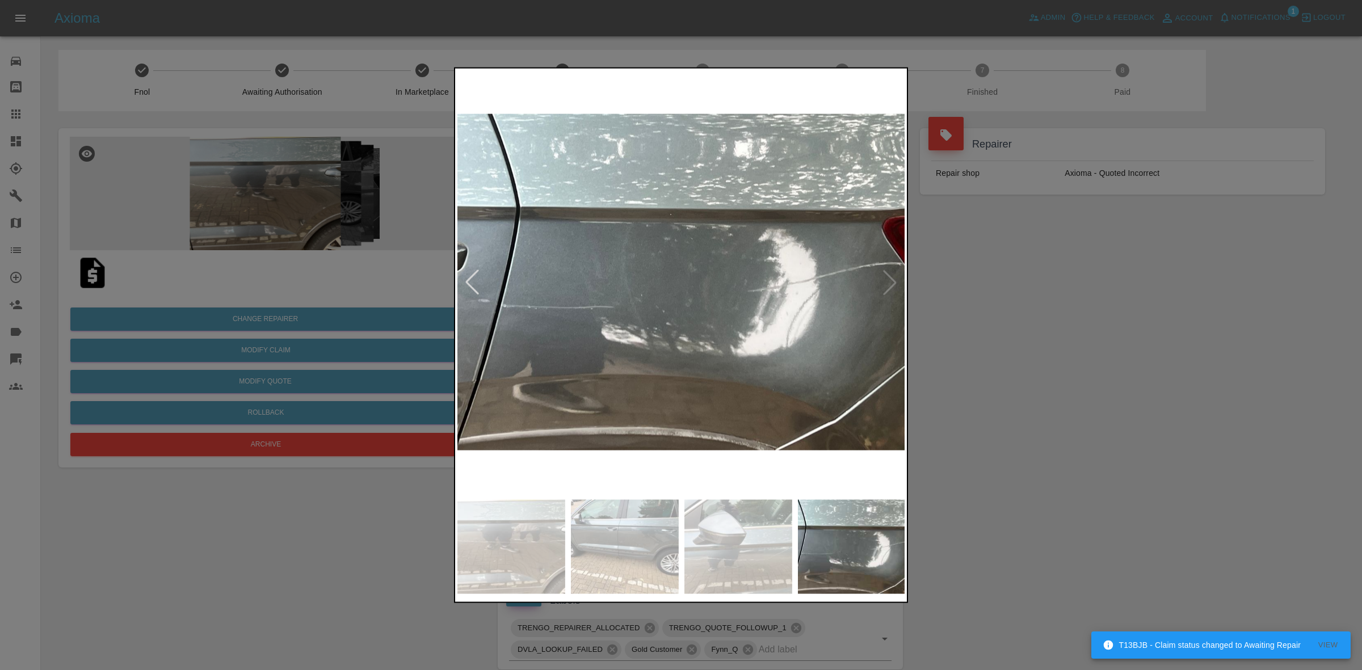
click at [890, 275] on img at bounding box center [682, 282] width 448 height 424
click at [889, 280] on img at bounding box center [682, 282] width 448 height 424
click at [478, 273] on div at bounding box center [472, 282] width 25 height 25
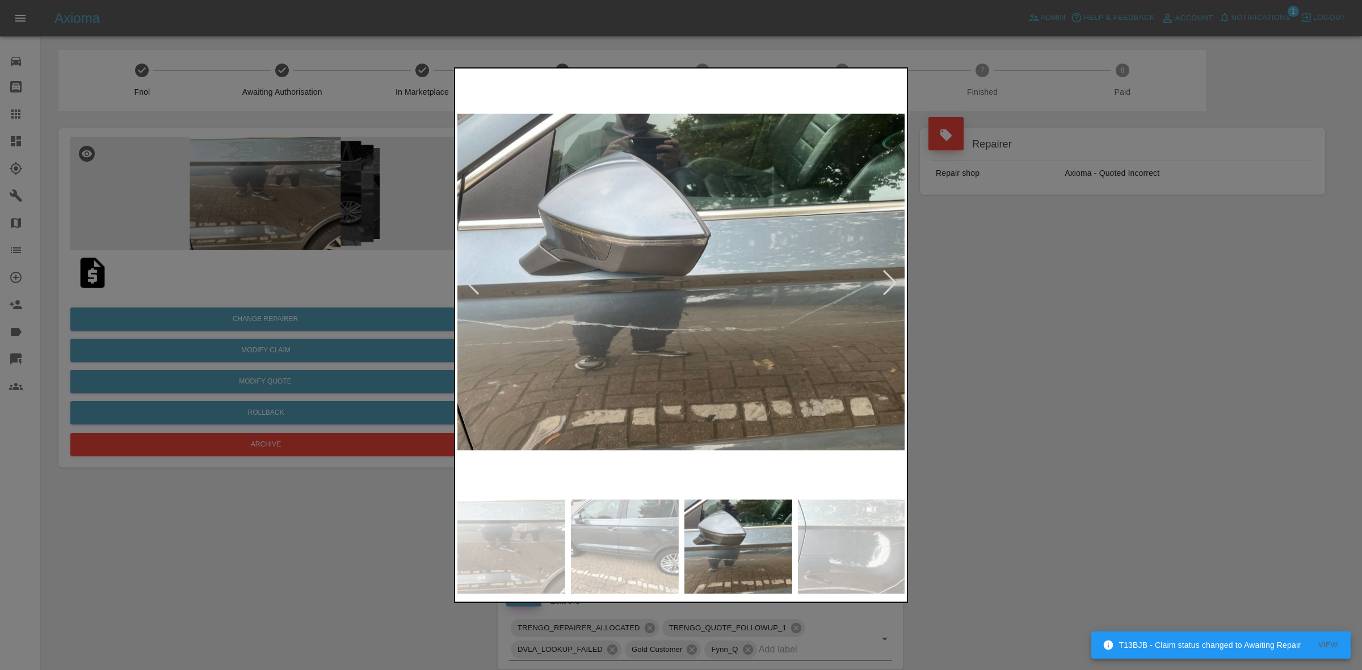
click at [478, 273] on div at bounding box center [472, 282] width 25 height 25
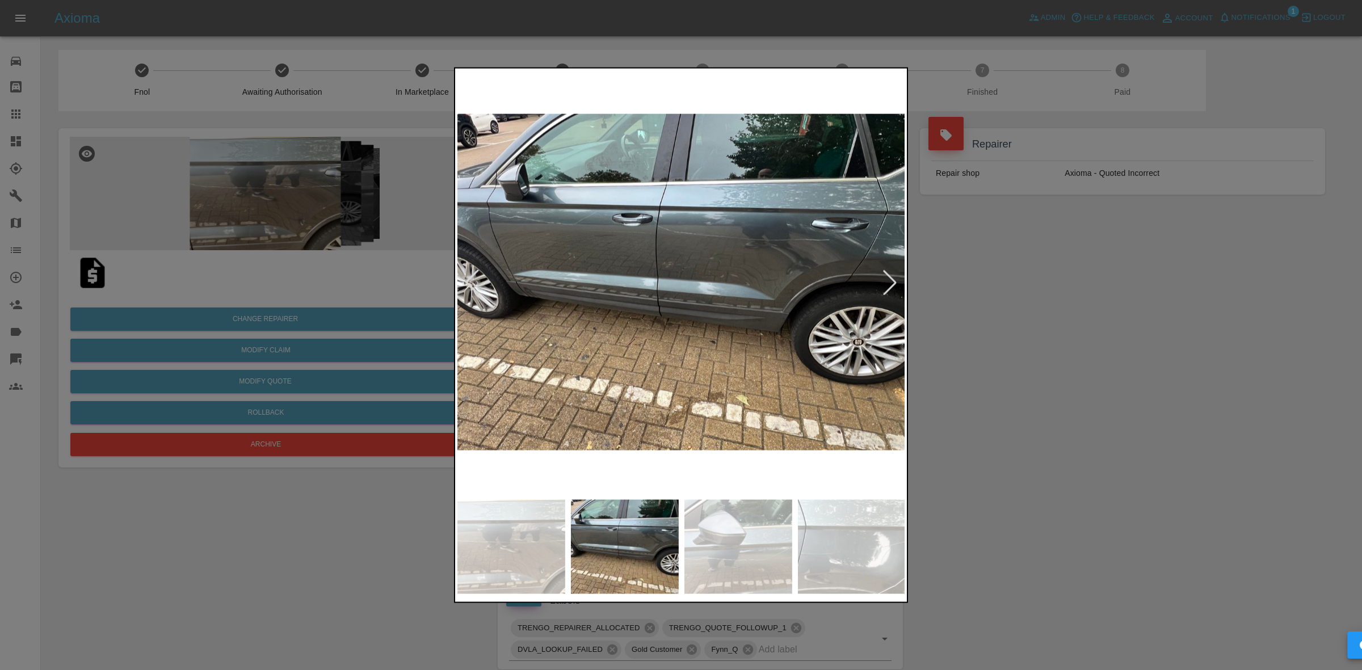
click at [478, 273] on div at bounding box center [472, 282] width 25 height 25
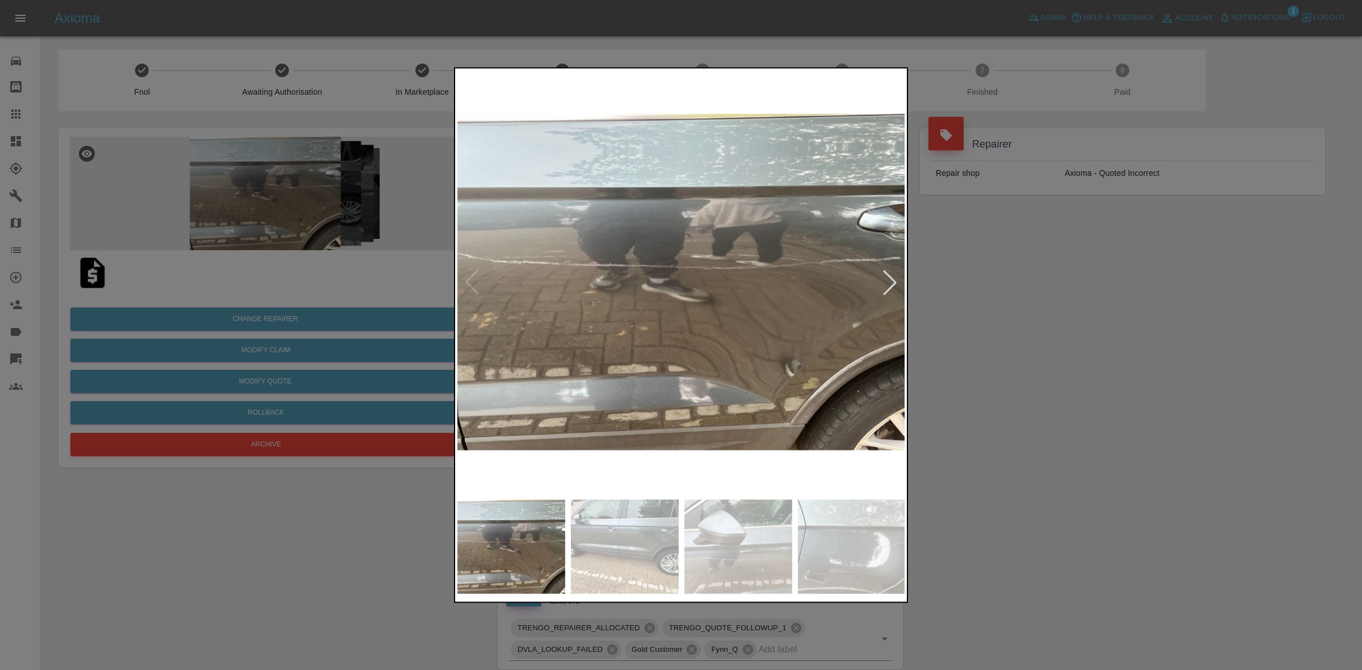
click at [478, 273] on img at bounding box center [682, 282] width 448 height 424
click at [1337, 350] on div at bounding box center [681, 335] width 1362 height 670
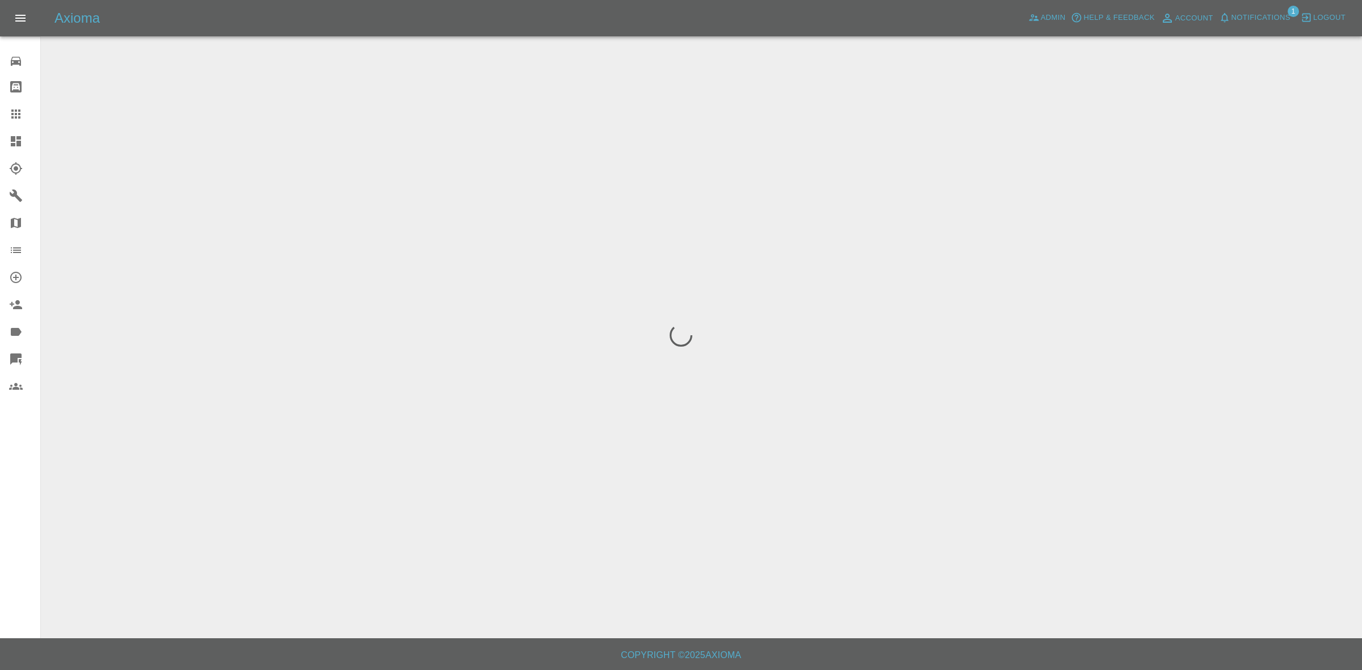
click at [1275, 11] on span "Notifications" at bounding box center [1261, 17] width 59 height 13
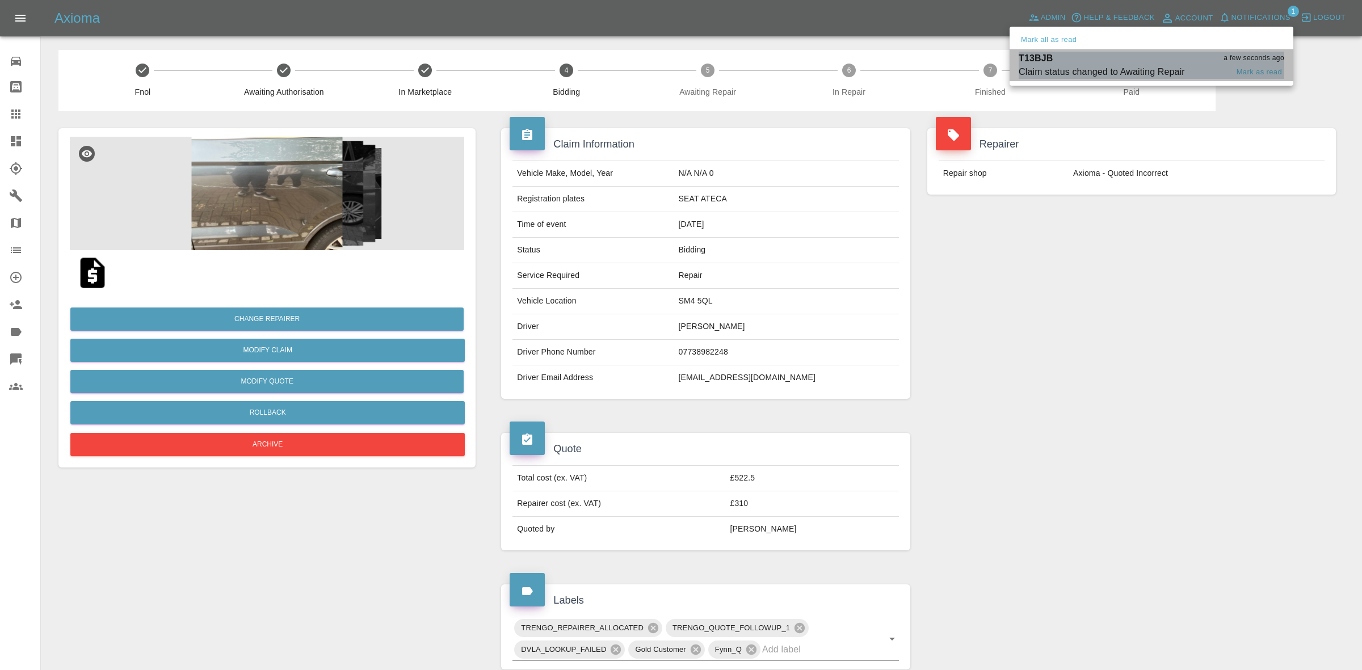
click at [1156, 58] on div "T13BJB a few seconds ago" at bounding box center [1152, 59] width 266 height 14
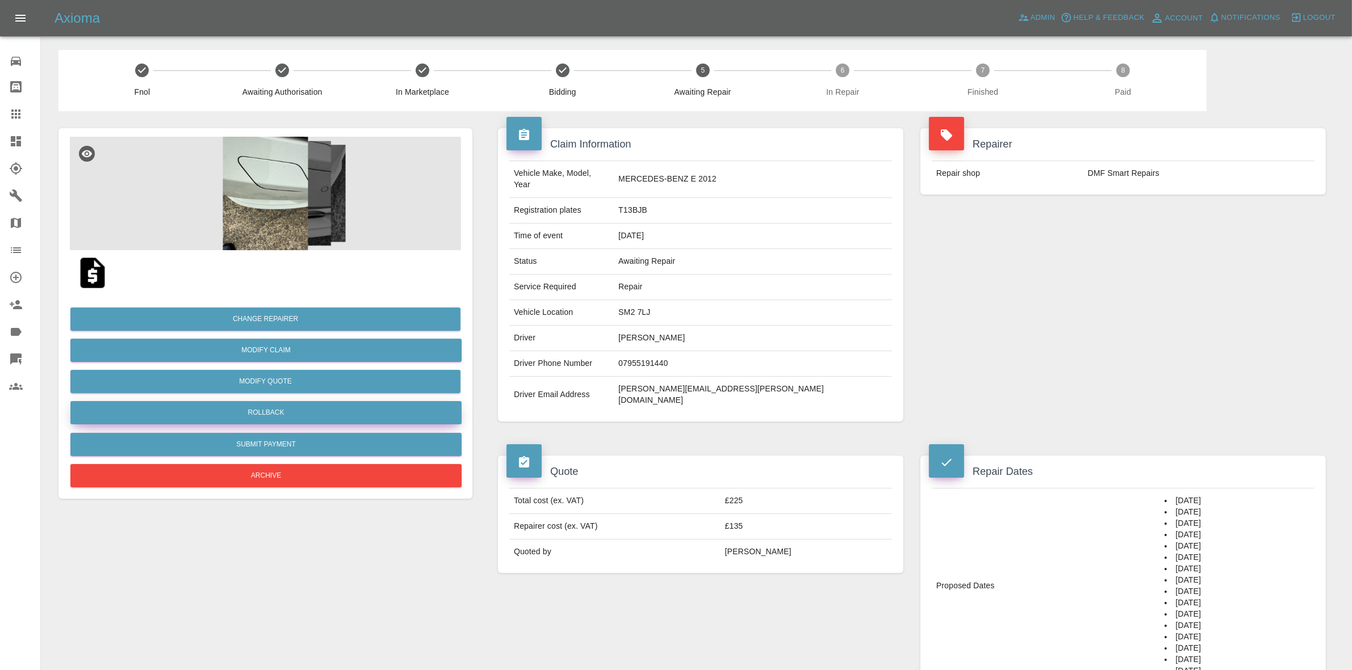
click at [270, 409] on button "Rollback" at bounding box center [265, 412] width 391 height 23
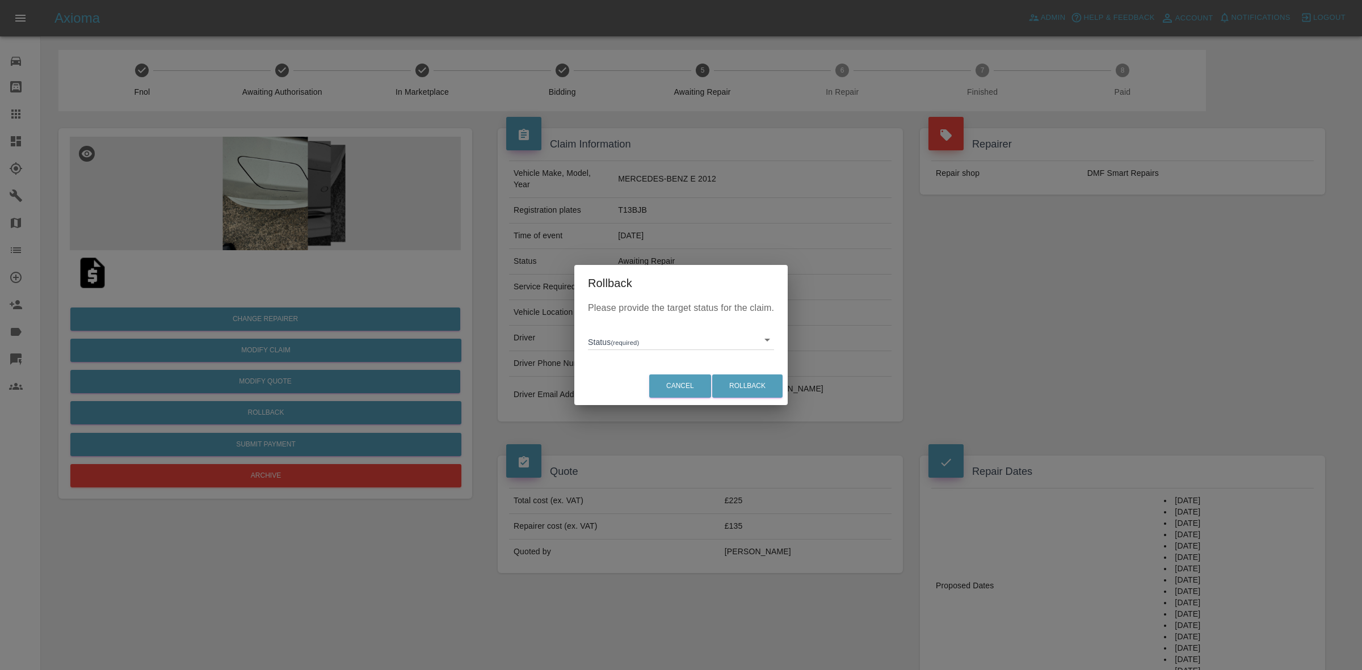
click at [651, 325] on div "Status (required) ​" at bounding box center [681, 336] width 186 height 30
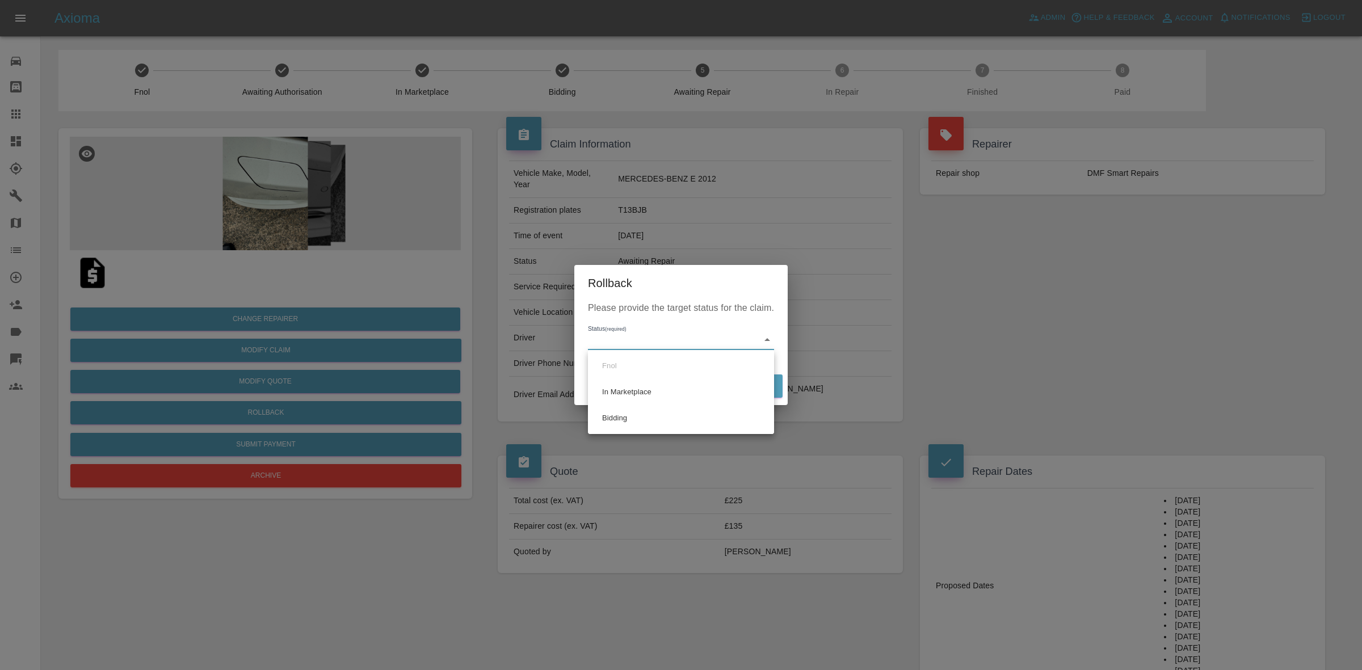
drag, startPoint x: 643, startPoint y: 339, endPoint x: 643, endPoint y: 357, distance: 17.6
click at [643, 339] on body "Axioma Admin Help & Feedback Account Notifications 0 Logout 0 Repair home Bodys…" at bounding box center [681, 596] width 1362 height 1193
click at [639, 424] on li "Bidding" at bounding box center [681, 418] width 181 height 26
type input "bidding"
click at [758, 383] on button "Rollback" at bounding box center [747, 386] width 70 height 23
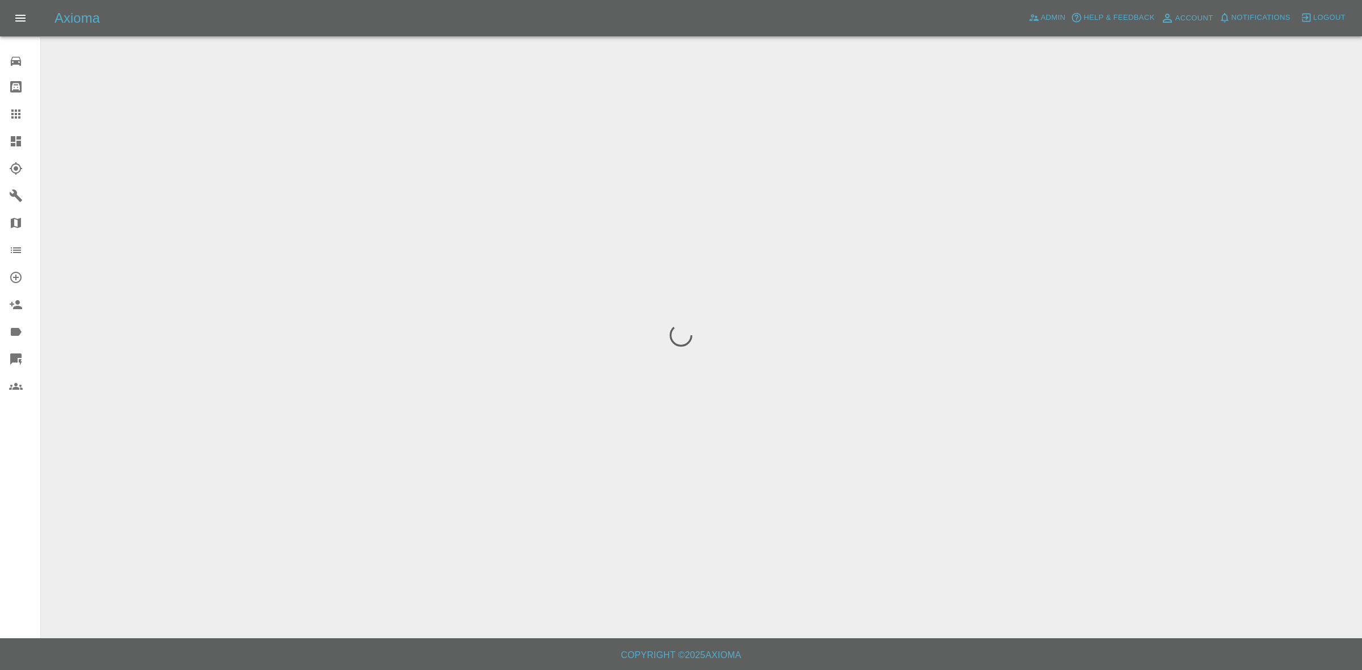
click at [259, 321] on div at bounding box center [681, 335] width 1362 height 670
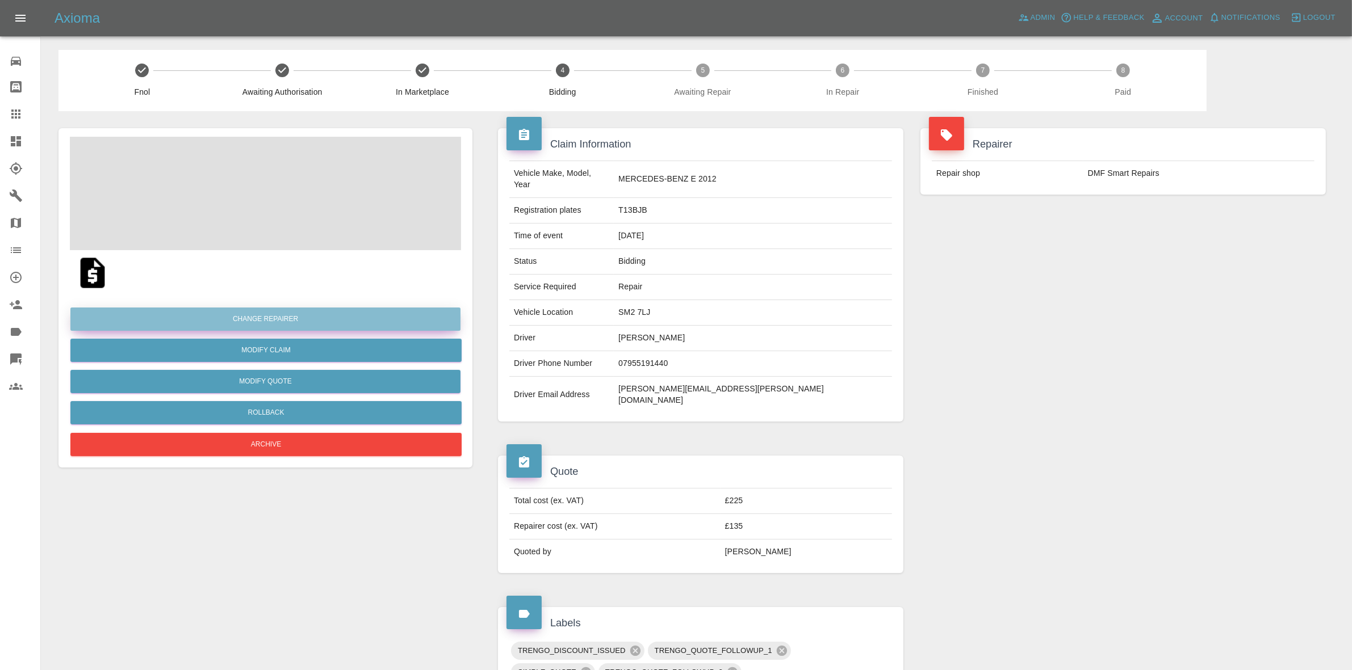
click at [259, 321] on button "Change Repairer" at bounding box center [265, 319] width 390 height 23
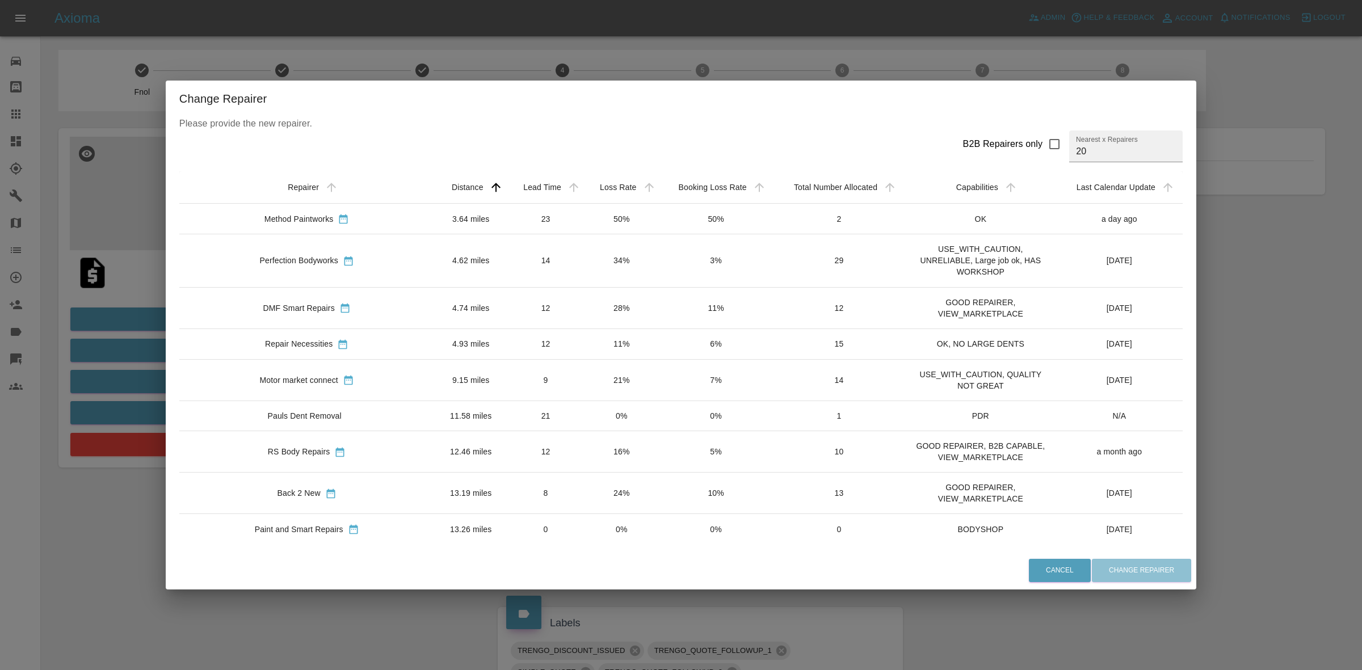
click at [584, 220] on td "50%" at bounding box center [621, 219] width 75 height 31
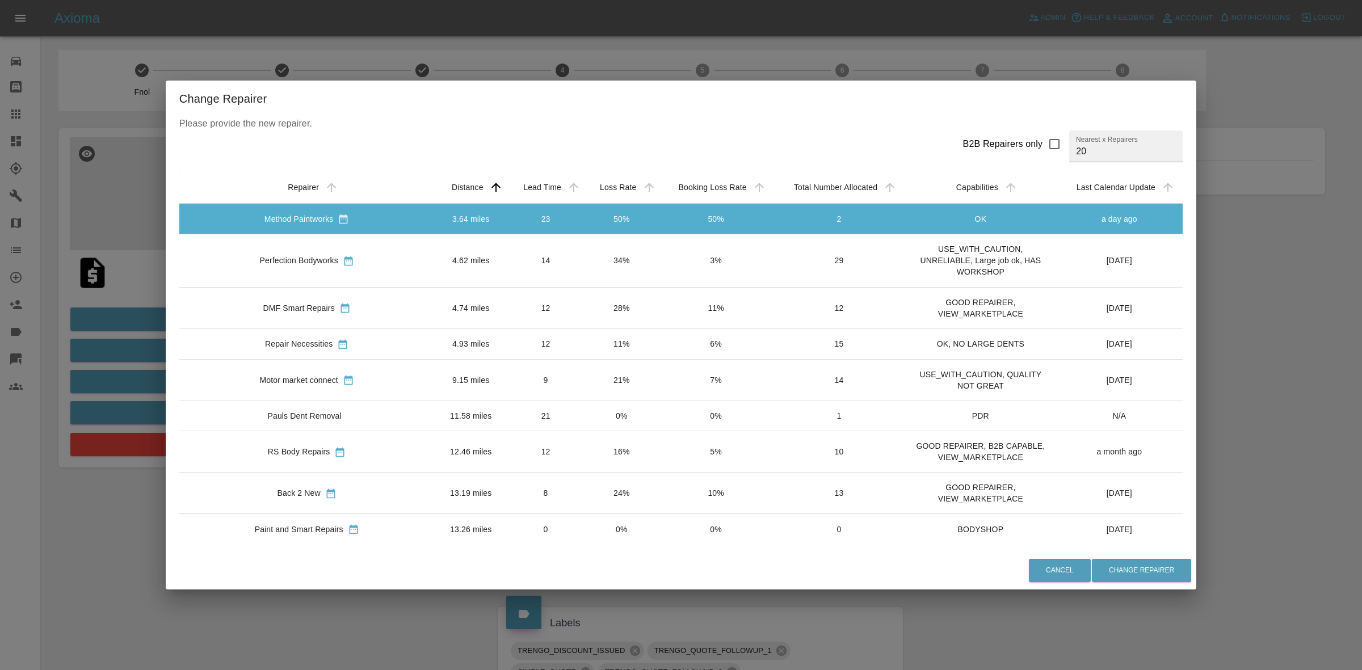
click at [584, 263] on td "34%" at bounding box center [621, 260] width 75 height 53
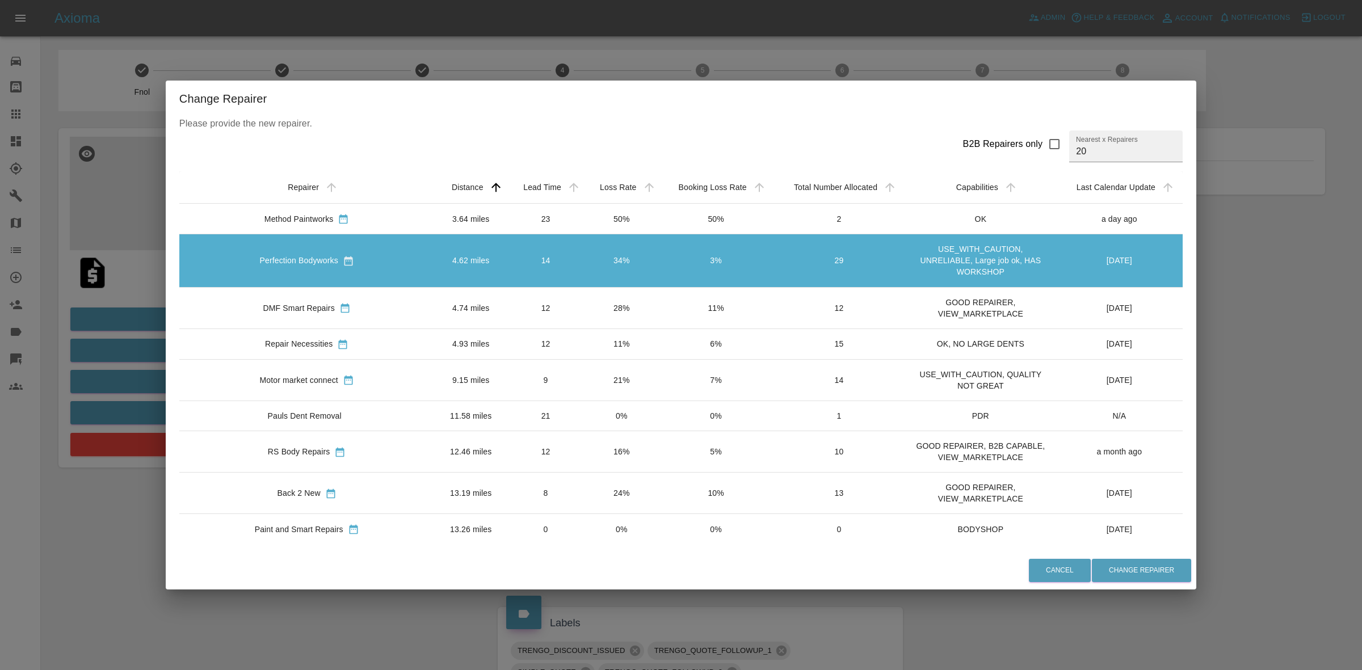
click at [584, 300] on td "28%" at bounding box center [621, 307] width 75 height 41
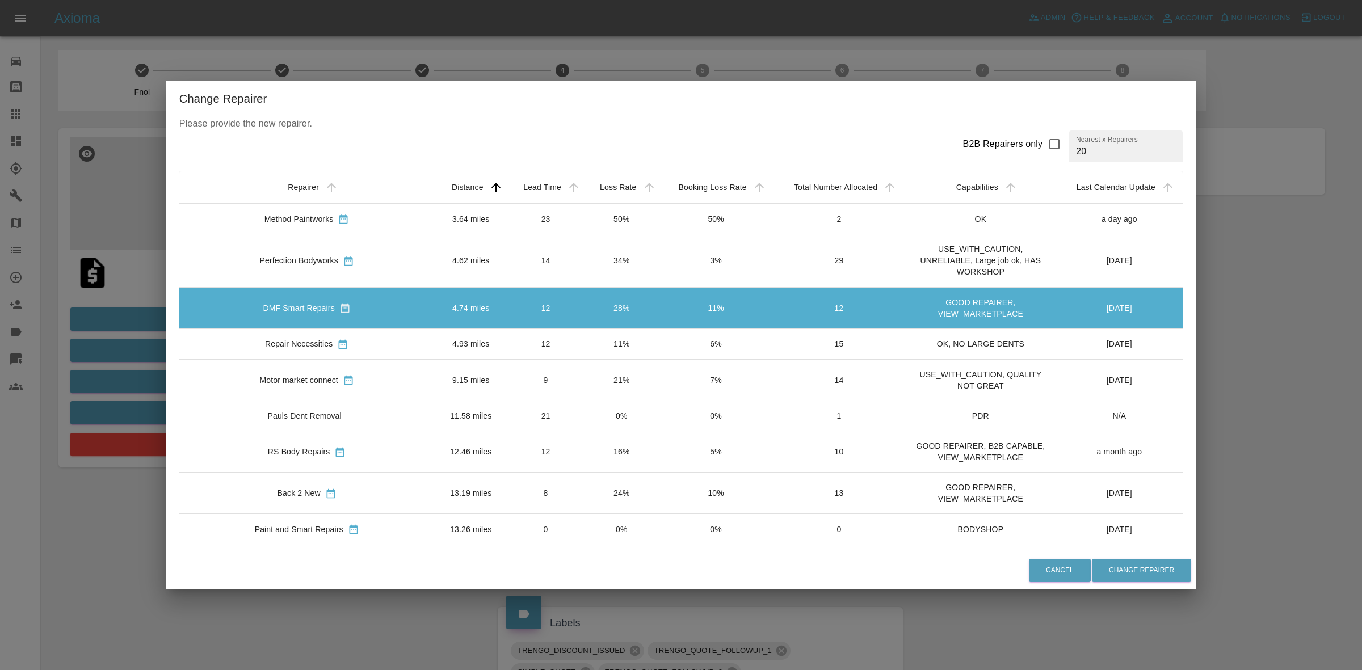
drag, startPoint x: 568, startPoint y: 329, endPoint x: 577, endPoint y: 352, distance: 24.5
click at [584, 330] on td "11%" at bounding box center [621, 344] width 75 height 31
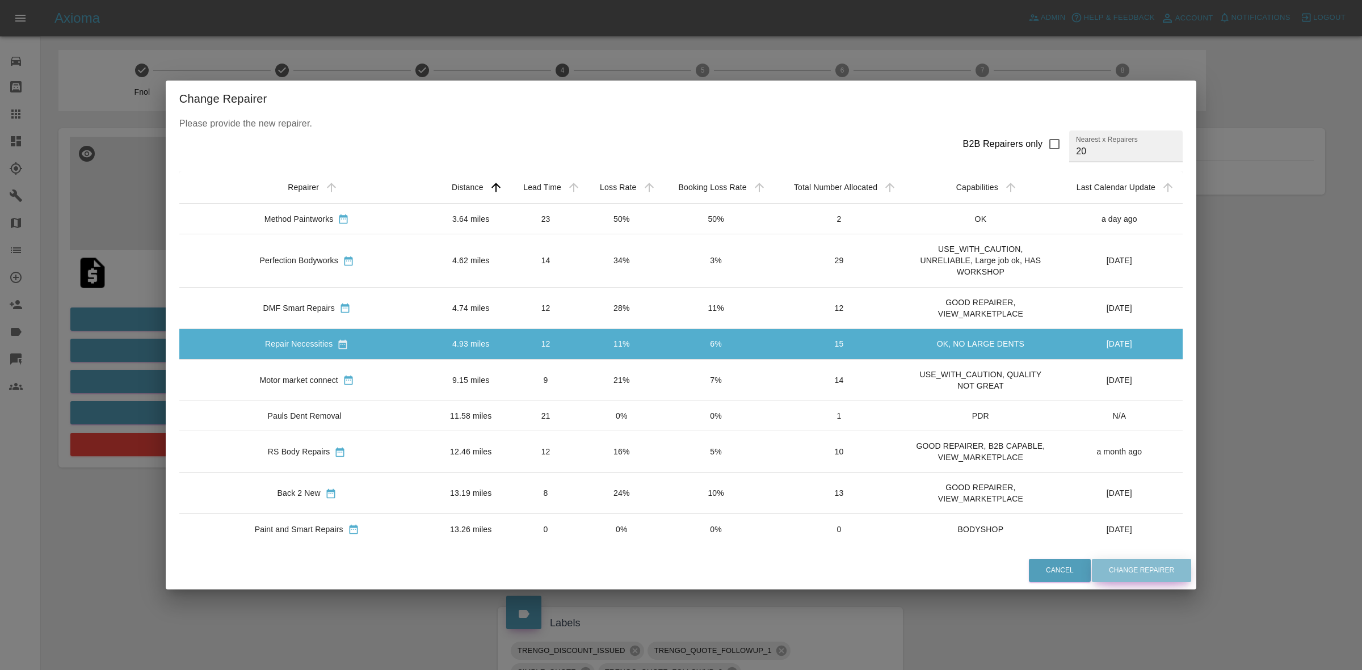
click at [1092, 562] on button "Change Repairer" at bounding box center [1141, 570] width 99 height 23
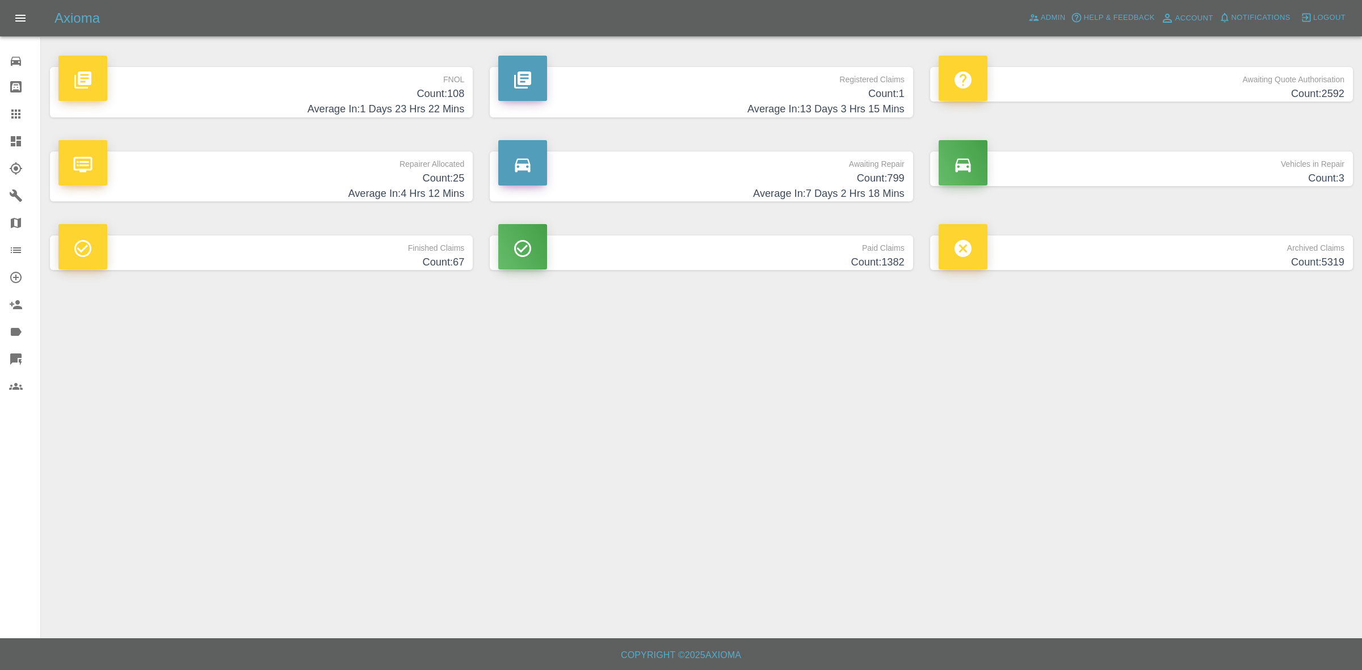
click at [353, 180] on h4 "Count: 25" at bounding box center [261, 178] width 406 height 15
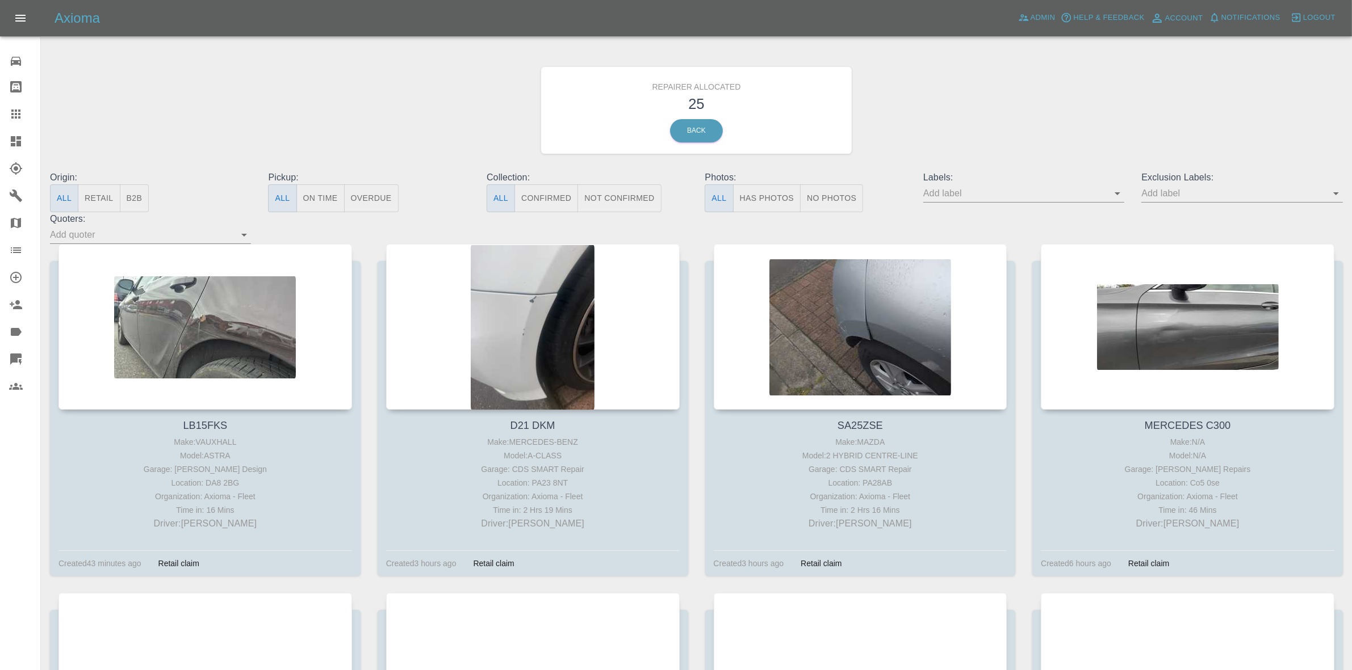
click at [91, 200] on button "Retail" at bounding box center [99, 199] width 42 height 28
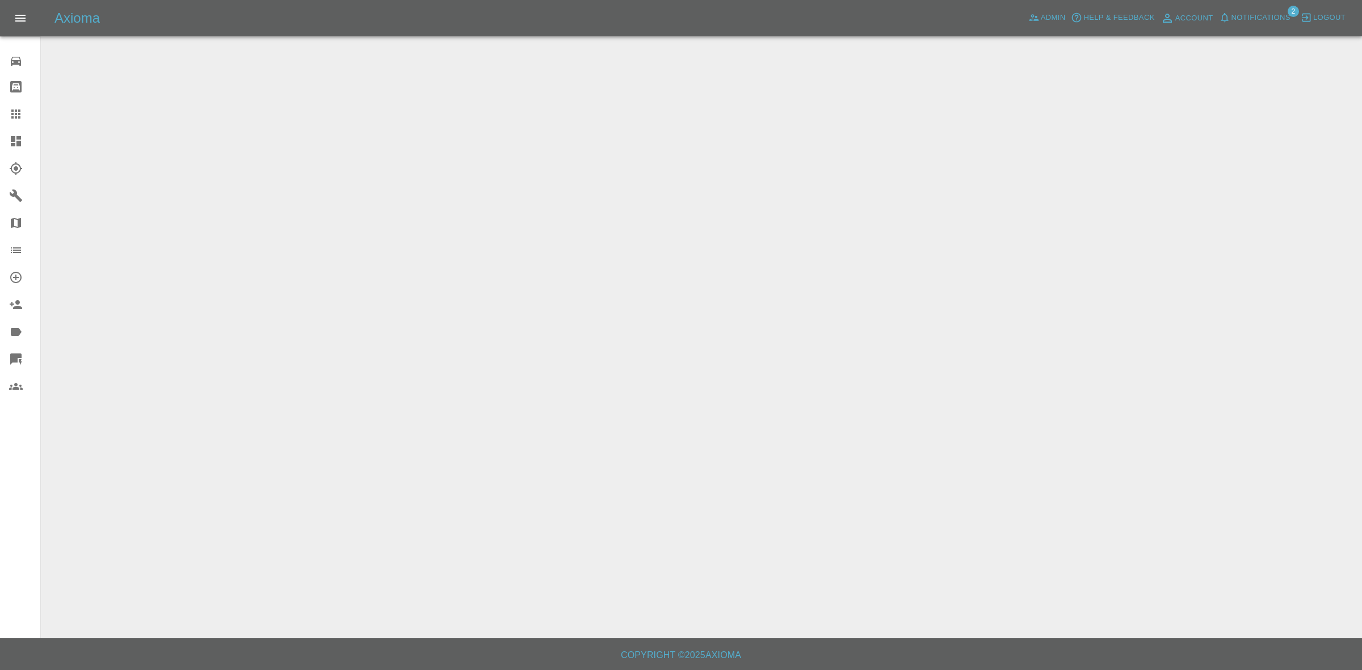
click at [1255, 15] on span "Notifications" at bounding box center [1261, 17] width 59 height 13
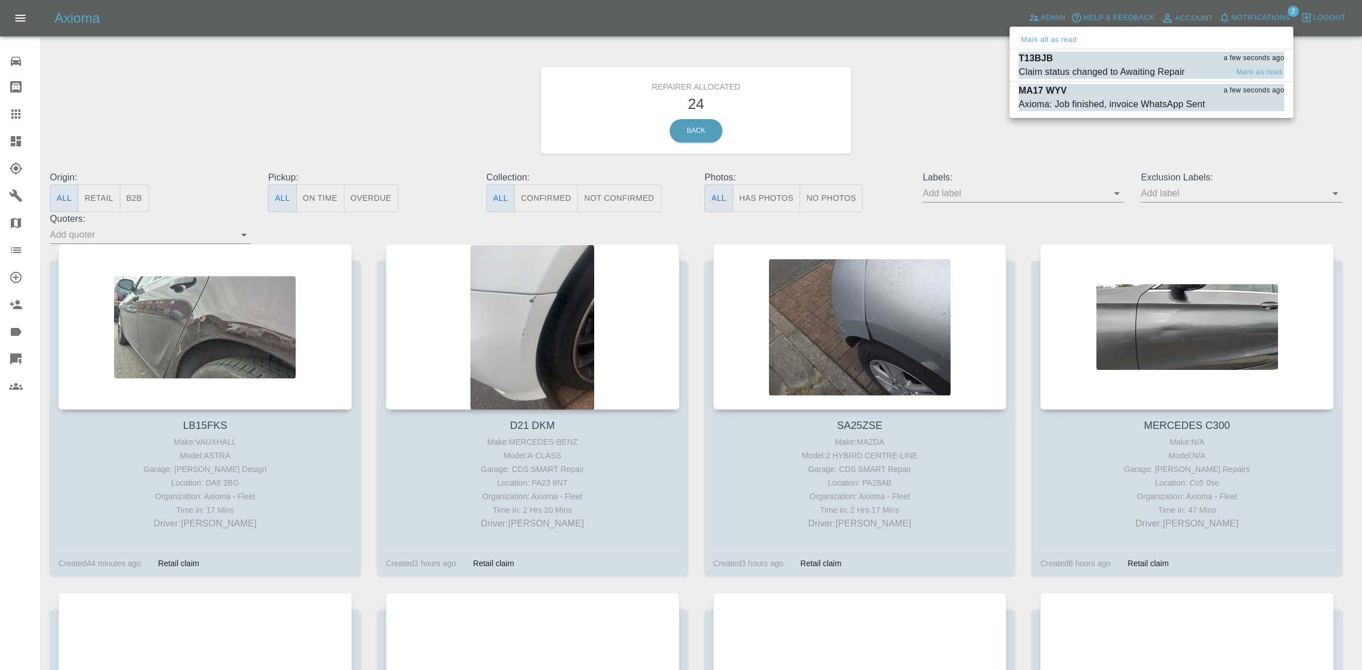
click at [1133, 71] on div "Claim status changed to Awaiting Repair" at bounding box center [1102, 72] width 166 height 14
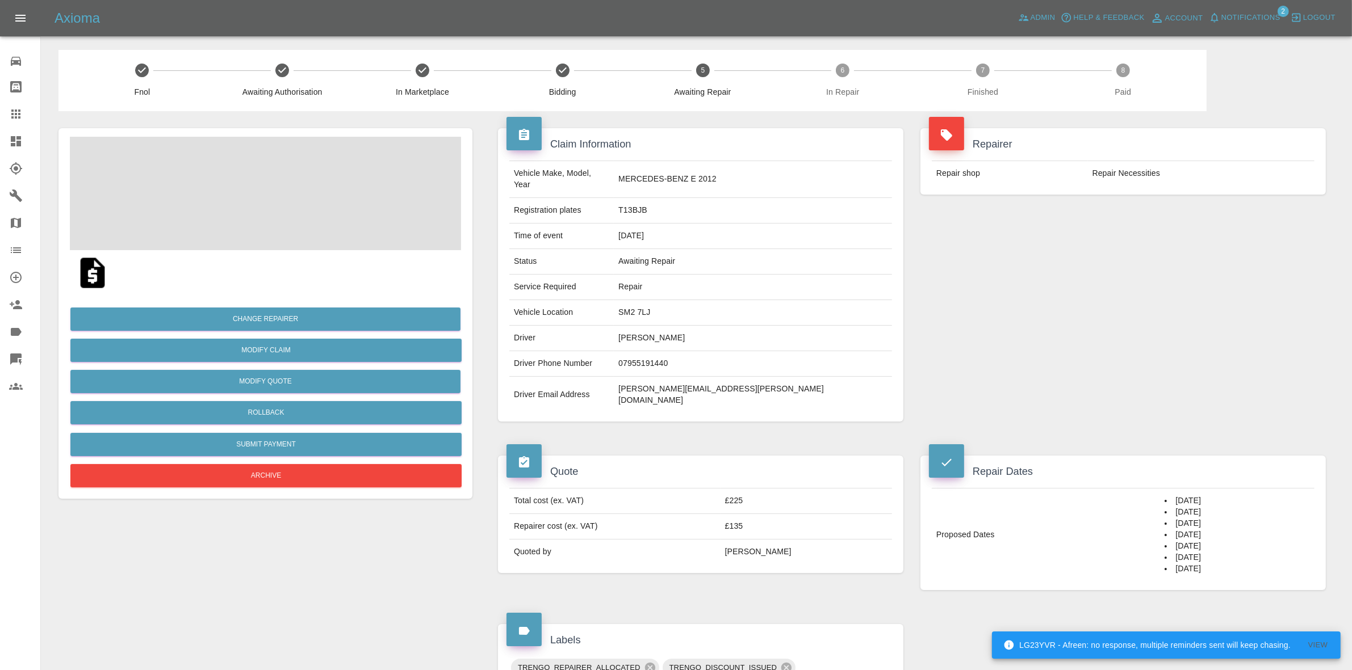
click at [1247, 19] on span "Notifications" at bounding box center [1250, 17] width 59 height 13
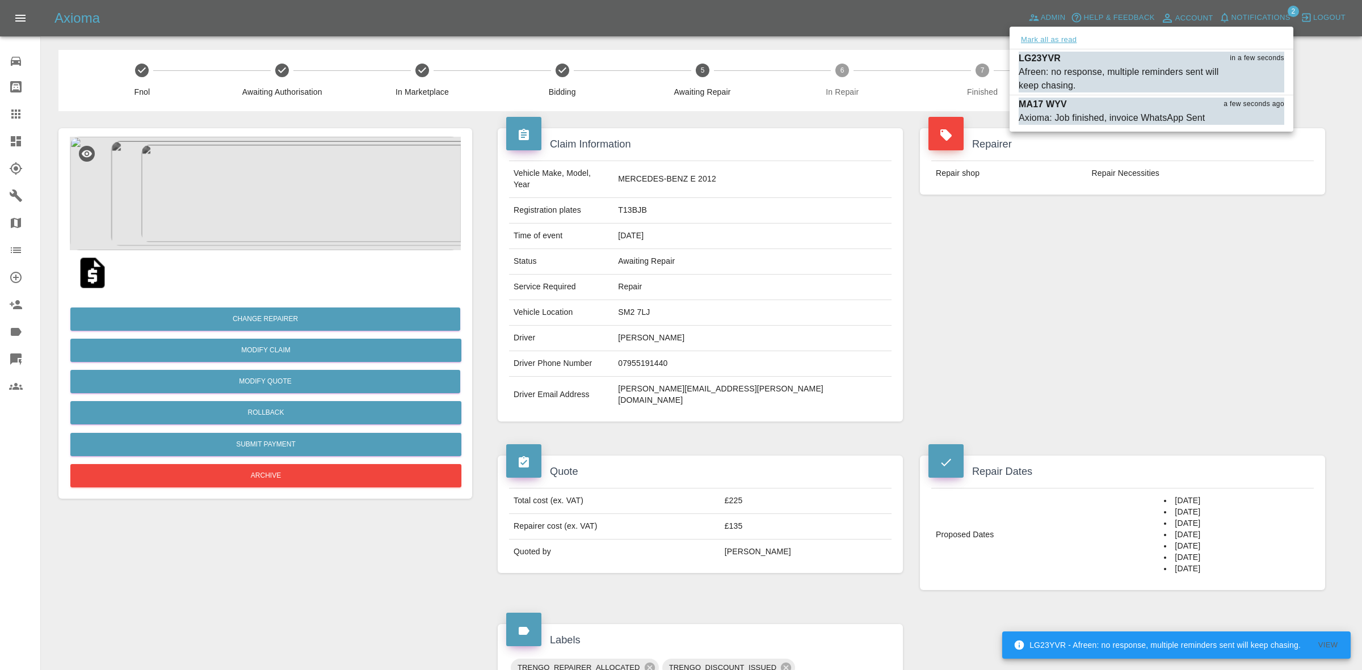
click at [1064, 40] on button "Mark all as read" at bounding box center [1049, 39] width 60 height 13
click at [1121, 243] on div at bounding box center [681, 335] width 1362 height 670
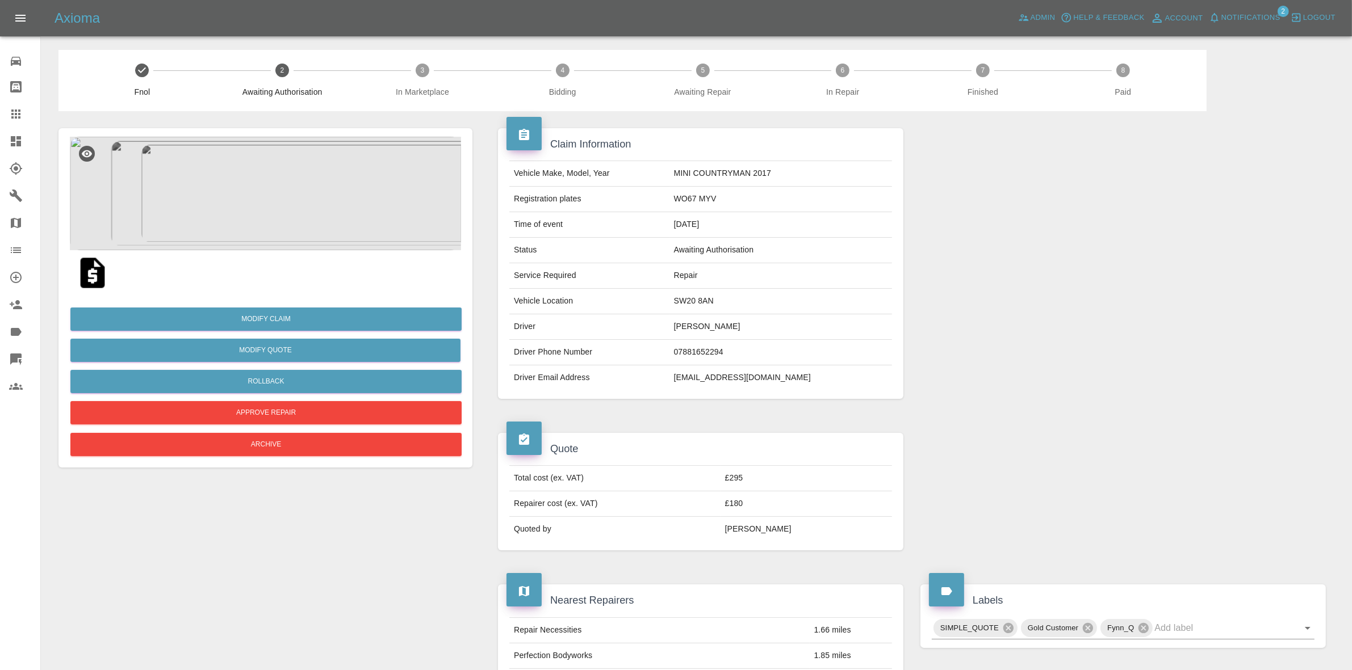
click at [1263, 19] on span "Notifications" at bounding box center [1250, 17] width 59 height 13
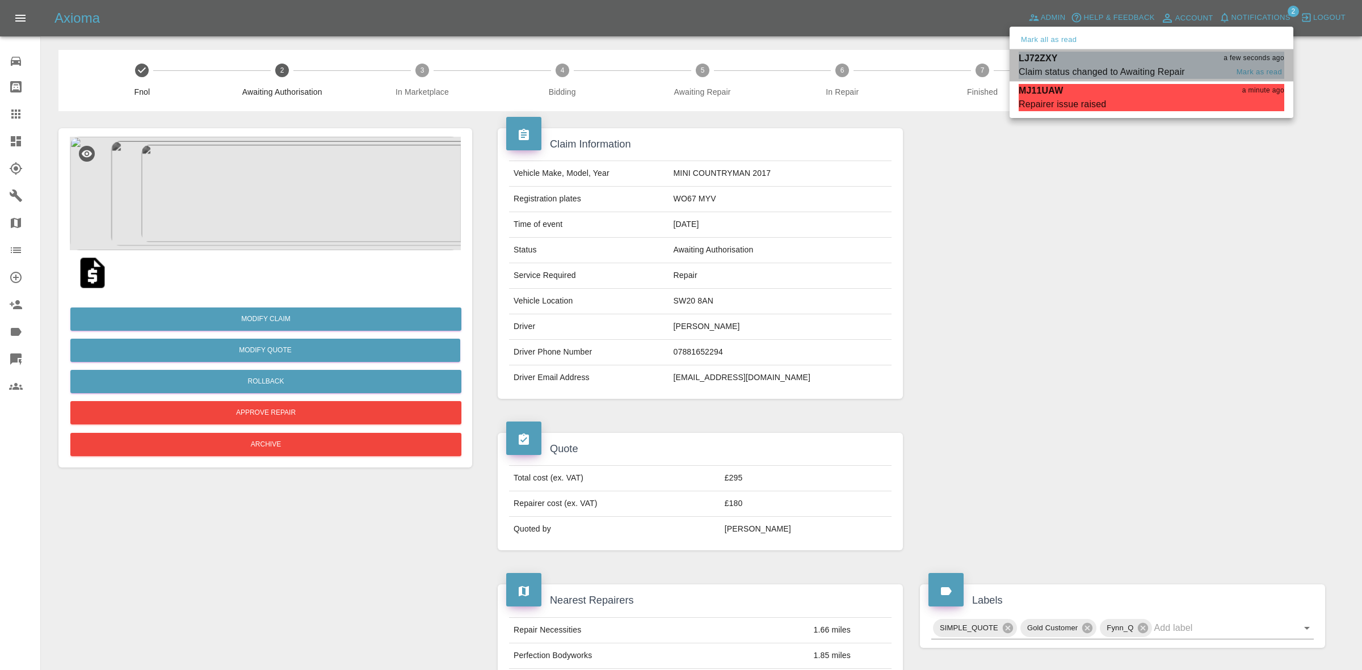
click at [1131, 66] on div "Claim status changed to Awaiting Repair" at bounding box center [1102, 72] width 166 height 14
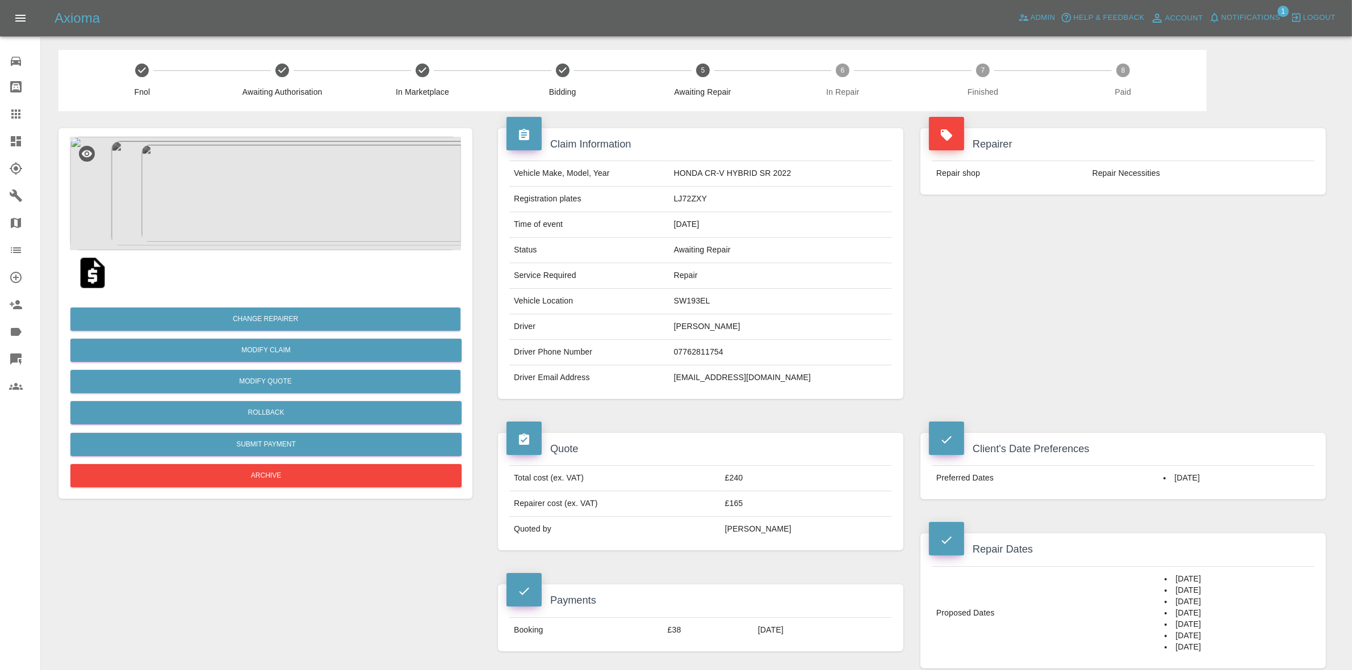
click at [1247, 13] on span "Notifications" at bounding box center [1250, 17] width 59 height 13
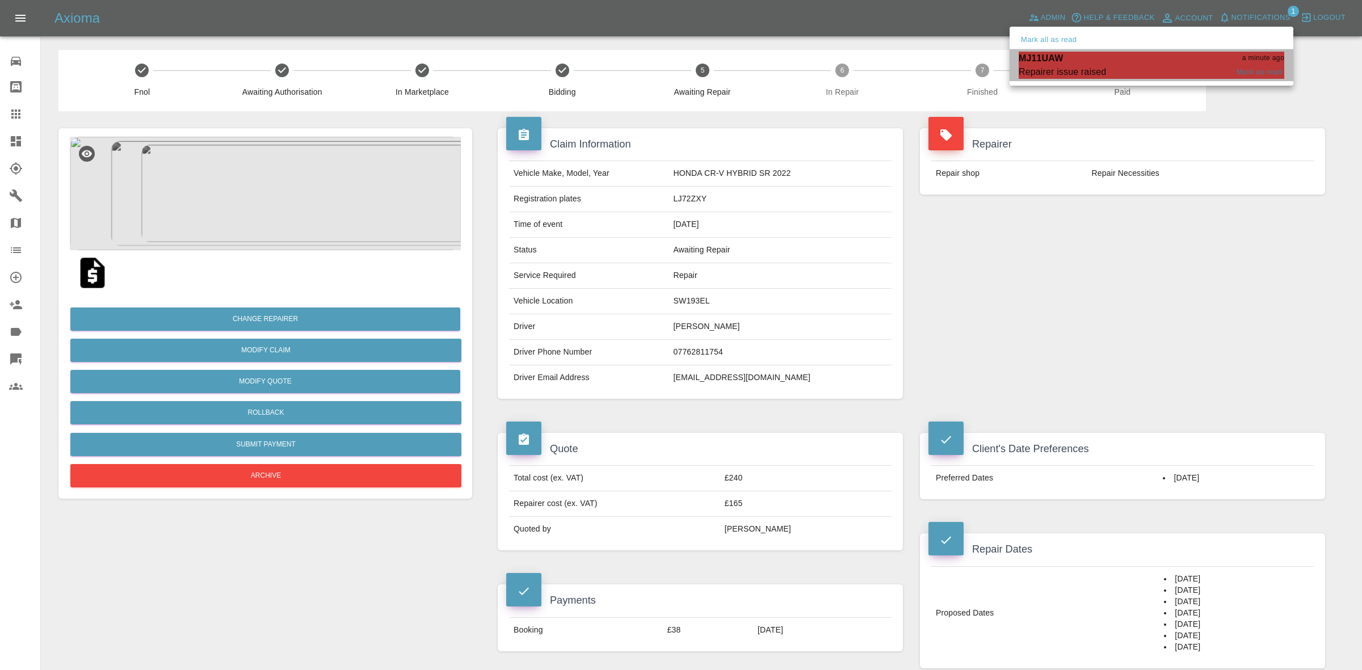
click at [1139, 65] on span "Repairer issue raised" at bounding box center [1123, 72] width 209 height 14
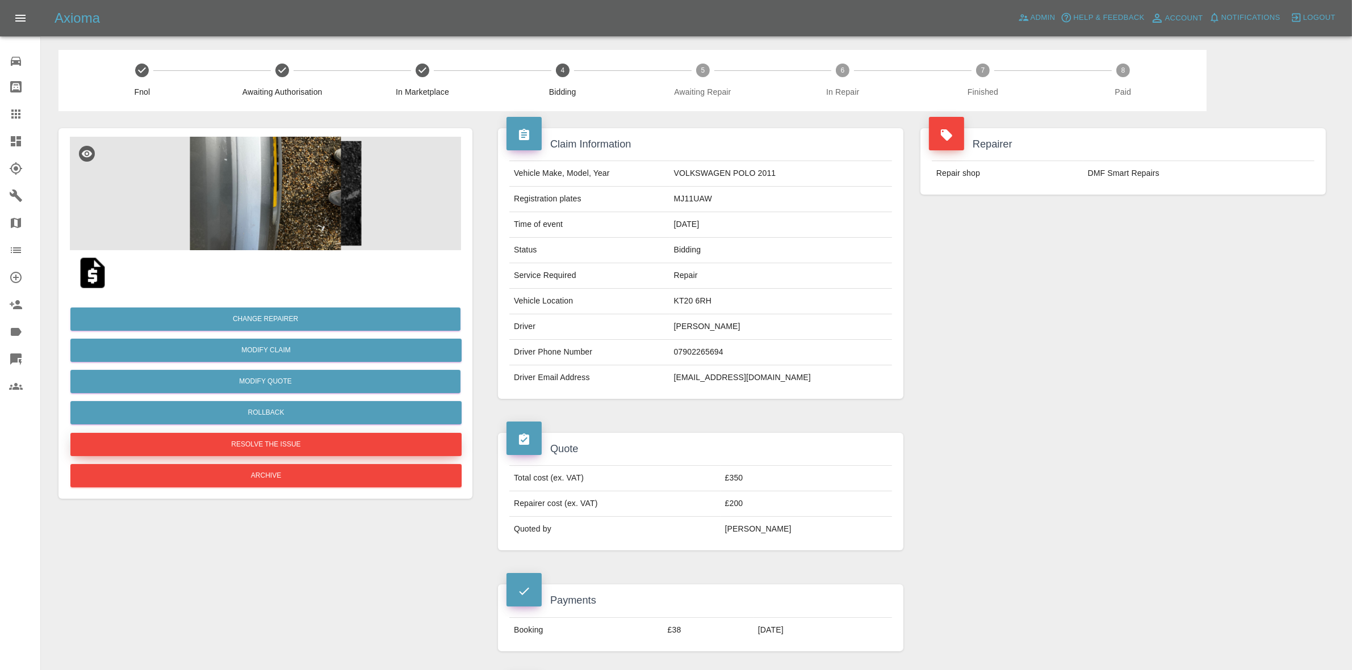
click at [267, 442] on button "Resolve the issue" at bounding box center [265, 444] width 391 height 23
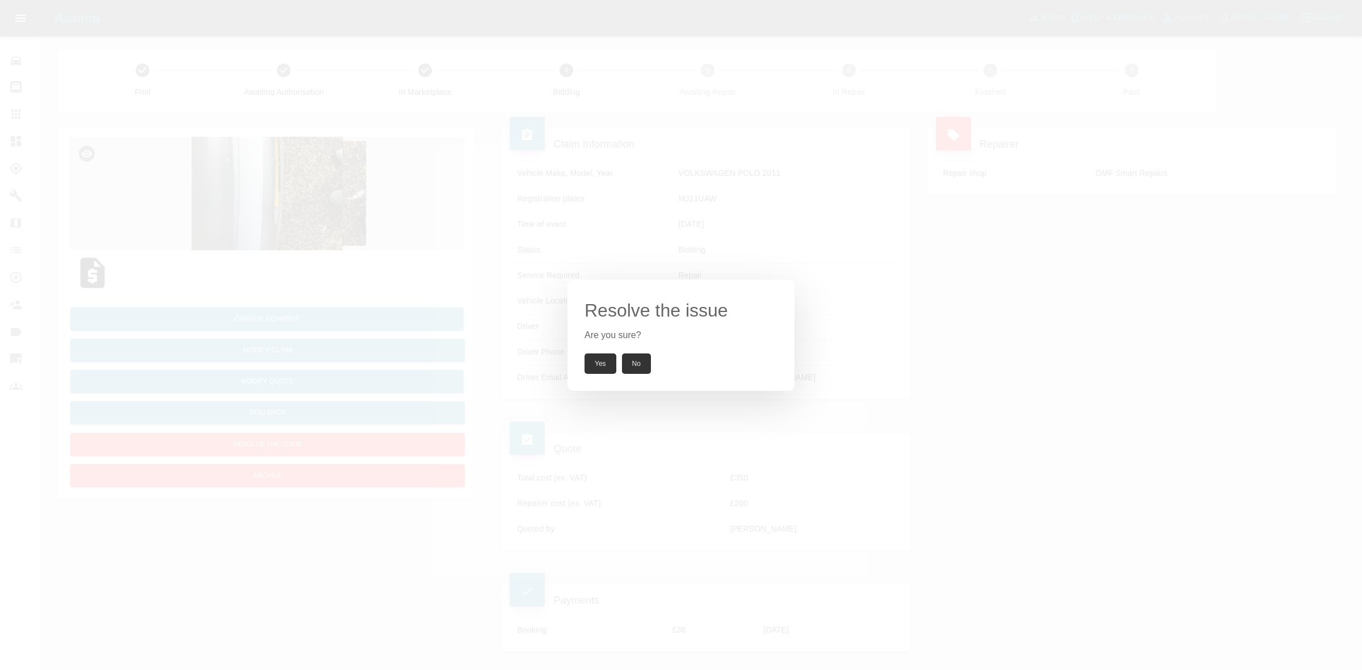
click at [598, 364] on button "Yes" at bounding box center [601, 364] width 32 height 20
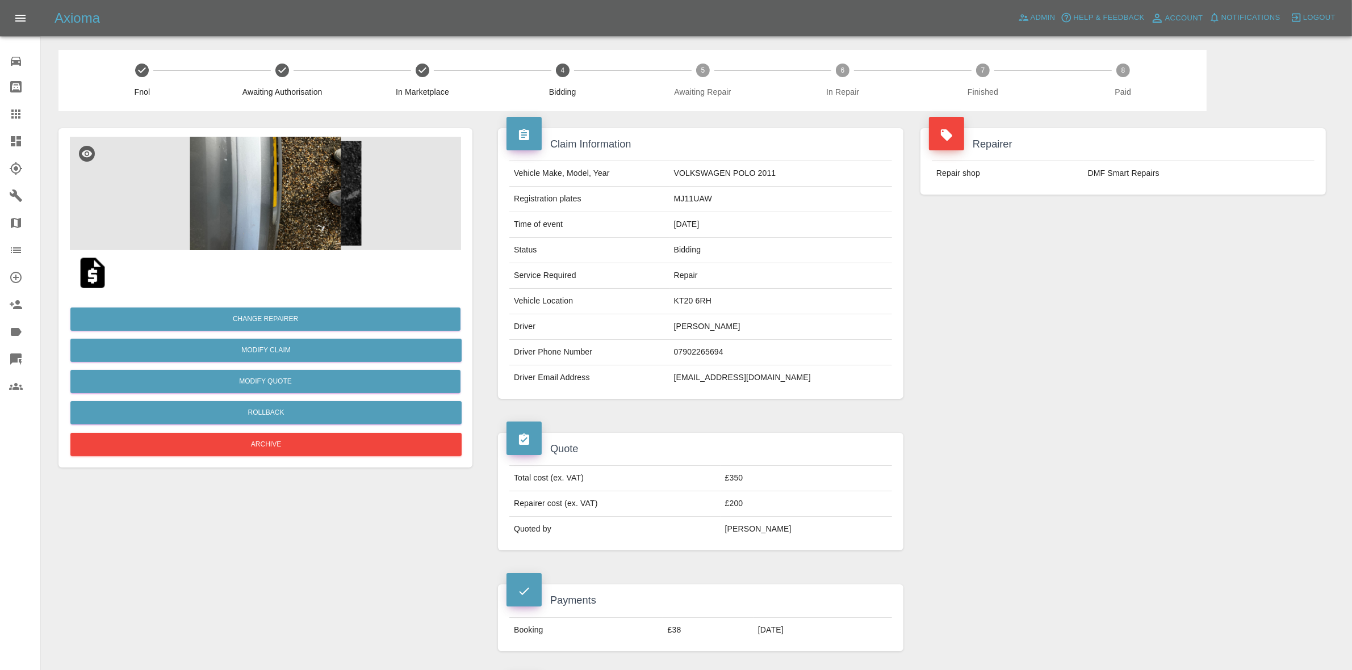
click at [1223, 182] on td "DMF Smart Repairs" at bounding box center [1198, 173] width 231 height 25
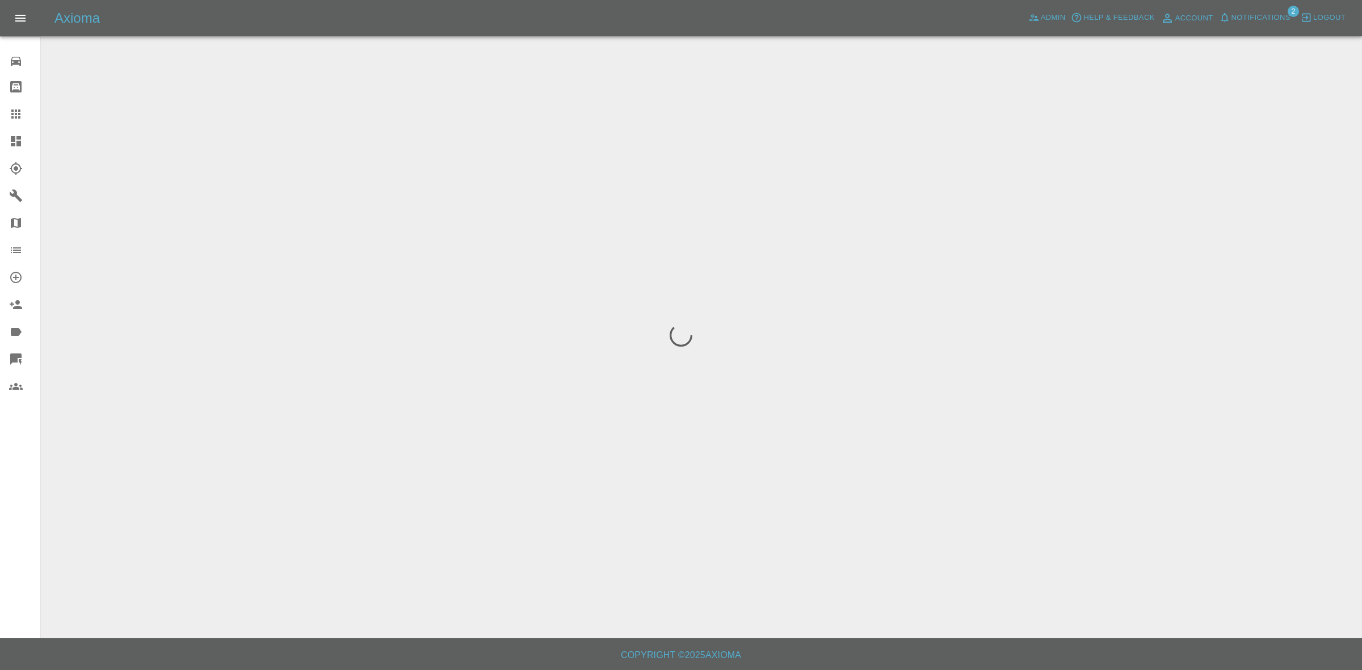
click at [1249, 15] on span "Notifications" at bounding box center [1261, 17] width 59 height 13
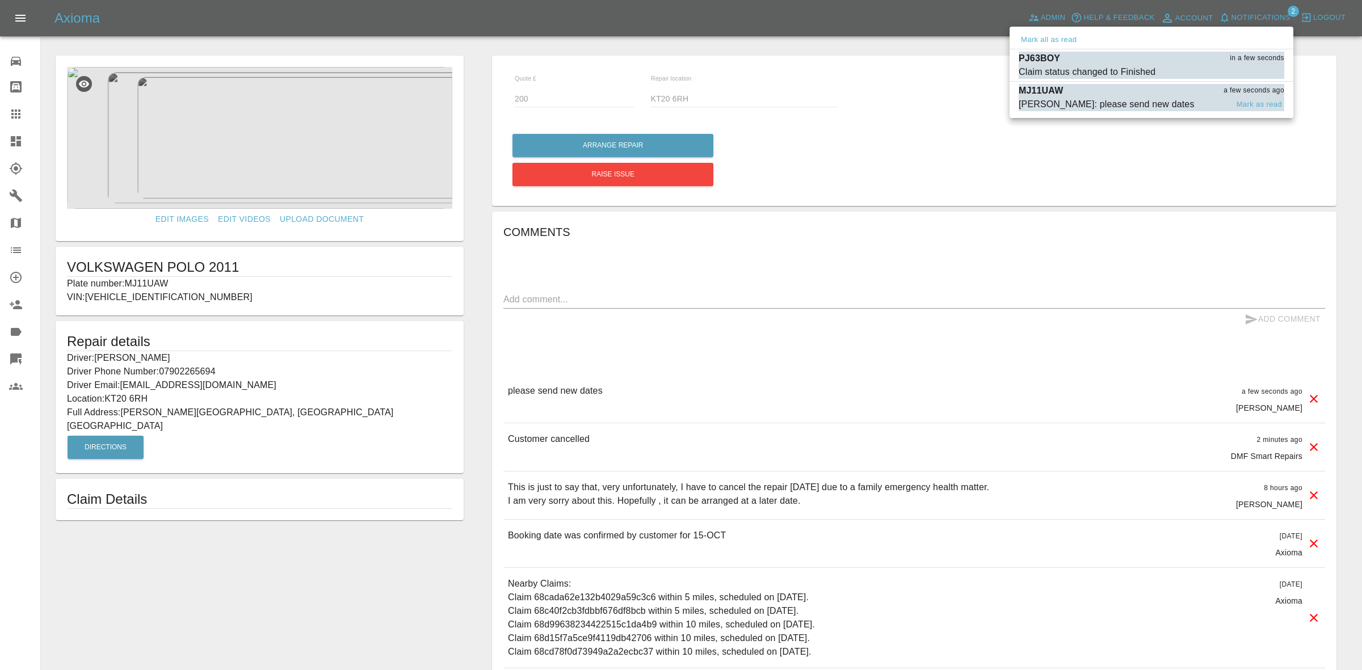
click at [1108, 98] on div "Carl Ainsworth: please send new dates" at bounding box center [1107, 105] width 176 height 14
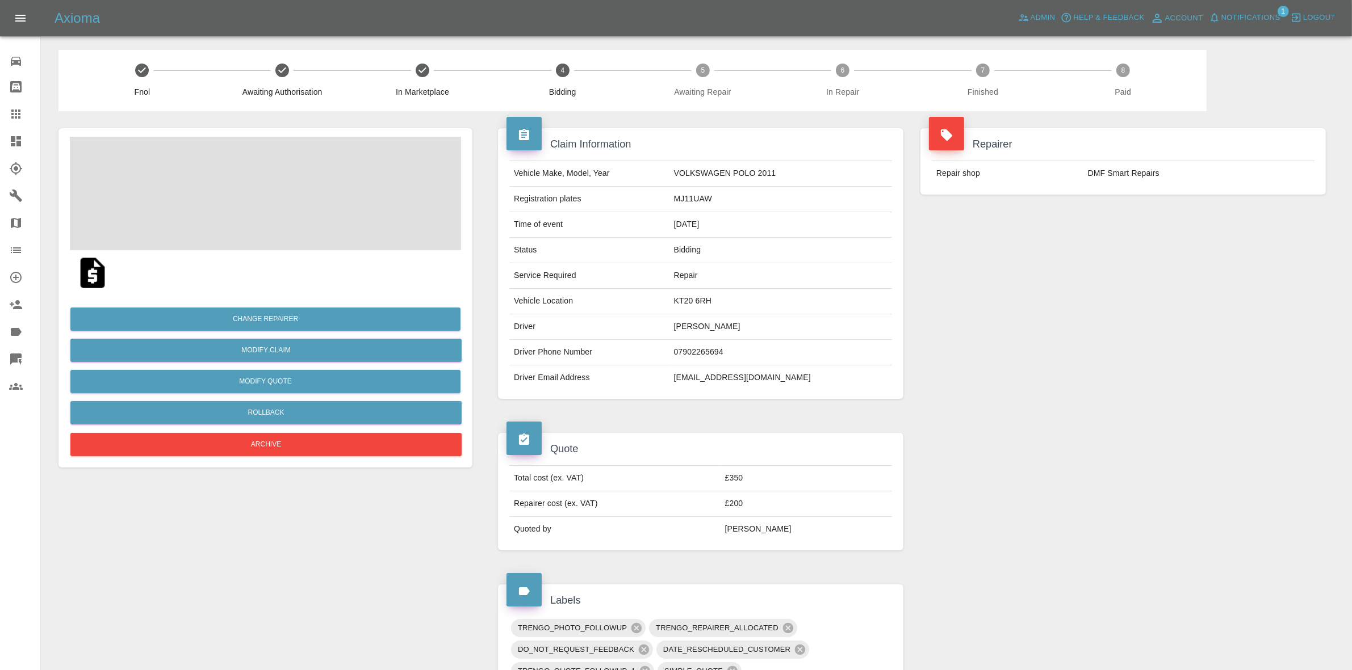
click at [1247, 11] on span "Notifications" at bounding box center [1250, 17] width 59 height 13
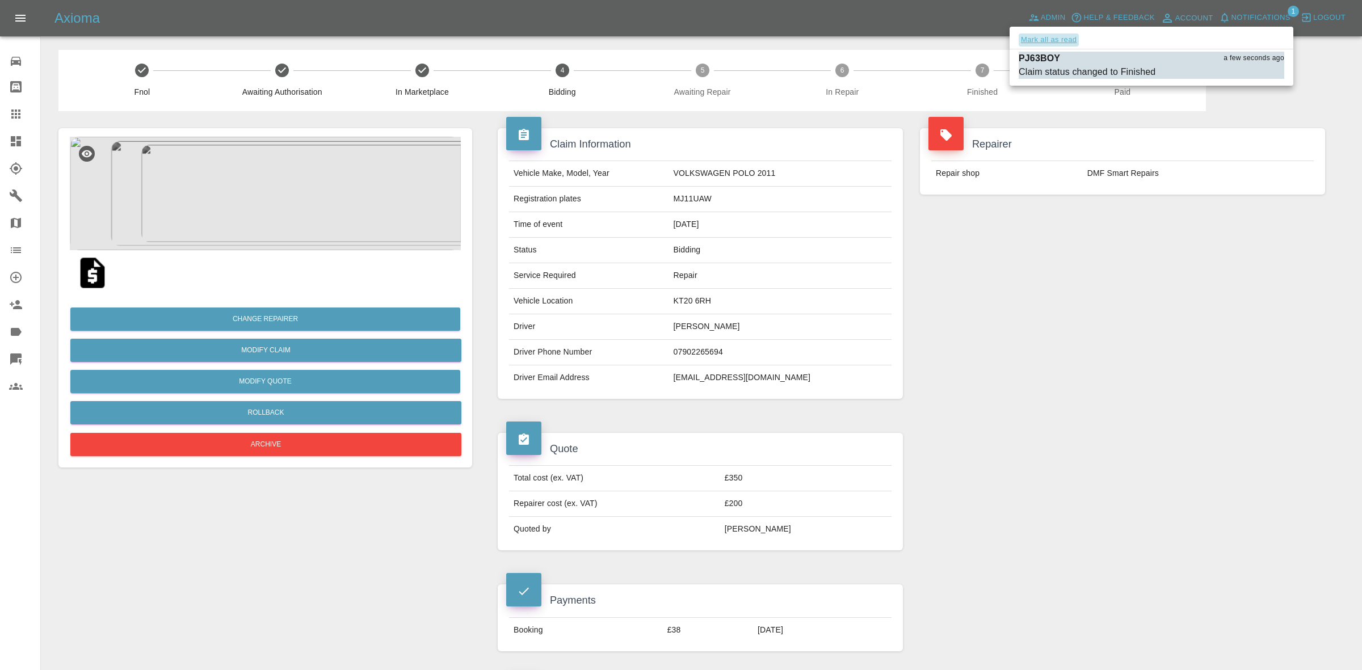
click at [1046, 40] on button "Mark all as read" at bounding box center [1049, 39] width 60 height 13
click at [1144, 141] on div at bounding box center [681, 335] width 1362 height 670
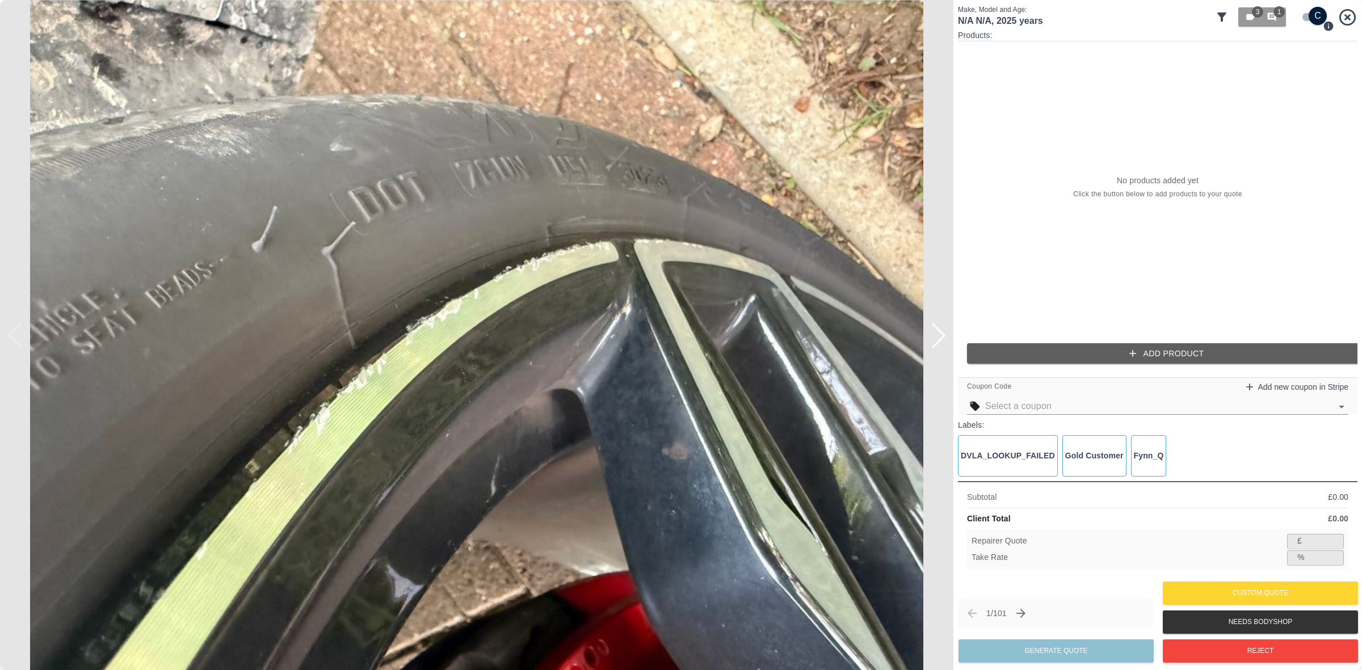
click at [928, 348] on img at bounding box center [477, 335] width 954 height 670
click at [941, 339] on div at bounding box center [938, 335] width 25 height 25
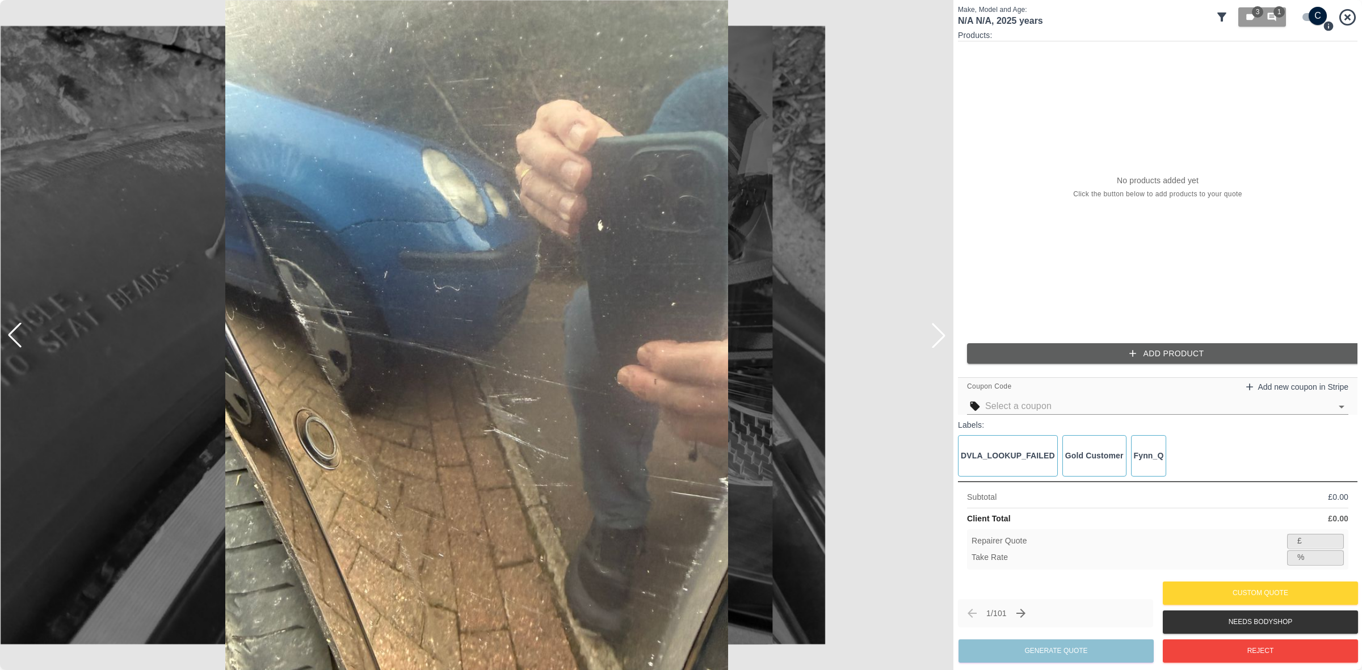
click at [941, 339] on div at bounding box center [938, 335] width 25 height 25
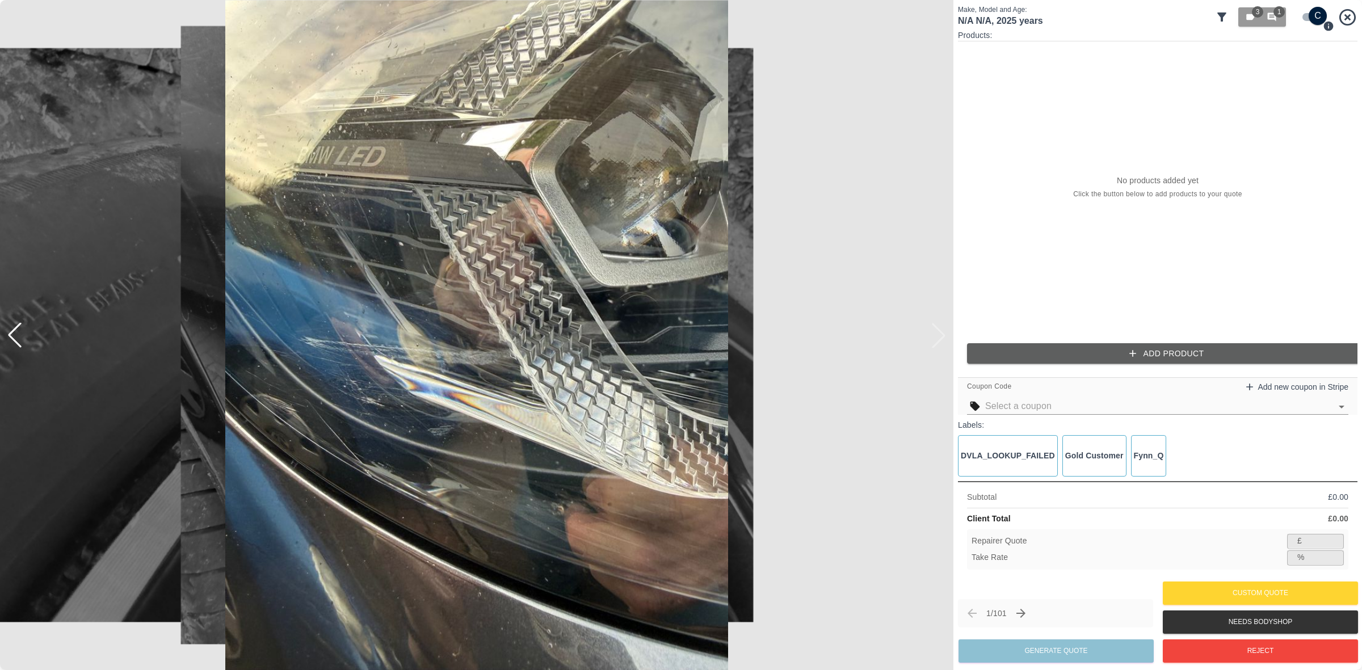
click at [941, 339] on img at bounding box center [477, 335] width 954 height 670
click at [23, 339] on div at bounding box center [14, 335] width 25 height 25
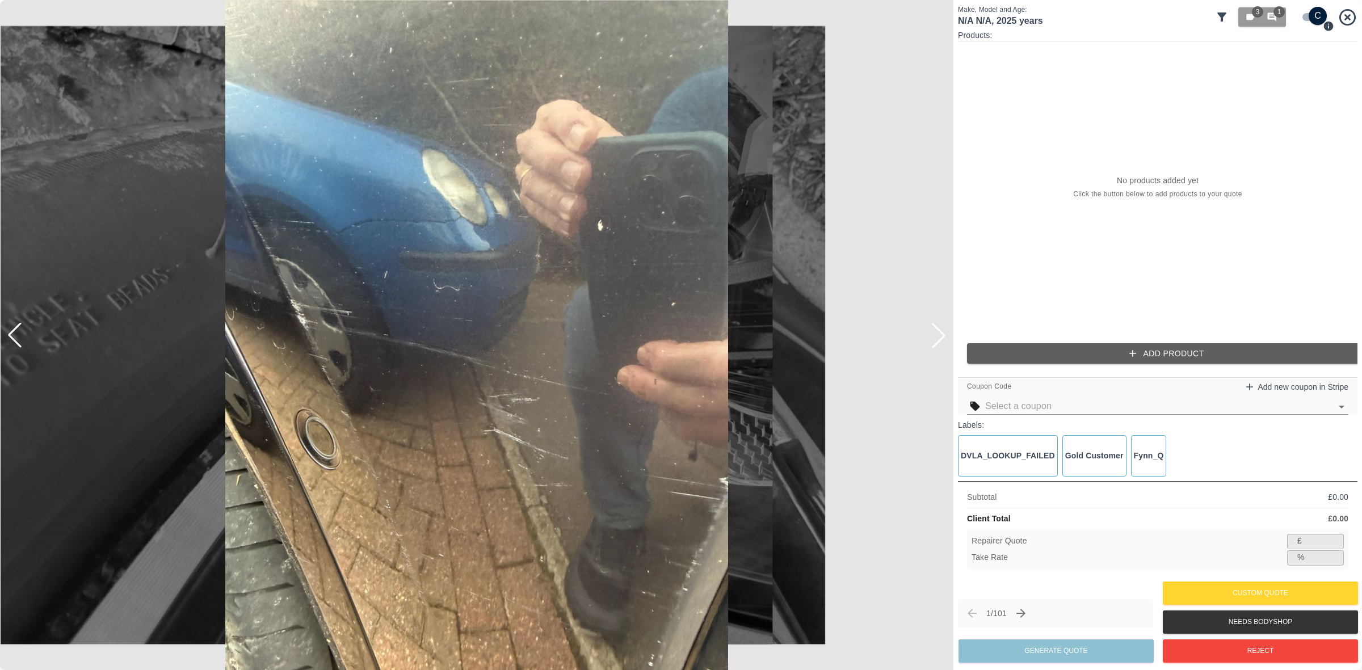
click at [1310, 14] on input "checkbox" at bounding box center [1318, 16] width 54 height 18
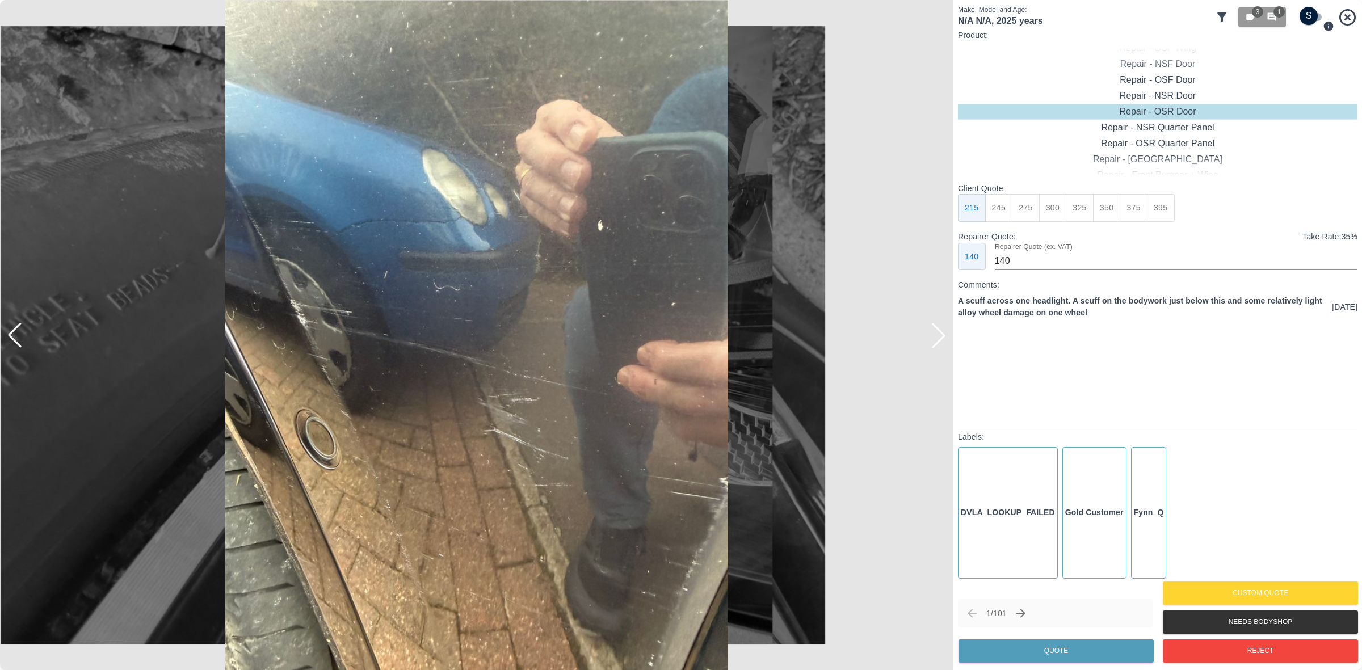
click at [1310, 14] on input "checkbox" at bounding box center [1309, 16] width 54 height 18
checkbox input "true"
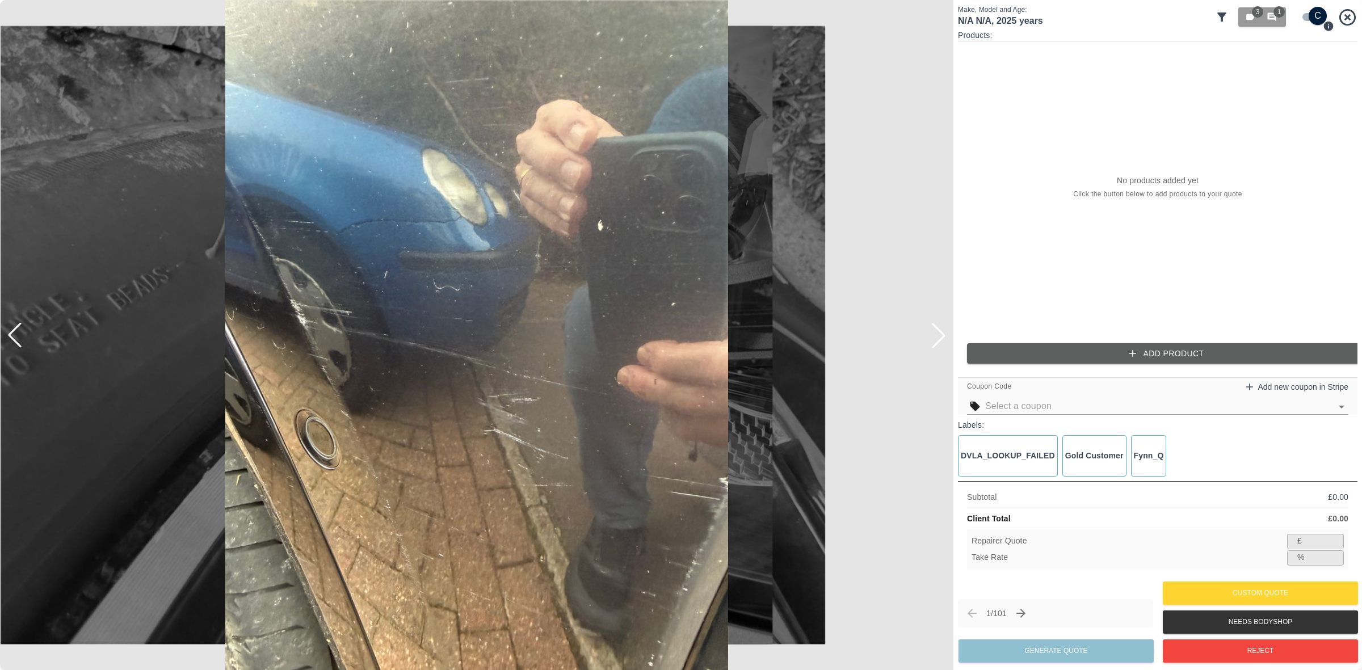
click at [1143, 339] on div "Products: No products added yet Click the button below to add products to your …" at bounding box center [1158, 201] width 400 height 343
click at [1140, 345] on button "Add Product" at bounding box center [1167, 353] width 400 height 21
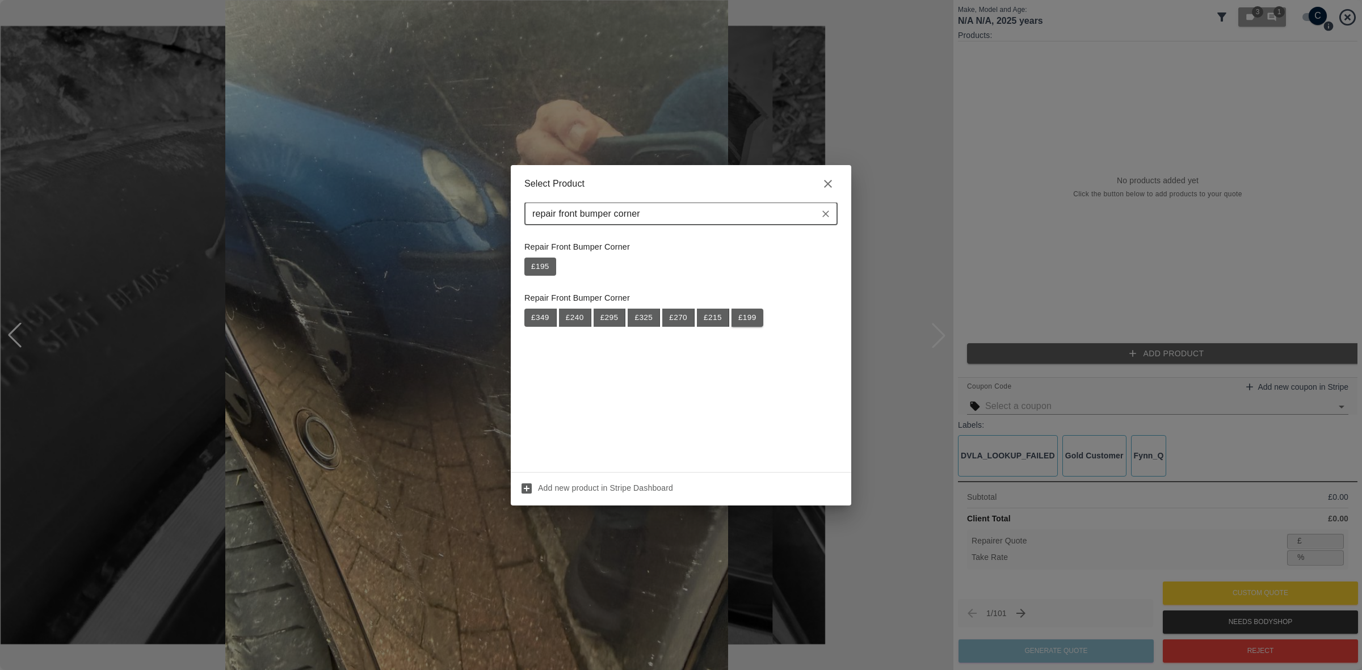
type input "repair front bumper corner"
click at [749, 321] on button "£ 199" at bounding box center [748, 318] width 32 height 18
type input "129"
type input "35.2"
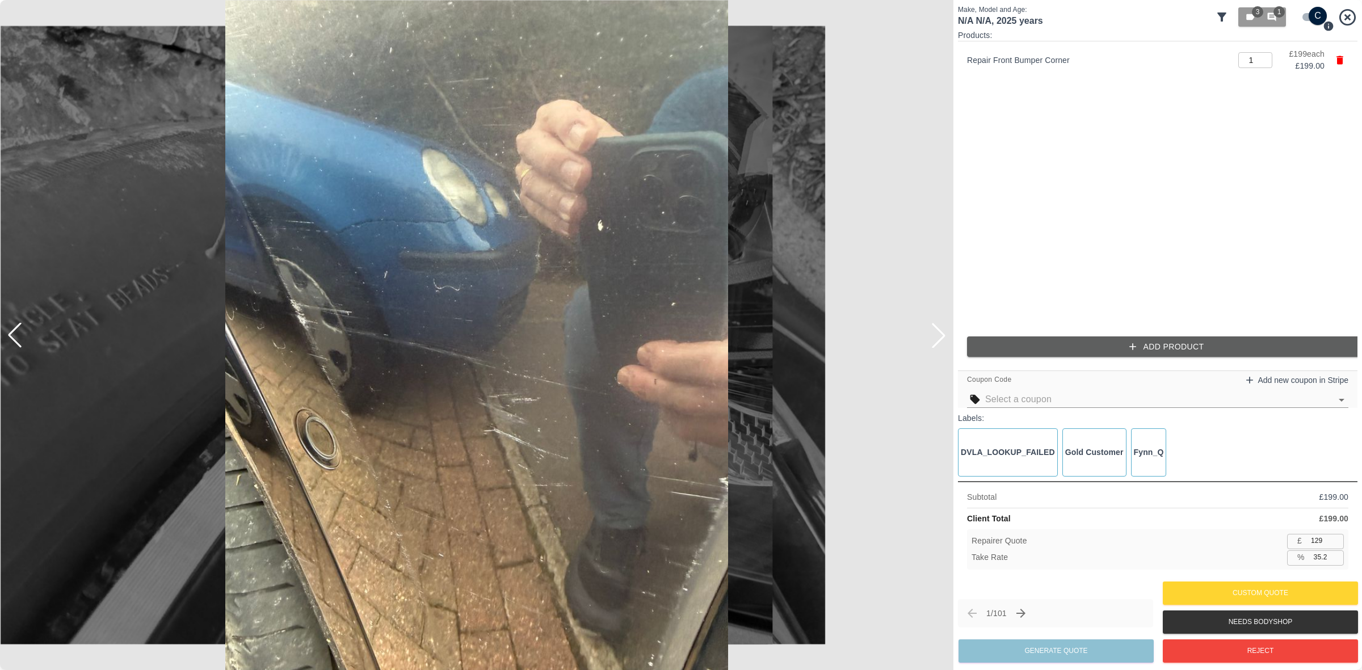
click at [1067, 334] on div "Products: Repair Front Bumper Corner 1 ​ £ 199 each £ 199.00 Add Product" at bounding box center [1158, 198] width 400 height 337
click at [1076, 347] on button "Add Product" at bounding box center [1167, 347] width 400 height 21
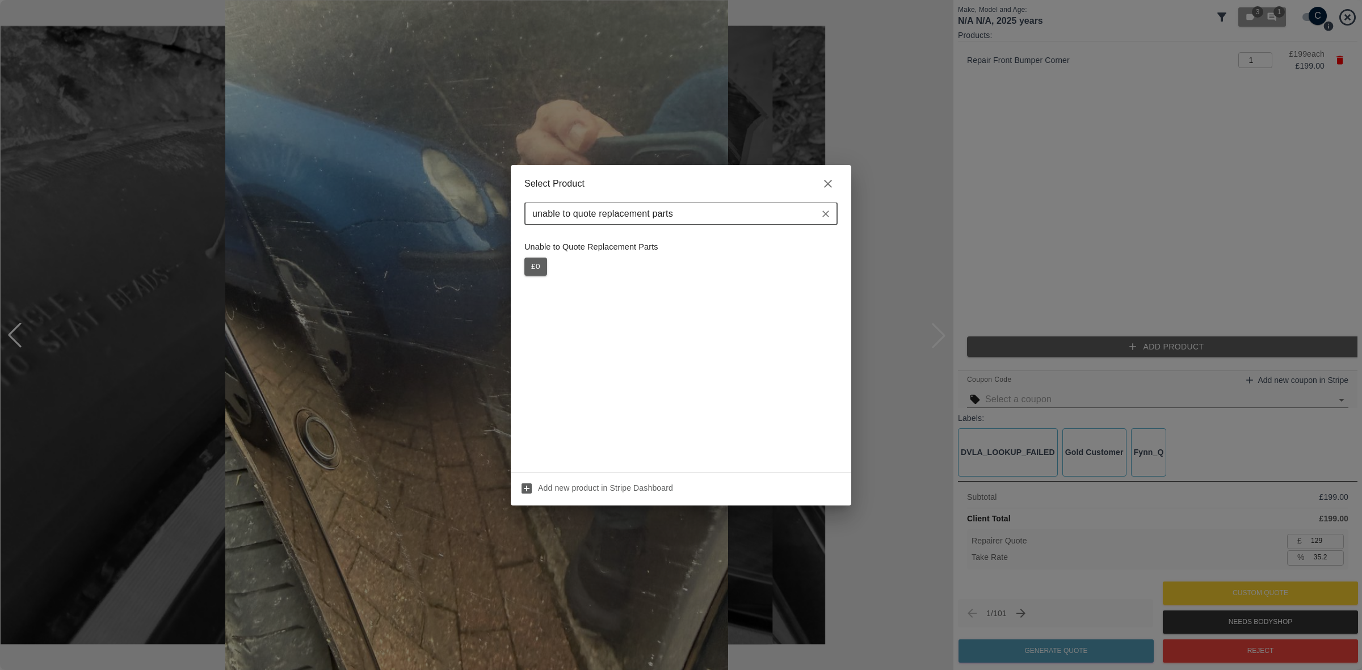
type input "unable to quote replacement parts"
click at [526, 268] on button "£ 0" at bounding box center [536, 267] width 23 height 18
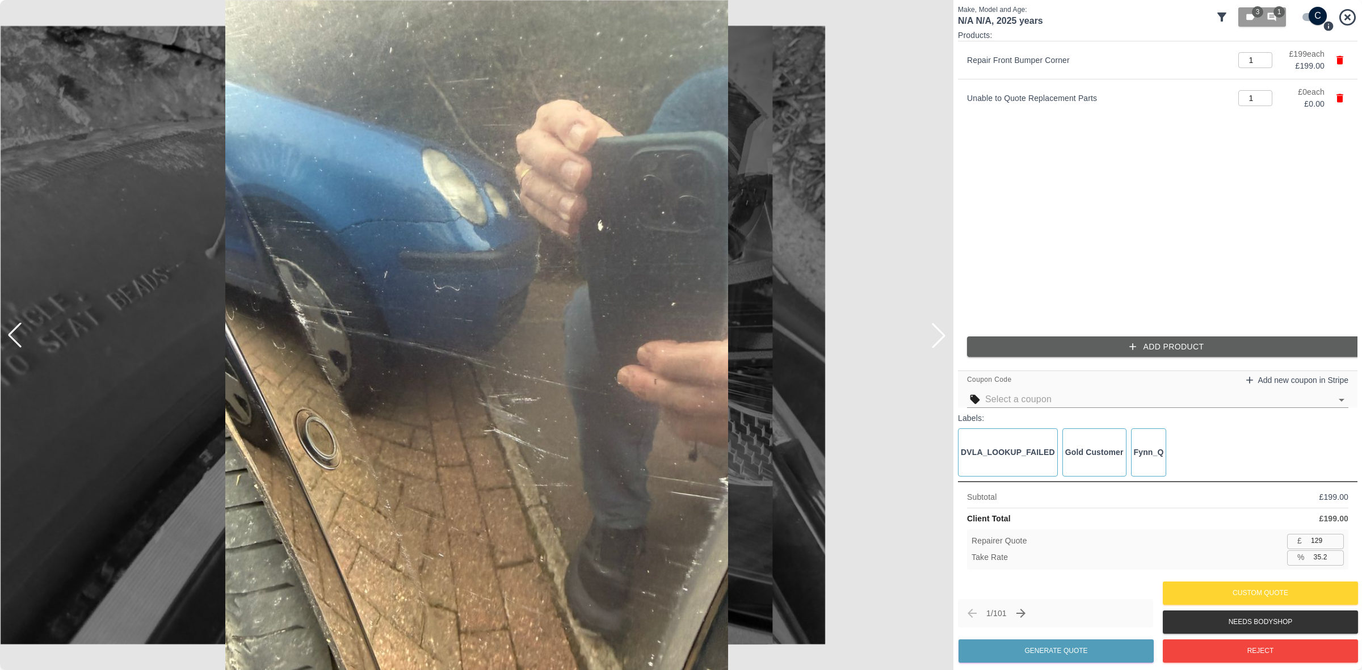
click at [1096, 358] on div "Products: Repair Front Bumper Corner 1 ​ £ 199 each £ 199.00 Unable to Quote Re…" at bounding box center [1158, 198] width 400 height 337
click at [1094, 354] on button "Add Product" at bounding box center [1167, 347] width 400 height 21
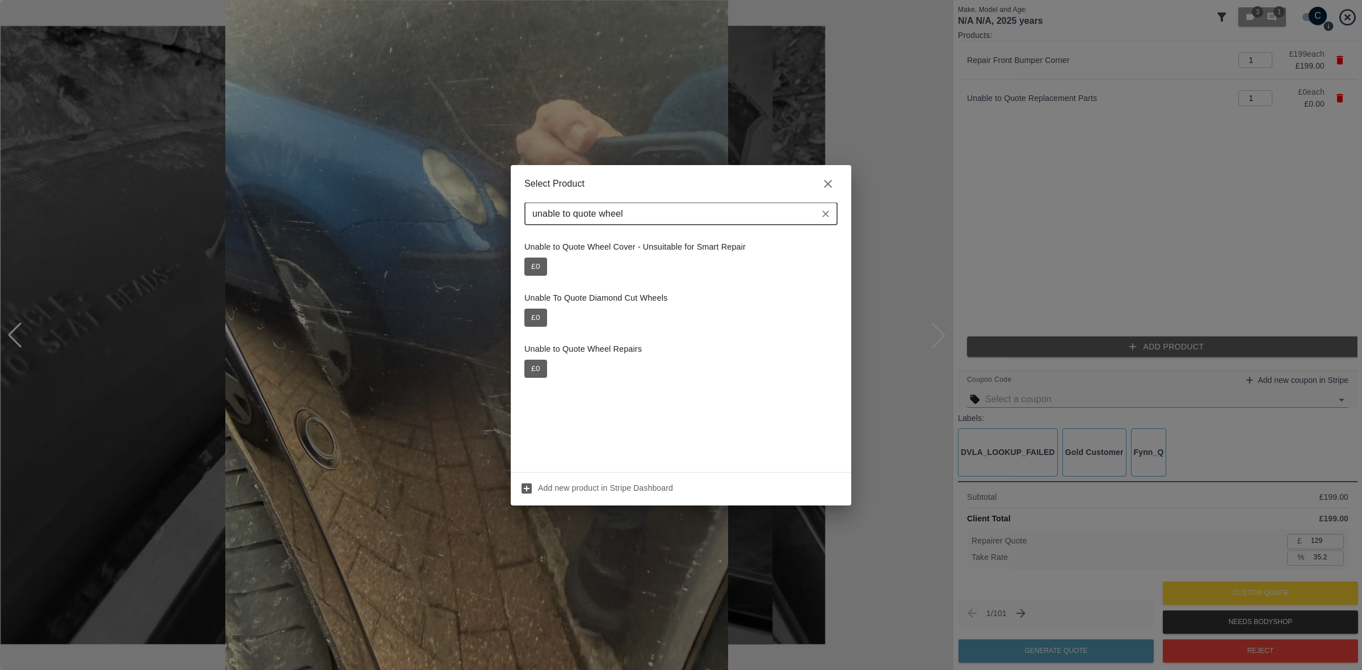
type input "unable to quote wheel"
click at [543, 365] on button "£ 0" at bounding box center [536, 369] width 23 height 18
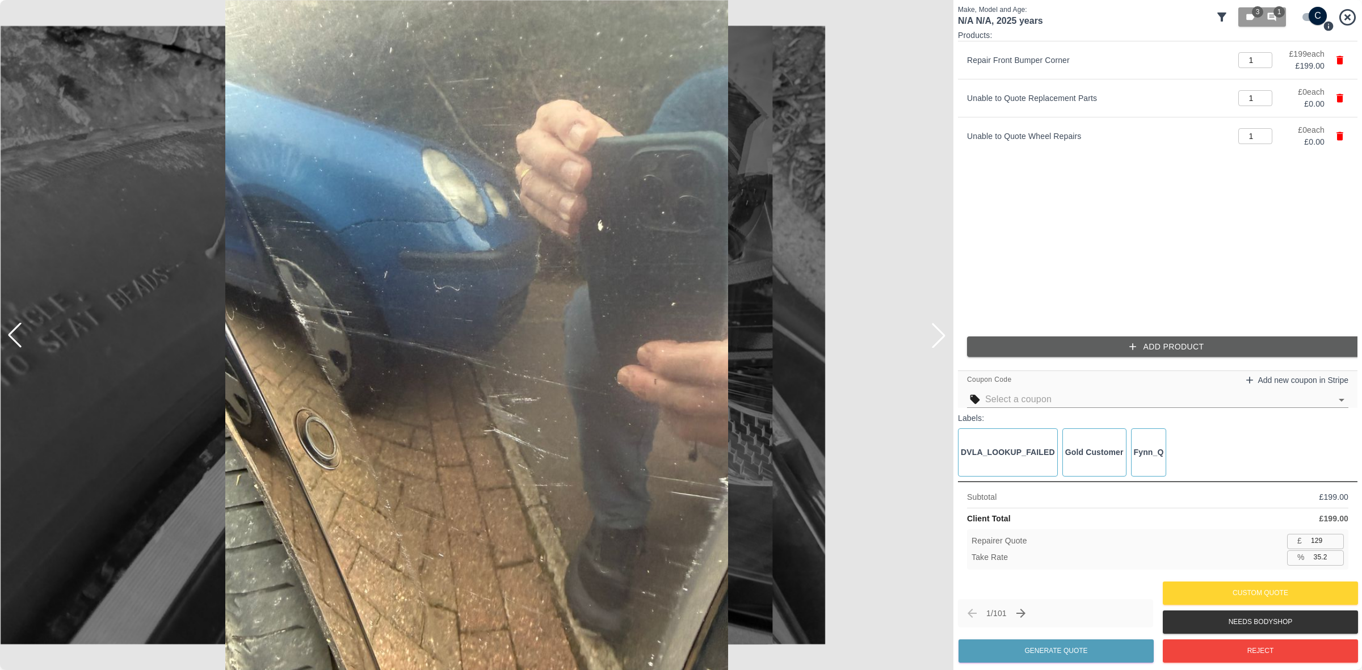
click at [1315, 536] on input "129" at bounding box center [1325, 541] width 37 height 14
type input "1"
type input "99.5"
type input "12"
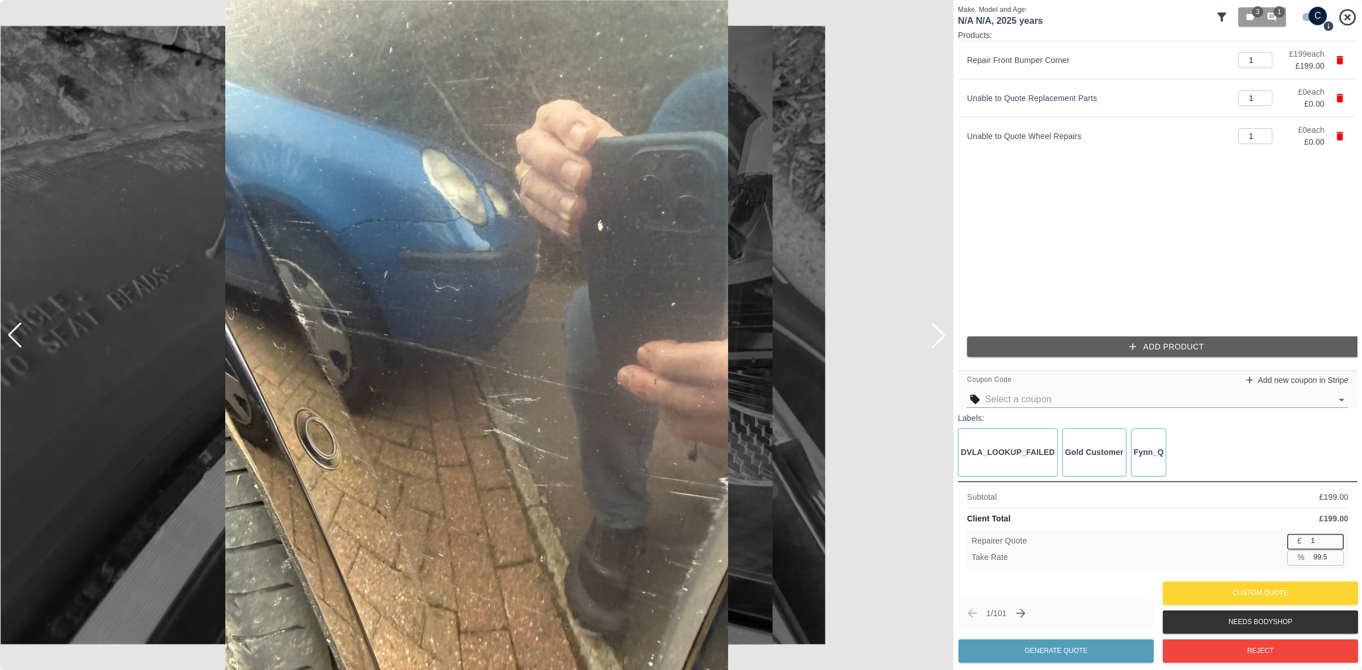
type input "94.0"
type input "120"
type input "39.7"
type input "120"
click at [1028, 651] on button "Generate Quote" at bounding box center [1056, 651] width 195 height 23
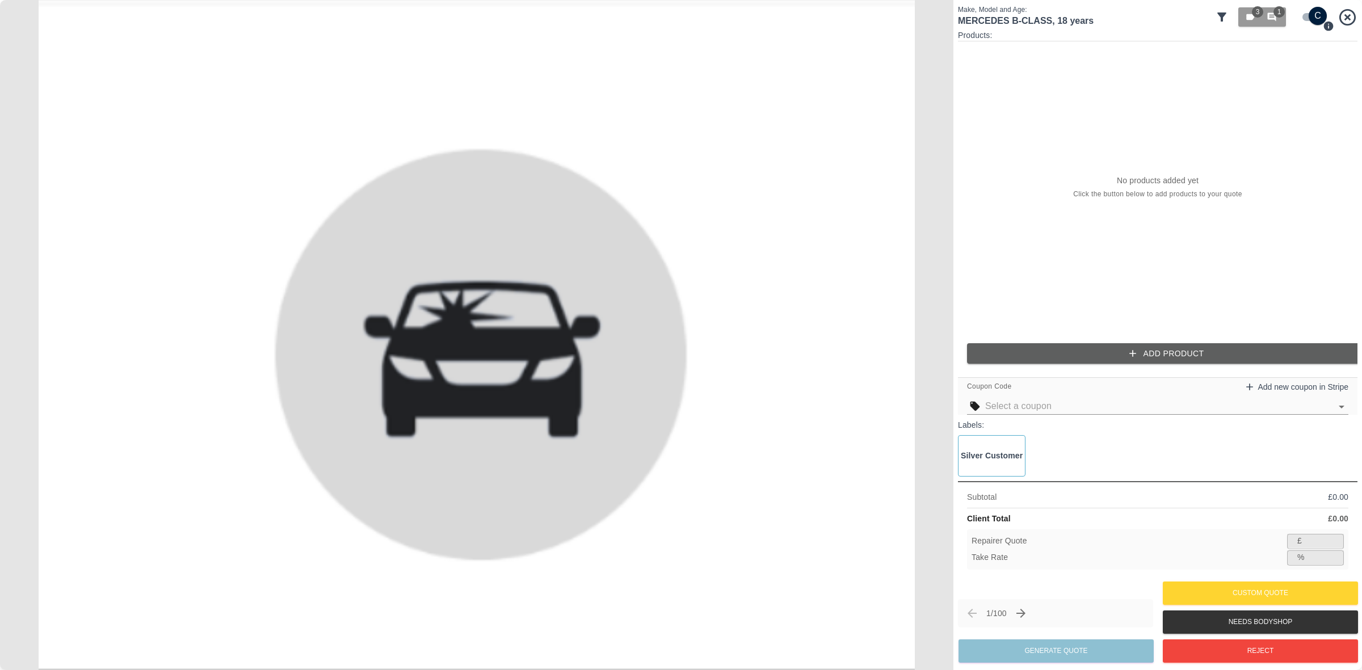
click at [1301, 17] on input "checkbox" at bounding box center [1318, 16] width 54 height 18
checkbox input "false"
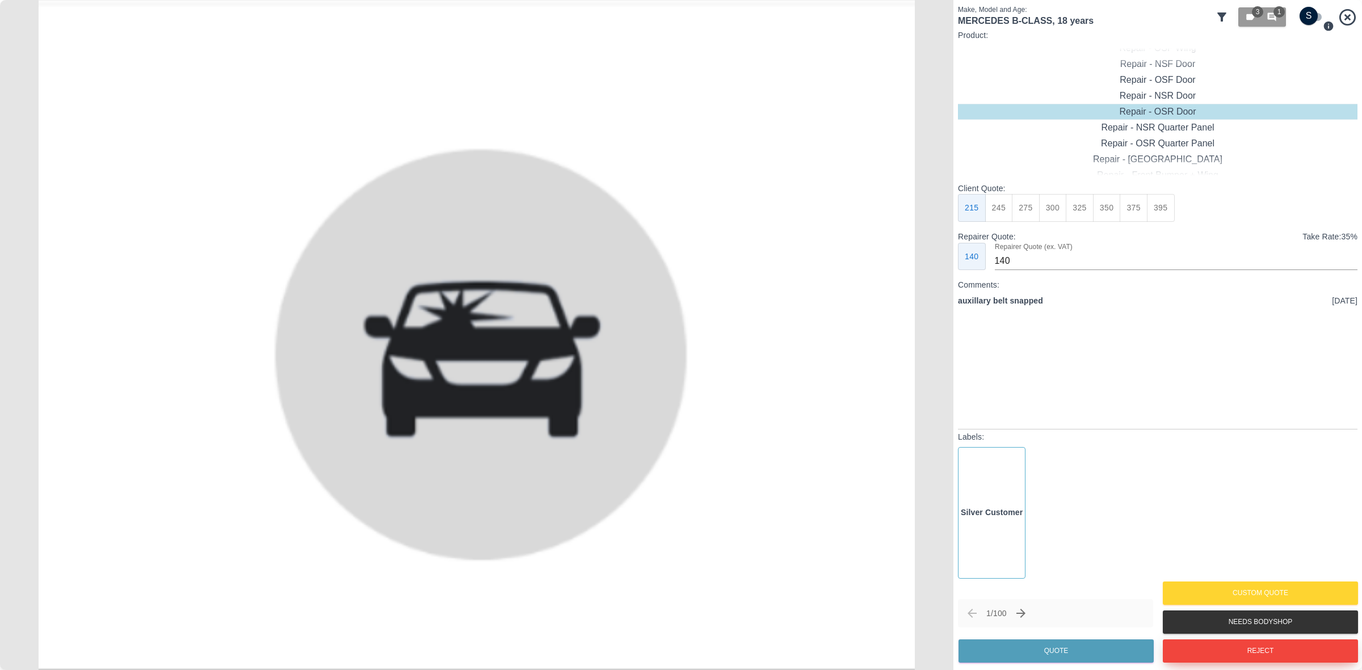
click at [1235, 653] on button "Reject" at bounding box center [1260, 651] width 195 height 23
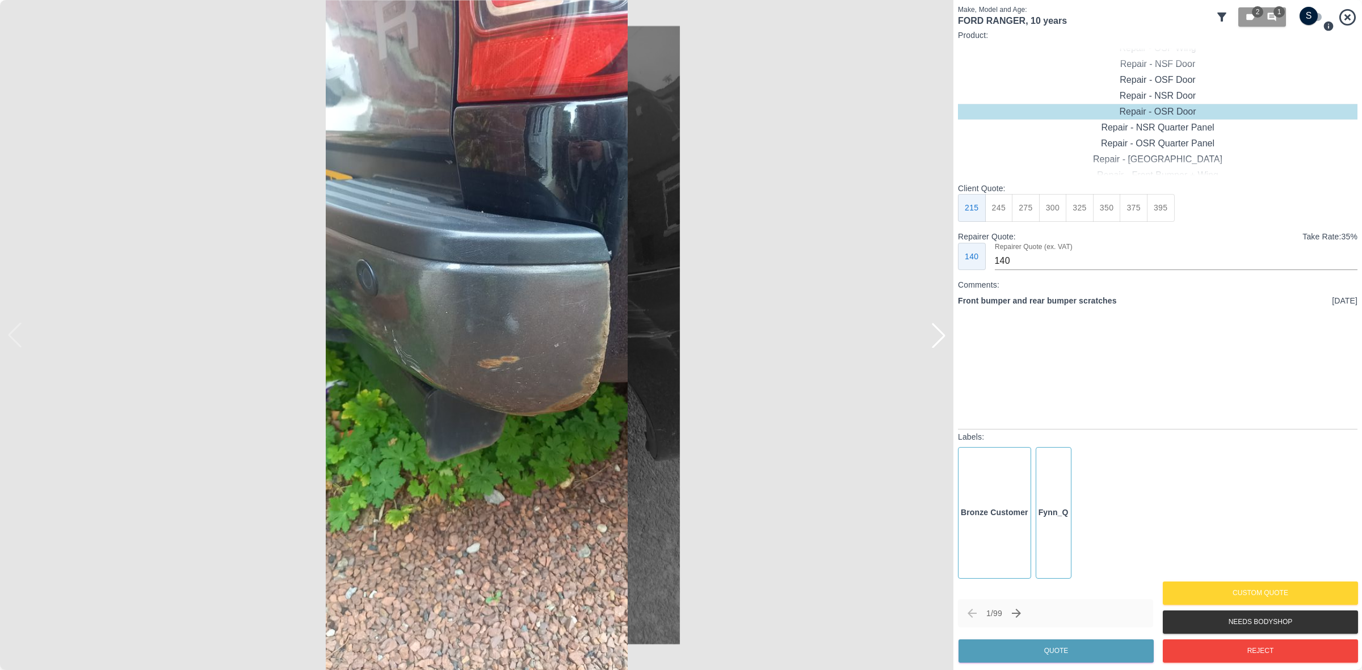
click at [946, 339] on div at bounding box center [938, 335] width 25 height 25
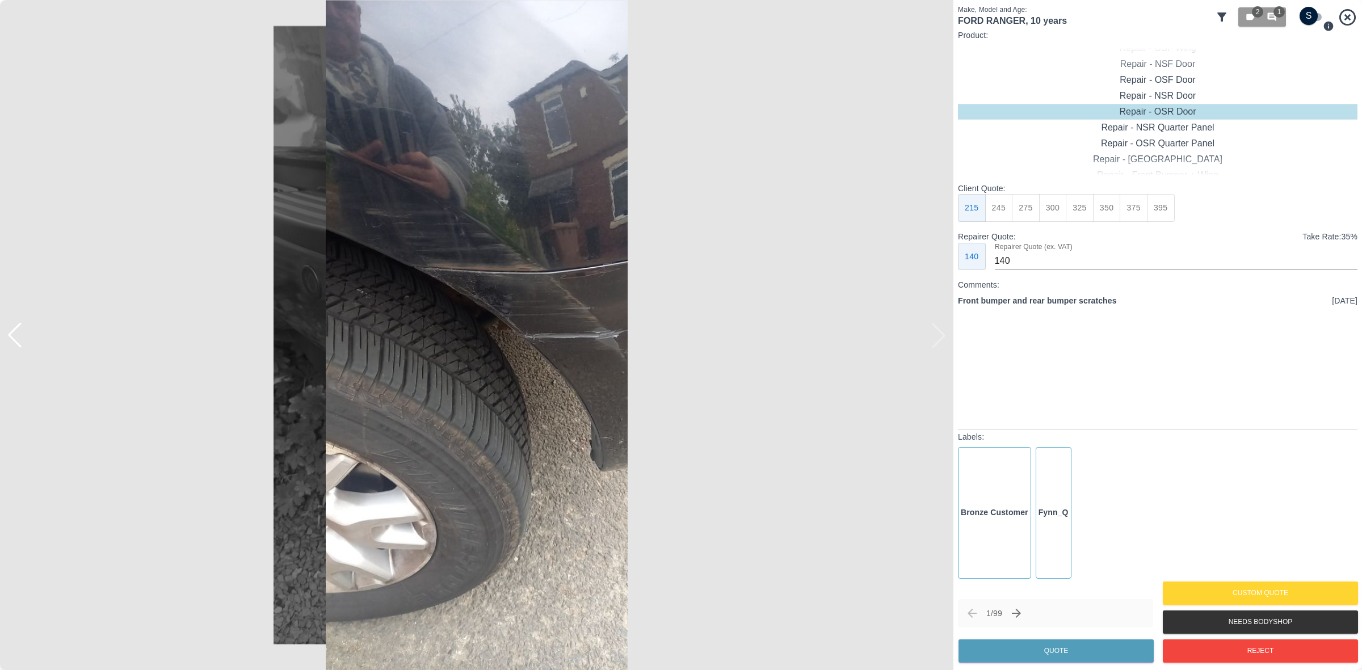
click at [946, 339] on img at bounding box center [477, 335] width 954 height 670
click at [14, 338] on div at bounding box center [14, 335] width 25 height 25
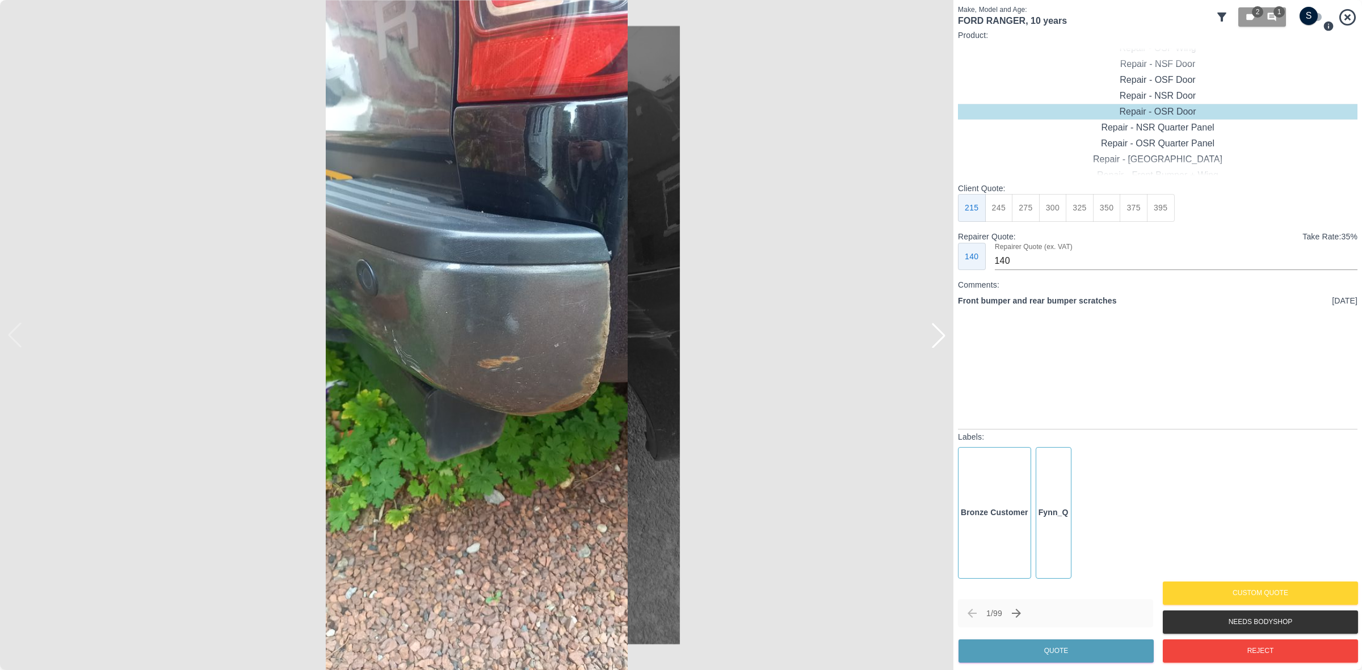
click at [531, 362] on img at bounding box center [477, 335] width 954 height 670
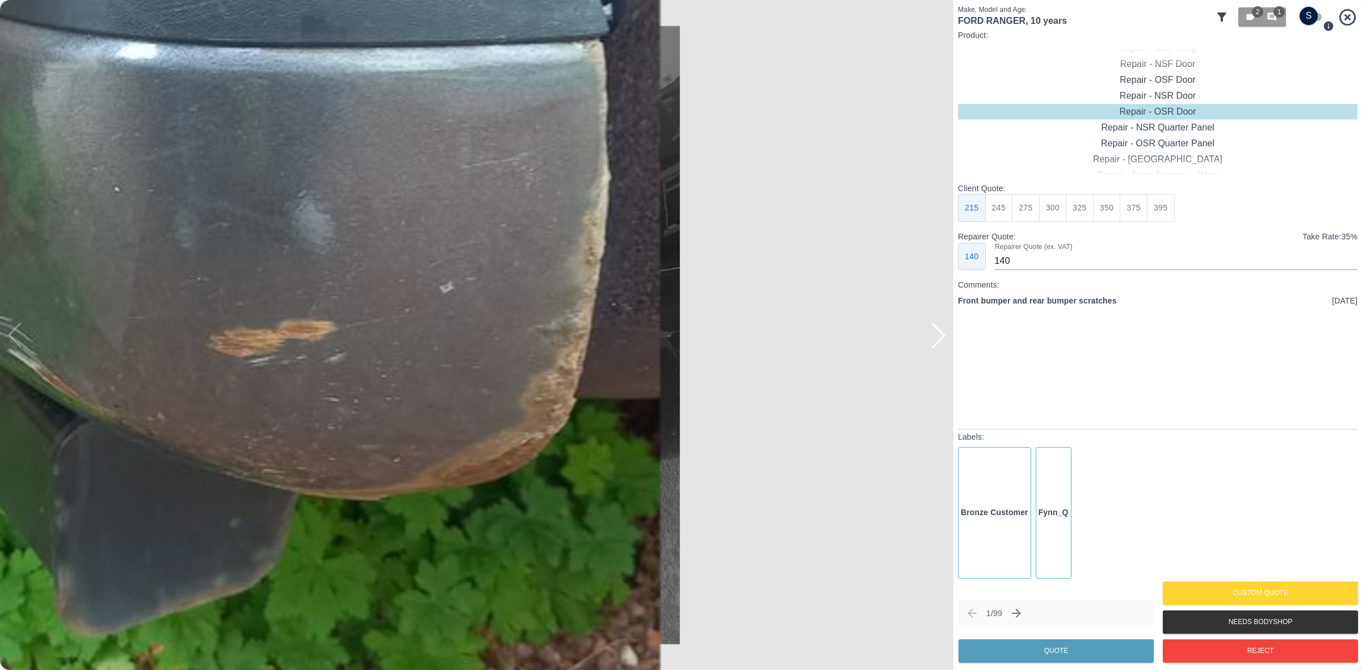
click at [423, 364] on img at bounding box center [207, 257] width 2861 height 2011
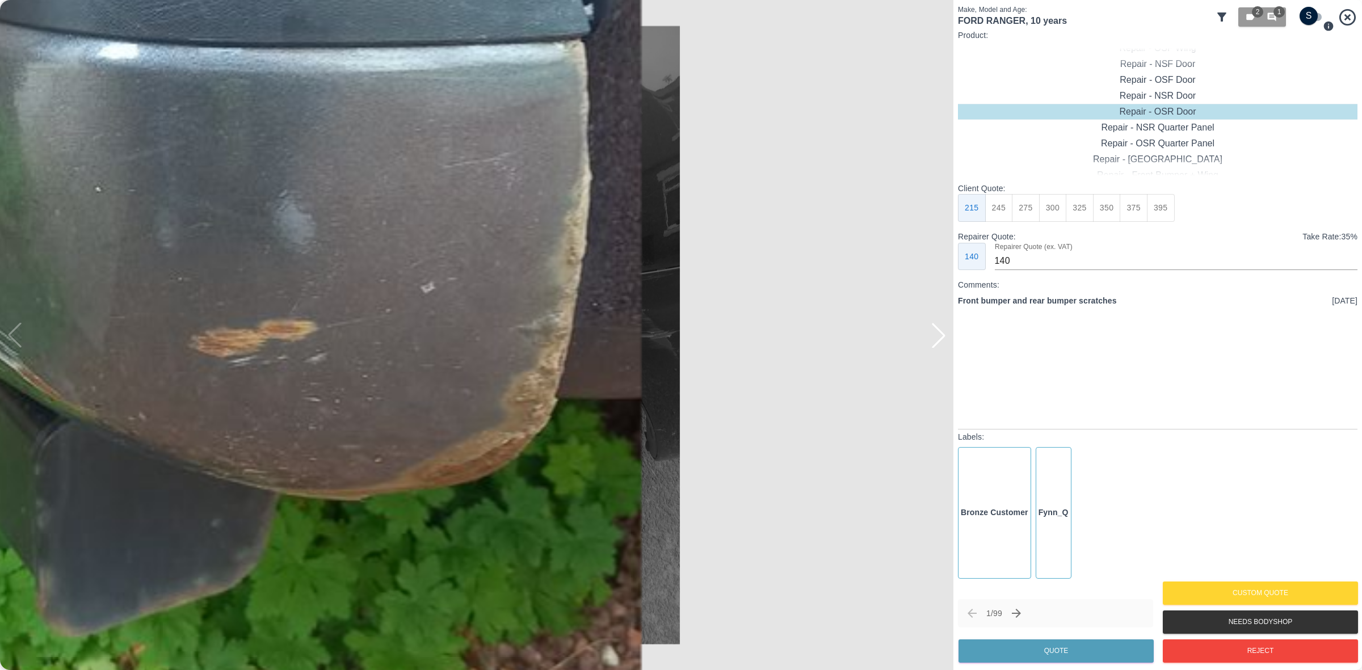
click at [424, 271] on img at bounding box center [188, 257] width 2861 height 2011
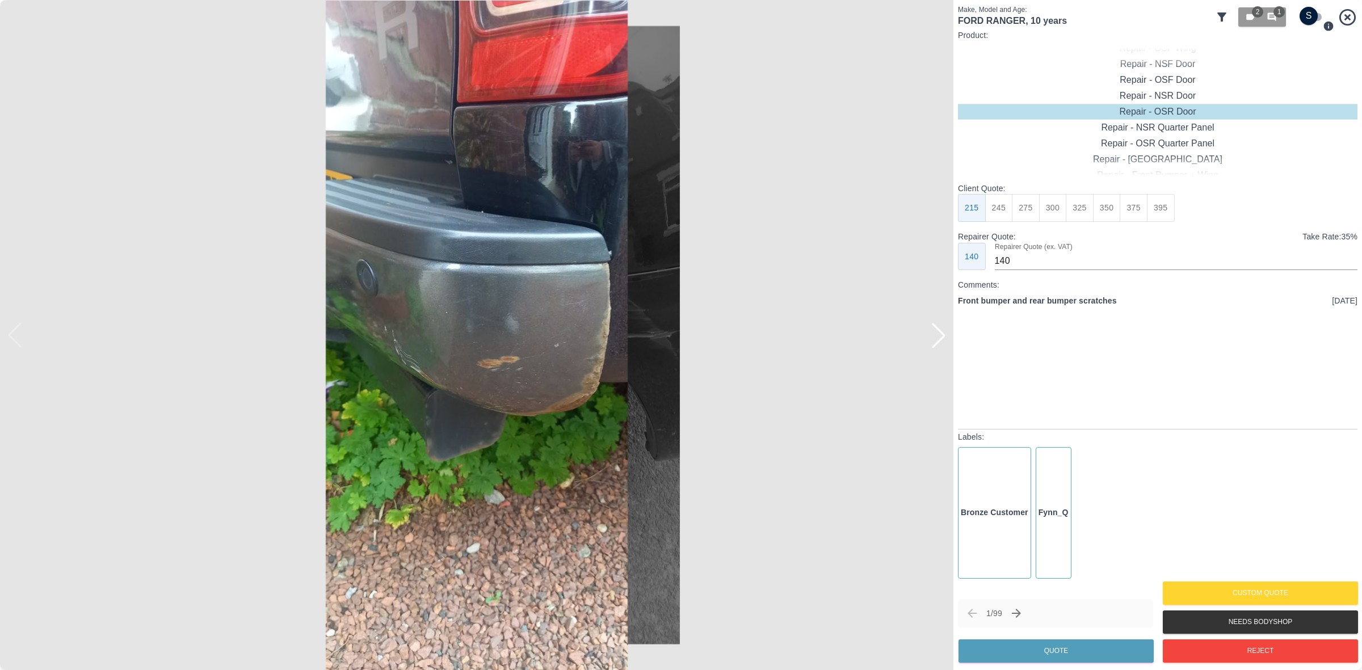
click at [944, 335] on div at bounding box center [938, 335] width 25 height 25
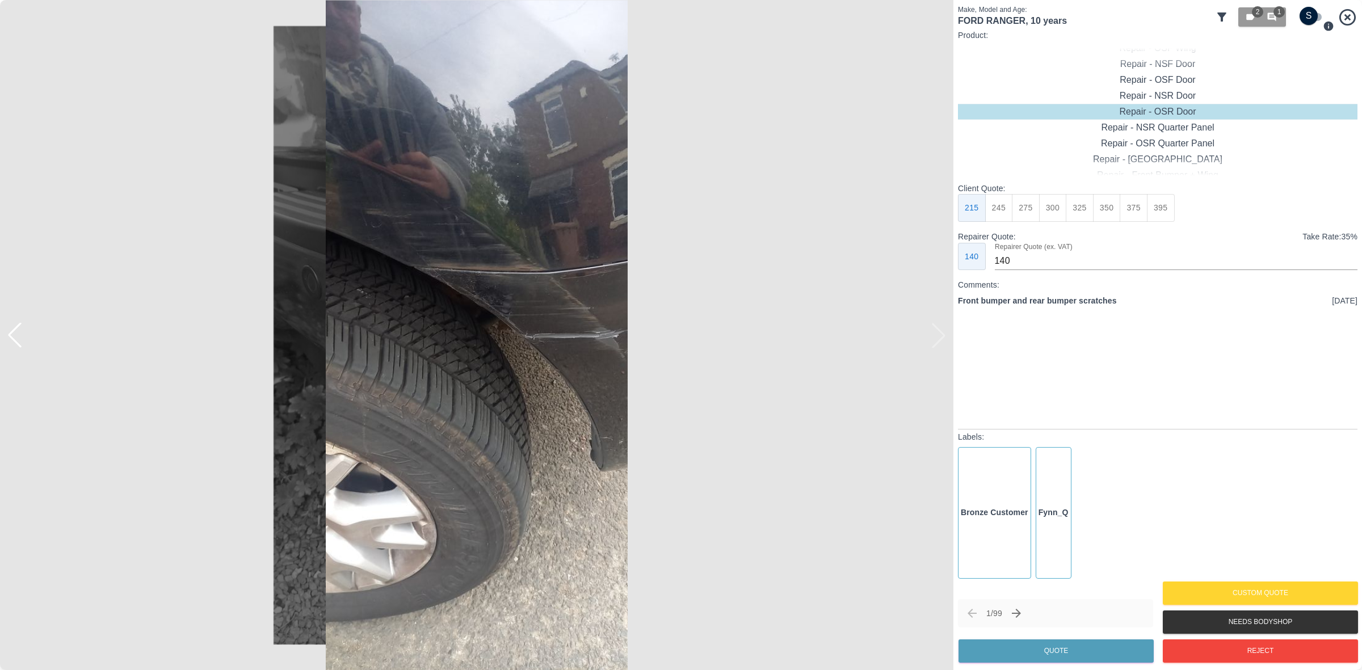
click at [1309, 13] on input "checkbox" at bounding box center [1309, 16] width 54 height 18
checkbox input "true"
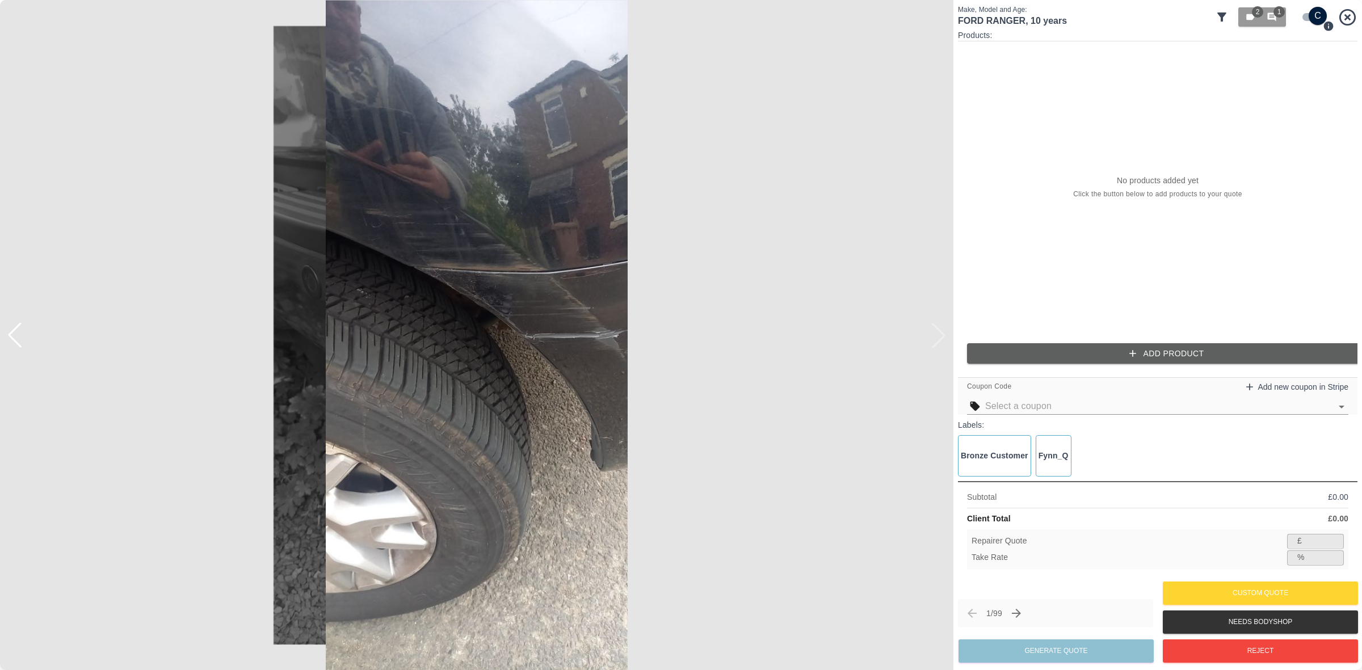
click at [1101, 348] on button "Add Product" at bounding box center [1167, 353] width 400 height 21
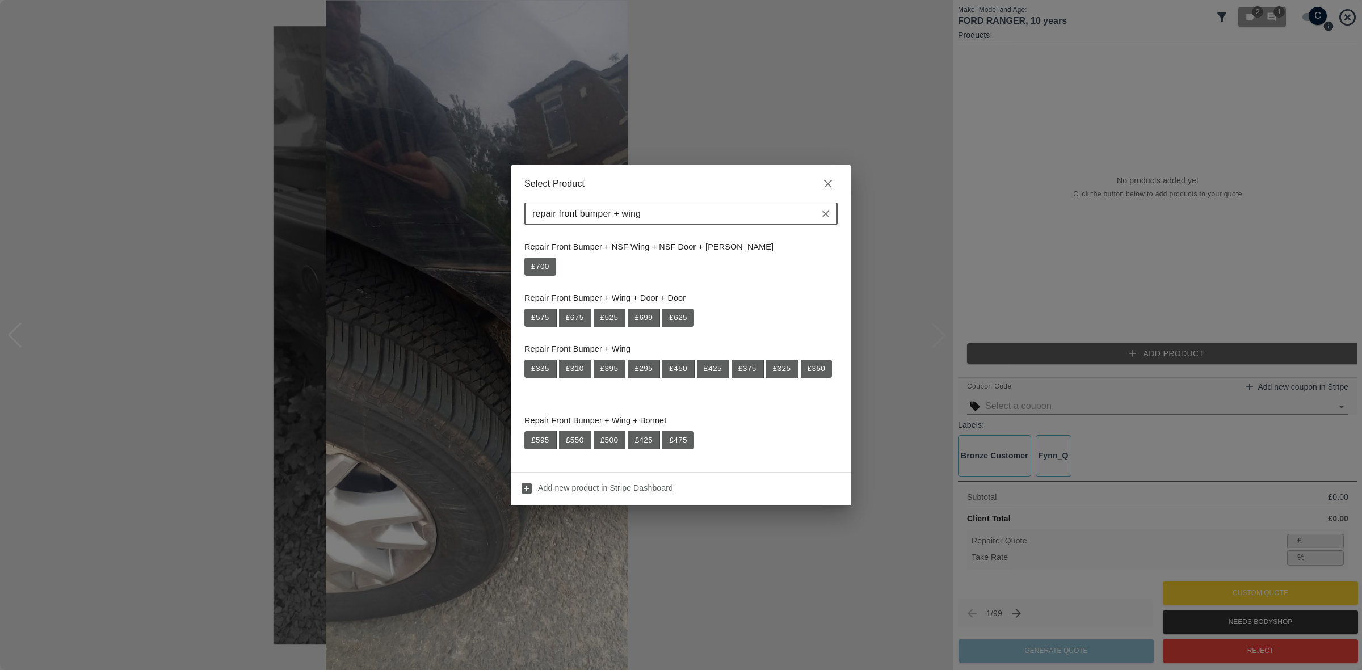
type input "repair front bumper + wing"
click at [579, 372] on button "£ 310" at bounding box center [575, 369] width 32 height 18
type input "201"
type input "35.2"
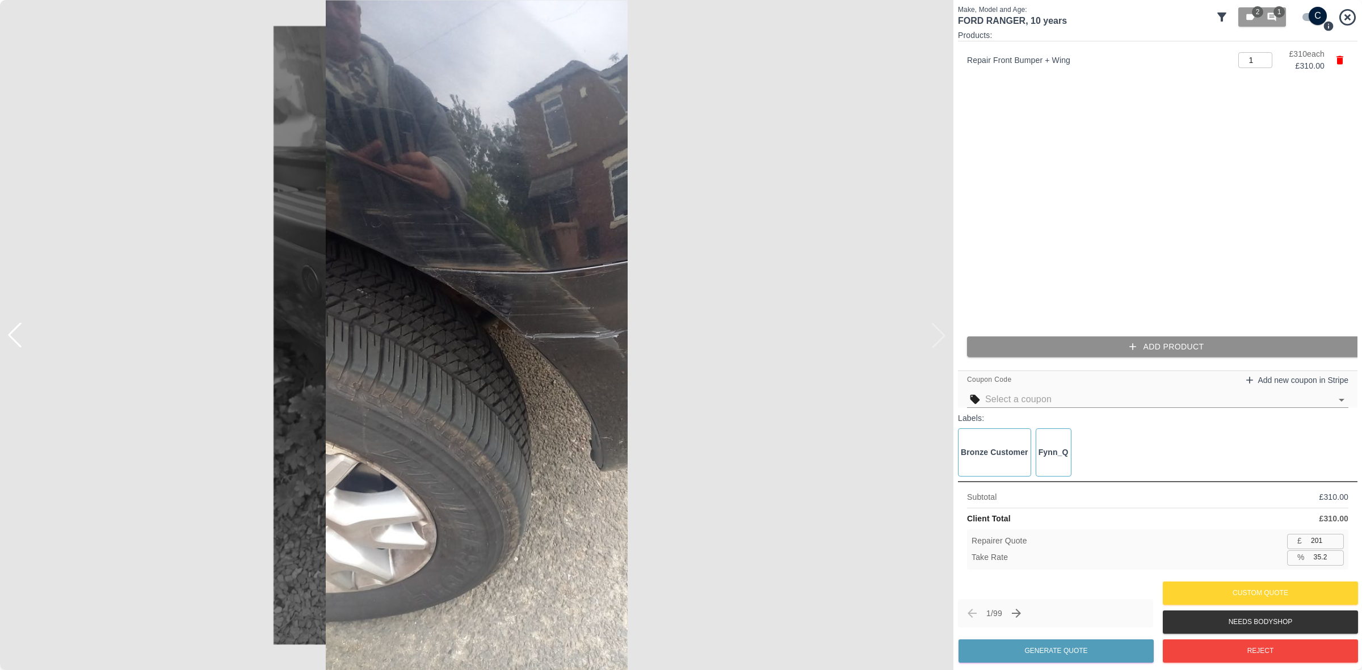
click at [1151, 344] on button "Add Product" at bounding box center [1167, 347] width 400 height 21
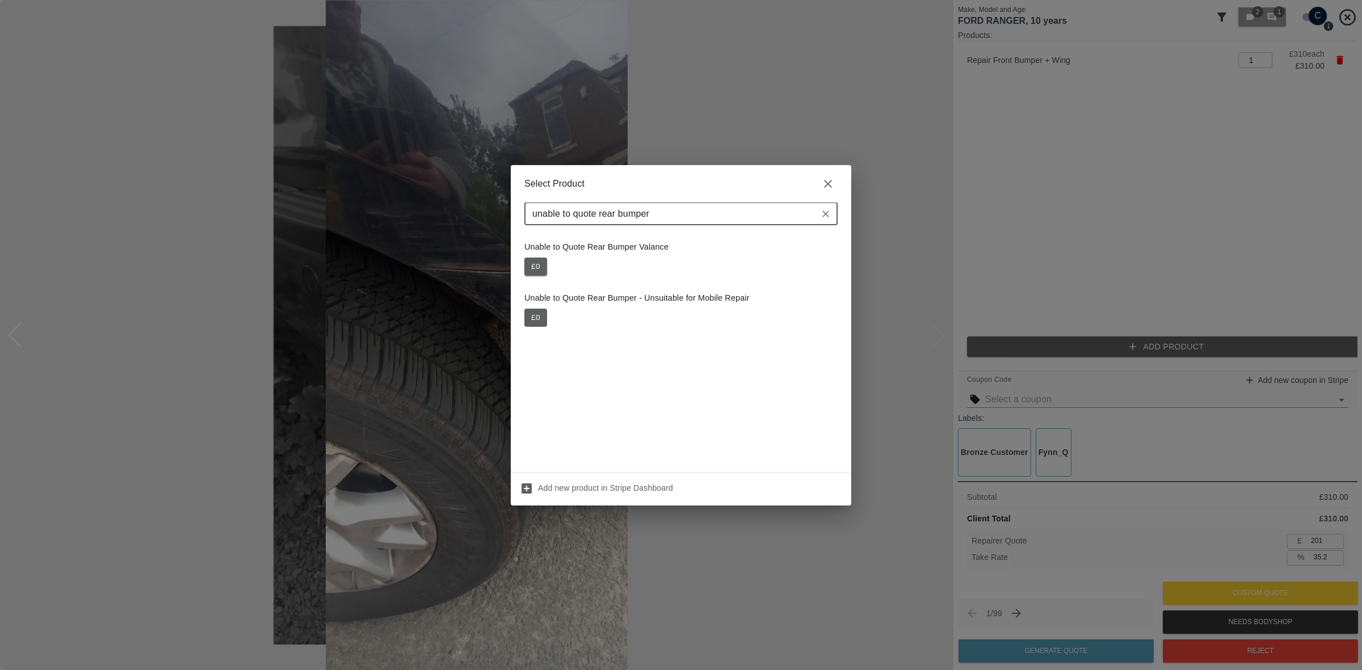
type input "unable to quote rear bumper"
click at [544, 264] on button "£ 0" at bounding box center [536, 267] width 23 height 18
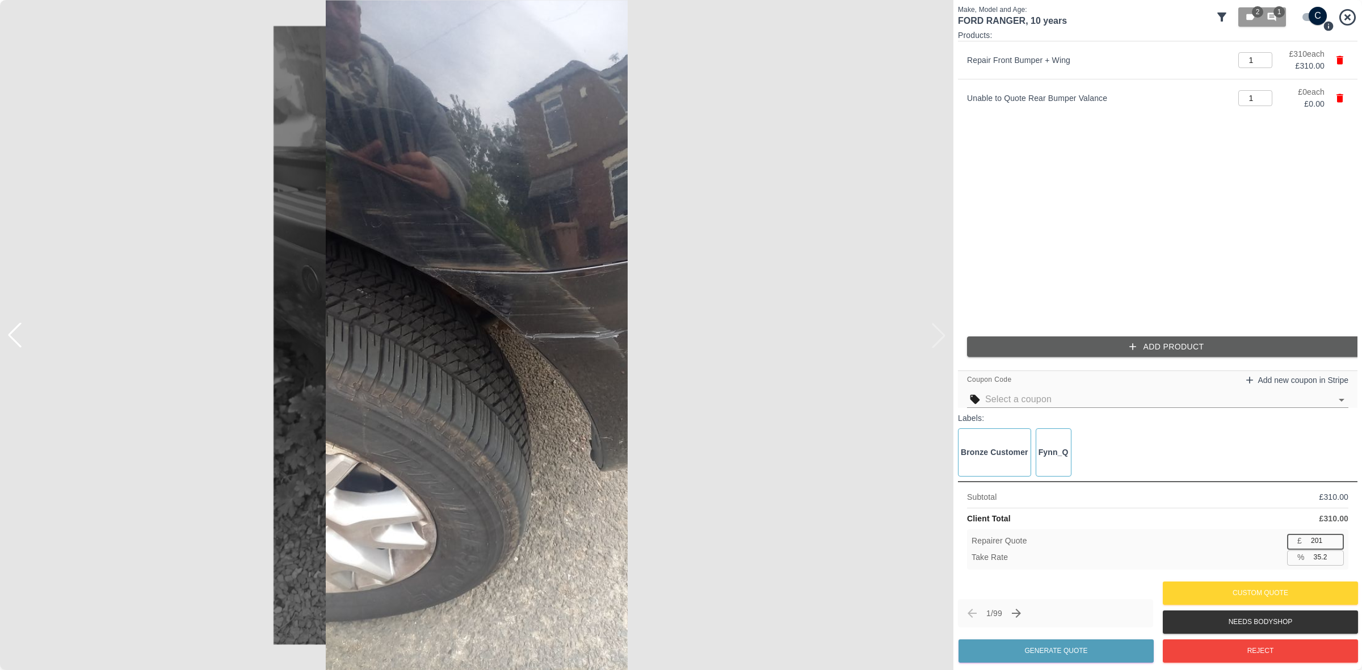
click at [1323, 541] on input "201" at bounding box center [1325, 541] width 37 height 14
type input "2"
type input "99.4"
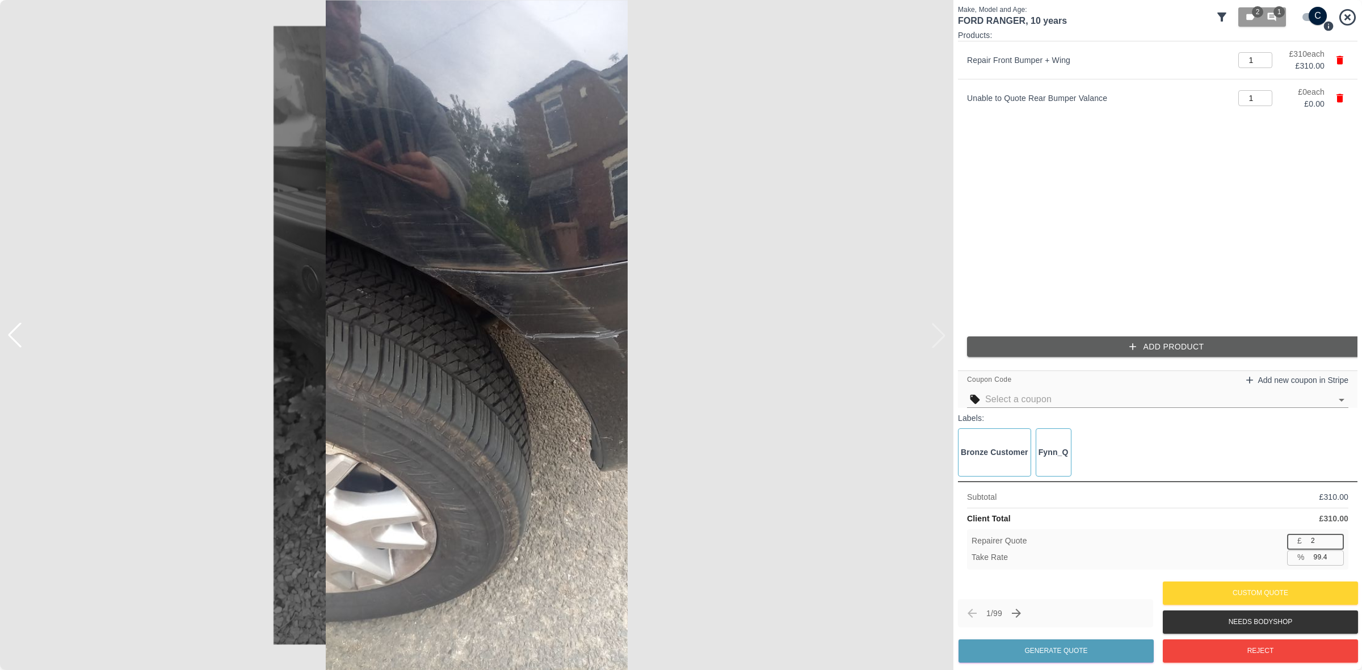
type input "20"
type input "93.5"
type input "200"
type input "35.5"
type input "200"
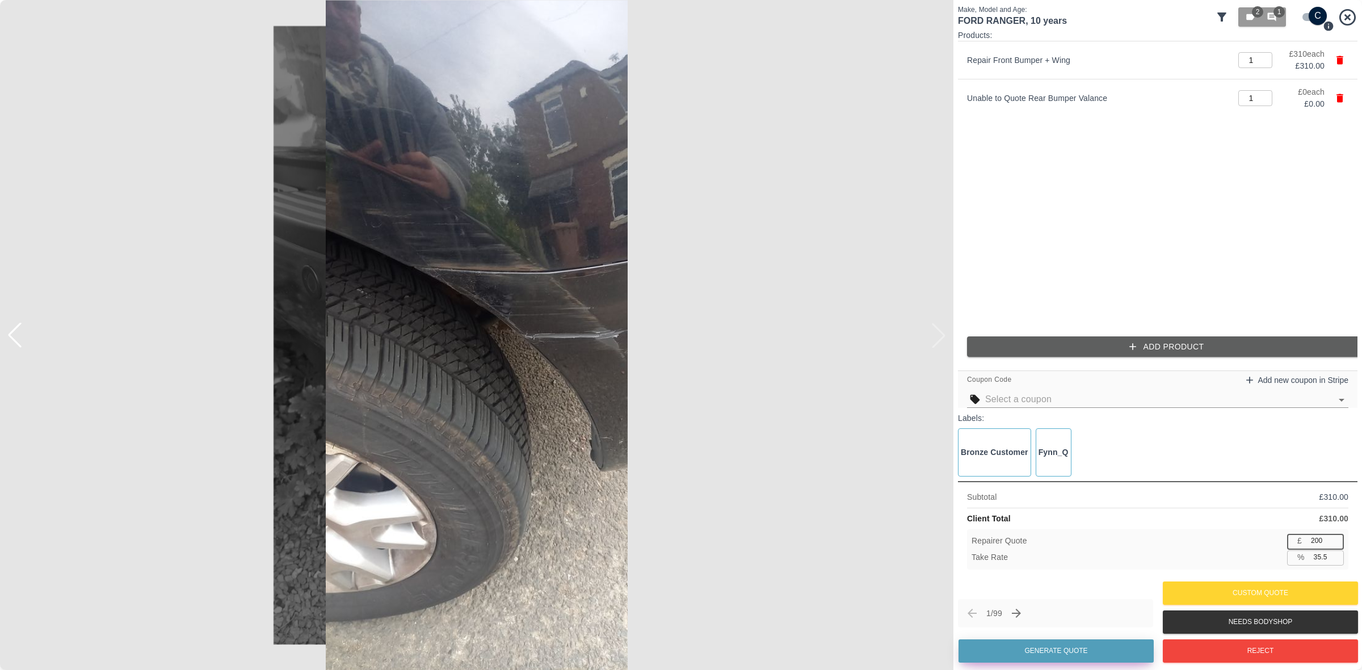
click at [1049, 647] on button "Generate Quote" at bounding box center [1056, 651] width 195 height 23
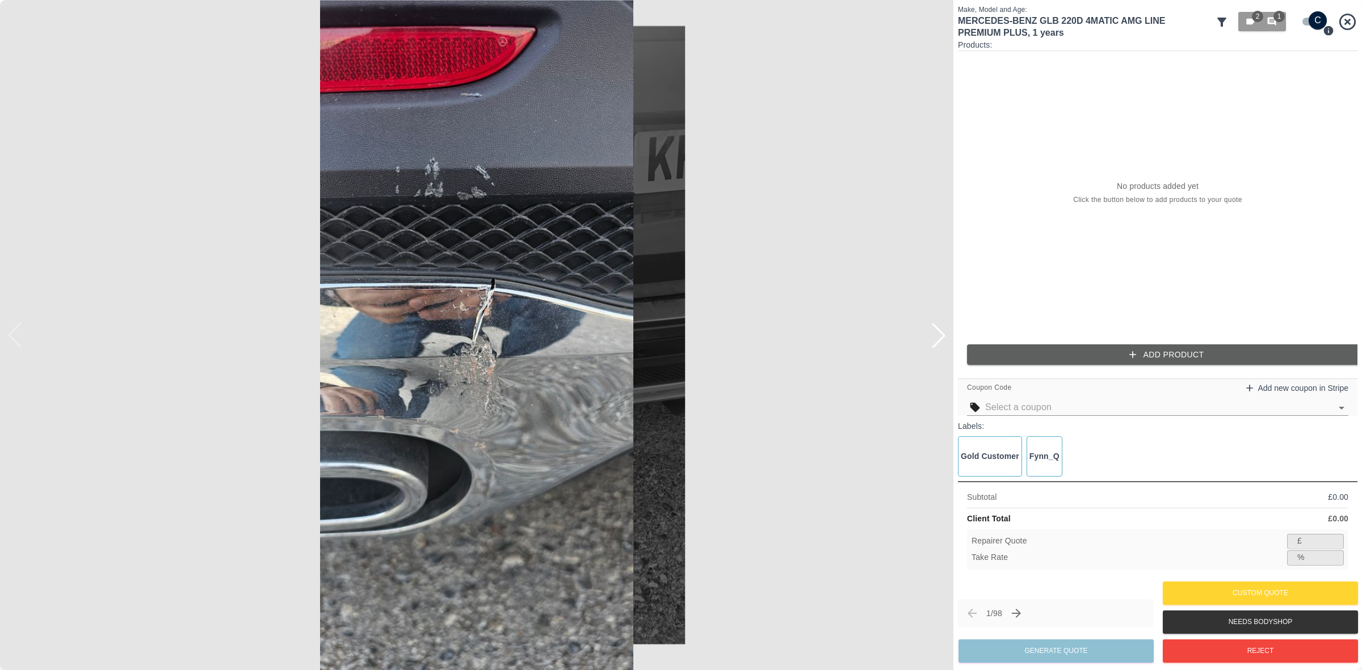
click at [946, 339] on div at bounding box center [938, 335] width 25 height 25
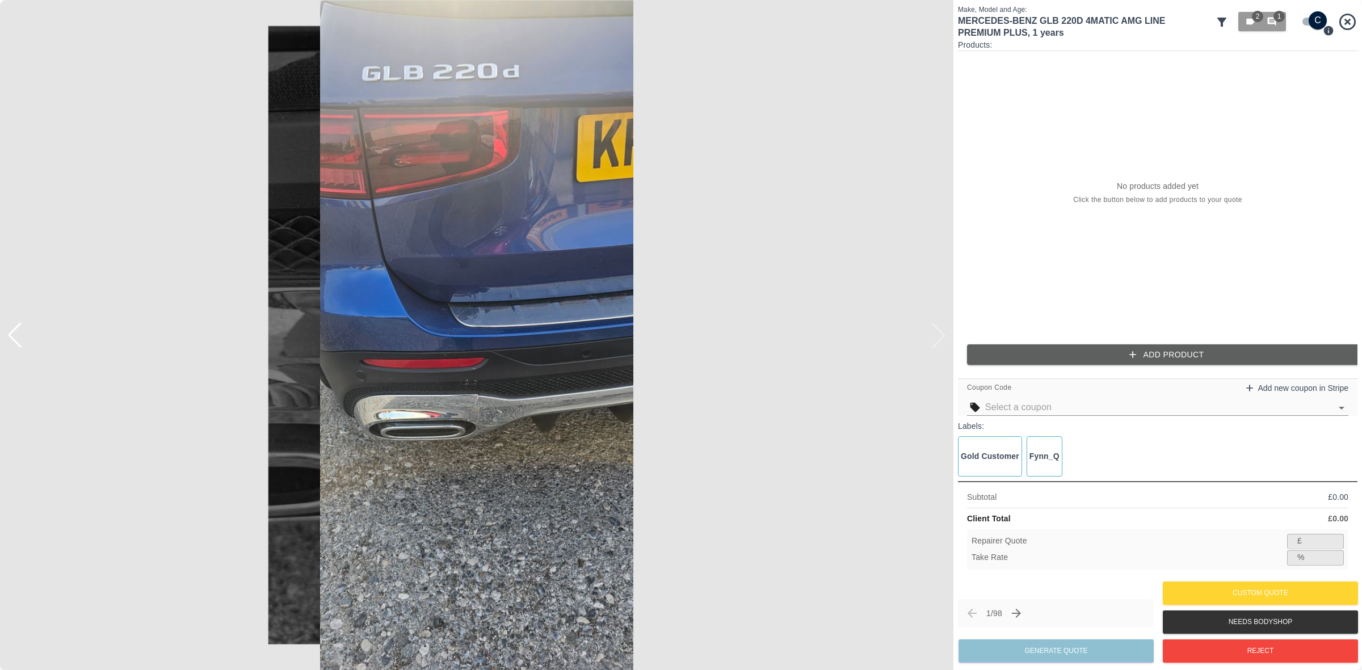
click at [946, 339] on img at bounding box center [477, 335] width 954 height 670
click at [24, 338] on div at bounding box center [14, 335] width 25 height 25
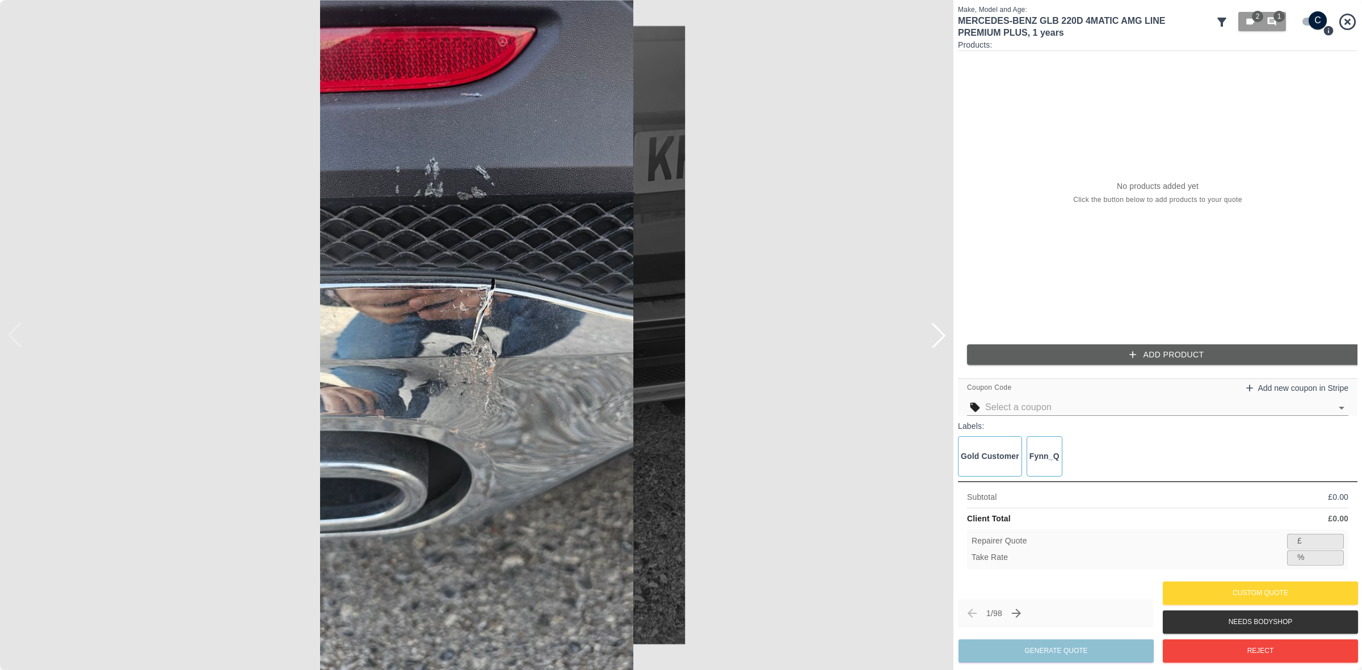
click at [335, 334] on img at bounding box center [477, 335] width 954 height 670
click at [338, 334] on img at bounding box center [477, 335] width 954 height 670
click at [1315, 18] on input "checkbox" at bounding box center [1318, 20] width 54 height 18
checkbox input "false"
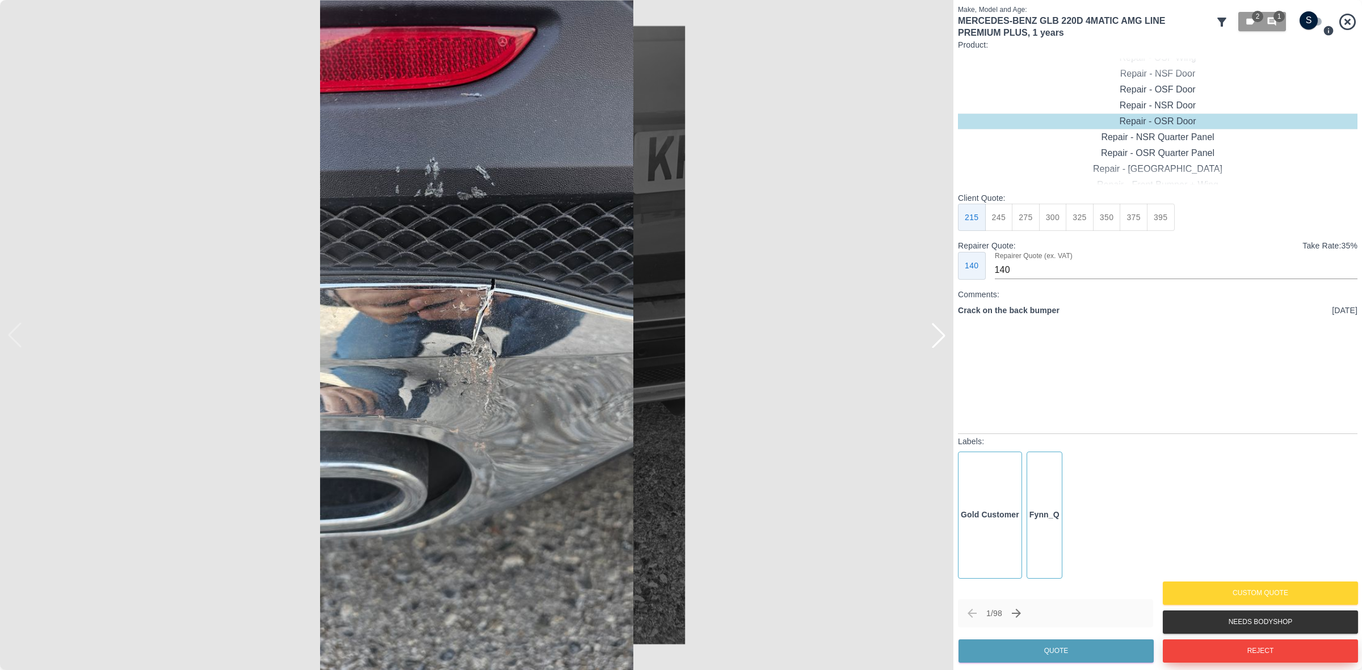
click at [1219, 648] on button "Reject" at bounding box center [1260, 651] width 195 height 23
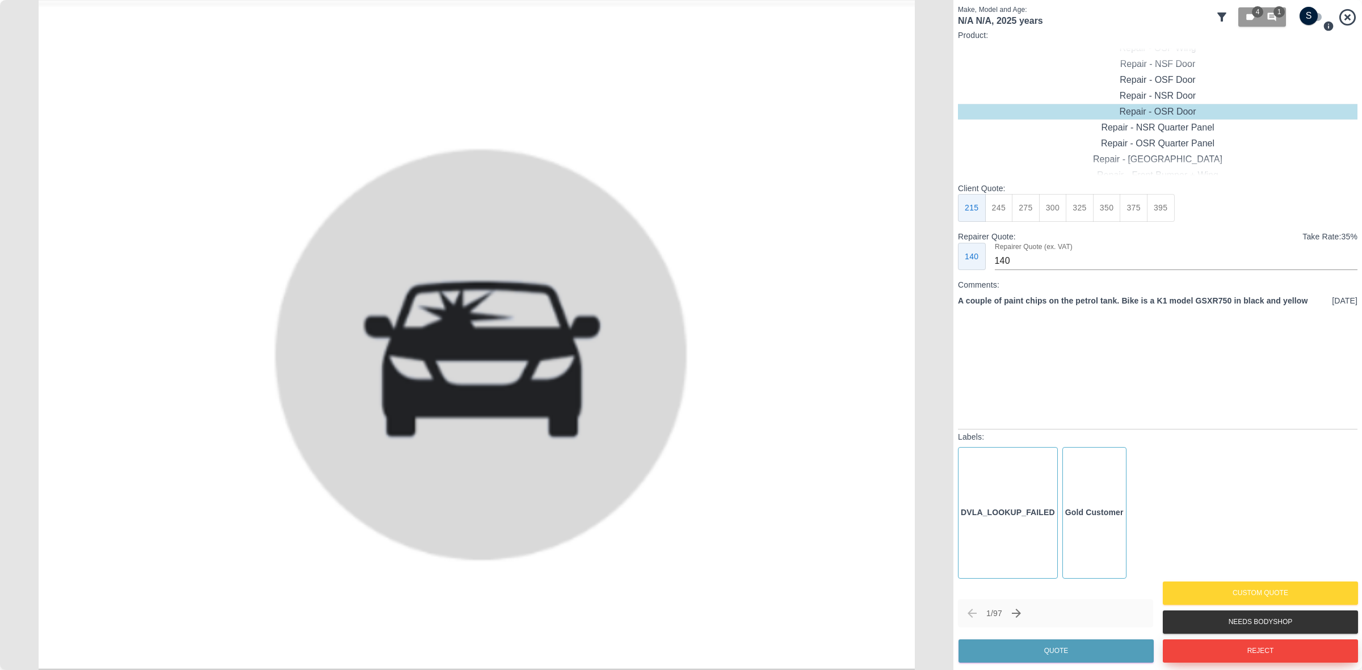
click at [1274, 651] on button "Reject" at bounding box center [1260, 651] width 195 height 23
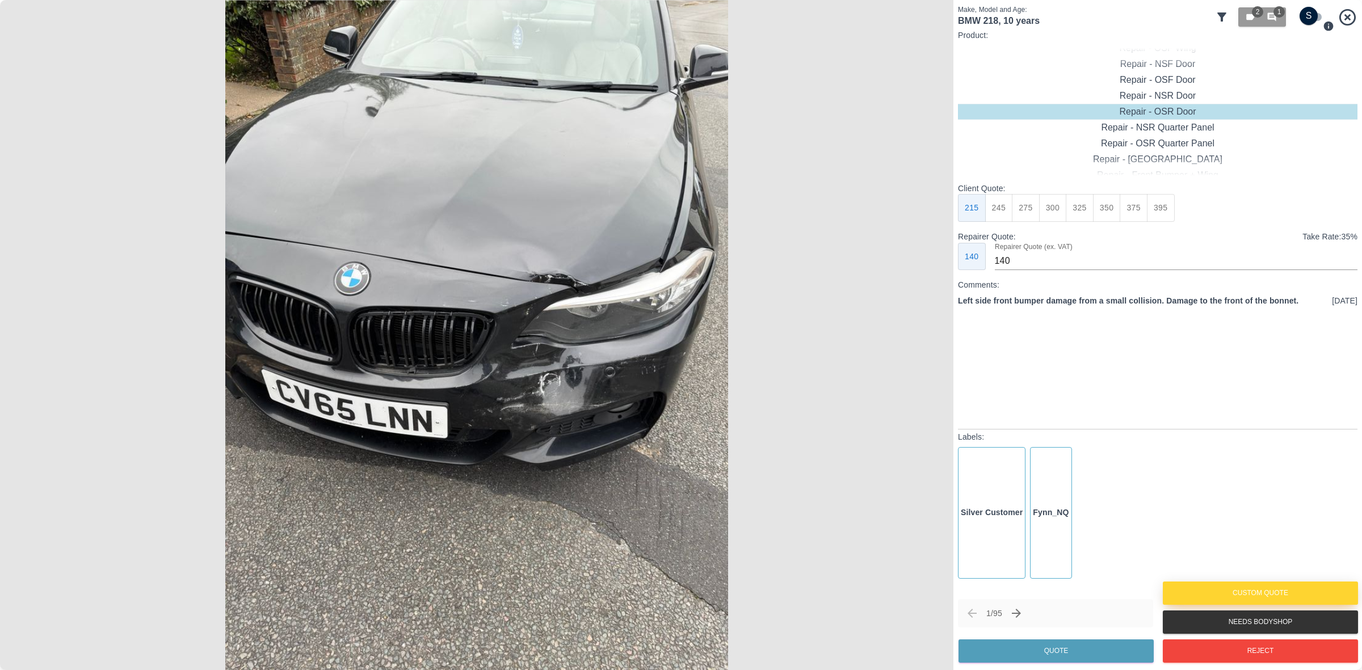
click at [1190, 582] on button "Custom Quote" at bounding box center [1260, 593] width 195 height 23
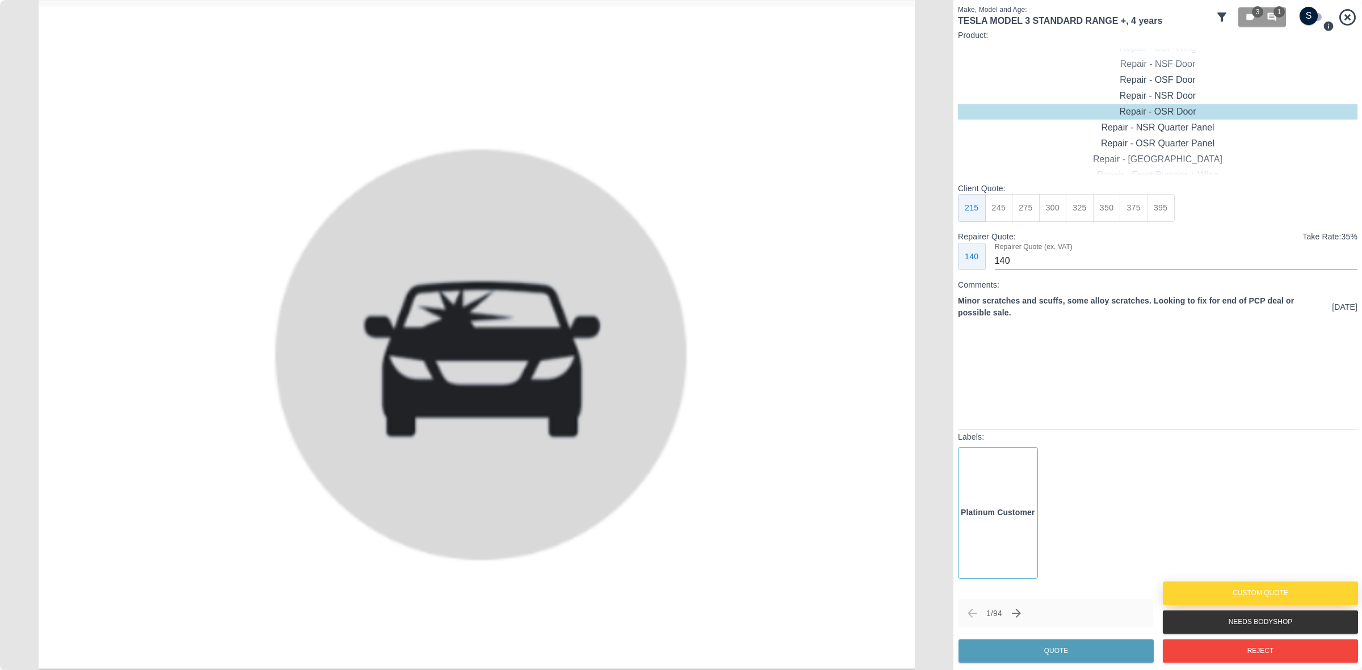
click at [1258, 584] on button "Custom Quote" at bounding box center [1260, 593] width 195 height 23
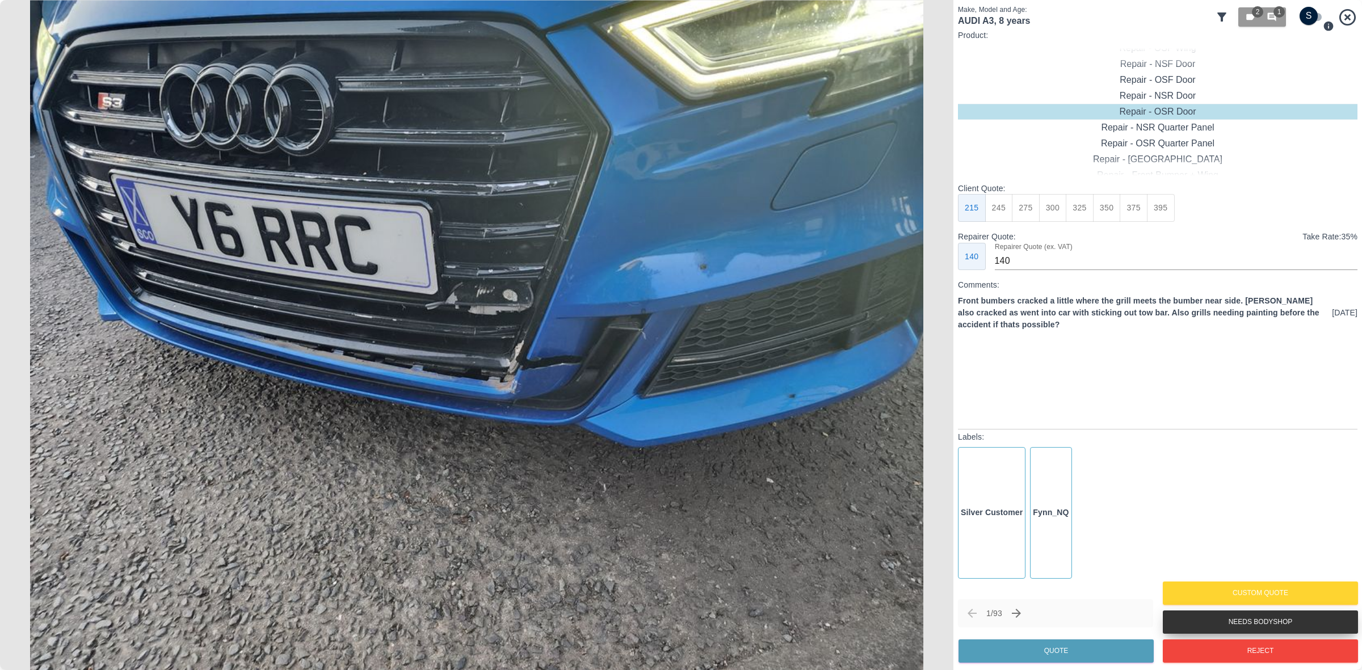
click at [1230, 626] on button "Needs Bodyshop" at bounding box center [1260, 622] width 195 height 23
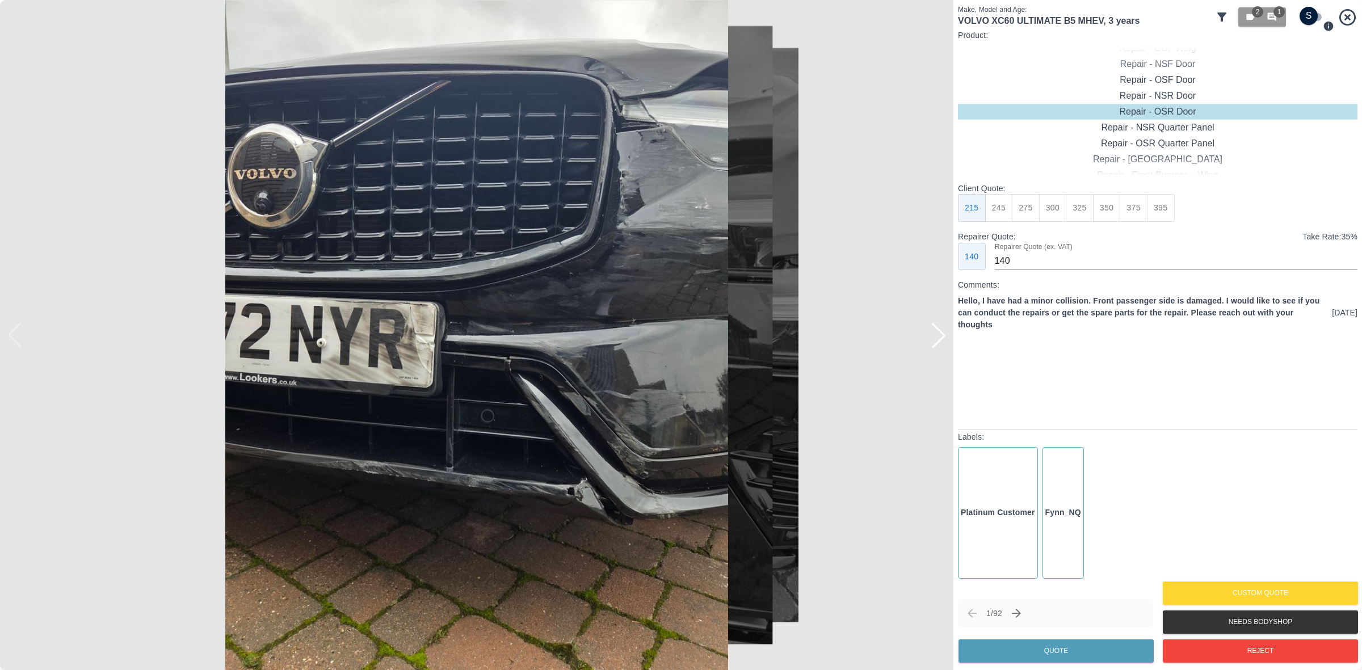
click at [944, 331] on div at bounding box center [938, 335] width 25 height 25
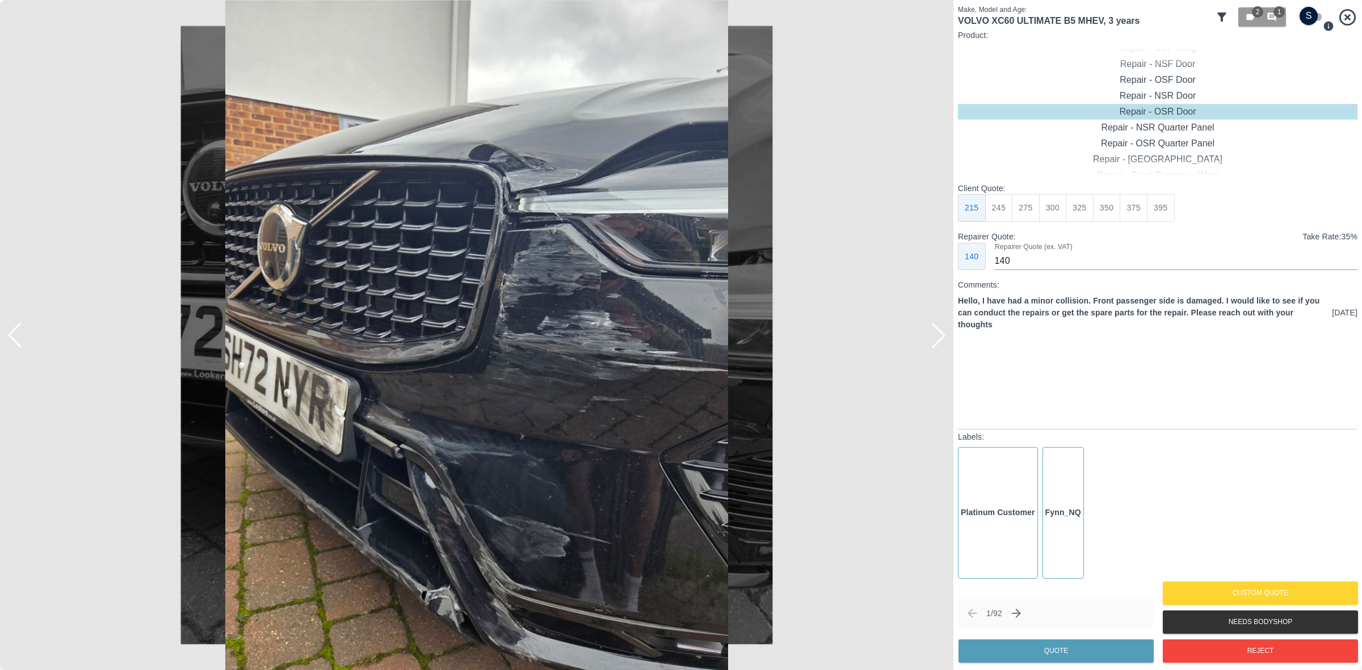
click at [944, 331] on div at bounding box center [938, 335] width 25 height 25
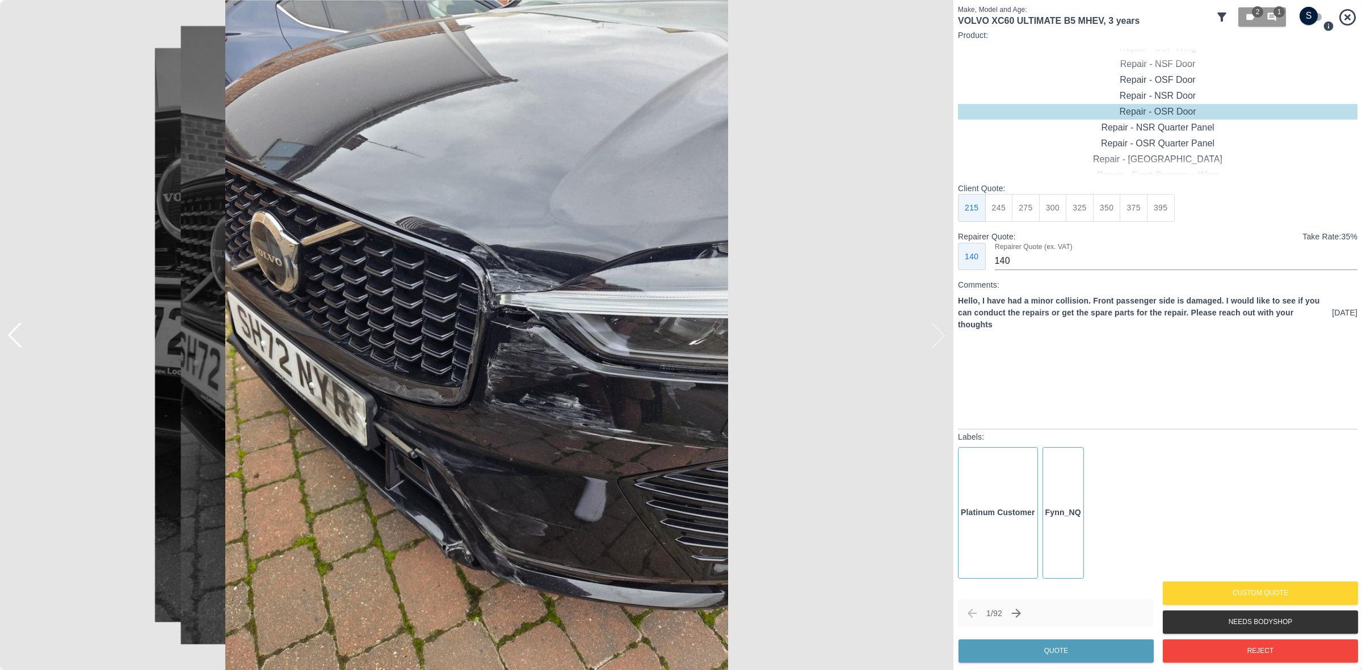
click at [944, 331] on img at bounding box center [477, 335] width 954 height 670
click at [1219, 623] on button "Needs Bodyshop" at bounding box center [1260, 622] width 195 height 23
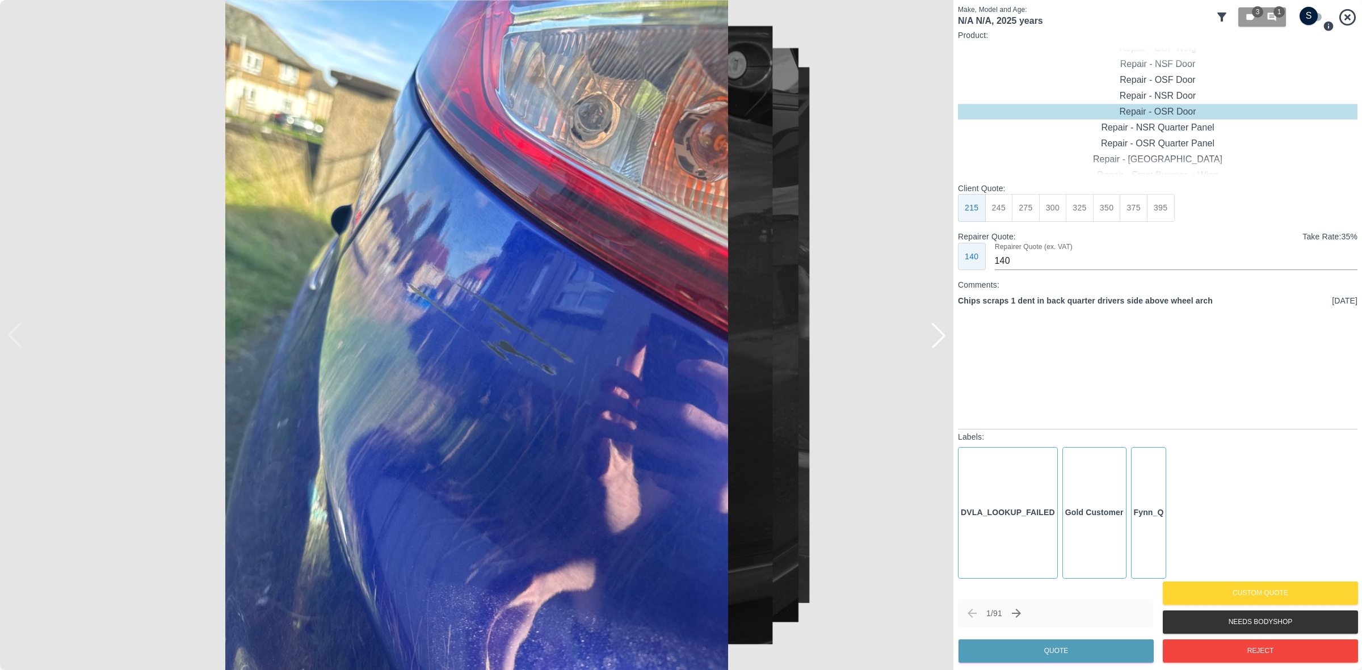
click at [938, 338] on div at bounding box center [938, 335] width 25 height 25
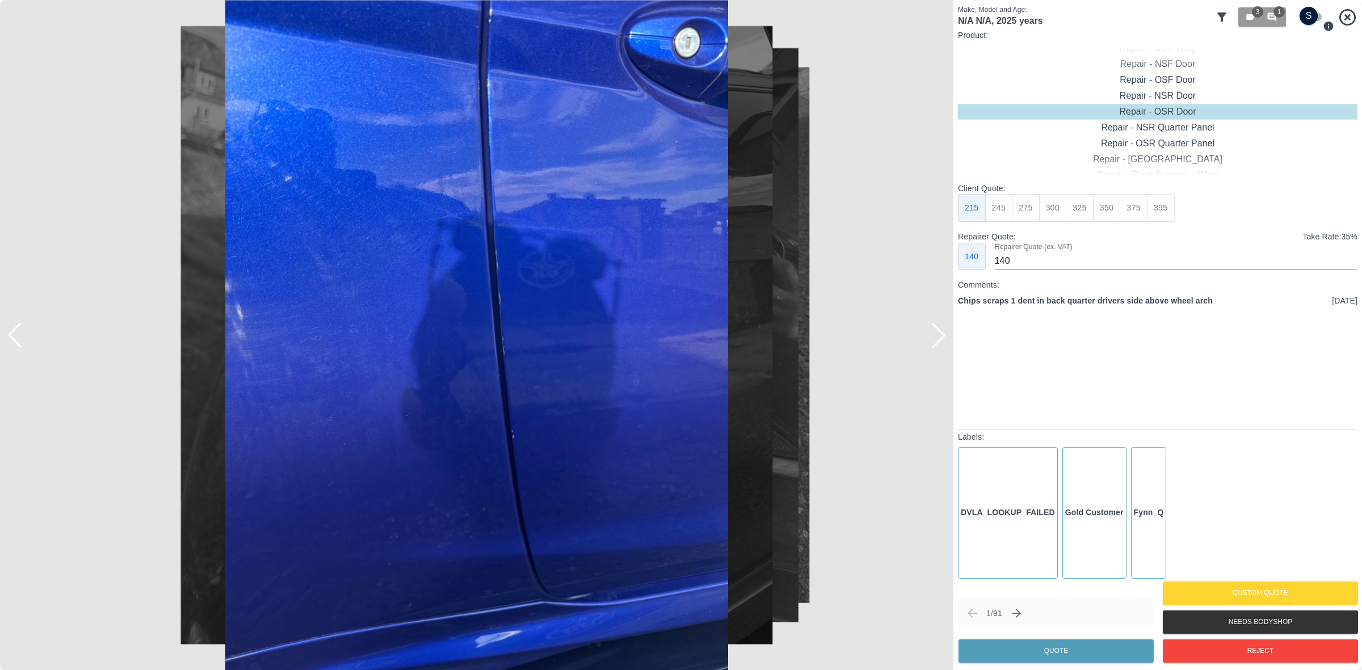
click at [938, 338] on div at bounding box center [938, 335] width 25 height 25
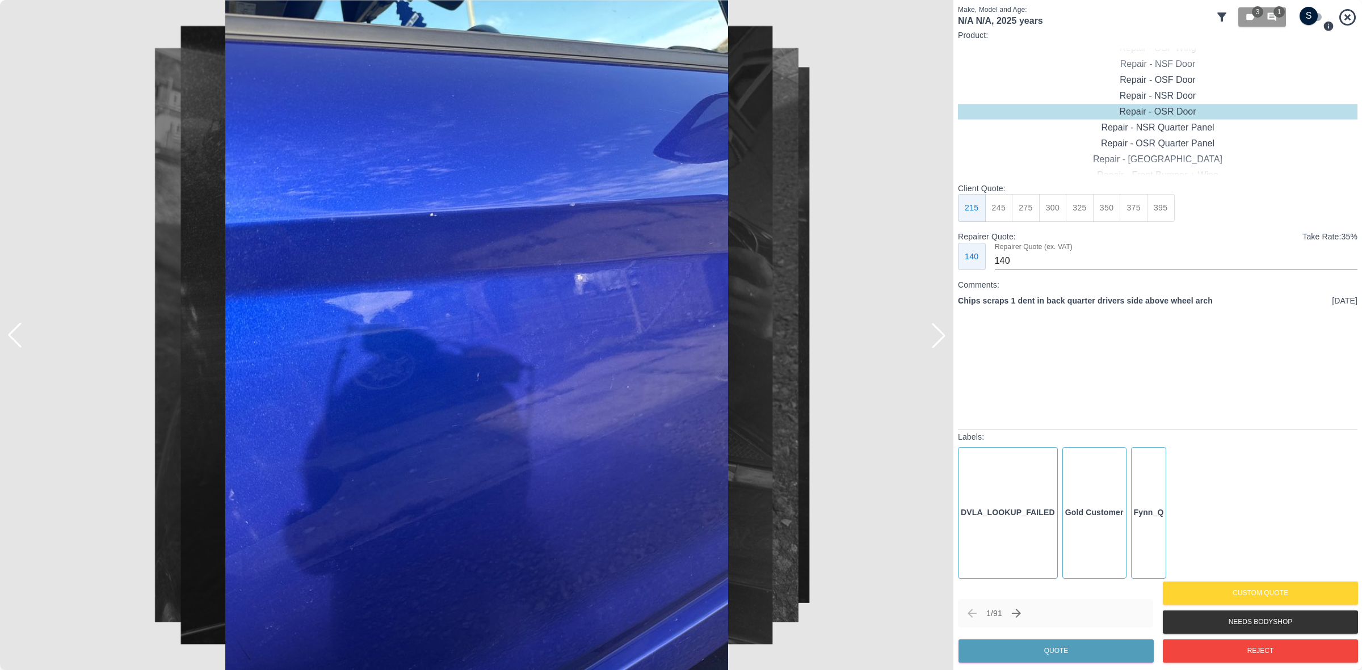
click at [938, 338] on div at bounding box center [938, 335] width 25 height 25
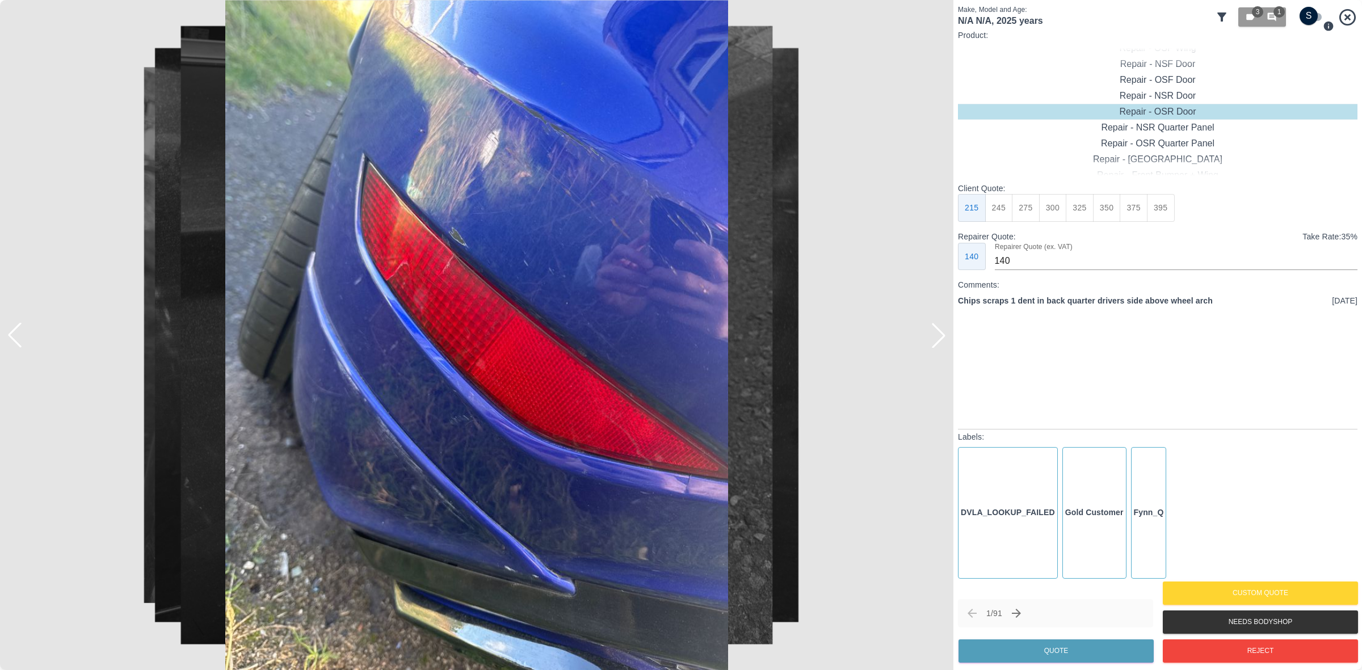
click at [938, 338] on div at bounding box center [938, 335] width 25 height 25
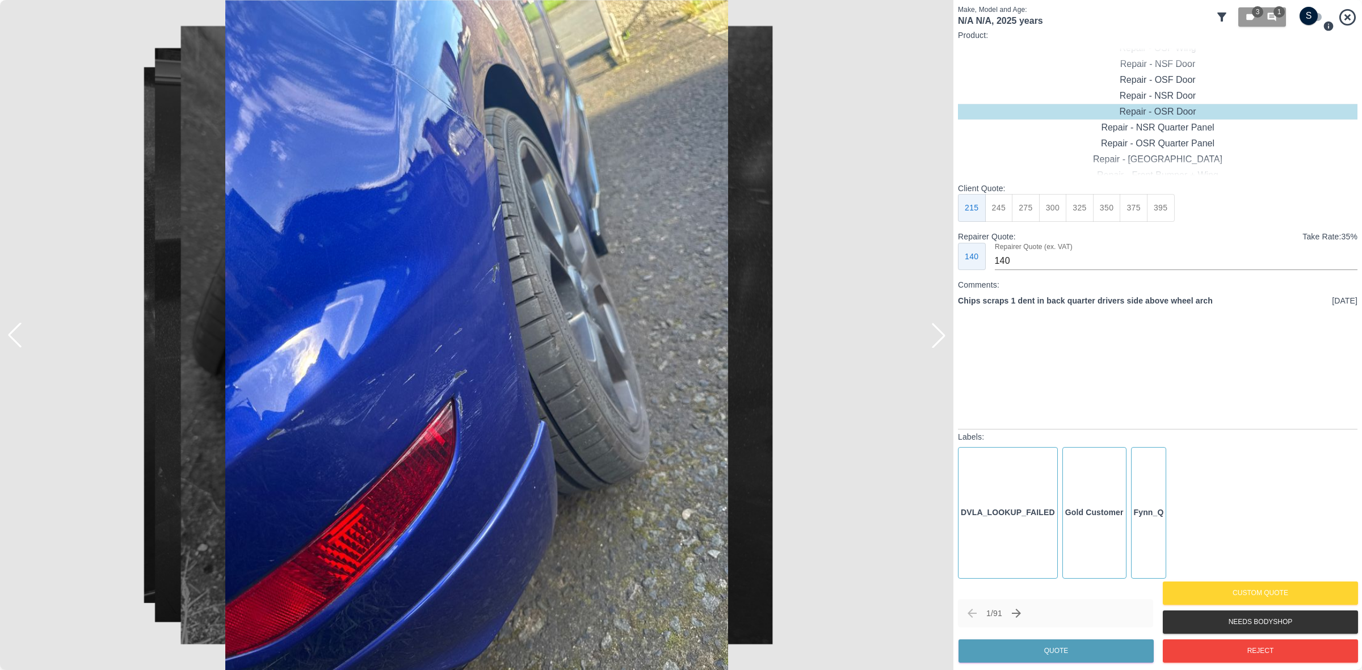
click at [938, 338] on div at bounding box center [938, 335] width 25 height 25
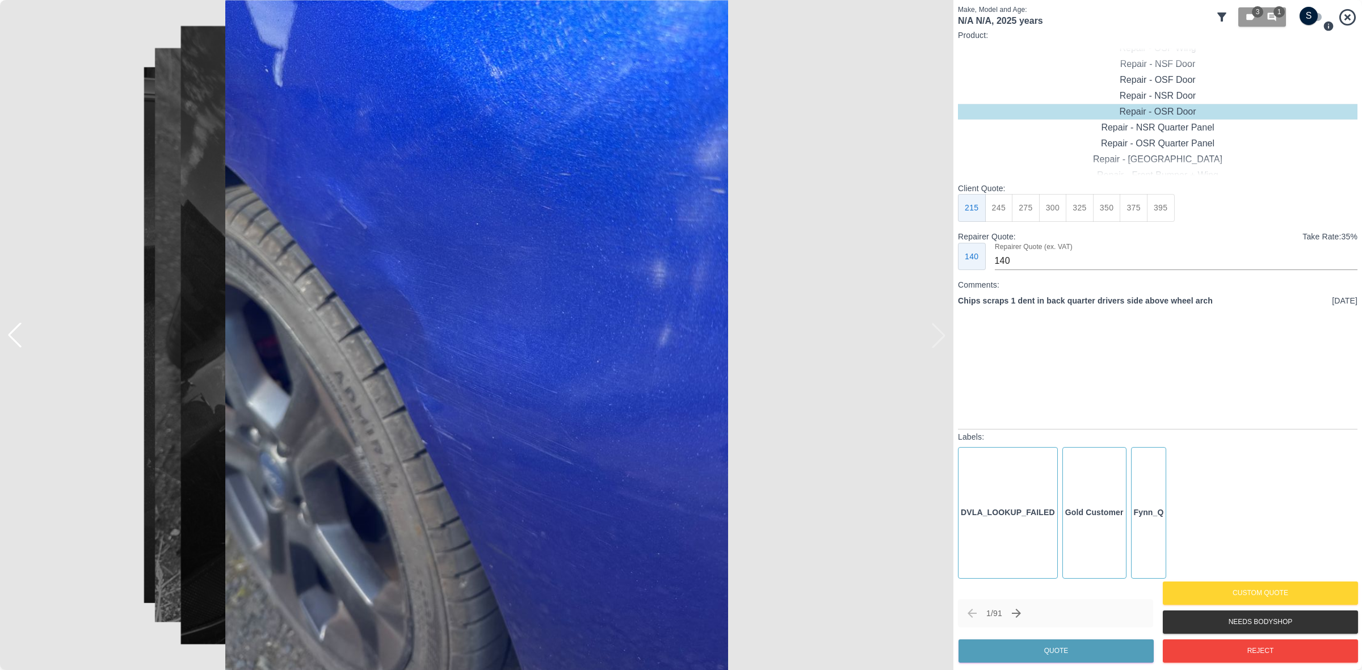
click at [938, 338] on img at bounding box center [477, 335] width 954 height 670
click at [13, 335] on div at bounding box center [14, 335] width 25 height 25
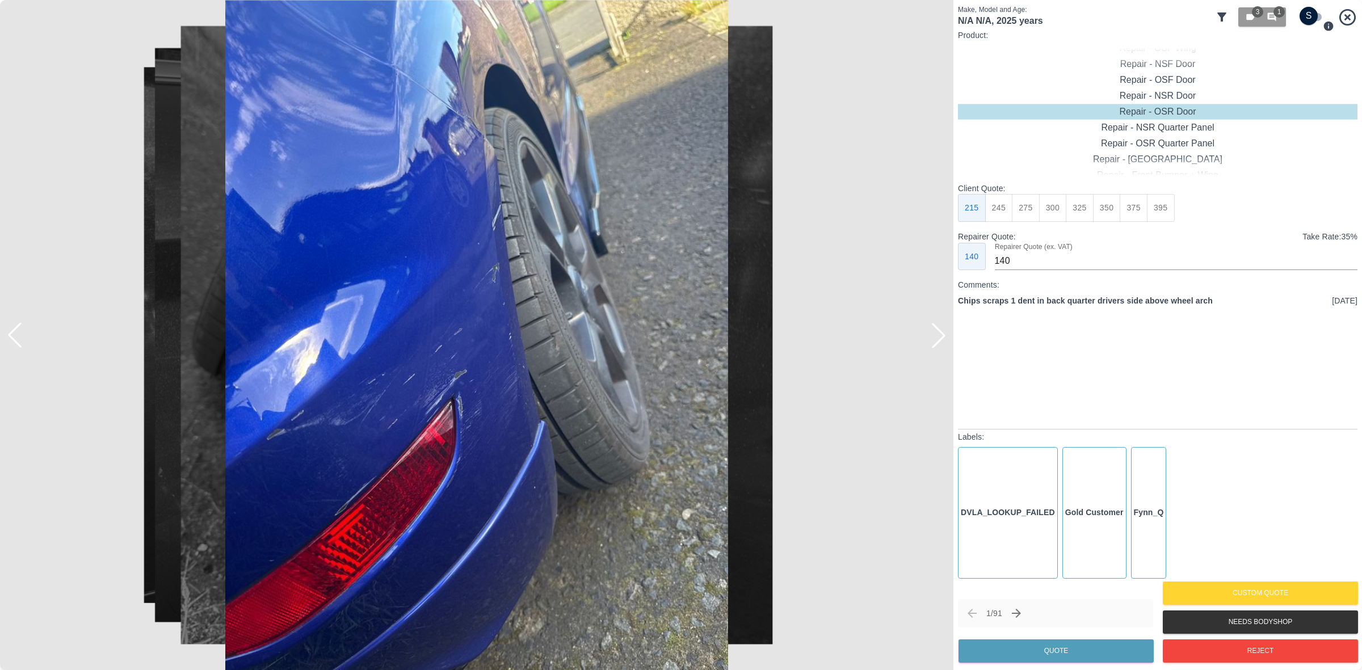
click at [13, 335] on div at bounding box center [14, 335] width 25 height 25
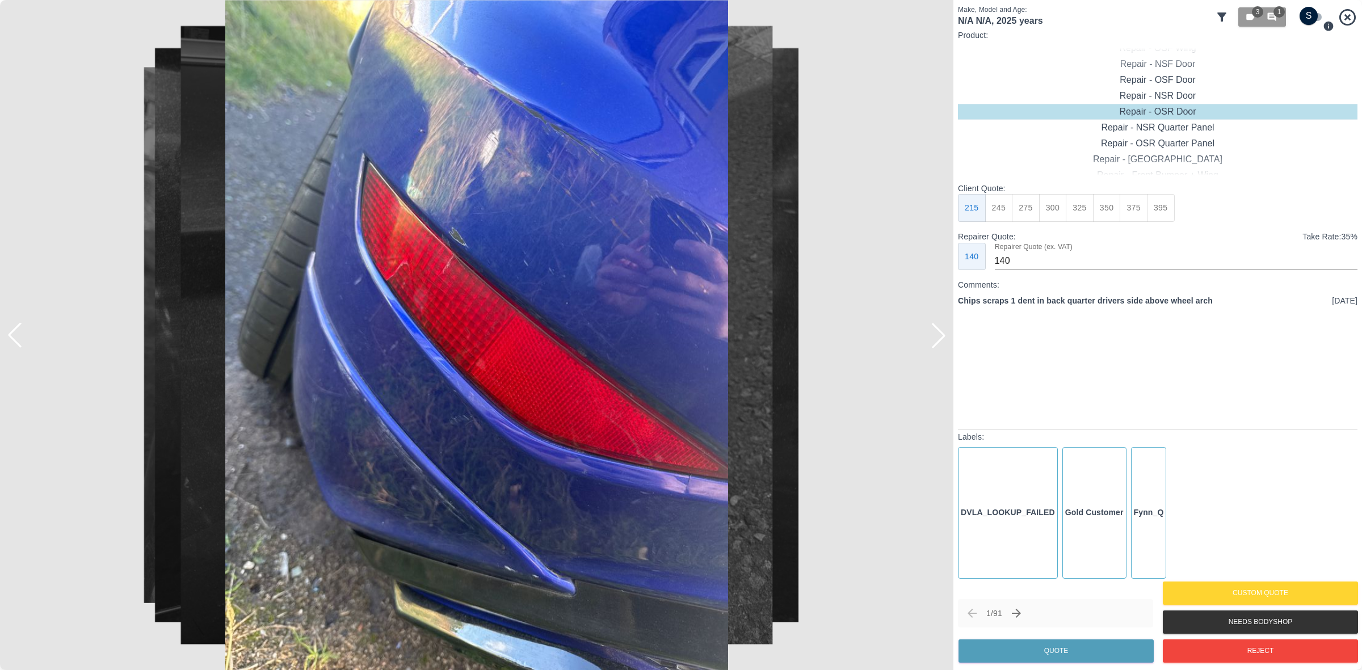
click at [13, 335] on div at bounding box center [14, 335] width 25 height 25
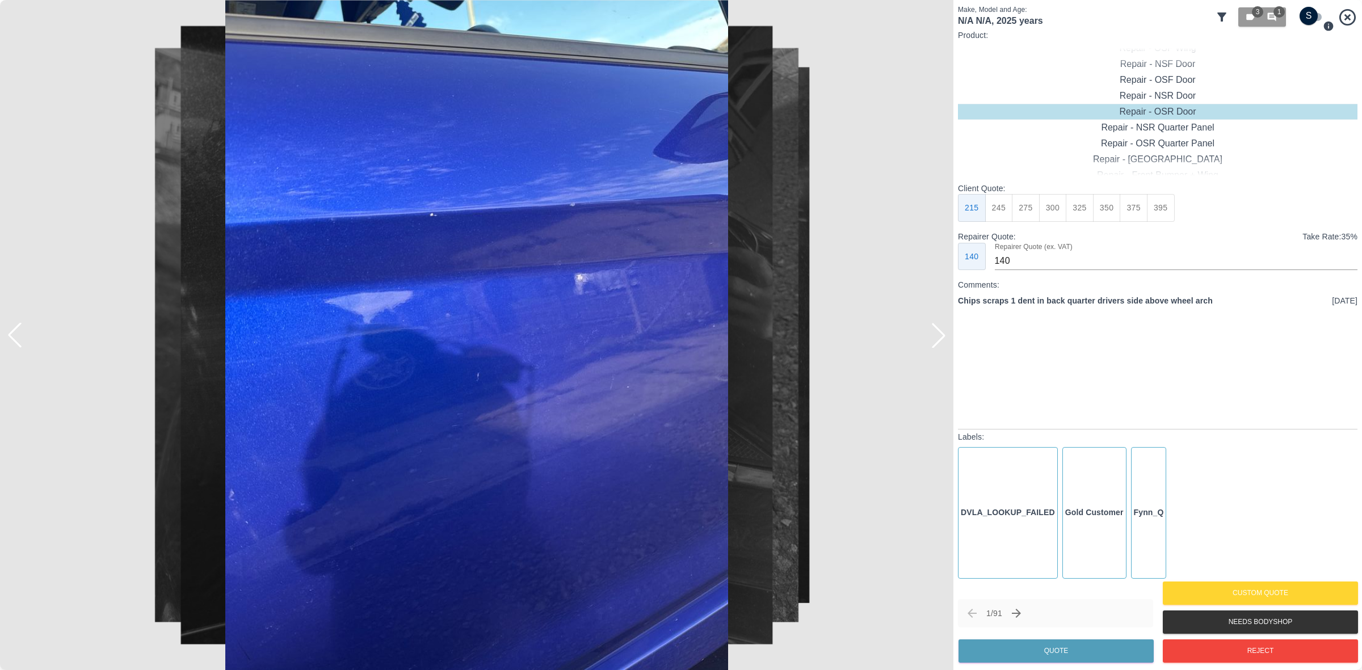
click at [13, 335] on div at bounding box center [14, 335] width 25 height 25
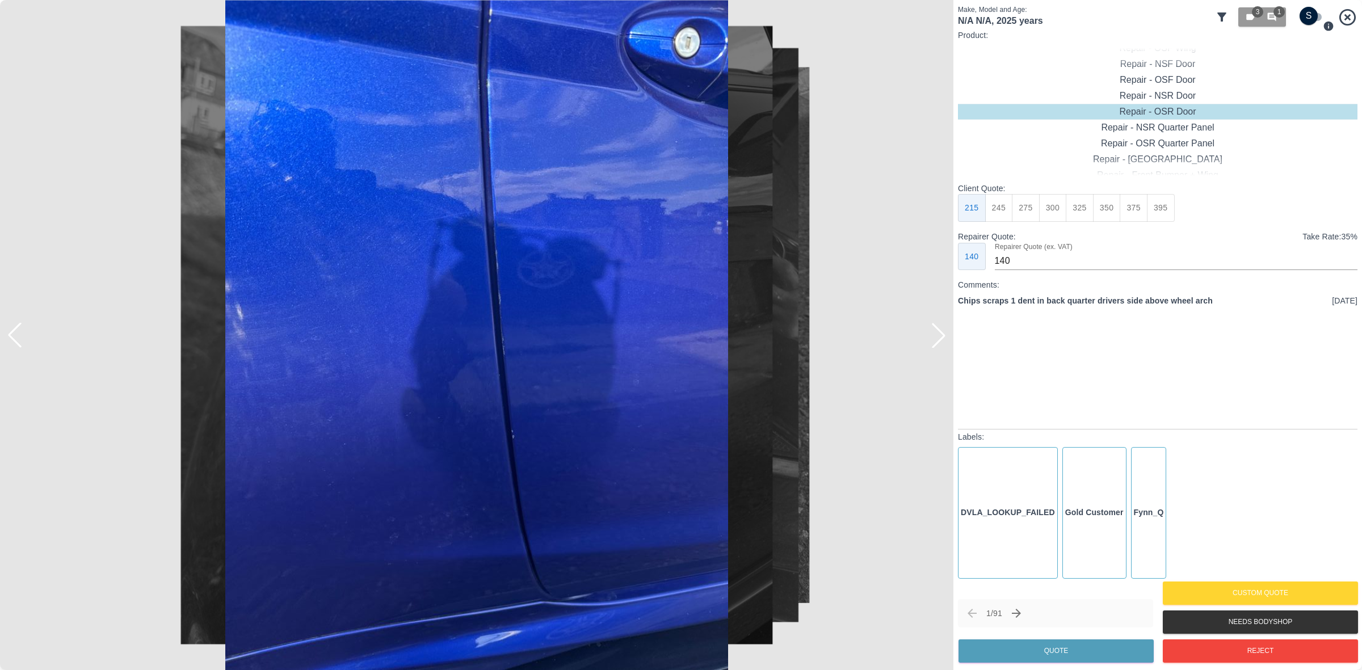
click at [13, 335] on div at bounding box center [14, 335] width 25 height 25
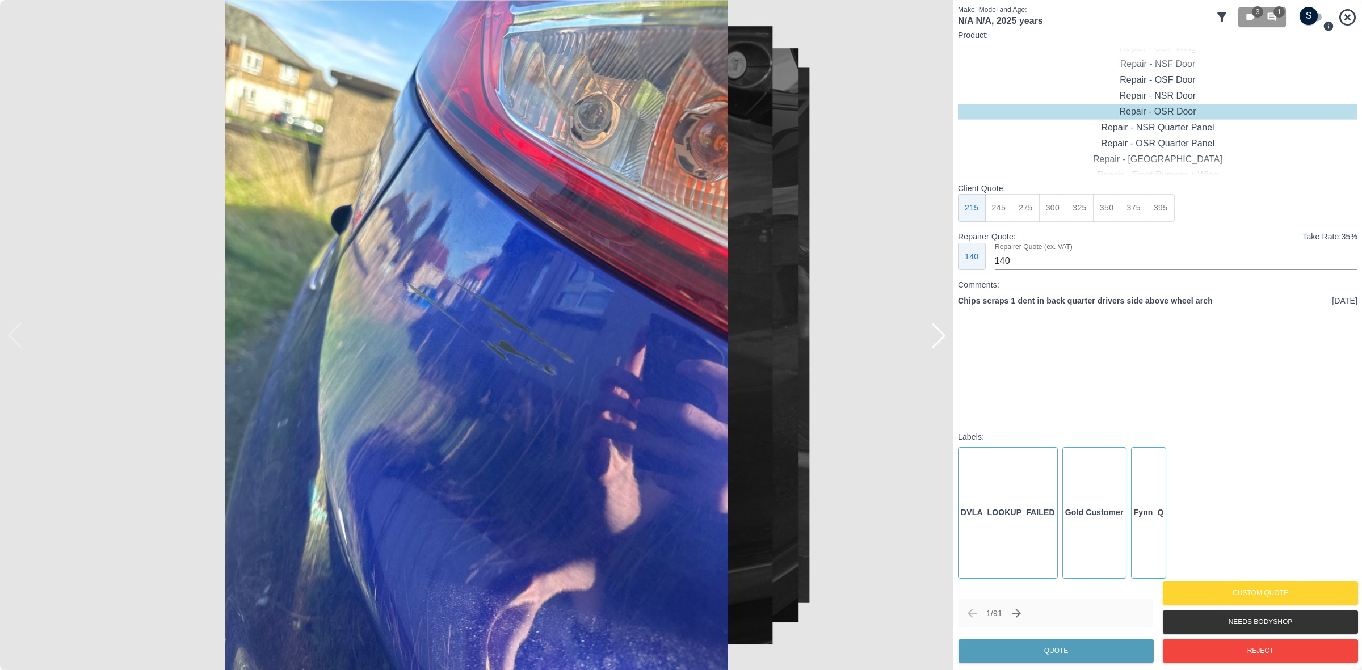
click at [13, 335] on img at bounding box center [477, 335] width 954 height 670
click at [1301, 18] on input "checkbox" at bounding box center [1309, 16] width 54 height 18
checkbox input "true"
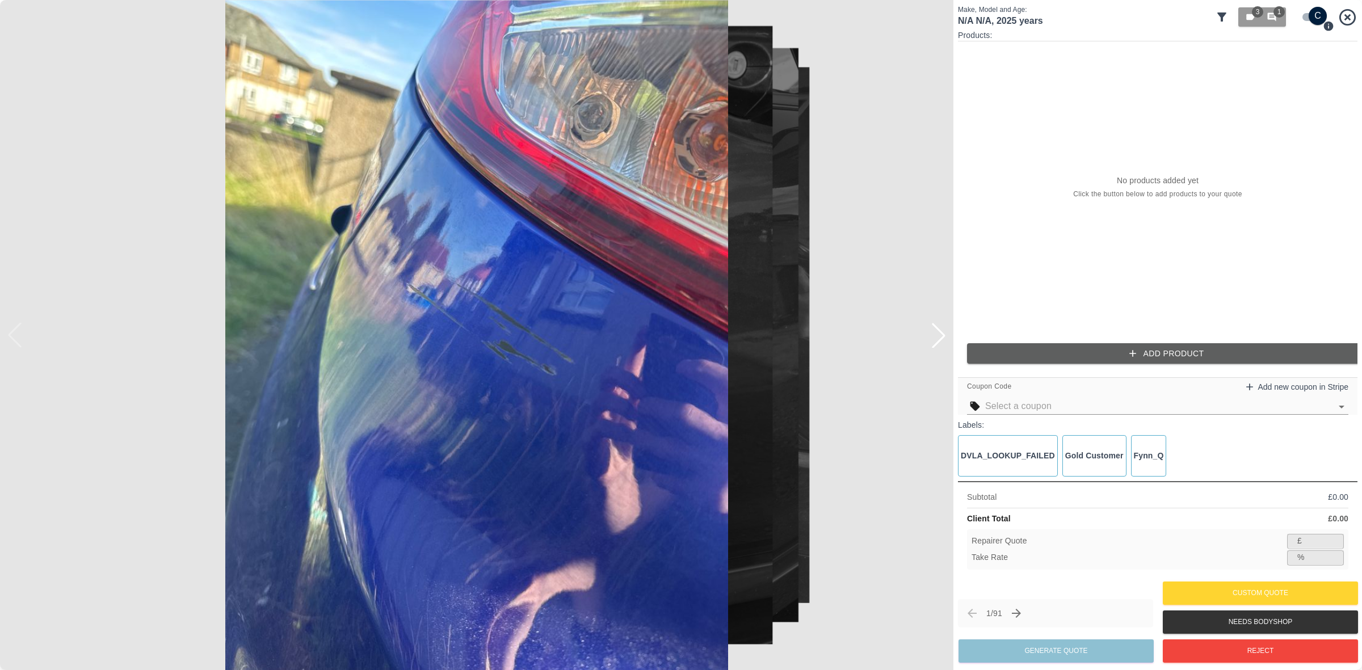
click at [1020, 359] on button "Add Product" at bounding box center [1167, 353] width 400 height 21
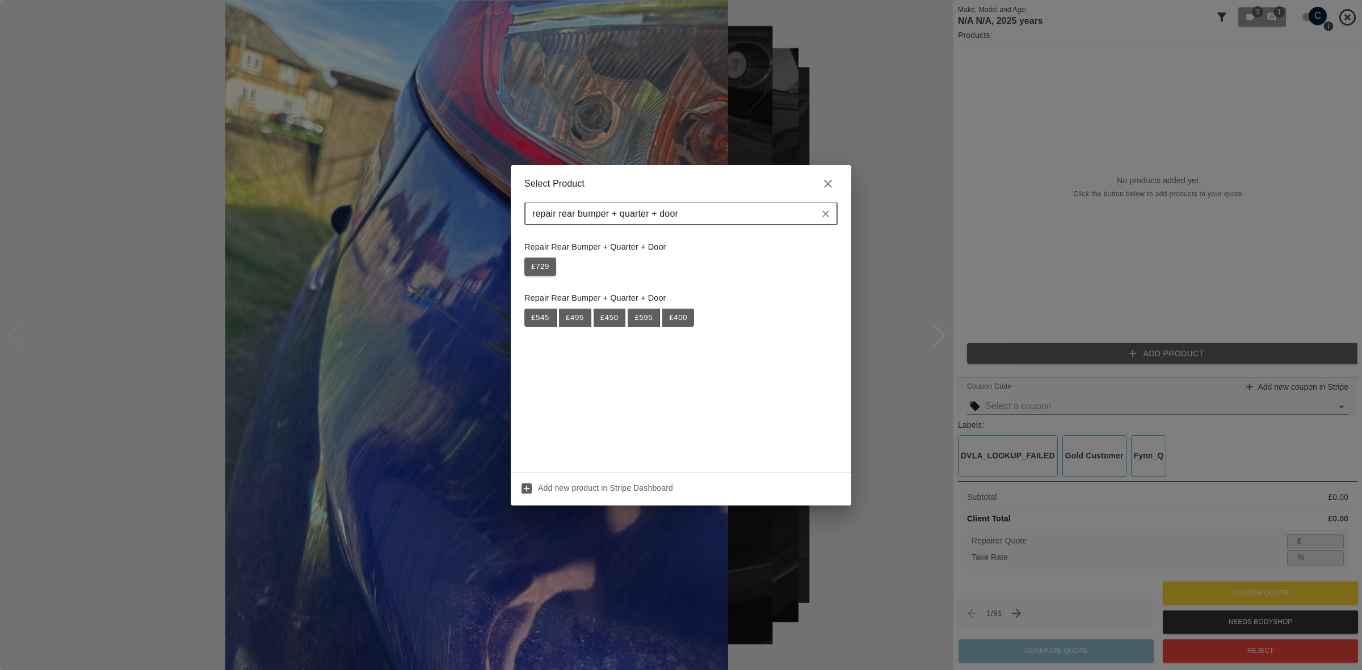
type input "repair rear bumper + quarter + door"
click at [541, 265] on button "£ 729" at bounding box center [541, 267] width 32 height 18
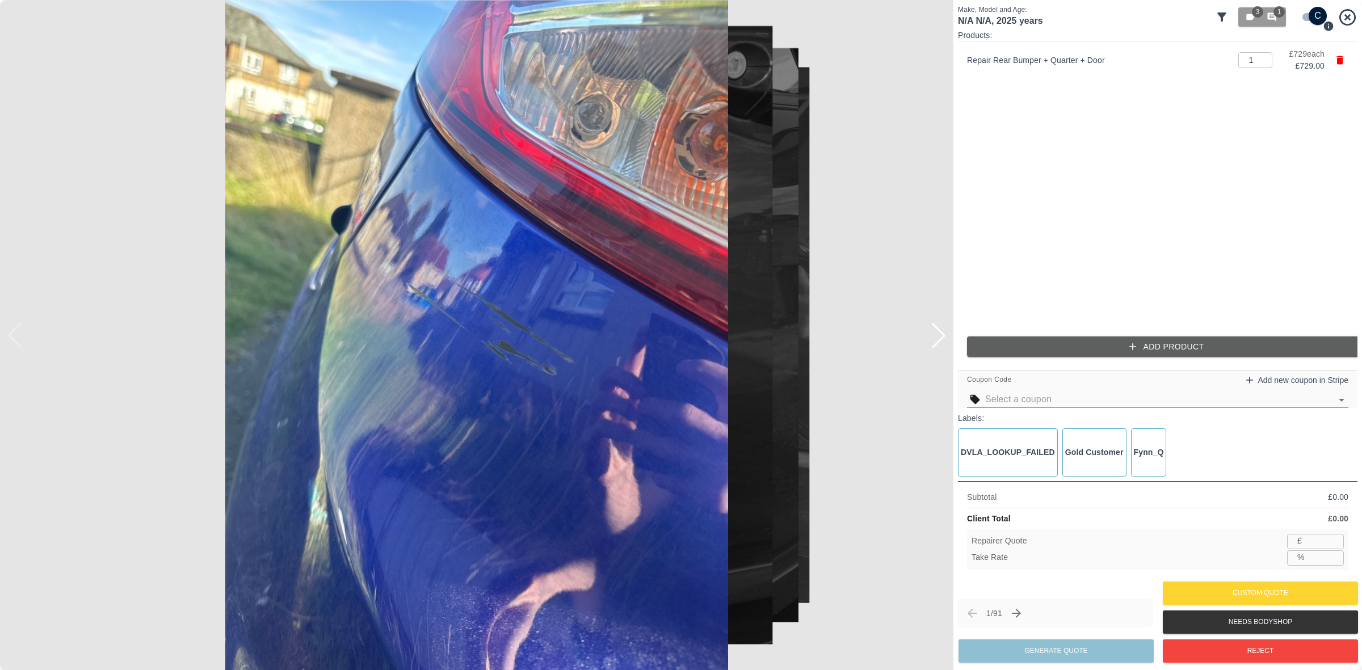
type input "473"
type input "35.1"
click at [929, 330] on div at bounding box center [938, 335] width 25 height 25
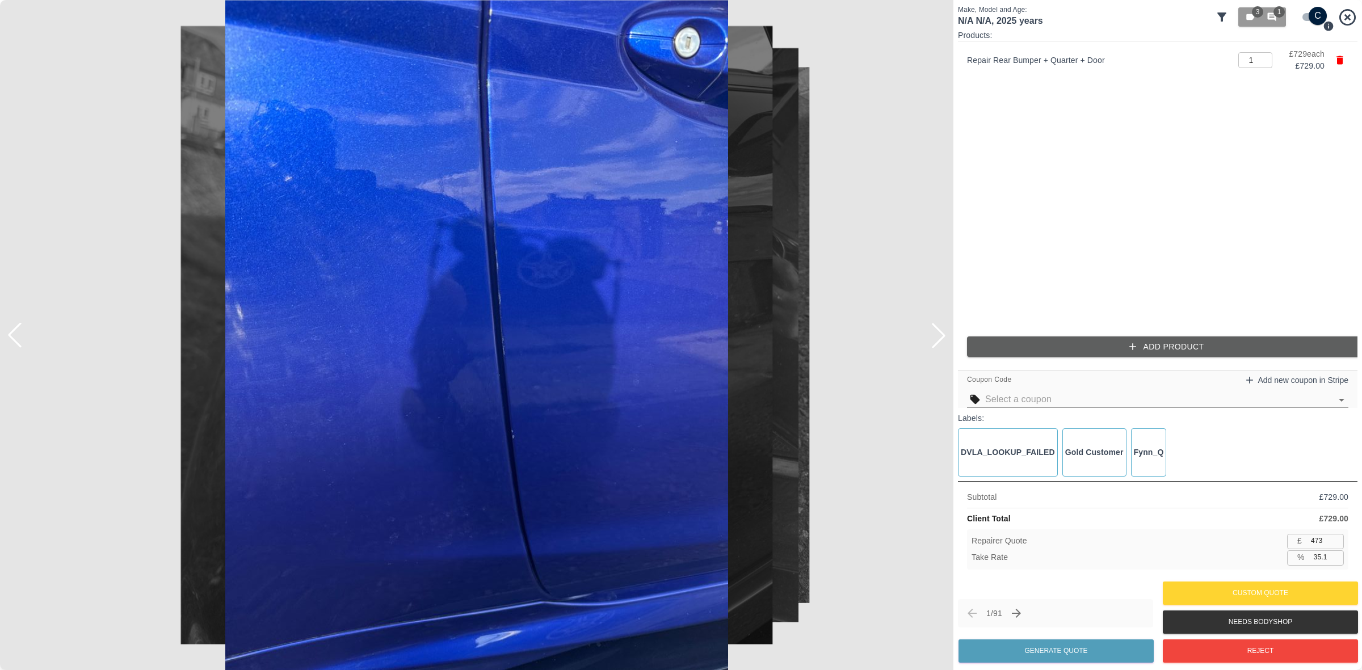
click at [929, 330] on div at bounding box center [938, 335] width 25 height 25
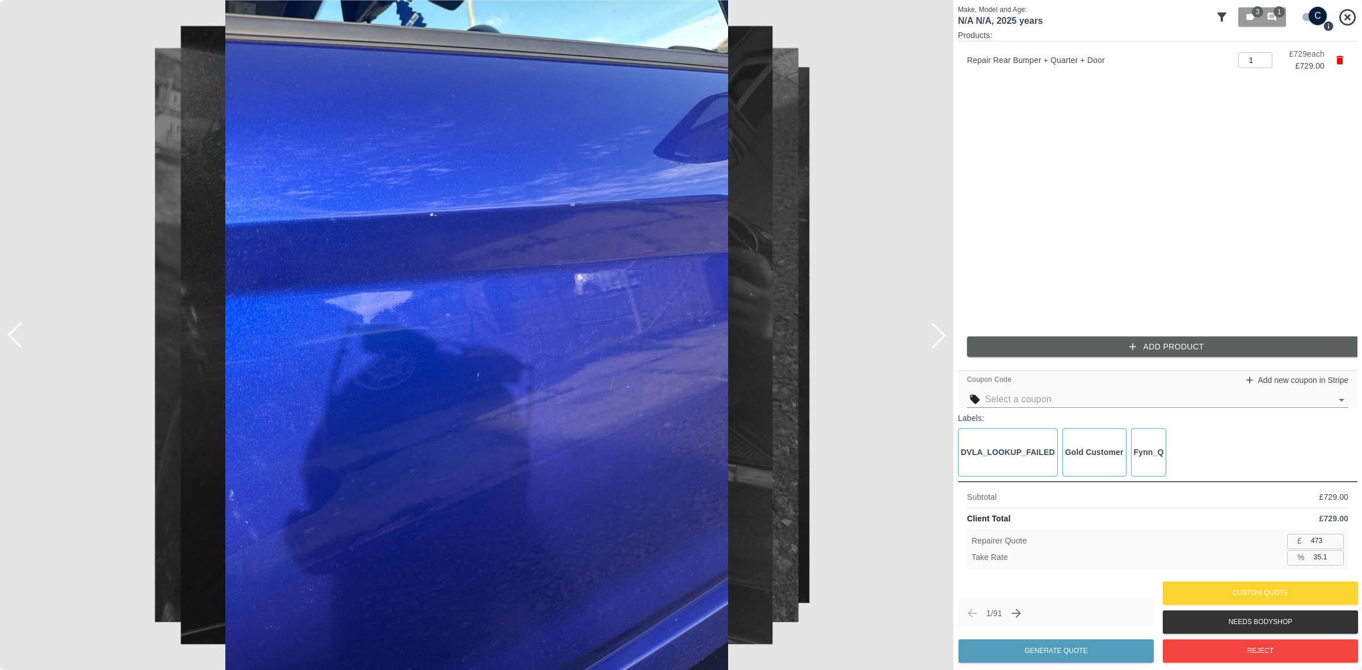
click at [929, 330] on div at bounding box center [938, 335] width 25 height 25
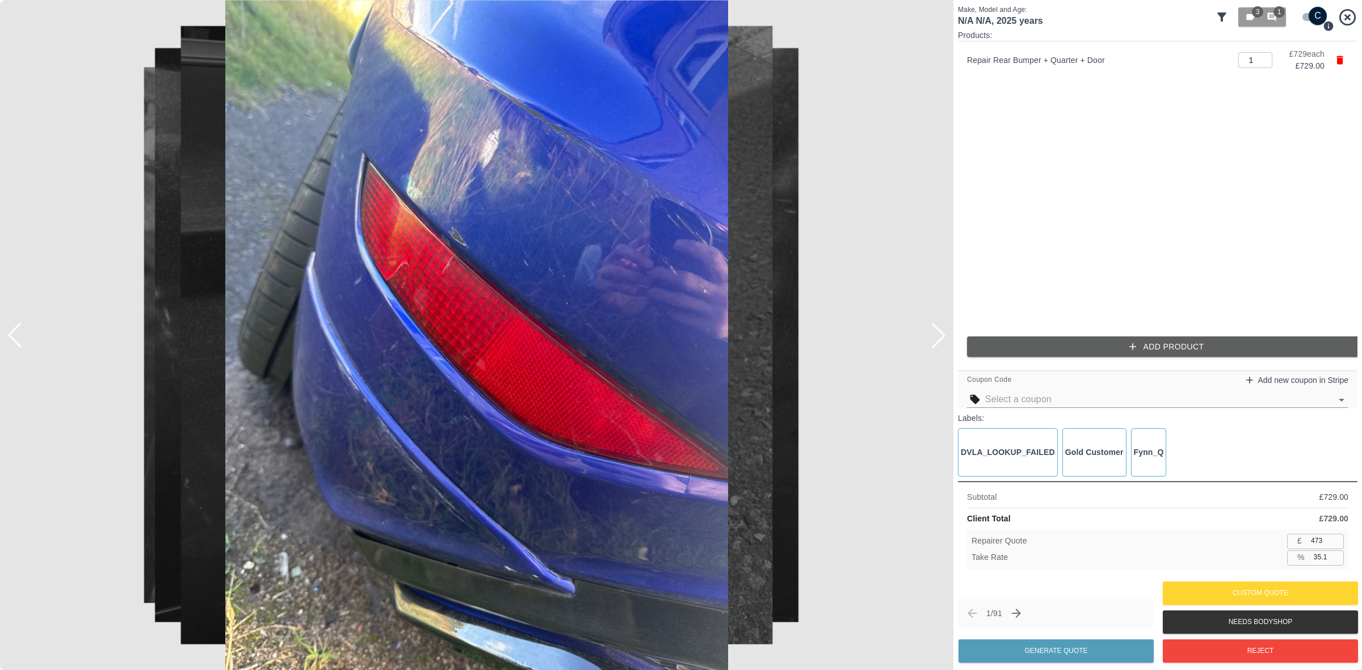
click at [929, 330] on div at bounding box center [938, 335] width 25 height 25
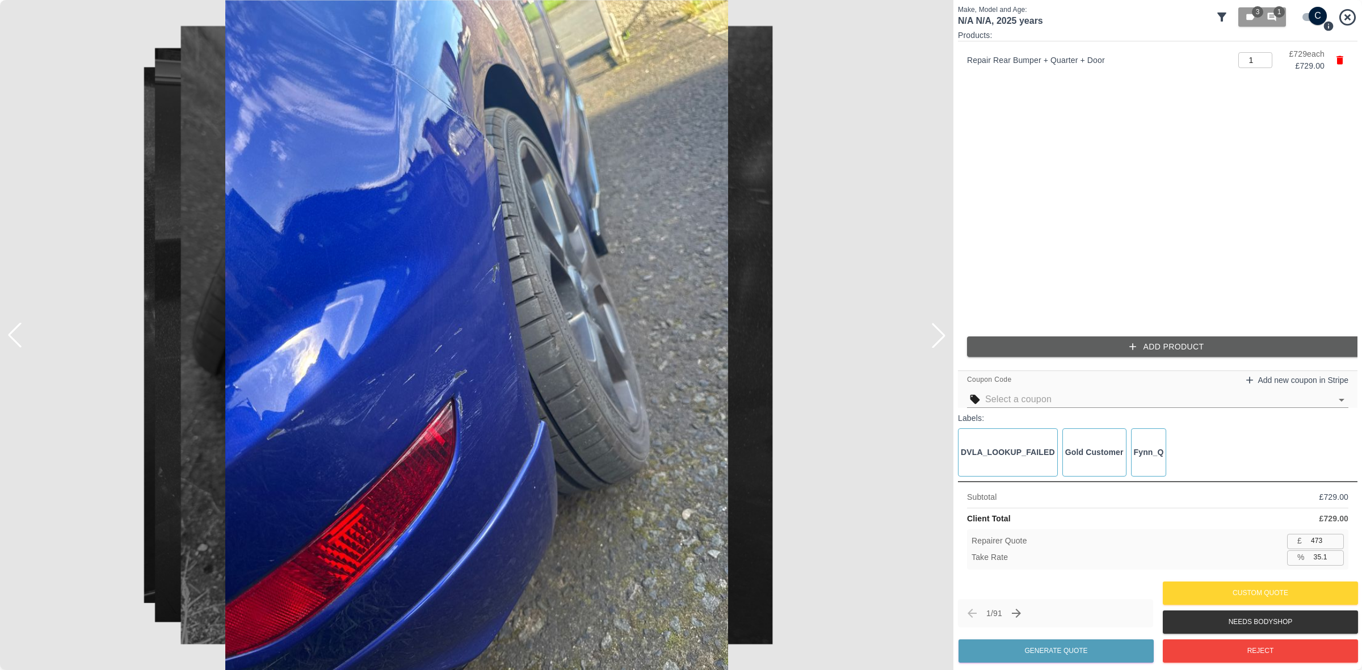
click at [929, 330] on div at bounding box center [938, 335] width 25 height 25
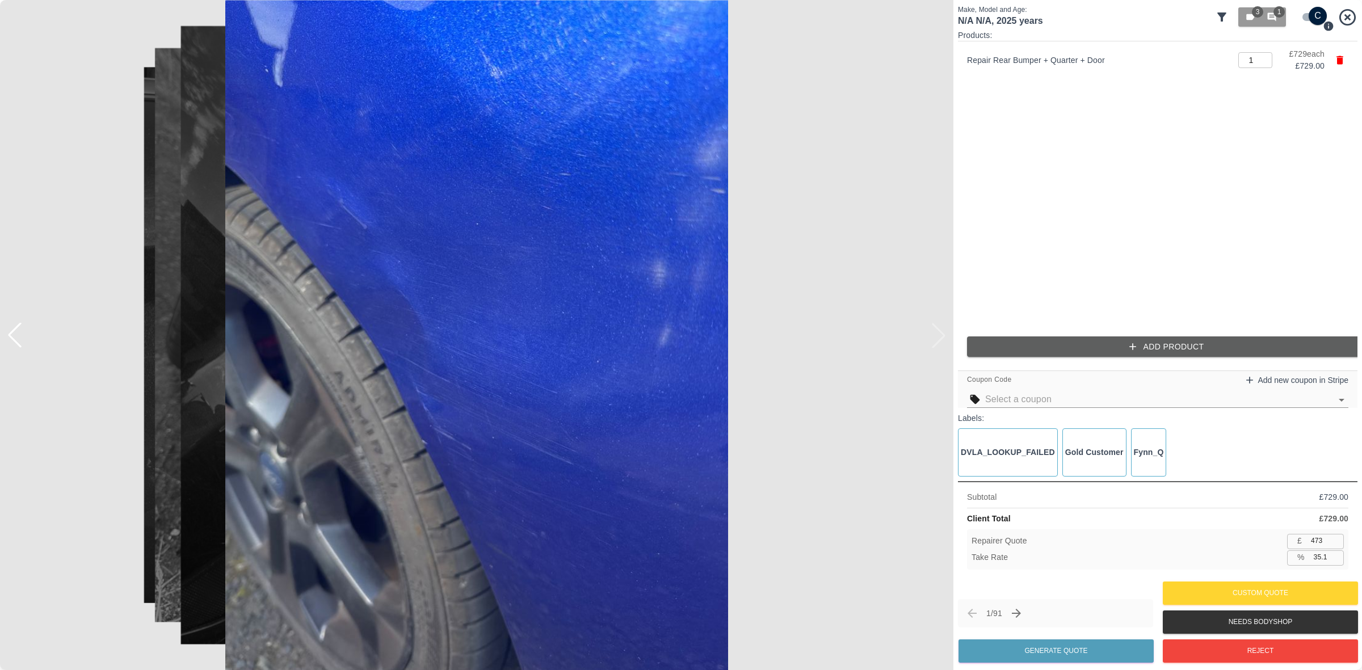
click at [929, 330] on img at bounding box center [477, 335] width 954 height 670
click at [1314, 544] on input "473" at bounding box center [1325, 541] width 37 height 14
type input "4"
type input "99.5"
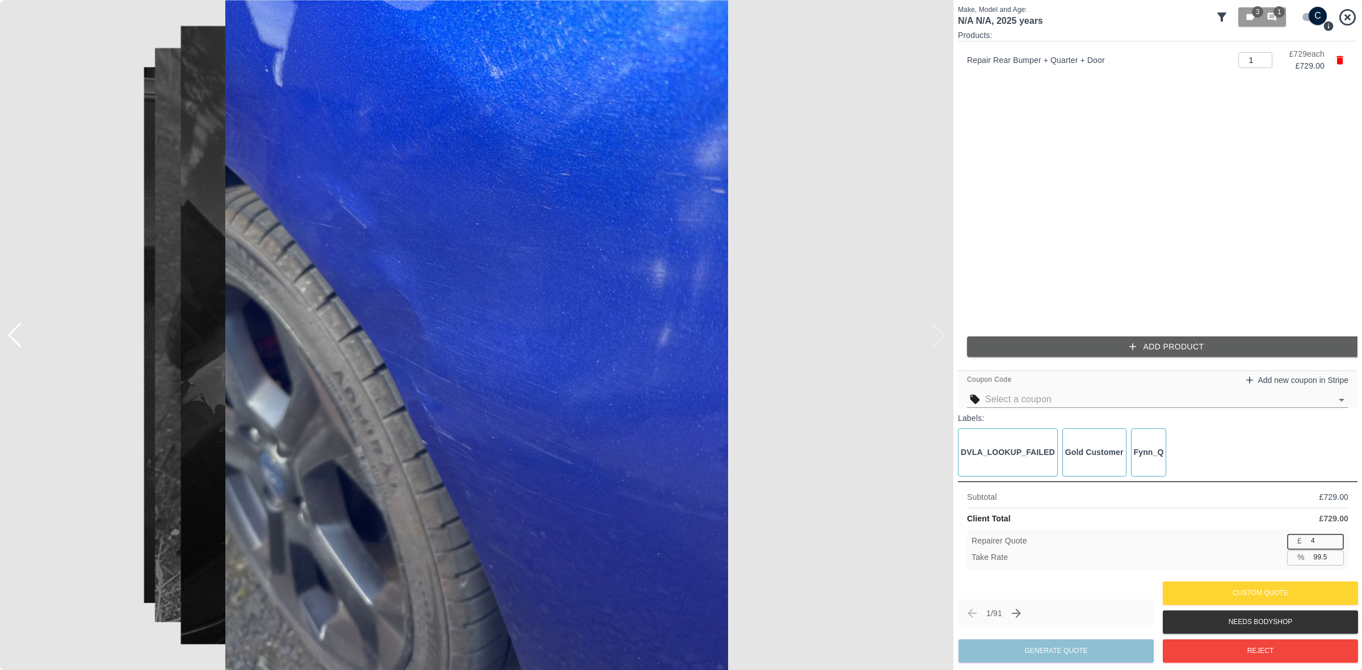
type input "44"
type input "94.0"
type input "440"
type input "39.6"
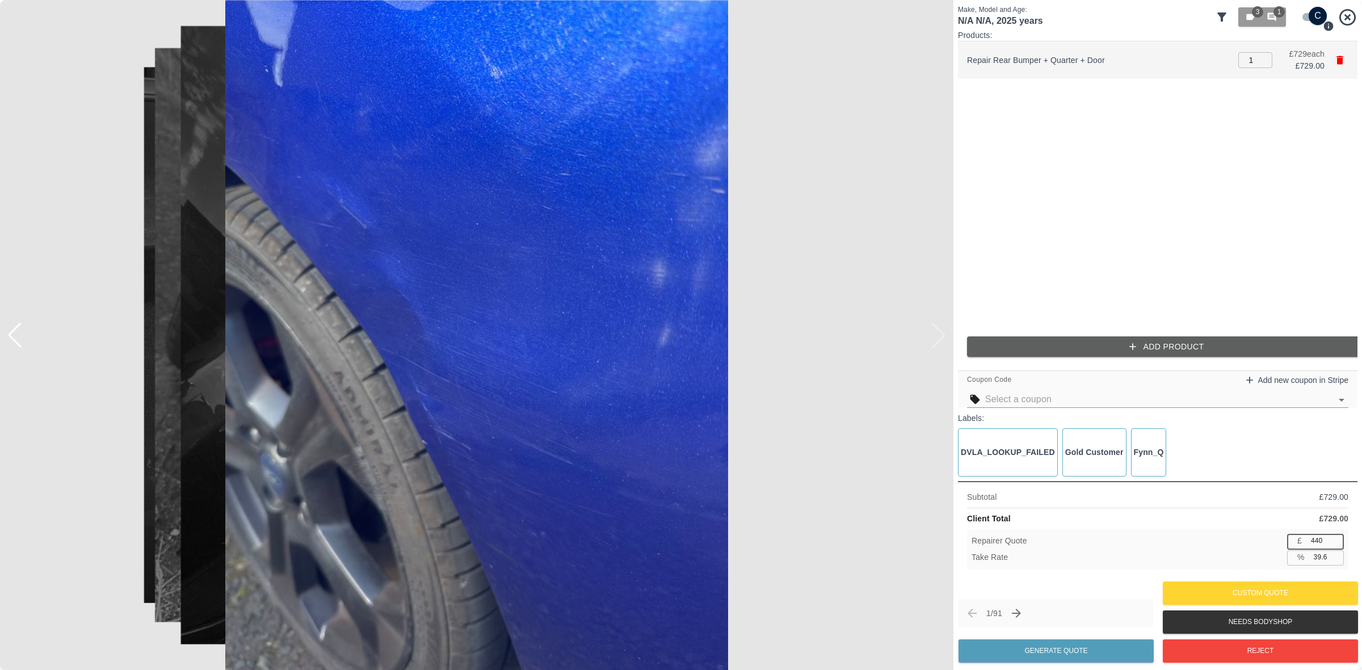
type input "440"
click at [1043, 61] on p "Repair Rear Bumper + Quarter + Door" at bounding box center [1099, 60] width 265 height 12
copy p "Repair Rear Bumper + Quarter + Door"
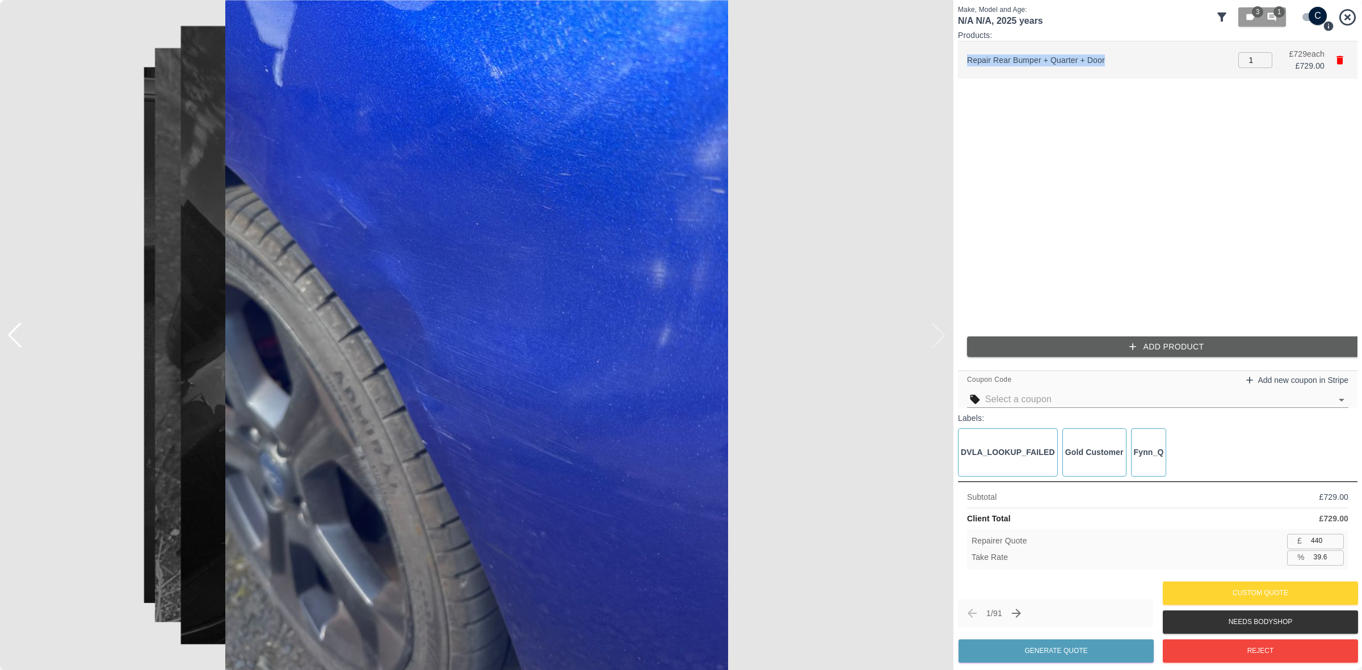
click at [1341, 58] on icon "button" at bounding box center [1340, 60] width 7 height 9
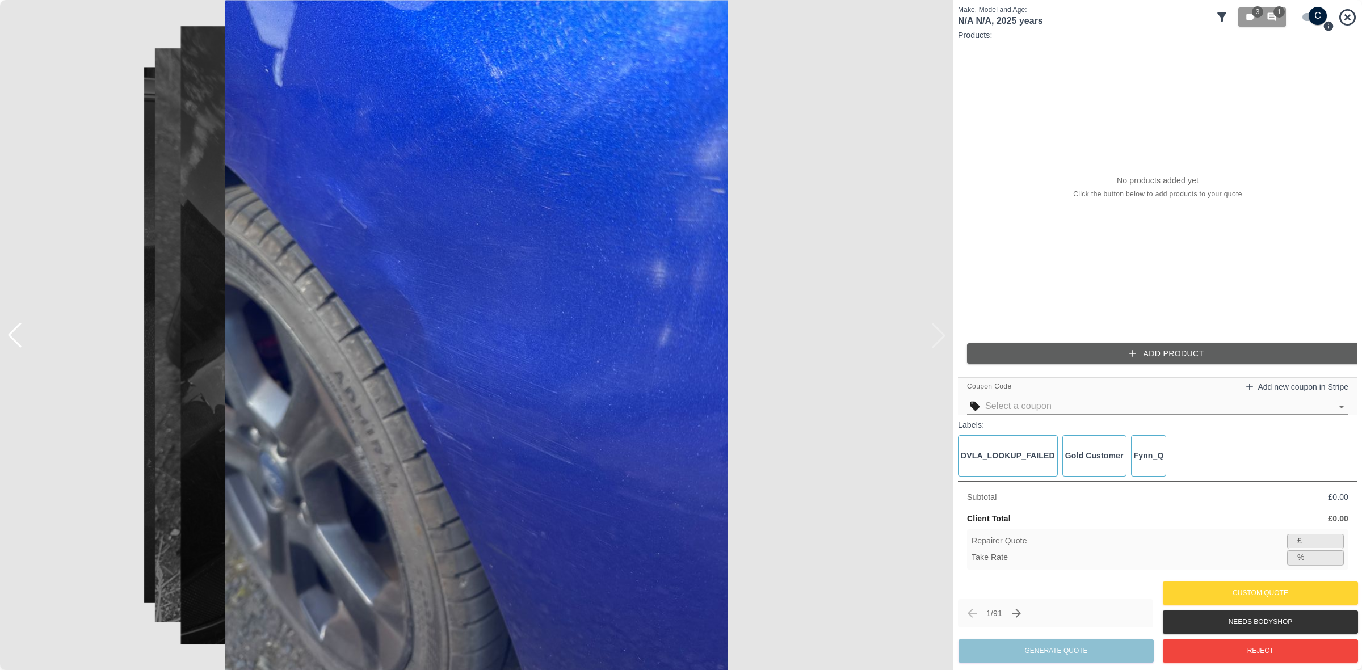
click at [1097, 353] on button "Add Product" at bounding box center [1167, 353] width 400 height 21
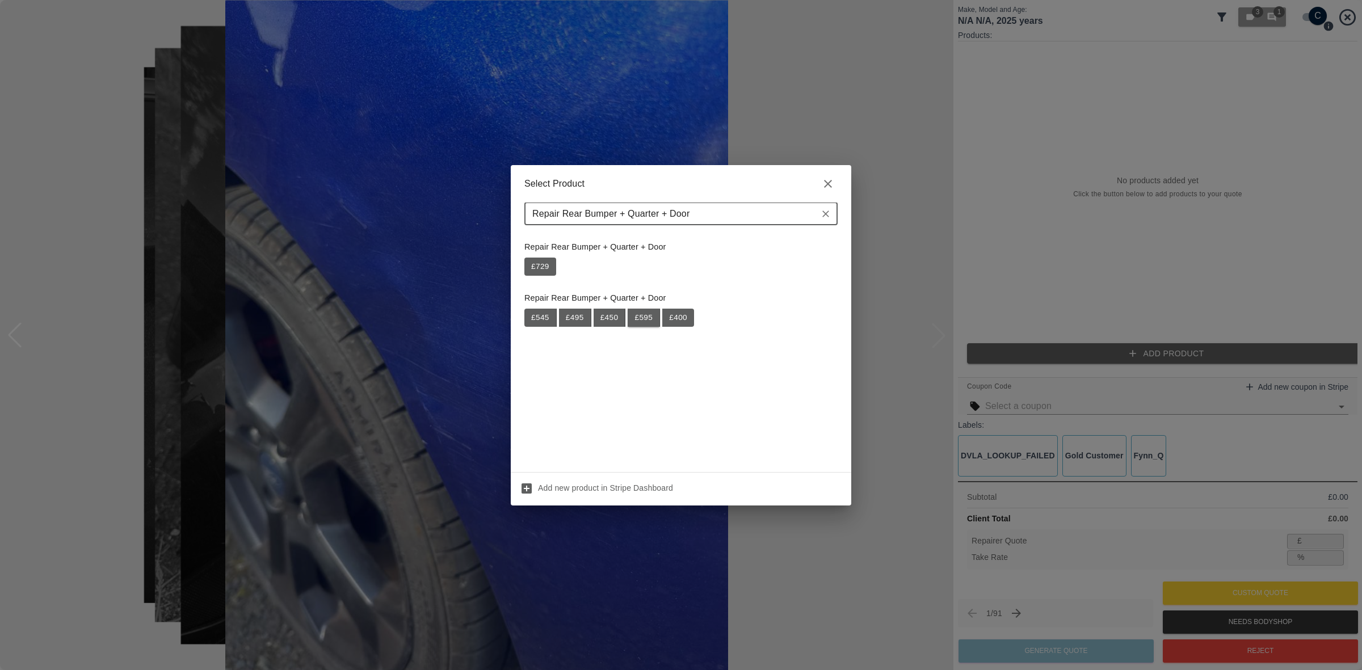
type input "Repair Rear Bumper + Quarter + Door"
click at [640, 319] on button "£ 595" at bounding box center [644, 318] width 32 height 18
type input "386"
type input "35.1"
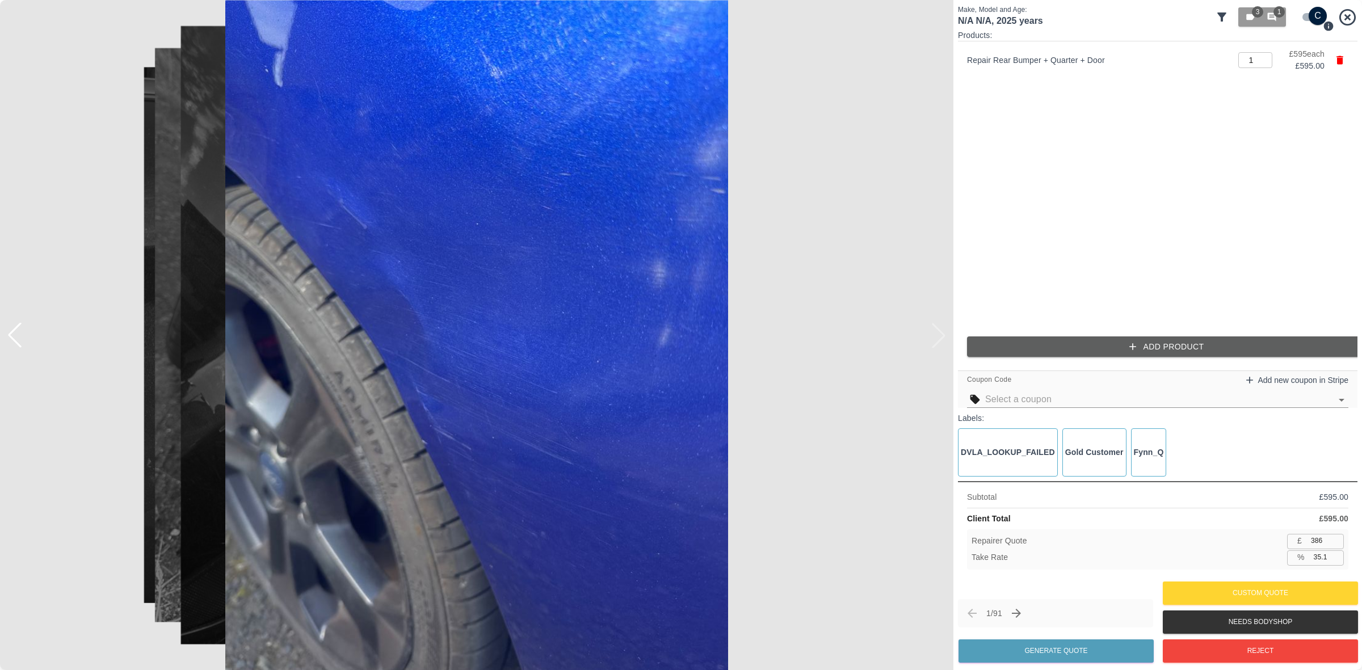
click at [1318, 532] on div "Repairer Quote £ 386 ​ Take Rate % 35.1 ​" at bounding box center [1157, 550] width 381 height 40
click at [1318, 538] on input "386" at bounding box center [1325, 541] width 37 height 14
type input "4"
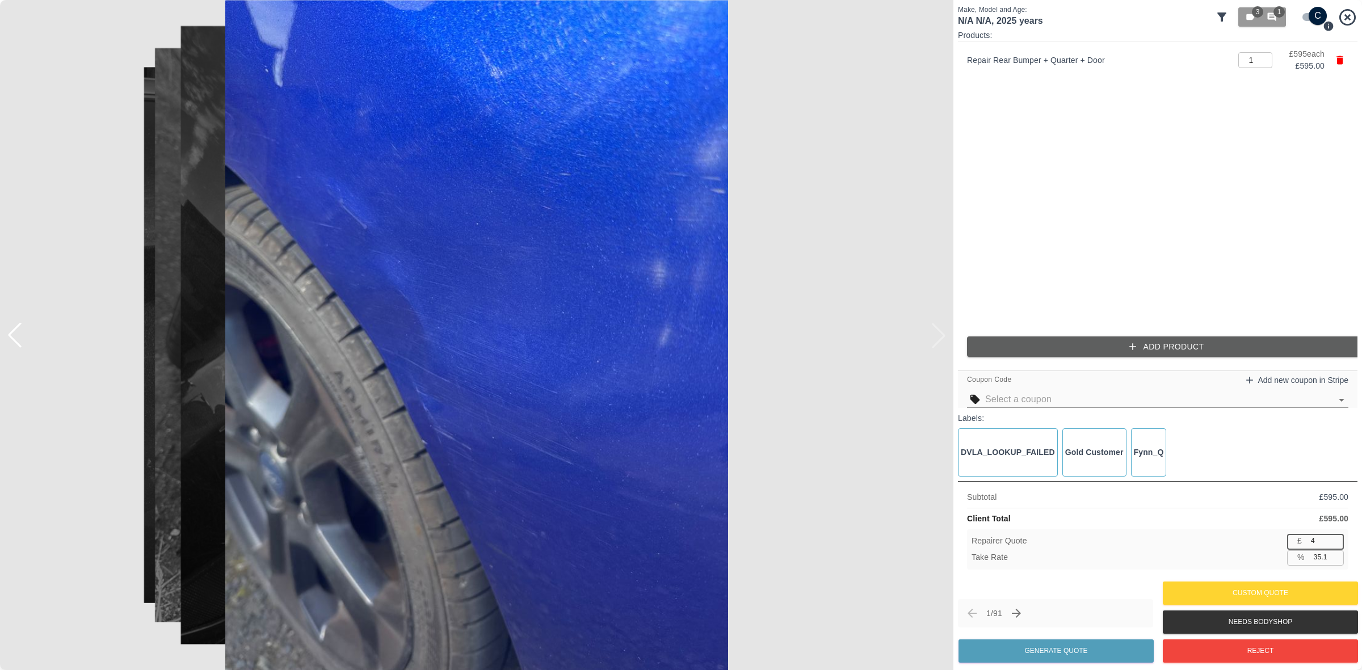
type input "99.3"
type input "42"
type input "92.9"
type input "425"
type input "28.6"
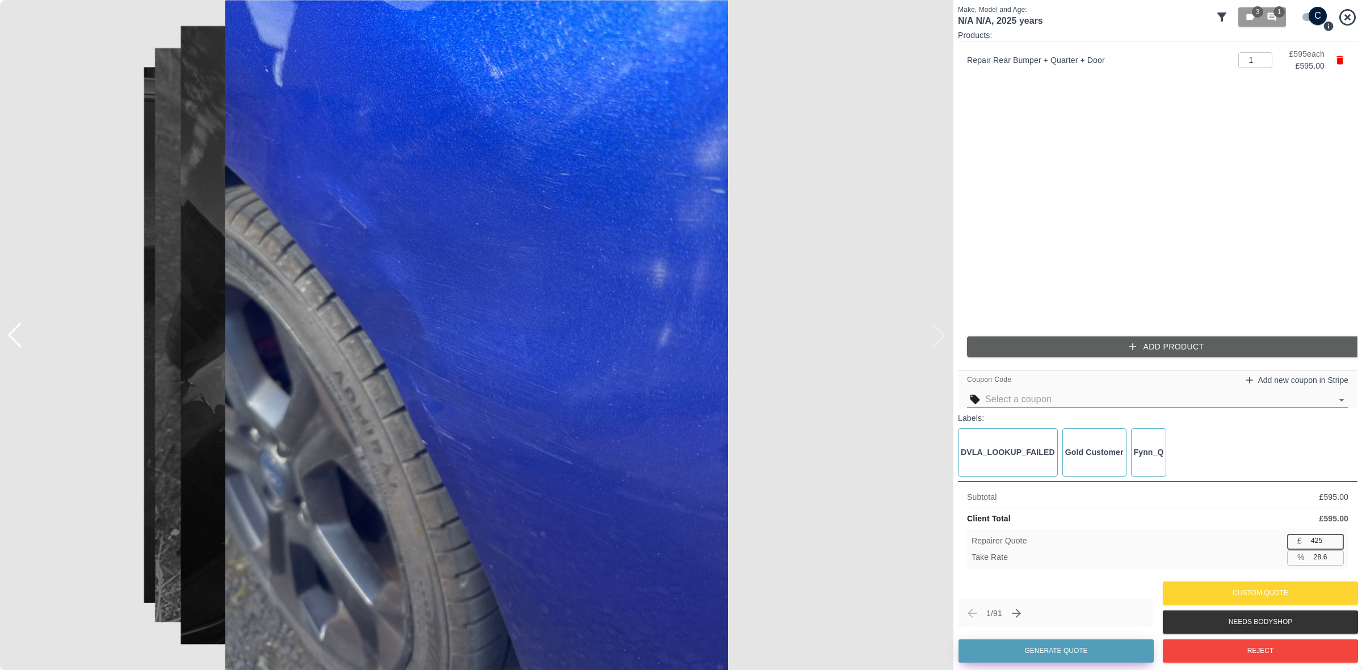
type input "425"
click at [1063, 653] on button "Generate Quote" at bounding box center [1056, 651] width 195 height 23
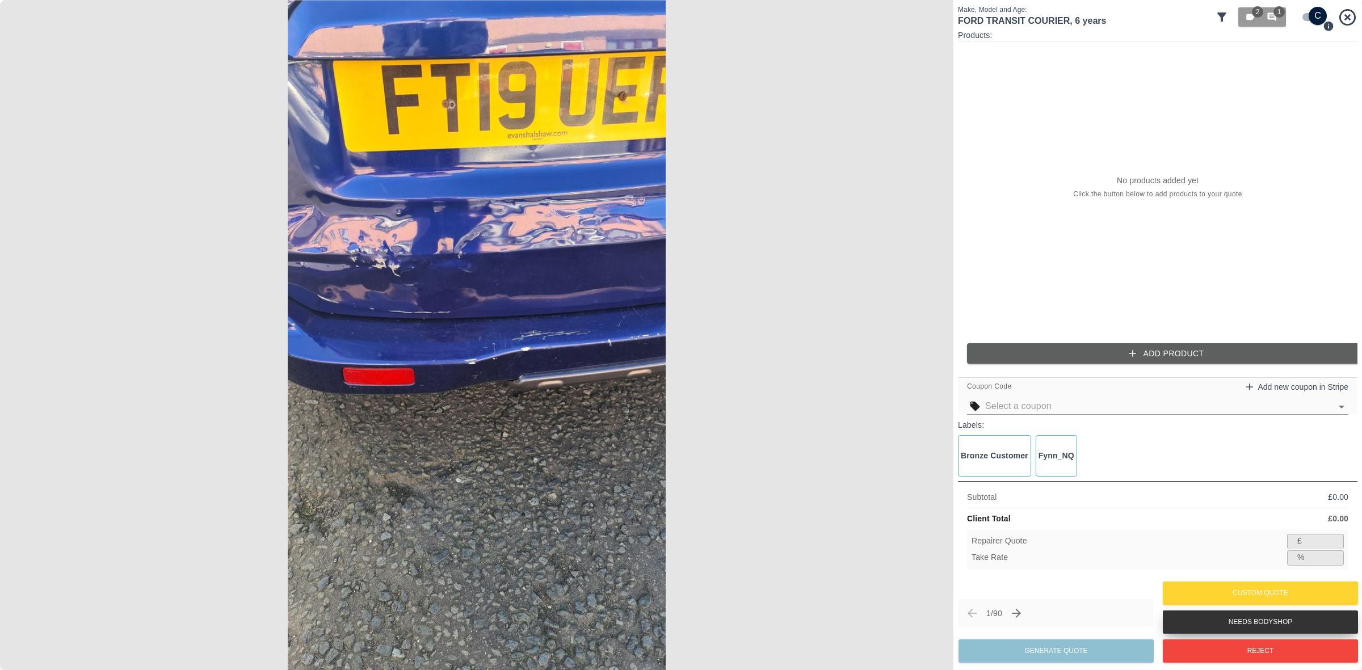
click at [1235, 619] on button "Needs Bodyshop" at bounding box center [1260, 622] width 195 height 23
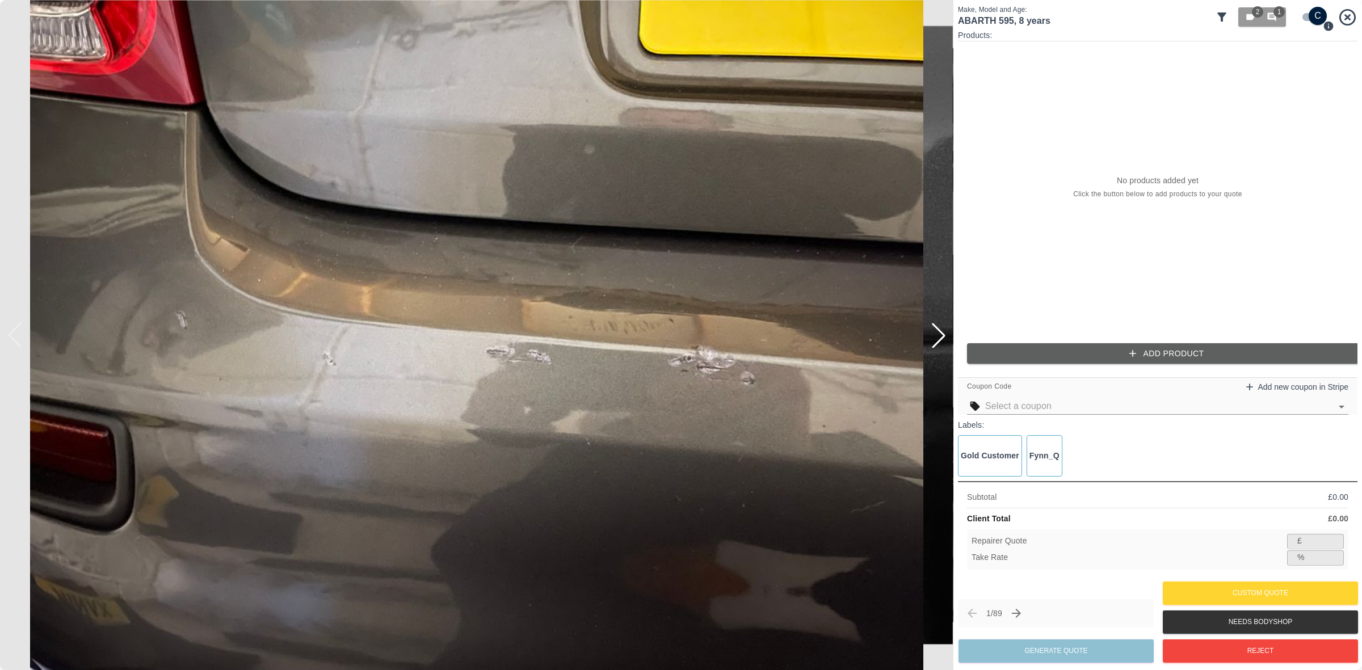
click at [938, 339] on div at bounding box center [938, 335] width 25 height 25
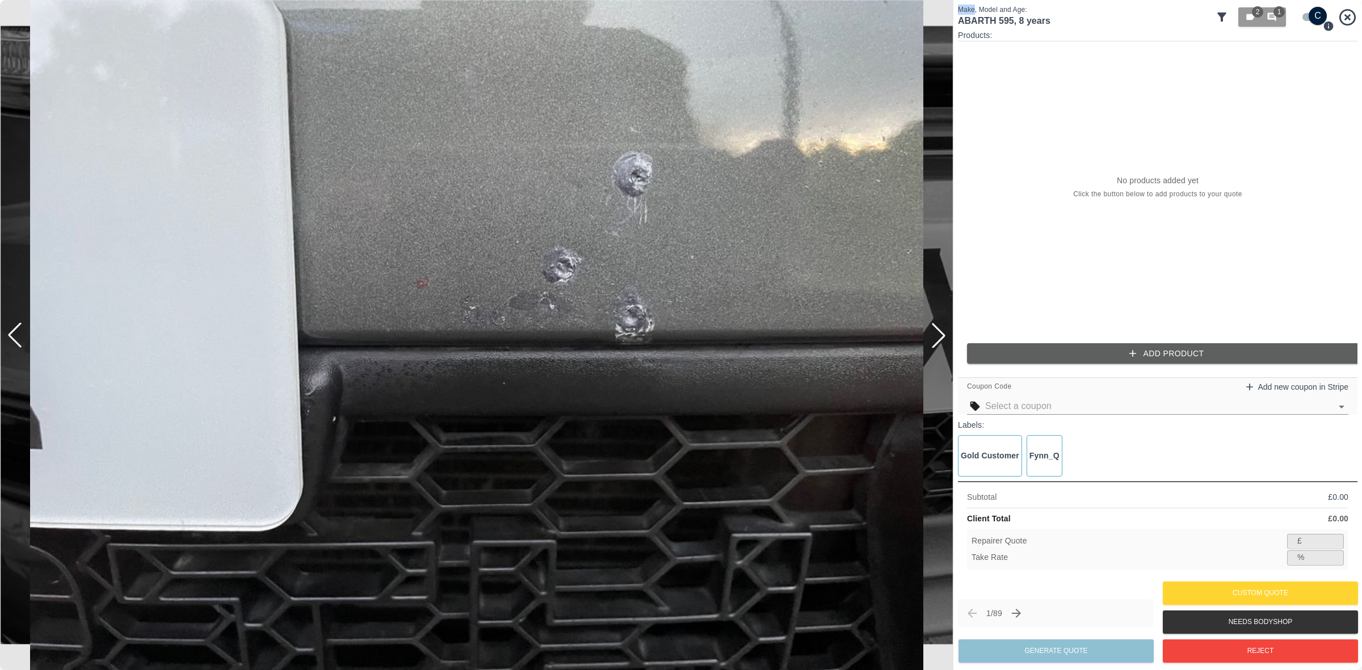
click at [938, 339] on div at bounding box center [938, 335] width 25 height 25
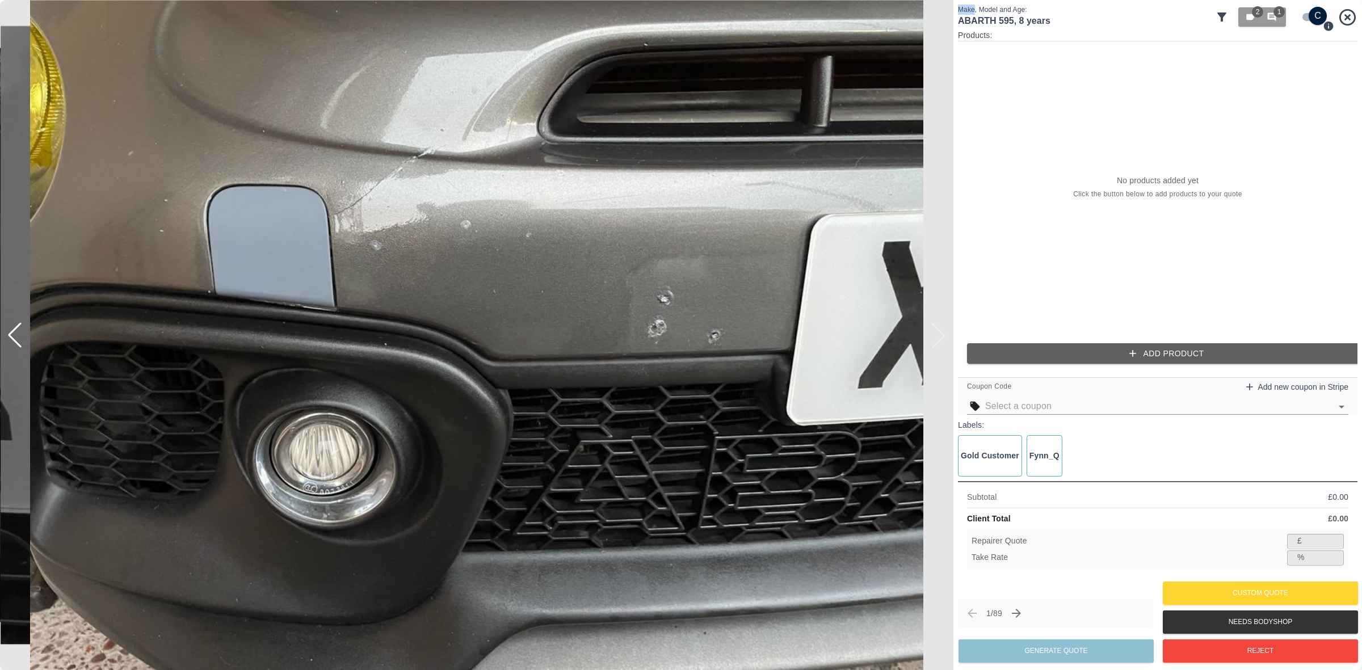
click at [938, 339] on img at bounding box center [477, 335] width 954 height 670
click at [10, 338] on div at bounding box center [5, 335] width 11 height 670
click at [12, 336] on div at bounding box center [14, 335] width 25 height 25
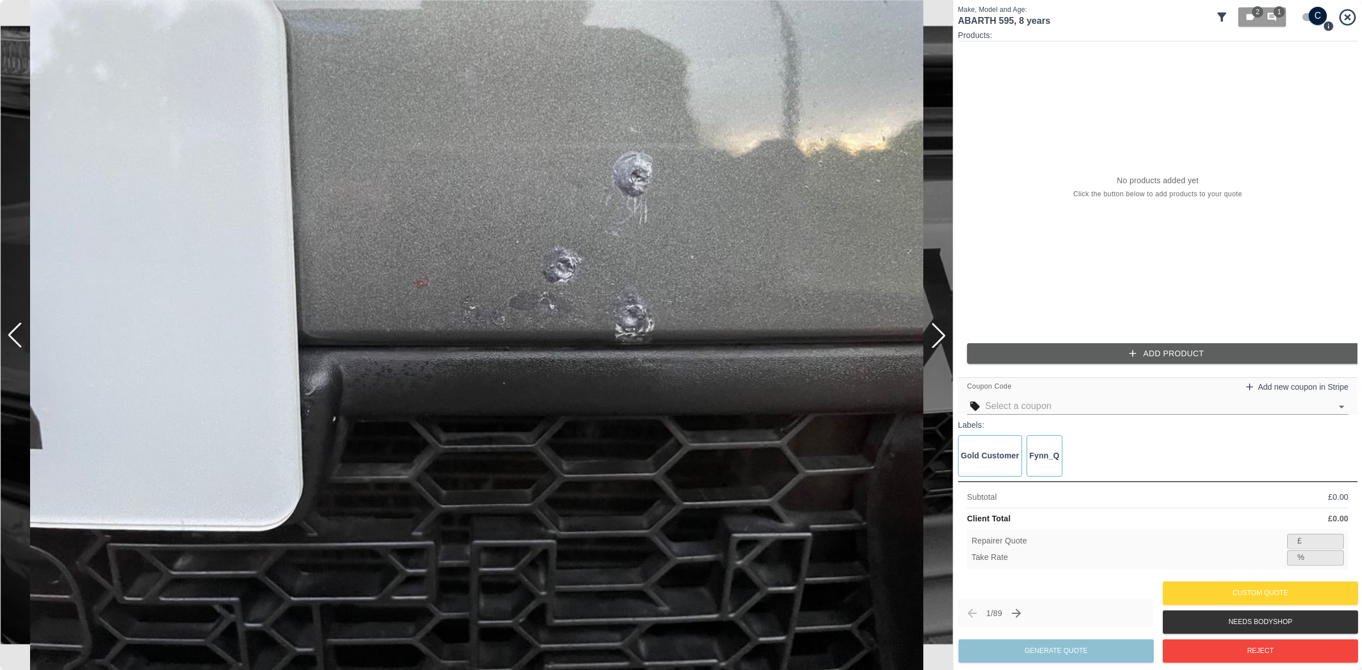
click at [12, 336] on div at bounding box center [14, 335] width 25 height 25
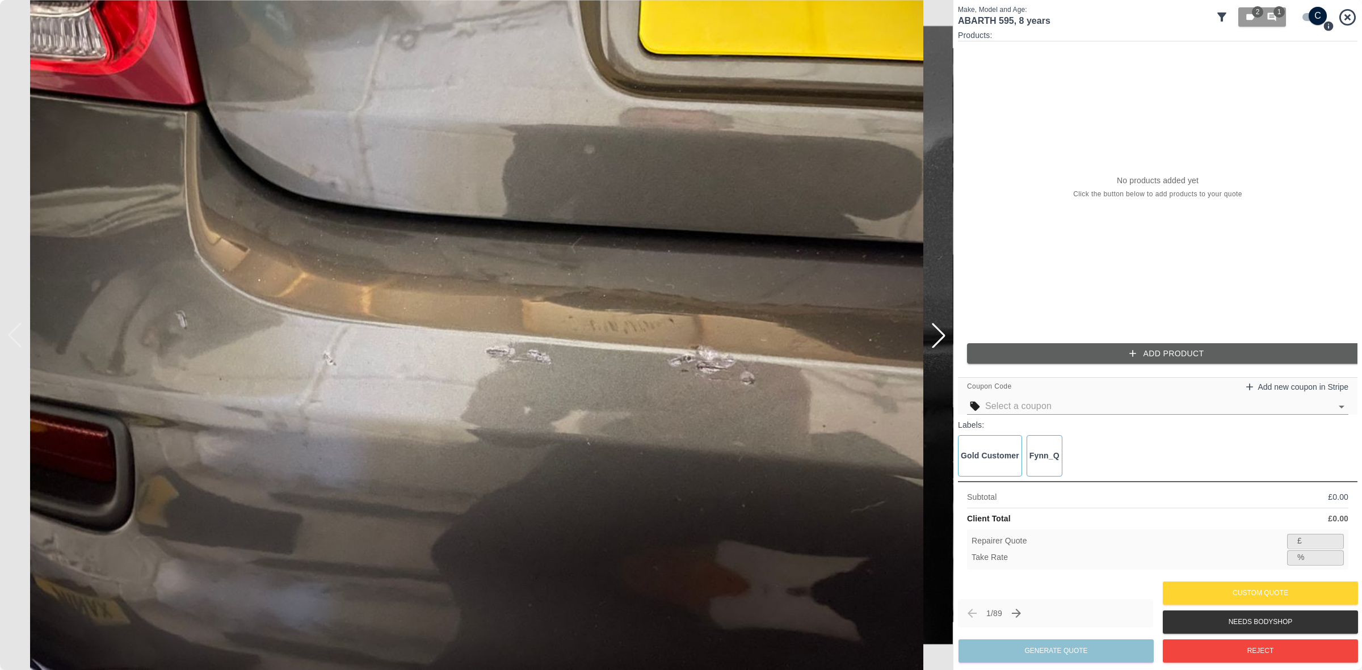
click at [12, 336] on img at bounding box center [477, 335] width 954 height 670
click at [1302, 12] on input "checkbox" at bounding box center [1318, 16] width 54 height 18
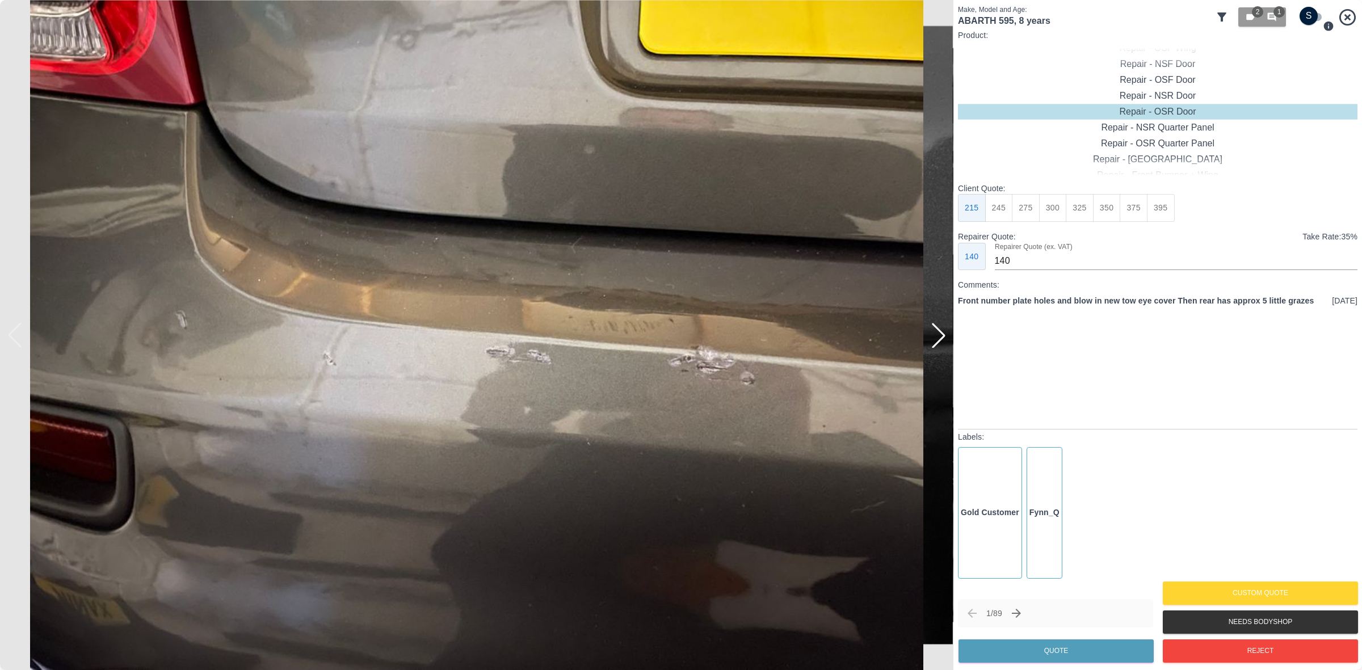
click at [1302, 12] on input "checkbox" at bounding box center [1309, 16] width 54 height 18
checkbox input "true"
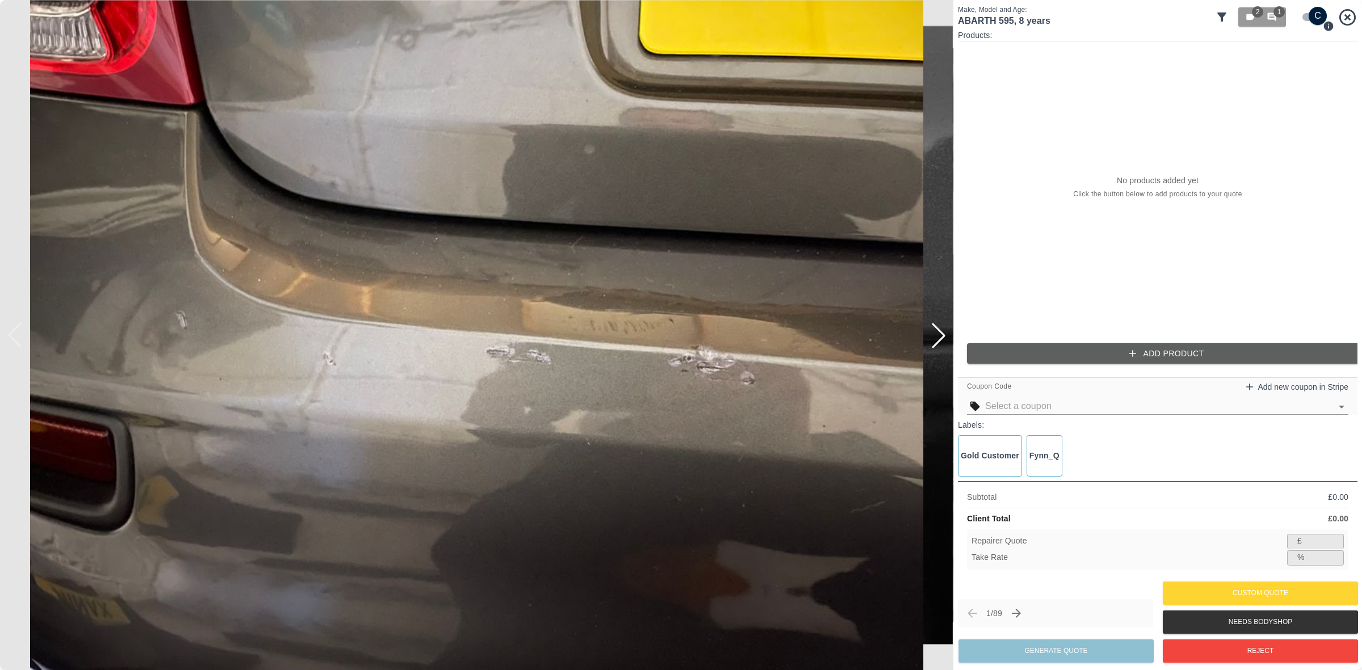
click at [1084, 351] on button "Add Product" at bounding box center [1167, 353] width 400 height 21
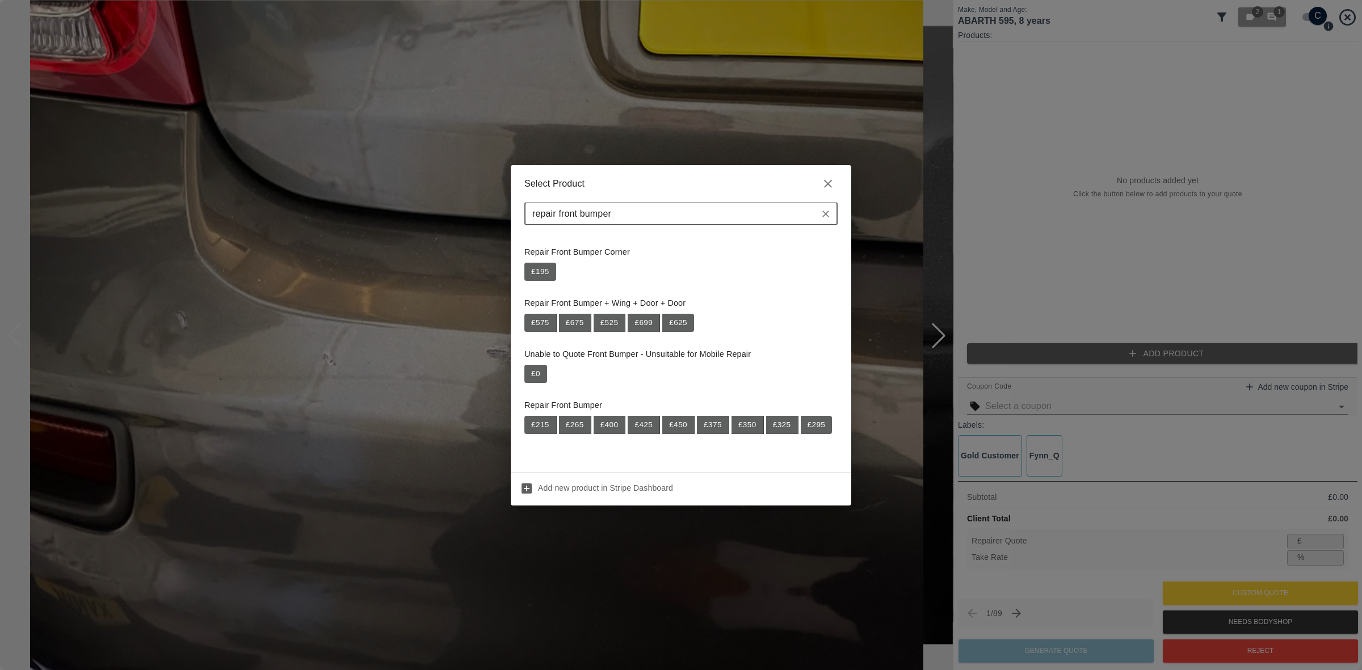
scroll to position [71, 0]
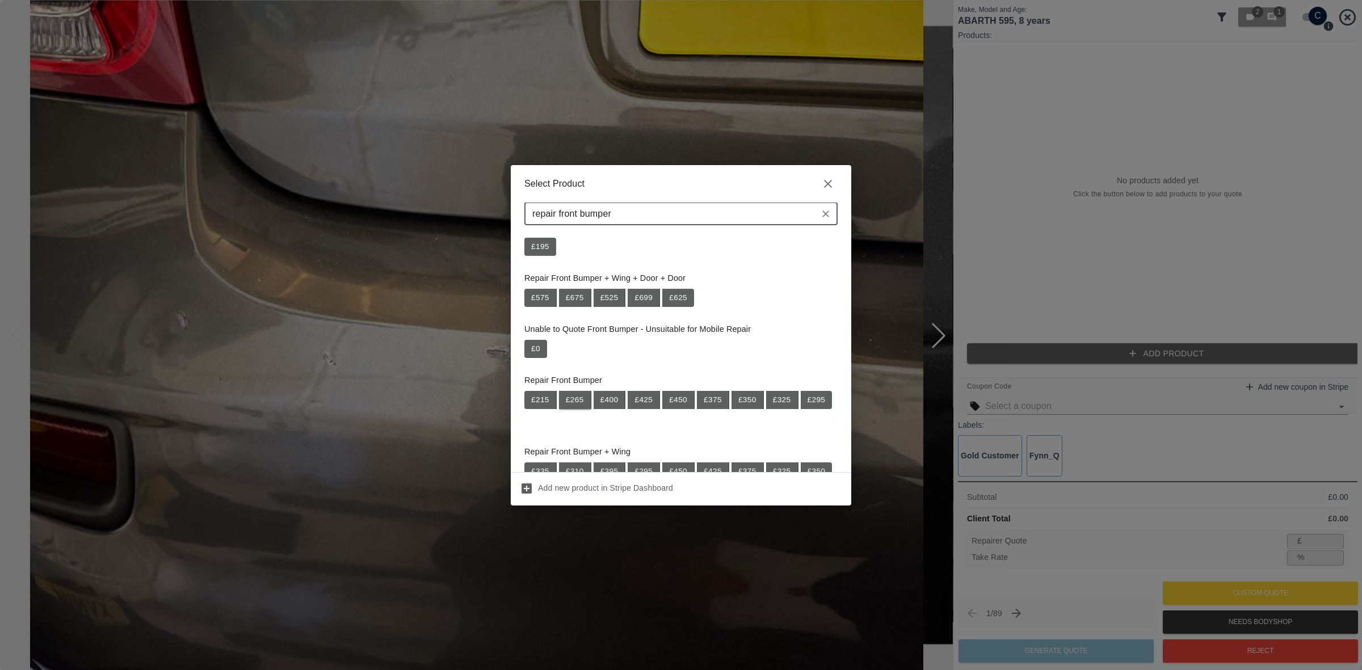
type input "repair front bumper"
click at [580, 401] on button "£ 265" at bounding box center [575, 400] width 32 height 18
type input "172"
type input "35.1"
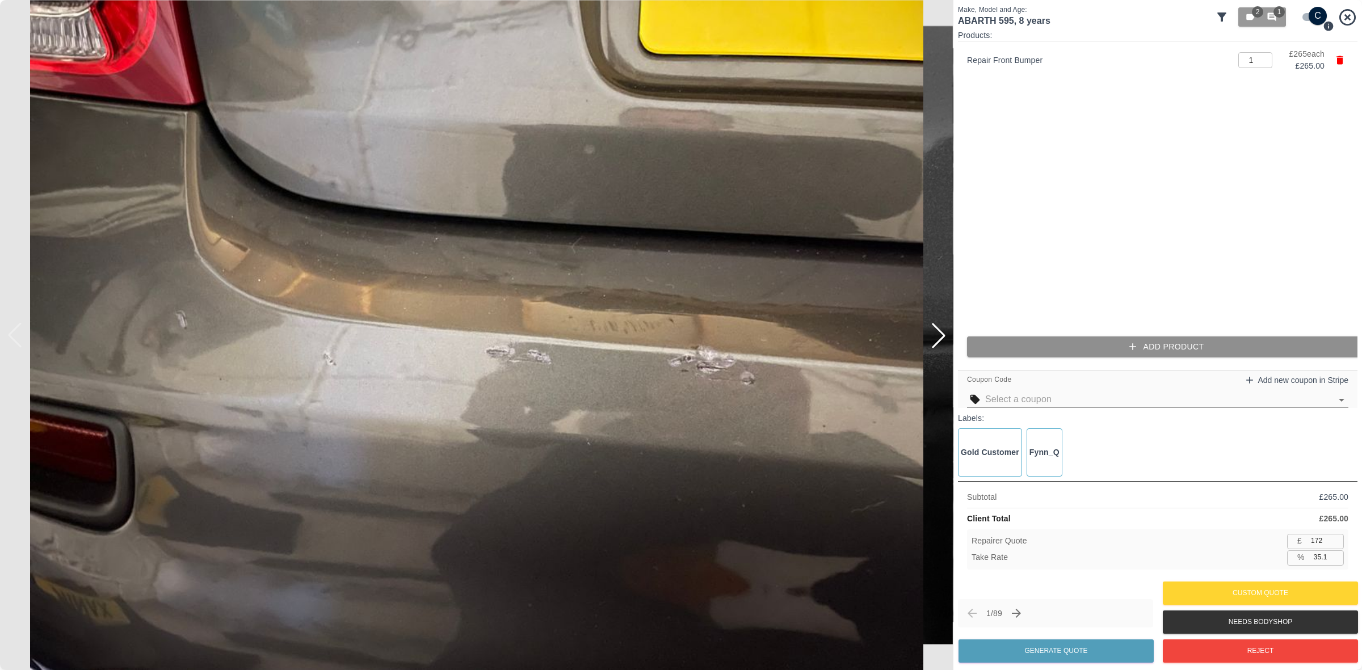
click at [1144, 344] on button "Add Product" at bounding box center [1167, 347] width 400 height 21
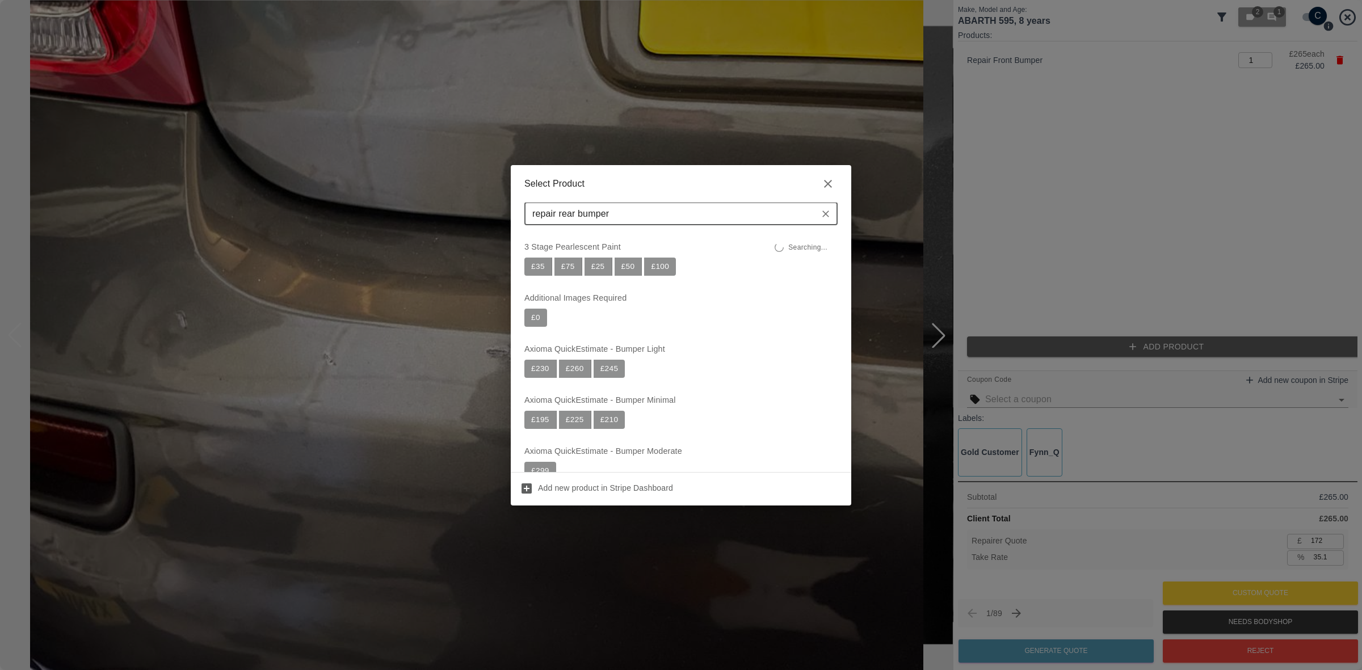
type input "repair rear bumper"
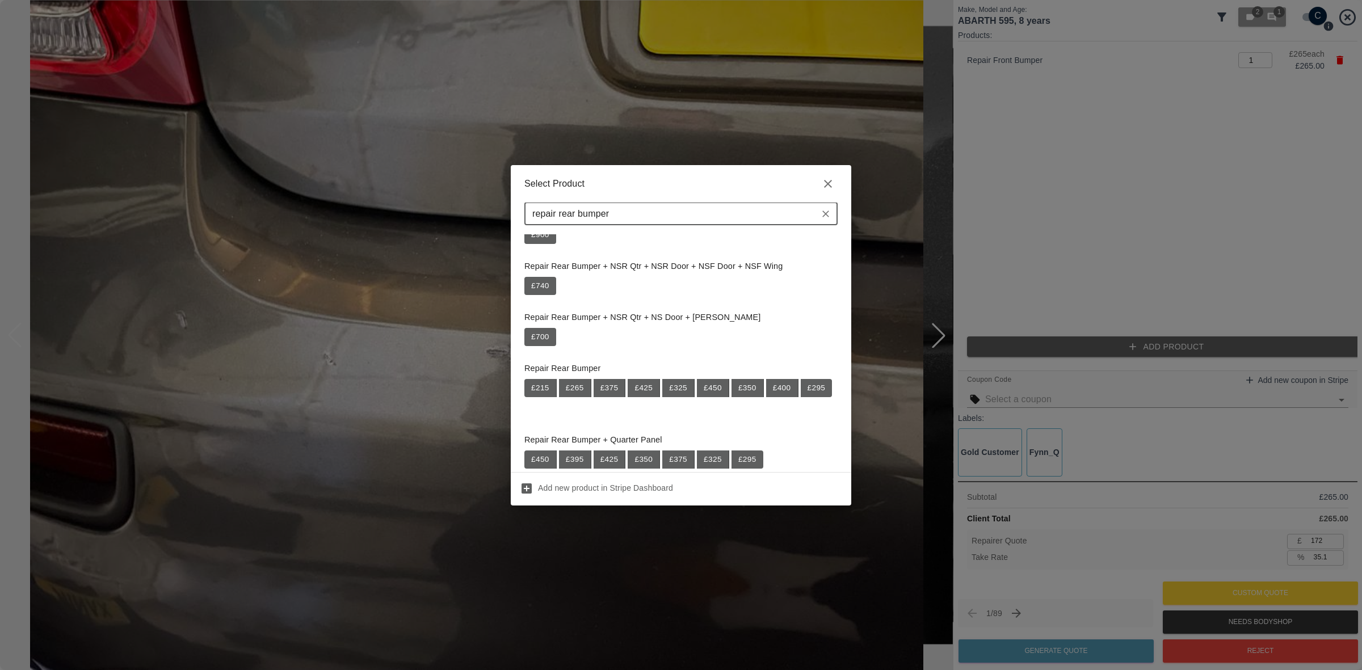
scroll to position [710, 0]
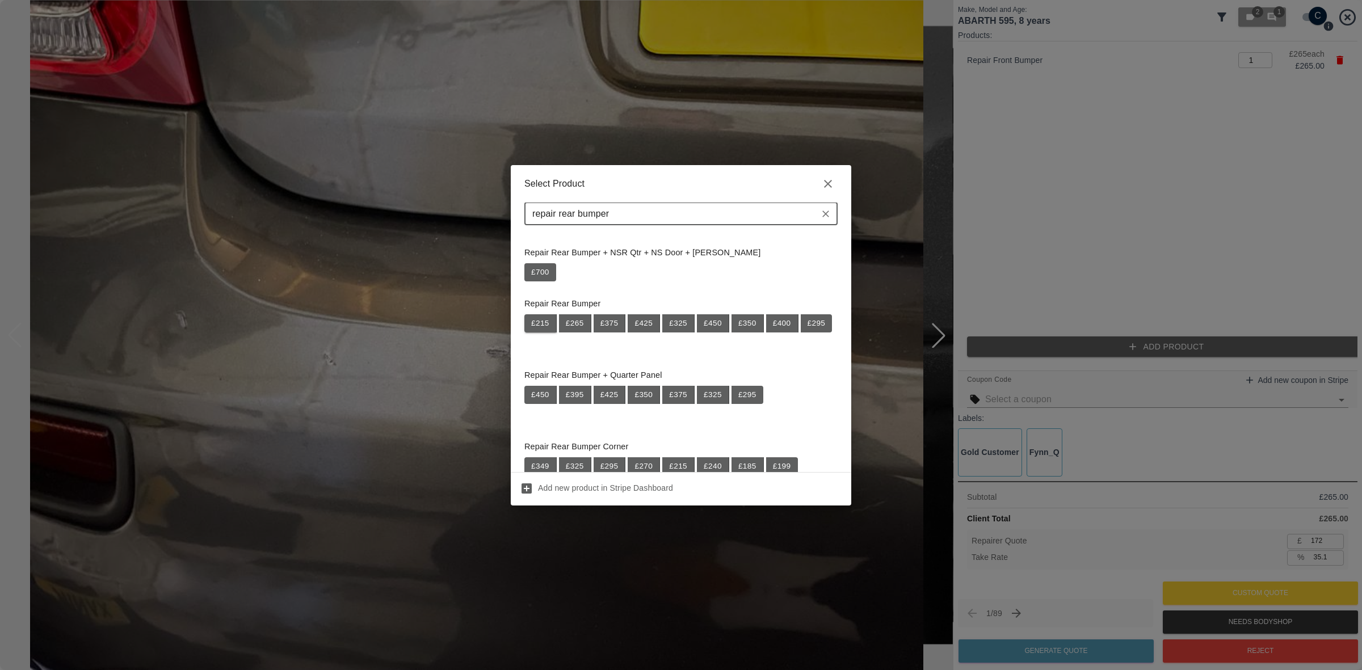
click at [549, 321] on button "£ 215" at bounding box center [541, 324] width 32 height 18
type input "312"
type input "35.0"
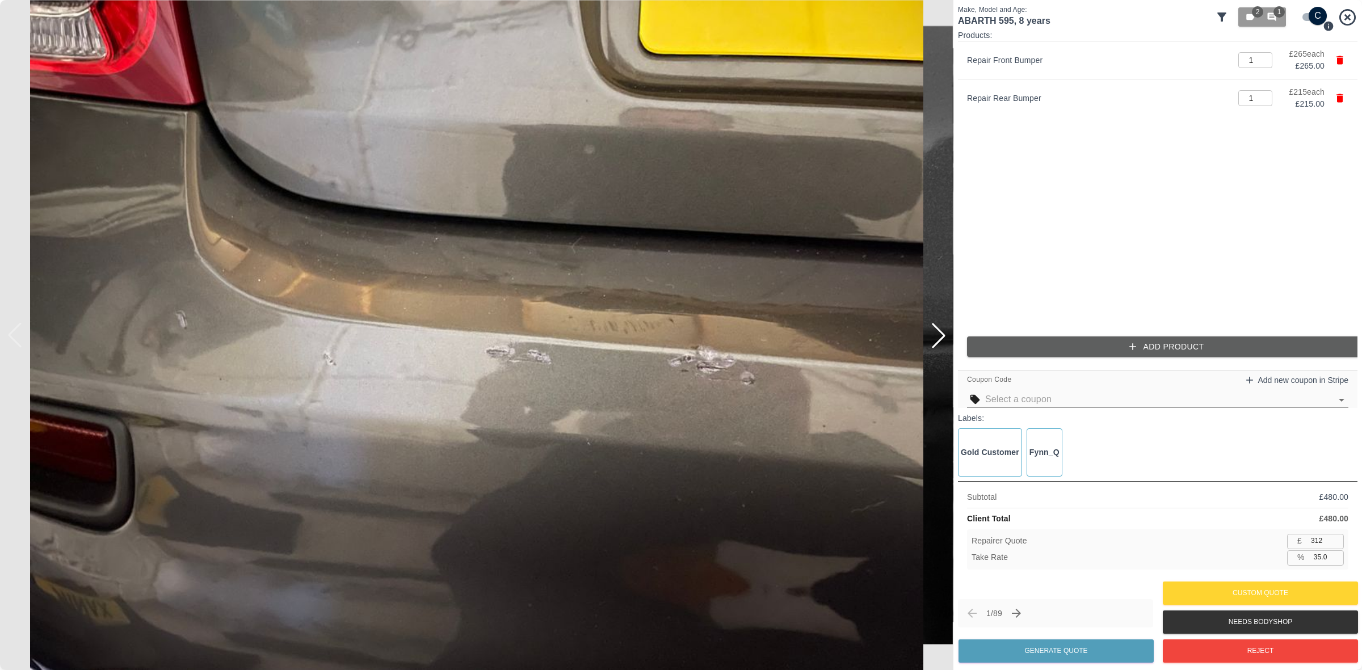
click at [1013, 396] on input "text" at bounding box center [1159, 400] width 346 height 16
click at [1023, 400] on input "text" at bounding box center [1159, 400] width 346 height 16
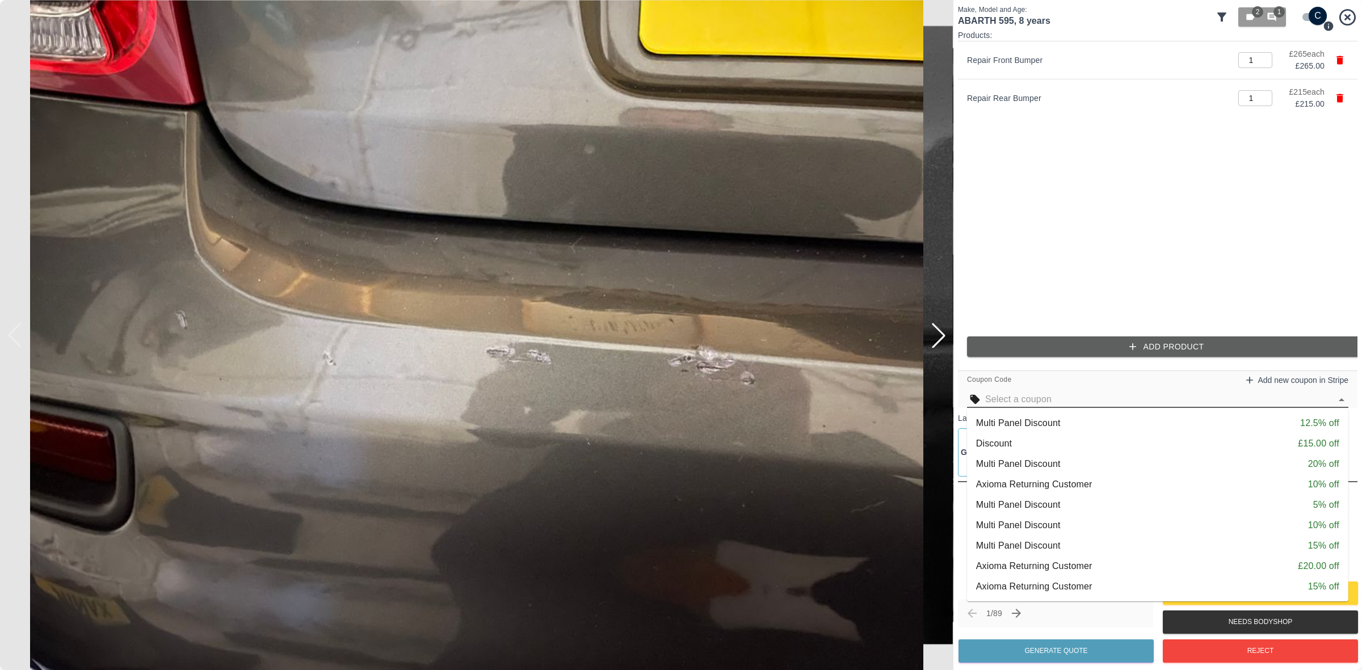
click at [1100, 531] on div "Multi Panel Discount 10% off" at bounding box center [1157, 526] width 363 height 14
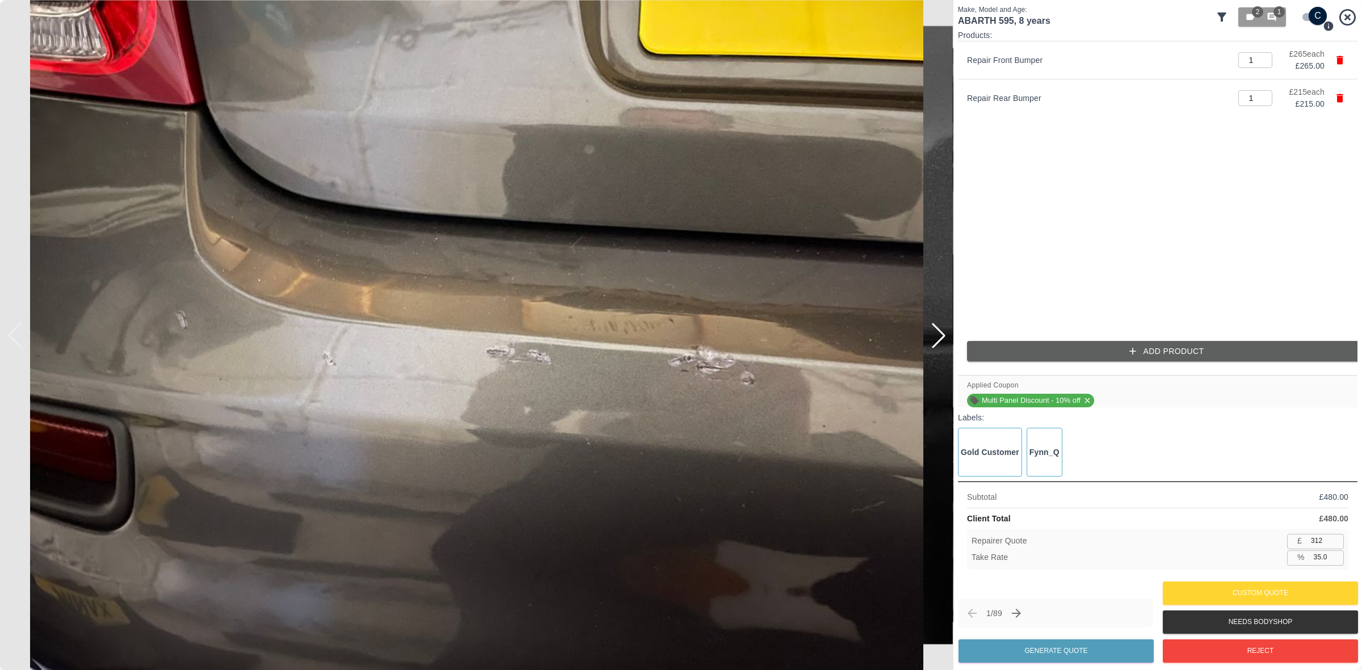
type input "280"
type input "35.2"
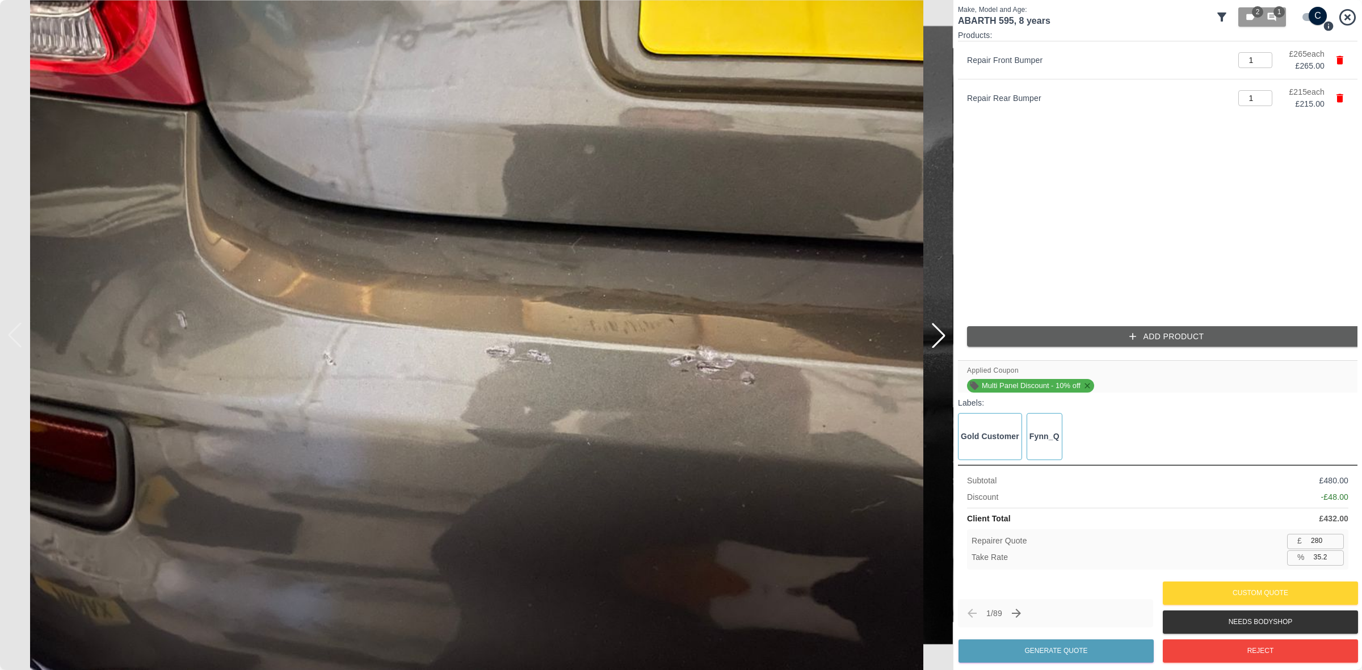
click at [1085, 386] on icon at bounding box center [1087, 385] width 9 height 9
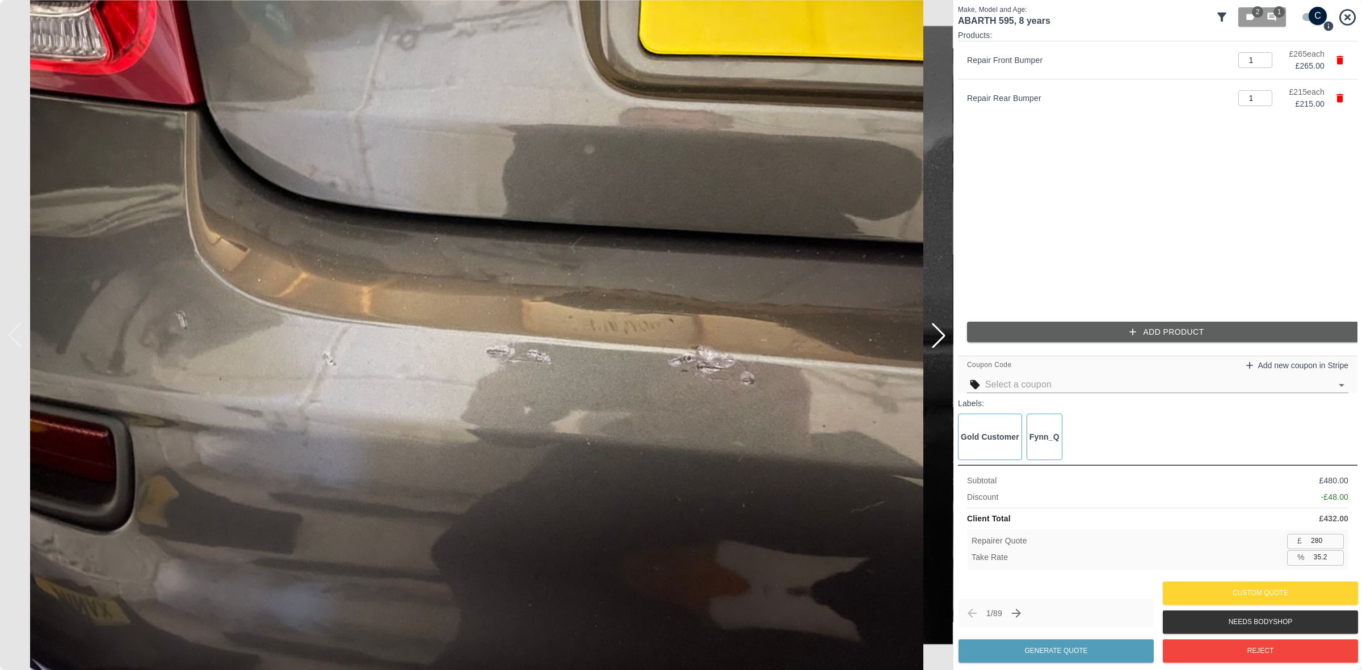
type input "312"
type input "35.0"
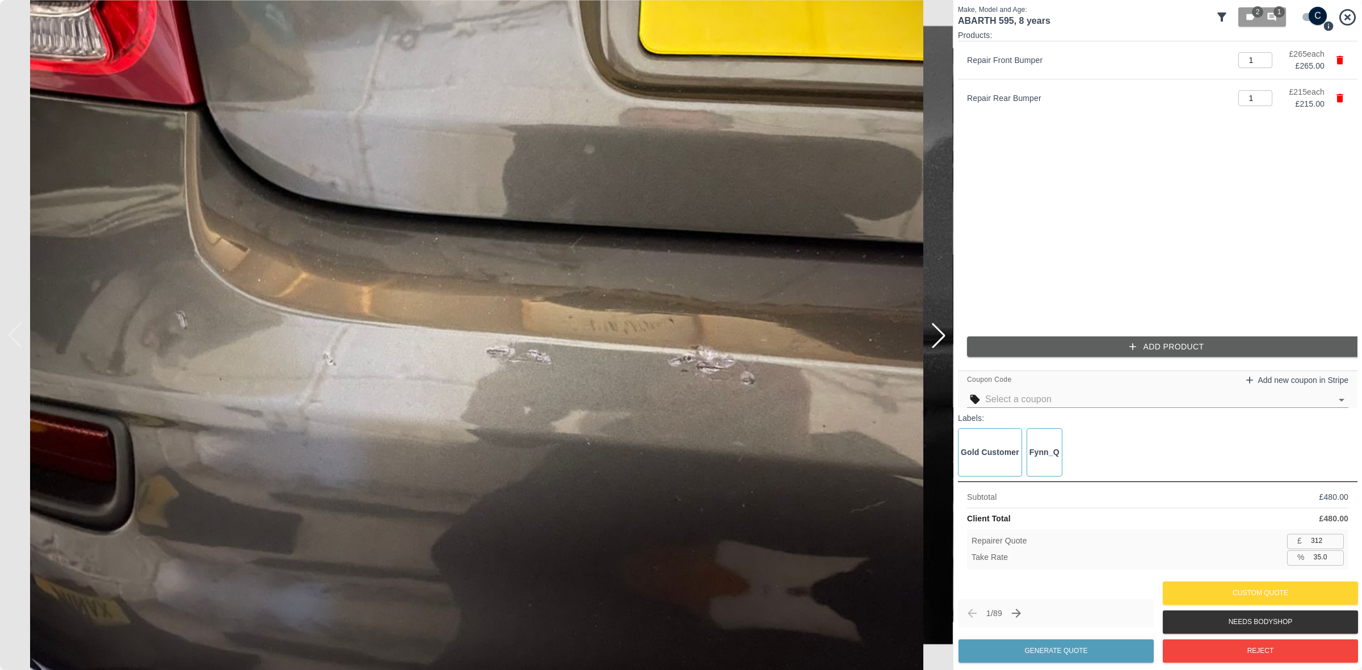
click at [1039, 412] on div "Products: Repair Front Bumper 1 ​ £ 265 each £ 265.00 Repair Rear Bumper 1 ​ £ …" at bounding box center [1158, 305] width 400 height 550
click at [1036, 406] on input "text" at bounding box center [1159, 400] width 346 height 16
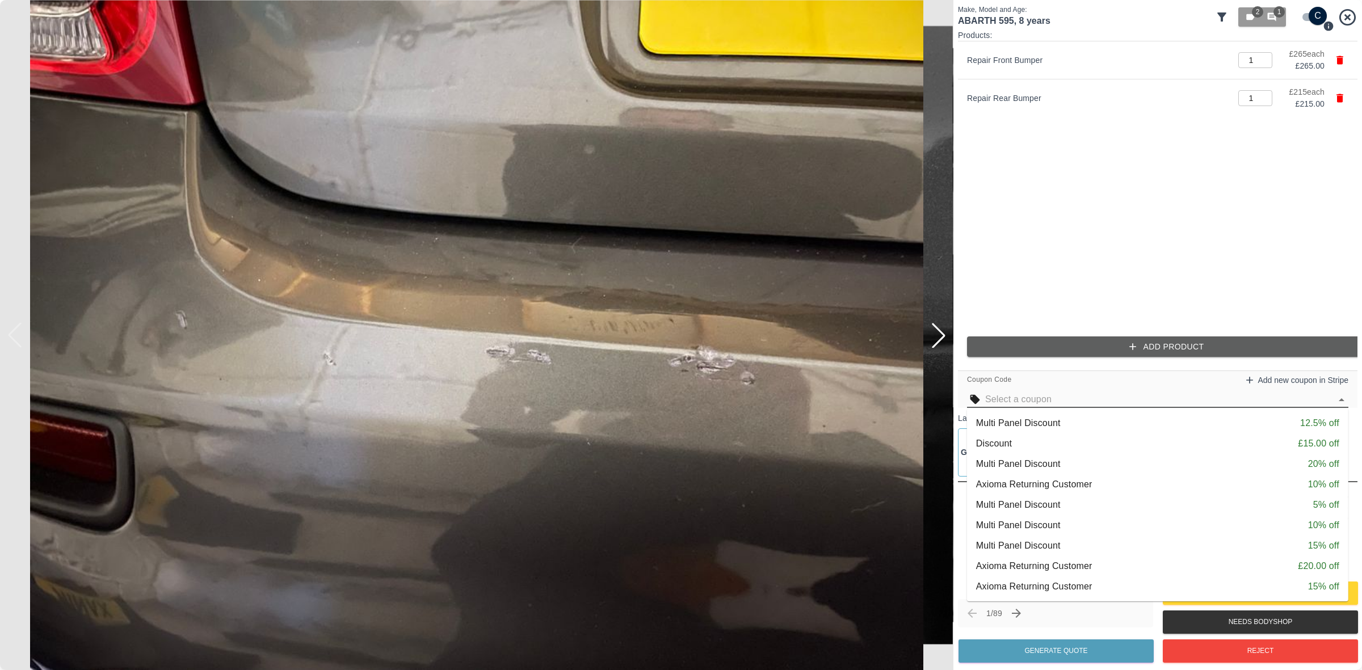
click at [1043, 543] on p "Multi Panel Discount" at bounding box center [1018, 546] width 85 height 14
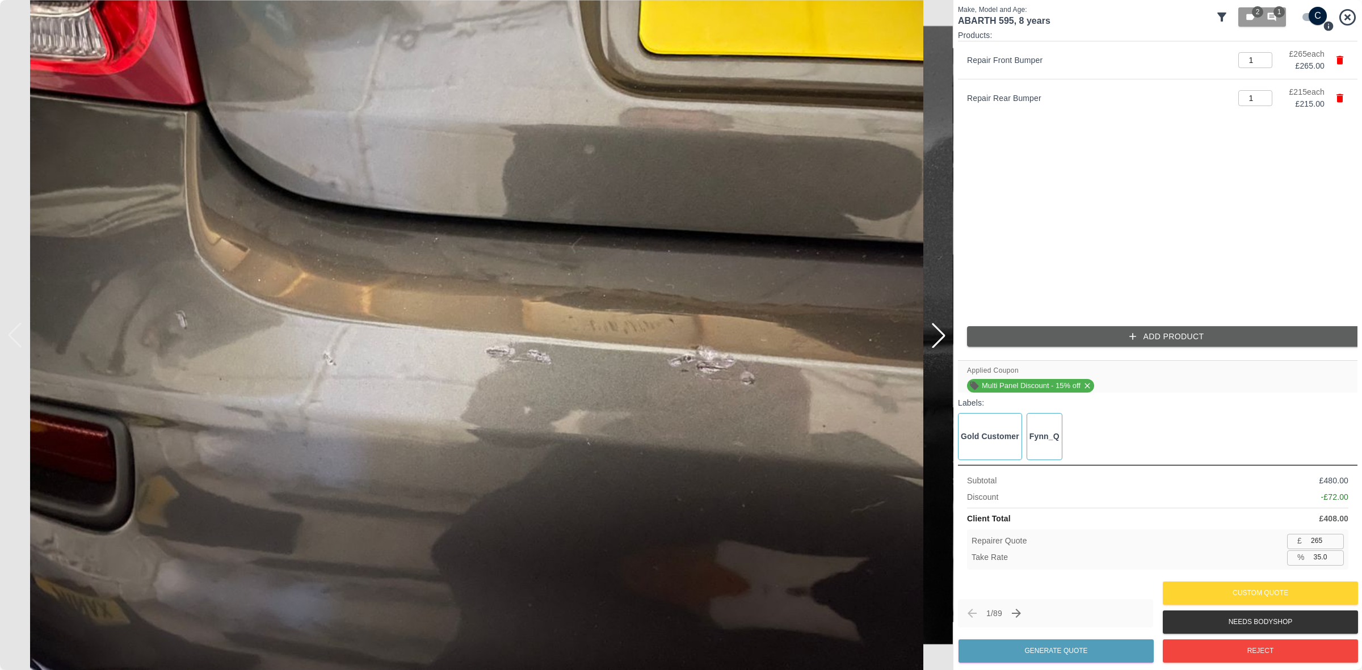
click at [1312, 546] on input "265" at bounding box center [1325, 541] width 37 height 14
type input "2"
type input "99.5"
type input "27"
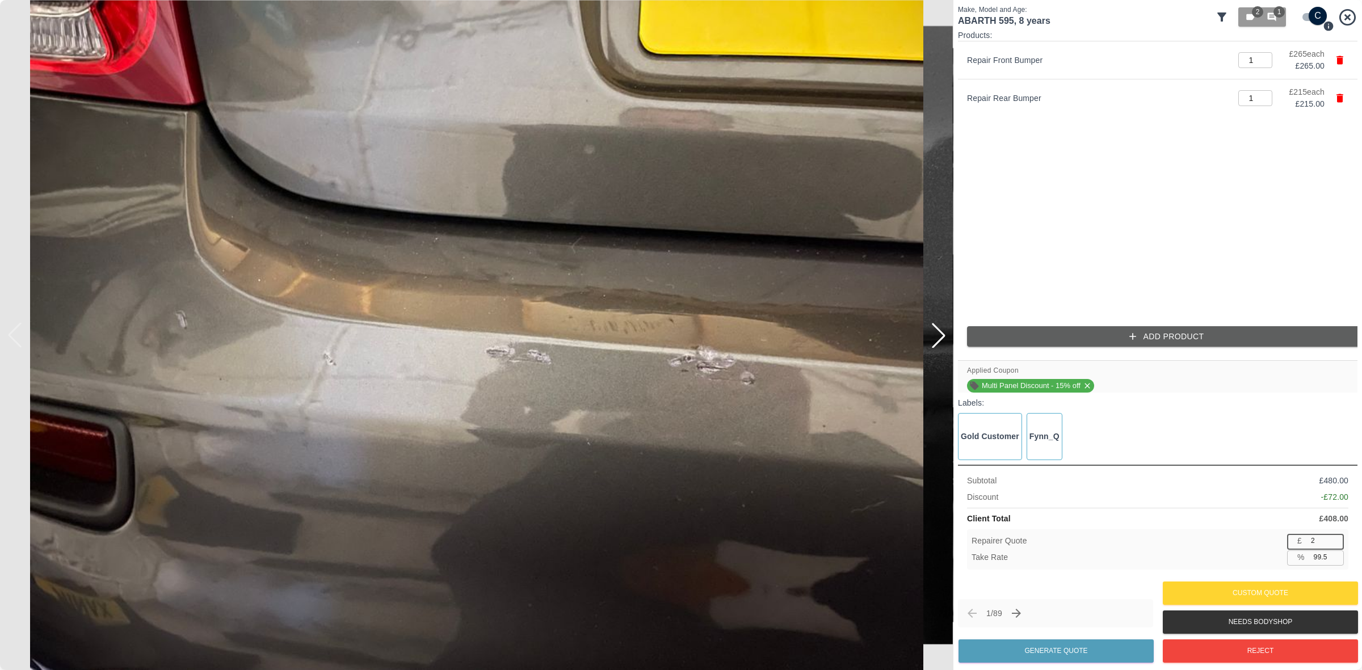
type input "93.4"
type input "275"
type input "32.6"
type input "27"
type input "93.4"
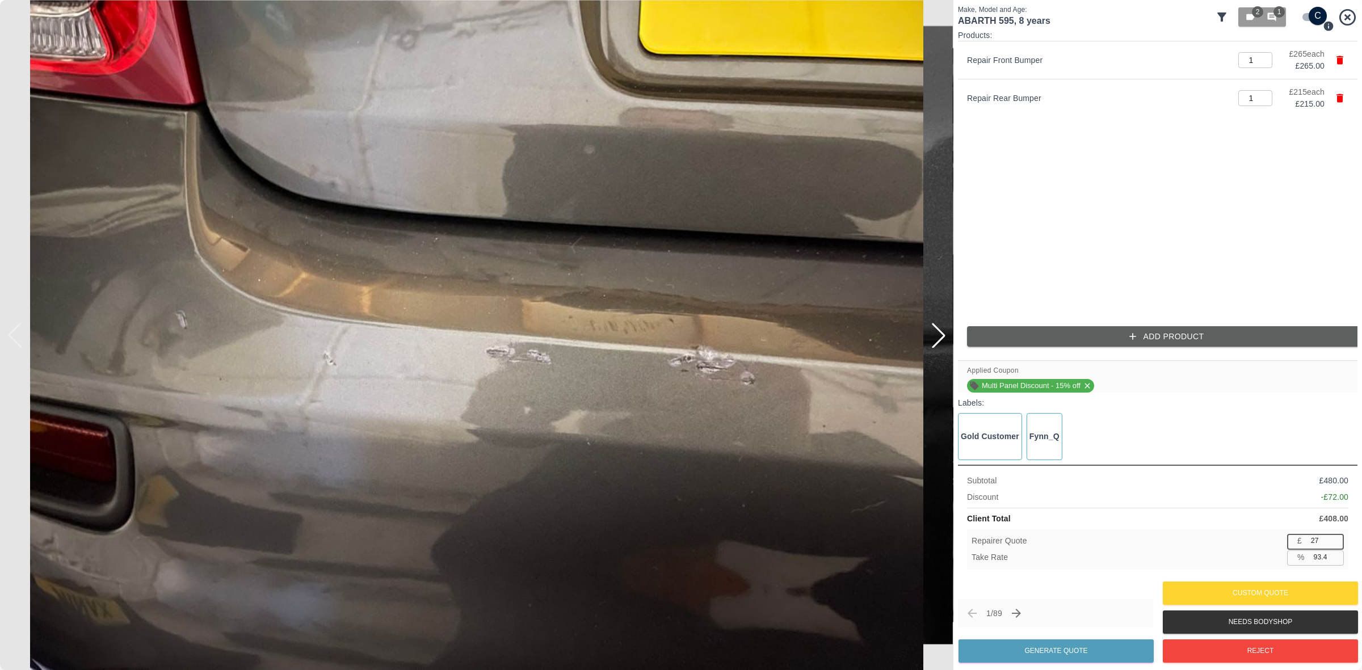
type input "270"
type input "33.8"
type input "270"
click at [1087, 381] on icon at bounding box center [1087, 385] width 9 height 9
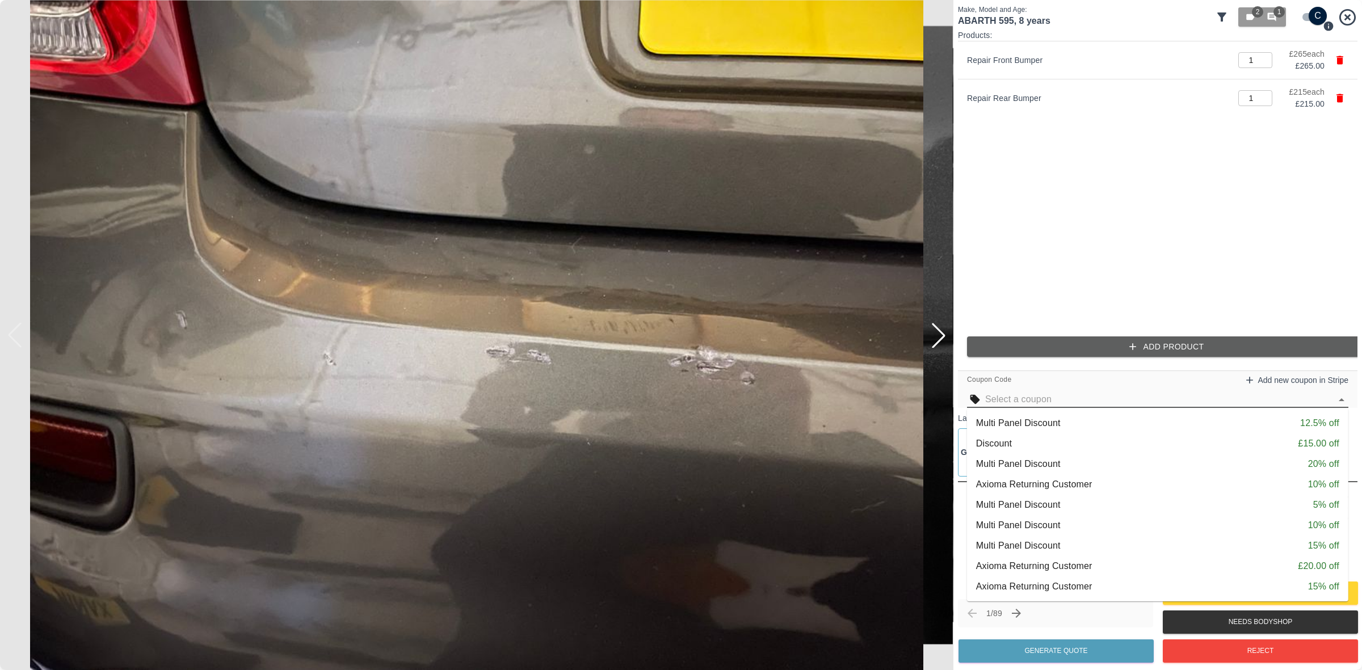
click at [1043, 399] on input "text" at bounding box center [1159, 400] width 346 height 16
click at [1037, 520] on p "Multi Panel Discount" at bounding box center [1018, 526] width 85 height 14
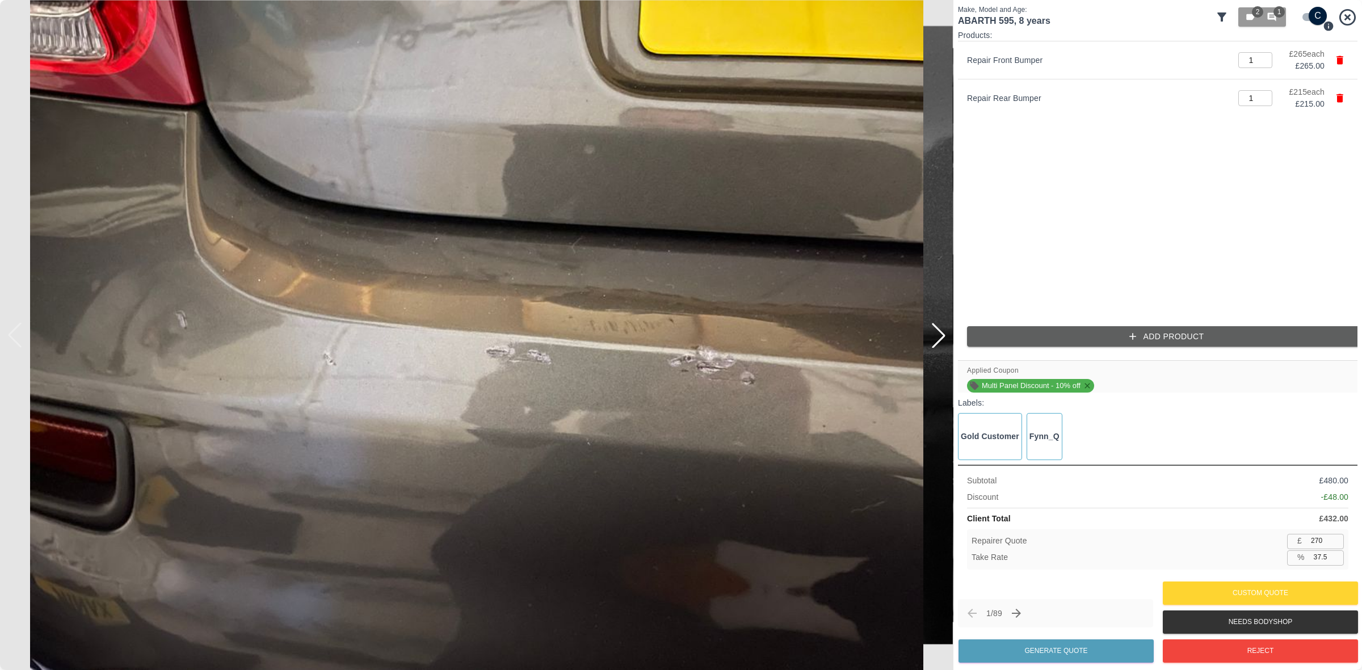
click at [1083, 386] on icon at bounding box center [1087, 385] width 9 height 9
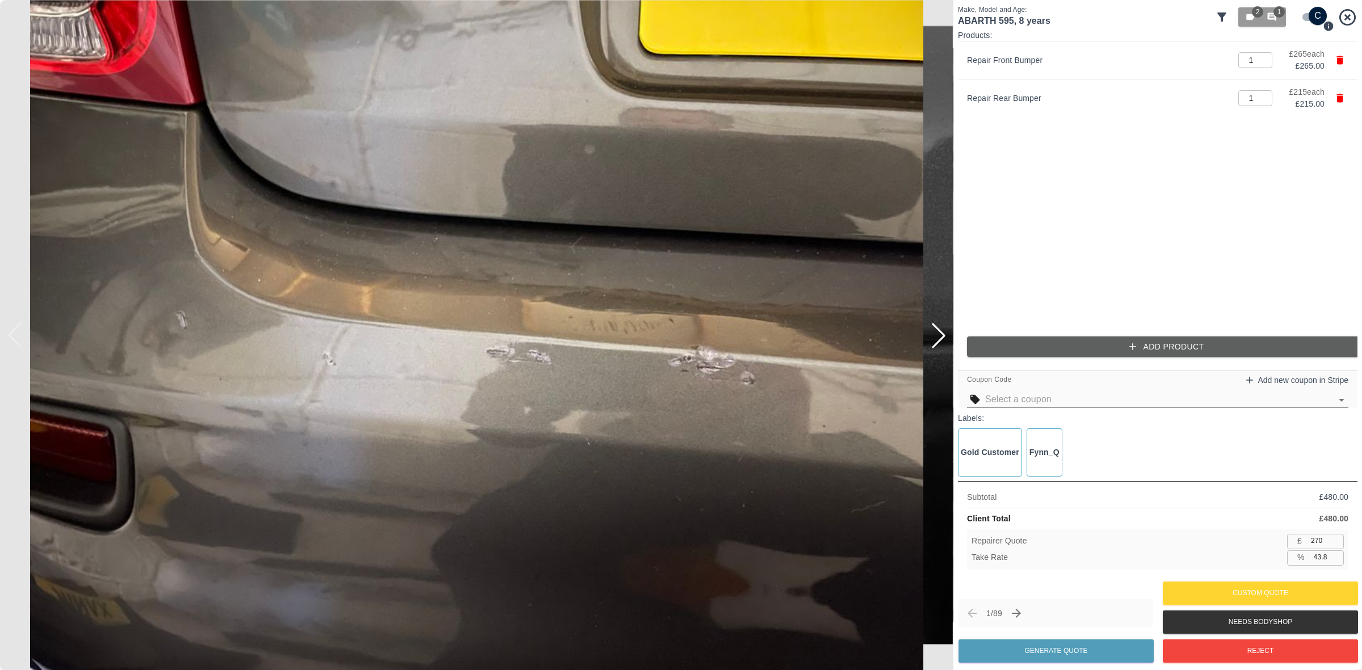
click at [1047, 388] on div "Coupon Code Add new coupon in Stripe" at bounding box center [1158, 389] width 400 height 37
click at [1042, 401] on input "text" at bounding box center [1159, 400] width 346 height 16
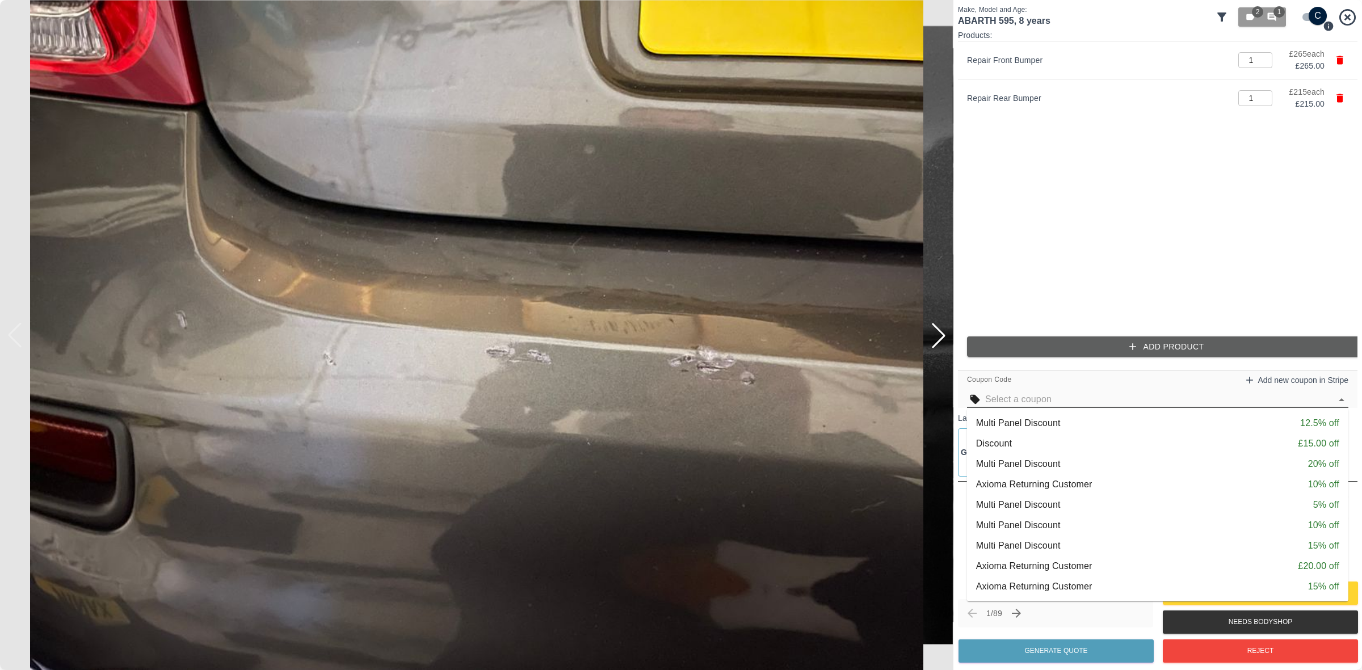
click at [1077, 541] on div "Multi Panel Discount 15% off" at bounding box center [1157, 546] width 363 height 14
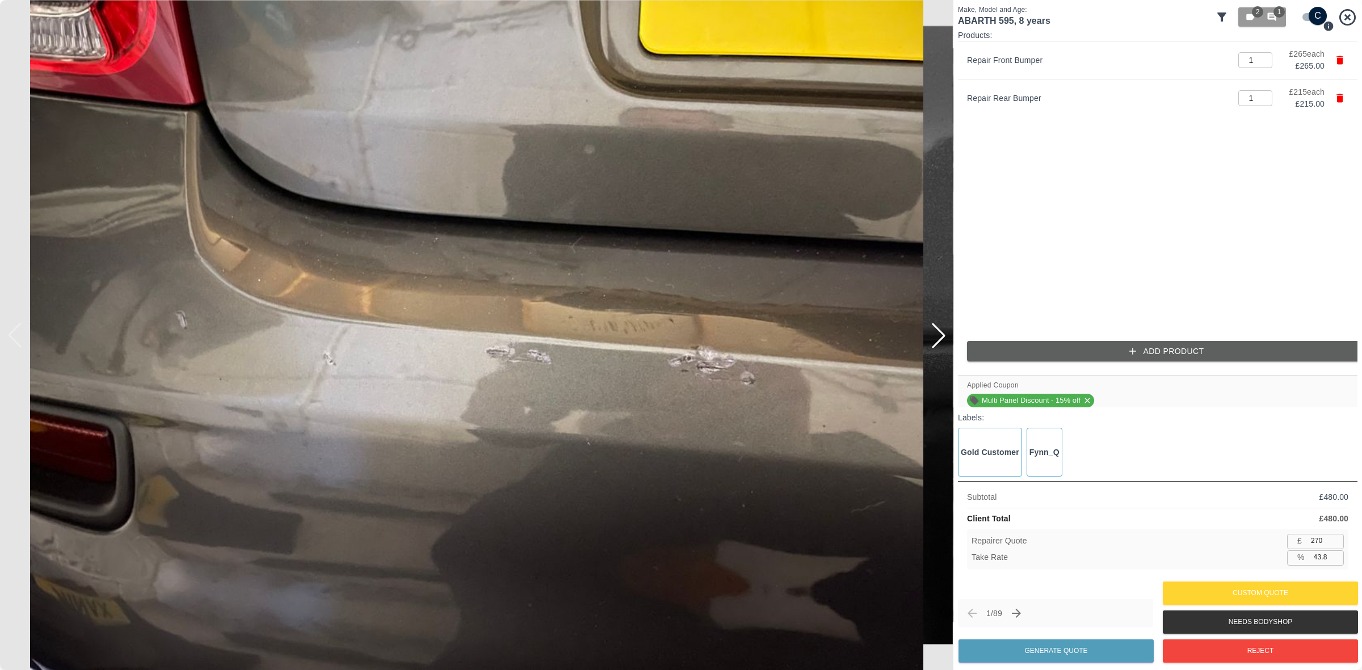
type input "33.8"
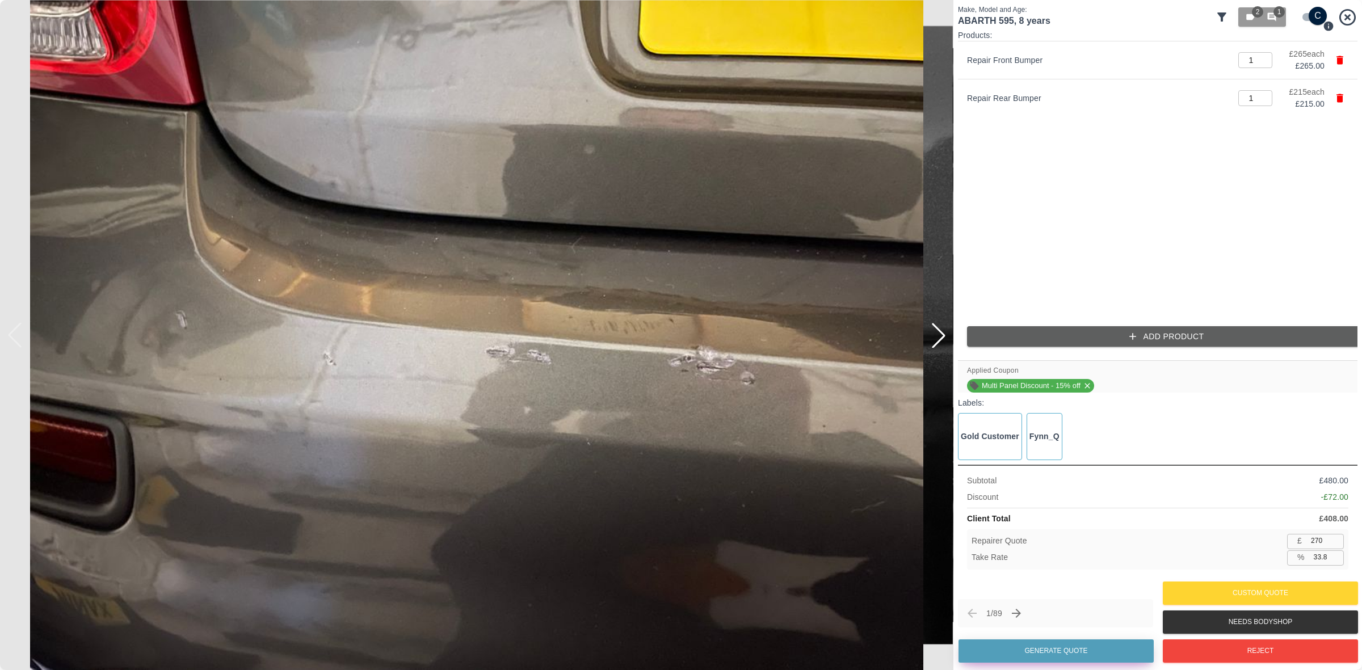
click at [1079, 645] on button "Generate Quote" at bounding box center [1056, 651] width 195 height 23
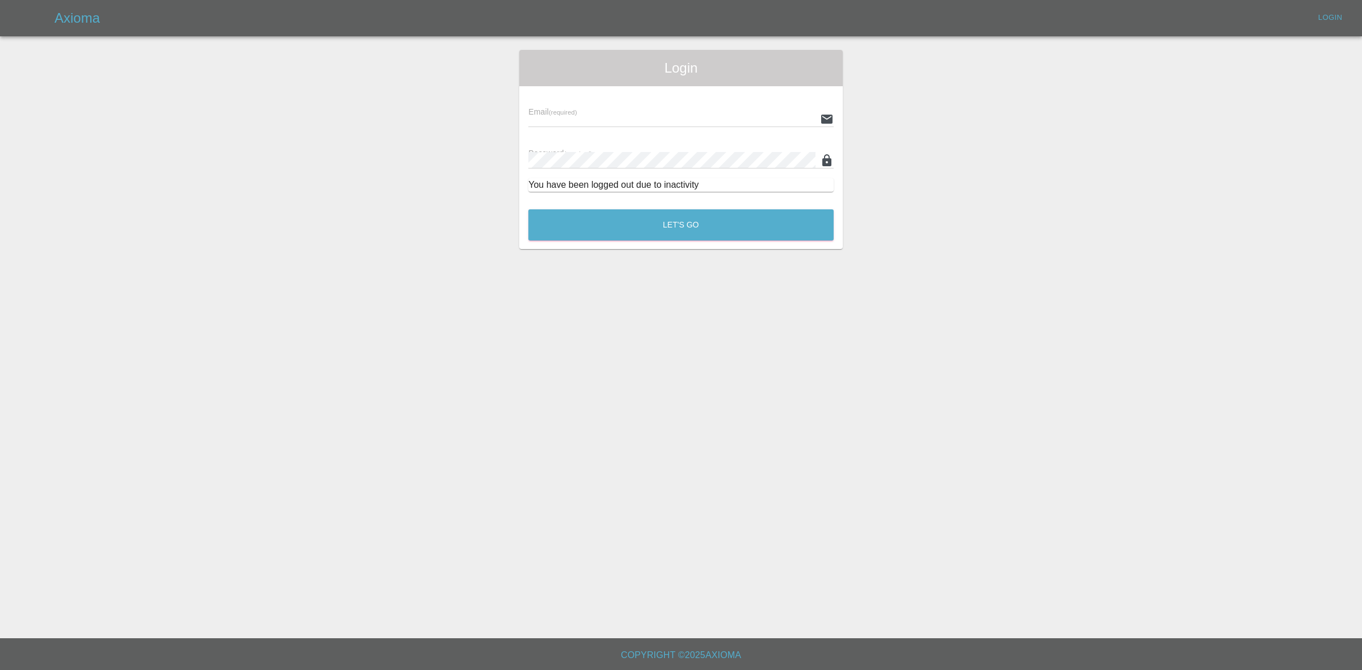
type input "georgecreedon1@icloud.com"
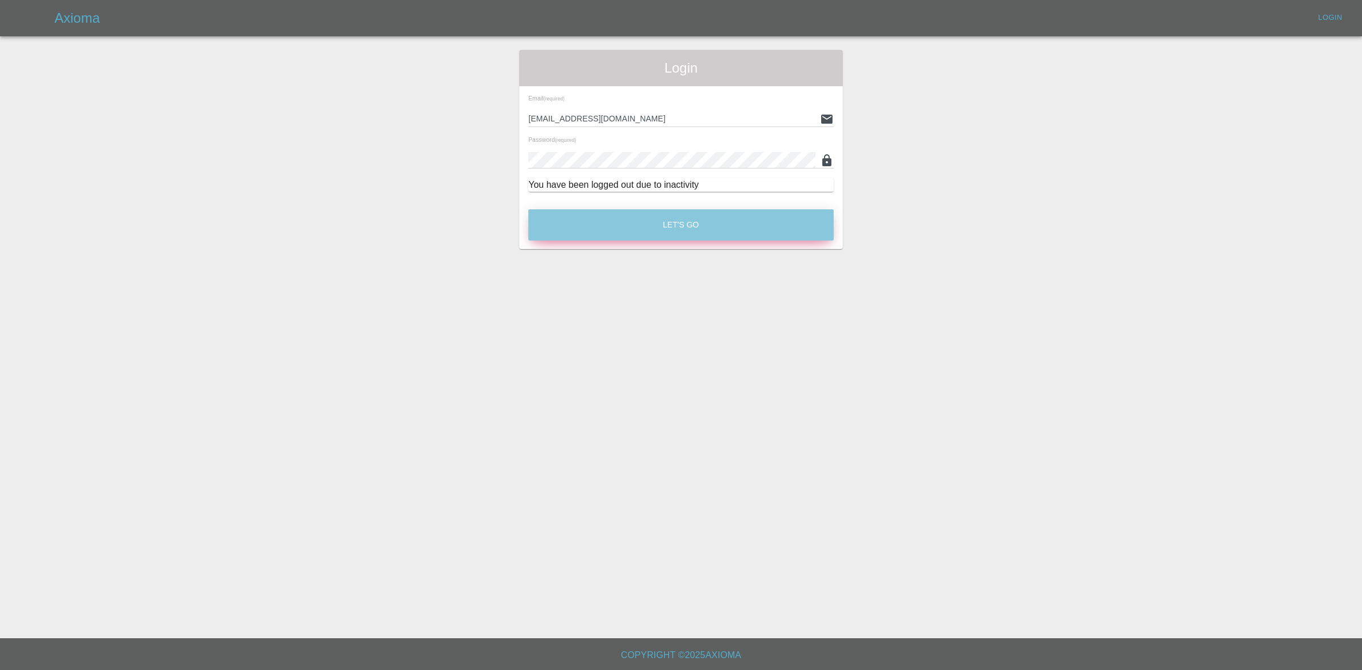
click at [769, 228] on button "Let's Go" at bounding box center [681, 224] width 305 height 31
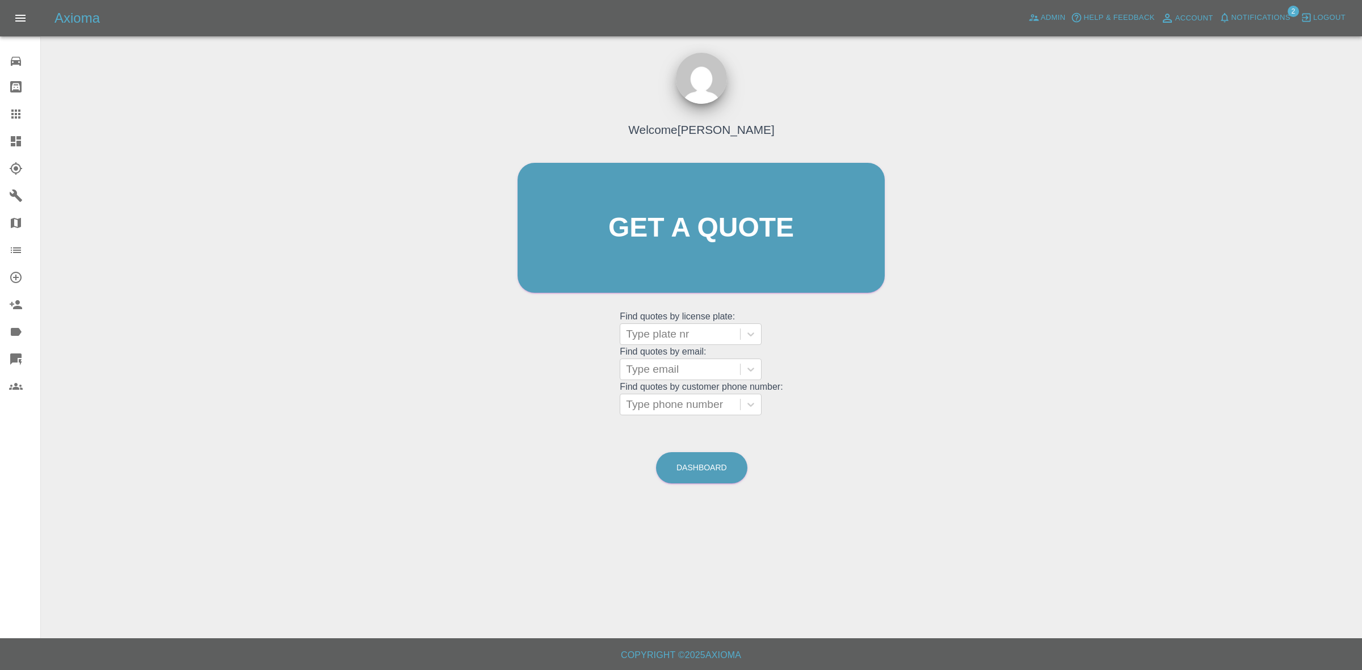
drag, startPoint x: 0, startPoint y: 145, endPoint x: 30, endPoint y: 65, distance: 85.0
click at [0, 145] on link "Dashboard" at bounding box center [20, 141] width 40 height 27
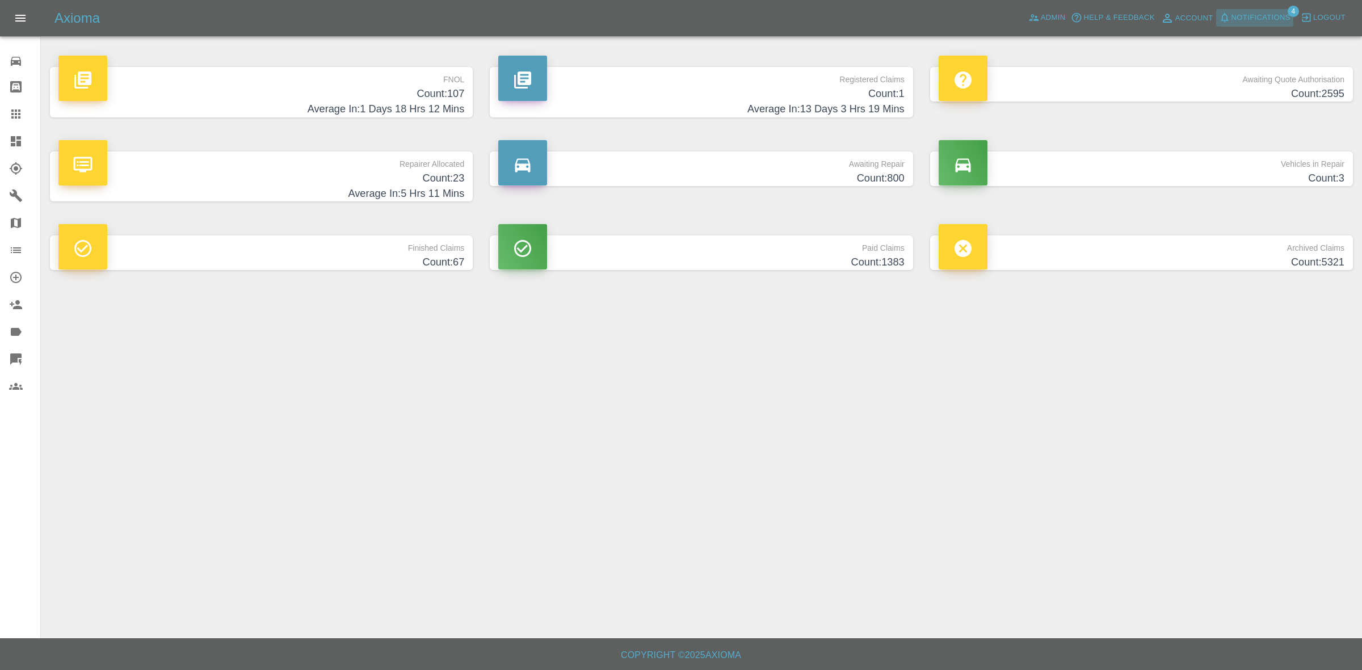
click at [1246, 26] on button "Notifications" at bounding box center [1255, 18] width 77 height 18
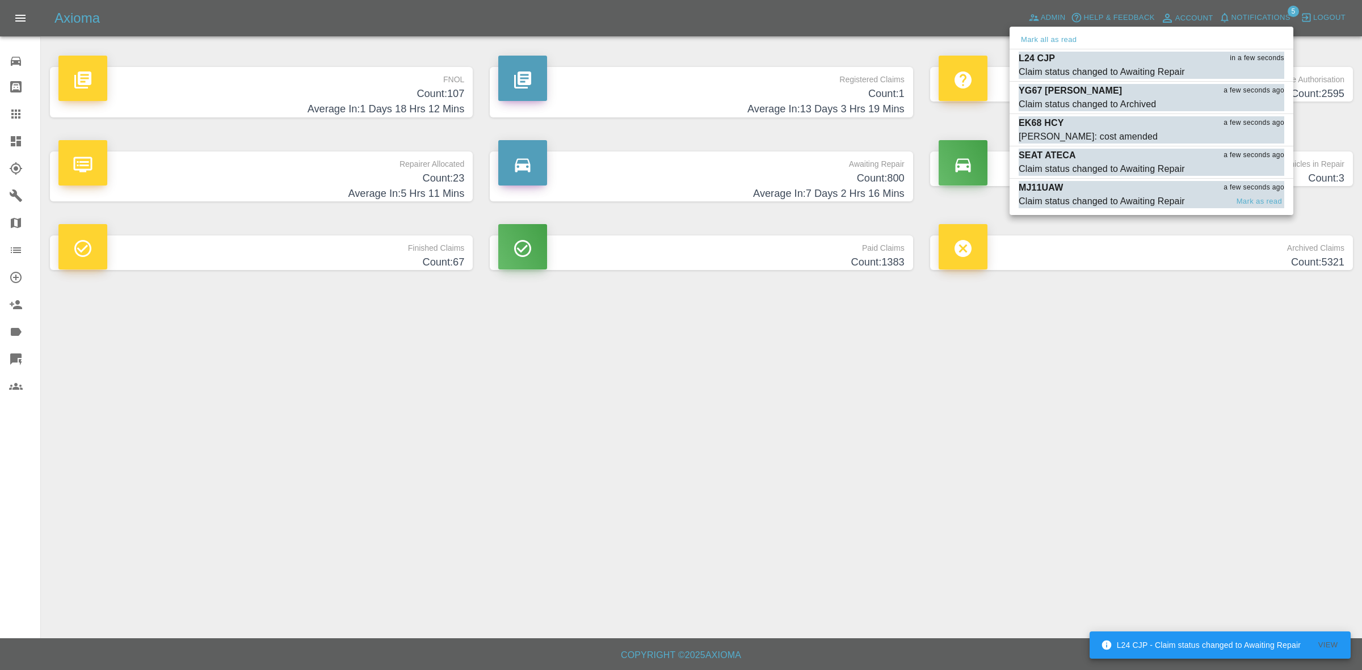
click at [1125, 186] on div "MJ11UAW a few seconds ago" at bounding box center [1152, 188] width 266 height 14
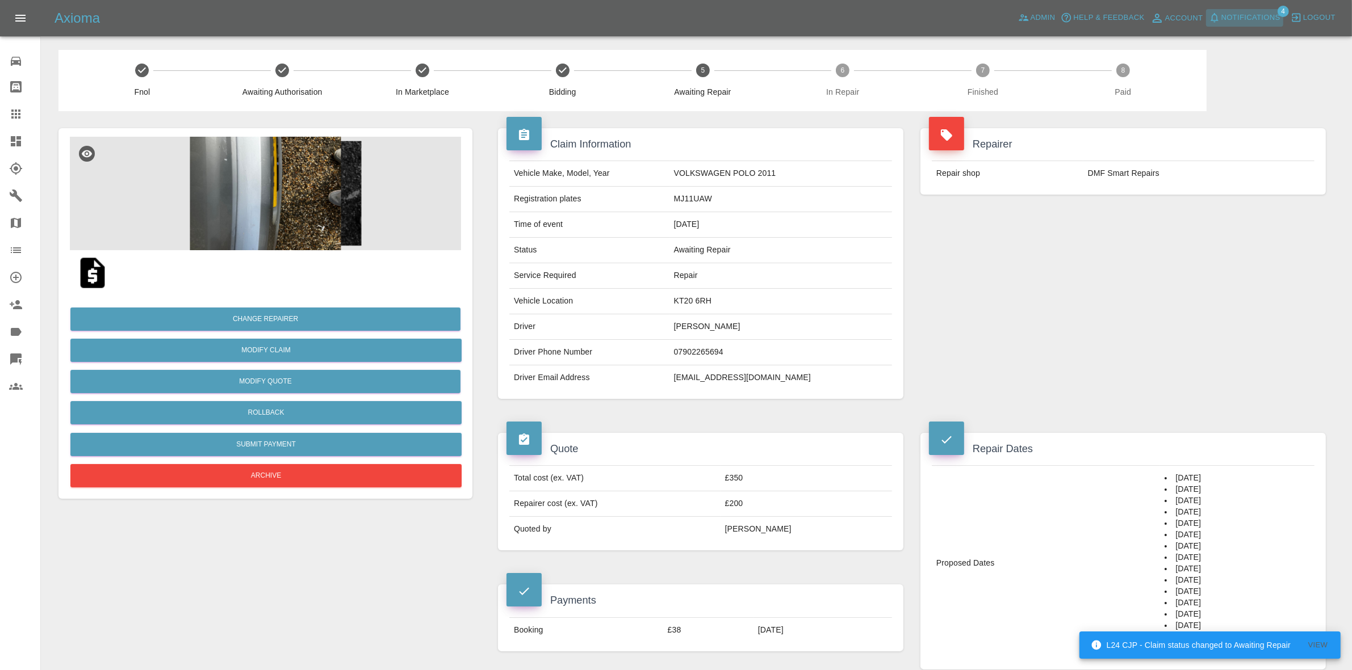
click at [1252, 12] on span "Notifications" at bounding box center [1250, 17] width 59 height 13
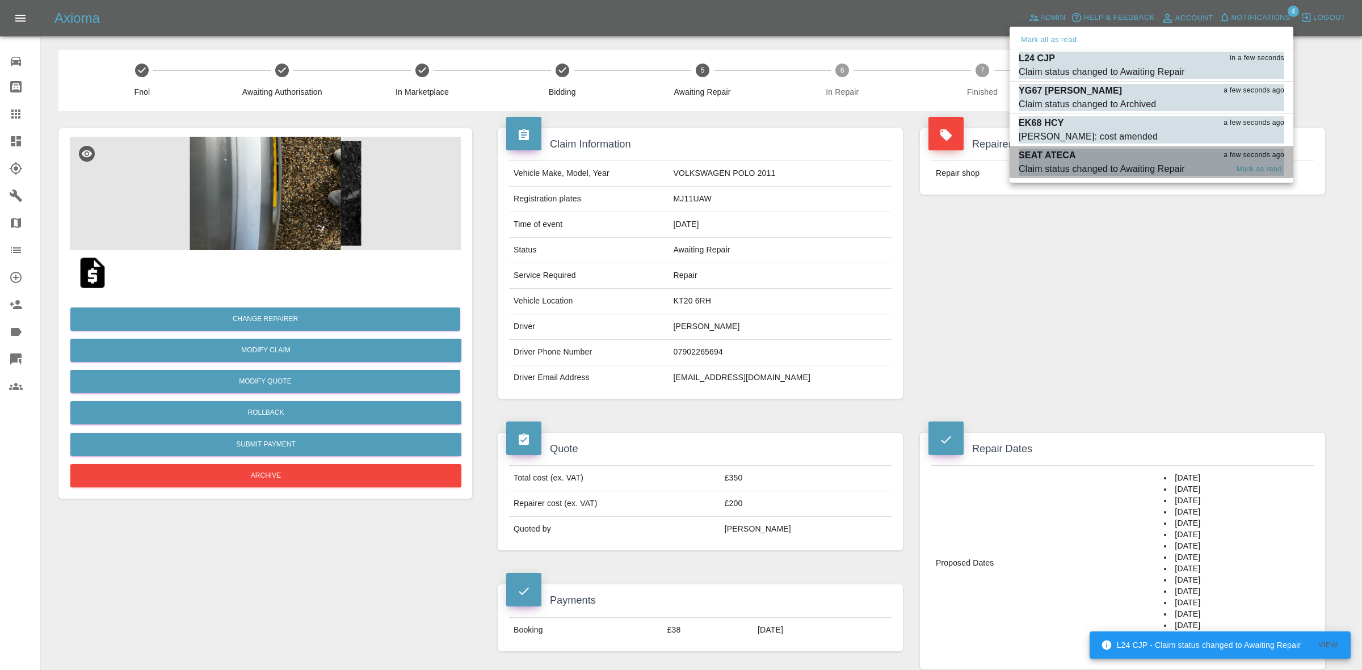
click at [1139, 171] on div "Claim status changed to Awaiting Repair" at bounding box center [1102, 169] width 166 height 14
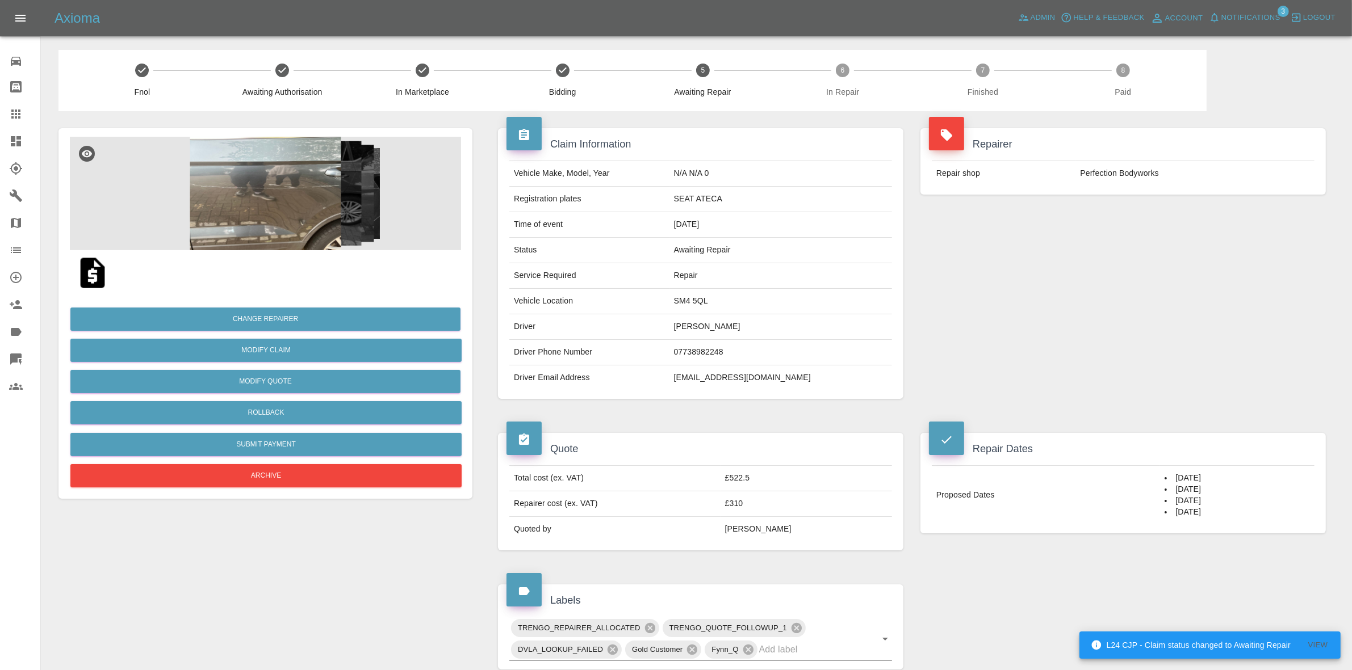
click at [1250, 21] on span "Notifications" at bounding box center [1250, 17] width 59 height 13
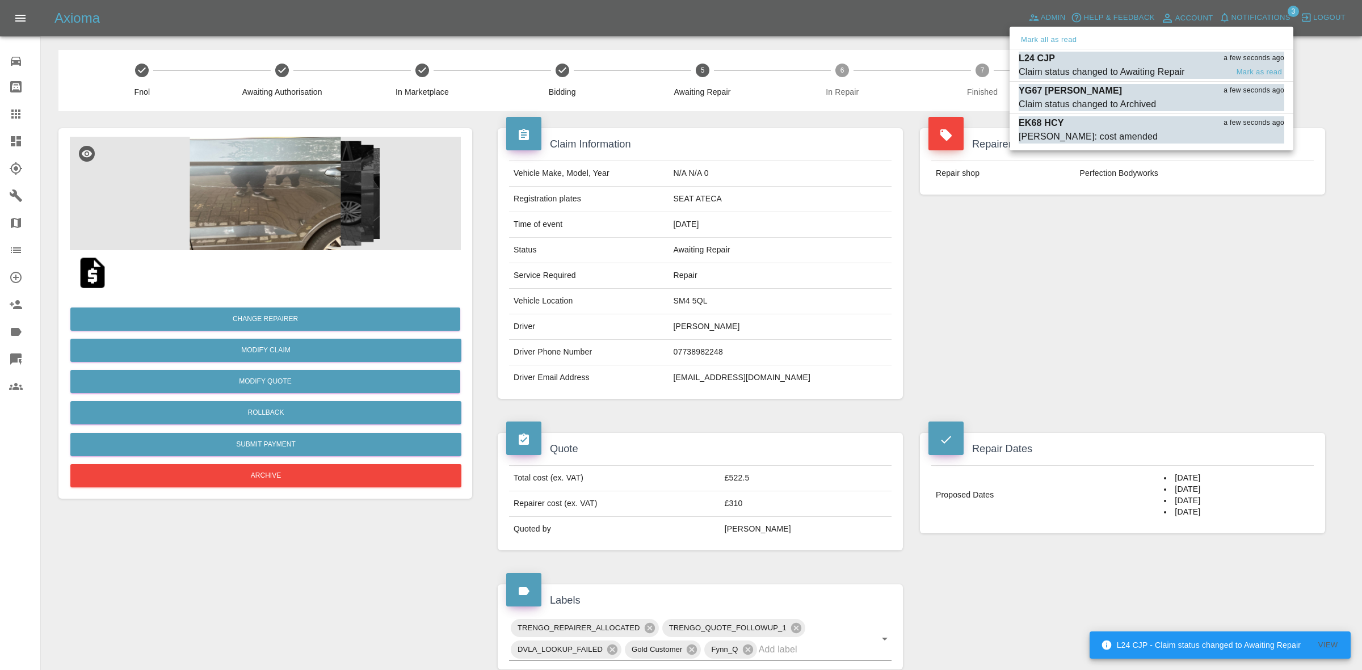
click at [1156, 56] on div "L24 CJP a few seconds ago" at bounding box center [1152, 59] width 266 height 14
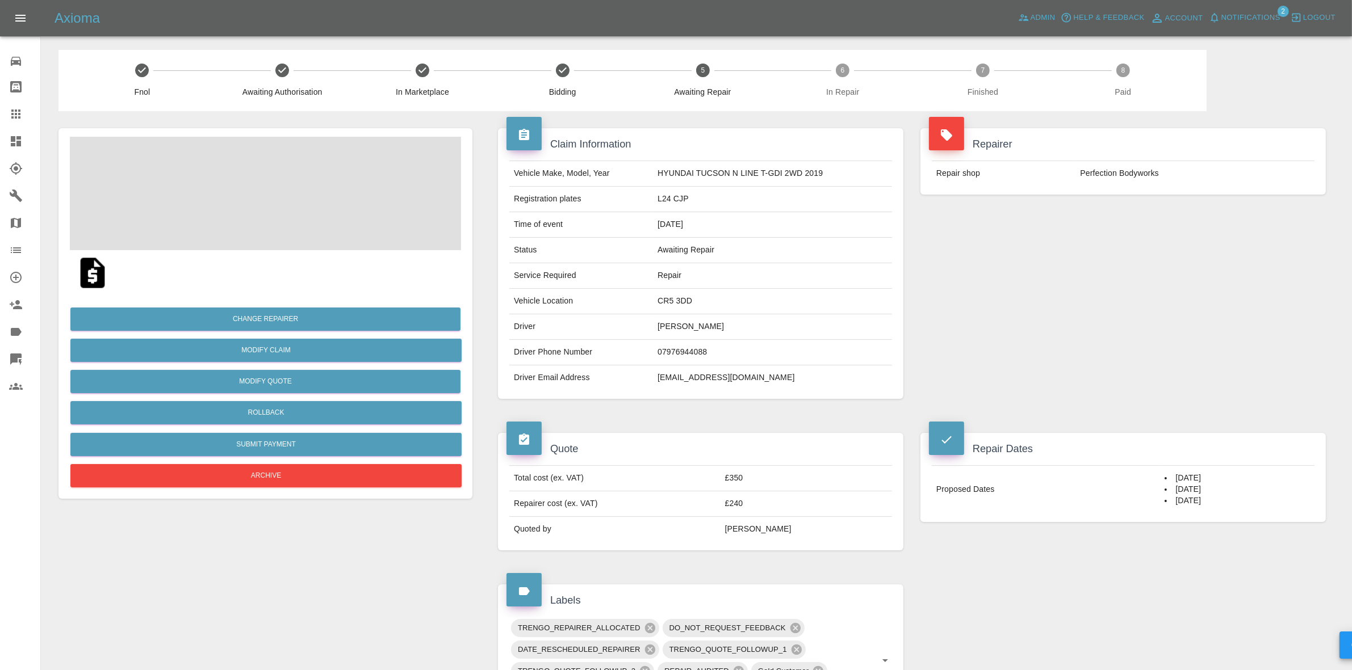
click at [1252, 12] on span "Notifications" at bounding box center [1250, 17] width 59 height 13
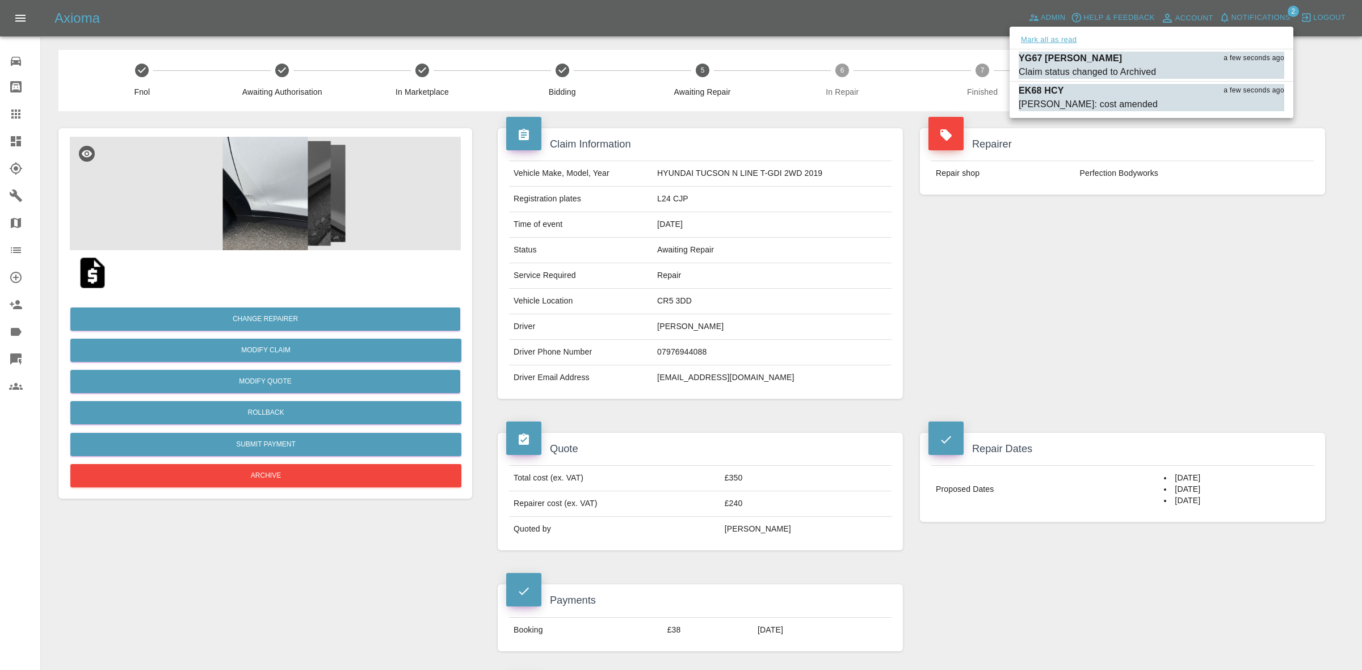
click at [1050, 38] on button "Mark all as read" at bounding box center [1049, 39] width 60 height 13
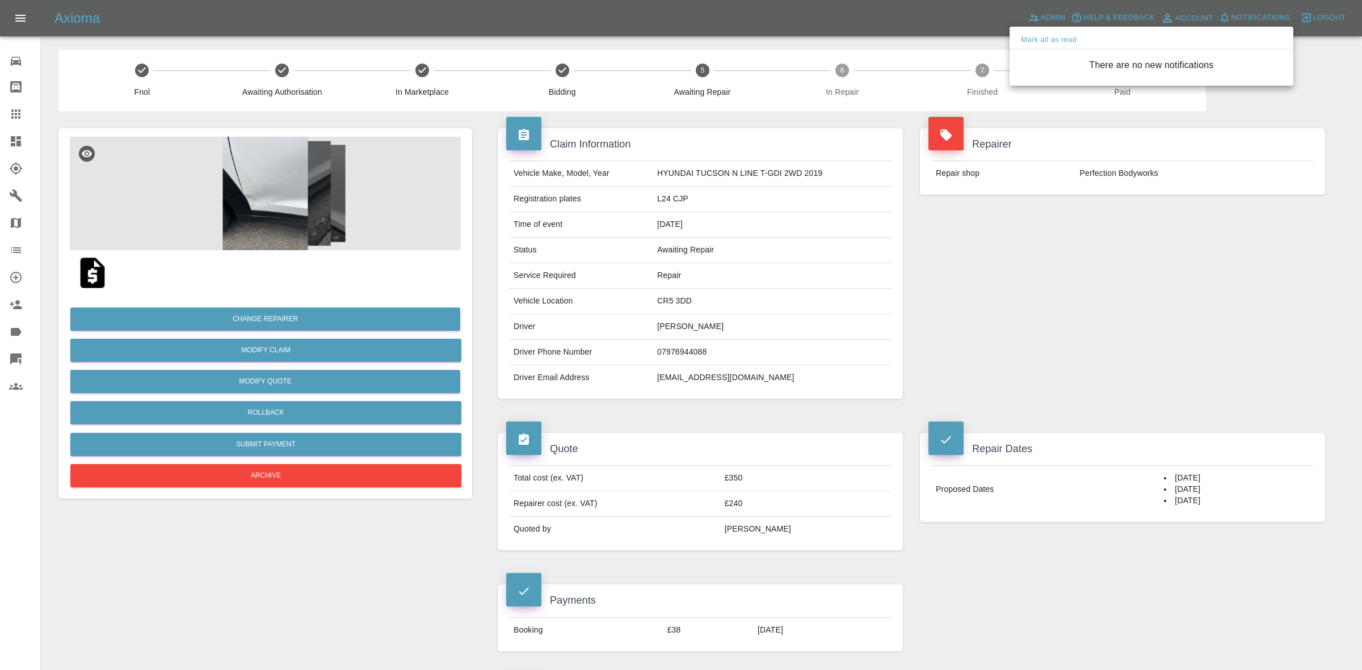
drag, startPoint x: 1086, startPoint y: 106, endPoint x: 1111, endPoint y: 165, distance: 64.1
click at [1100, 137] on div at bounding box center [681, 335] width 1362 height 670
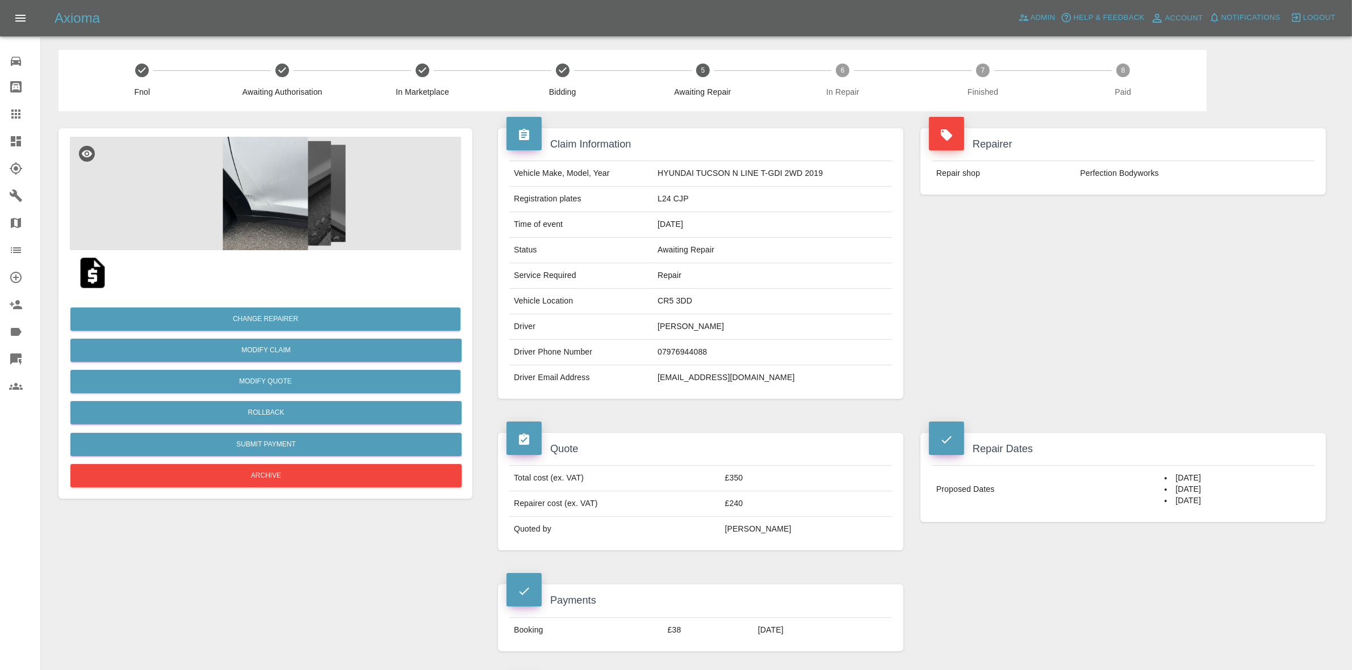
click at [0, 140] on link "Dashboard" at bounding box center [20, 141] width 40 height 27
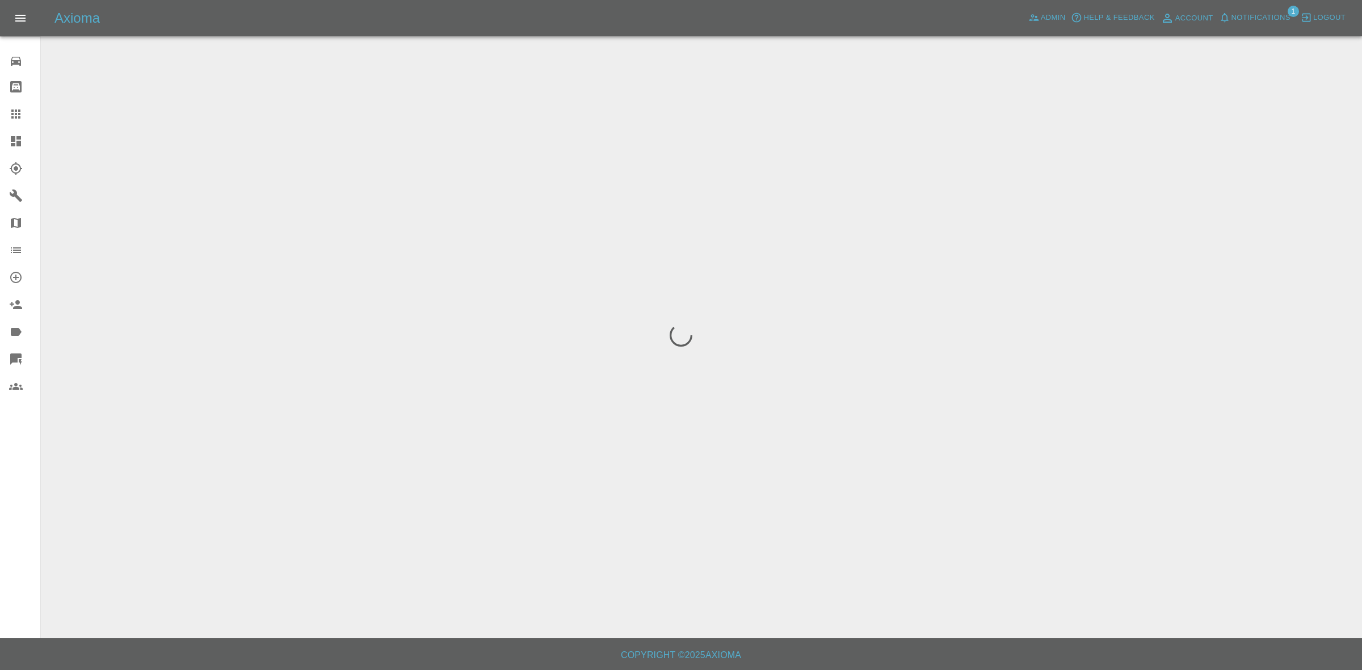
click at [1255, 15] on span "Notifications" at bounding box center [1261, 17] width 59 height 13
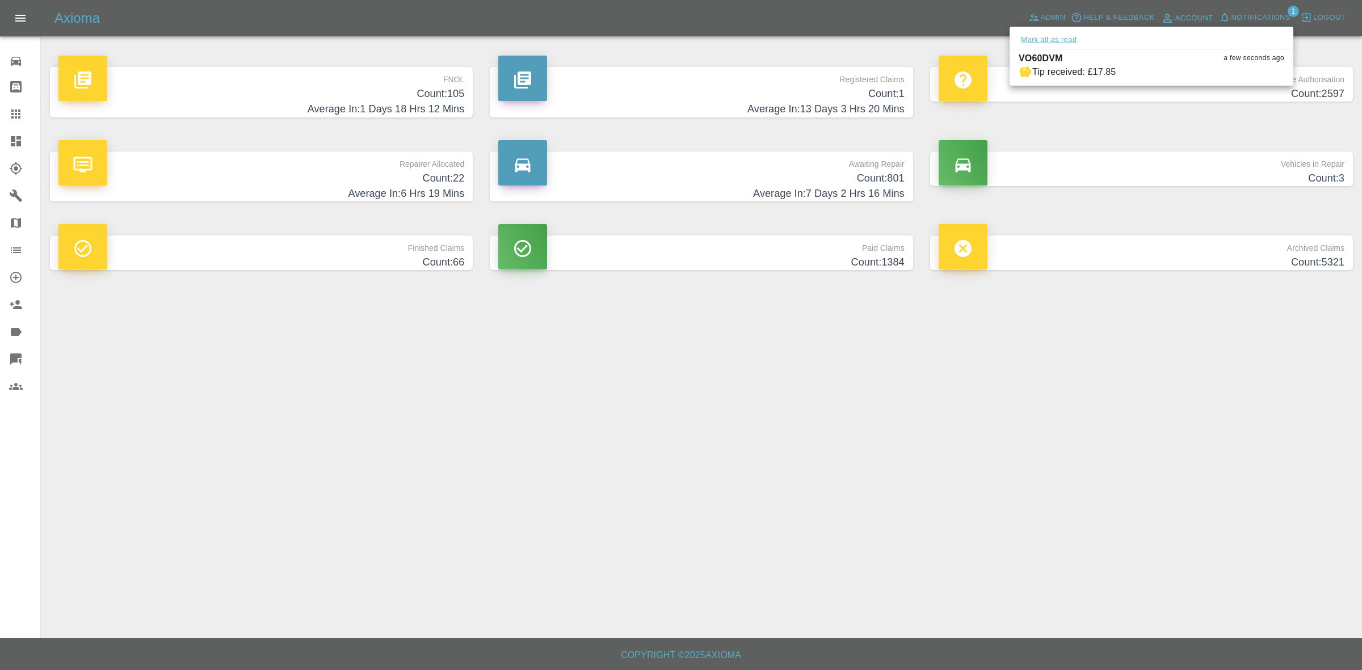
click at [1042, 37] on button "Mark all as read" at bounding box center [1049, 39] width 60 height 13
drag, startPoint x: 1153, startPoint y: 265, endPoint x: 1165, endPoint y: 286, distance: 23.7
click at [1165, 286] on div at bounding box center [681, 335] width 1362 height 670
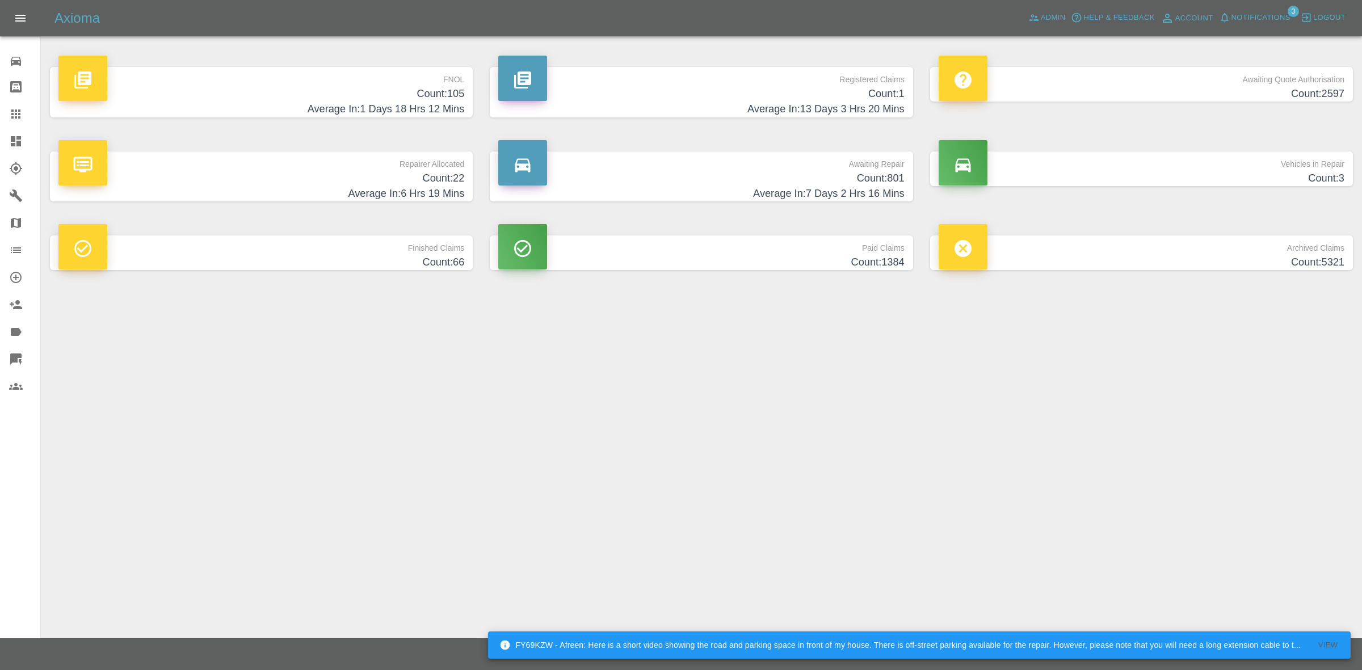
click at [1247, 13] on span "Notifications" at bounding box center [1261, 17] width 59 height 13
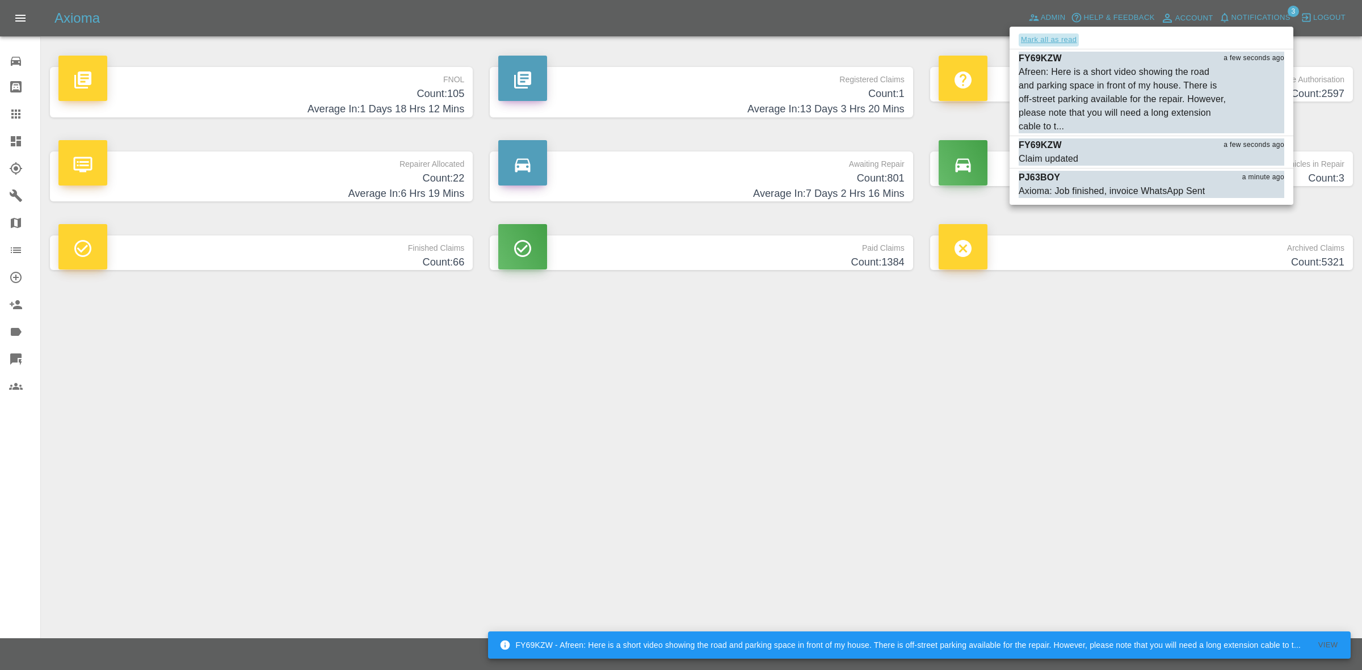
click at [1054, 38] on button "Mark all as read" at bounding box center [1049, 39] width 60 height 13
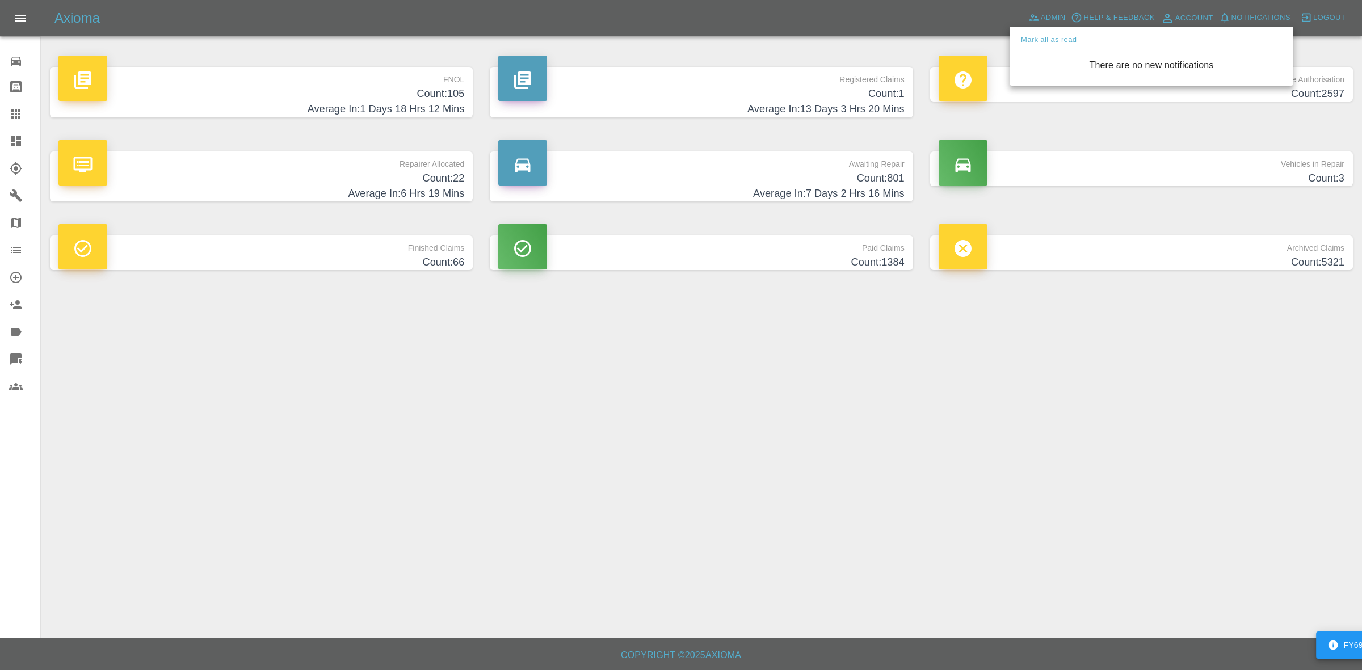
click at [1176, 480] on div at bounding box center [681, 335] width 1362 height 670
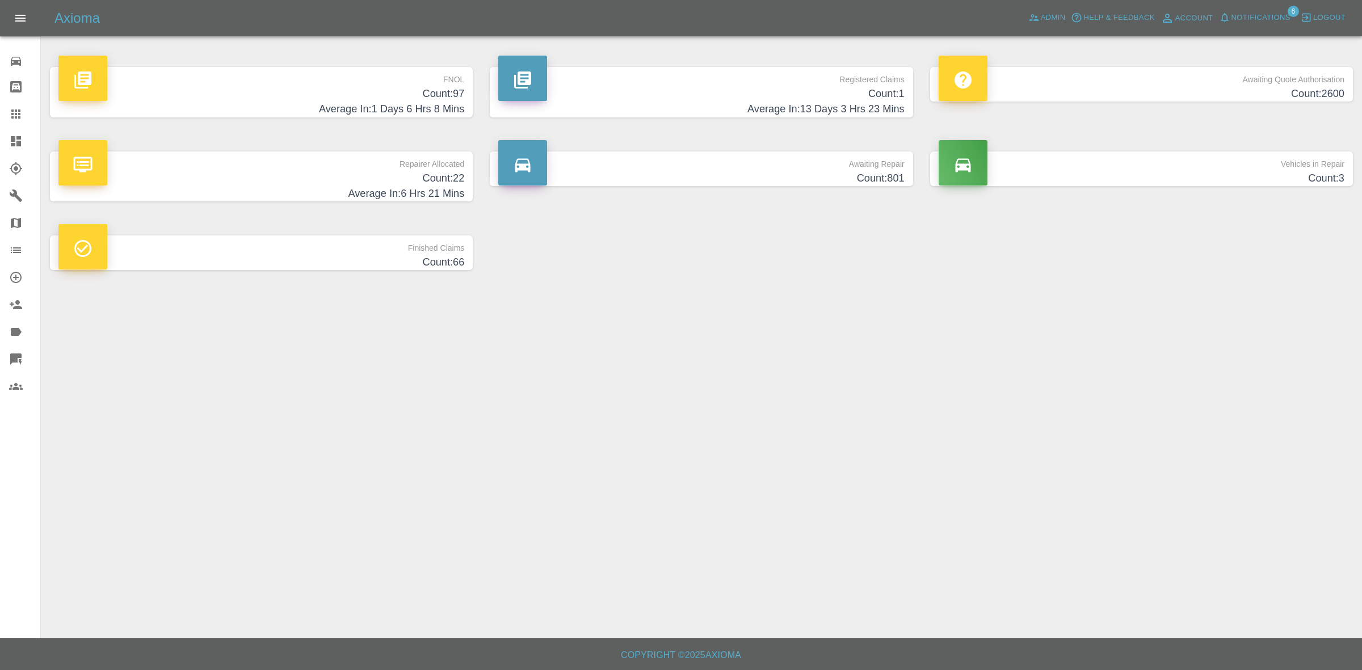
click at [1260, 13] on span "Notifications" at bounding box center [1261, 17] width 59 height 13
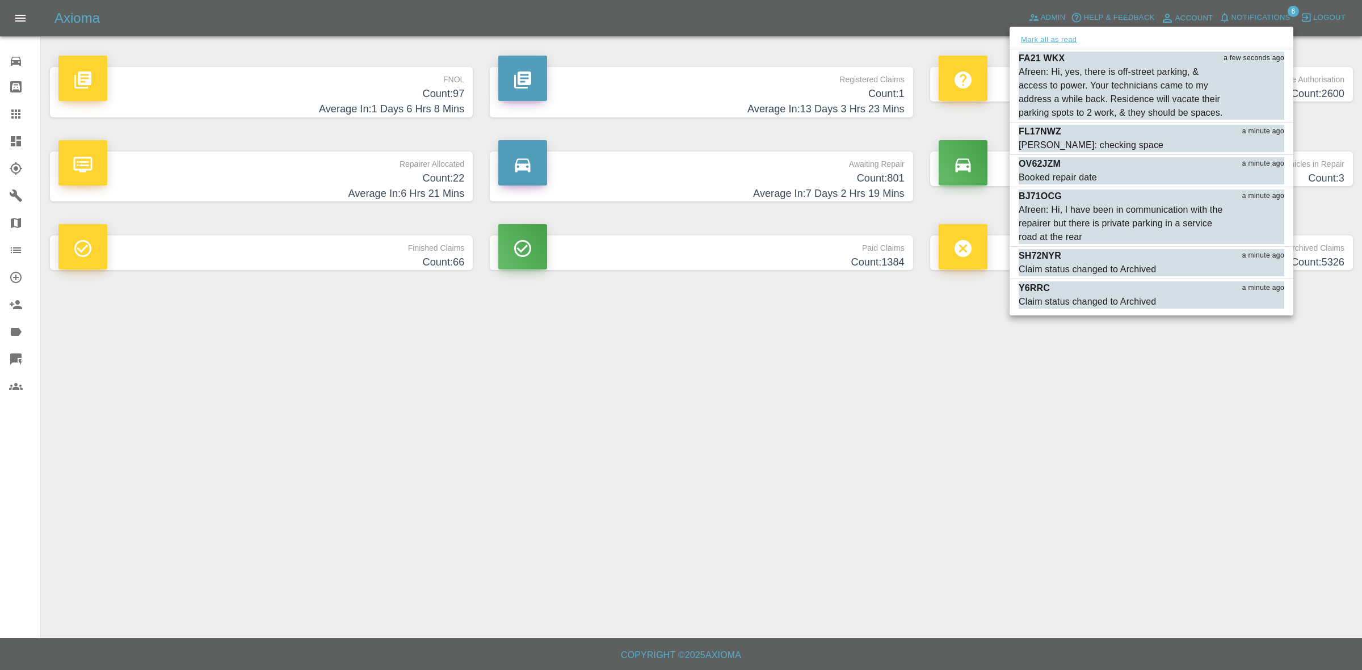
click at [1048, 39] on button "Mark all as read" at bounding box center [1049, 39] width 60 height 13
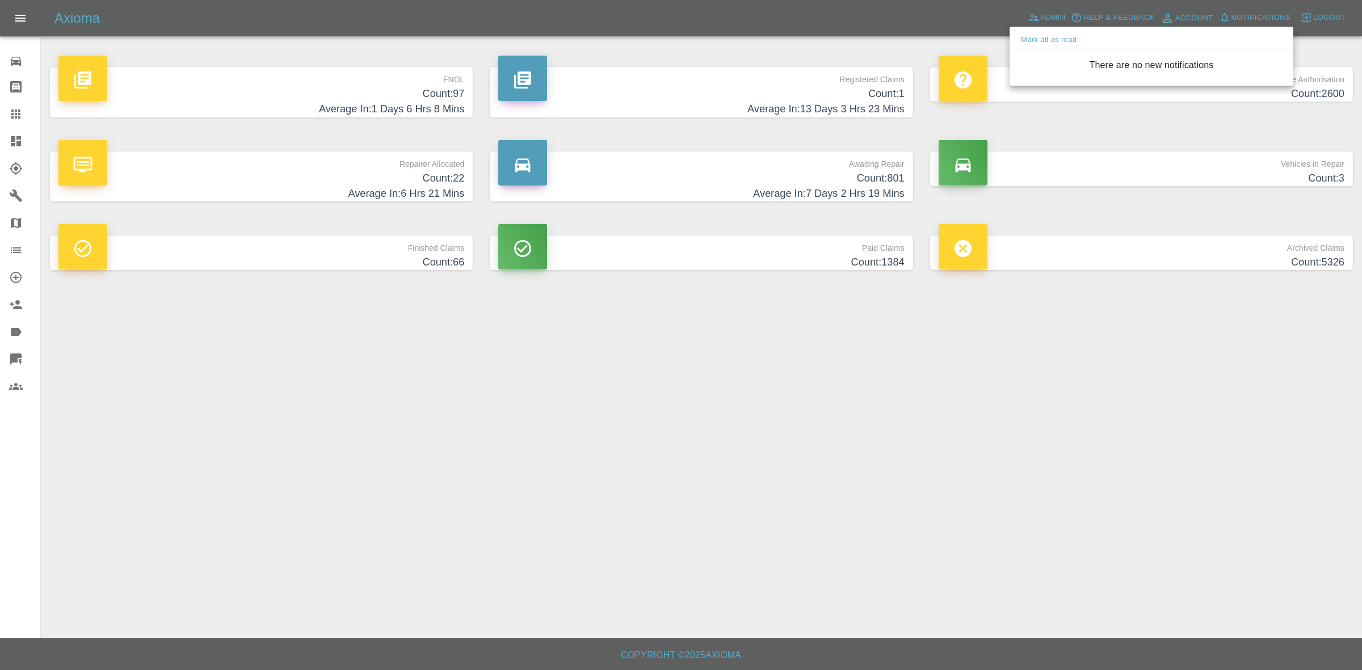
click at [1052, 439] on div at bounding box center [681, 335] width 1362 height 670
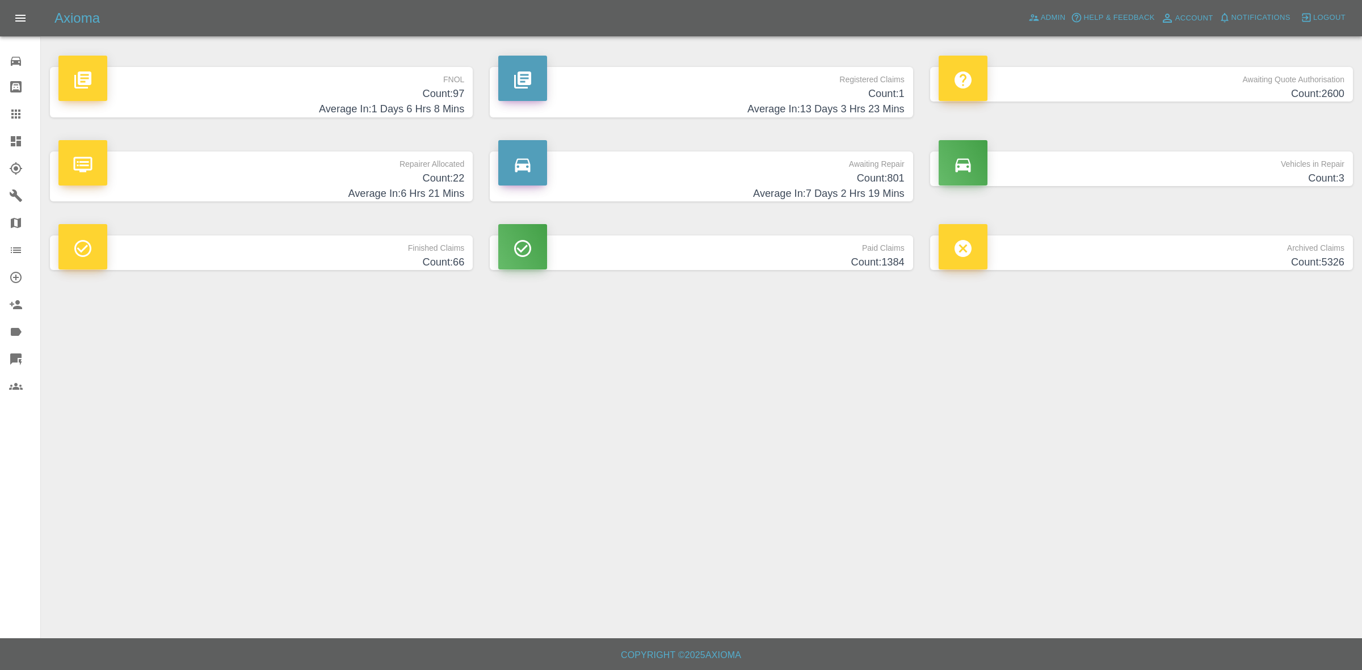
drag, startPoint x: 876, startPoint y: 452, endPoint x: 842, endPoint y: 430, distance: 40.6
click at [876, 452] on main "FNOL Count: 97 Average In: 1 Days 6 Hrs 8 Mins Registered Claims Count: 1 Avera…" at bounding box center [681, 319] width 1362 height 639
click at [1253, 20] on span "Notifications" at bounding box center [1261, 17] width 59 height 13
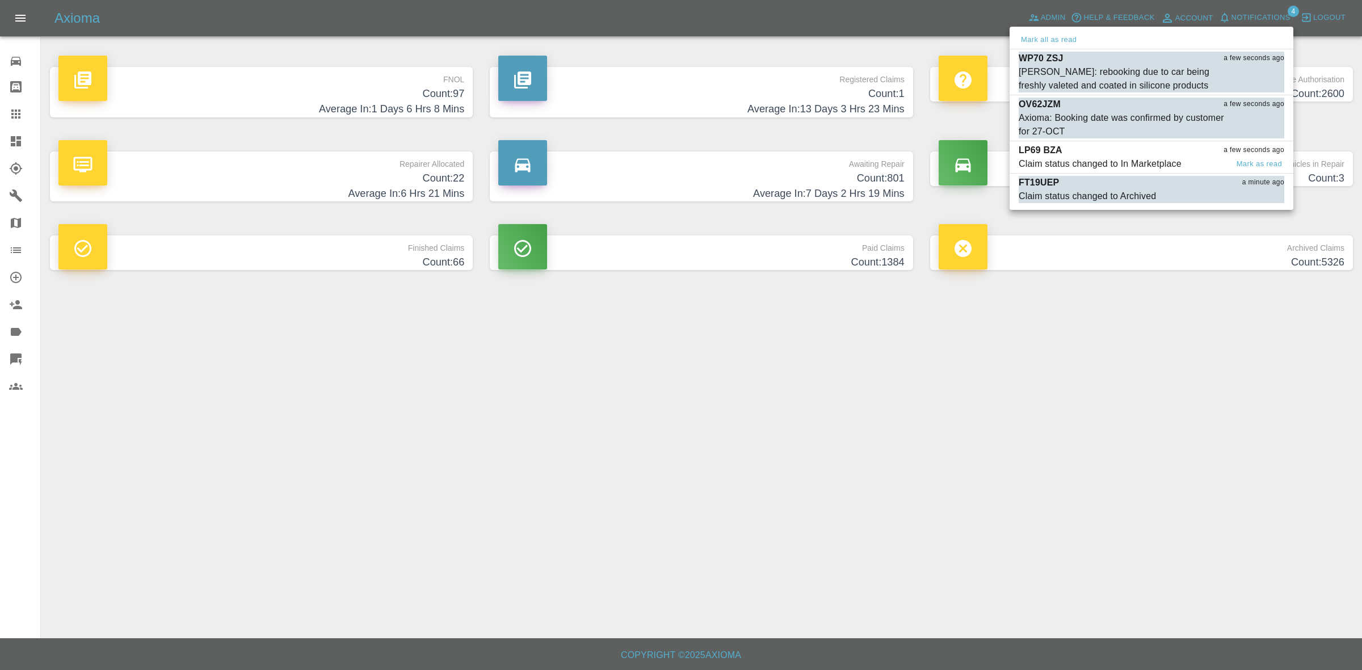
click at [1096, 166] on div "Claim status changed to In Marketplace" at bounding box center [1100, 164] width 163 height 14
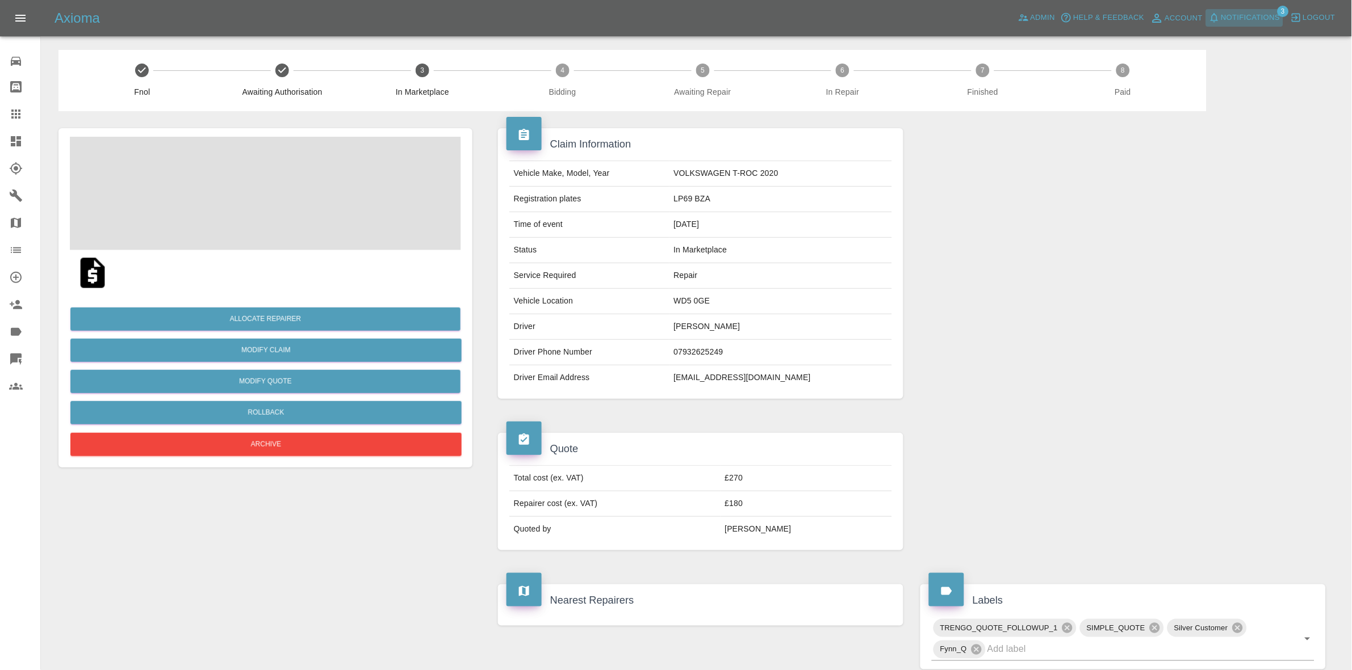
click at [1256, 12] on span "Notifications" at bounding box center [1250, 17] width 59 height 13
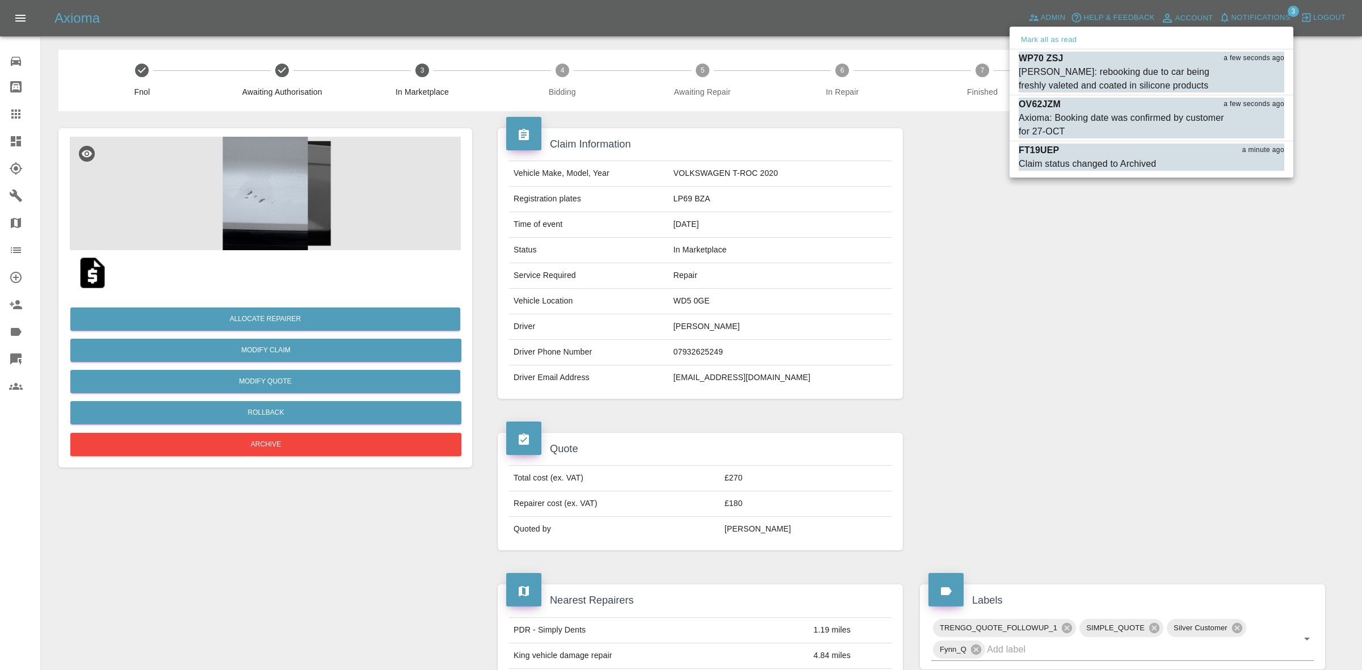
click at [1058, 32] on div "Mark all as read" at bounding box center [1152, 40] width 284 height 18
click at [1048, 45] on button "Mark all as read" at bounding box center [1049, 39] width 60 height 13
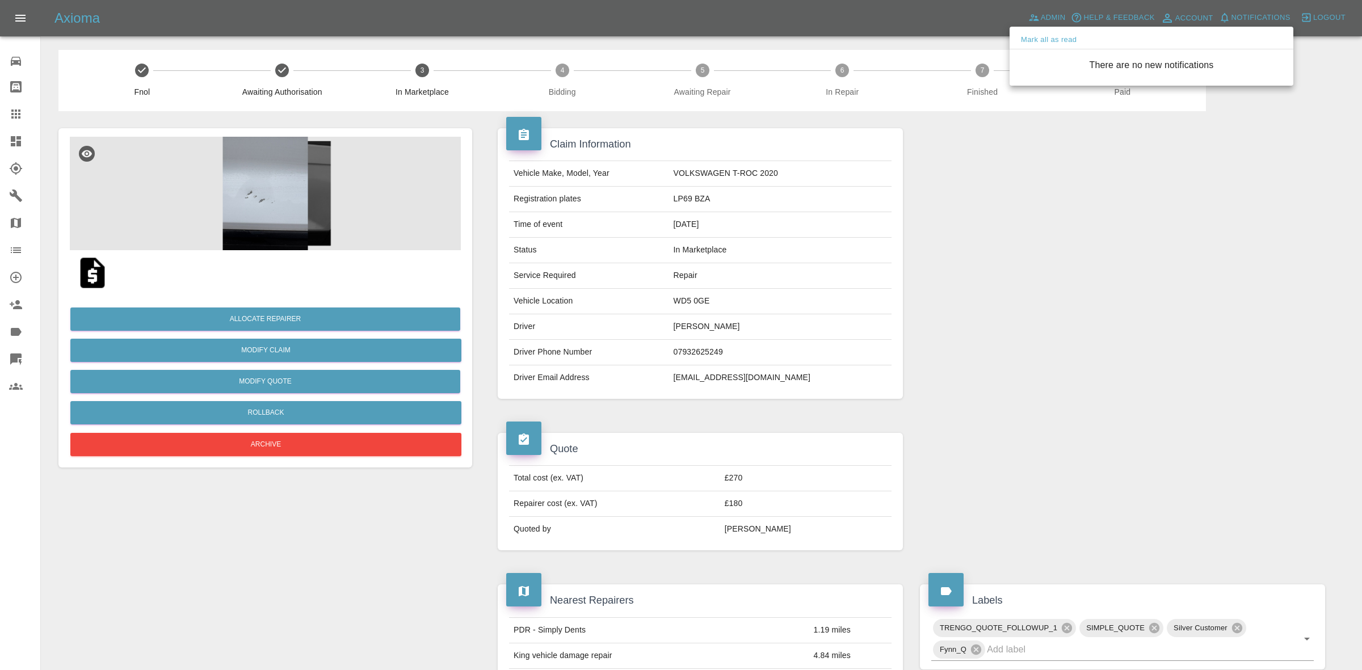
click at [1193, 404] on div at bounding box center [681, 335] width 1362 height 670
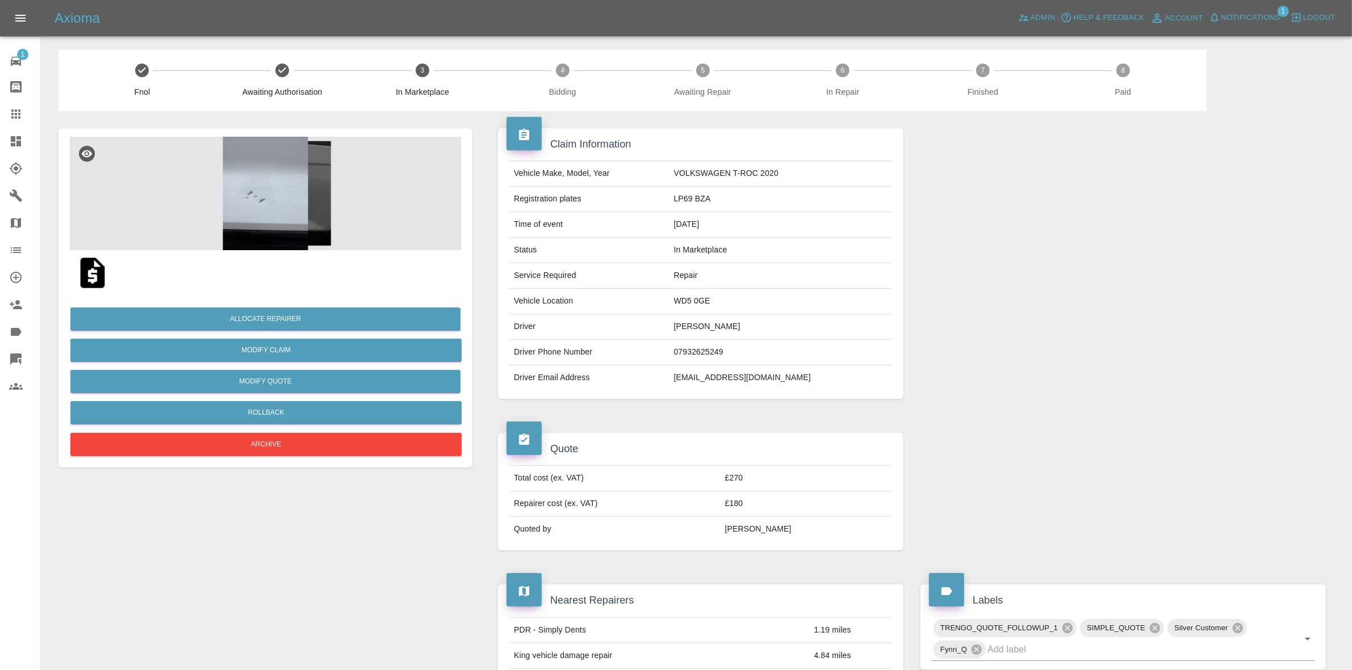
click at [1246, 15] on span "Notifications" at bounding box center [1250, 17] width 59 height 13
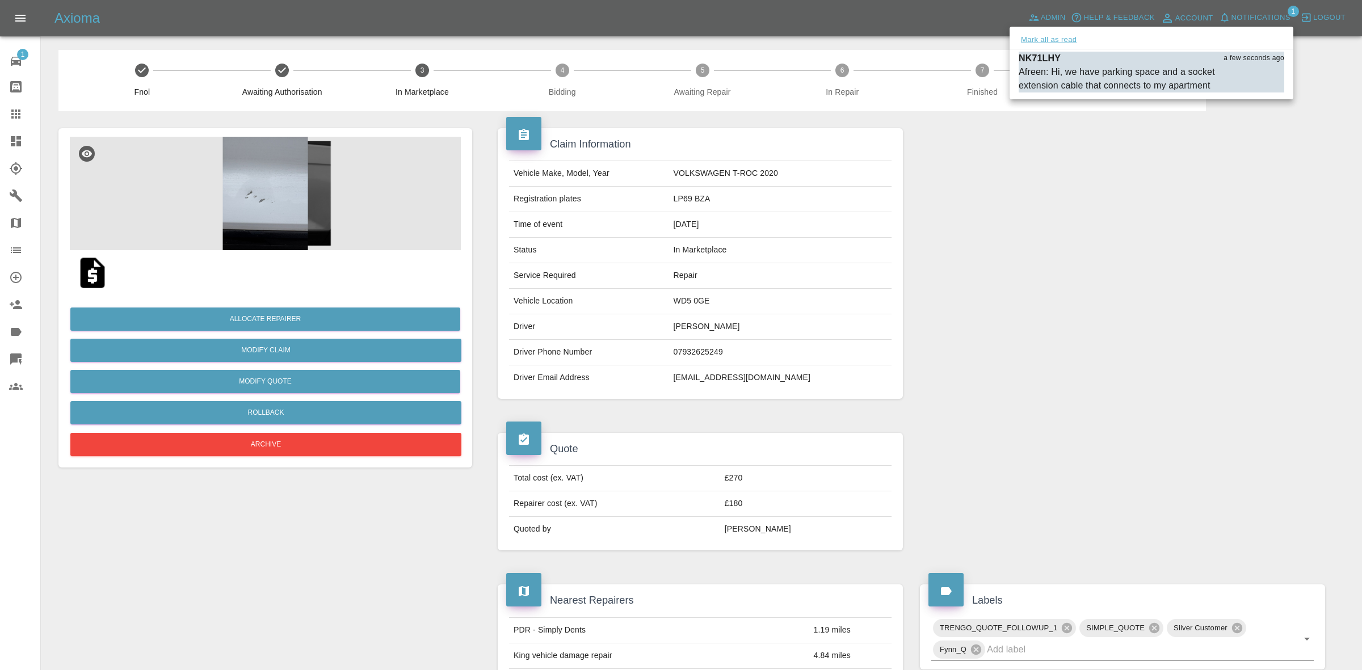
click at [1046, 35] on button "Mark all as read" at bounding box center [1049, 39] width 60 height 13
drag, startPoint x: 1204, startPoint y: 217, endPoint x: 1172, endPoint y: 219, distance: 31.3
click at [1201, 217] on div at bounding box center [681, 335] width 1362 height 670
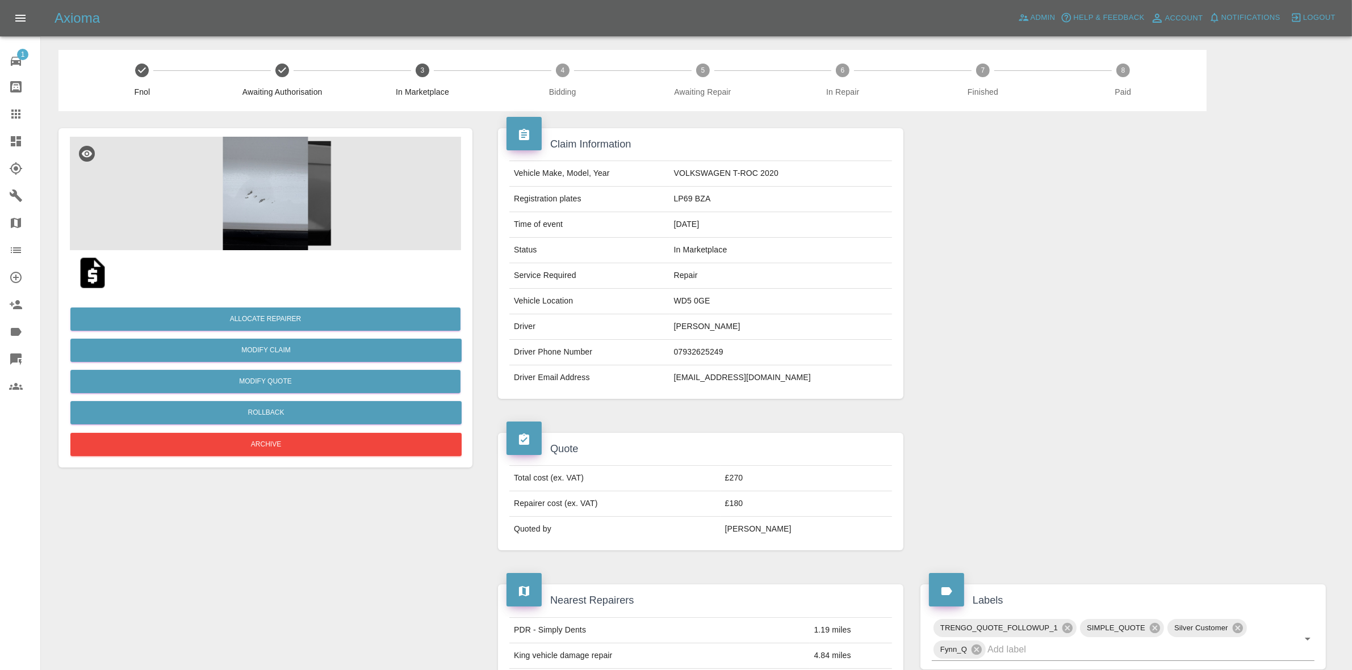
click at [401, 199] on img at bounding box center [265, 194] width 391 height 114
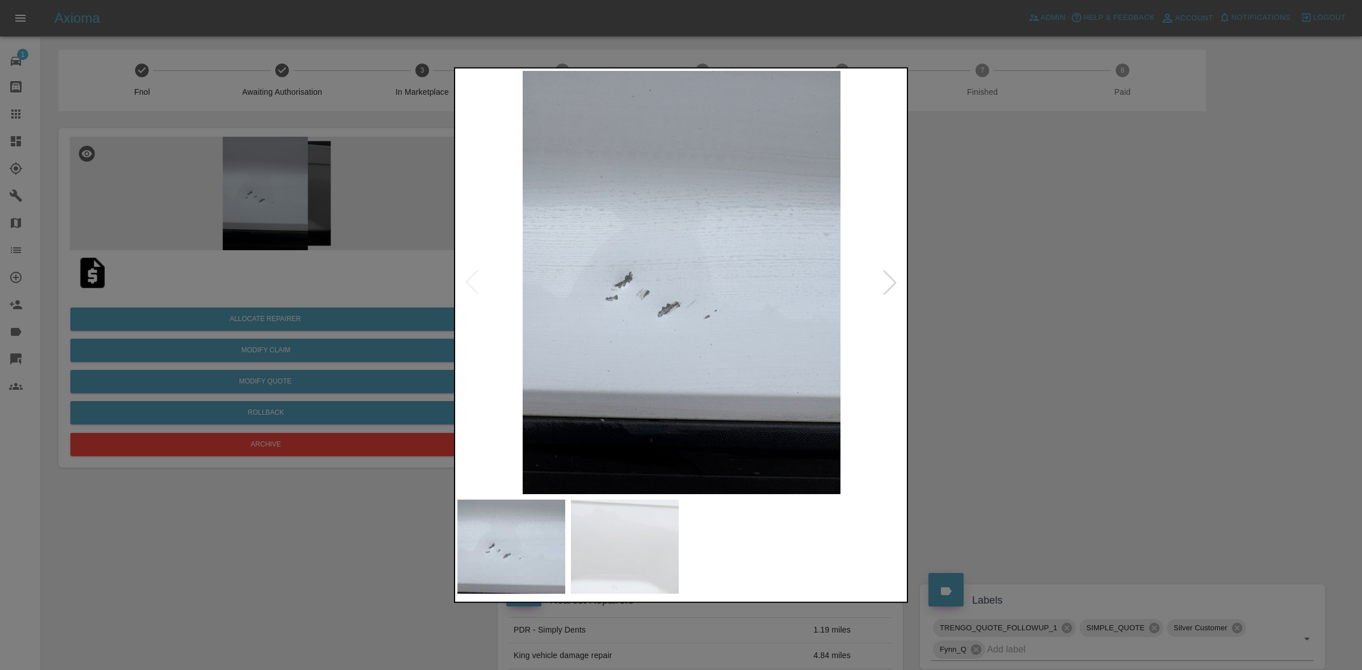
click at [890, 276] on div at bounding box center [890, 282] width 25 height 25
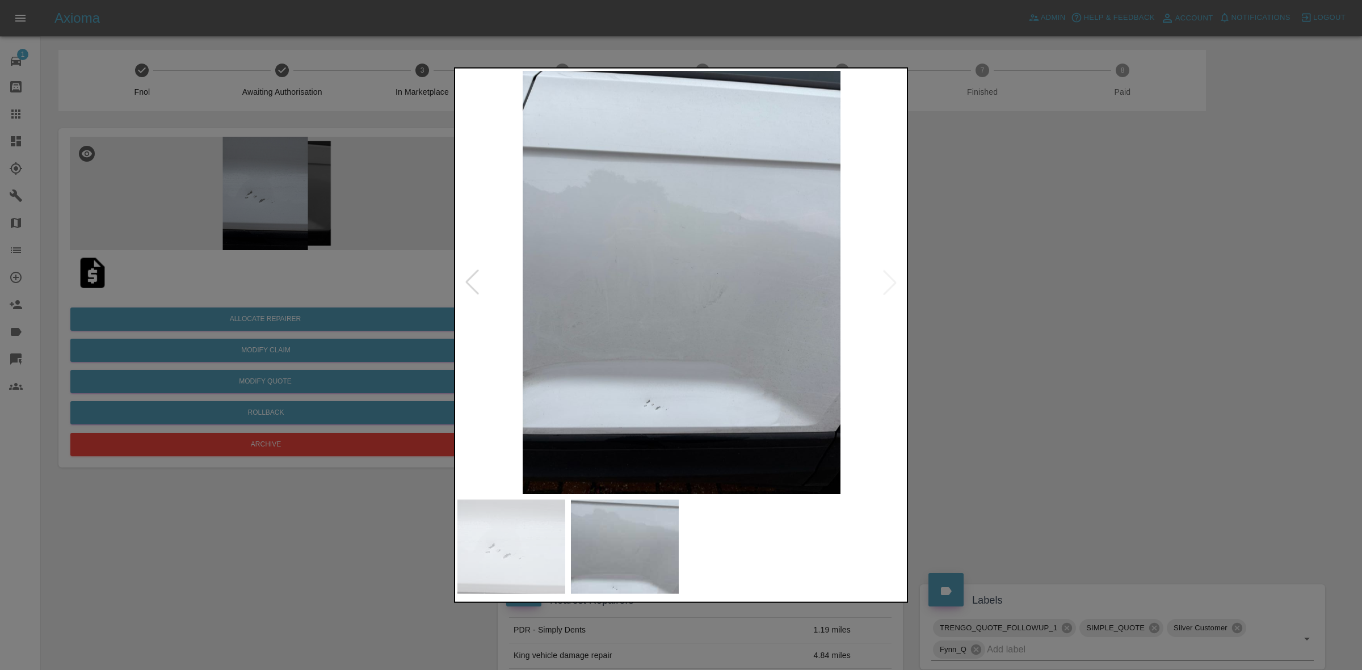
click at [890, 276] on img at bounding box center [682, 282] width 448 height 424
click at [1037, 324] on div at bounding box center [681, 335] width 1362 height 670
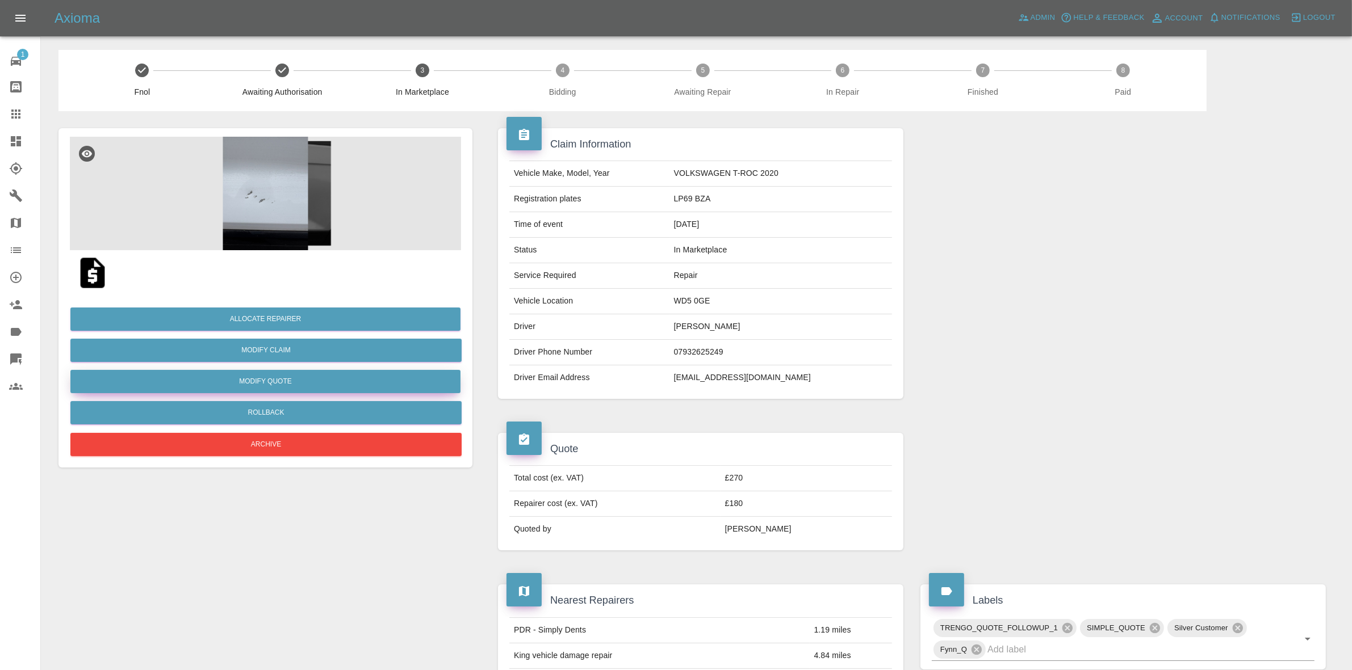
click at [272, 384] on button "Modify Quote" at bounding box center [265, 381] width 390 height 23
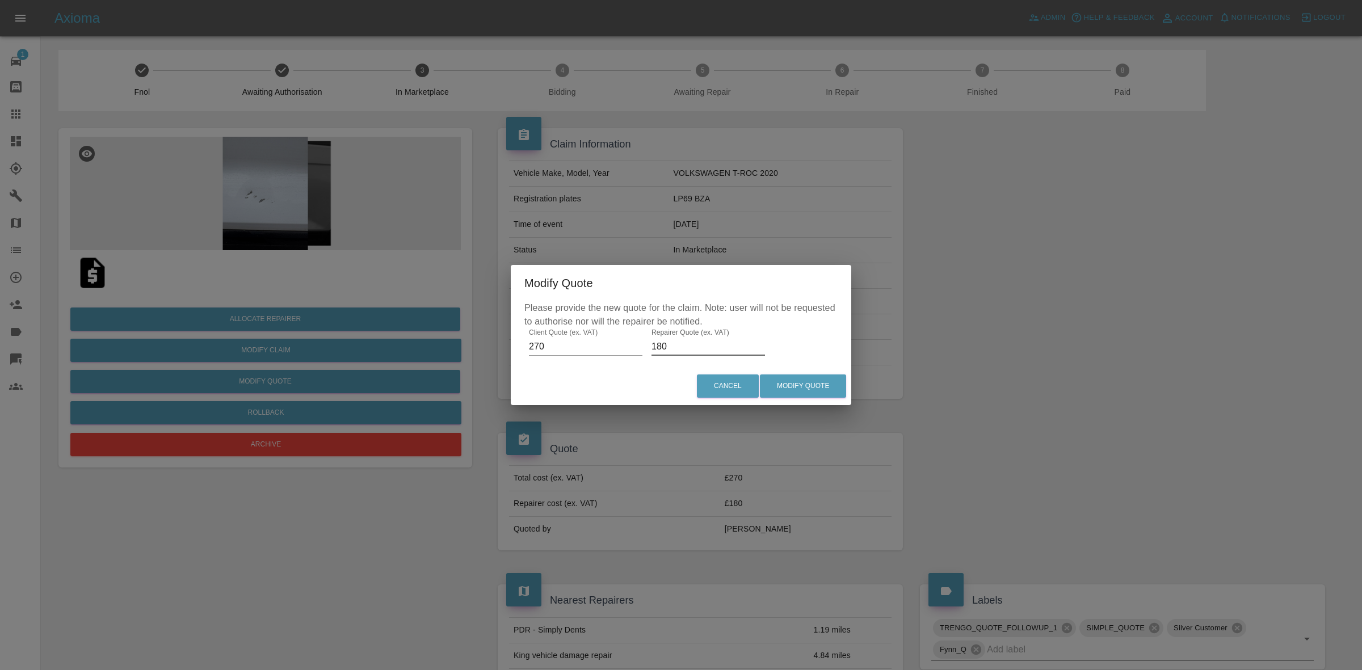
click at [672, 345] on input "180" at bounding box center [709, 347] width 114 height 18
type input "170"
click at [812, 391] on button "Modify Quote" at bounding box center [803, 386] width 86 height 23
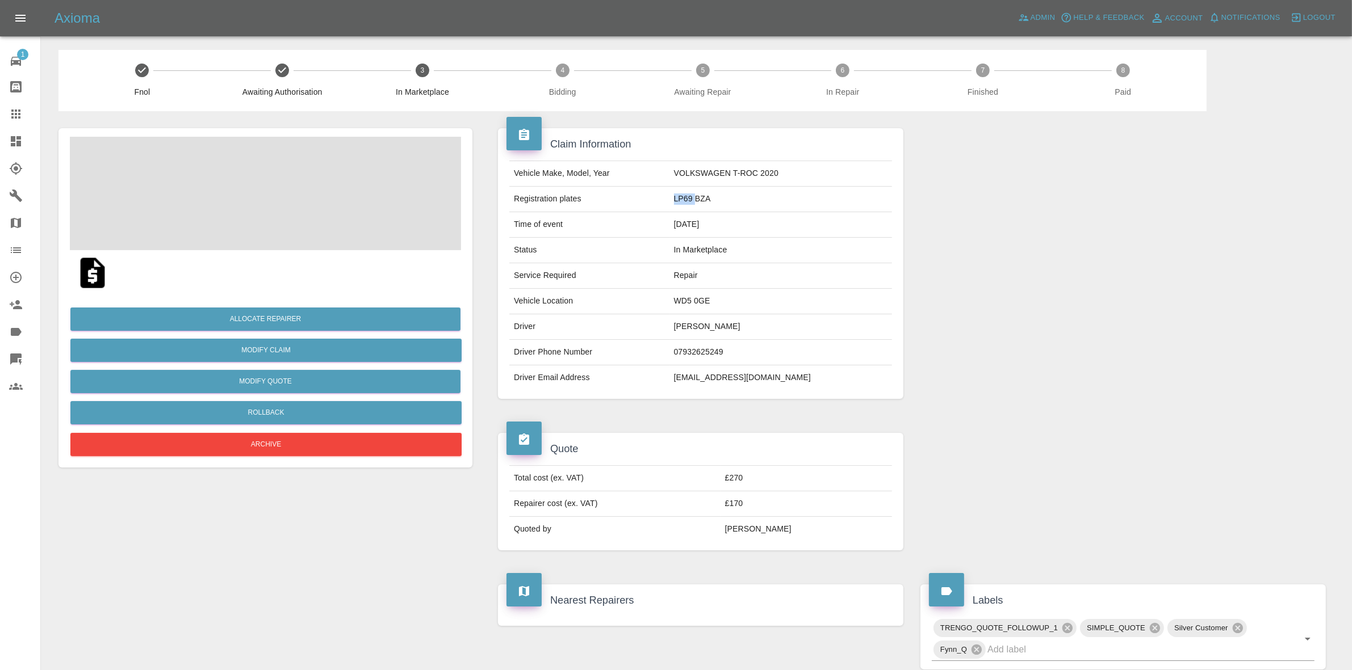
click at [713, 199] on td "LP69 BZA" at bounding box center [780, 200] width 223 height 26
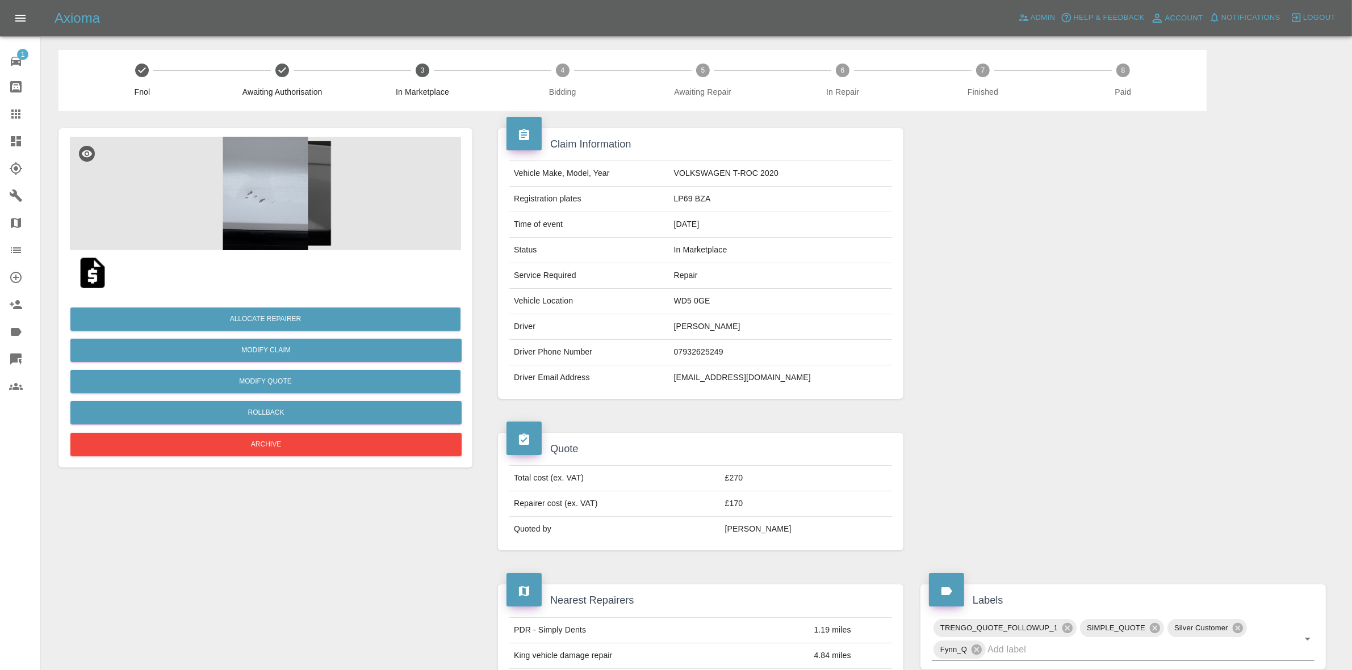
drag, startPoint x: 1110, startPoint y: 240, endPoint x: 697, endPoint y: 281, distance: 414.8
click at [1110, 240] on div at bounding box center [1123, 263] width 422 height 305
click at [241, 317] on button "Allocate Repairer" at bounding box center [265, 319] width 390 height 23
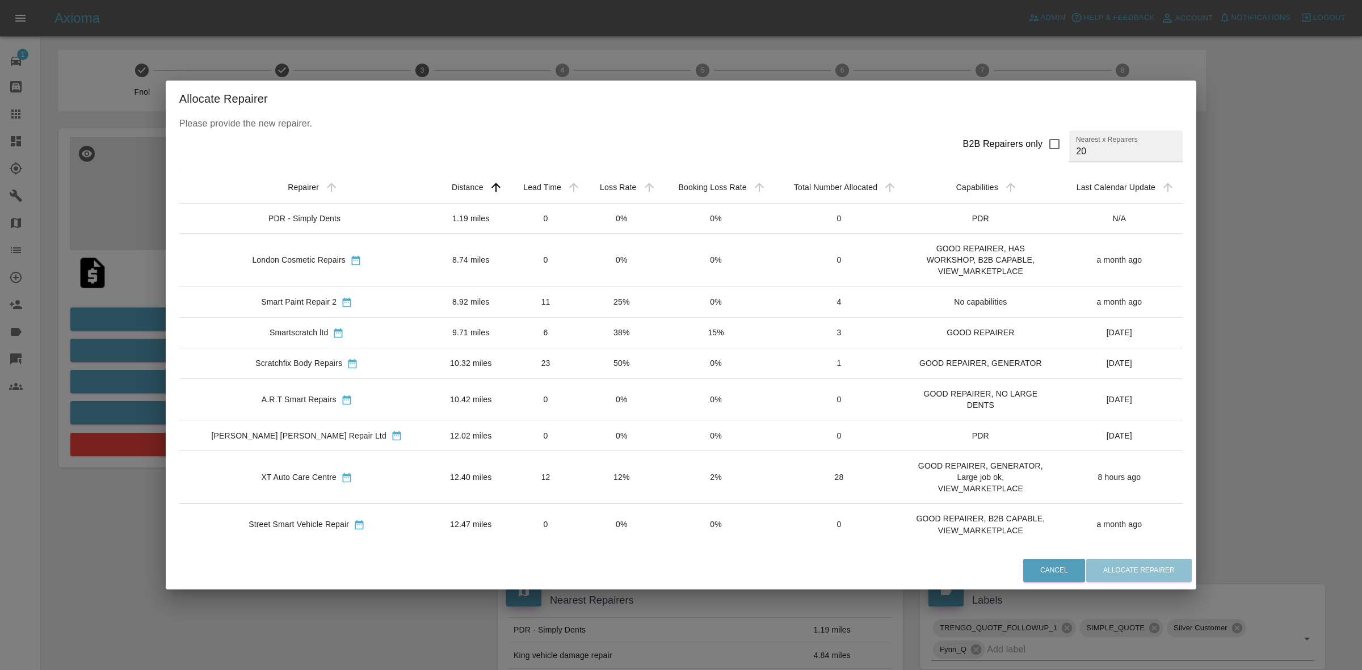
scroll to position [71, 0]
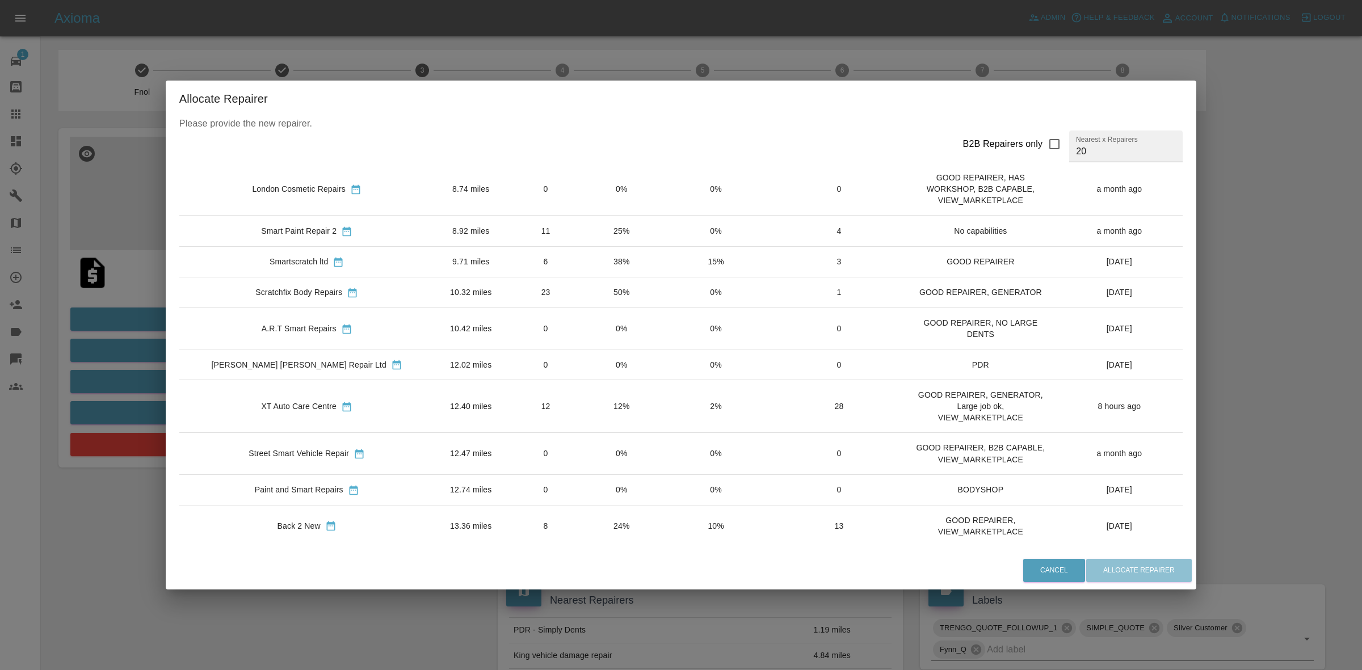
click at [170, 268] on div "Allocate Repairer Please provide the new repairer. B2B Repairers only Nearest x…" at bounding box center [681, 335] width 1362 height 670
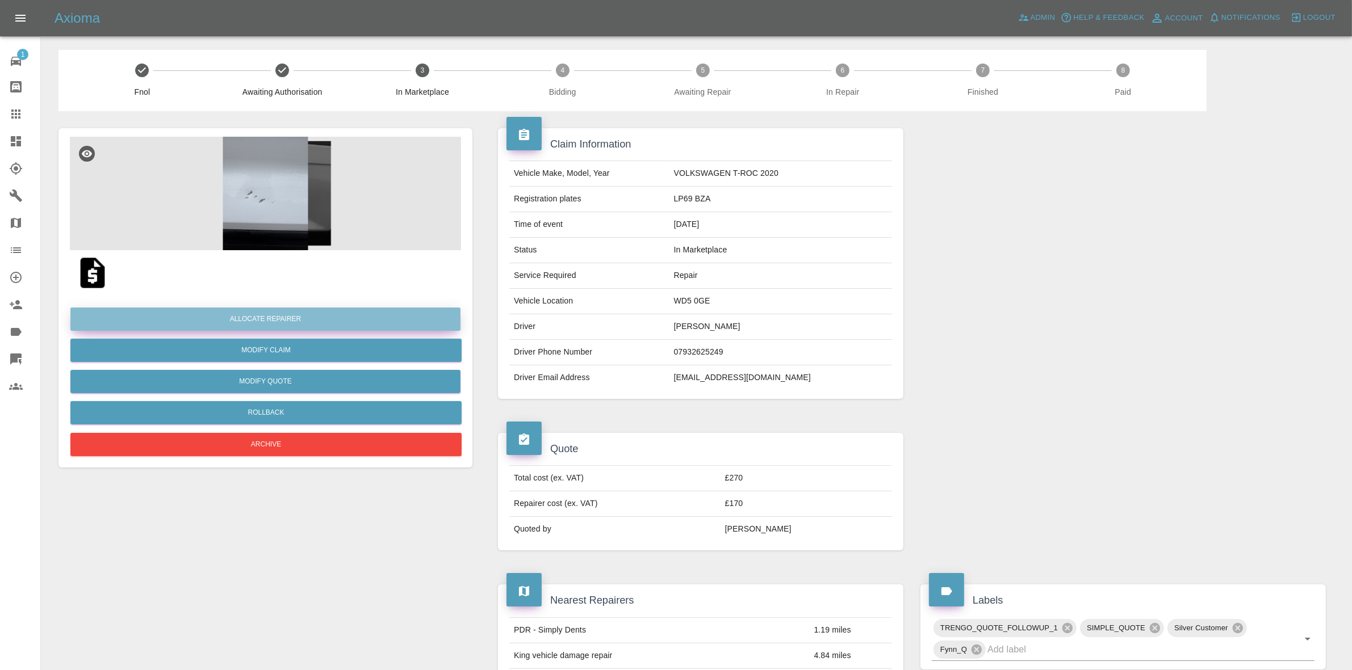
click at [249, 316] on button "Allocate Repairer" at bounding box center [265, 319] width 390 height 23
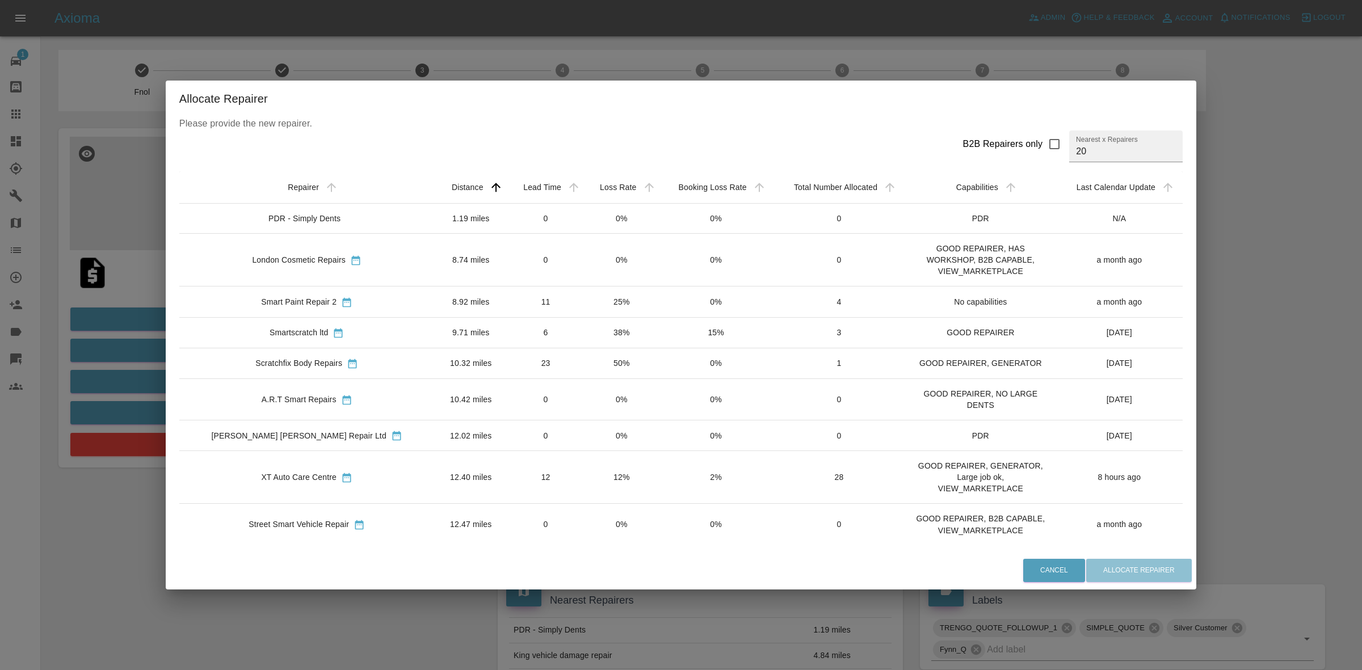
click at [588, 475] on td "12%" at bounding box center [621, 477] width 75 height 53
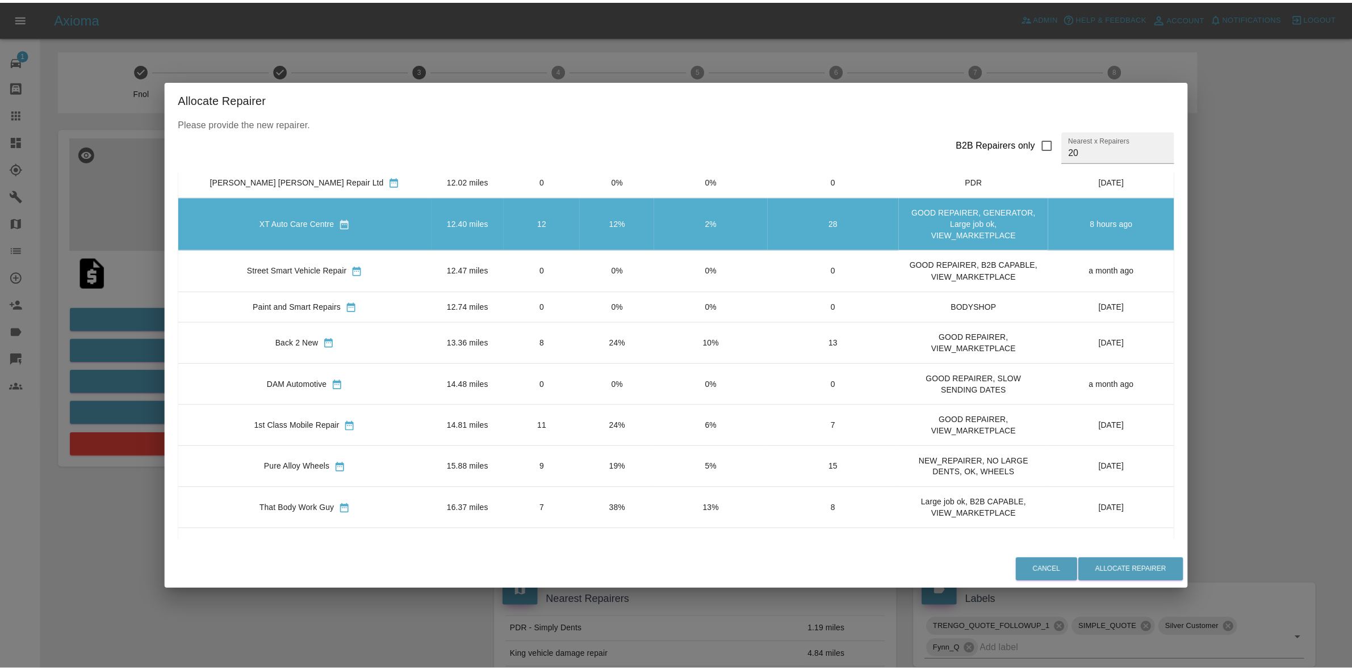
scroll to position [355, 0]
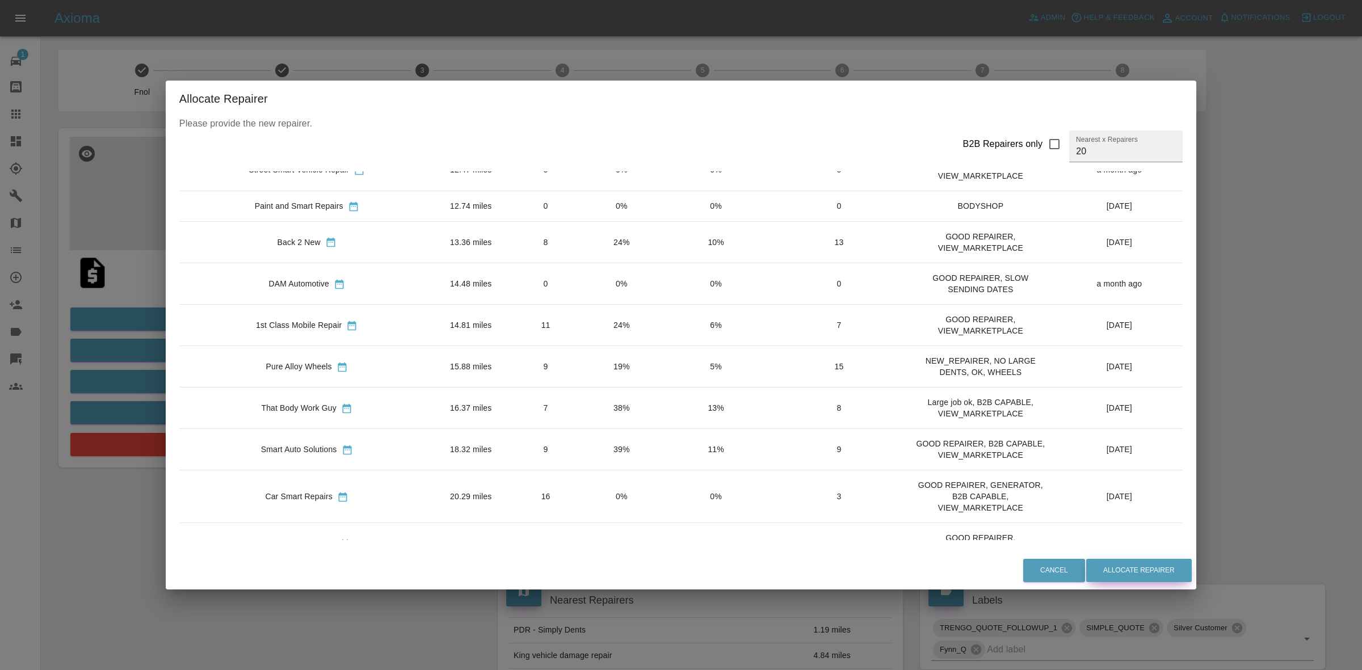
click at [1123, 563] on button "Allocate Repairer" at bounding box center [1140, 570] width 106 height 23
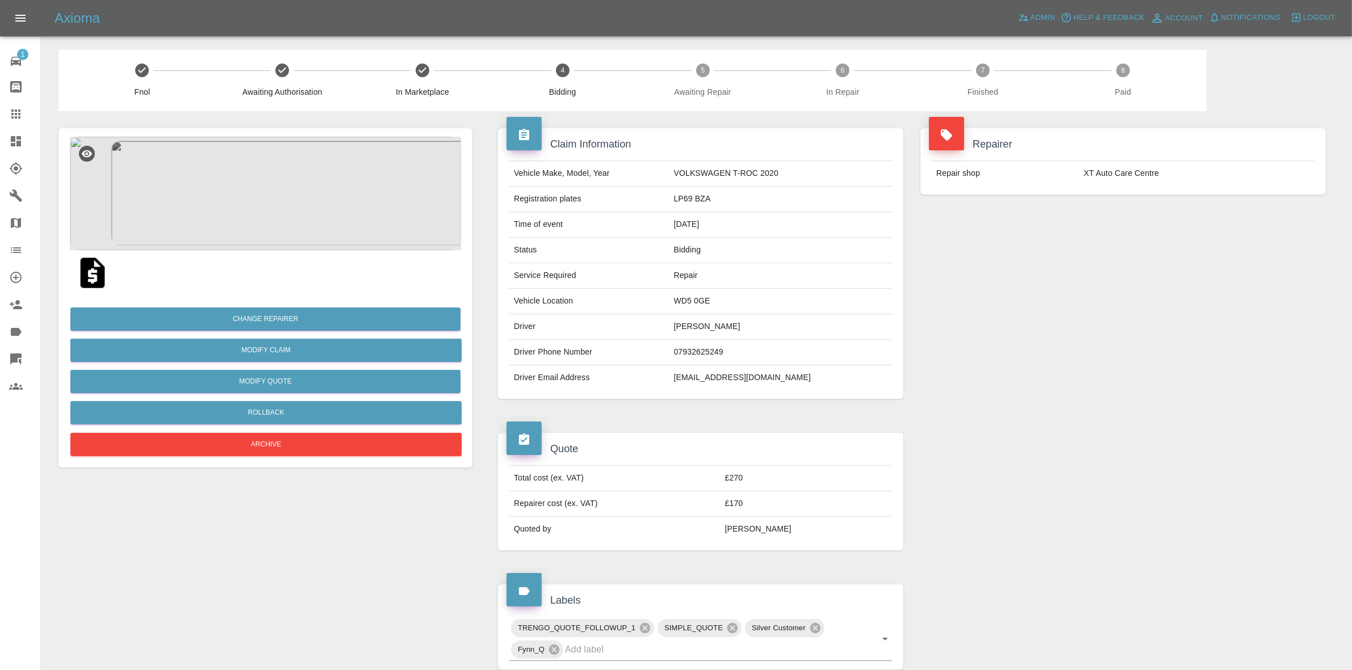
drag, startPoint x: 1222, startPoint y: 178, endPoint x: 1217, endPoint y: 175, distance: 6.3
click at [1222, 178] on td "XT Auto Care Centre" at bounding box center [1196, 173] width 235 height 25
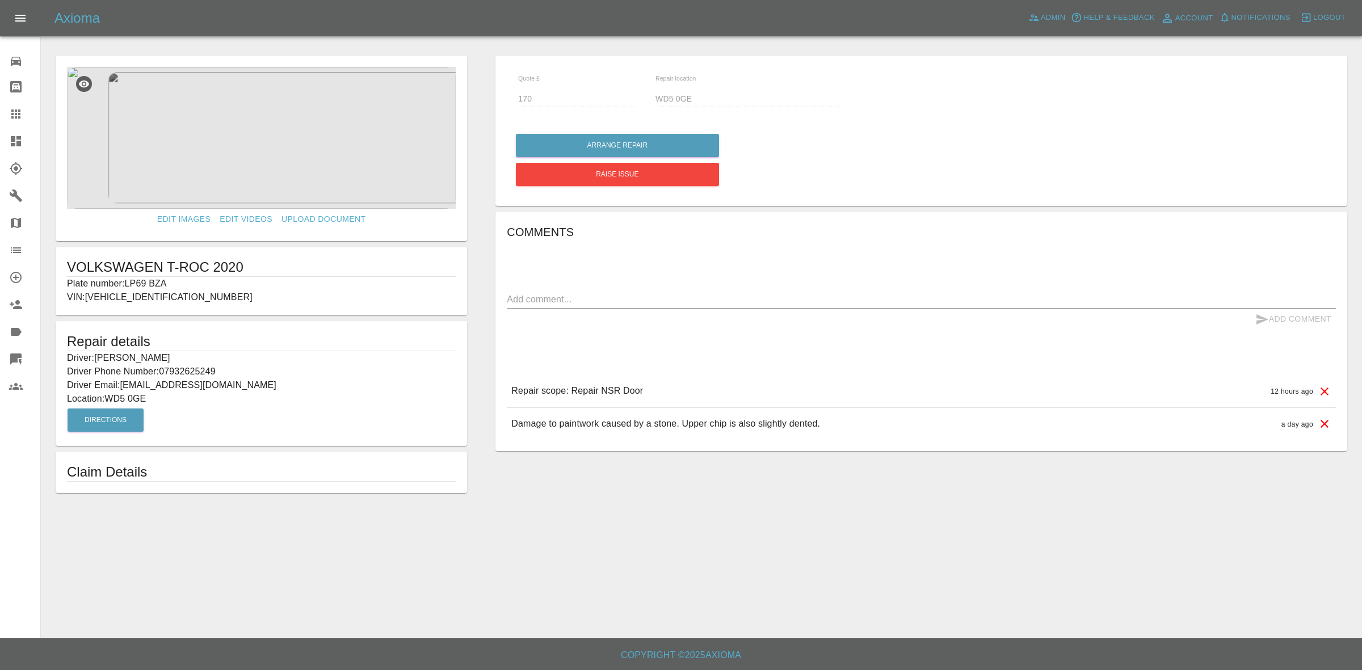
click at [3, 143] on link "Dashboard" at bounding box center [20, 141] width 40 height 27
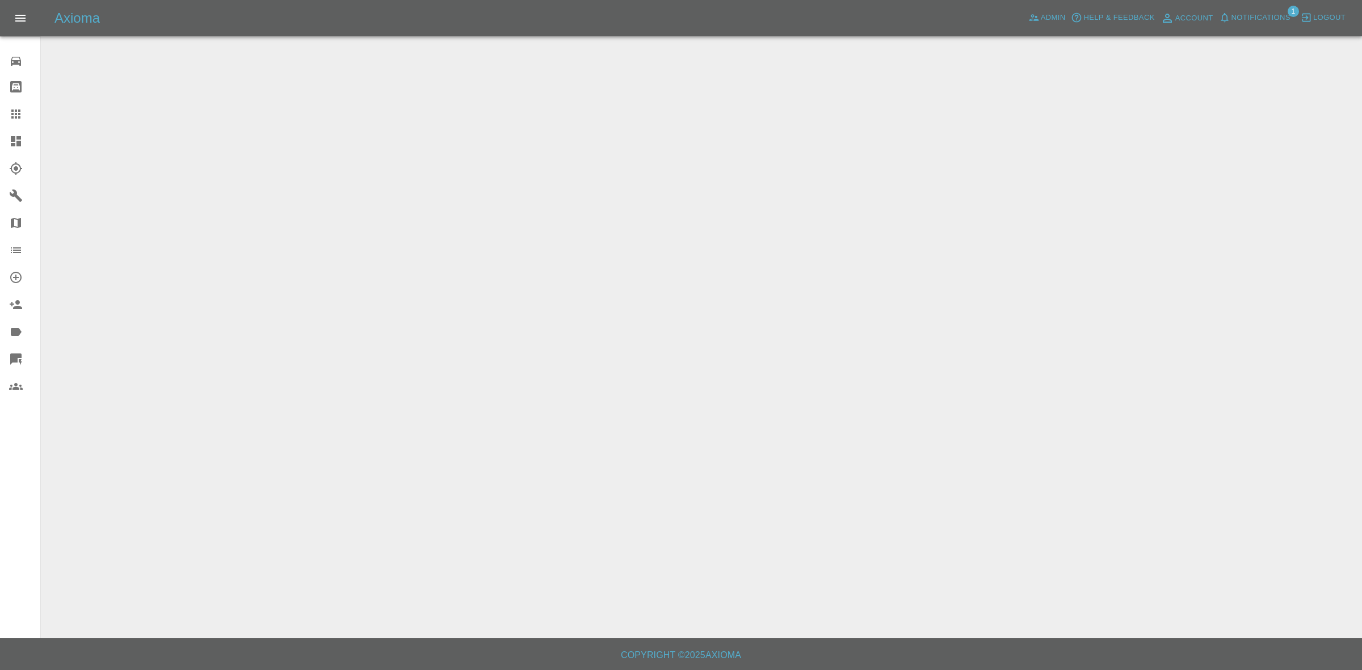
click at [1260, 12] on span "Notifications" at bounding box center [1261, 17] width 59 height 13
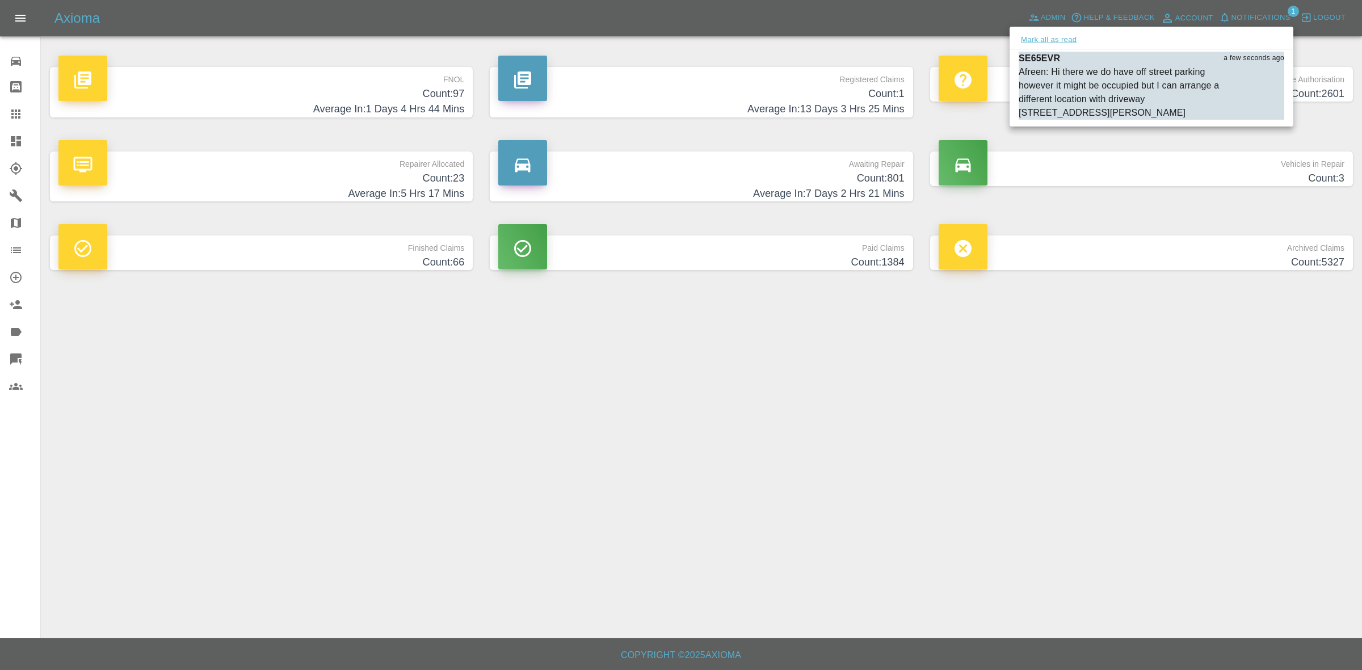
click at [1058, 37] on button "Mark all as read" at bounding box center [1049, 39] width 60 height 13
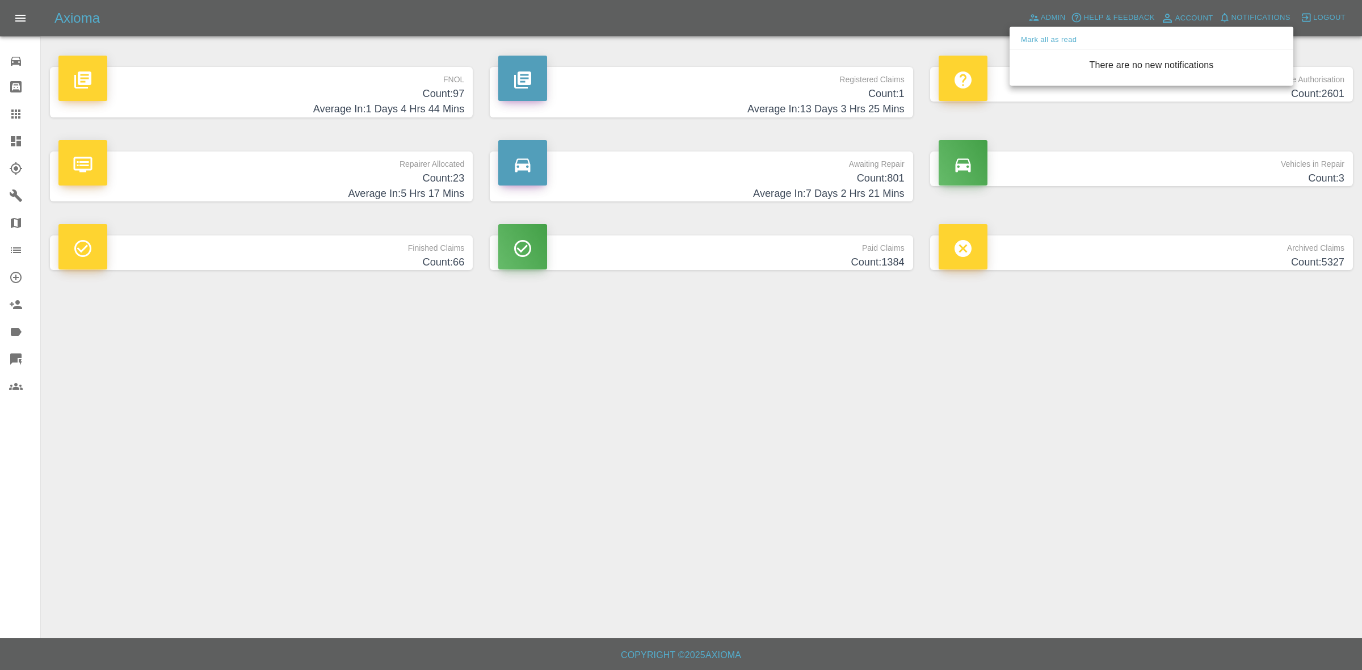
drag, startPoint x: 1296, startPoint y: 429, endPoint x: 1077, endPoint y: 303, distance: 252.3
click at [1297, 430] on div at bounding box center [681, 335] width 1362 height 670
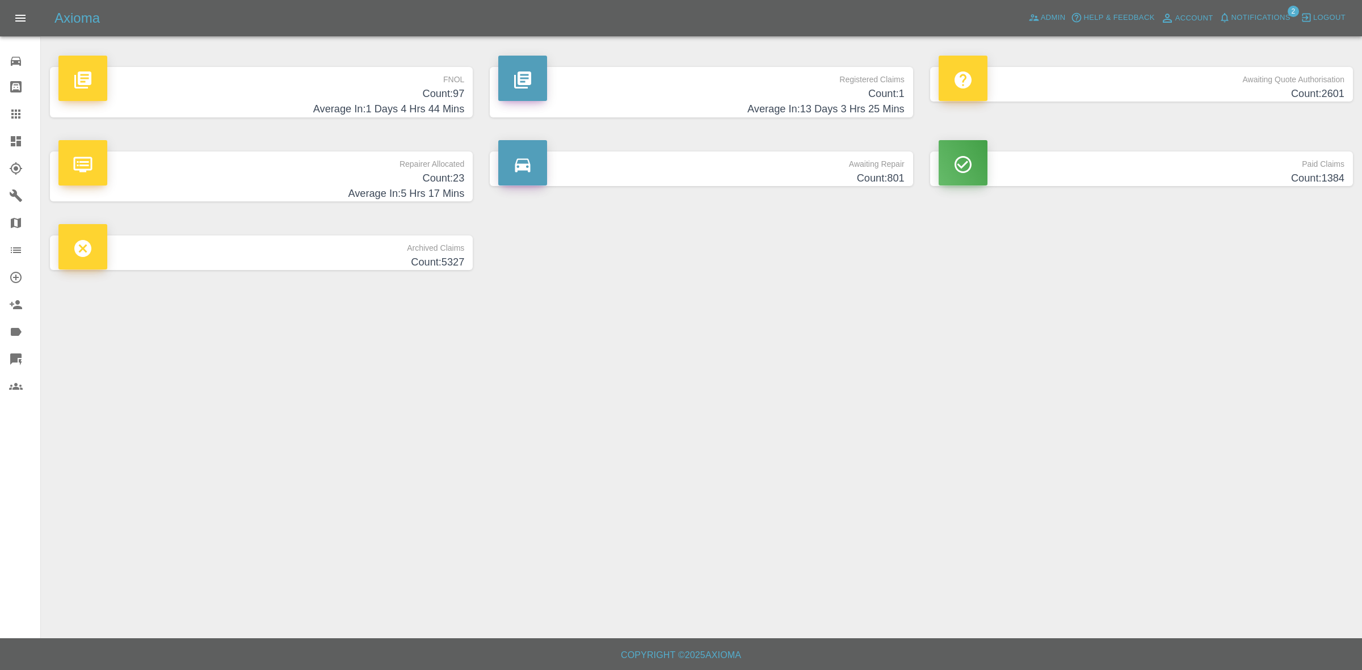
click at [1218, 16] on button "Notifications" at bounding box center [1255, 18] width 77 height 18
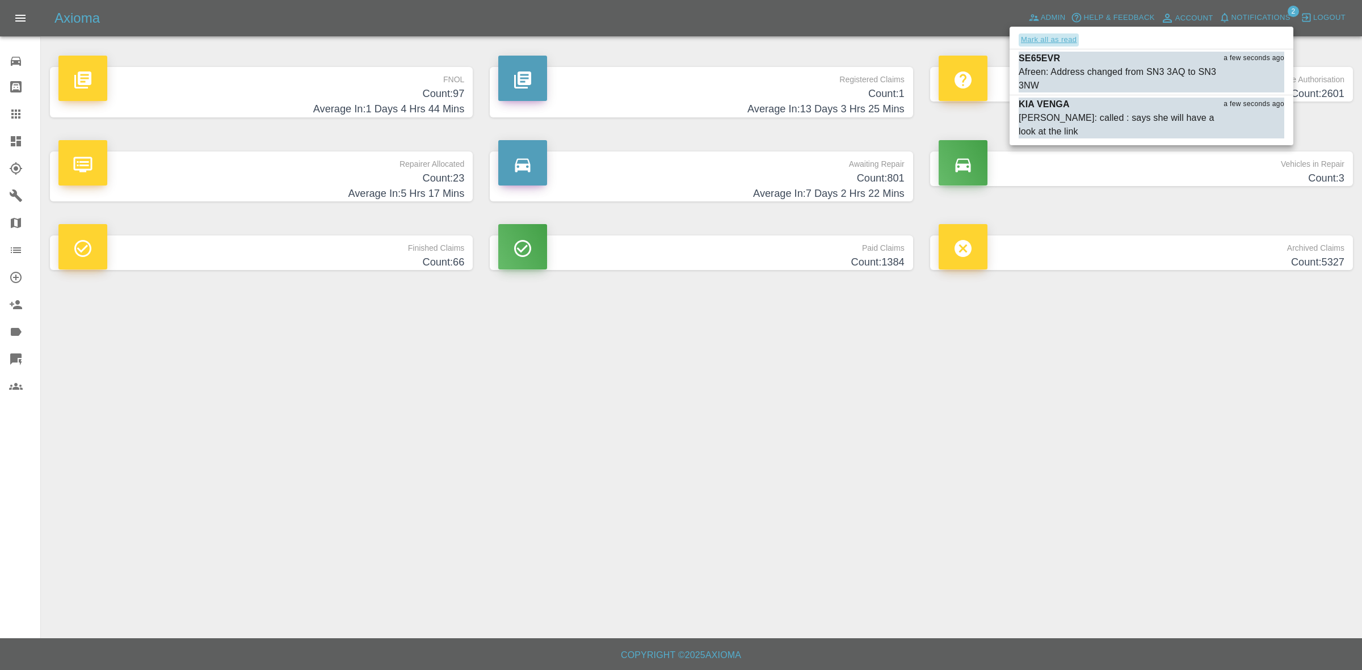
click at [1046, 37] on button "Mark all as read" at bounding box center [1049, 39] width 60 height 13
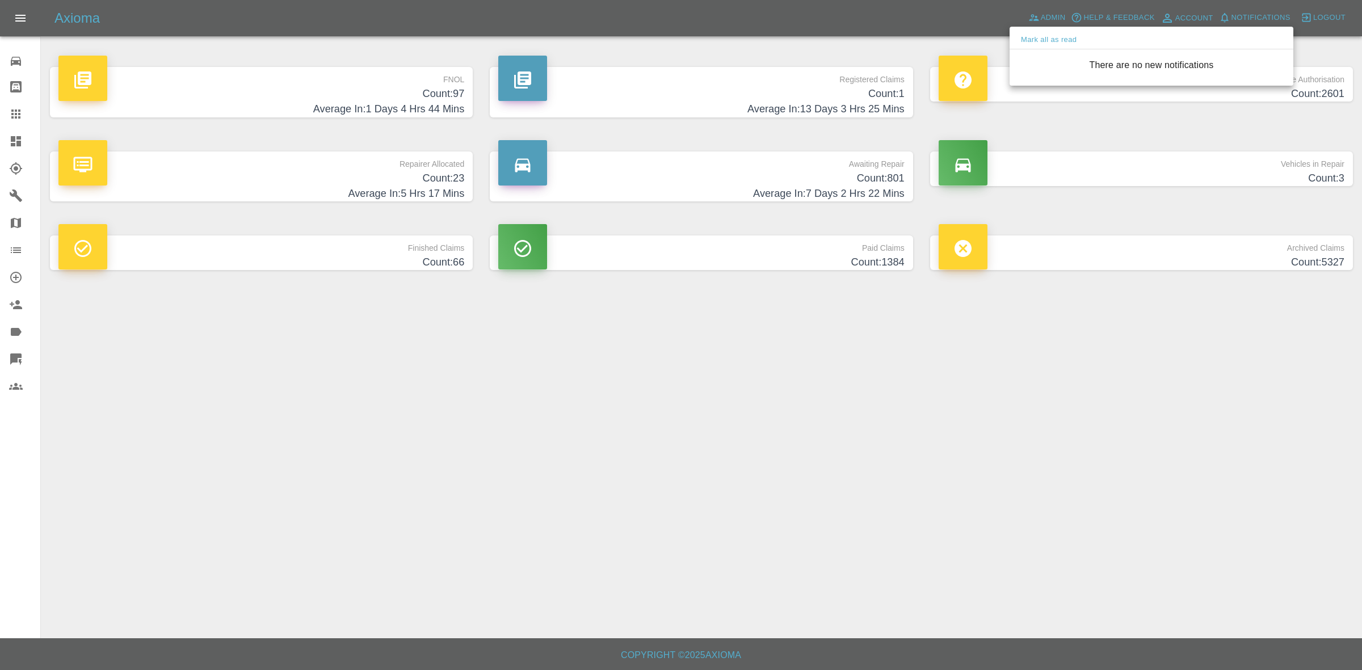
click at [1168, 397] on div at bounding box center [681, 335] width 1362 height 670
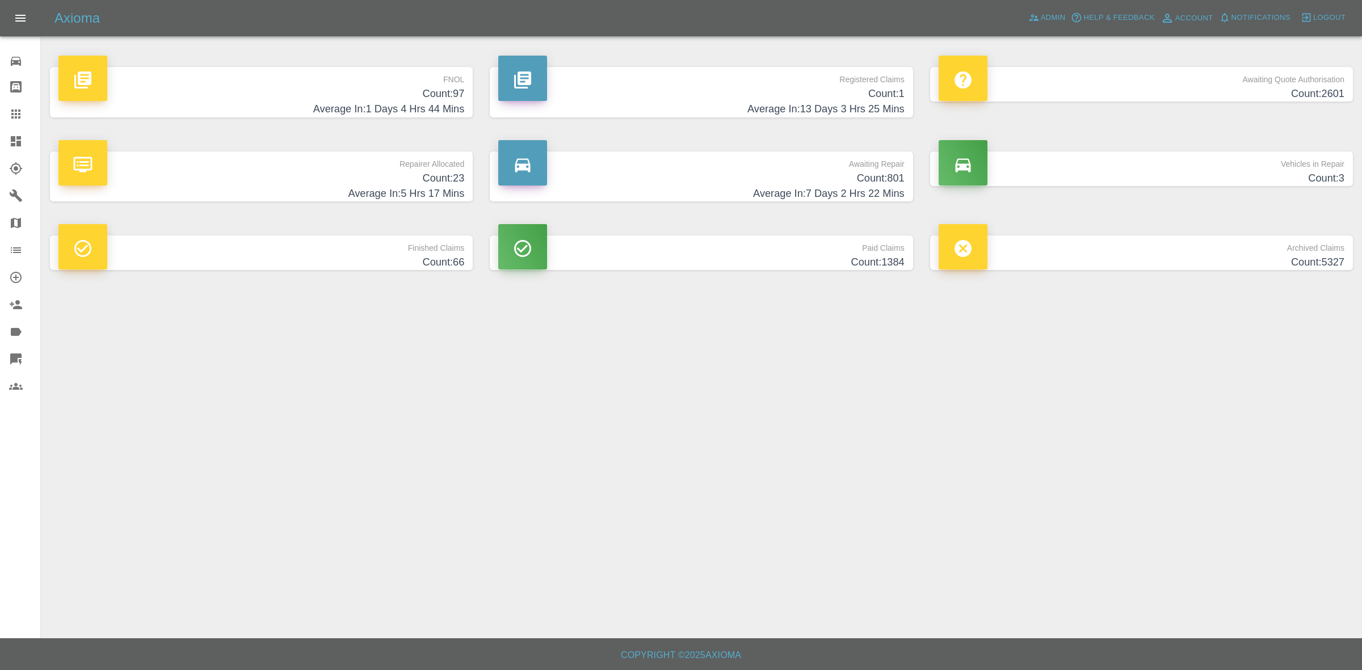
drag, startPoint x: 1335, startPoint y: 488, endPoint x: 832, endPoint y: 314, distance: 531.8
click at [1333, 486] on main "FNOL Count: 97 Average In: 1 Days 4 Hrs 44 Mins Registered Claims Count: 1 Aver…" at bounding box center [681, 319] width 1362 height 639
click at [401, 182] on h4 "Count: 23" at bounding box center [261, 178] width 406 height 15
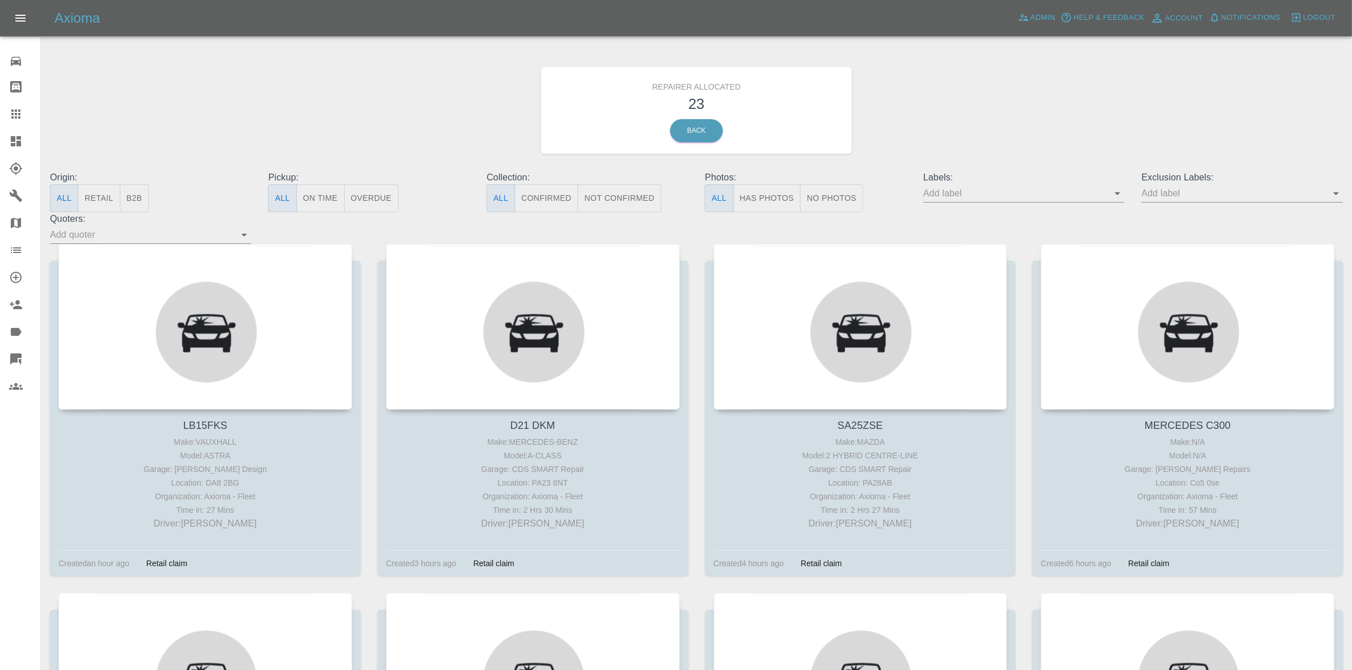
drag, startPoint x: 506, startPoint y: 315, endPoint x: 500, endPoint y: 301, distance: 15.5
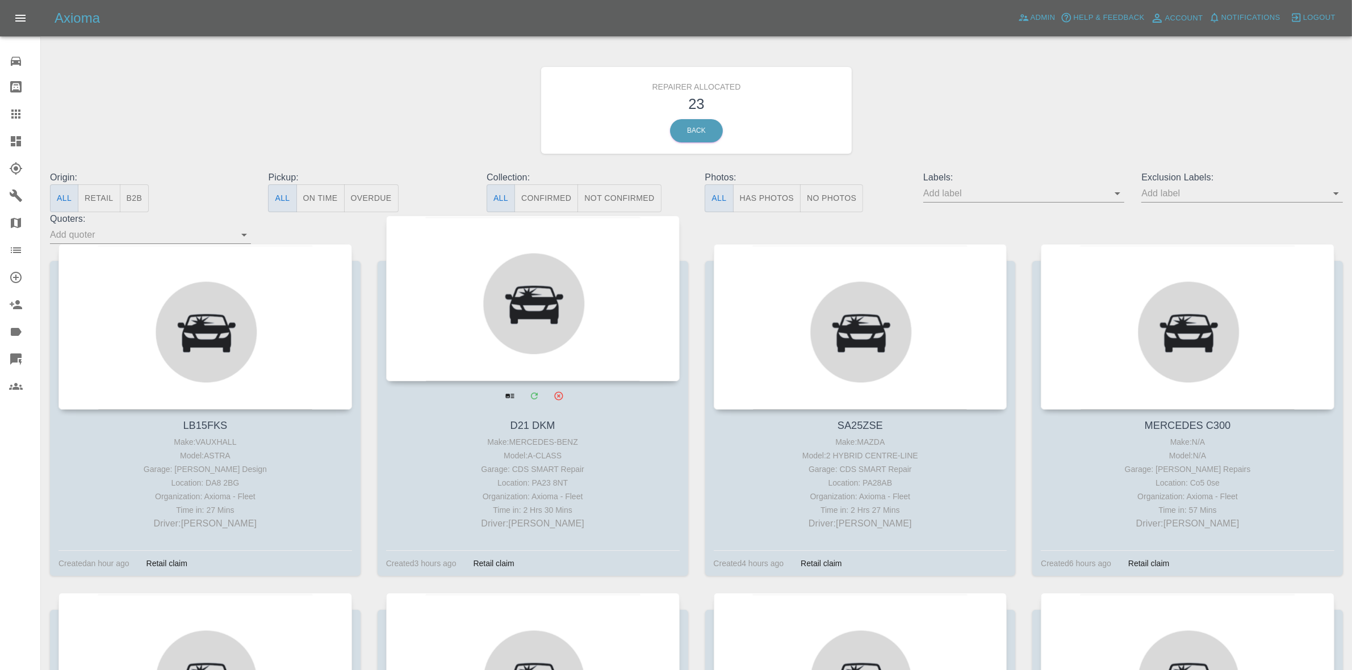
click at [504, 314] on div at bounding box center [532, 299] width 293 height 166
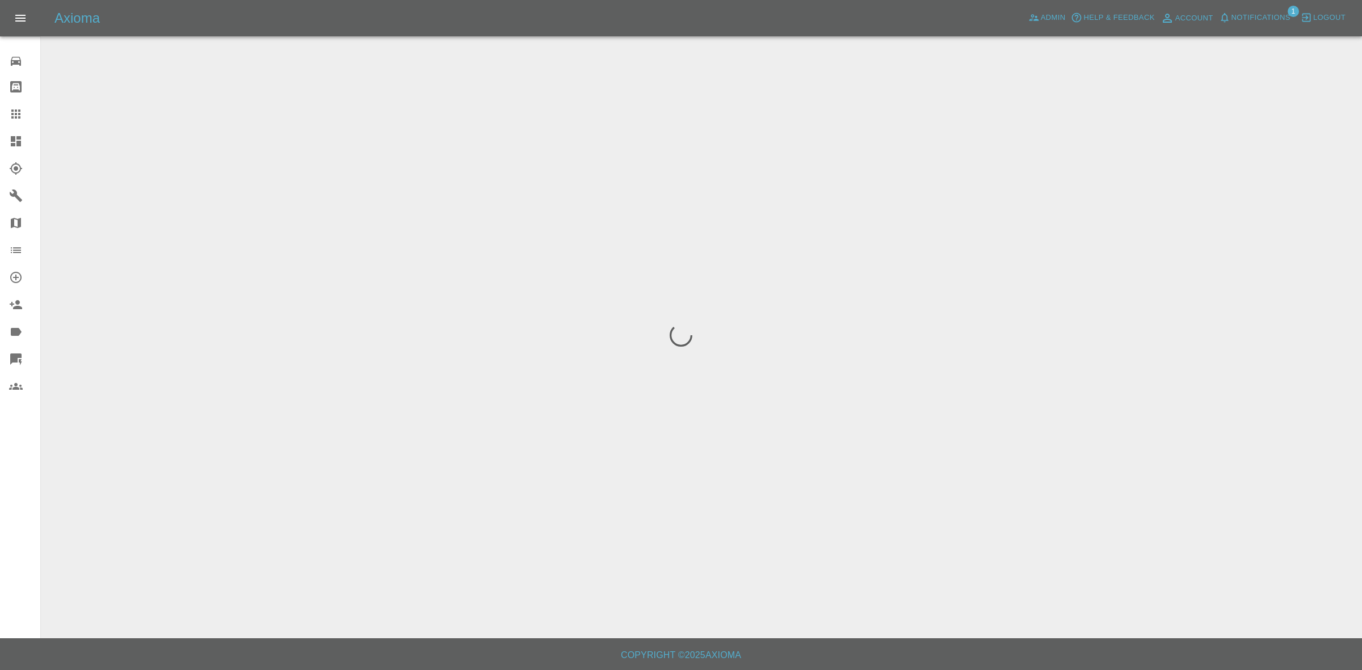
drag, startPoint x: 1292, startPoint y: 178, endPoint x: 1054, endPoint y: 139, distance: 241.5
click at [1292, 178] on div at bounding box center [681, 335] width 1362 height 670
click at [0, 134] on link "Dashboard" at bounding box center [20, 141] width 40 height 27
click at [1252, 15] on span "Notifications" at bounding box center [1261, 17] width 59 height 13
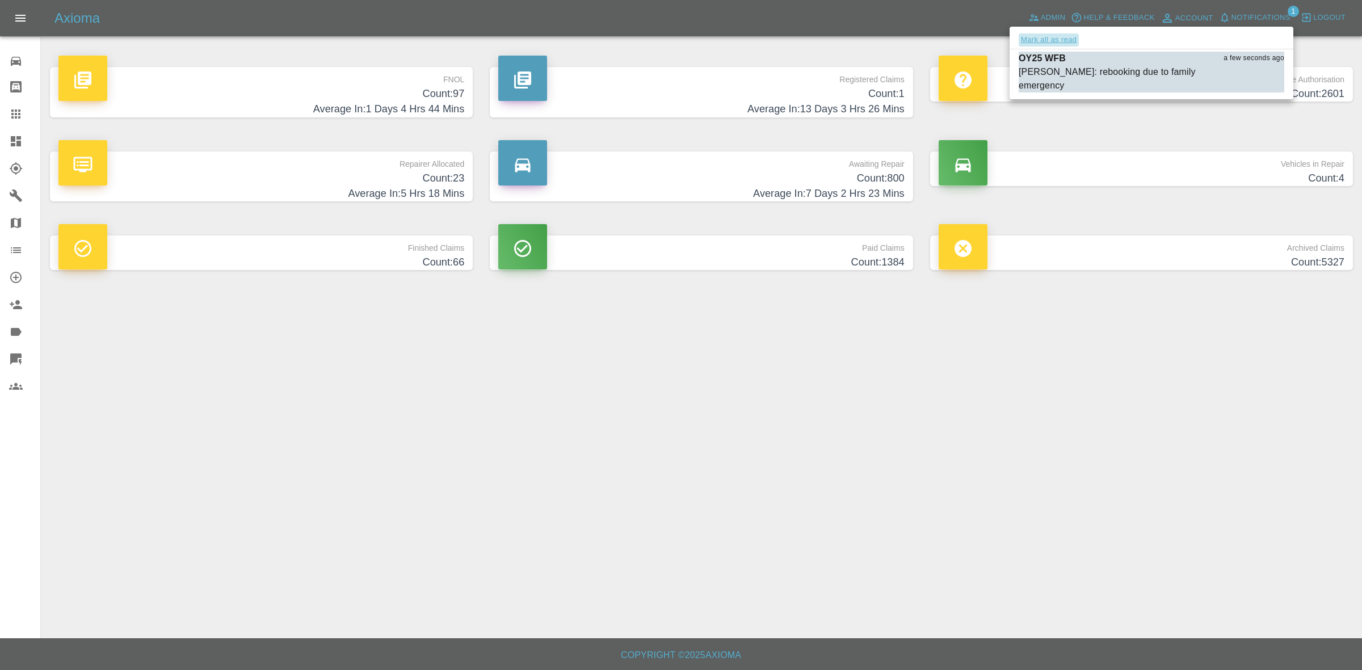
click at [1062, 37] on button "Mark all as read" at bounding box center [1049, 39] width 60 height 13
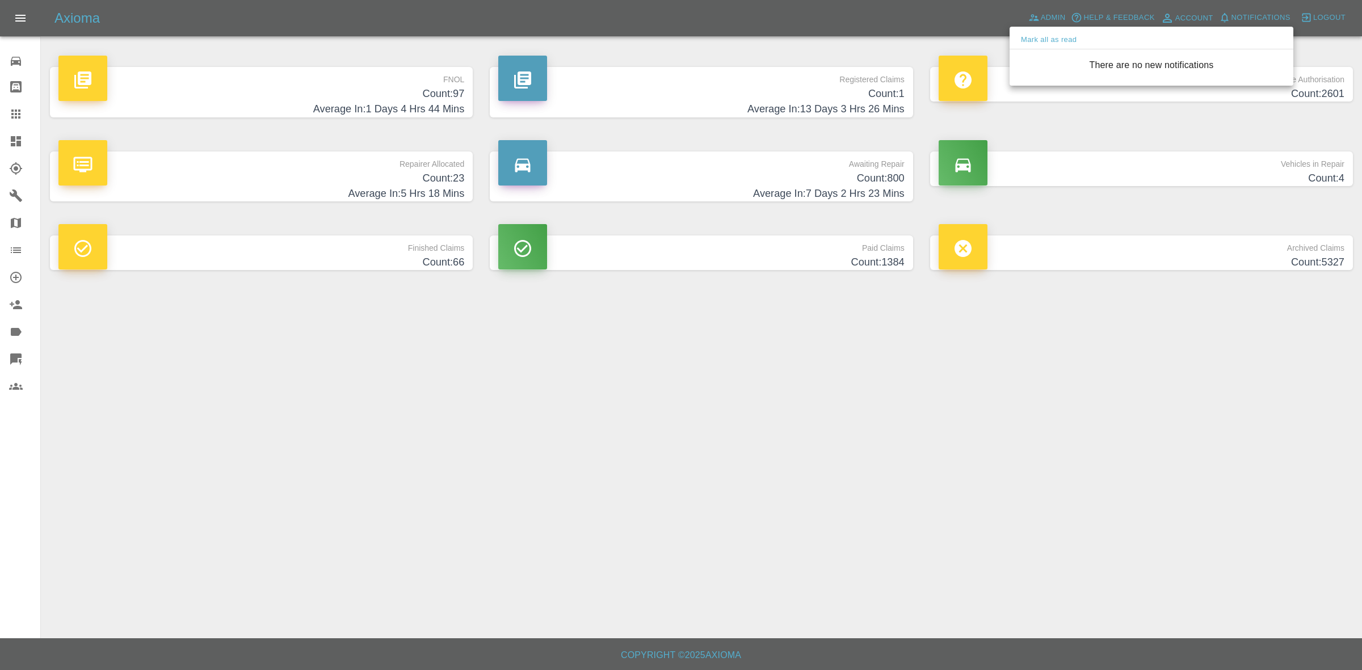
click at [1056, 348] on div at bounding box center [681, 335] width 1362 height 670
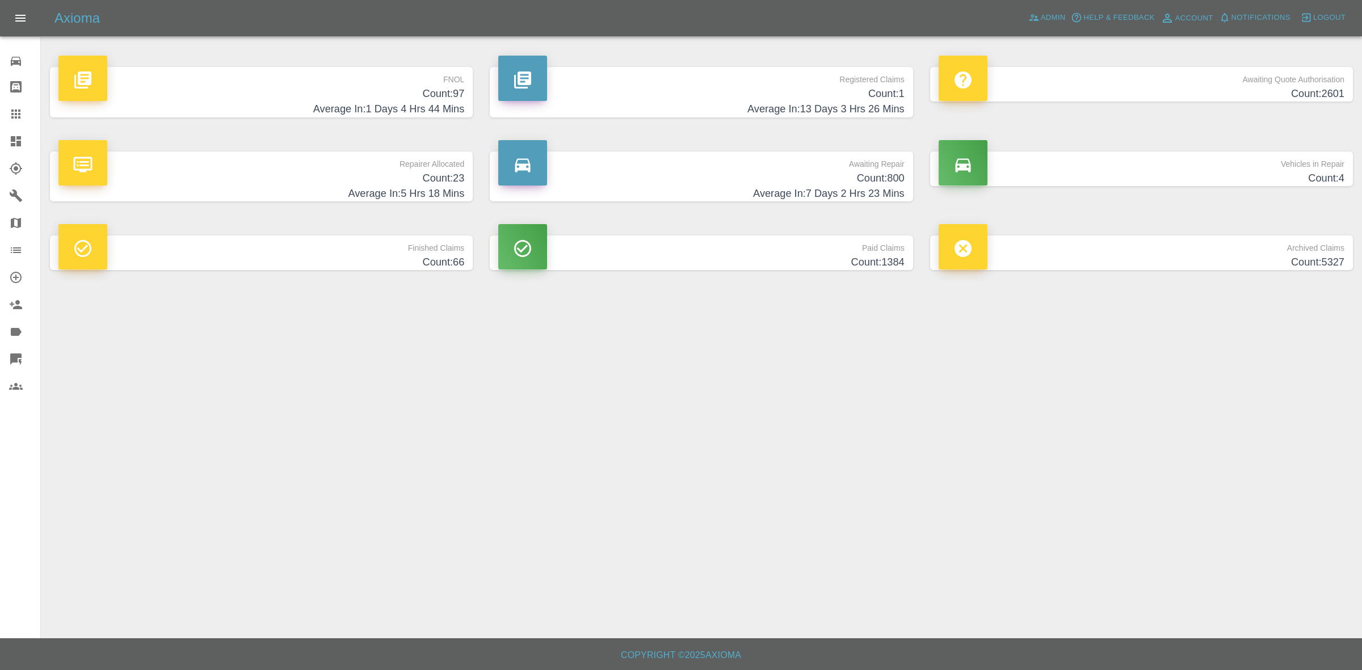
click at [844, 456] on main "FNOL Count: 97 Average In: 1 Days 4 Hrs 44 Mins Registered Claims Count: 1 Aver…" at bounding box center [681, 319] width 1362 height 639
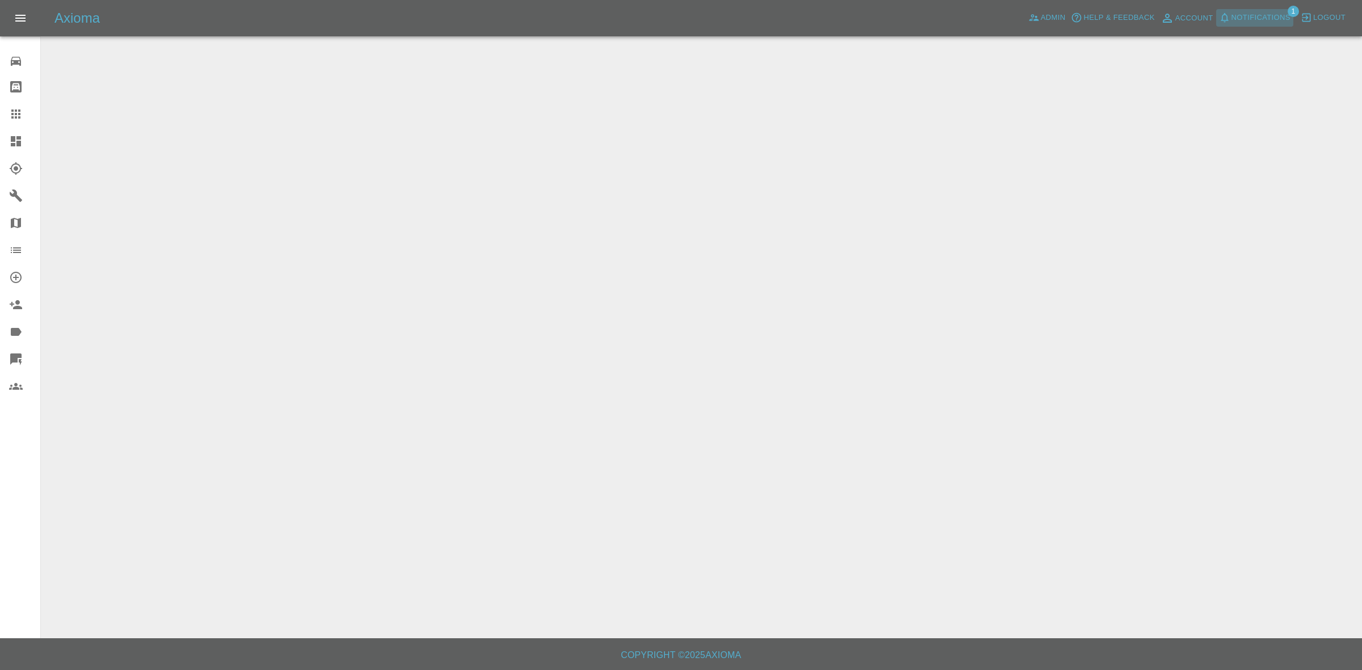
click at [1269, 16] on span "Notifications" at bounding box center [1261, 17] width 59 height 13
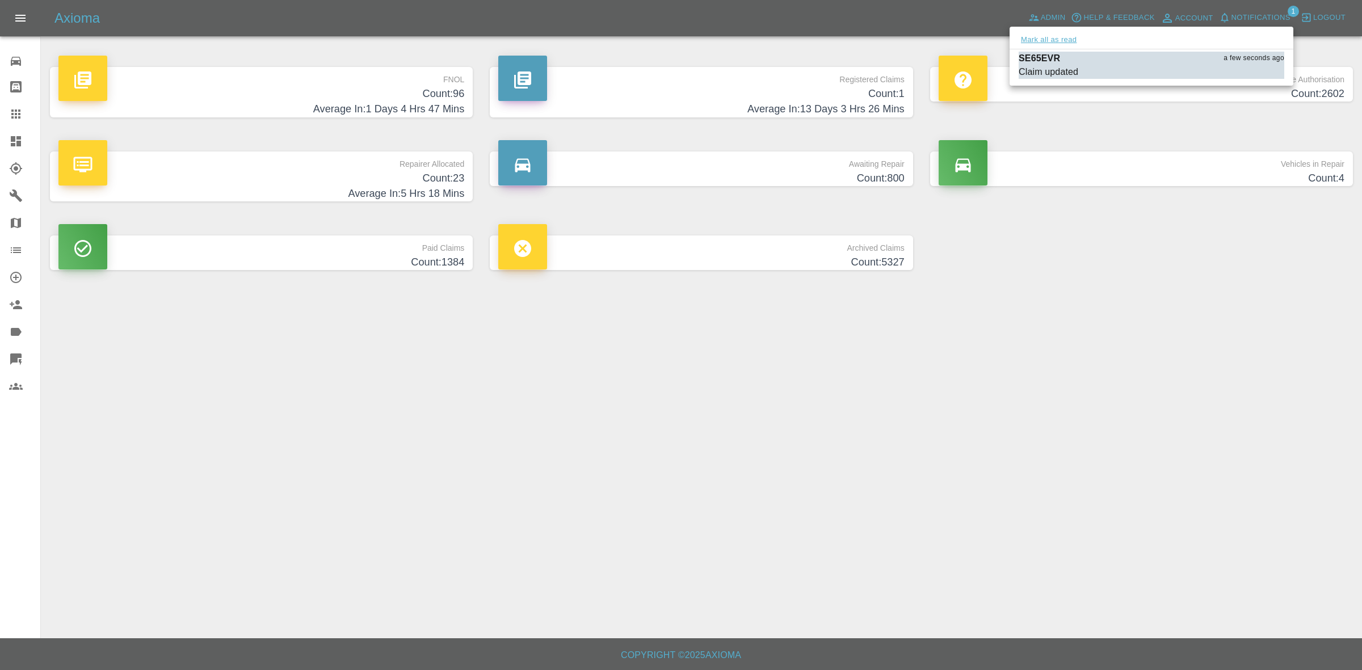
click at [1052, 34] on button "Mark all as read" at bounding box center [1049, 39] width 60 height 13
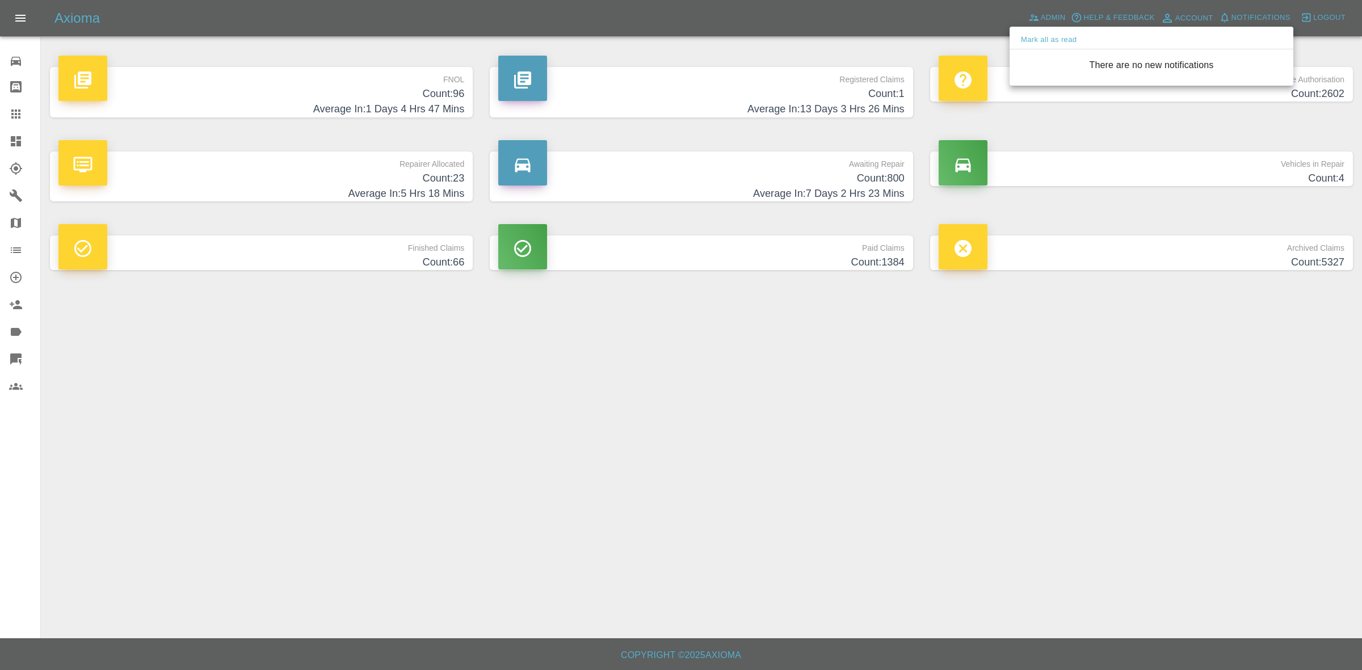
drag, startPoint x: 1263, startPoint y: 335, endPoint x: 1233, endPoint y: 334, distance: 30.1
click at [1264, 336] on div at bounding box center [681, 335] width 1362 height 670
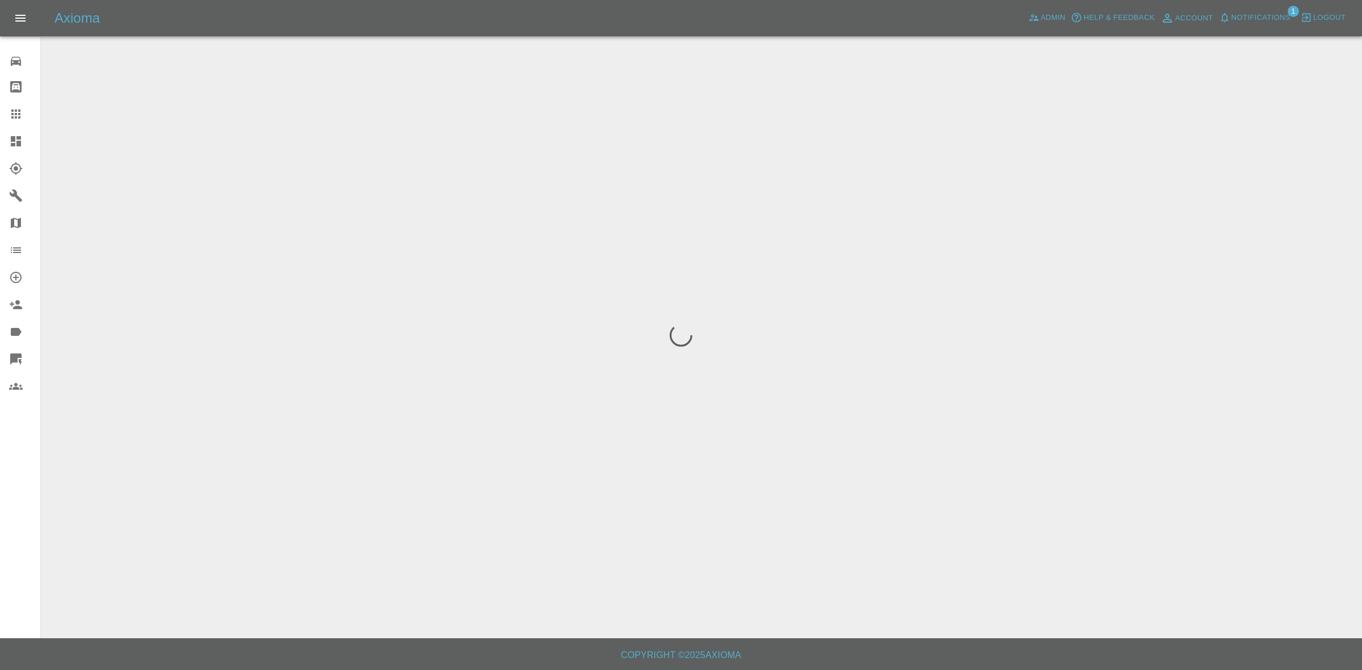
click at [1259, 13] on span "Notifications" at bounding box center [1261, 17] width 59 height 13
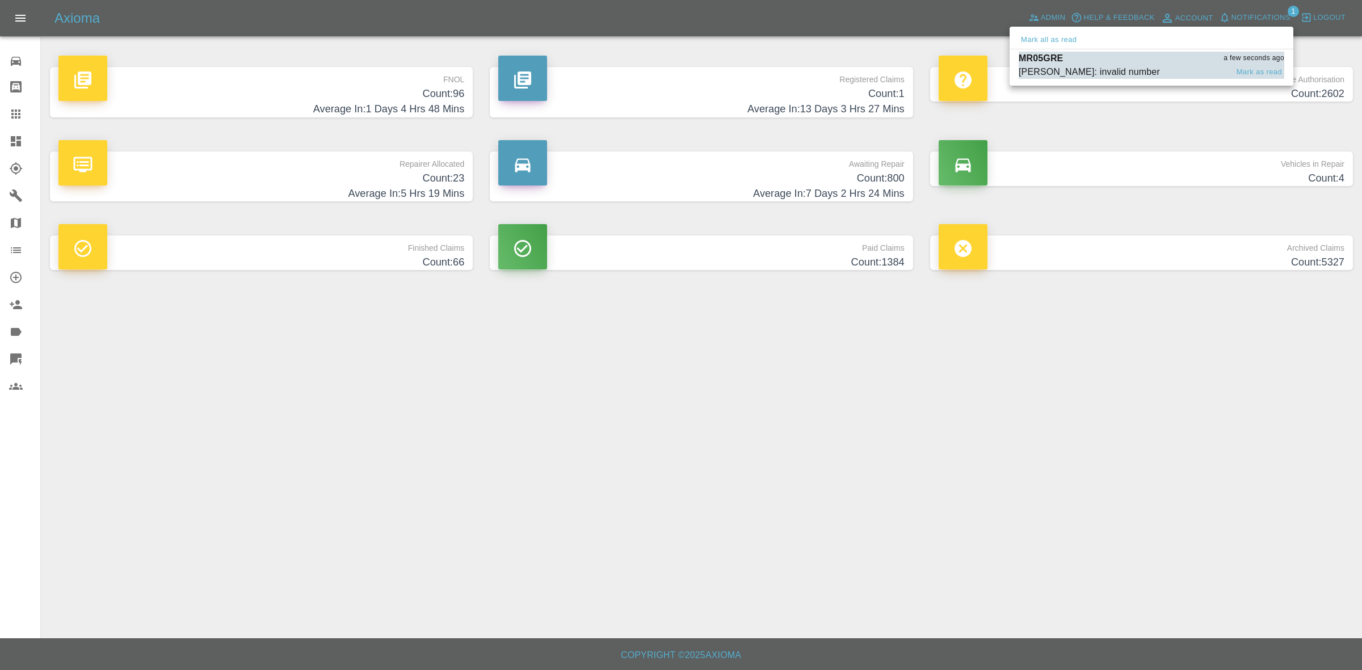
click at [1053, 37] on button "Mark all as read" at bounding box center [1049, 39] width 60 height 13
click at [1046, 371] on div at bounding box center [681, 335] width 1362 height 670
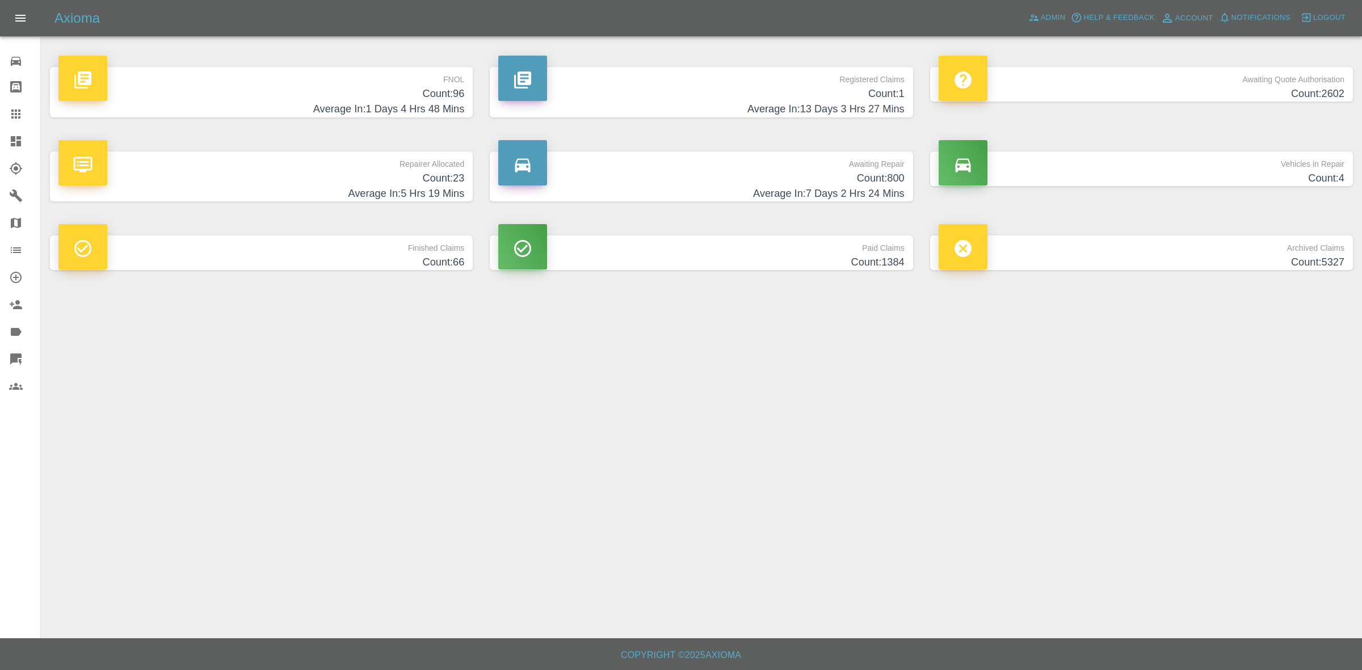
click at [812, 575] on main "FNOL Count: 96 Average In: 1 Days 4 Hrs 48 Mins Registered Claims Count: 1 Aver…" at bounding box center [681, 319] width 1362 height 639
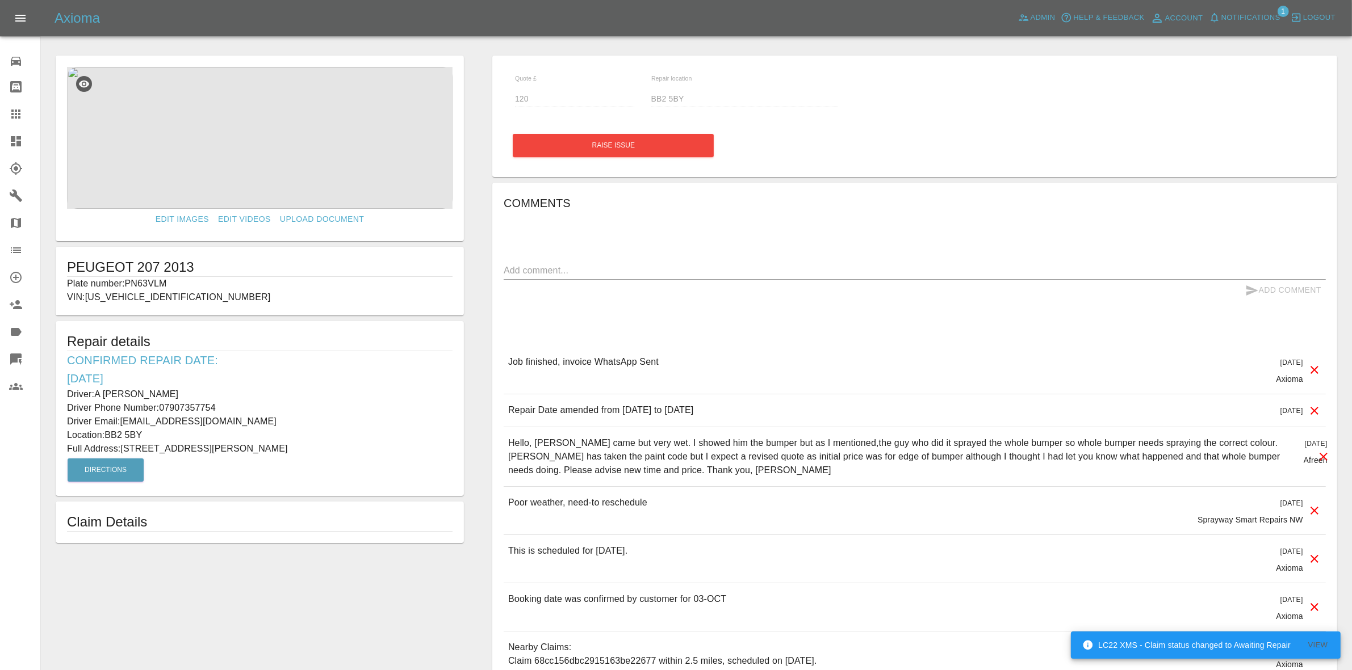
click at [140, 288] on p "Plate number: PN63VLM" at bounding box center [259, 284] width 385 height 14
copy p "PN63VLM"
click at [1, 122] on link "Claims" at bounding box center [20, 113] width 40 height 27
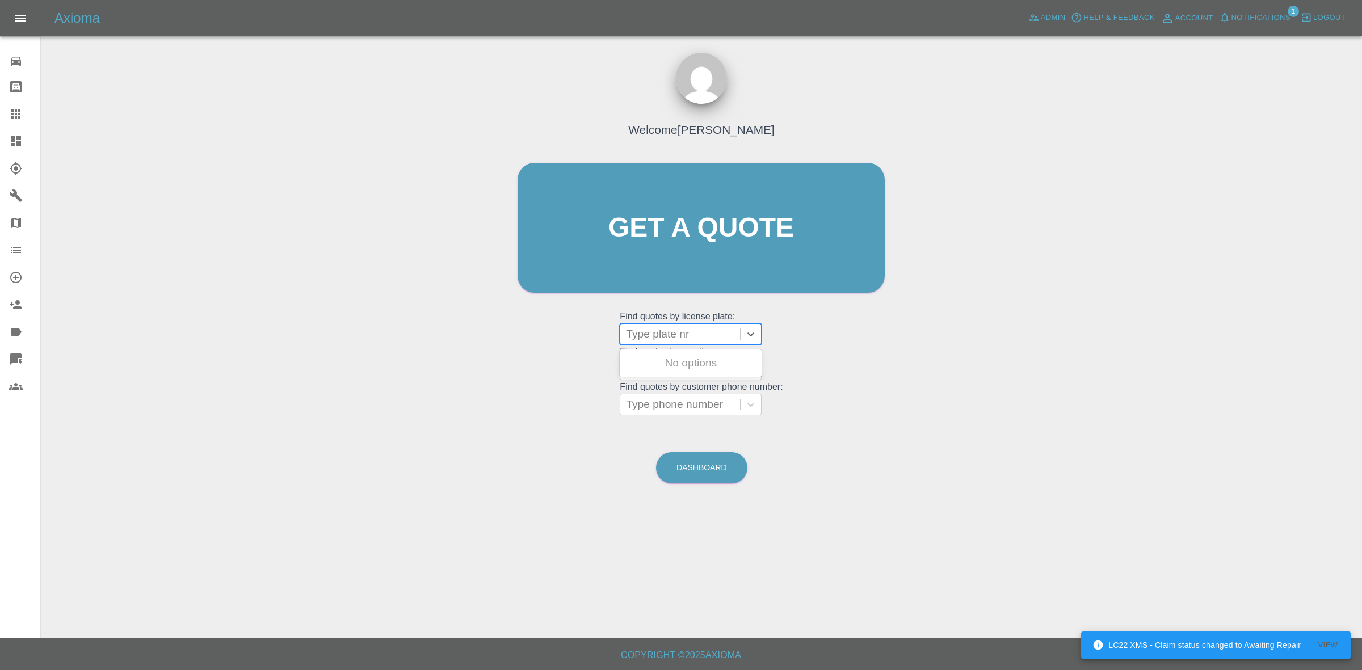
click at [648, 332] on div at bounding box center [680, 334] width 108 height 16
paste input "PN63VLM"
type input "PN63VLM"
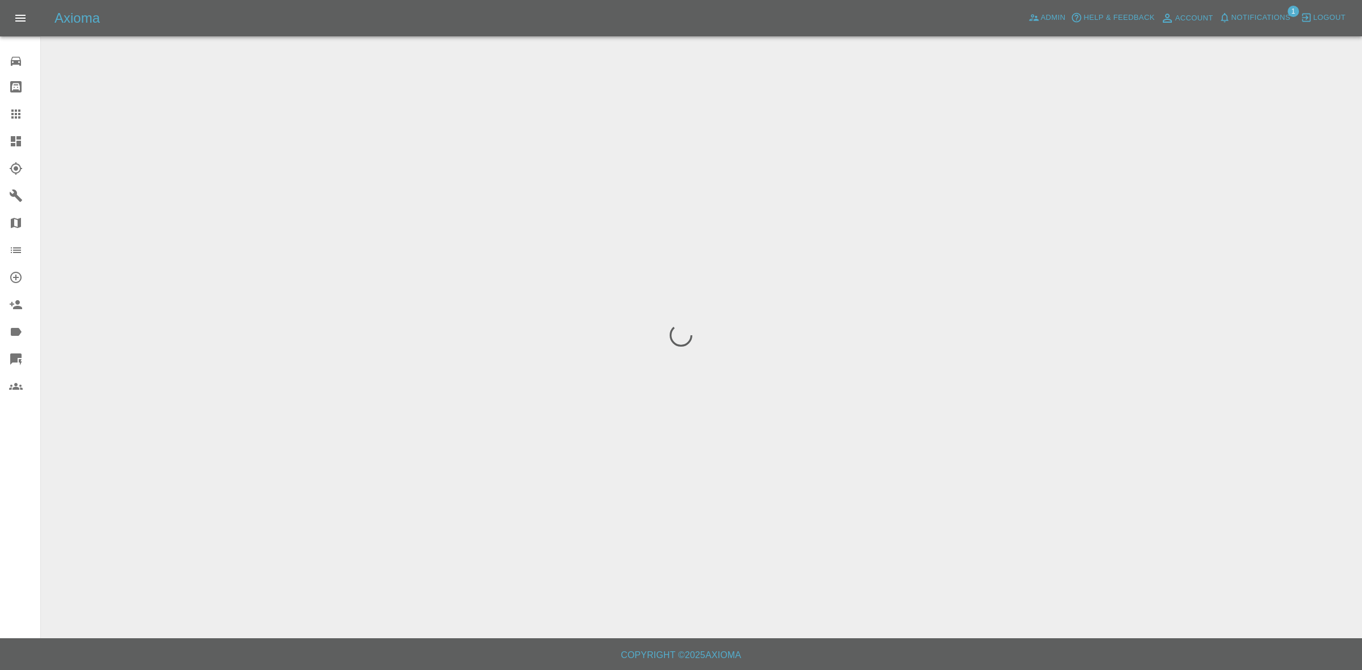
click at [1263, 15] on span "Notifications" at bounding box center [1261, 17] width 59 height 13
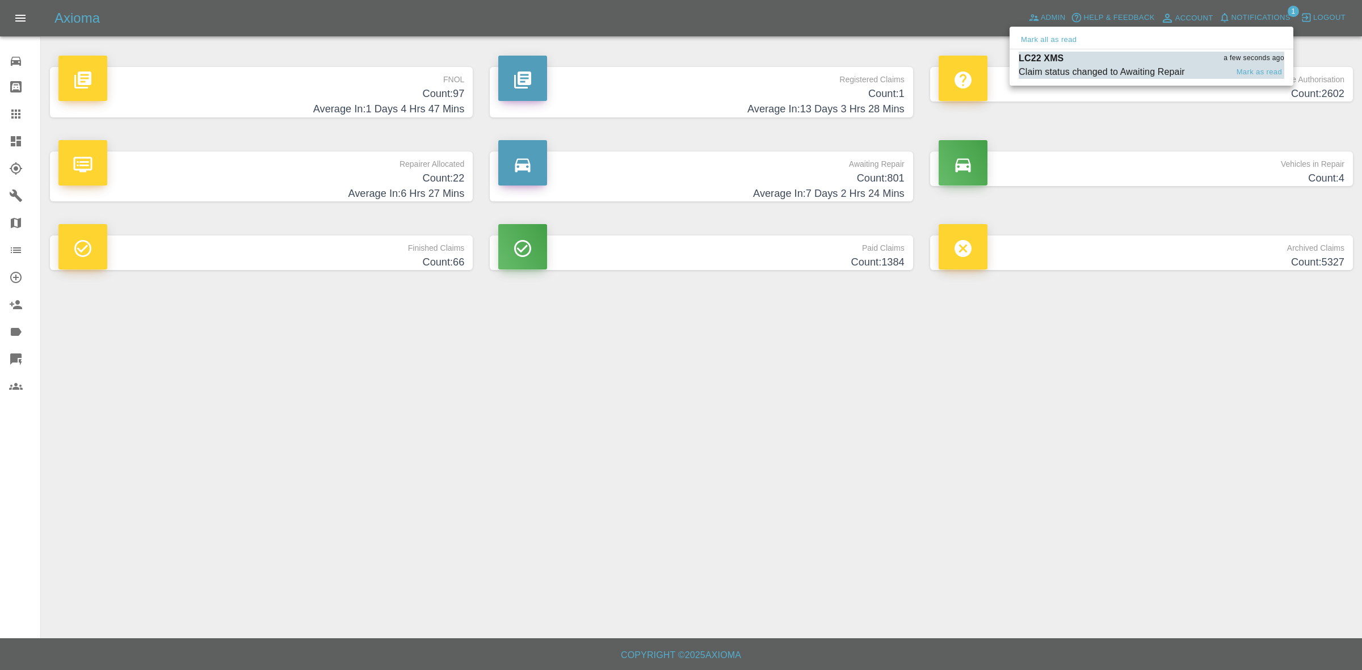
click at [1071, 64] on div "LC22 XMS a few seconds ago" at bounding box center [1152, 59] width 266 height 14
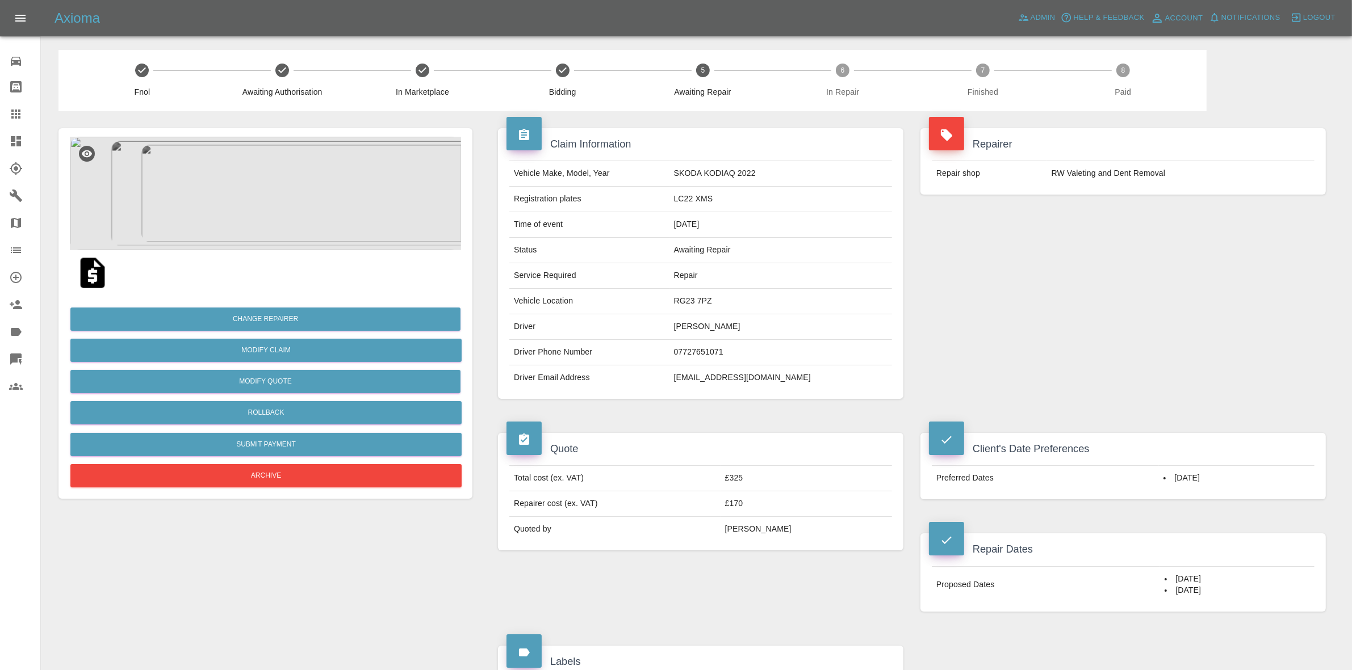
drag, startPoint x: 0, startPoint y: 136, endPoint x: 26, endPoint y: 81, distance: 60.7
click at [0, 136] on link "Dashboard" at bounding box center [20, 141] width 40 height 27
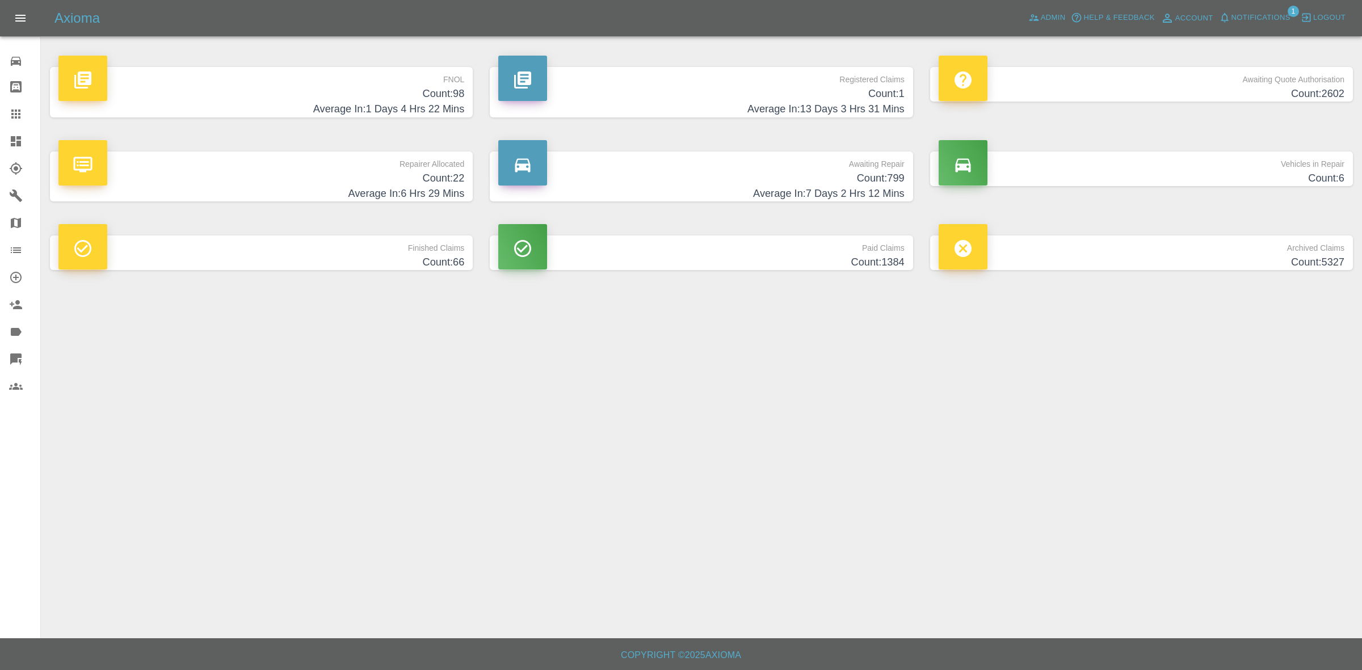
click at [1243, 15] on span "Notifications" at bounding box center [1261, 17] width 59 height 13
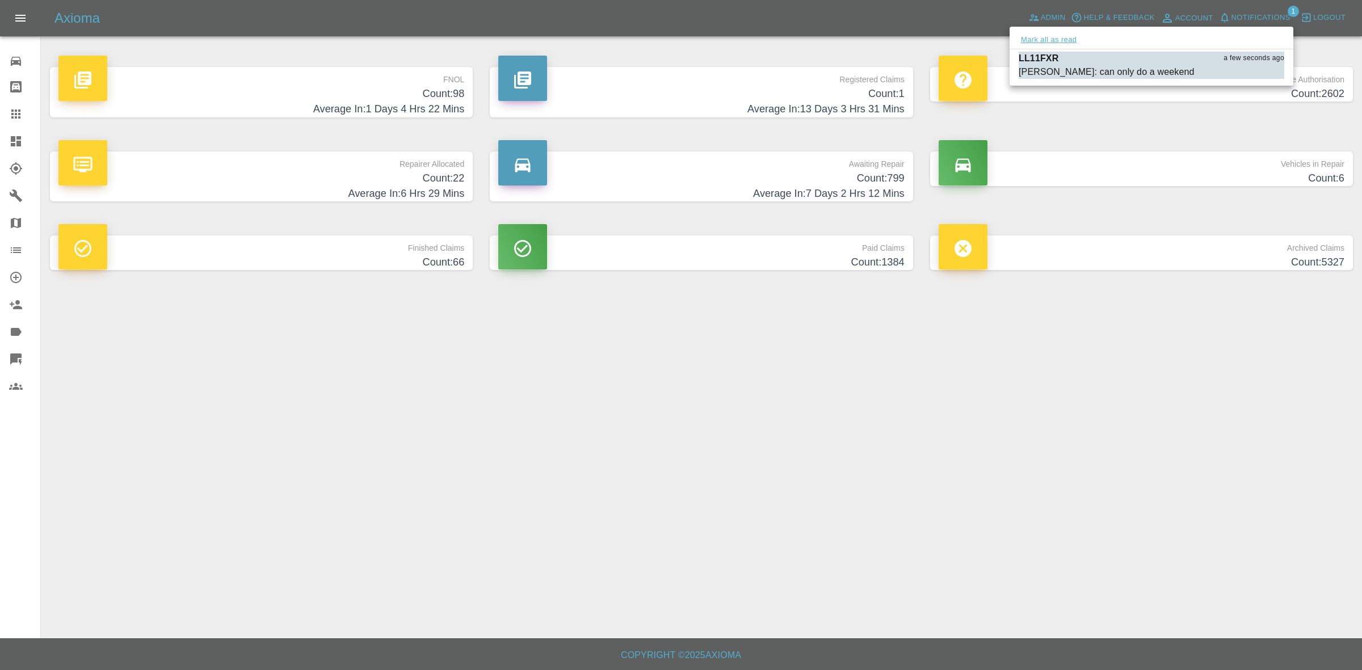
click at [1056, 41] on button "Mark all as read" at bounding box center [1049, 39] width 60 height 13
drag, startPoint x: 1067, startPoint y: 231, endPoint x: 1063, endPoint y: 262, distance: 31.6
click at [1062, 245] on div at bounding box center [681, 335] width 1362 height 670
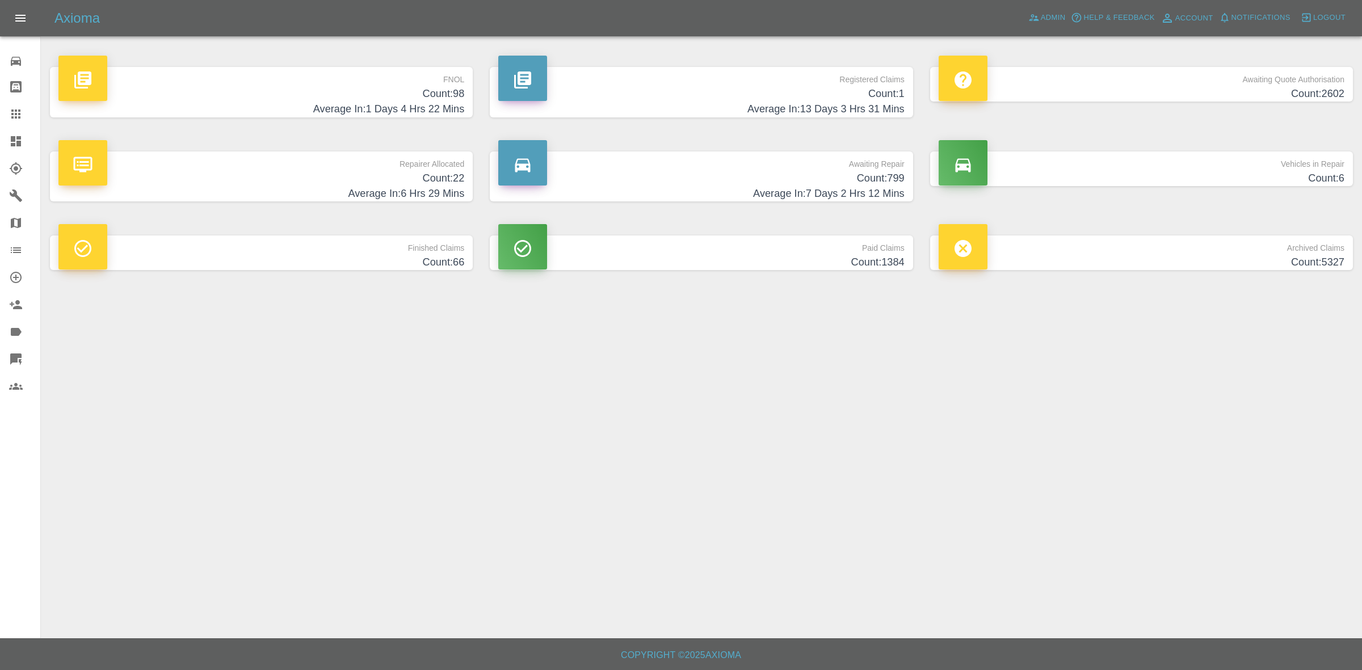
click at [995, 442] on main "FNOL Count: 98 Average In: 1 Days 4 Hrs 22 Mins Registered Claims Count: 1 Aver…" at bounding box center [681, 319] width 1362 height 639
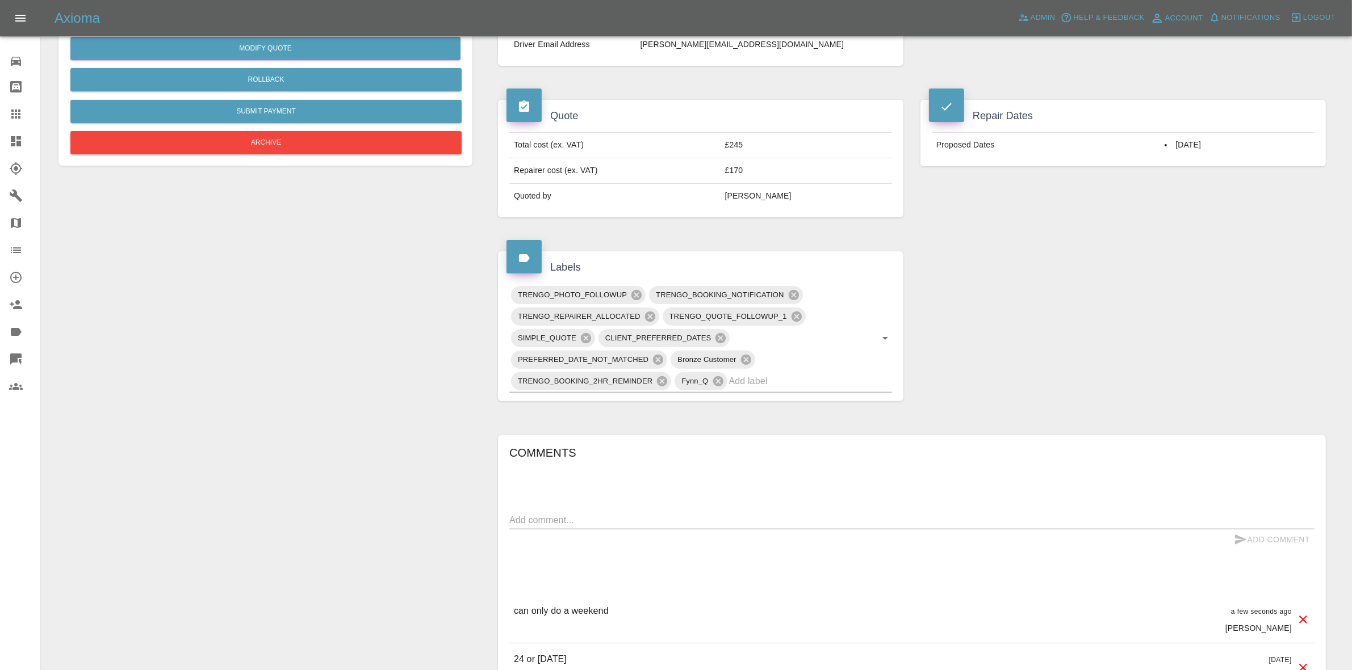
scroll to position [710, 0]
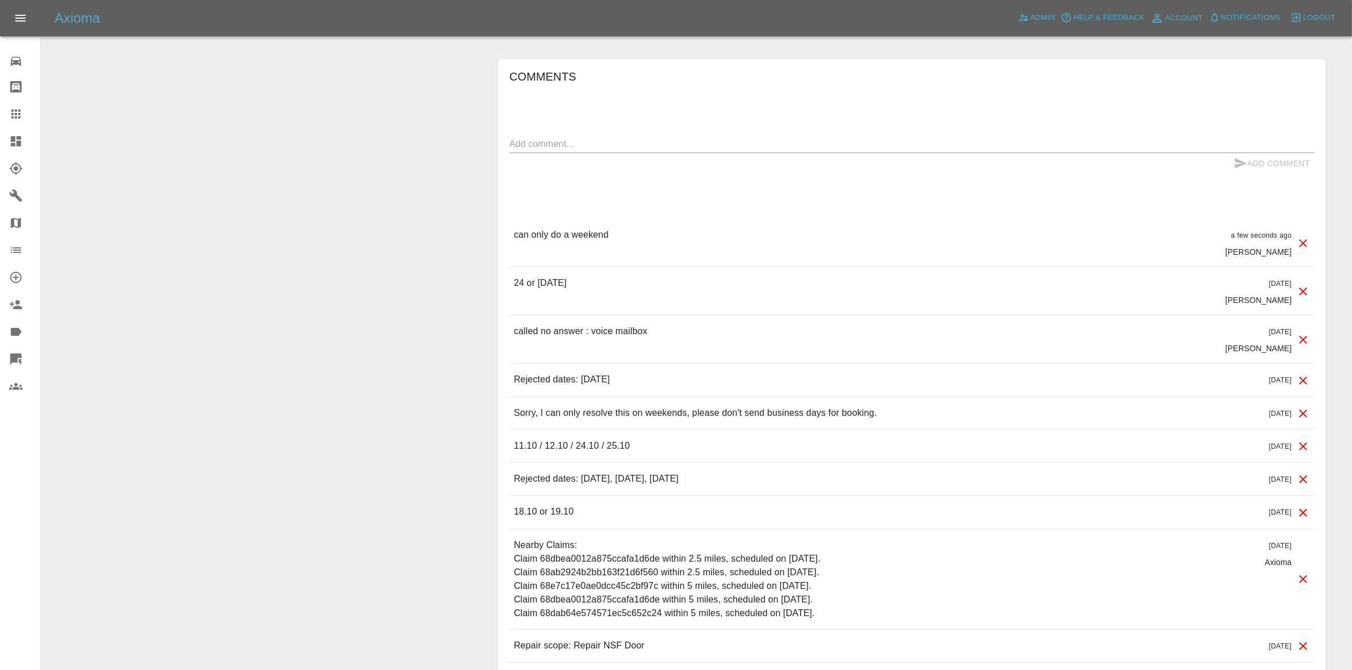
click at [753, 224] on div "can only do a weekend a few seconds ago [PERSON_NAME]" at bounding box center [911, 243] width 805 height 48
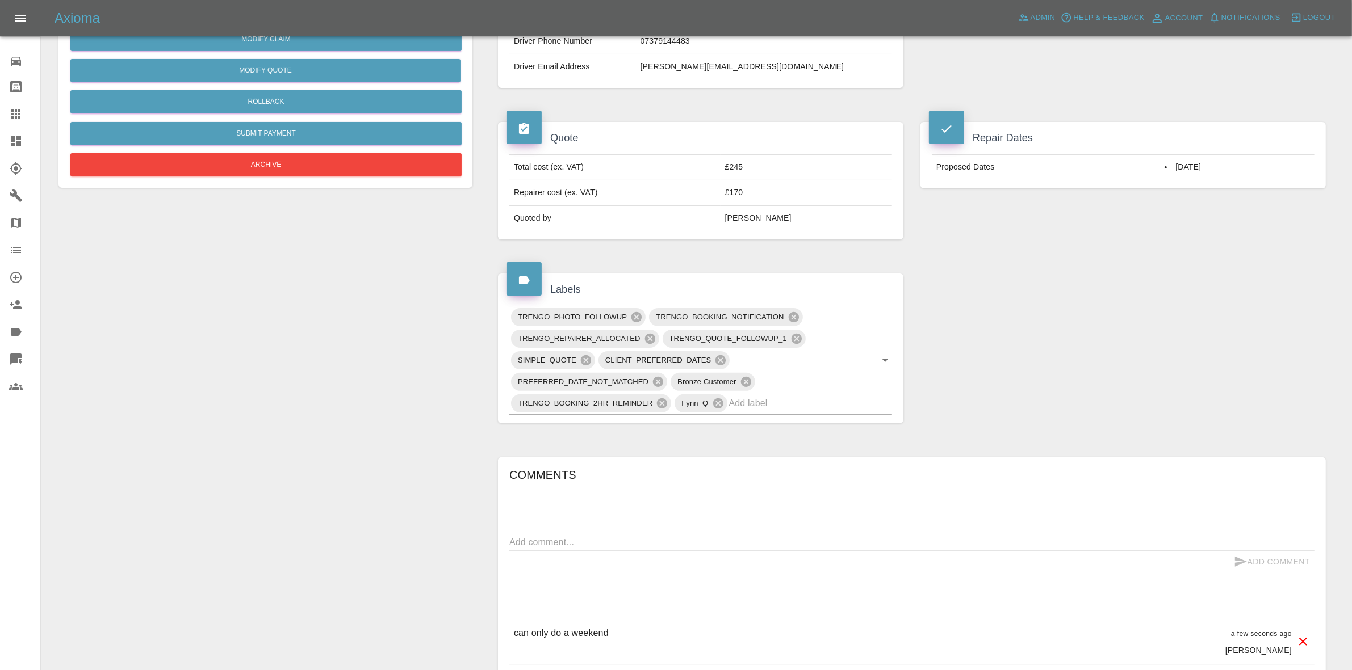
scroll to position [71, 0]
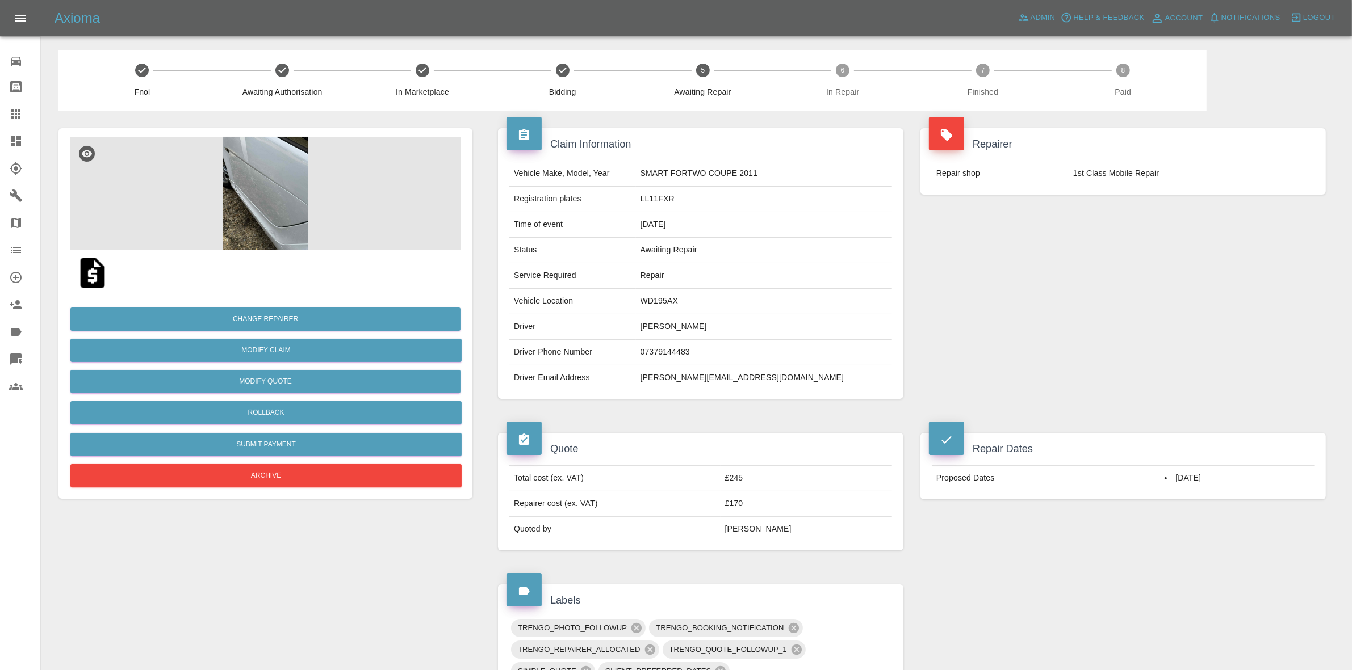
click at [234, 219] on img at bounding box center [265, 194] width 391 height 114
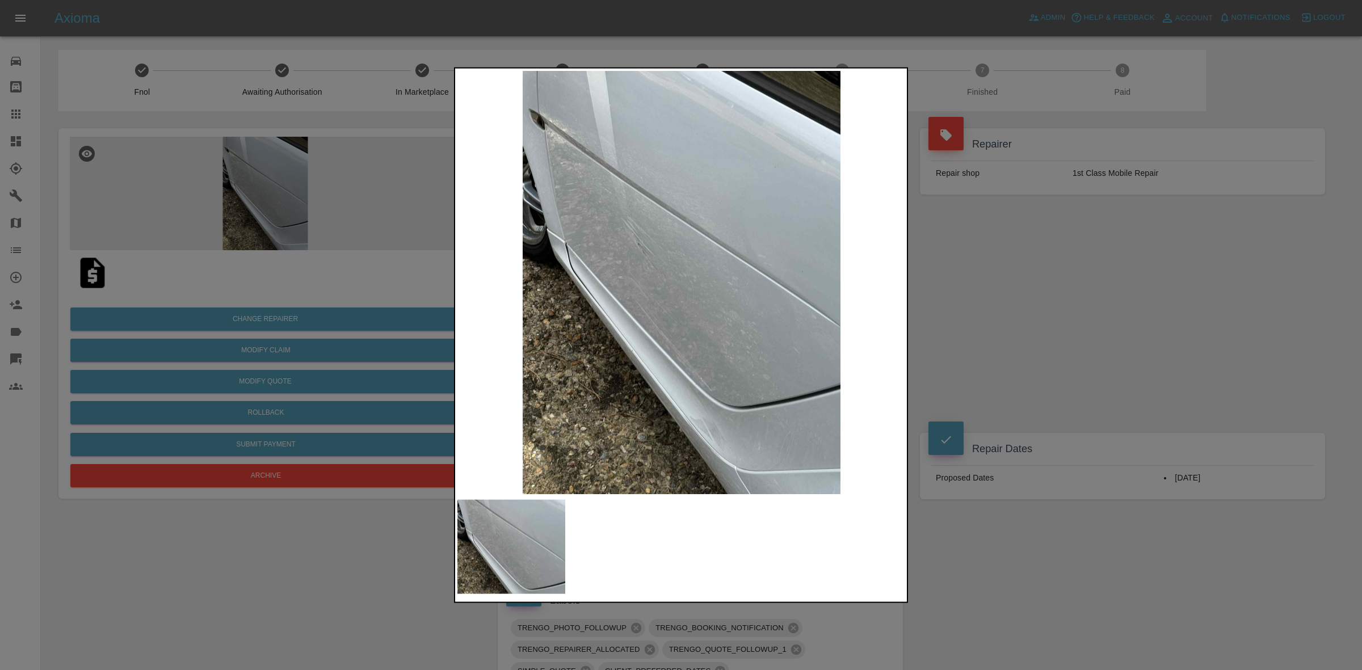
click at [972, 278] on div at bounding box center [681, 335] width 1362 height 670
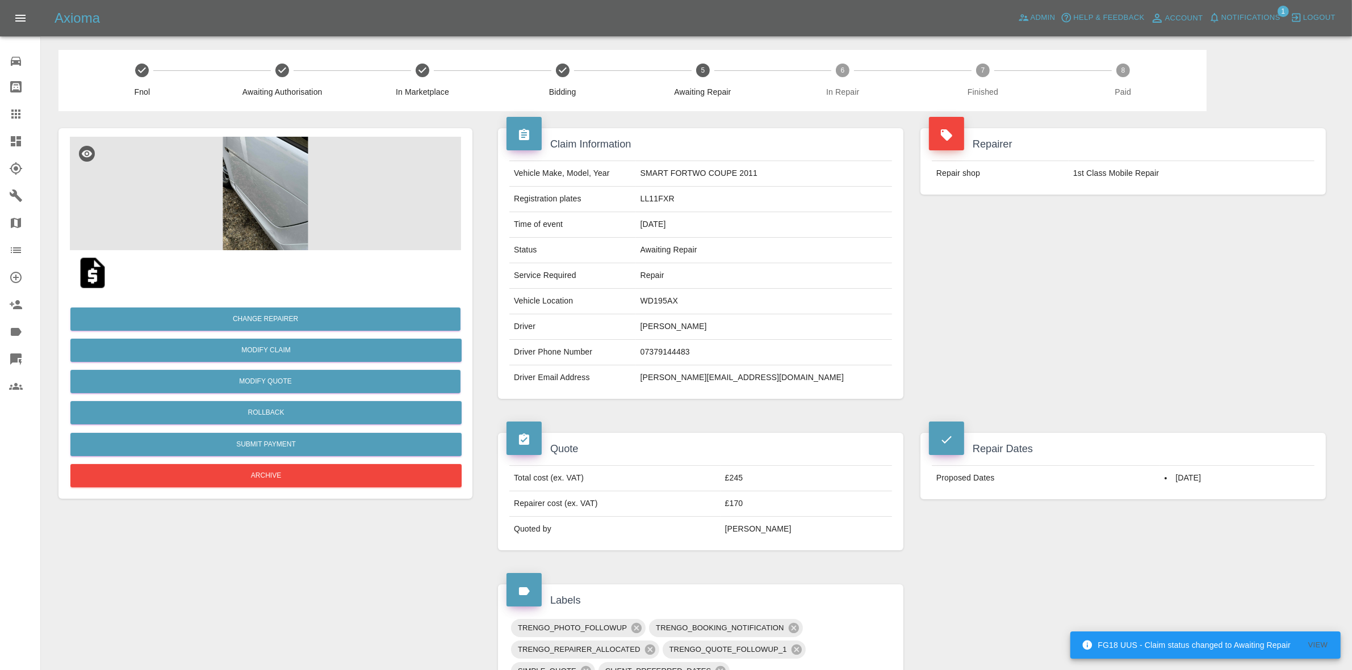
click at [1249, 12] on span "Notifications" at bounding box center [1250, 17] width 59 height 13
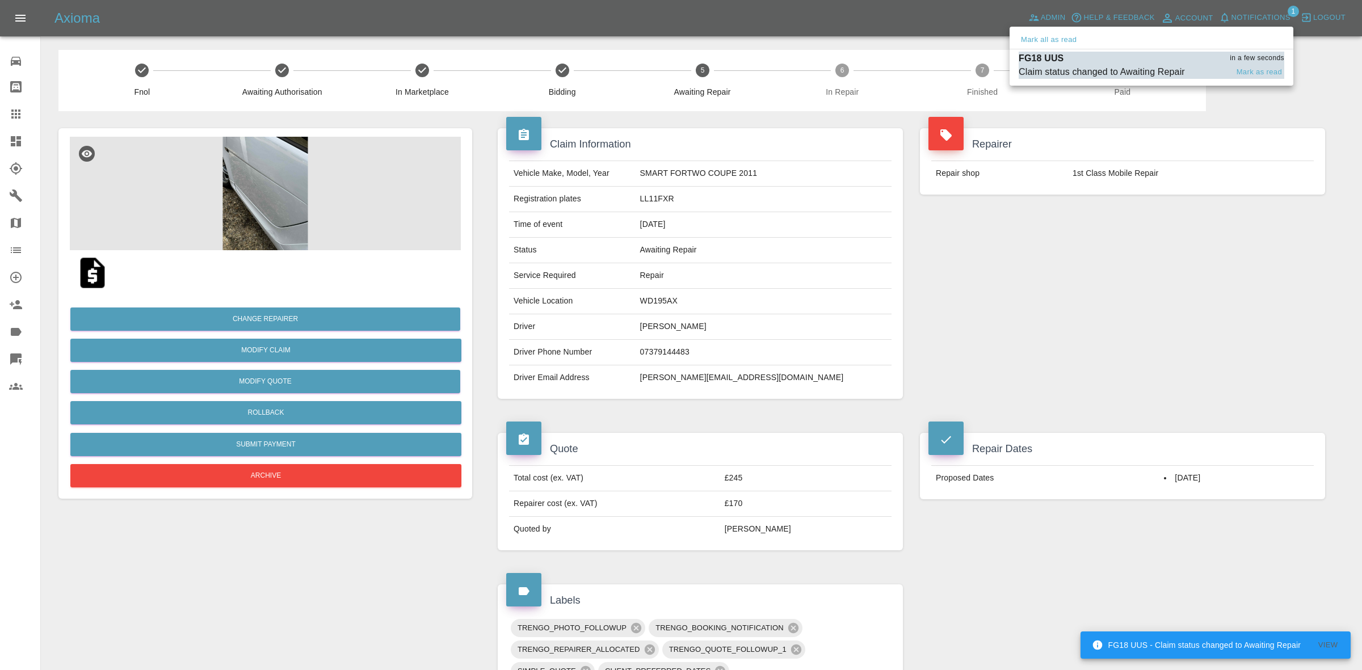
click at [1094, 69] on div "Claim status changed to Awaiting Repair" at bounding box center [1102, 72] width 166 height 14
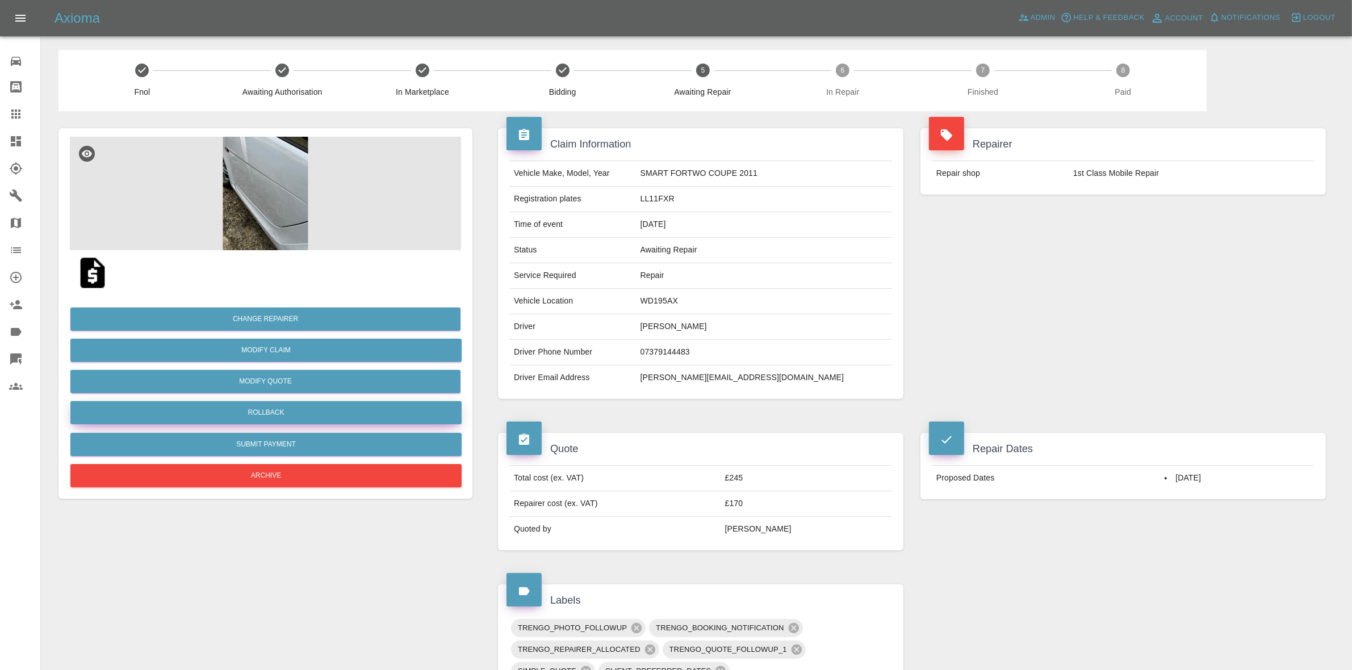
click at [248, 407] on button "Rollback" at bounding box center [265, 412] width 391 height 23
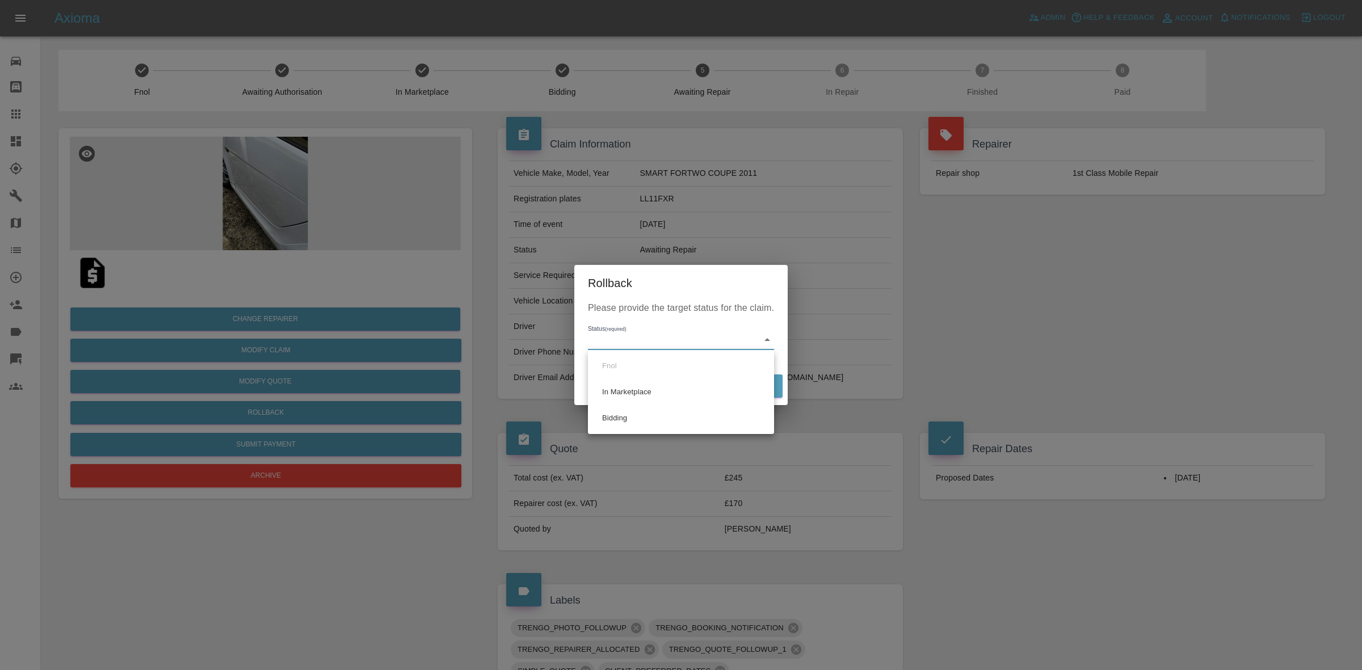
click at [406, 282] on div at bounding box center [681, 335] width 1362 height 670
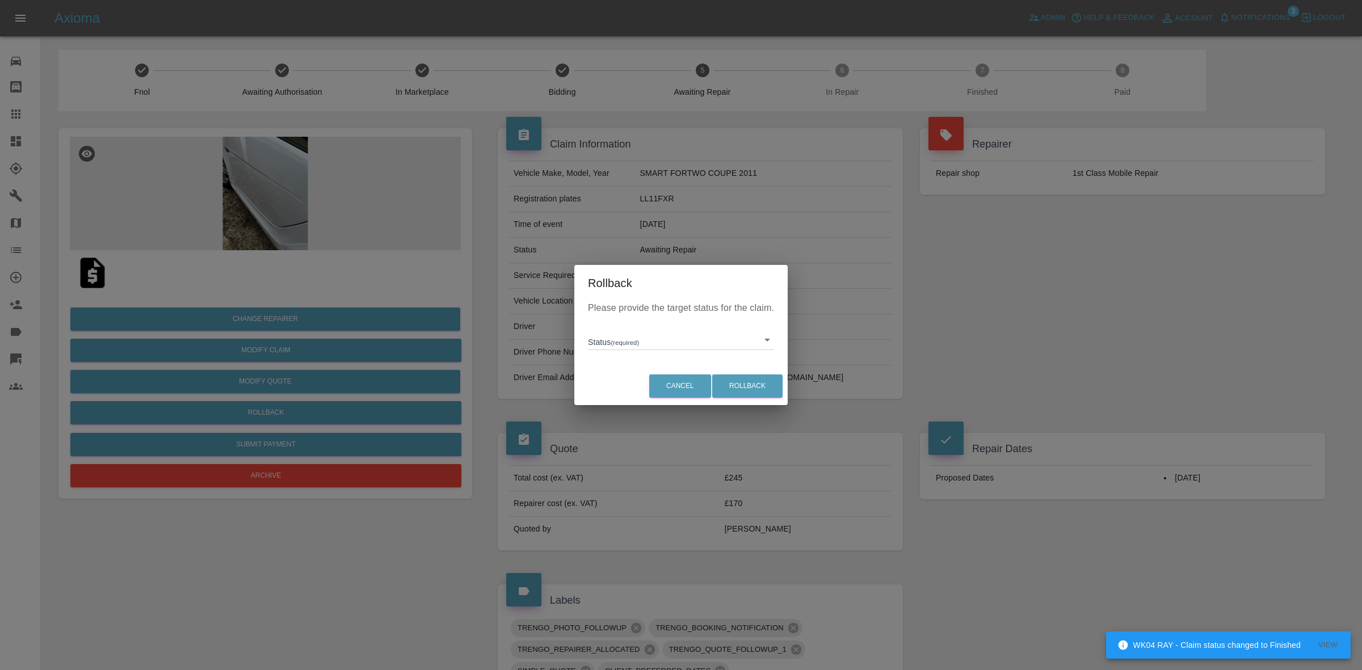
click at [1168, 179] on div "Rollback Please provide the target status for the claim. Status (required) ​ Ca…" at bounding box center [681, 335] width 1362 height 670
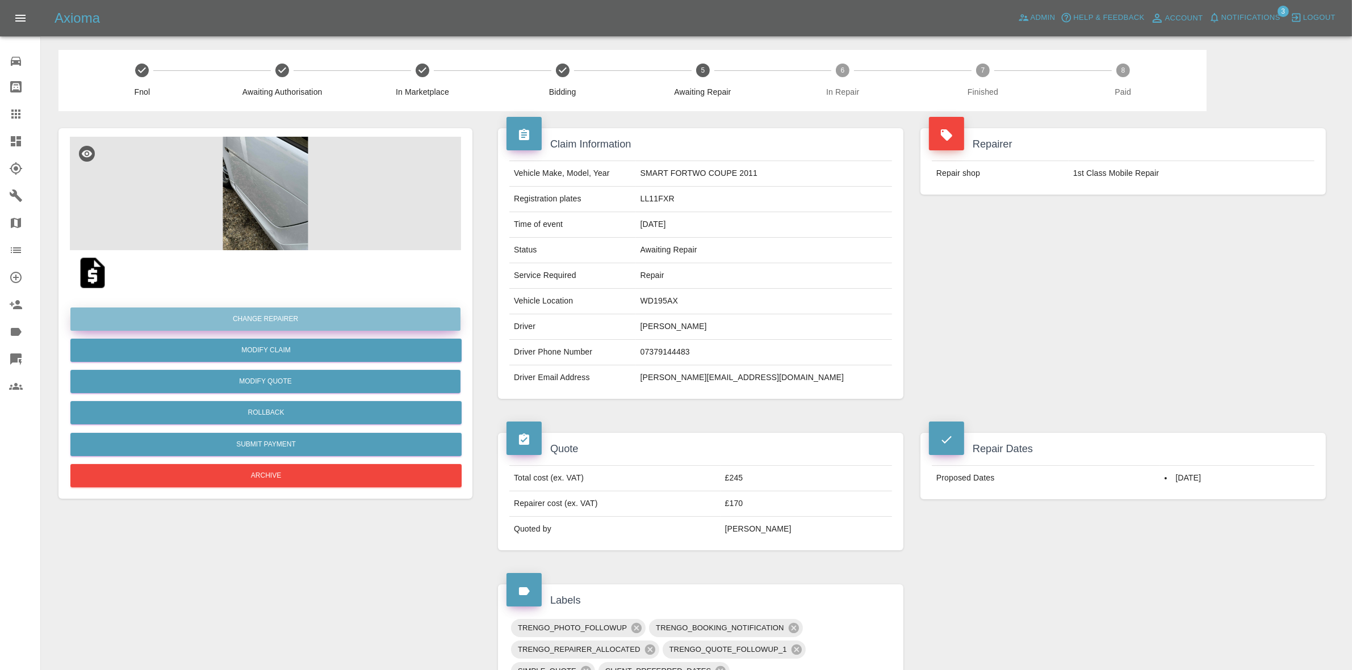
click at [277, 308] on button "Change Repairer" at bounding box center [265, 319] width 390 height 23
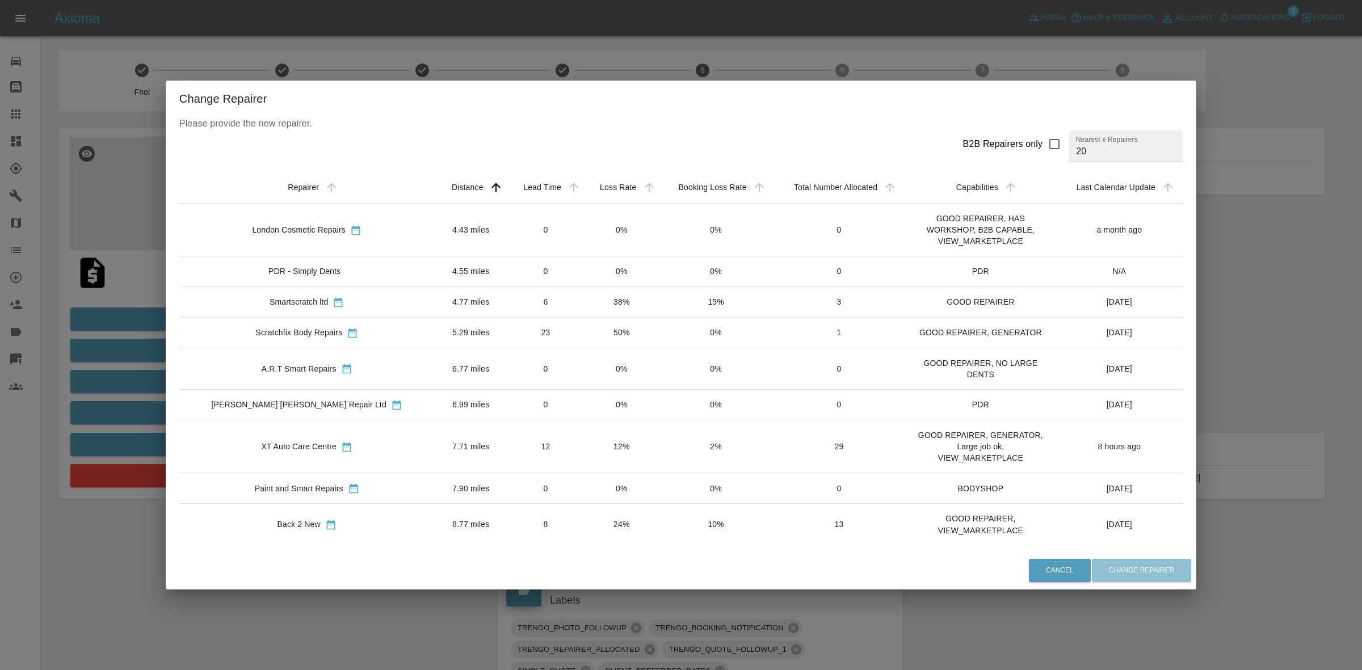
click at [584, 473] on td "12%" at bounding box center [621, 447] width 75 height 53
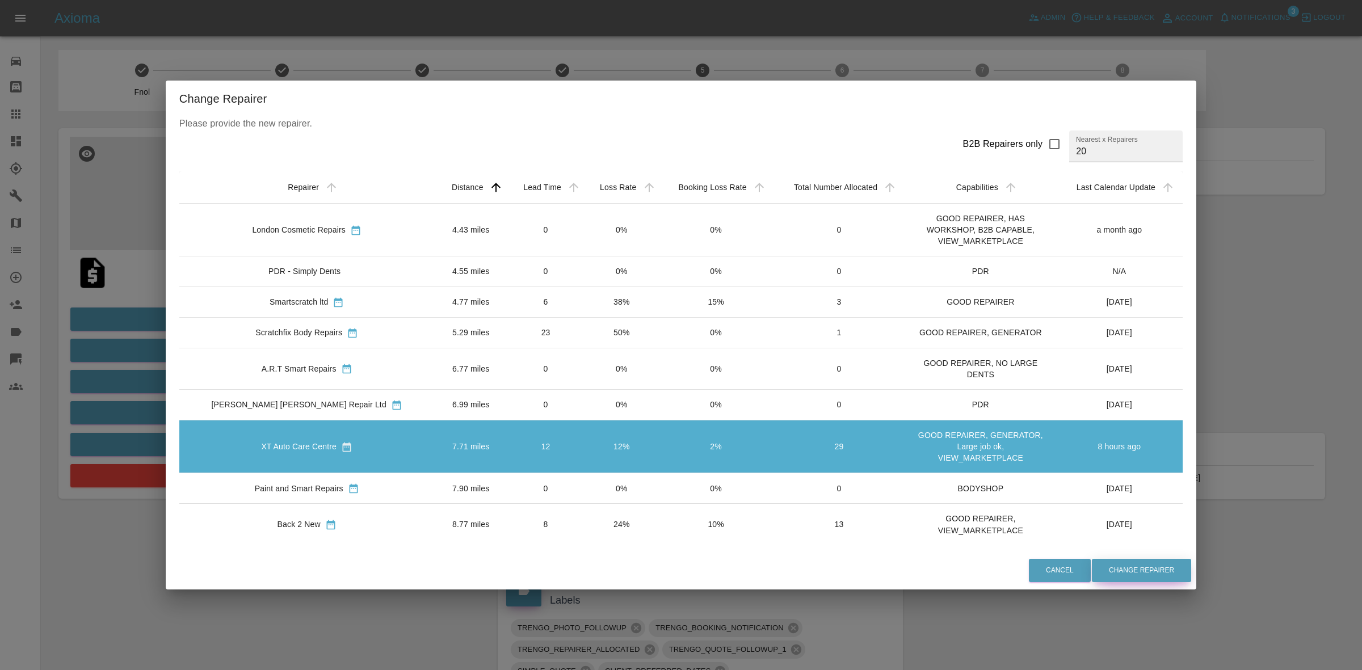
click at [1092, 567] on button "Change Repairer" at bounding box center [1141, 570] width 99 height 23
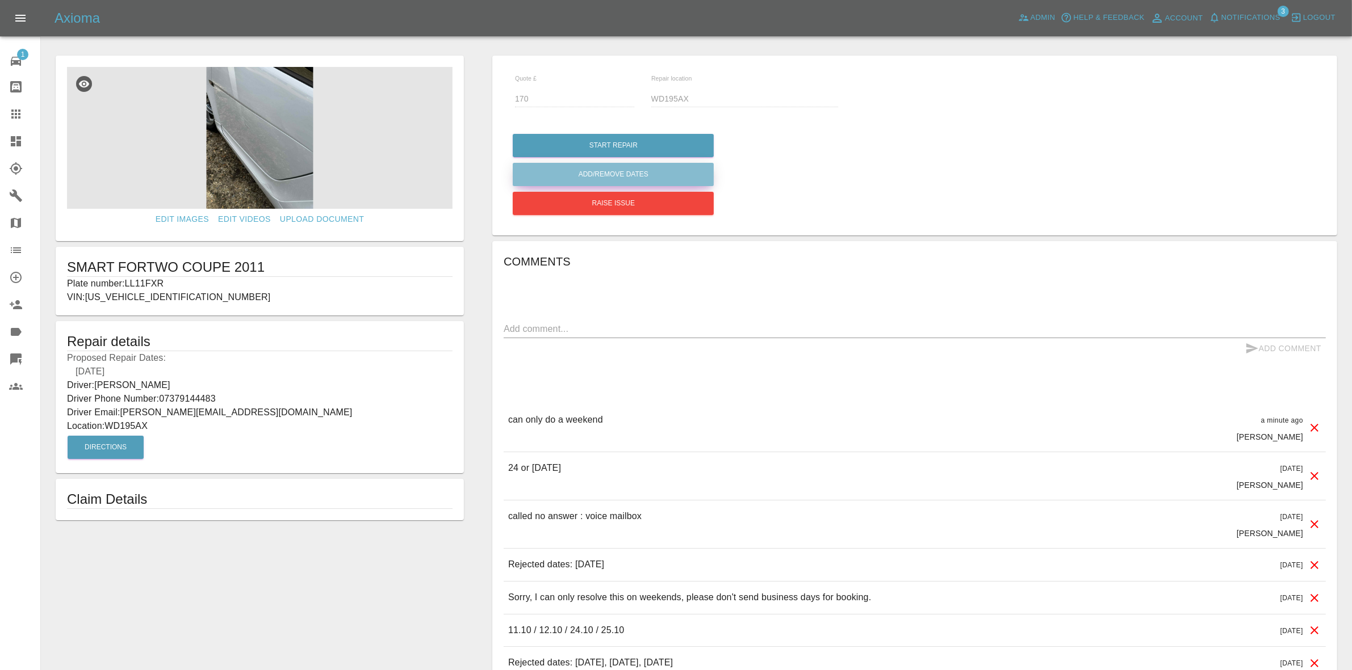
click at [598, 176] on button "Add/Remove Dates" at bounding box center [613, 174] width 201 height 23
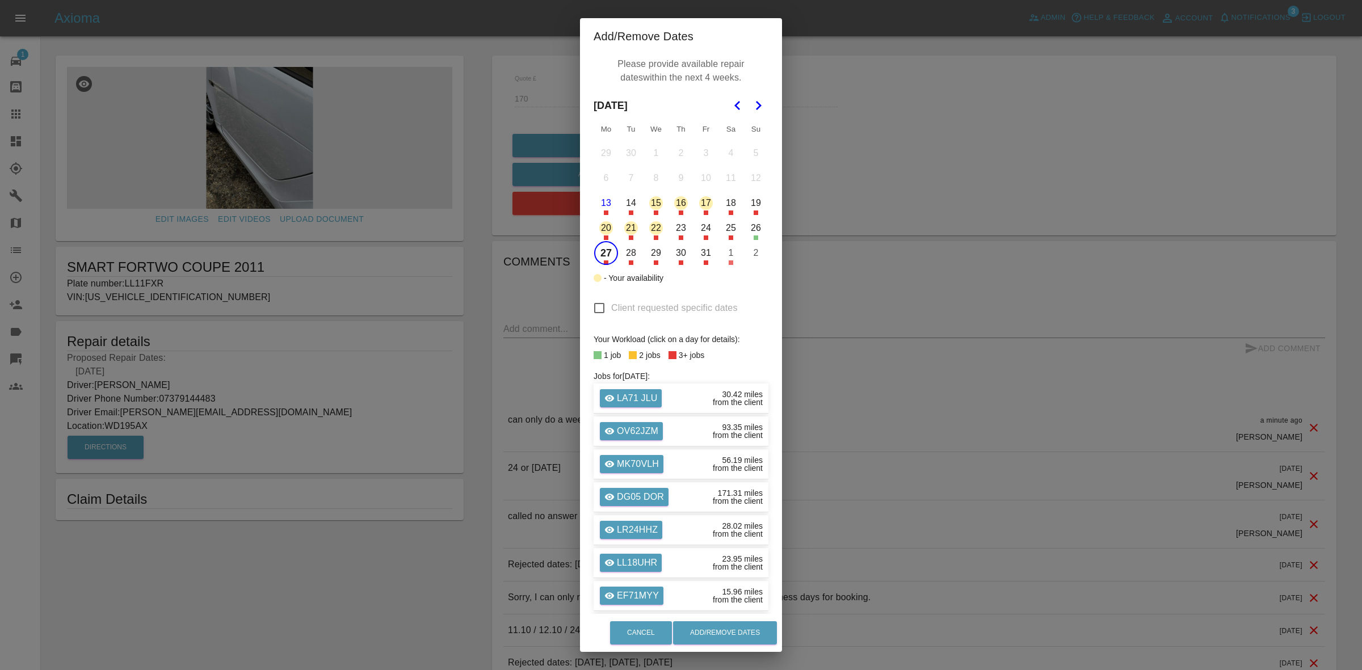
click at [304, 248] on div "Add/Remove Dates Please provide available repair dates within the next 4 weeks.…" at bounding box center [681, 335] width 1362 height 670
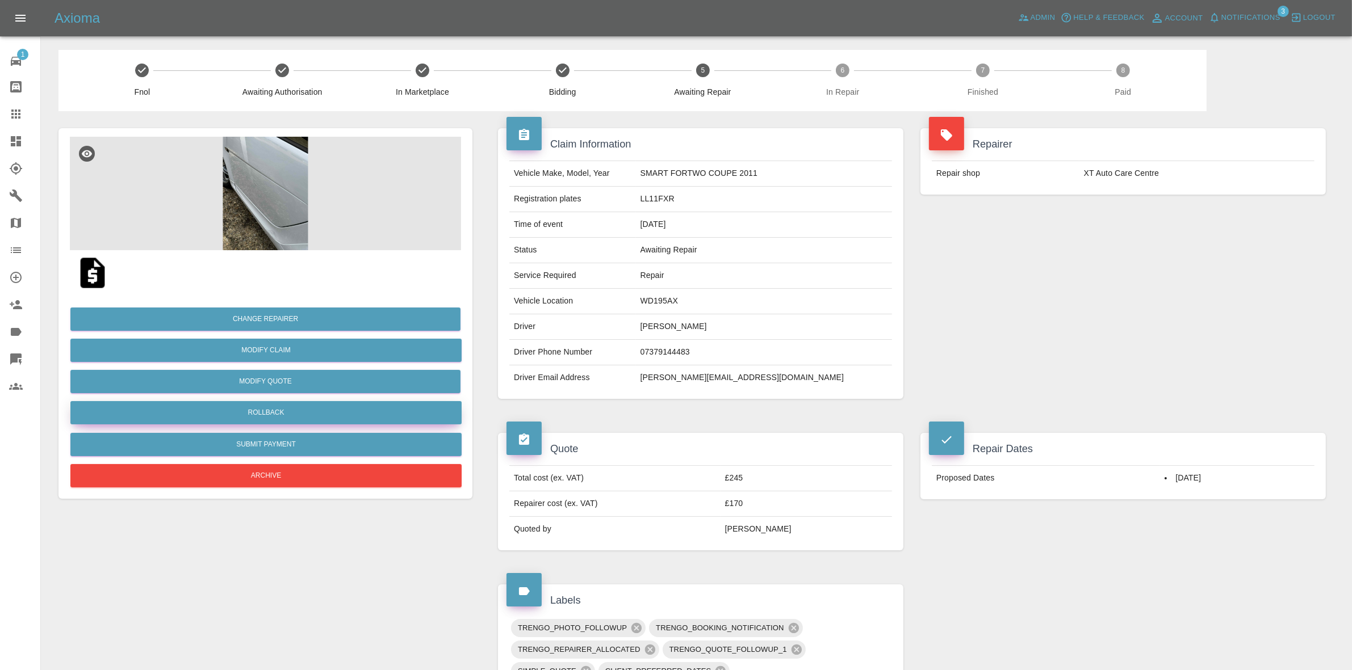
click at [282, 409] on button "Rollback" at bounding box center [265, 412] width 391 height 23
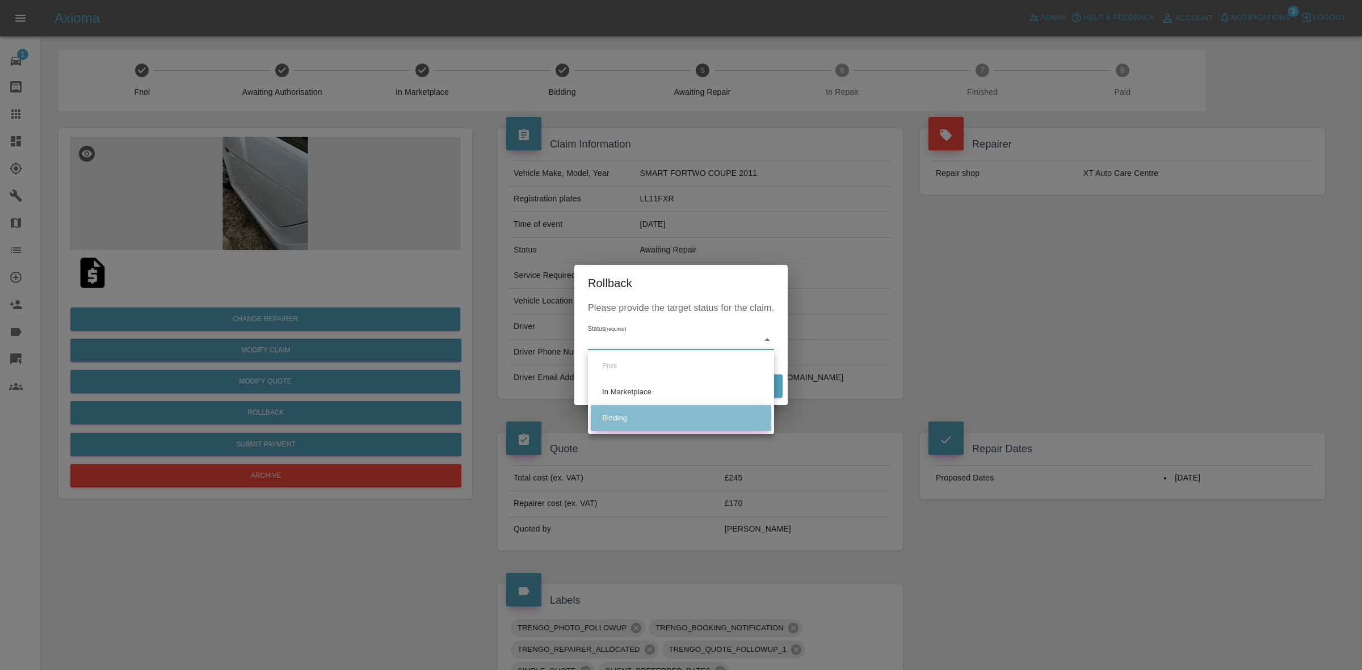
drag, startPoint x: 636, startPoint y: 416, endPoint x: 647, endPoint y: 418, distance: 10.9
click at [637, 417] on li "Bidding" at bounding box center [681, 418] width 181 height 26
type input "bidding"
click at [761, 384] on button "Rollback" at bounding box center [747, 386] width 70 height 23
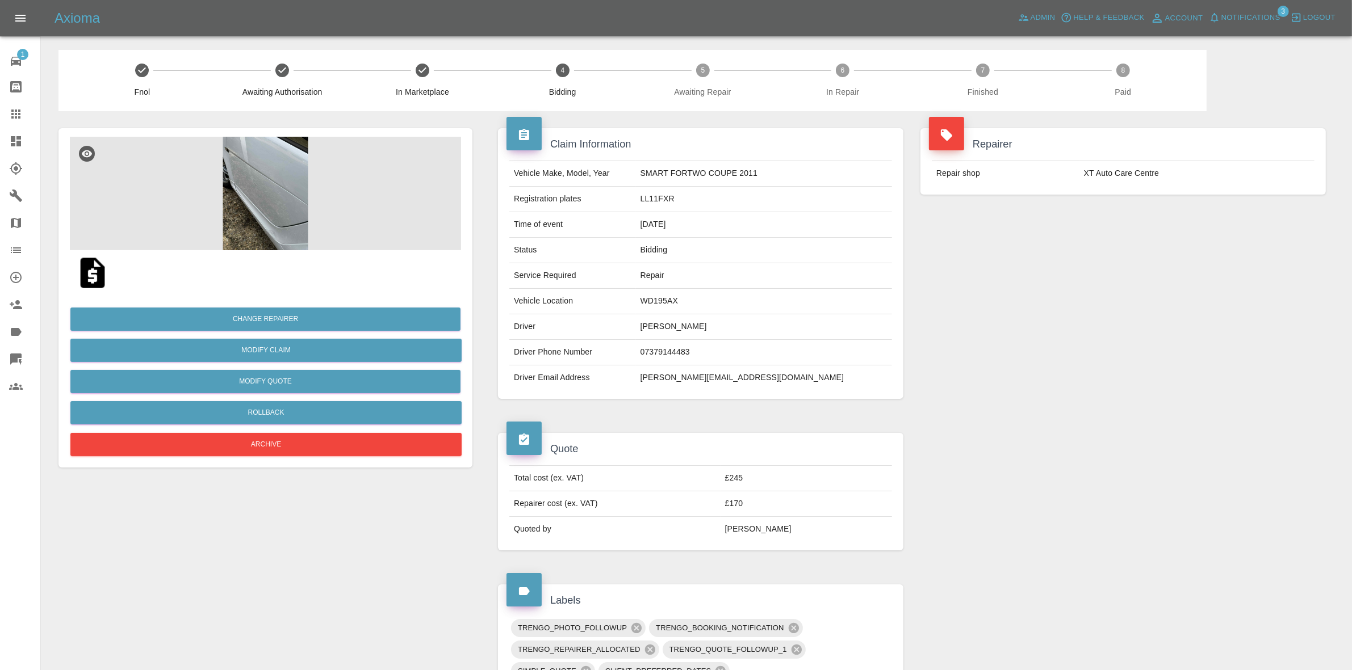
click at [1185, 210] on div "Repairer Repair shop XT Auto Care Centre" at bounding box center [1123, 161] width 422 height 100
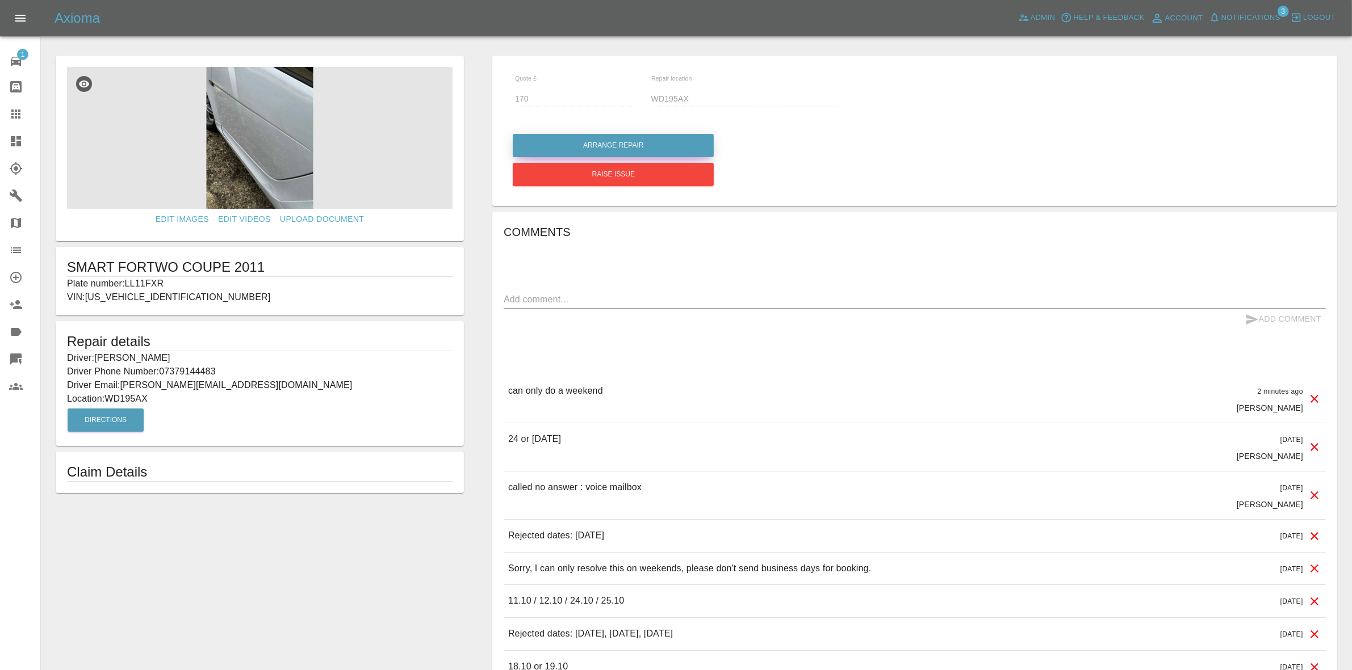
click at [555, 149] on button "Arrange Repair" at bounding box center [613, 145] width 201 height 23
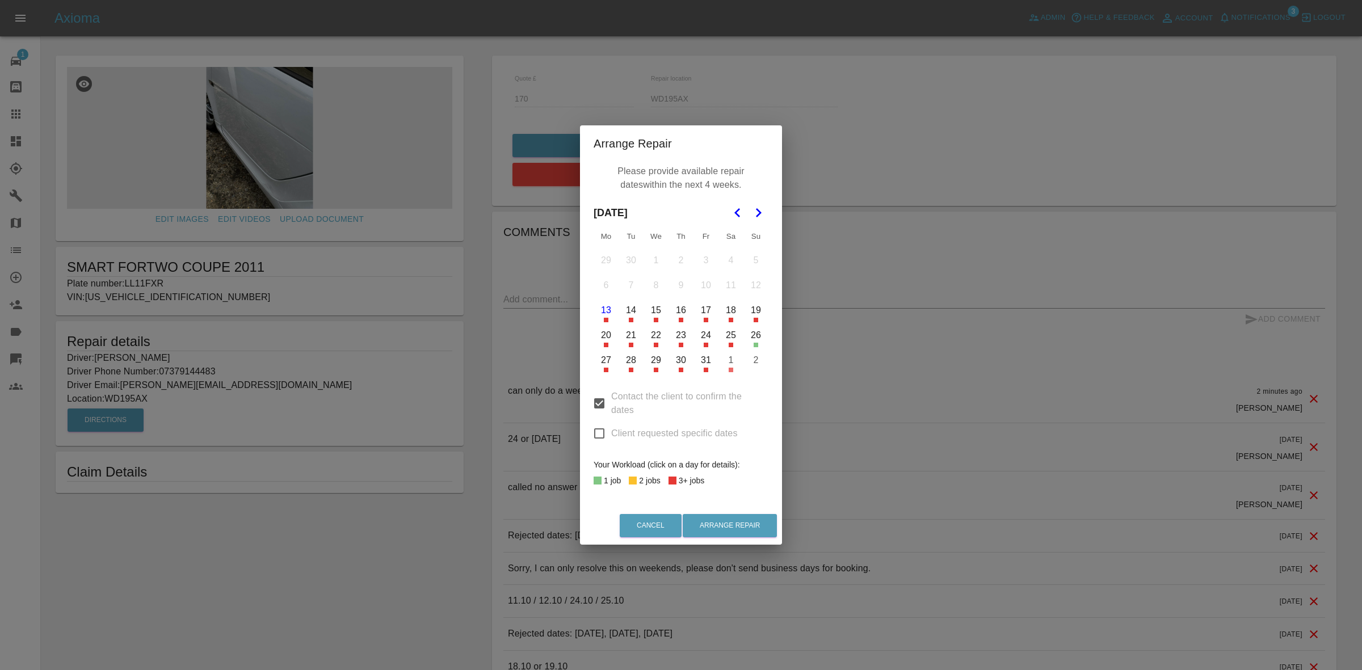
click at [597, 433] on input "Client requested specific dates" at bounding box center [600, 434] width 24 height 24
checkbox input "true"
click at [764, 211] on icon "Go to the Next Month" at bounding box center [759, 213] width 14 height 14
click at [732, 288] on button "8" at bounding box center [731, 286] width 24 height 24
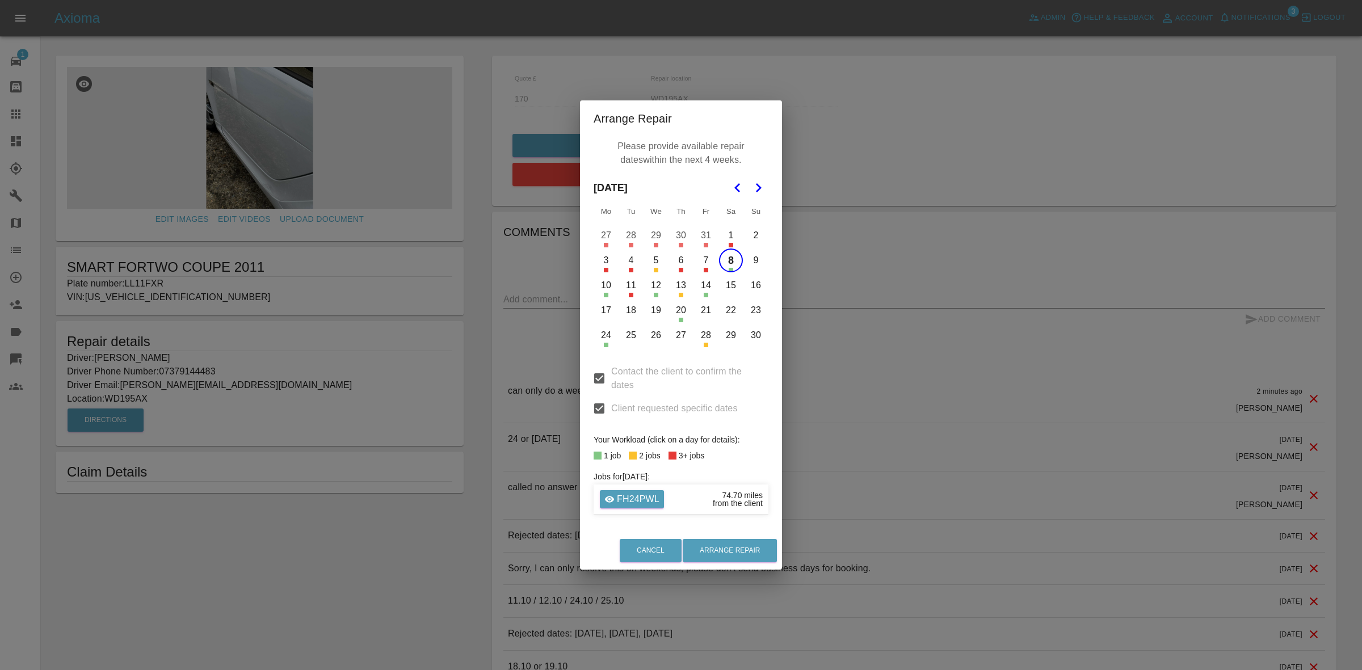
click at [728, 273] on td "15" at bounding box center [731, 285] width 25 height 25
click at [726, 290] on button "15" at bounding box center [731, 286] width 24 height 24
click at [739, 552] on button "Arrange Repair" at bounding box center [730, 550] width 94 height 23
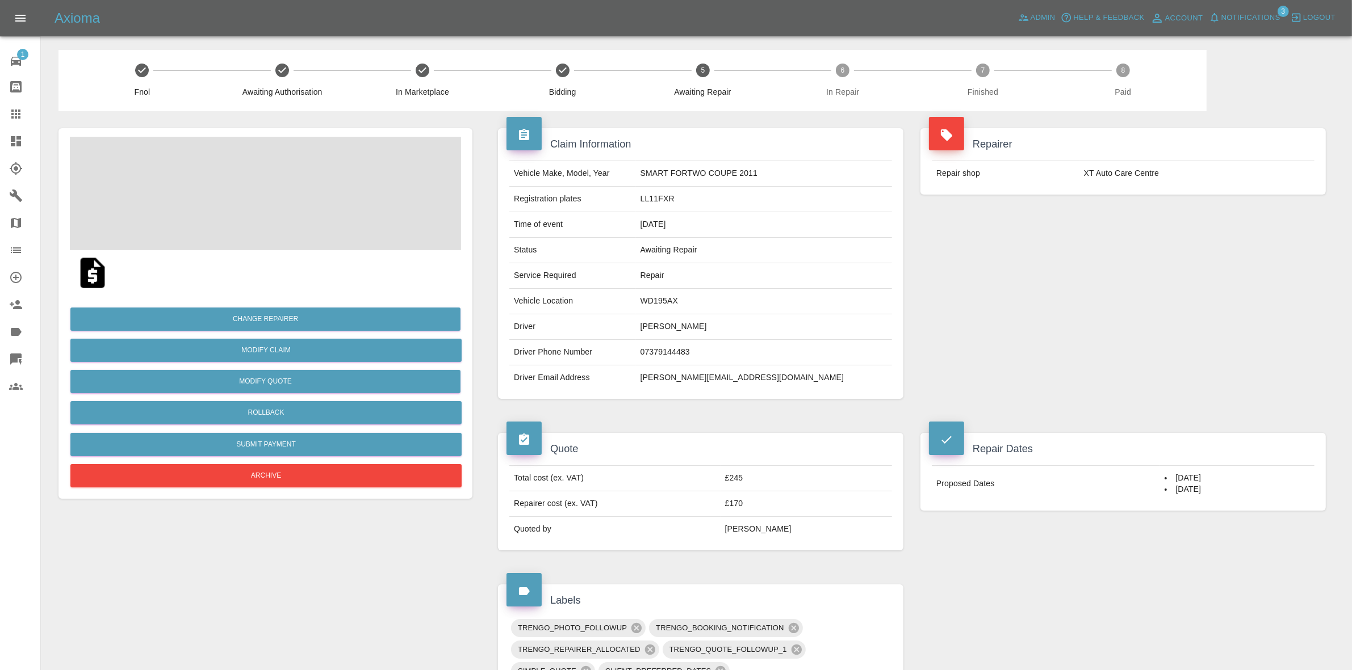
drag, startPoint x: 0, startPoint y: 145, endPoint x: 48, endPoint y: 69, distance: 90.1
click at [0, 145] on link "Dashboard" at bounding box center [20, 141] width 40 height 27
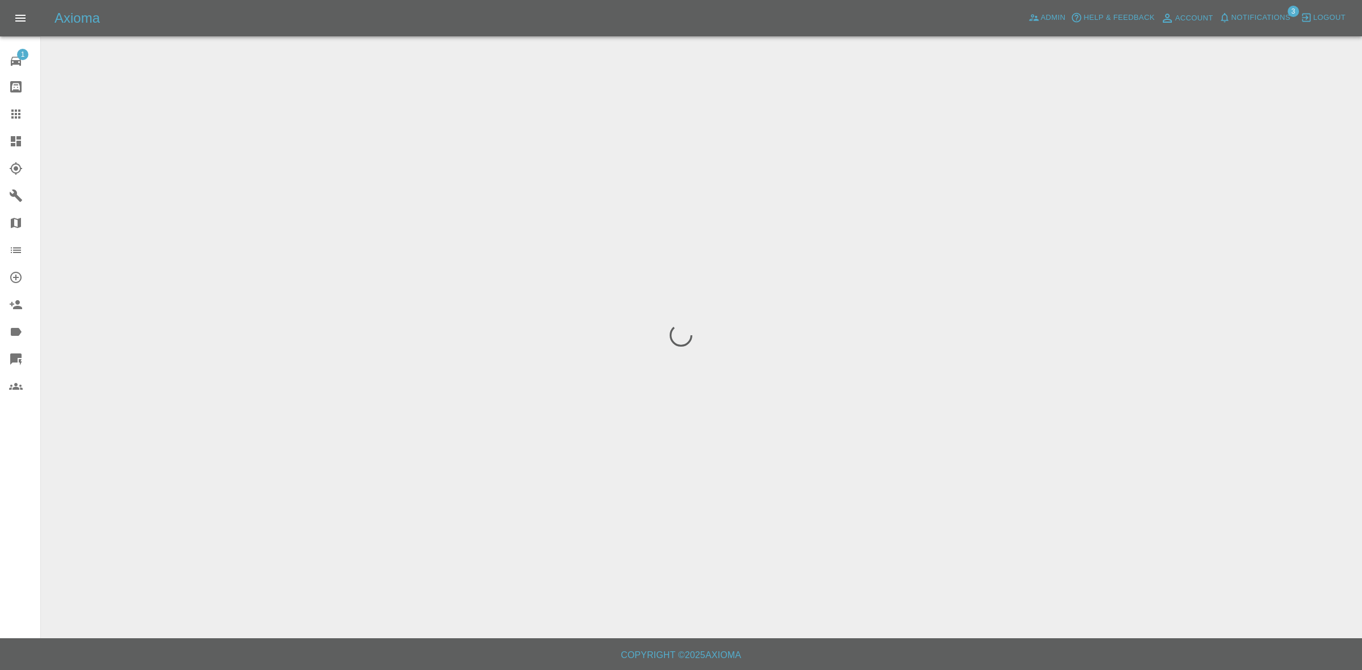
click at [1252, 20] on span "Notifications" at bounding box center [1261, 17] width 59 height 13
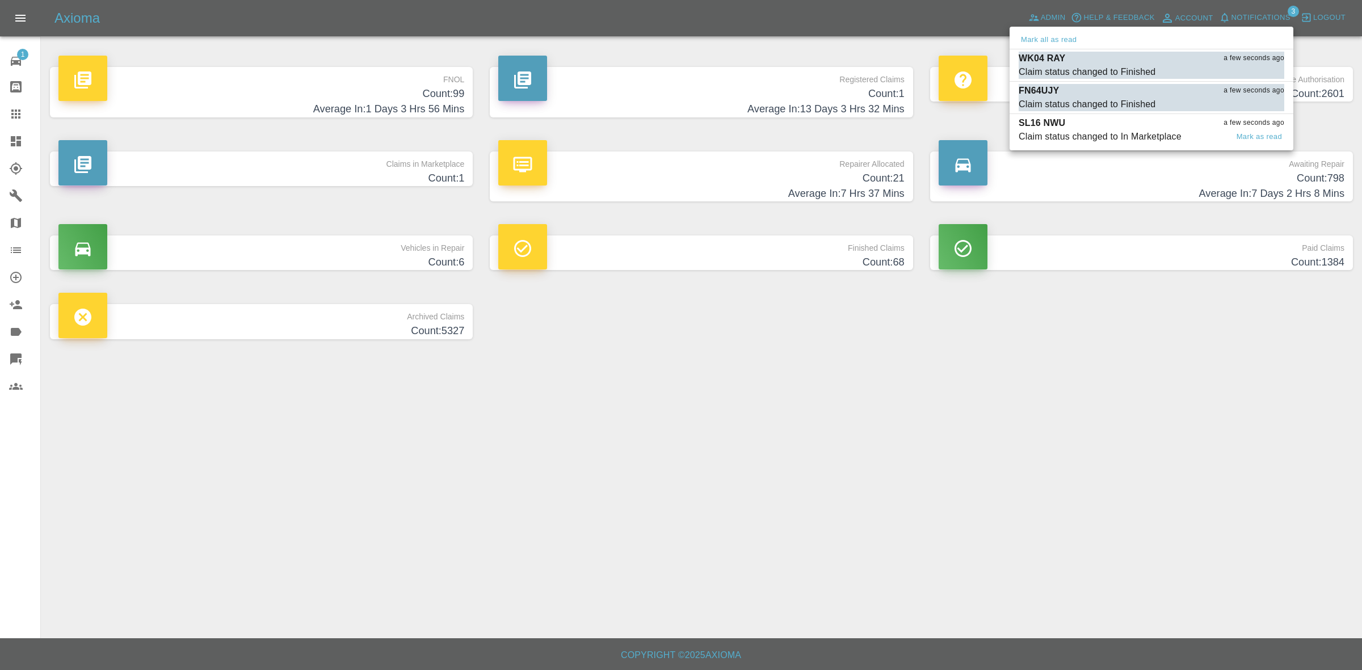
click at [1107, 142] on div "Claim status changed to In Marketplace" at bounding box center [1100, 137] width 163 height 14
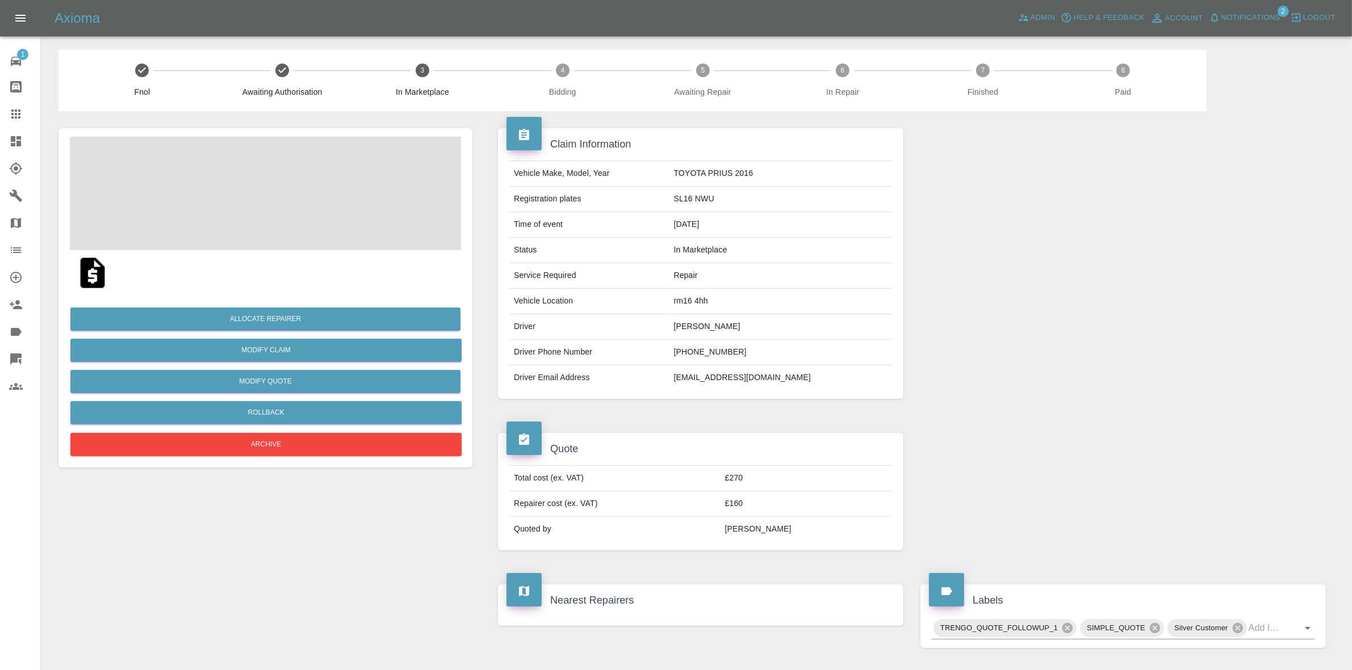
click at [1255, 6] on div "Axioma Admin Help & Feedback Account Notifications 2 Logout" at bounding box center [676, 18] width 1352 height 36
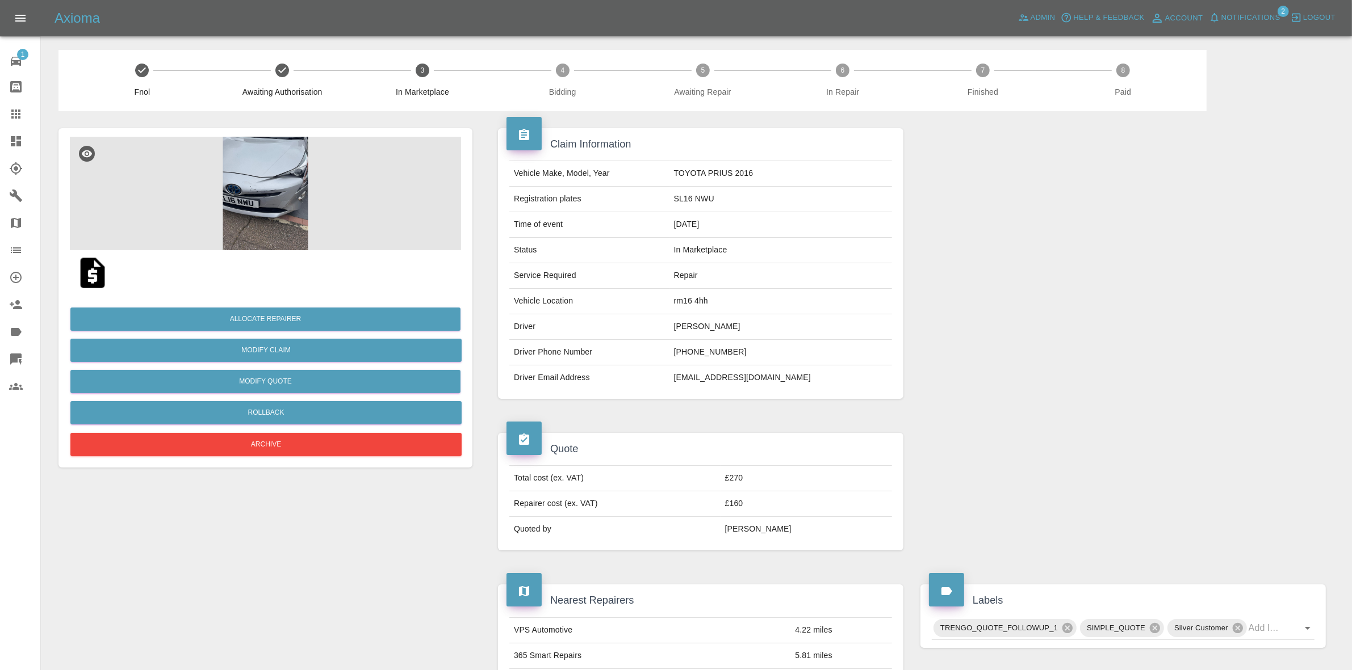
click at [1246, 15] on span "Notifications" at bounding box center [1250, 17] width 59 height 13
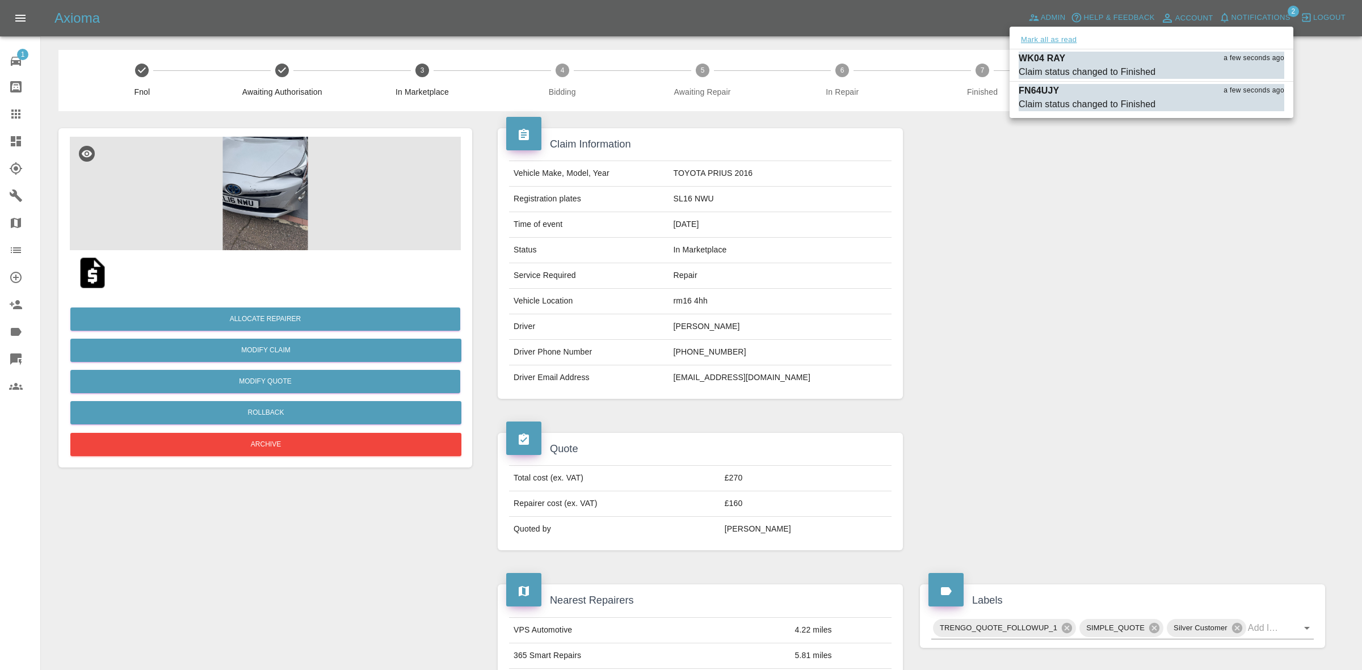
click at [1062, 36] on button "Mark all as read" at bounding box center [1049, 39] width 60 height 13
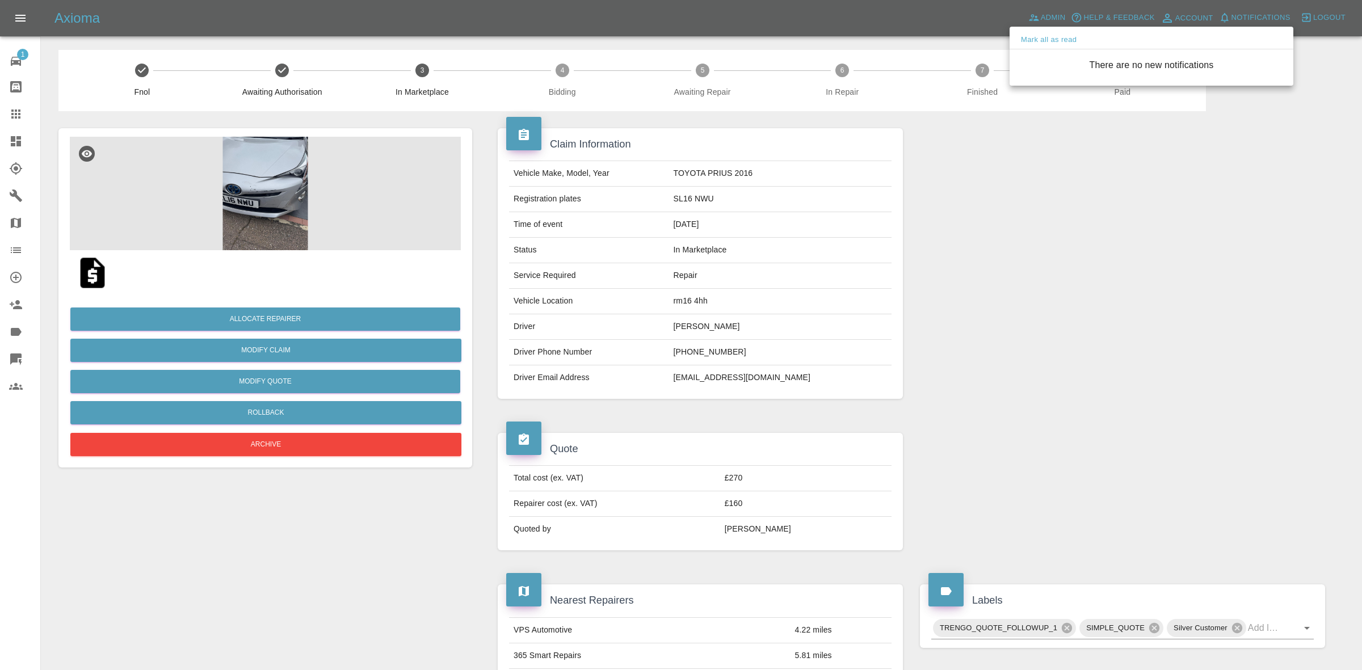
drag, startPoint x: 1069, startPoint y: 183, endPoint x: 1046, endPoint y: 408, distance: 225.4
click at [1070, 192] on div at bounding box center [681, 335] width 1362 height 670
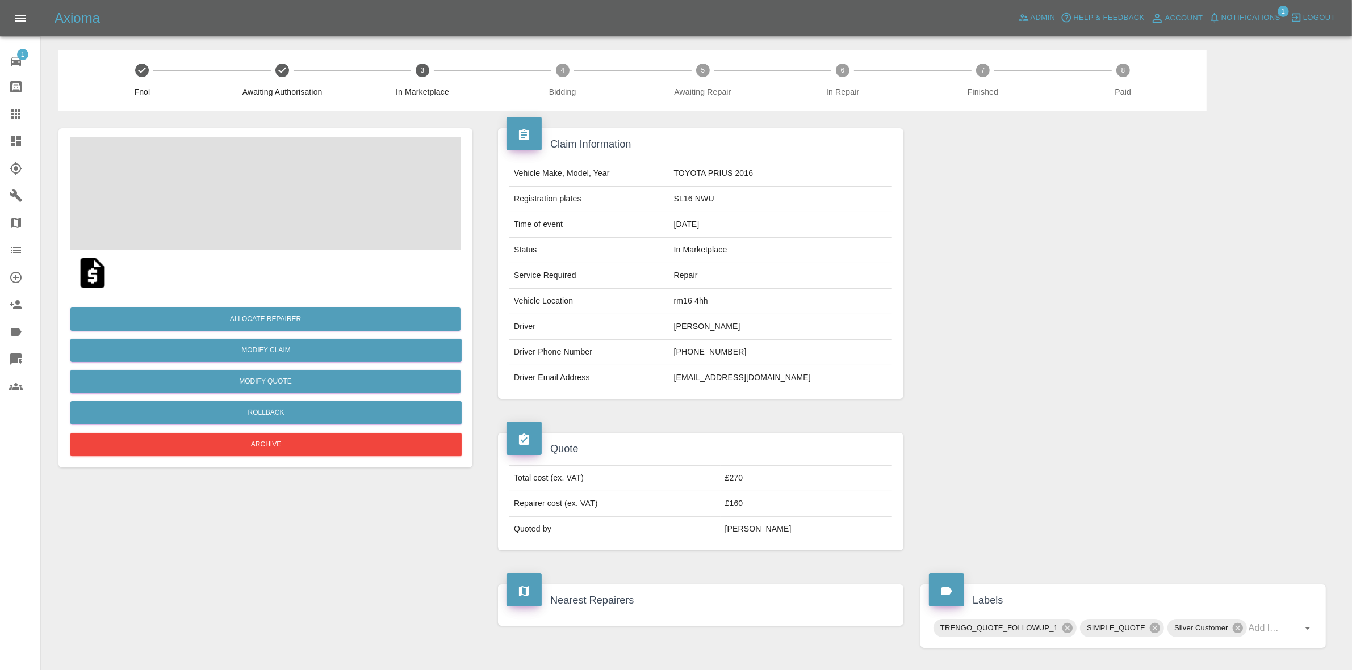
click at [1262, 17] on span "Notifications" at bounding box center [1250, 17] width 59 height 13
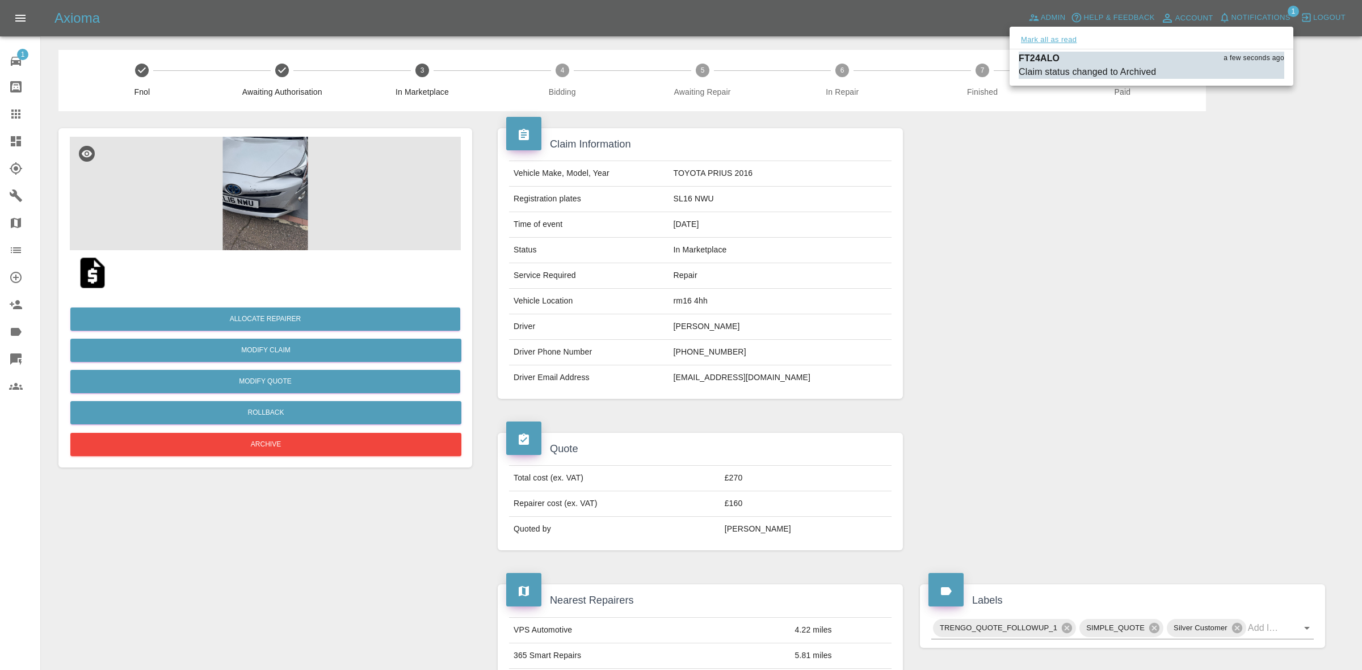
click at [1049, 37] on button "Mark all as read" at bounding box center [1049, 39] width 60 height 13
click at [1189, 168] on div at bounding box center [681, 335] width 1362 height 670
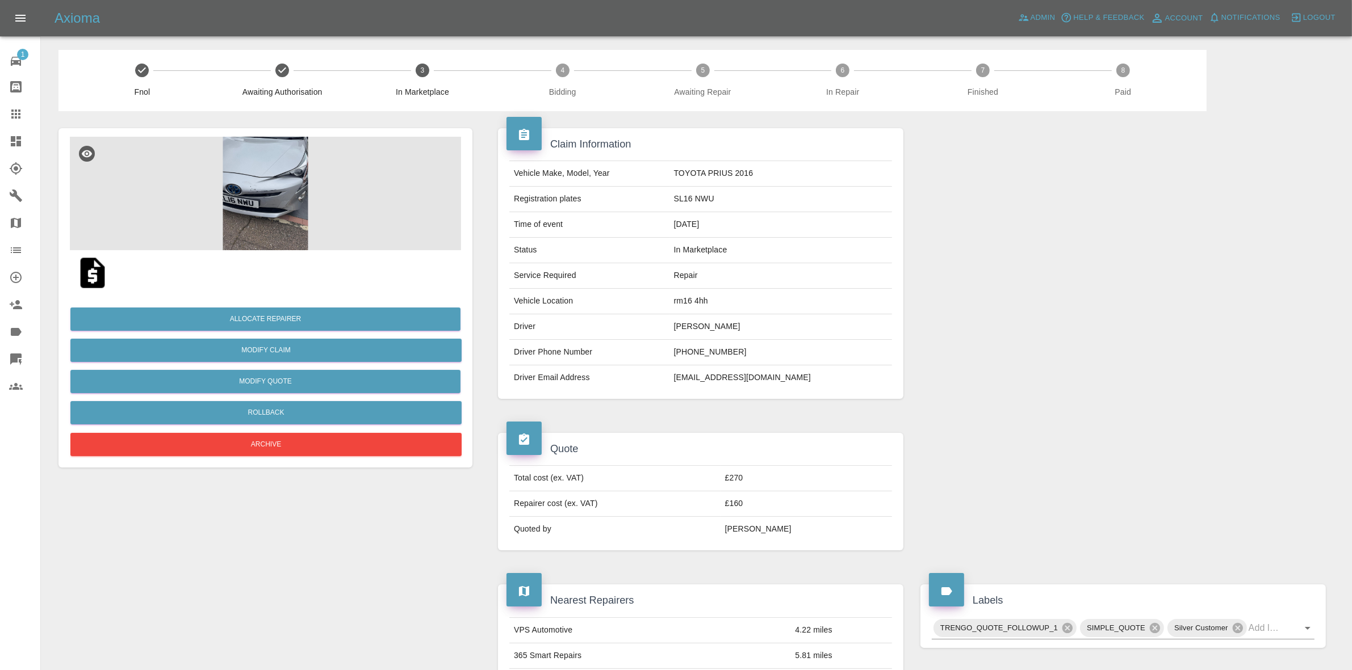
click at [298, 191] on img at bounding box center [265, 194] width 391 height 114
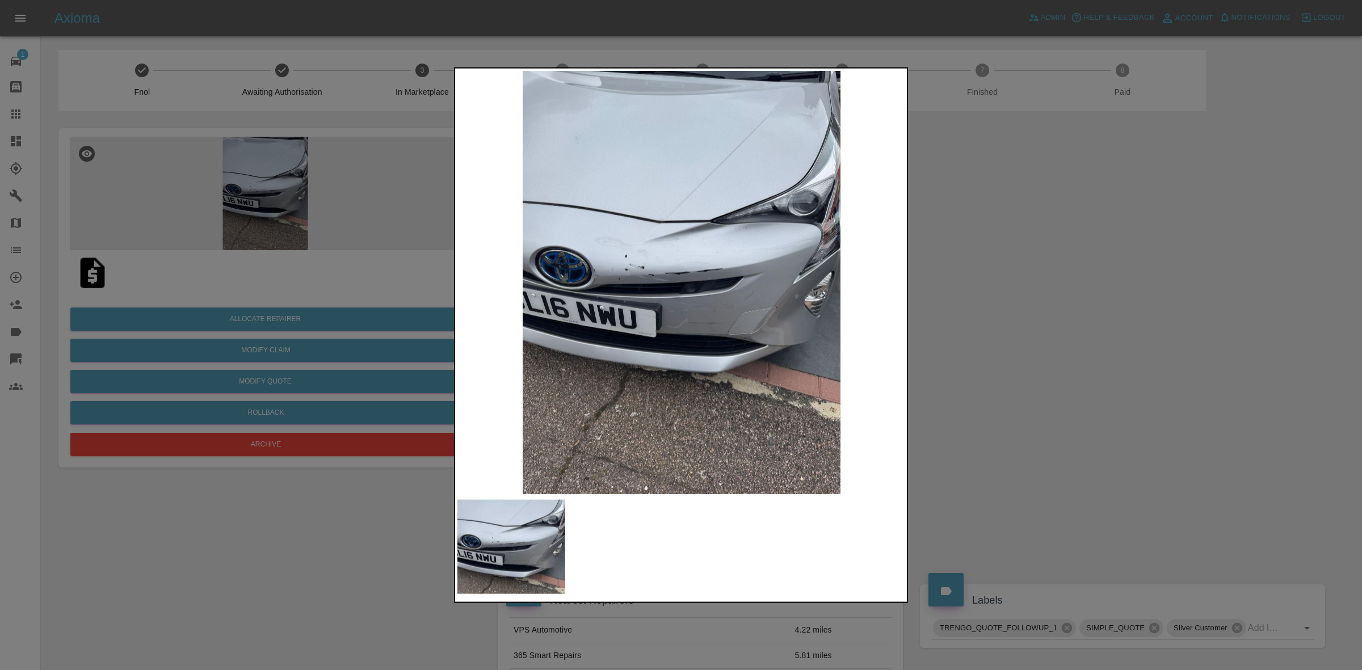
click at [1048, 265] on div at bounding box center [681, 335] width 1362 height 670
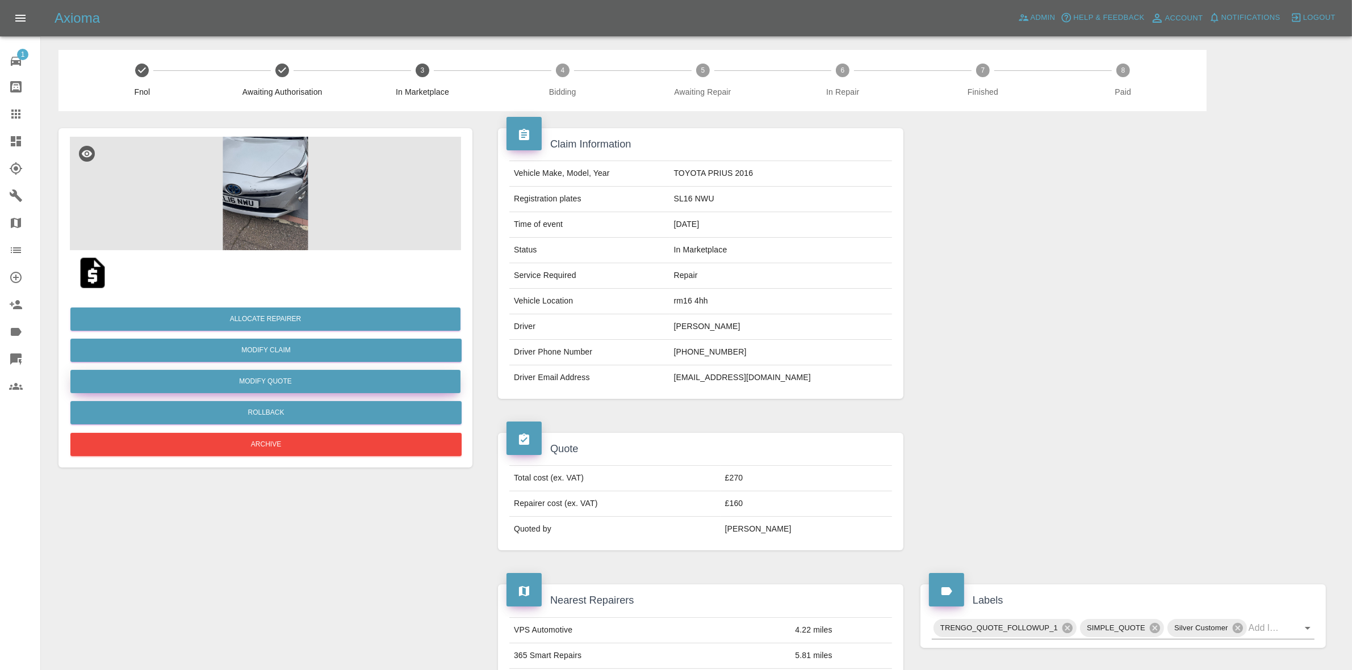
click at [253, 383] on button "Modify Quote" at bounding box center [265, 381] width 390 height 23
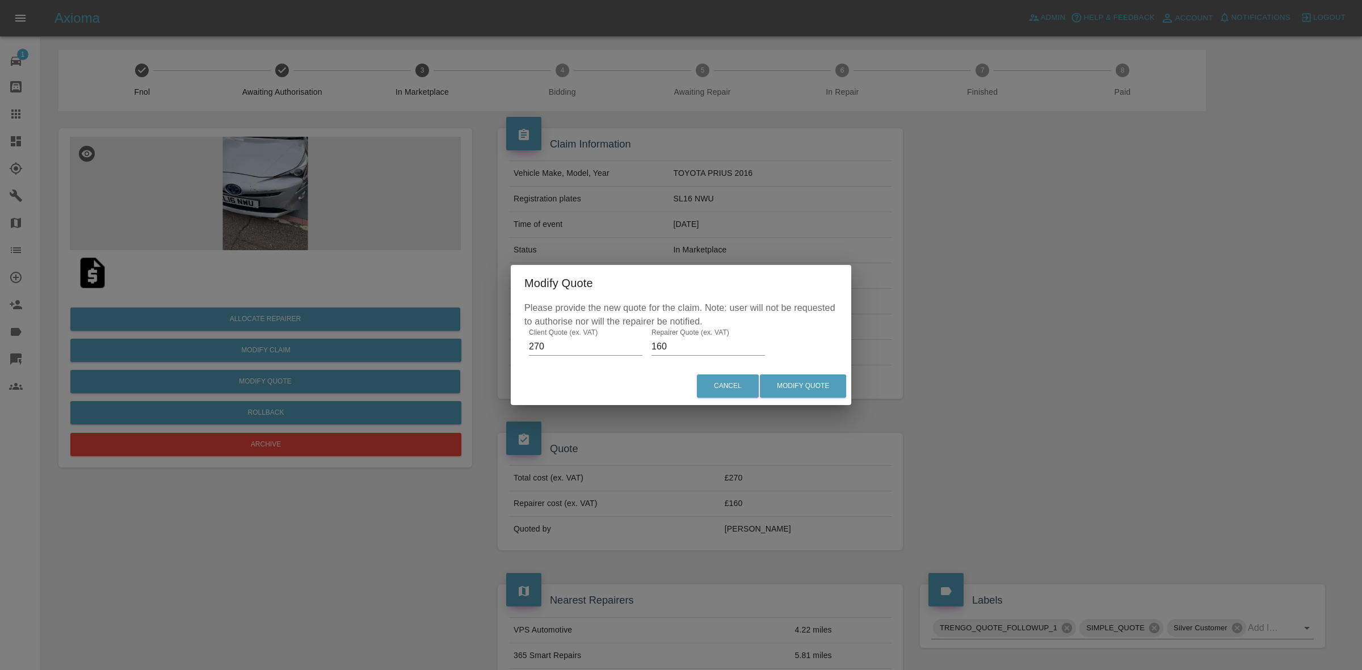
click at [665, 342] on input "160" at bounding box center [709, 347] width 114 height 18
type input "140"
click at [792, 391] on button "Modify Quote" at bounding box center [803, 386] width 86 height 23
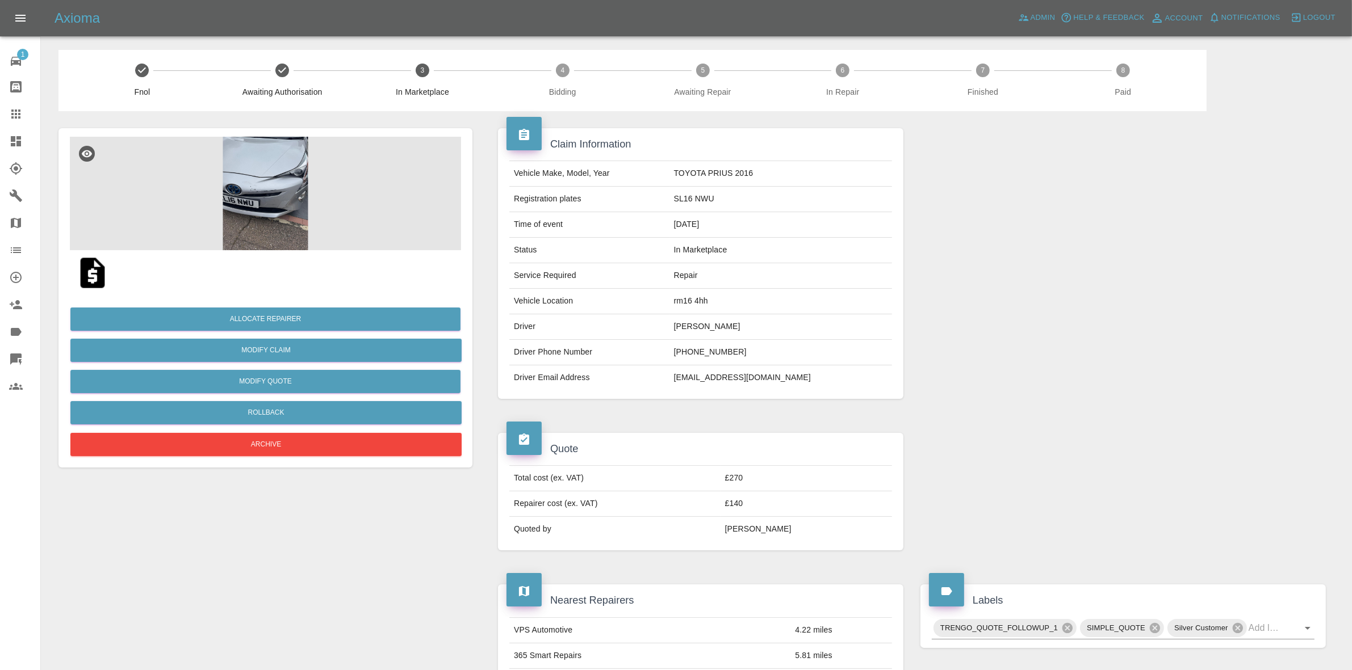
click at [236, 193] on img at bounding box center [265, 194] width 391 height 114
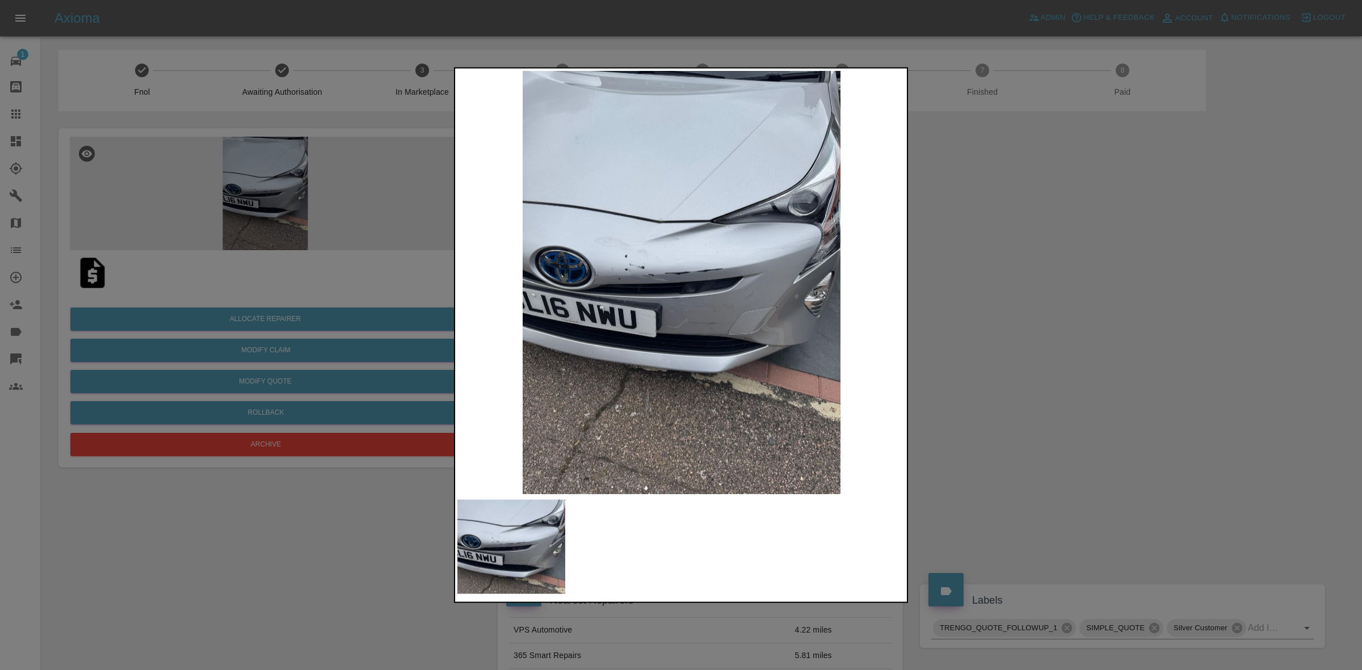
click at [1083, 441] on div at bounding box center [681, 335] width 1362 height 670
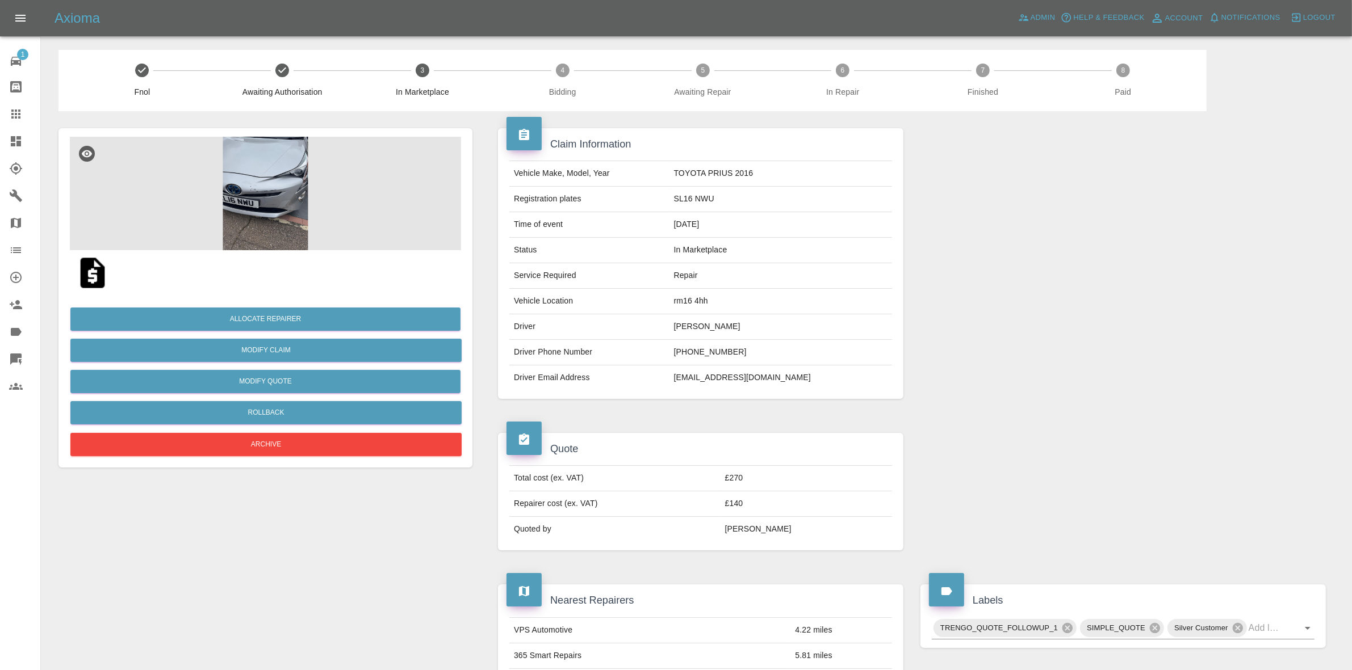
click at [726, 199] on td "SL16 NWU" at bounding box center [780, 200] width 223 height 26
copy td "SL16 NWU"
click at [1180, 422] on div at bounding box center [1123, 492] width 422 height 152
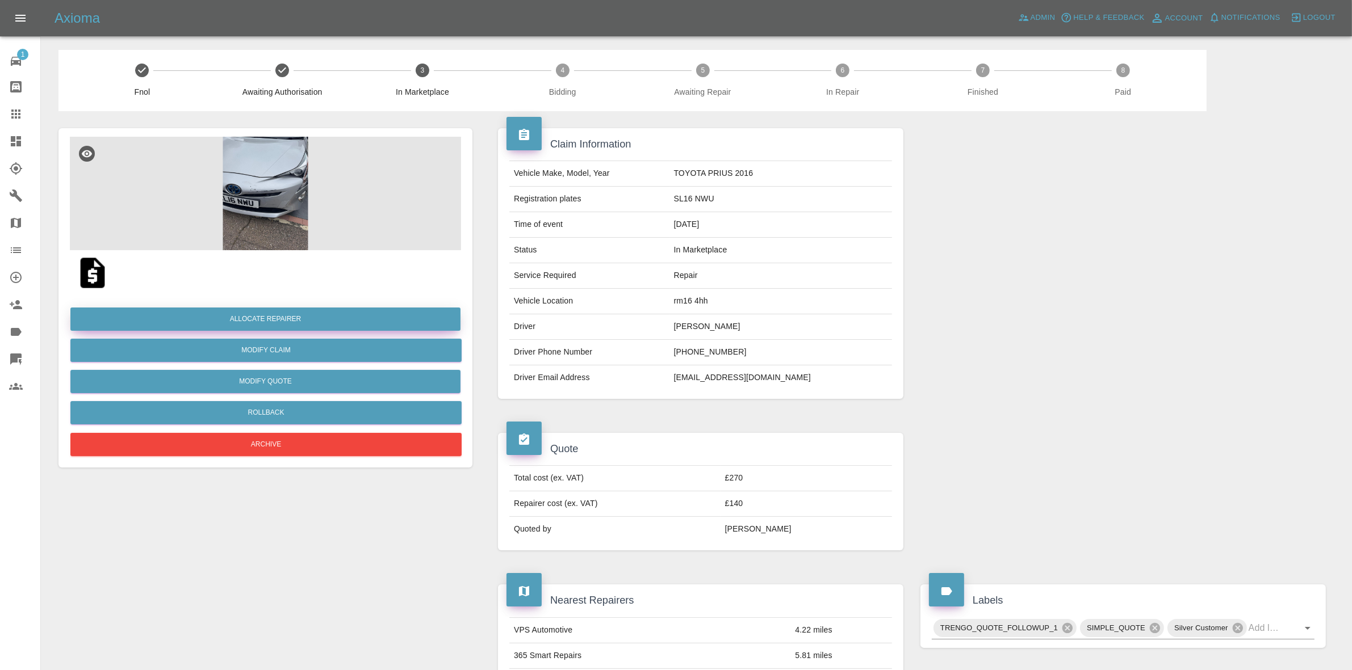
click at [241, 313] on button "Allocate Repairer" at bounding box center [265, 319] width 390 height 23
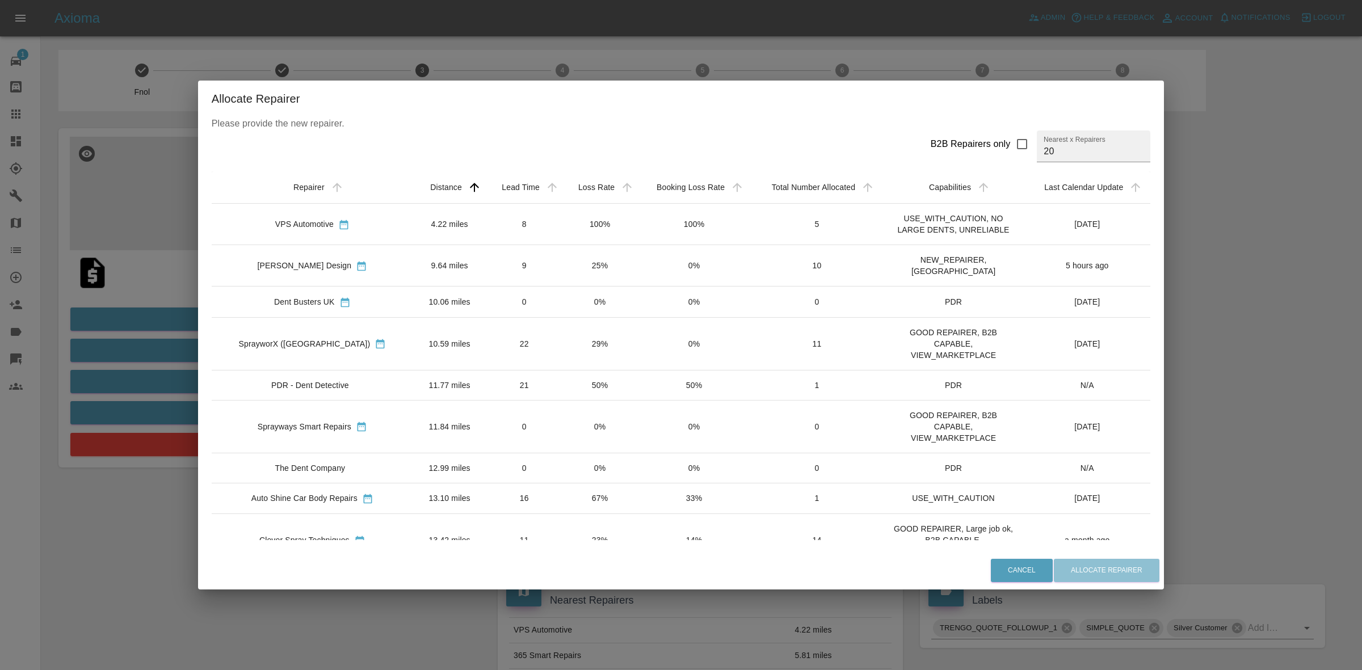
click at [576, 228] on td "100%" at bounding box center [600, 224] width 75 height 41
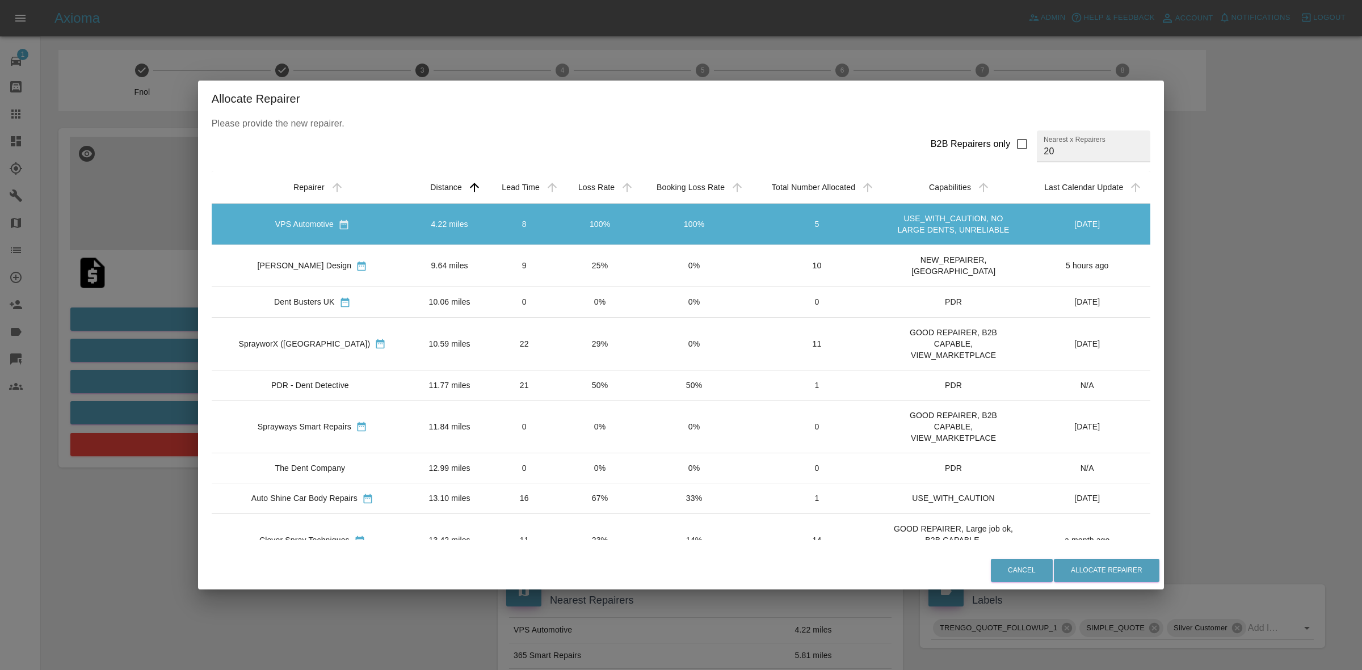
click at [577, 270] on td "25%" at bounding box center [600, 265] width 75 height 41
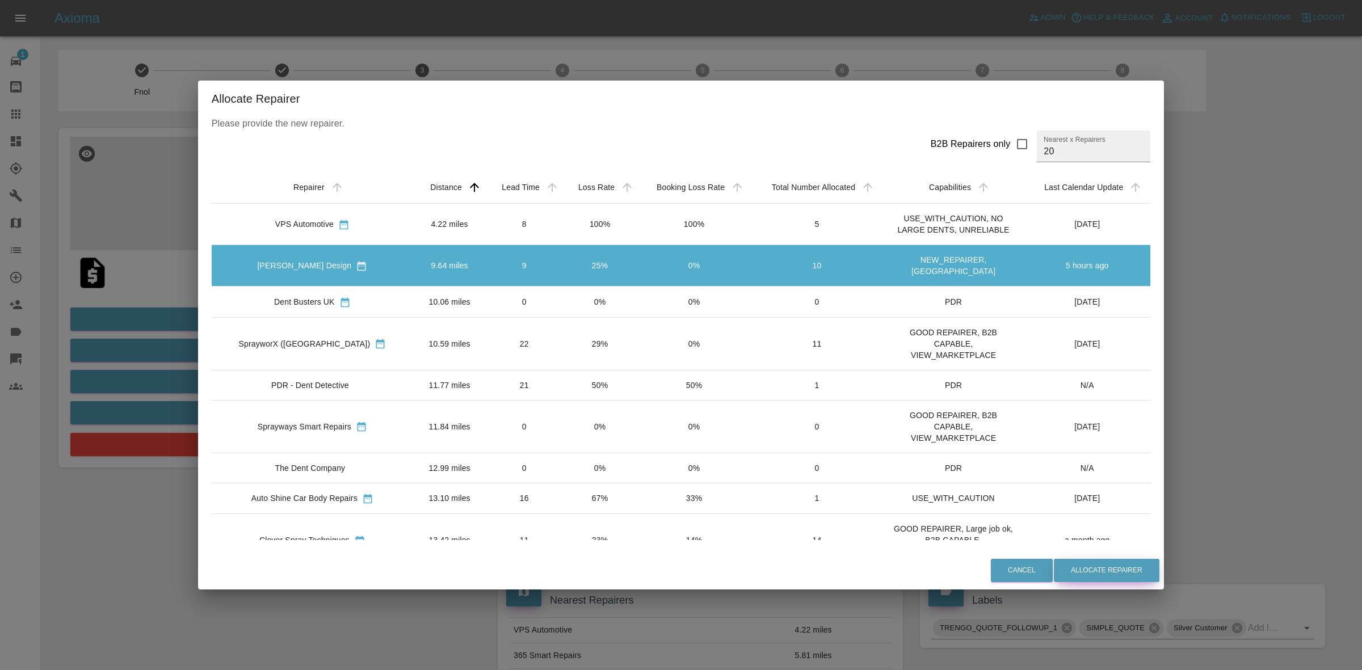
click at [1088, 563] on button "Allocate Repairer" at bounding box center [1107, 570] width 106 height 23
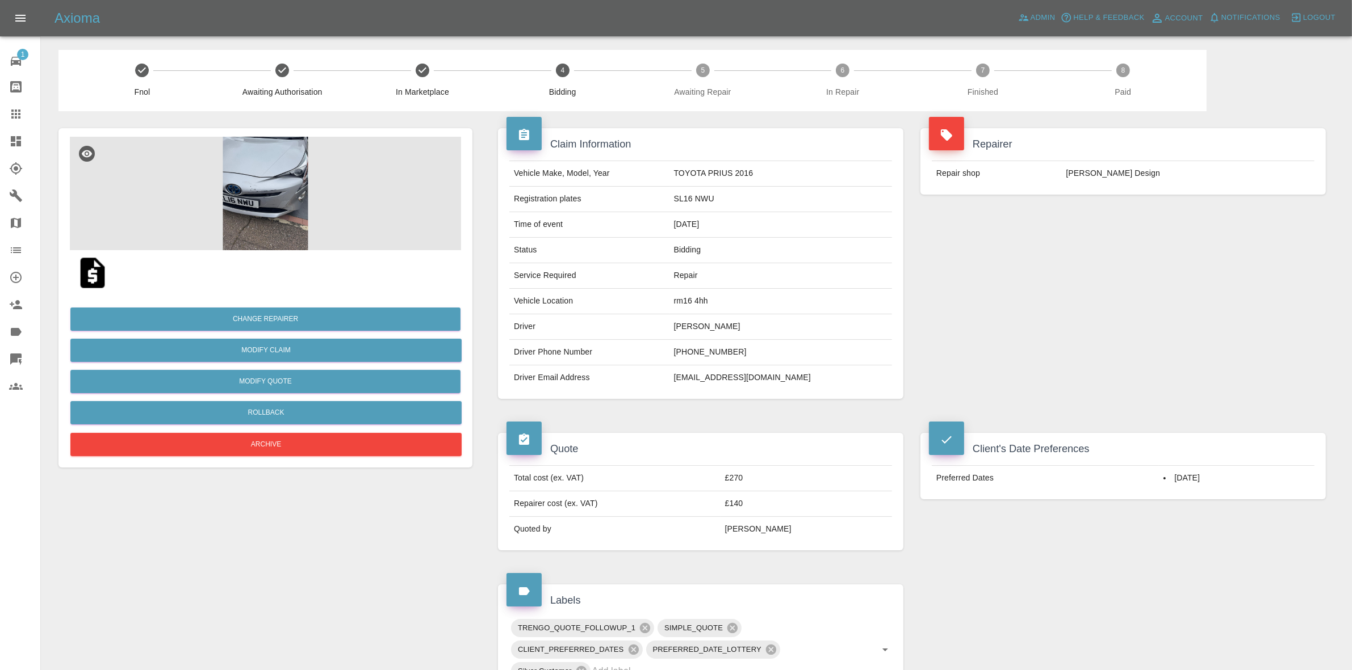
drag, startPoint x: 1288, startPoint y: 174, endPoint x: 793, endPoint y: 88, distance: 502.4
click at [1288, 174] on td "Leo Design" at bounding box center [1187, 173] width 253 height 25
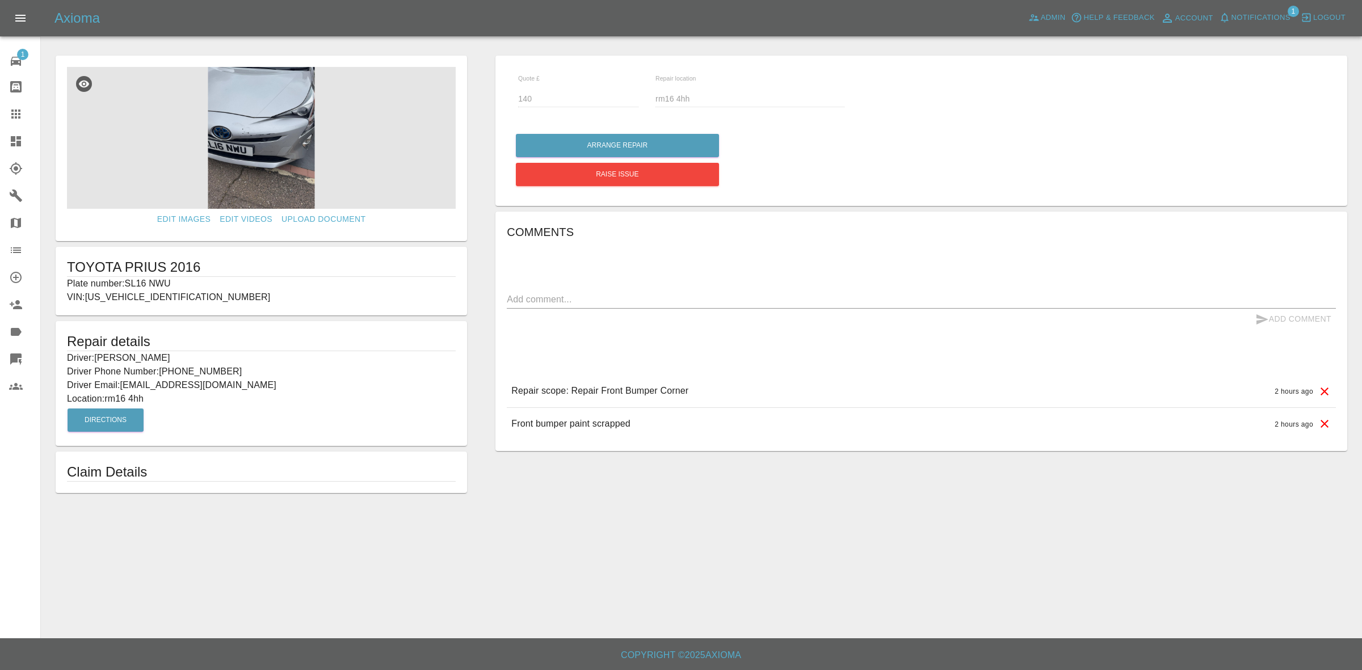
drag, startPoint x: 0, startPoint y: 129, endPoint x: 802, endPoint y: 594, distance: 927.2
click at [0, 129] on link "Dashboard" at bounding box center [20, 141] width 40 height 27
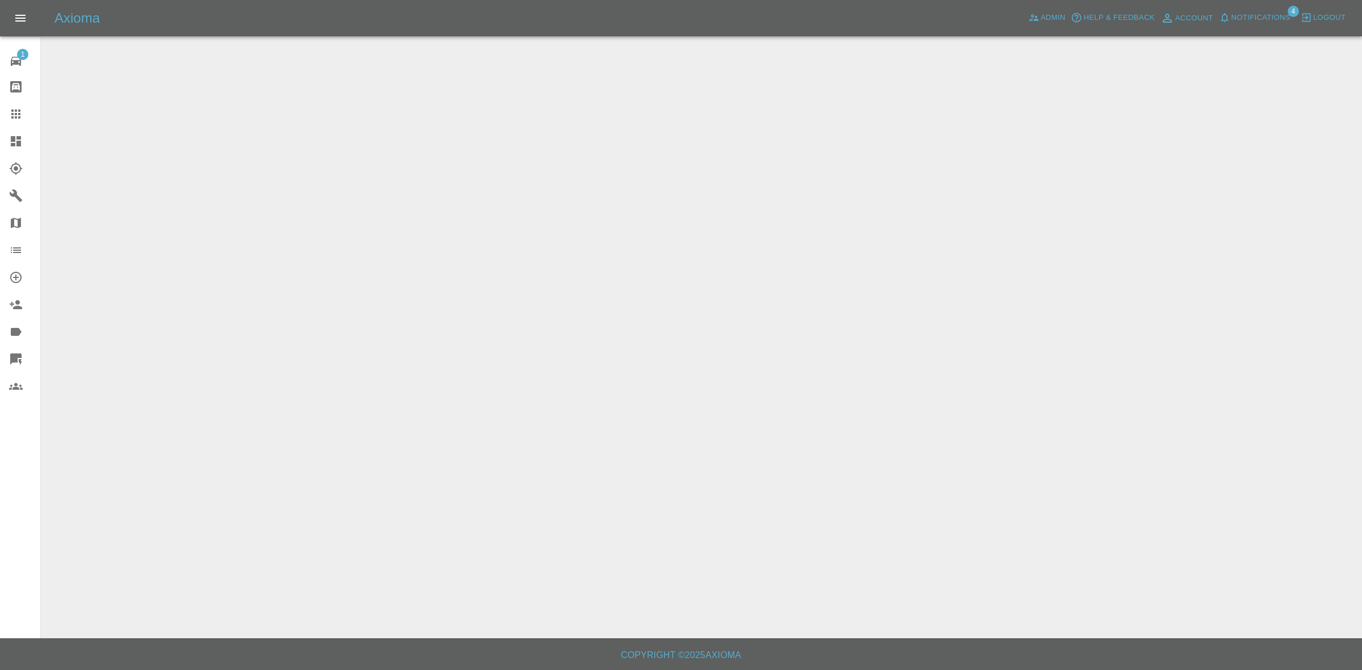
click at [1269, 18] on span "Notifications" at bounding box center [1261, 17] width 59 height 13
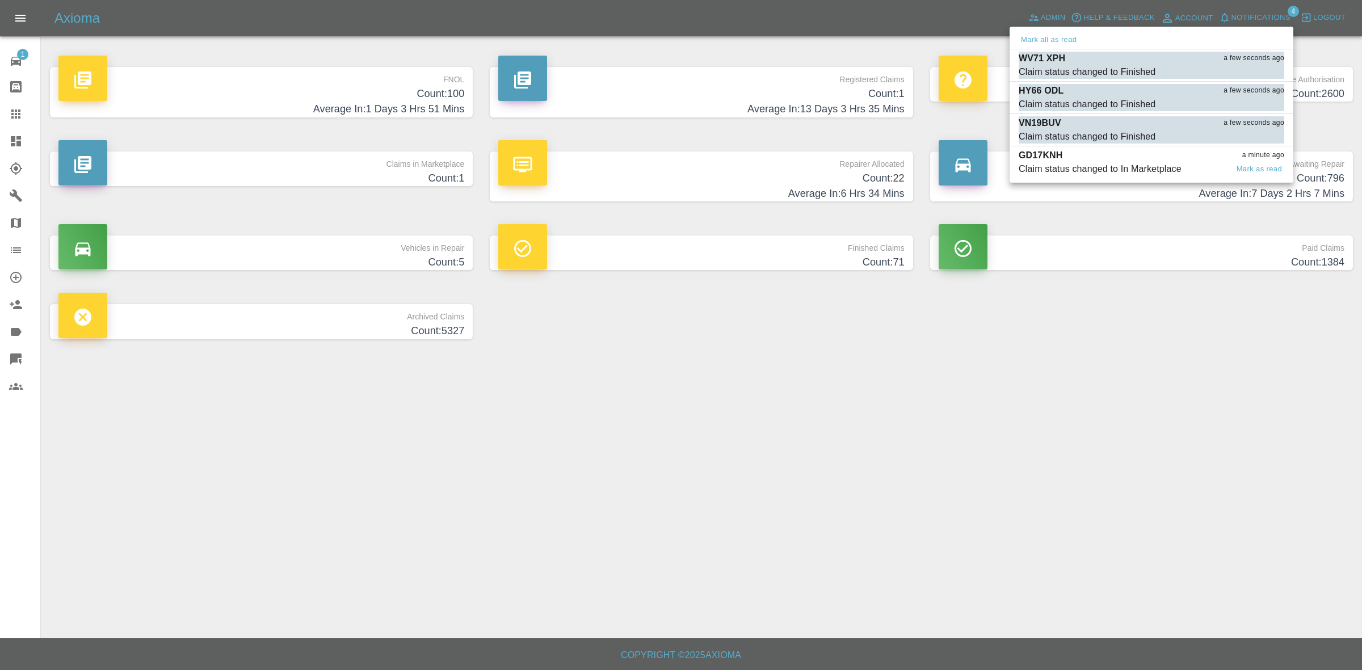
click at [1142, 163] on div "Claim status changed to In Marketplace" at bounding box center [1100, 169] width 163 height 14
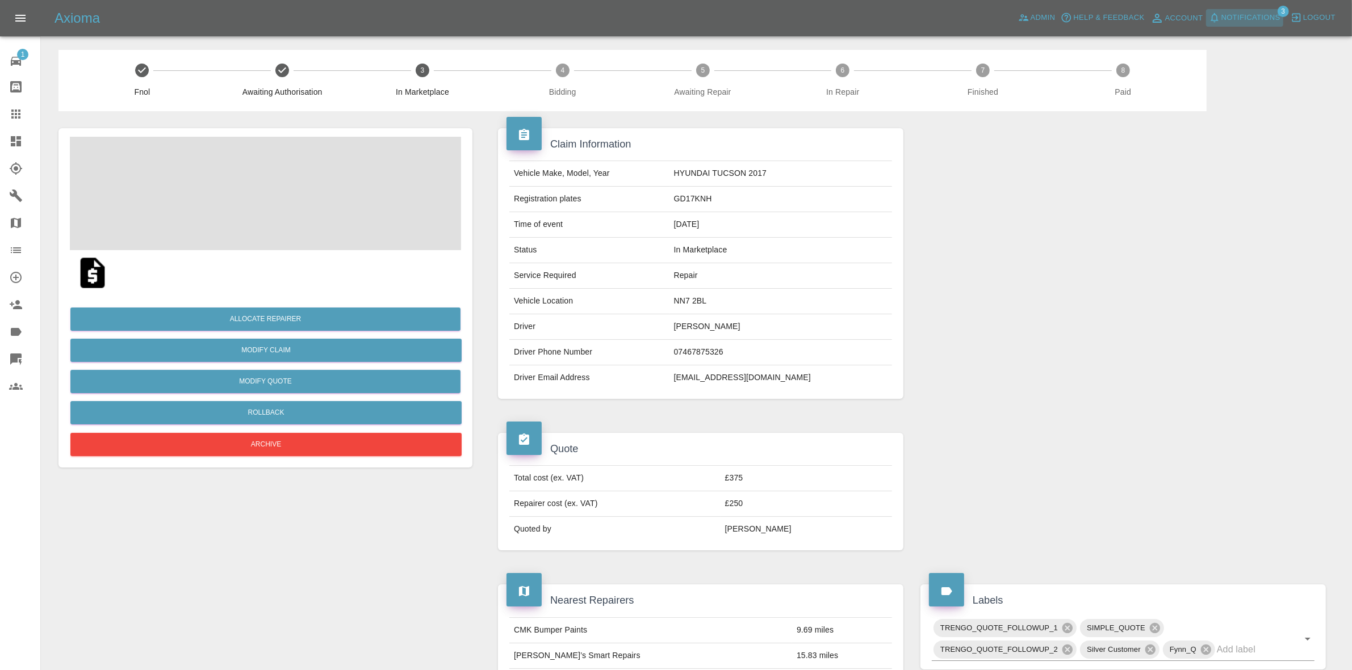
click at [1256, 18] on span "Notifications" at bounding box center [1250, 17] width 59 height 13
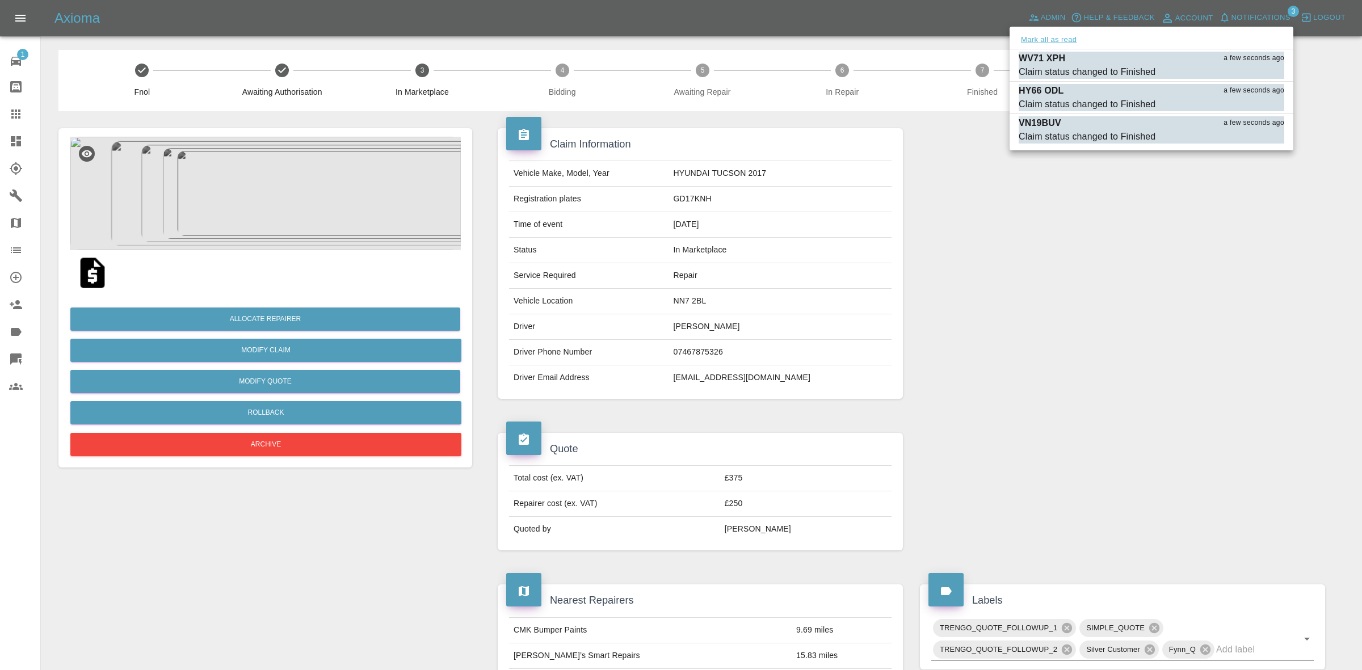
click at [1062, 37] on button "Mark all as read" at bounding box center [1049, 39] width 60 height 13
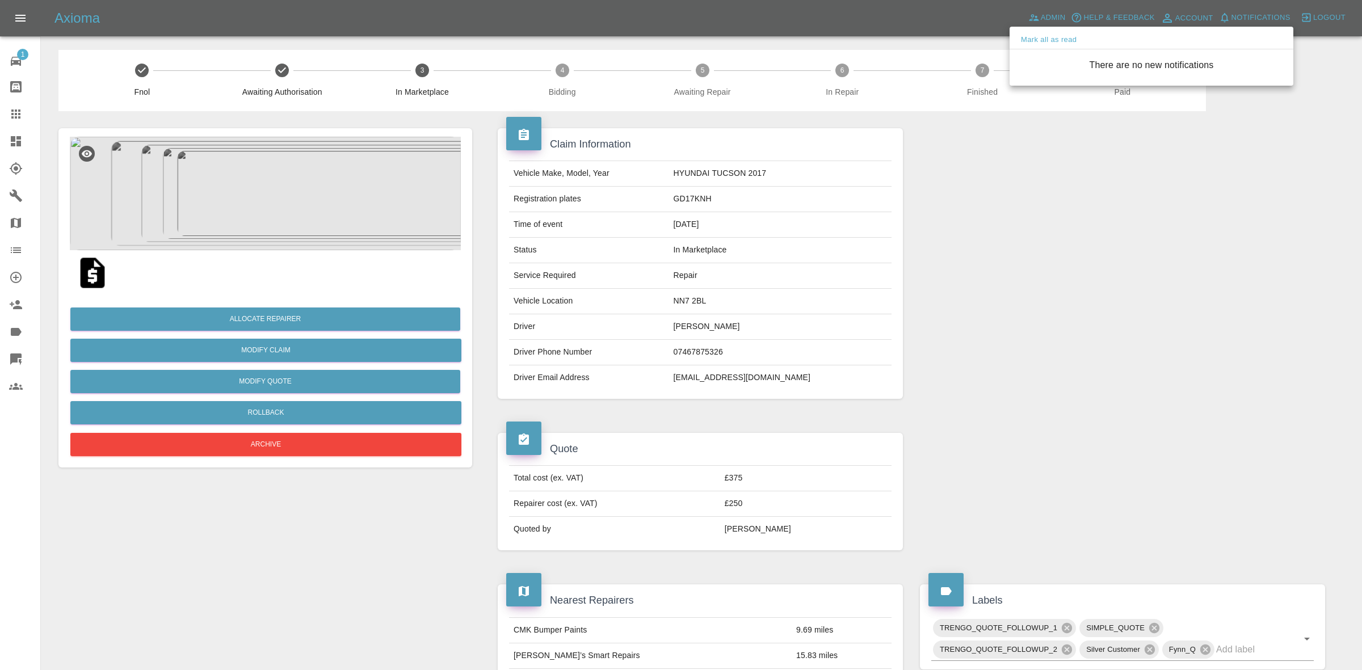
drag, startPoint x: 1184, startPoint y: 183, endPoint x: 1186, endPoint y: 211, distance: 28.5
click at [1201, 199] on div at bounding box center [681, 335] width 1362 height 670
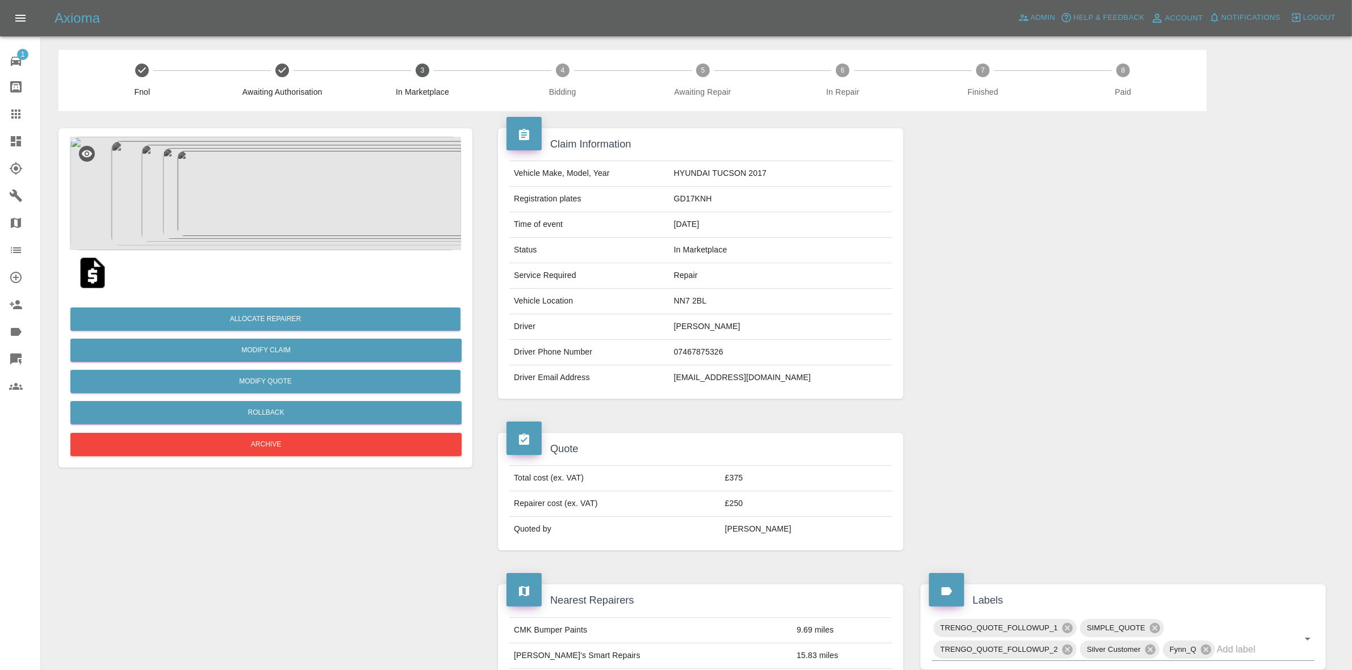
click at [376, 216] on img at bounding box center [265, 194] width 391 height 114
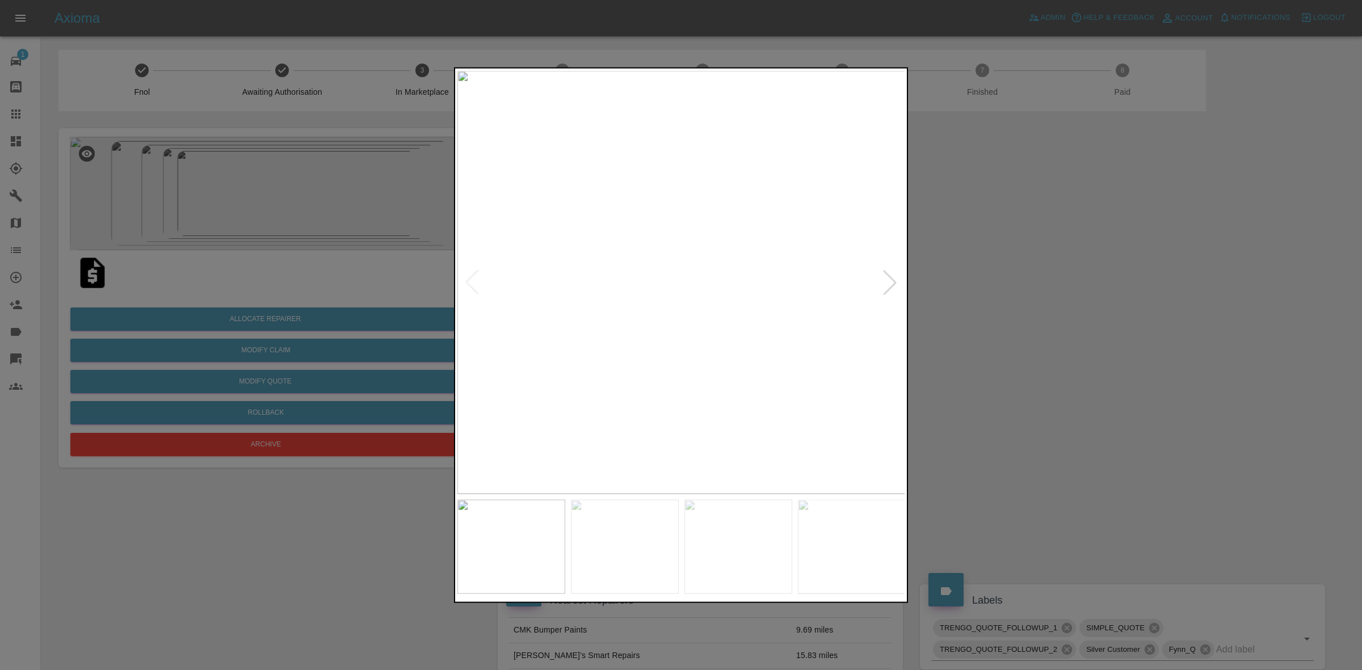
click at [887, 276] on div at bounding box center [890, 282] width 25 height 25
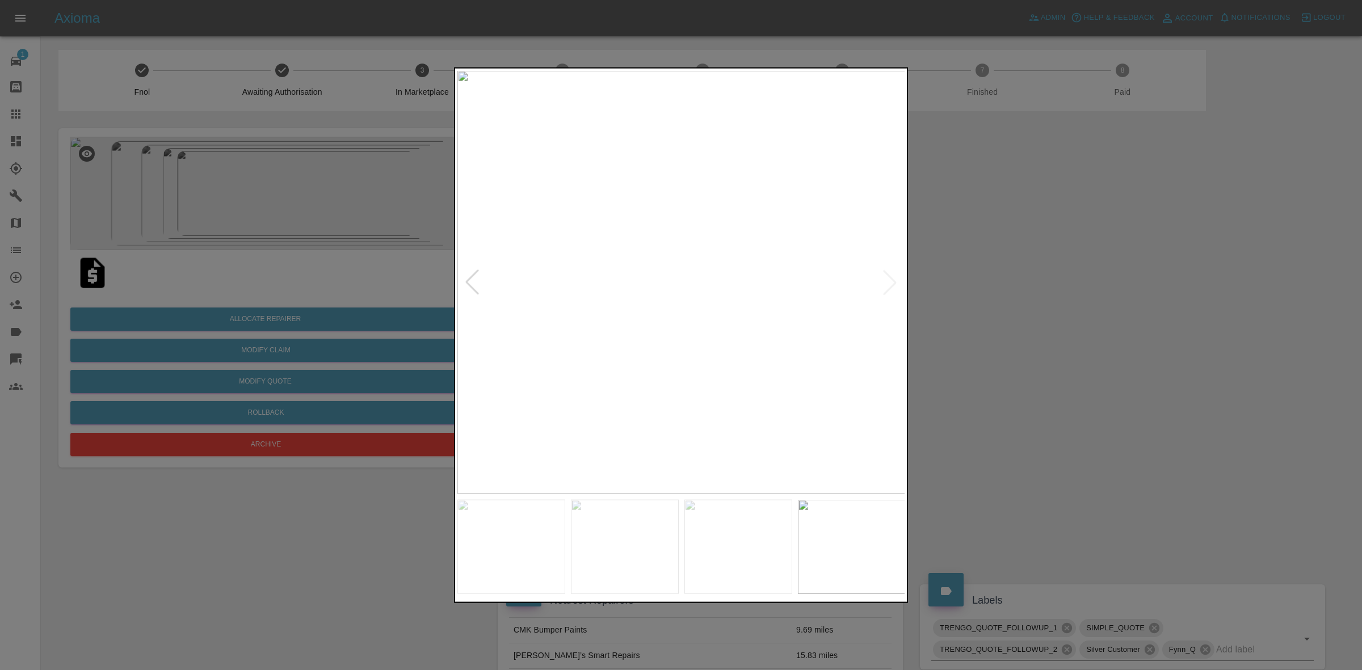
click at [887, 276] on img at bounding box center [682, 282] width 448 height 424
click at [1028, 316] on div at bounding box center [681, 335] width 1362 height 670
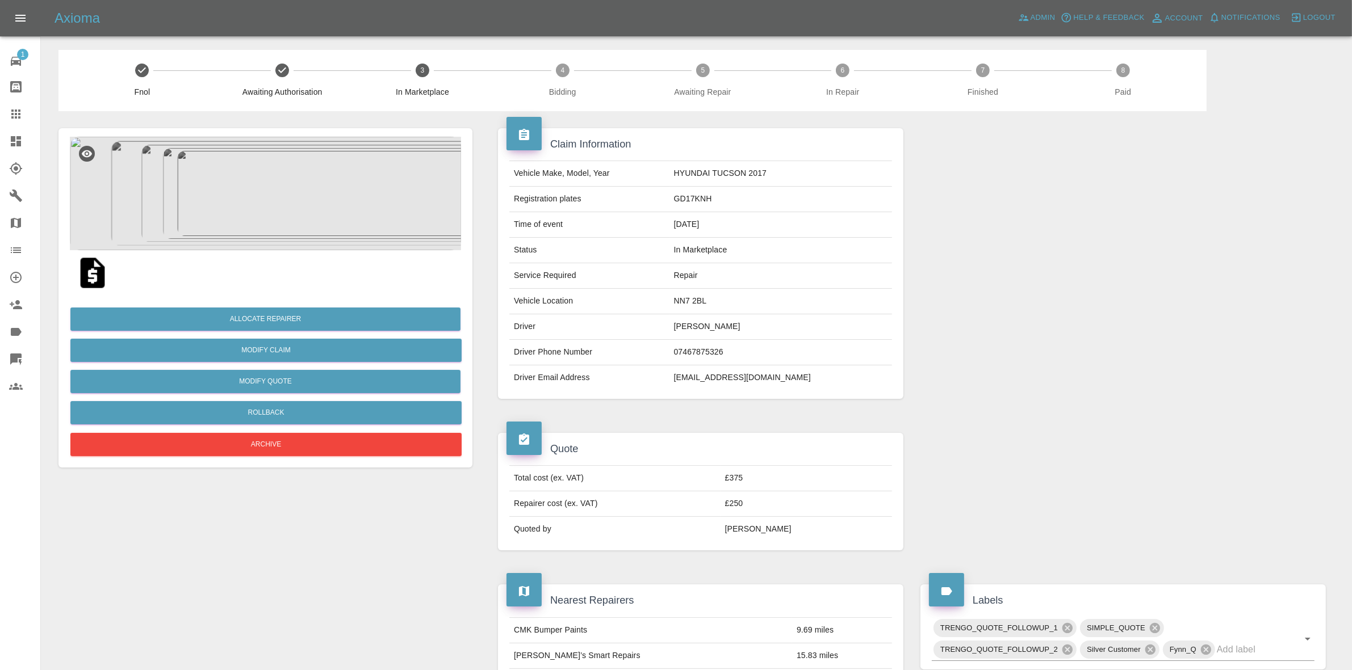
click at [277, 230] on img at bounding box center [265, 194] width 391 height 114
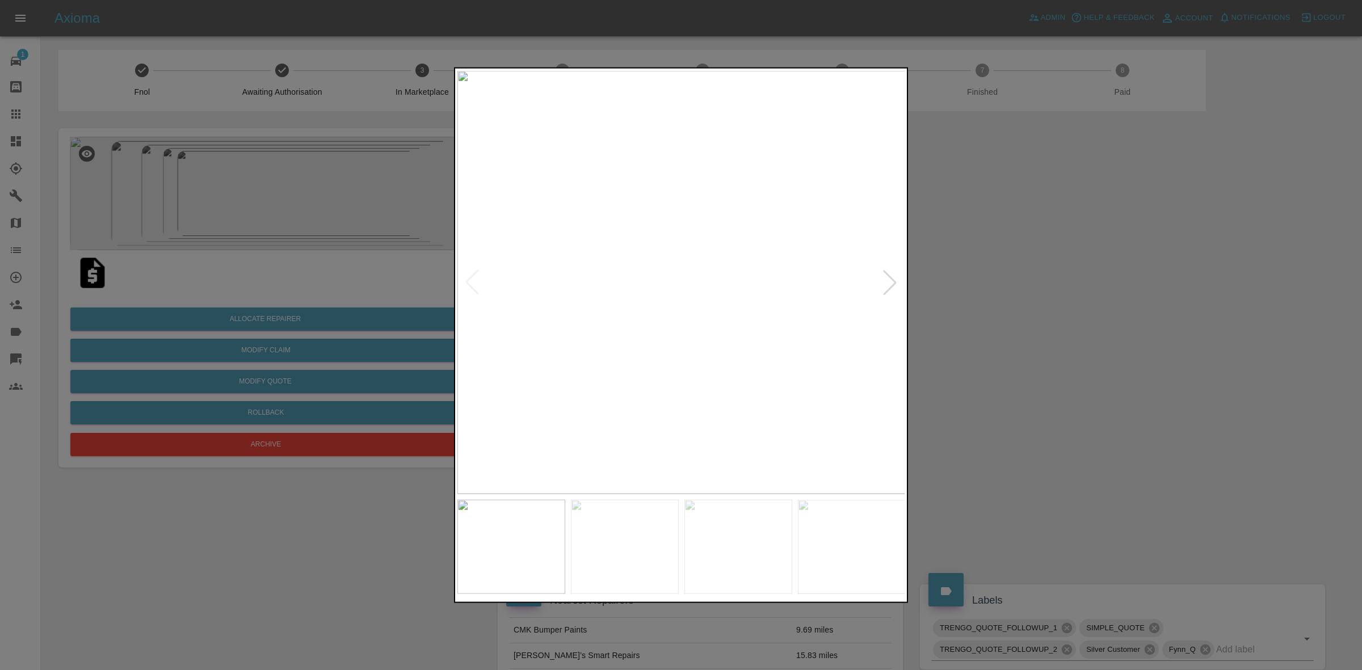
click at [267, 286] on div at bounding box center [681, 335] width 1362 height 670
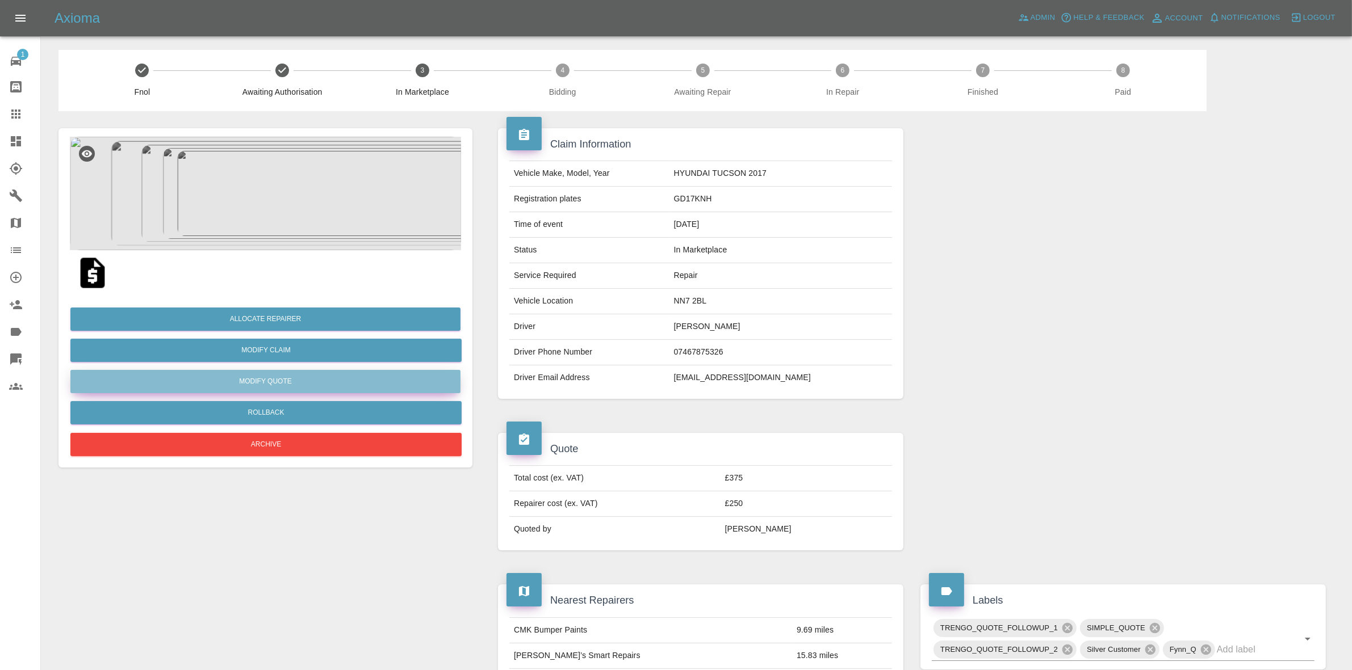
click at [257, 389] on button "Modify Quote" at bounding box center [265, 381] width 390 height 23
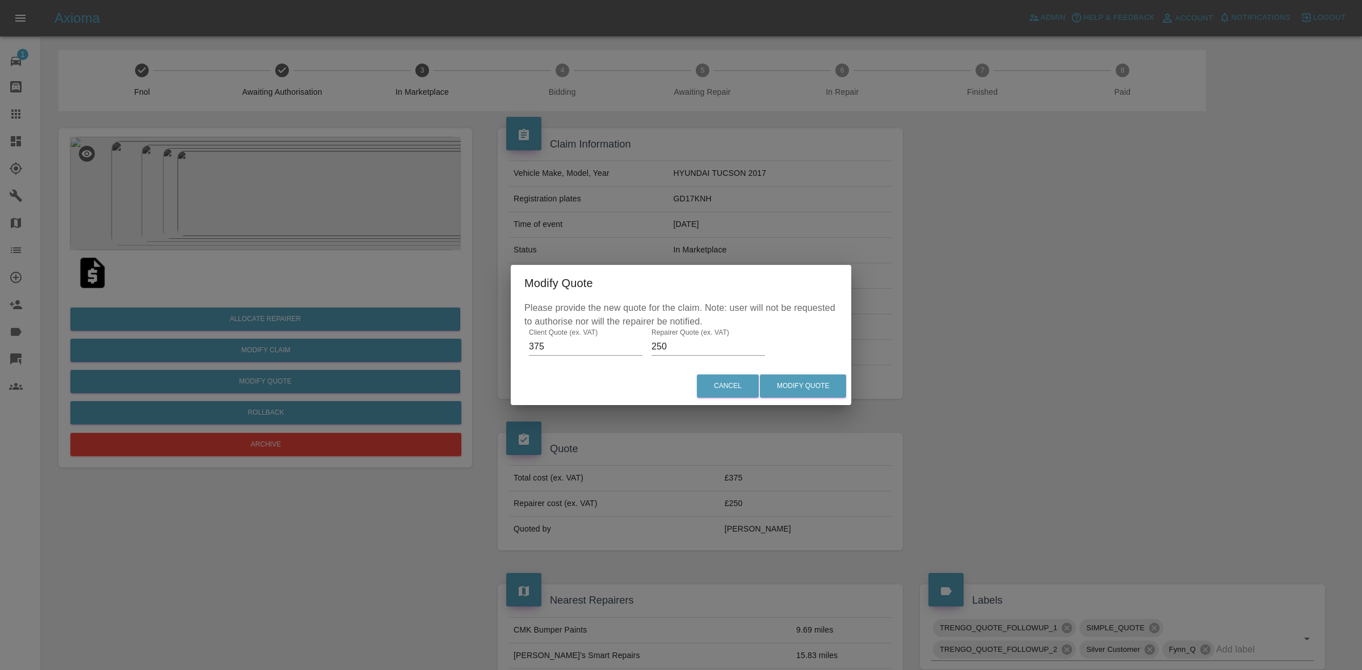
click at [674, 343] on input "250" at bounding box center [709, 347] width 114 height 18
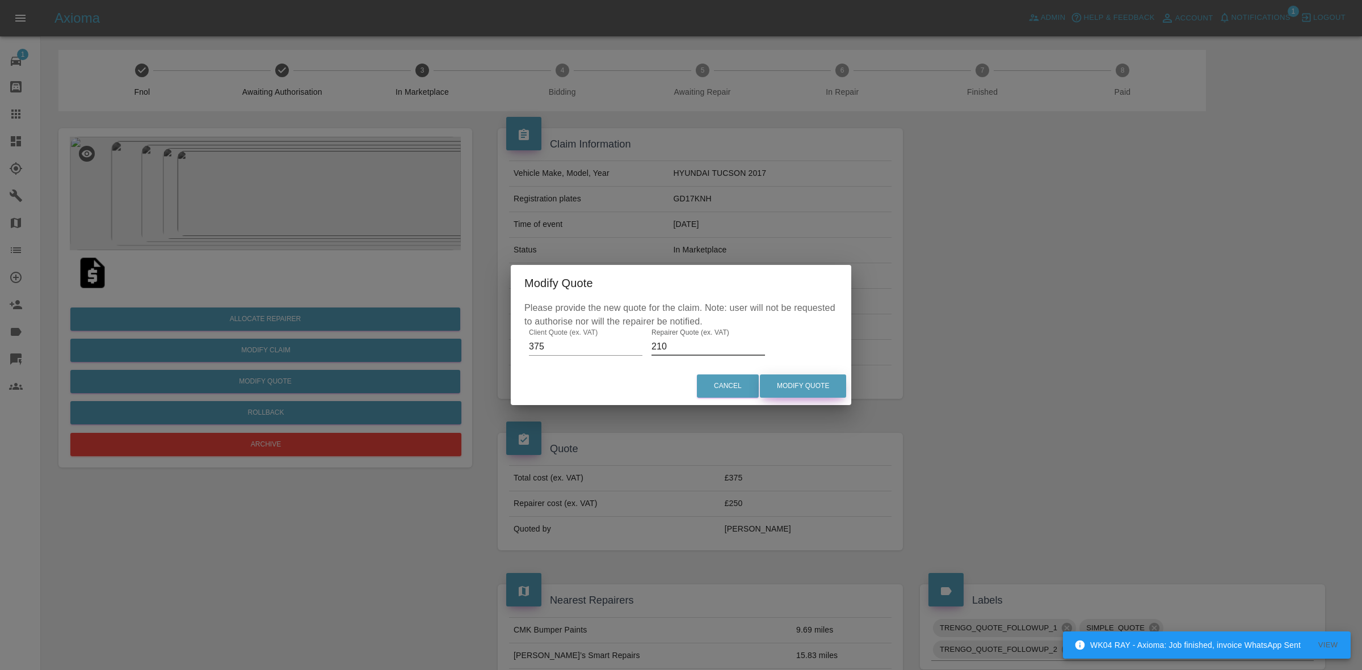
type input "210"
click at [807, 393] on button "Modify Quote" at bounding box center [803, 386] width 86 height 23
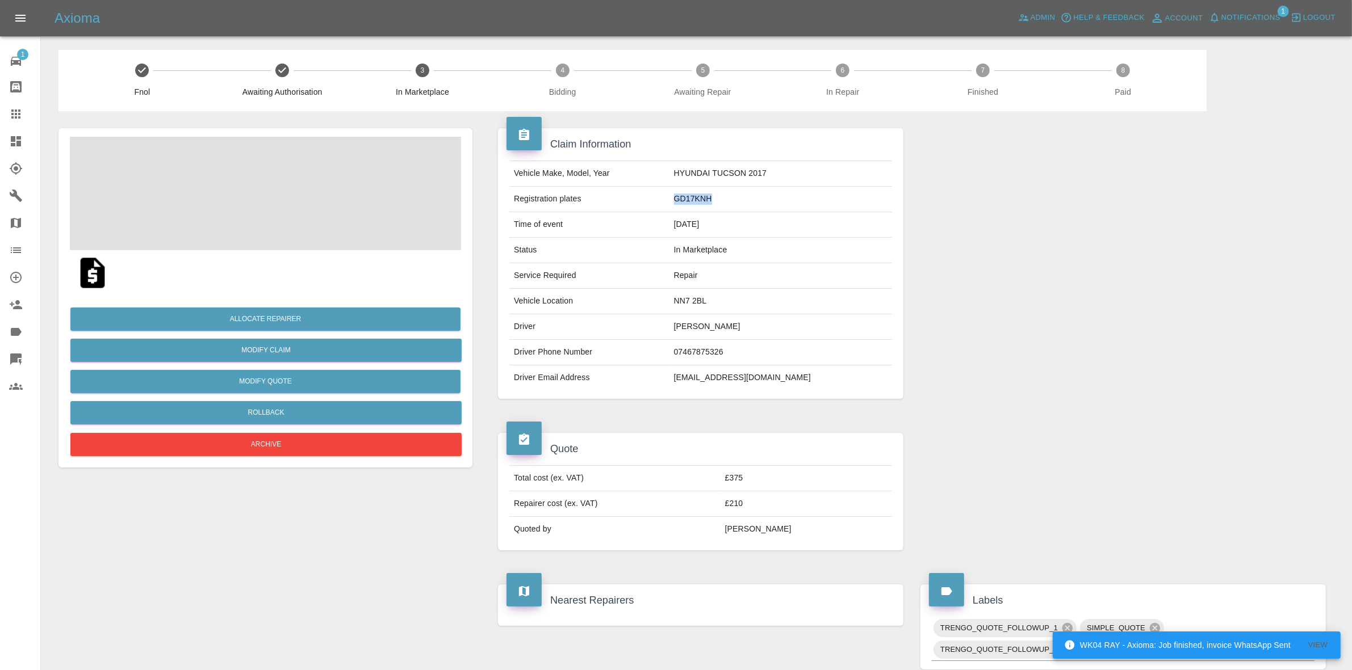
click at [722, 199] on td "GD17KNH" at bounding box center [780, 200] width 223 height 26
copy td "GD17KNH"
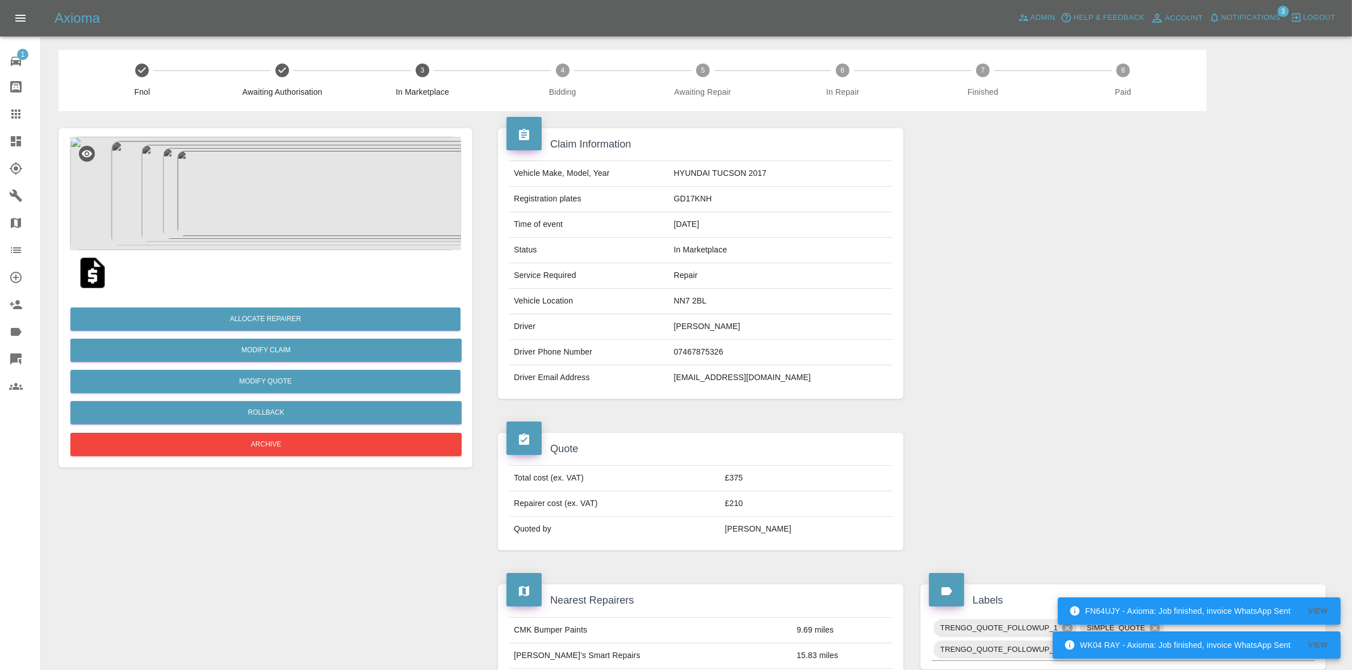
drag, startPoint x: 1249, startPoint y: 220, endPoint x: 883, endPoint y: 234, distance: 365.9
click at [1249, 220] on div at bounding box center [1123, 263] width 422 height 305
click at [253, 311] on button "Allocate Repairer" at bounding box center [265, 319] width 390 height 23
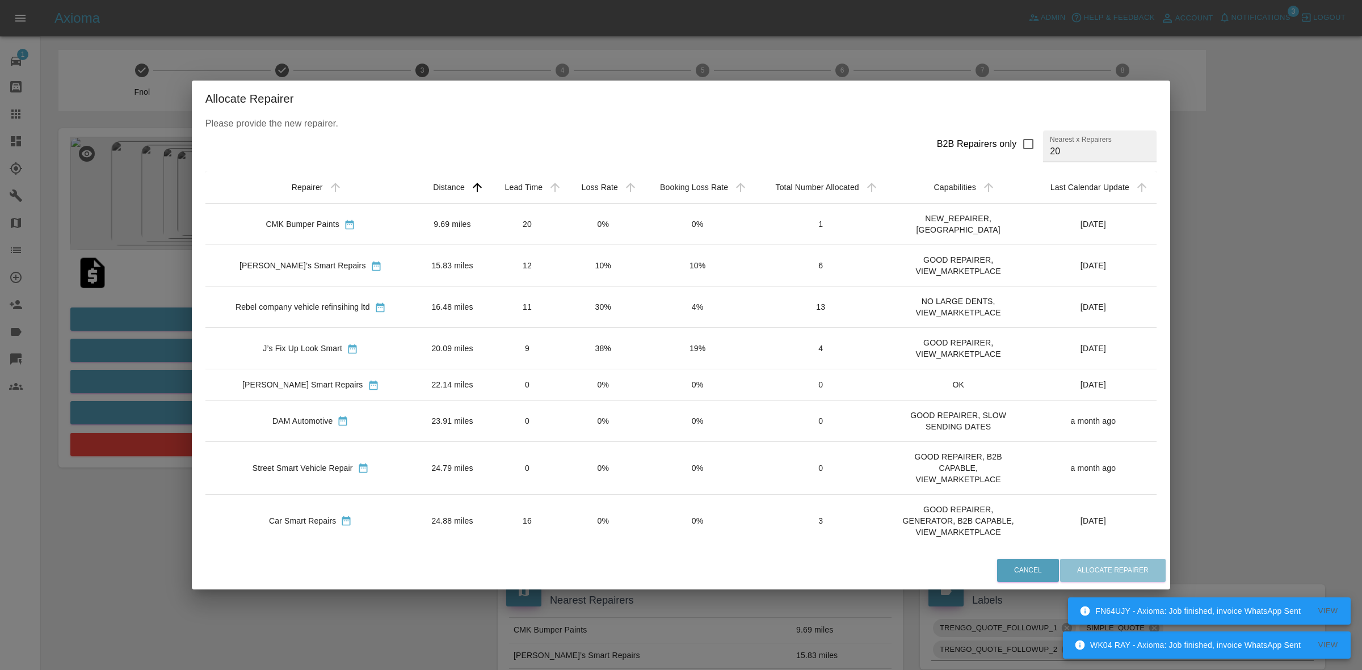
click at [576, 219] on td "0%" at bounding box center [603, 224] width 75 height 41
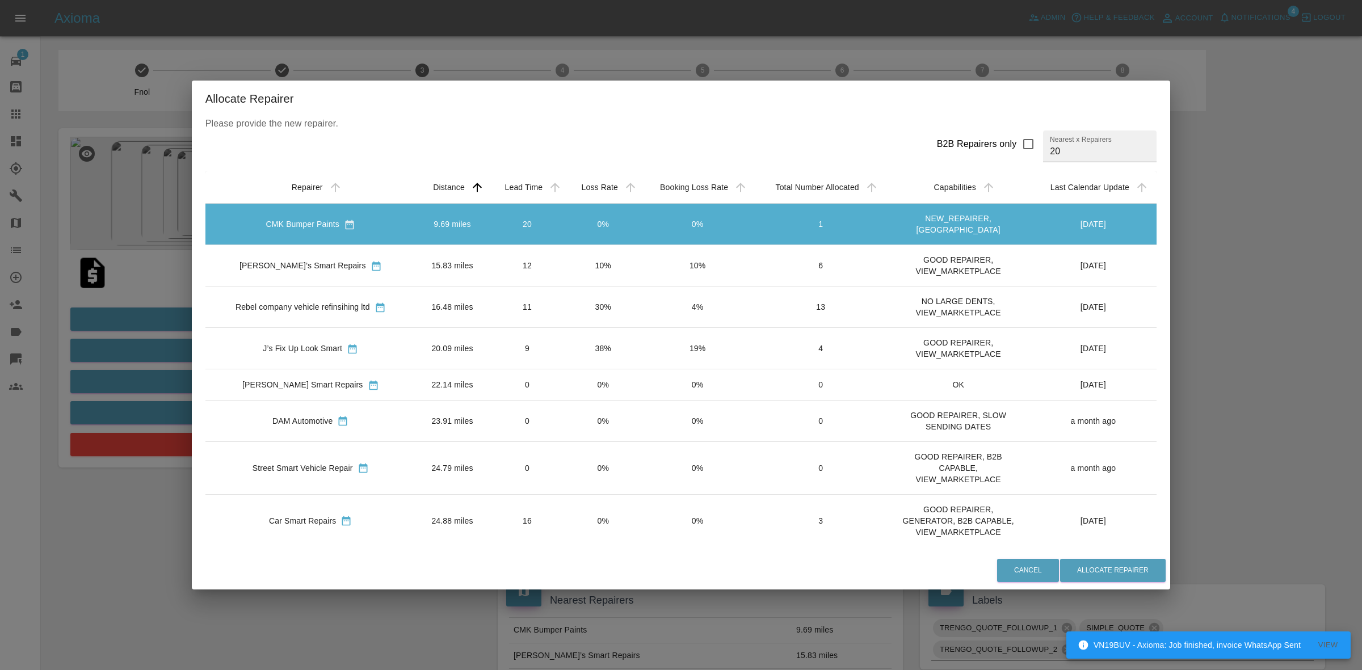
click at [575, 257] on td "10%" at bounding box center [603, 265] width 75 height 41
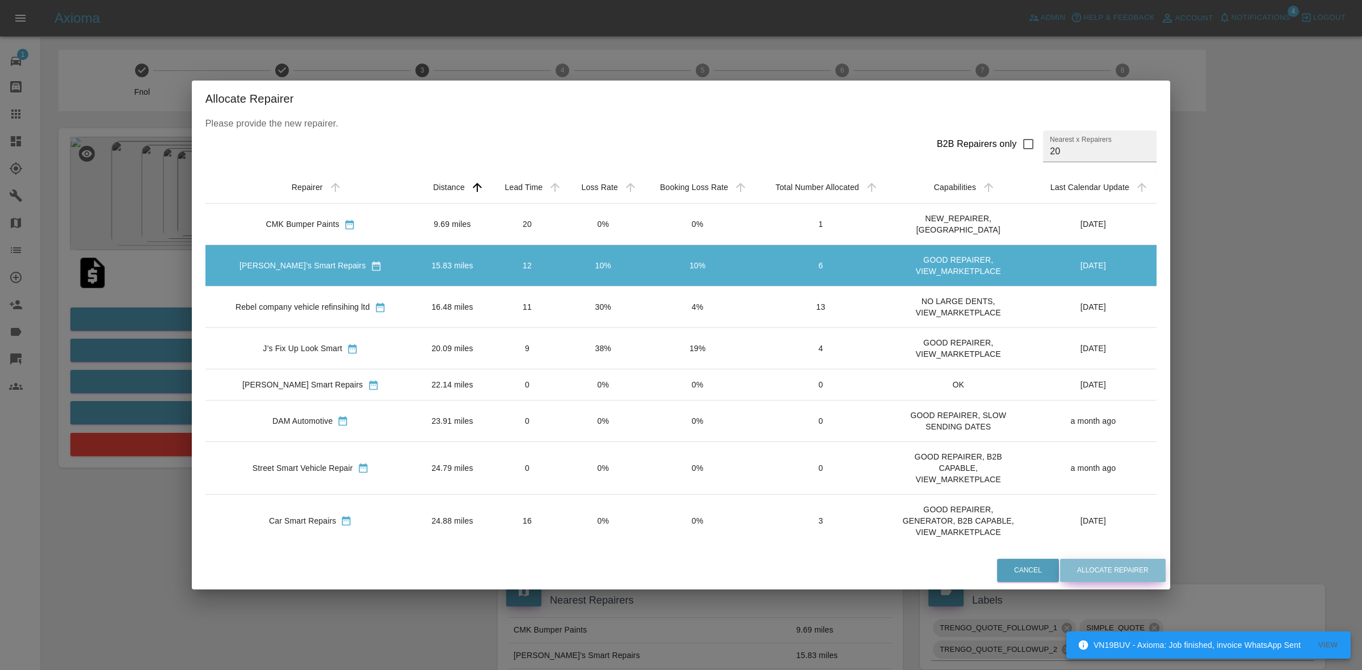
click at [1104, 568] on button "Allocate Repairer" at bounding box center [1113, 570] width 106 height 23
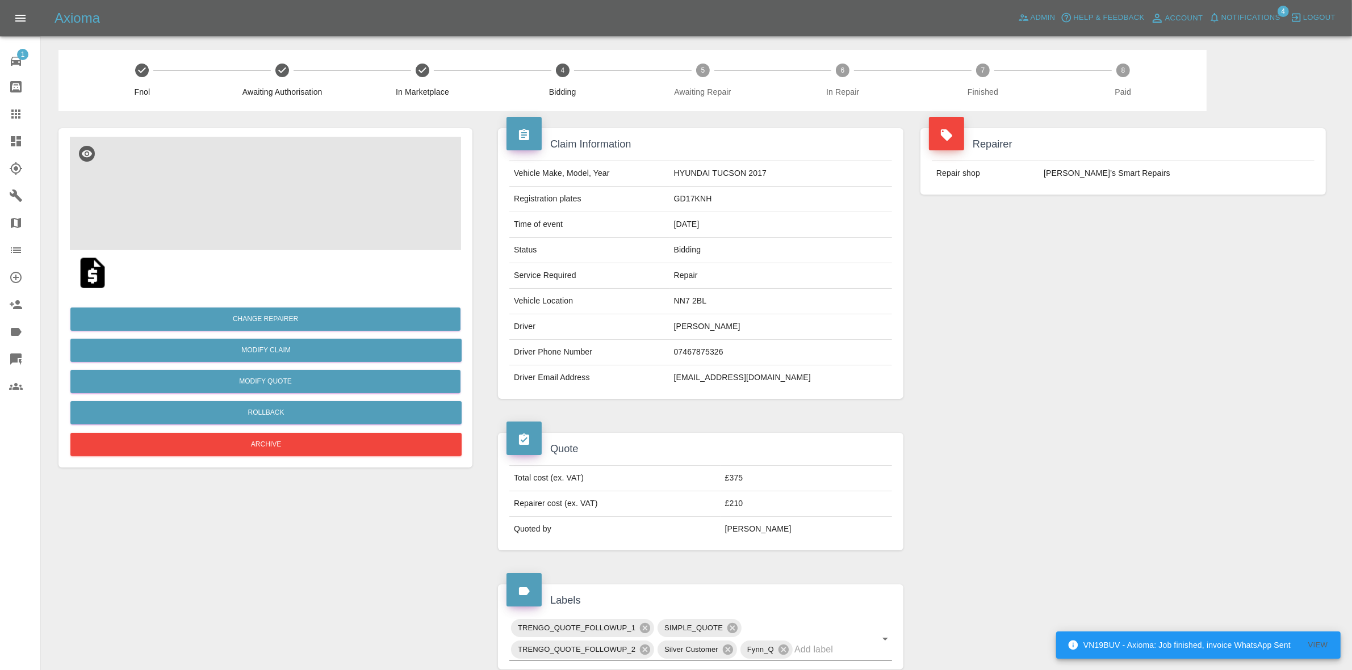
drag, startPoint x: 1194, startPoint y: 199, endPoint x: 637, endPoint y: 73, distance: 571.0
click at [1194, 199] on div "Repairer Repair shop Freddie’s Smart Repairs" at bounding box center [1123, 161] width 422 height 100
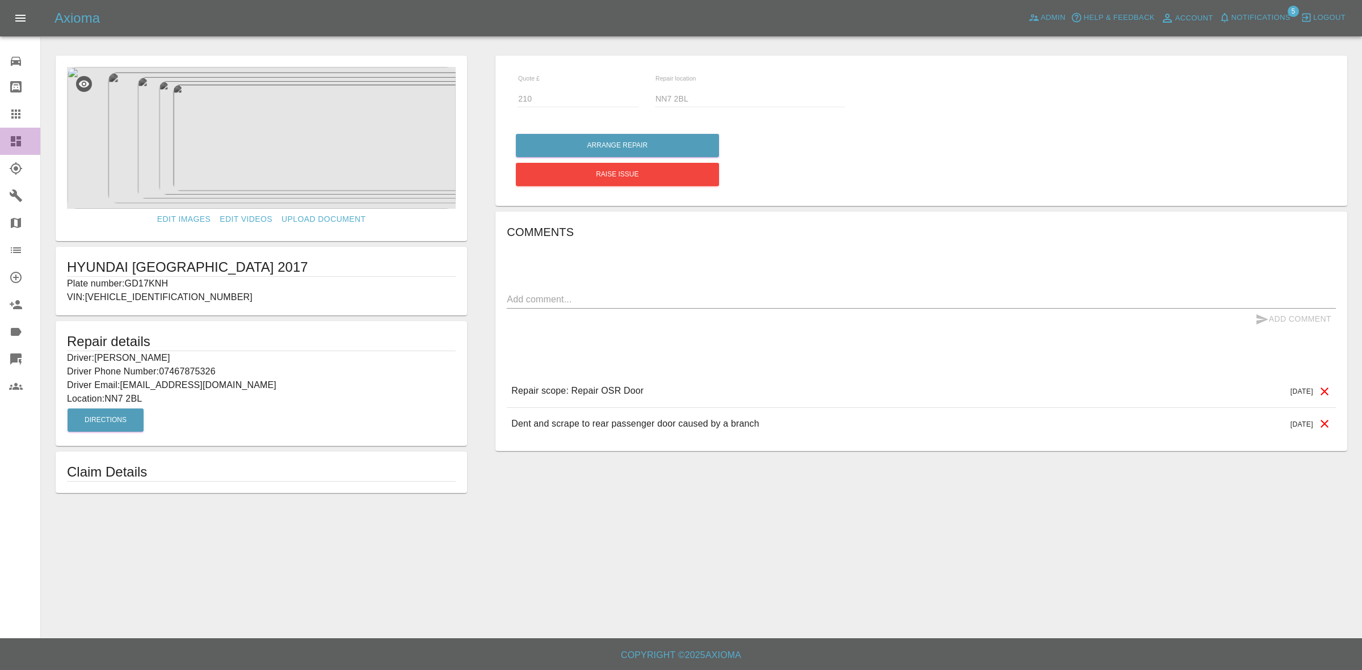
click at [5, 140] on link "Dashboard" at bounding box center [20, 141] width 40 height 27
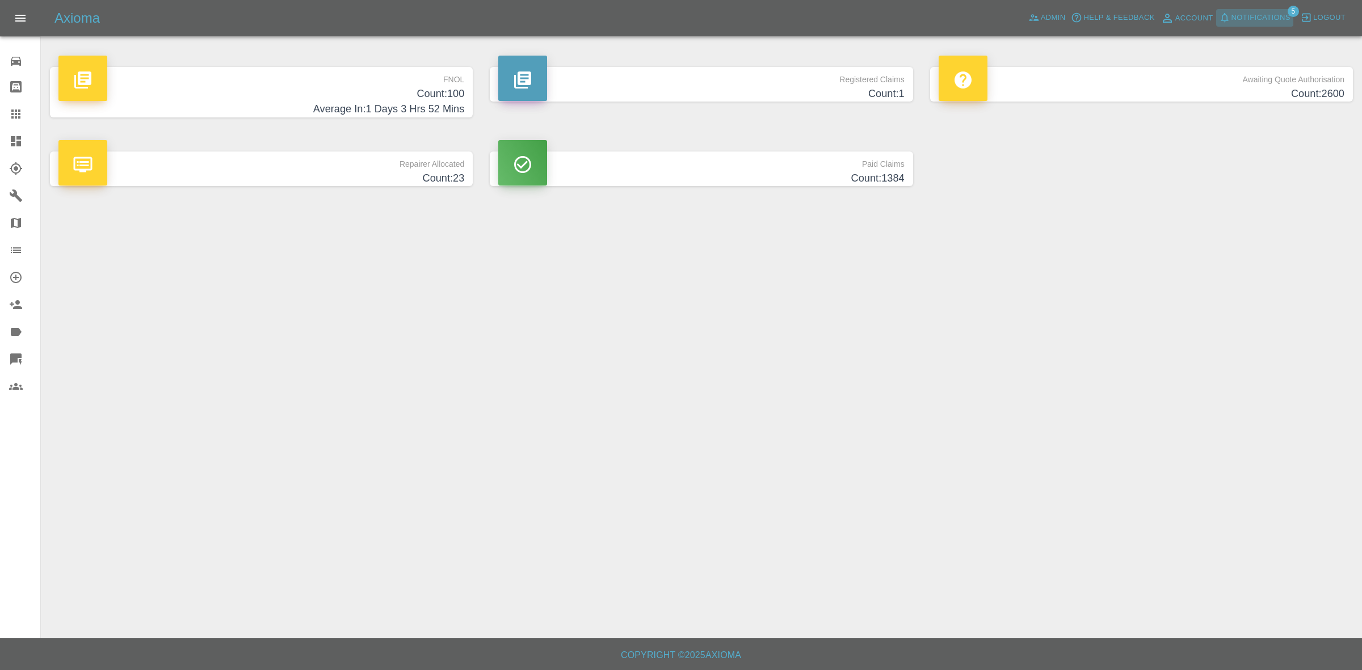
click at [1263, 13] on span "Notifications" at bounding box center [1261, 17] width 59 height 13
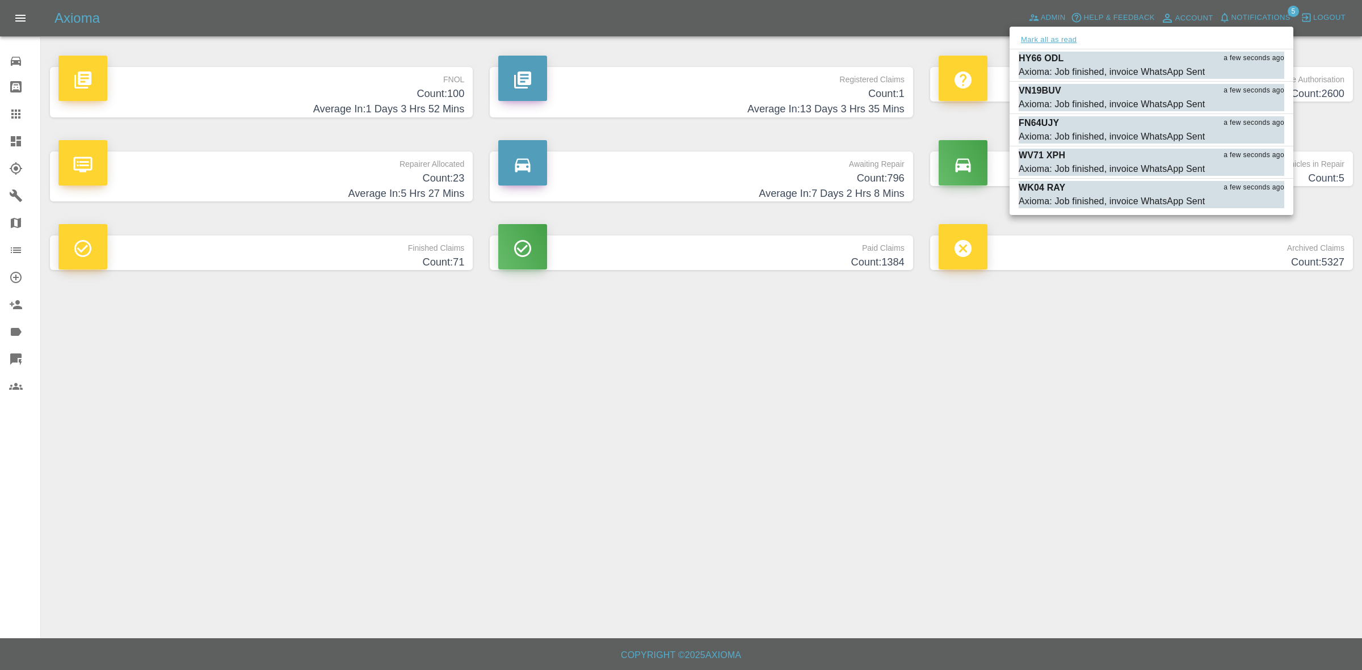
click at [1052, 36] on button "Mark all as read" at bounding box center [1049, 39] width 60 height 13
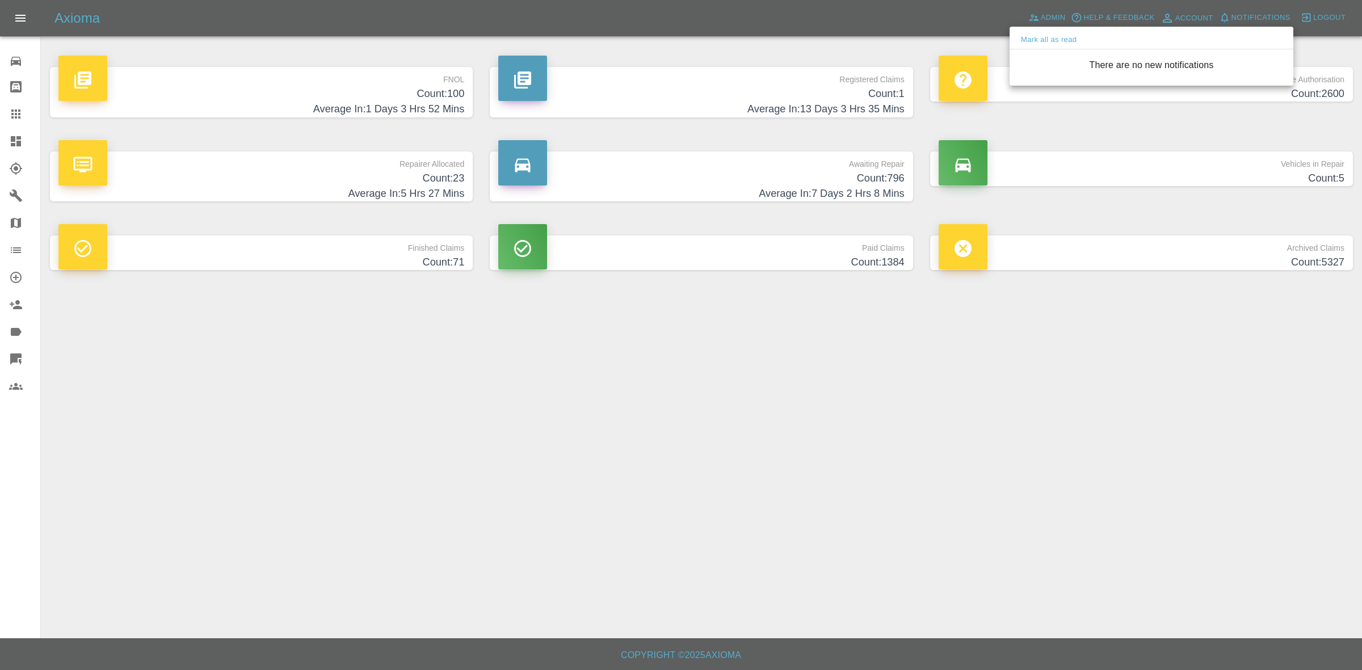
drag, startPoint x: 1088, startPoint y: 307, endPoint x: 1059, endPoint y: 497, distance: 192.4
click at [1089, 312] on div at bounding box center [681, 335] width 1362 height 670
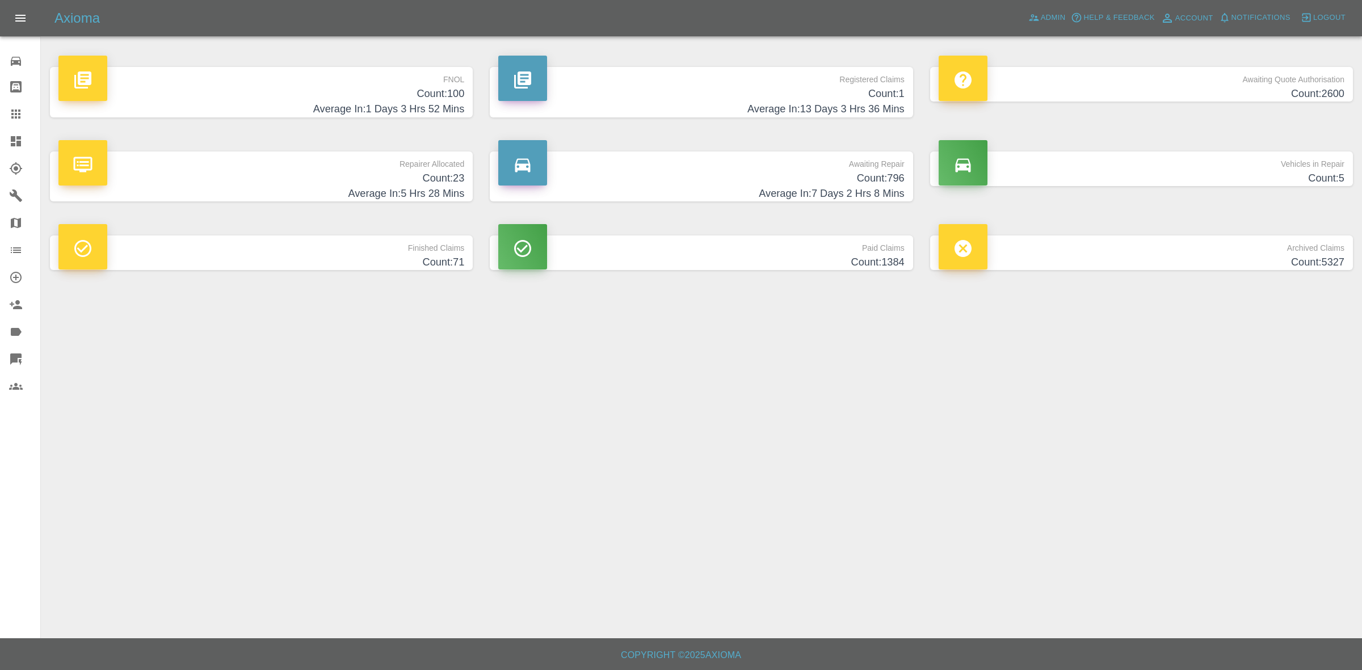
click at [368, 177] on h4 "Count: 23" at bounding box center [261, 178] width 406 height 15
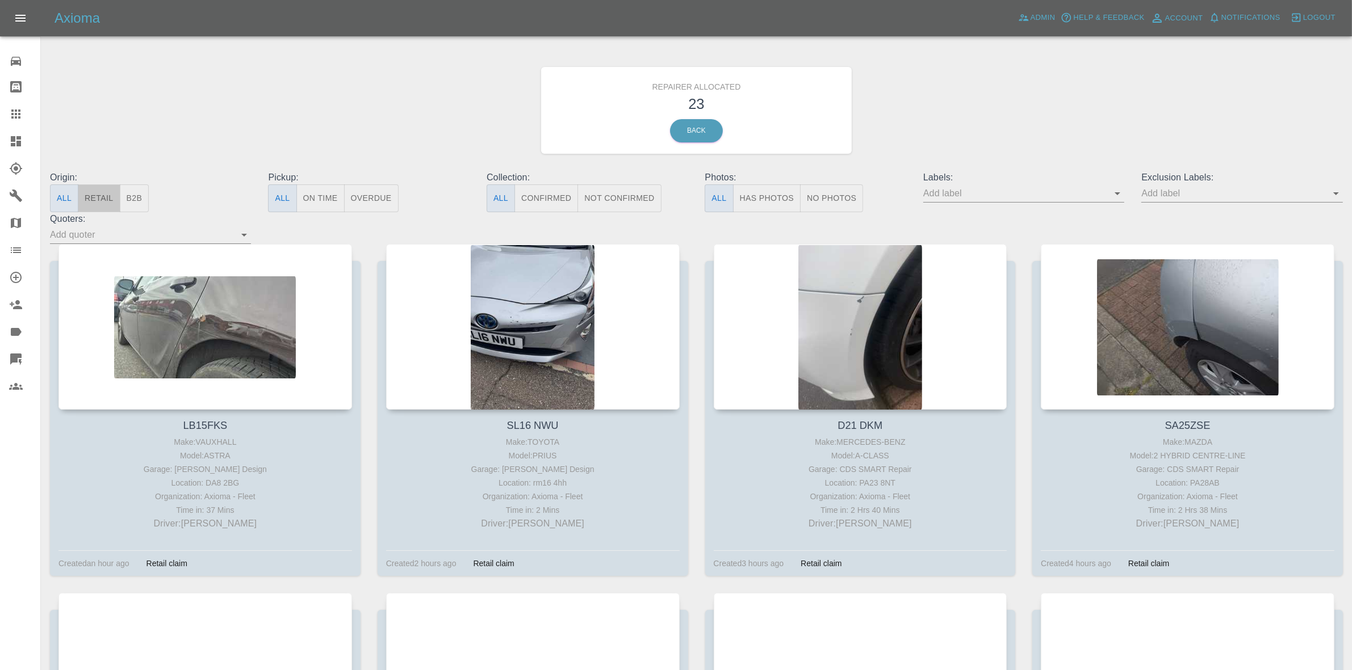
click at [93, 194] on button "Retail" at bounding box center [99, 199] width 42 height 28
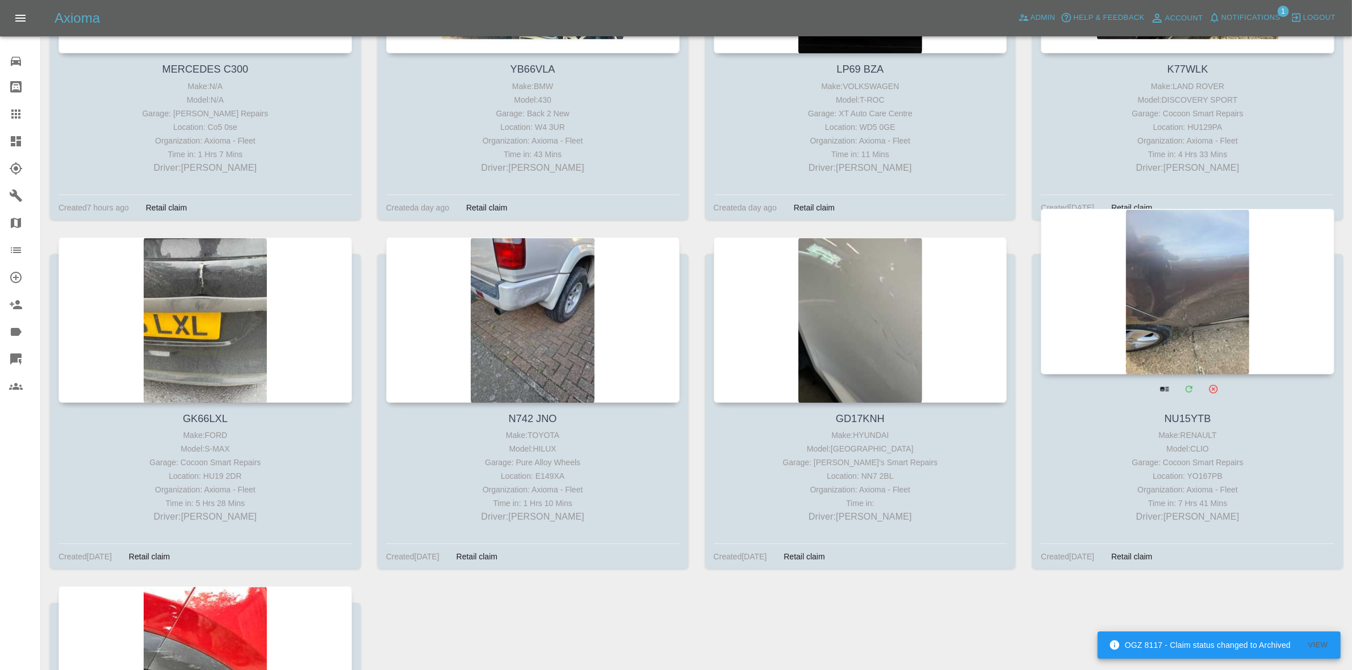
scroll to position [1017, 0]
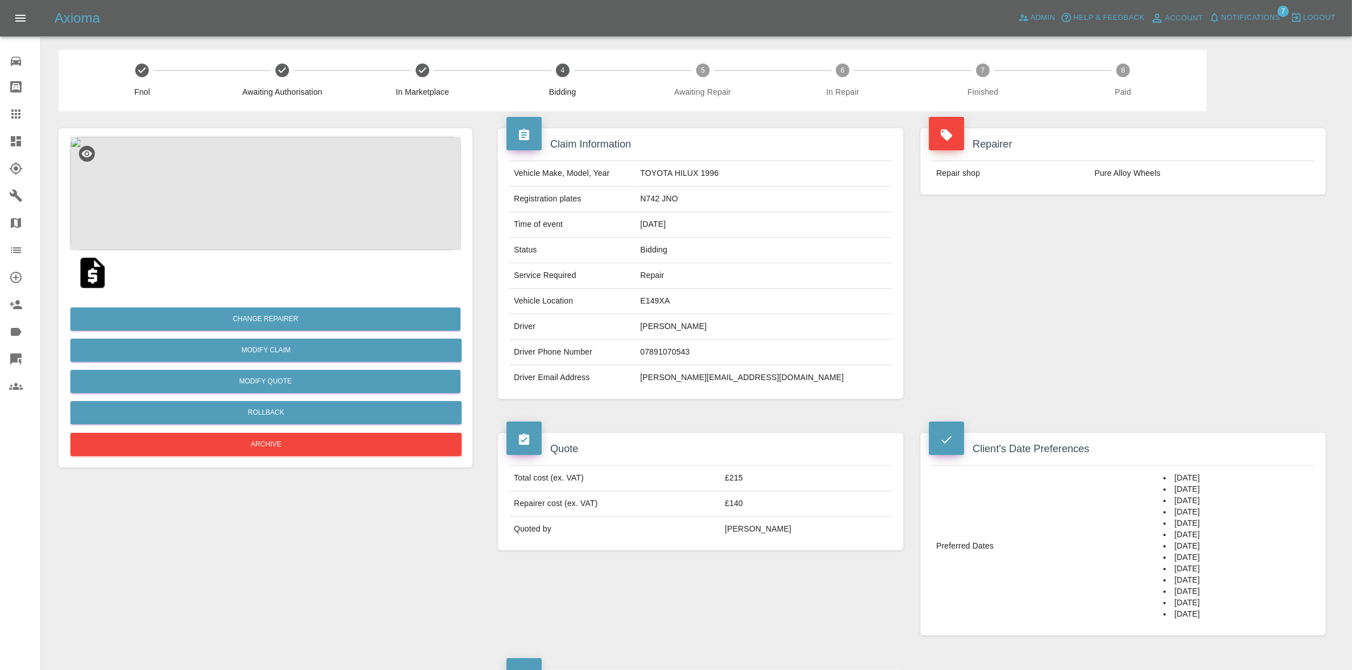
click at [324, 173] on img at bounding box center [265, 194] width 391 height 114
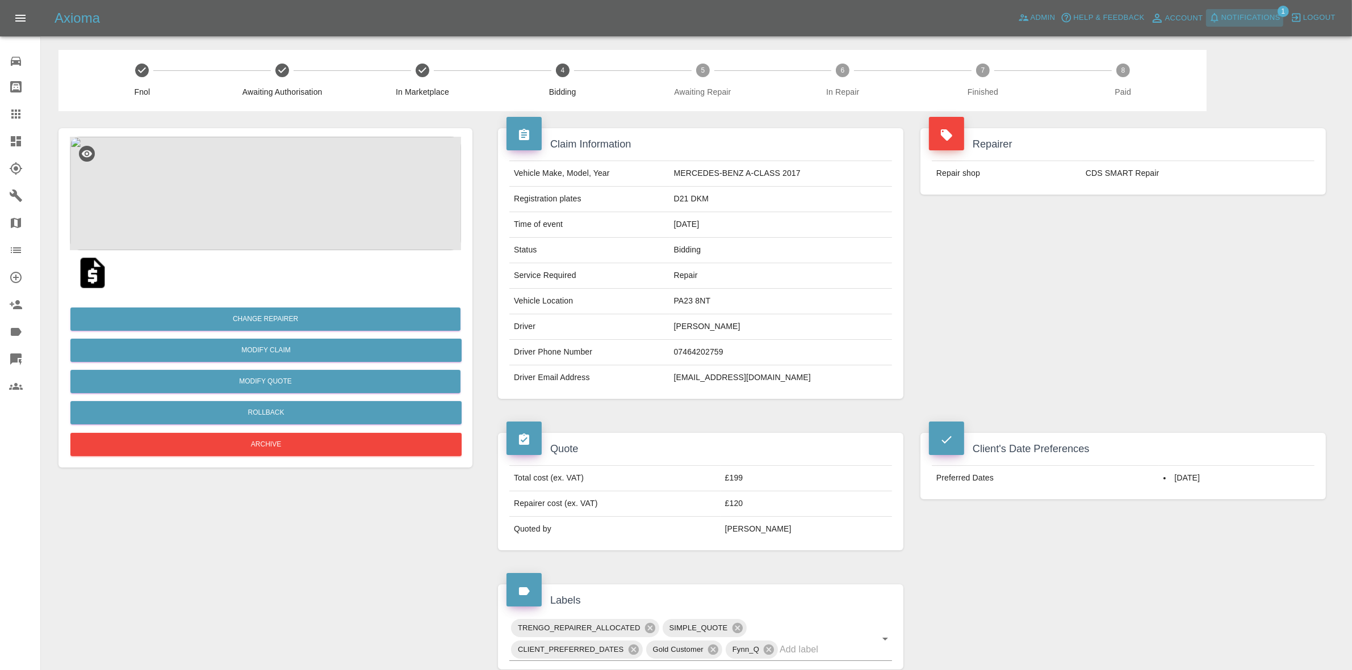
click at [1247, 15] on span "Notifications" at bounding box center [1250, 17] width 59 height 13
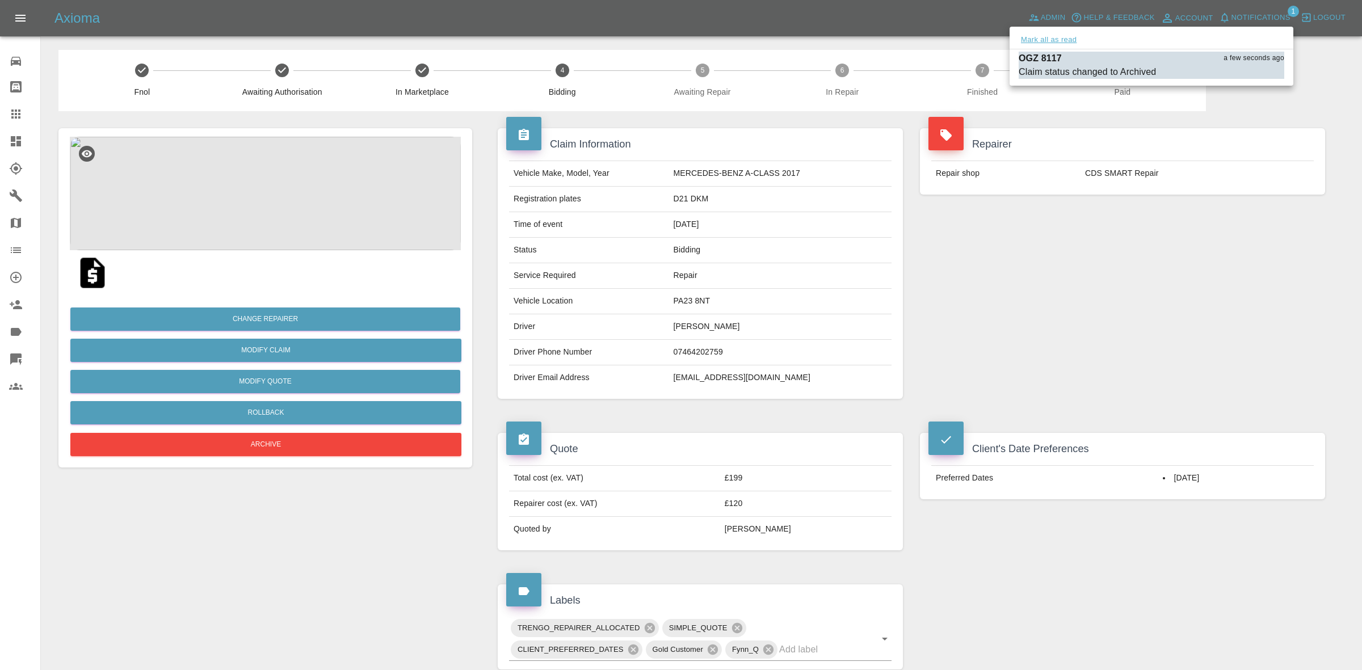
click at [1063, 37] on button "Mark all as read" at bounding box center [1049, 39] width 60 height 13
click at [1052, 206] on div at bounding box center [681, 335] width 1362 height 670
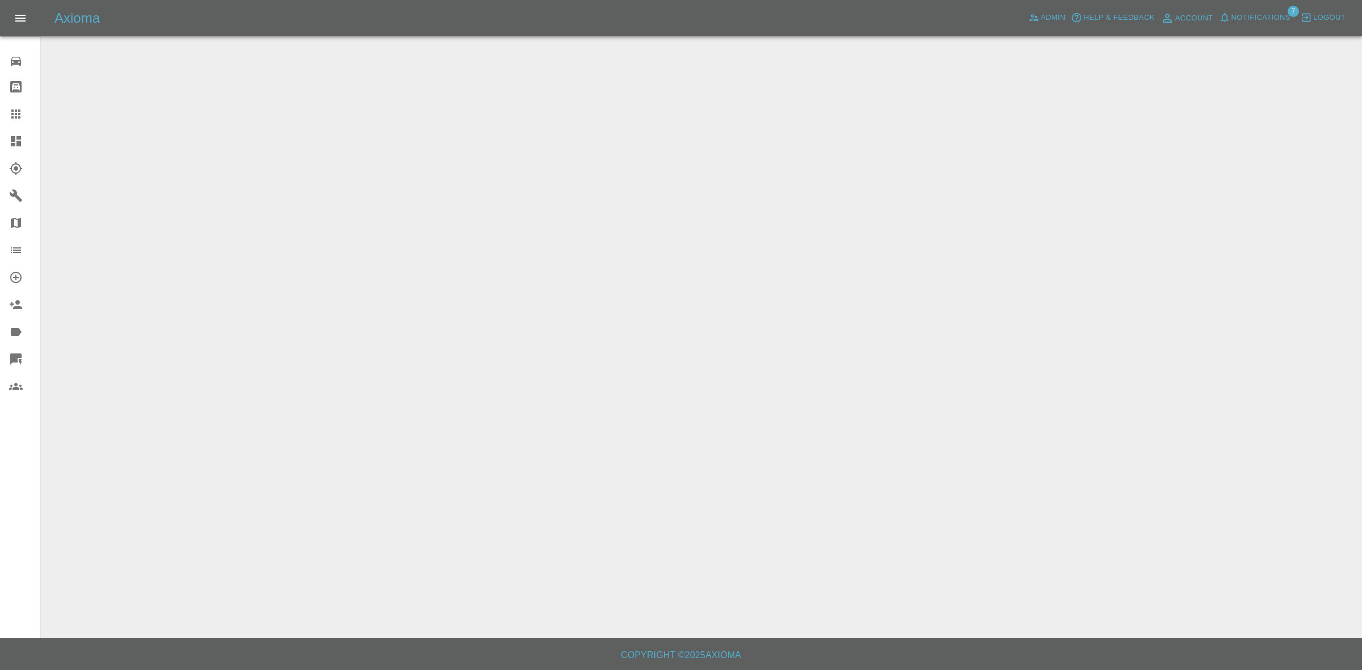
click at [1264, 12] on span "Notifications" at bounding box center [1261, 17] width 59 height 13
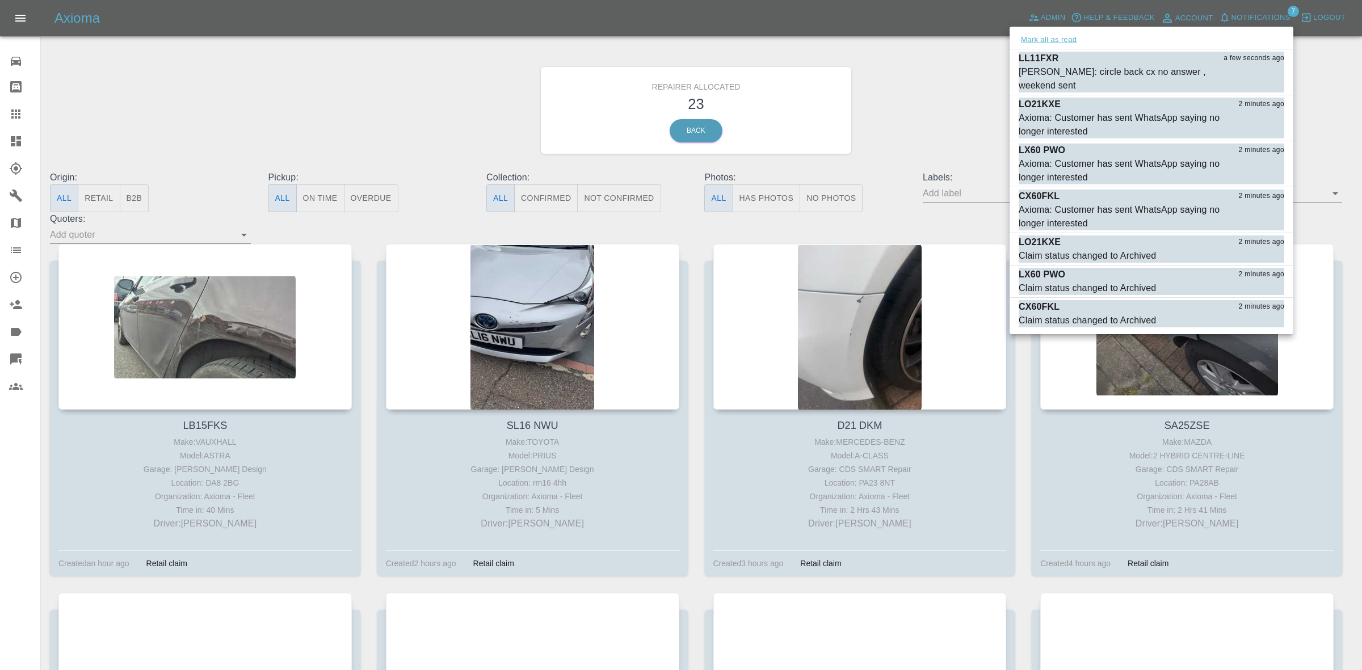
click at [1049, 40] on button "Mark all as read" at bounding box center [1049, 39] width 60 height 13
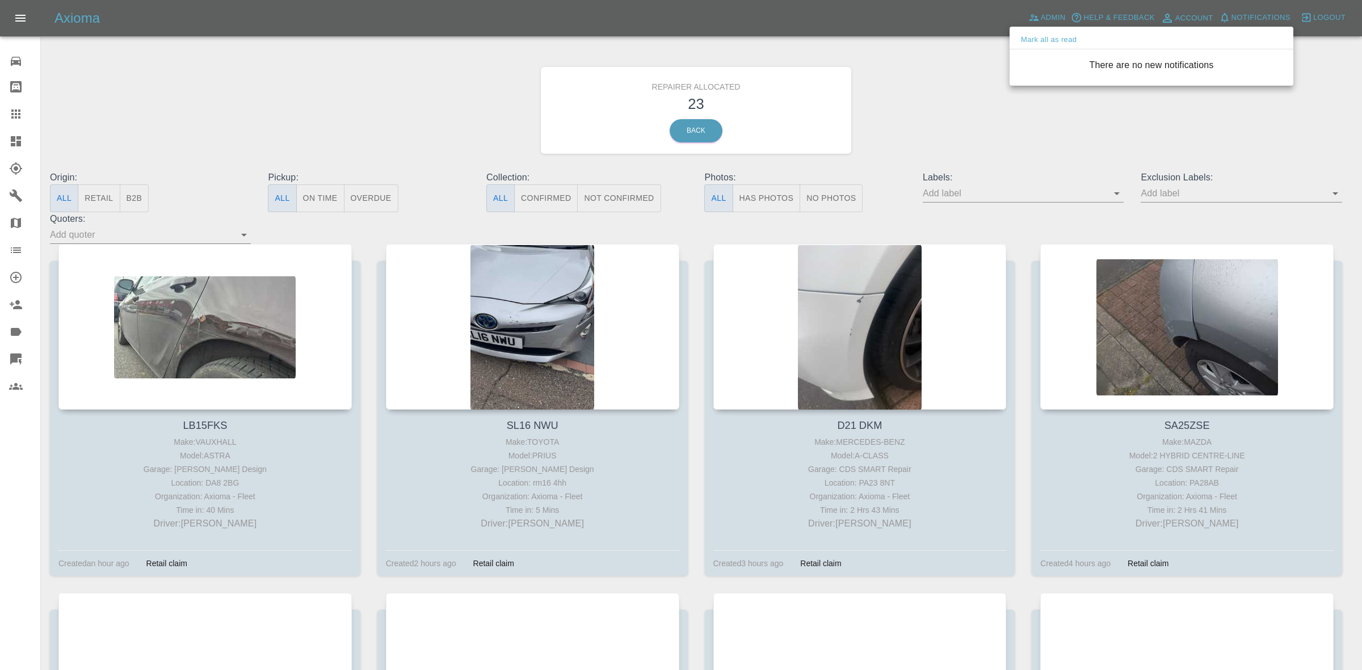
click at [951, 74] on div at bounding box center [681, 335] width 1362 height 670
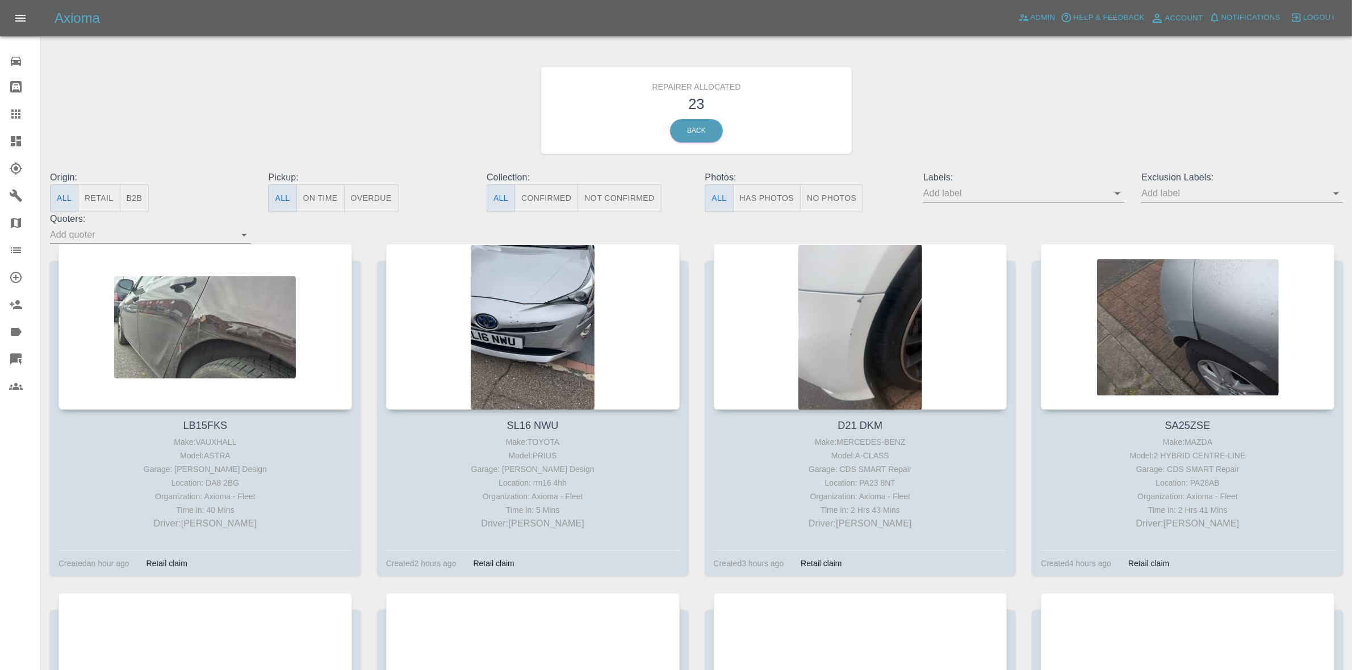
click at [0, 139] on link "Dashboard" at bounding box center [20, 141] width 40 height 27
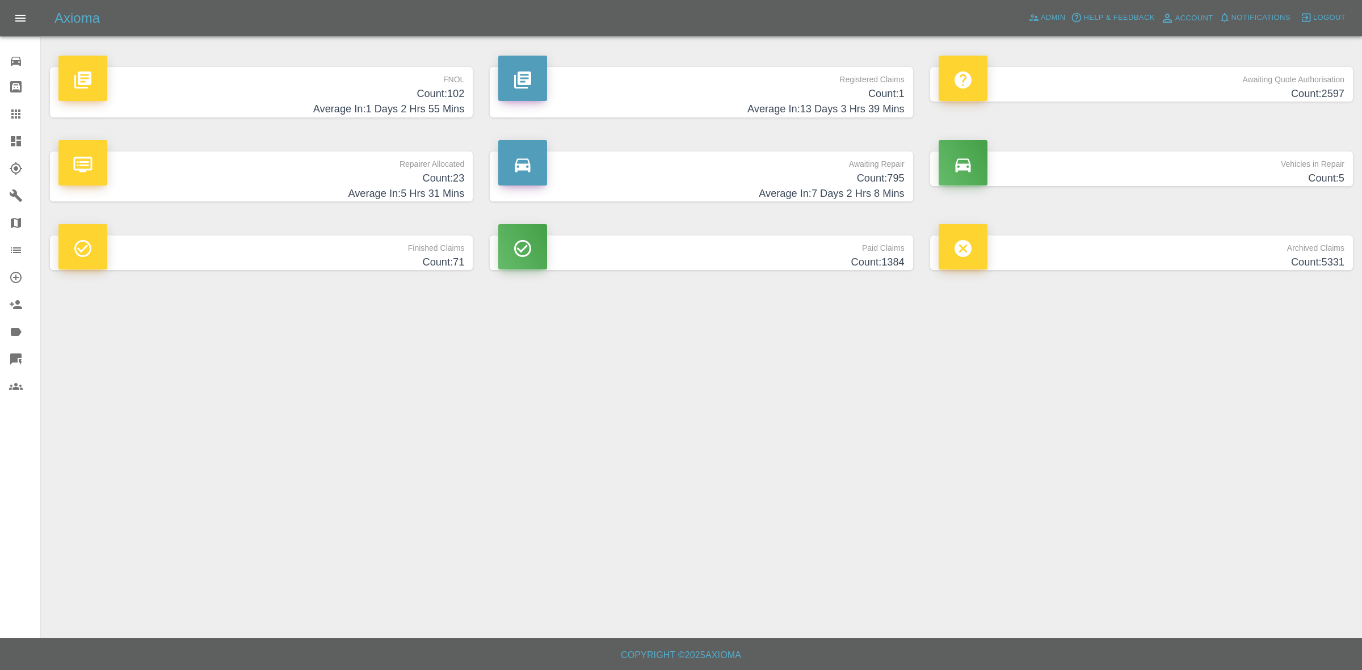
click at [412, 177] on h4 "Count: 23" at bounding box center [261, 178] width 406 height 15
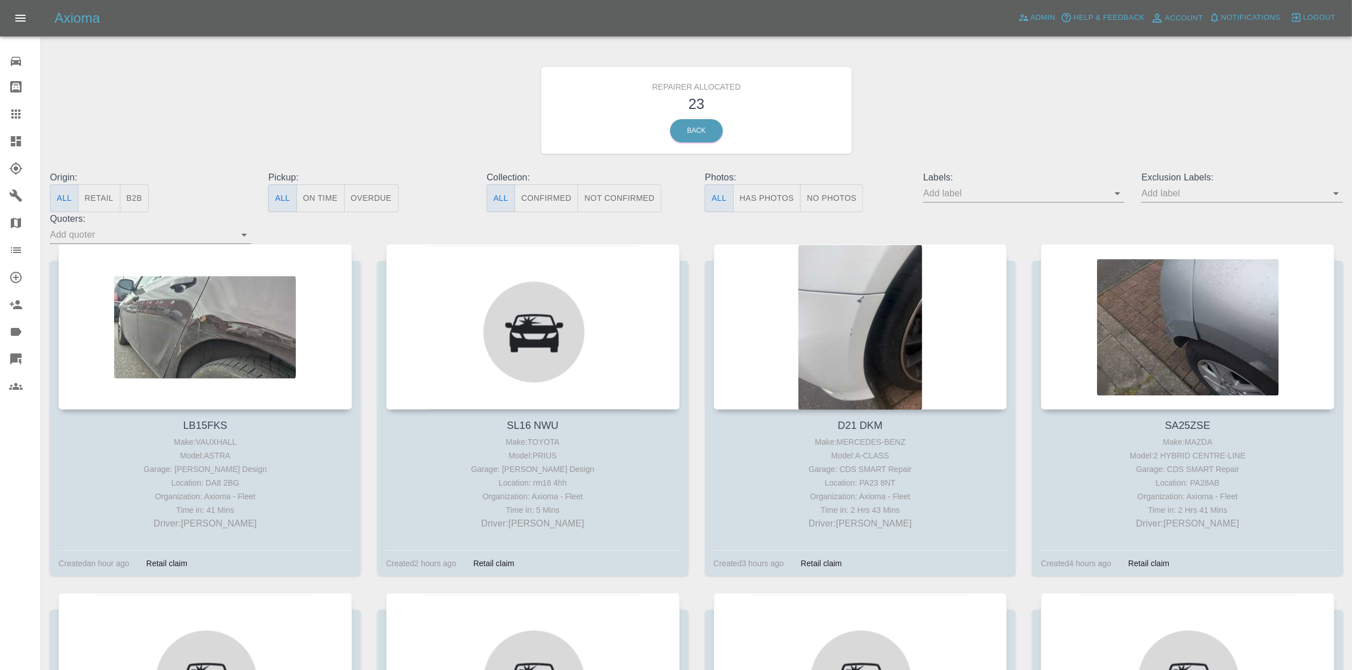
click at [125, 197] on button "B2B" at bounding box center [135, 199] width 30 height 28
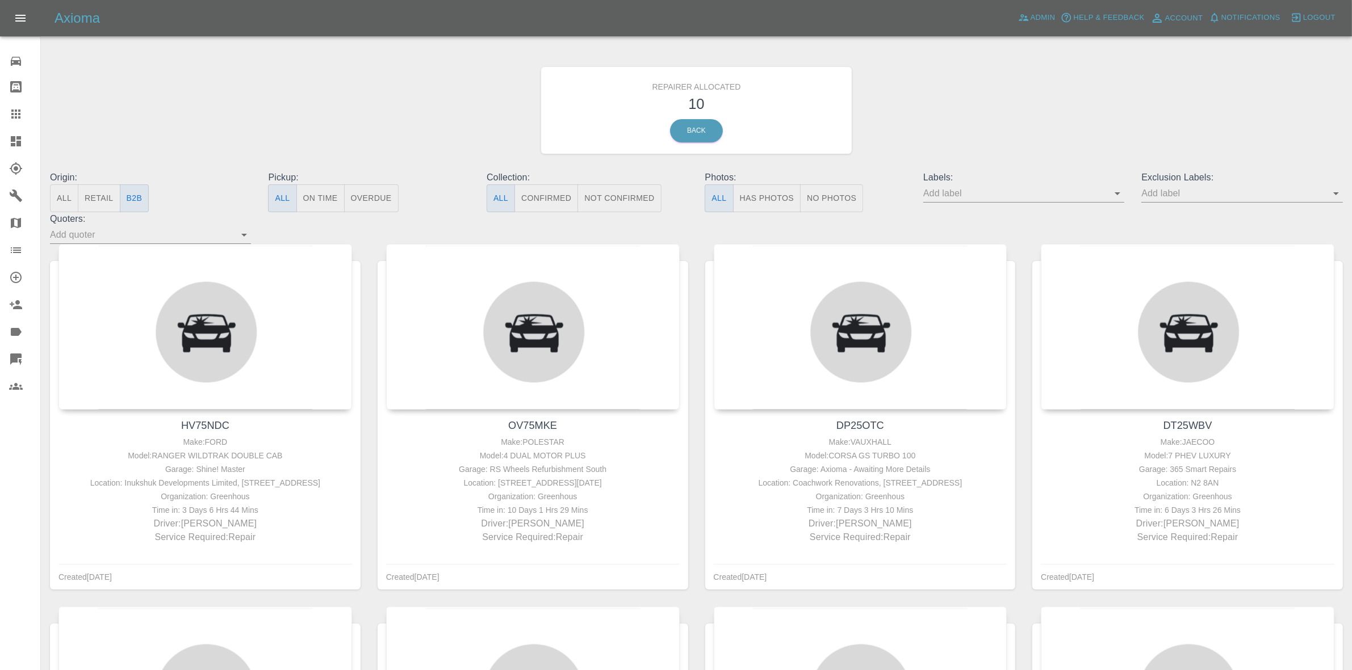
click at [100, 197] on button "Retail" at bounding box center [99, 199] width 42 height 28
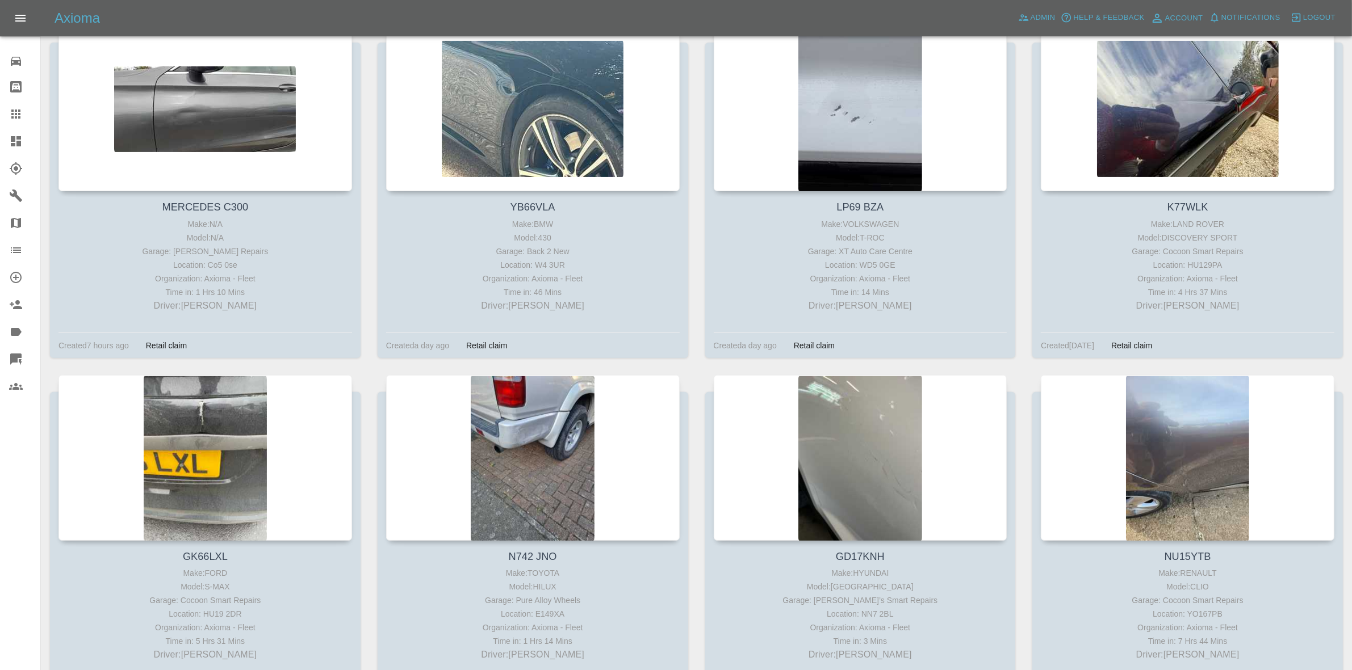
scroll to position [1017, 0]
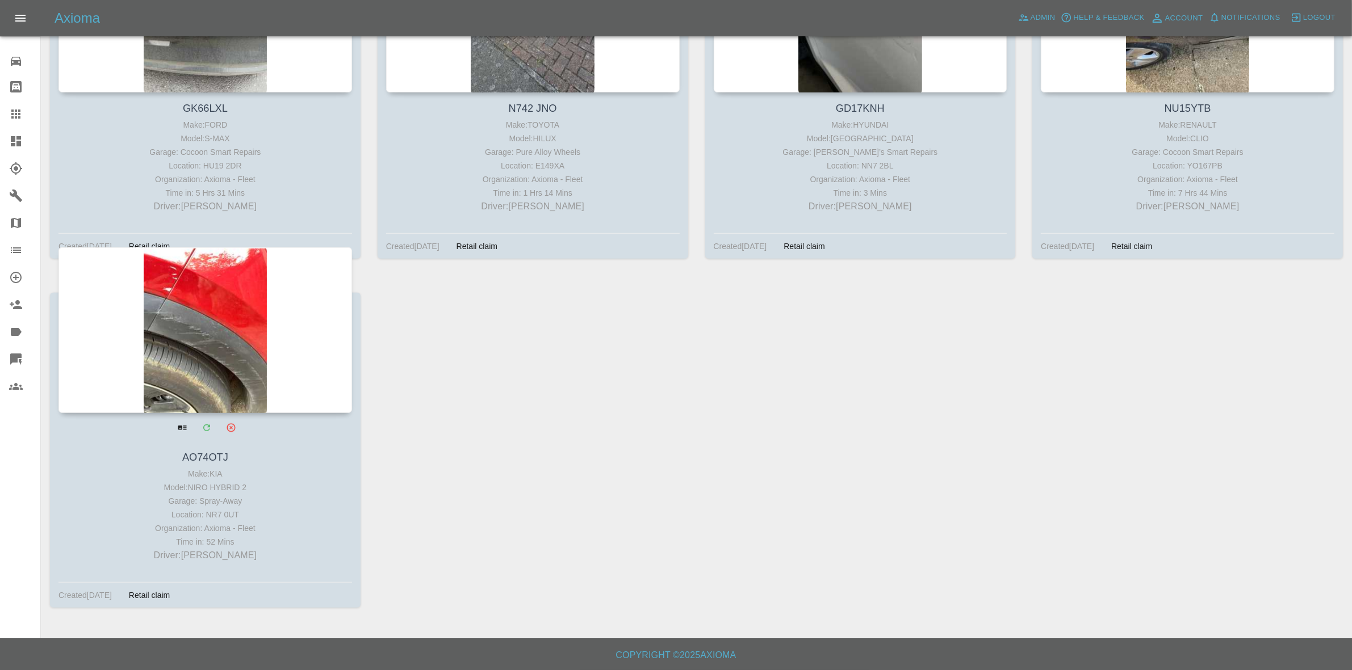
click at [247, 347] on div at bounding box center [204, 331] width 293 height 166
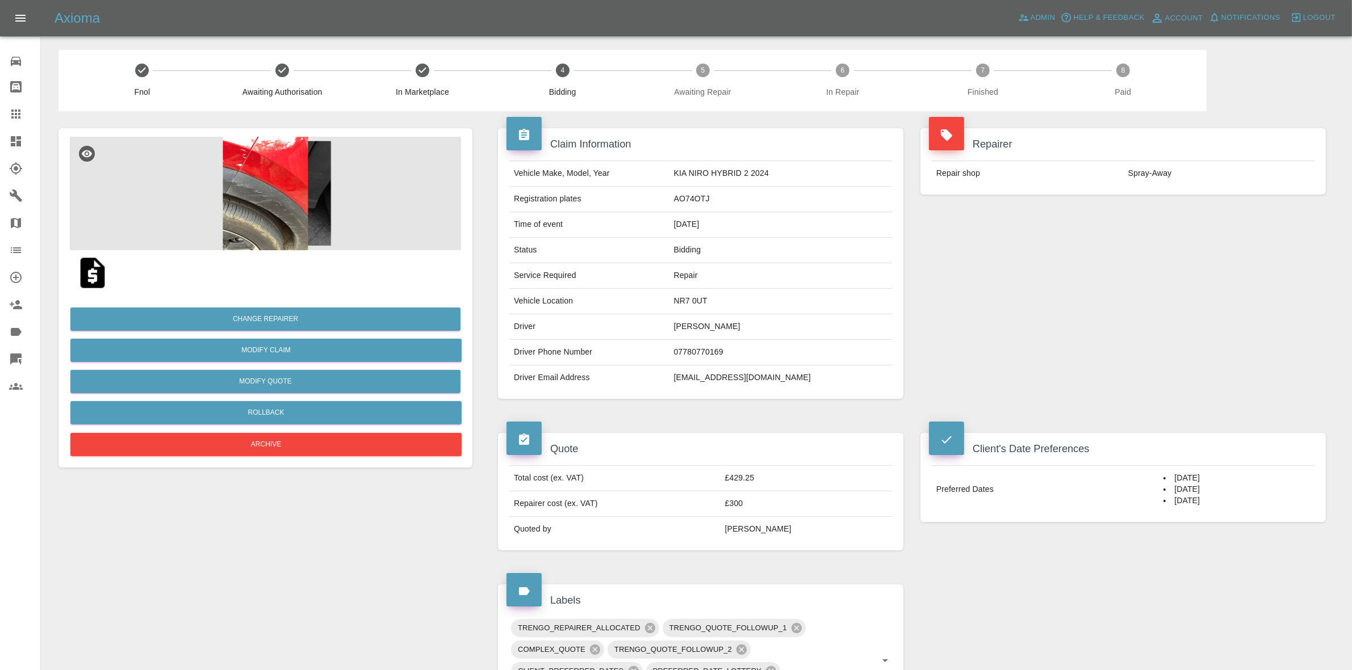
click at [291, 186] on img at bounding box center [265, 194] width 391 height 114
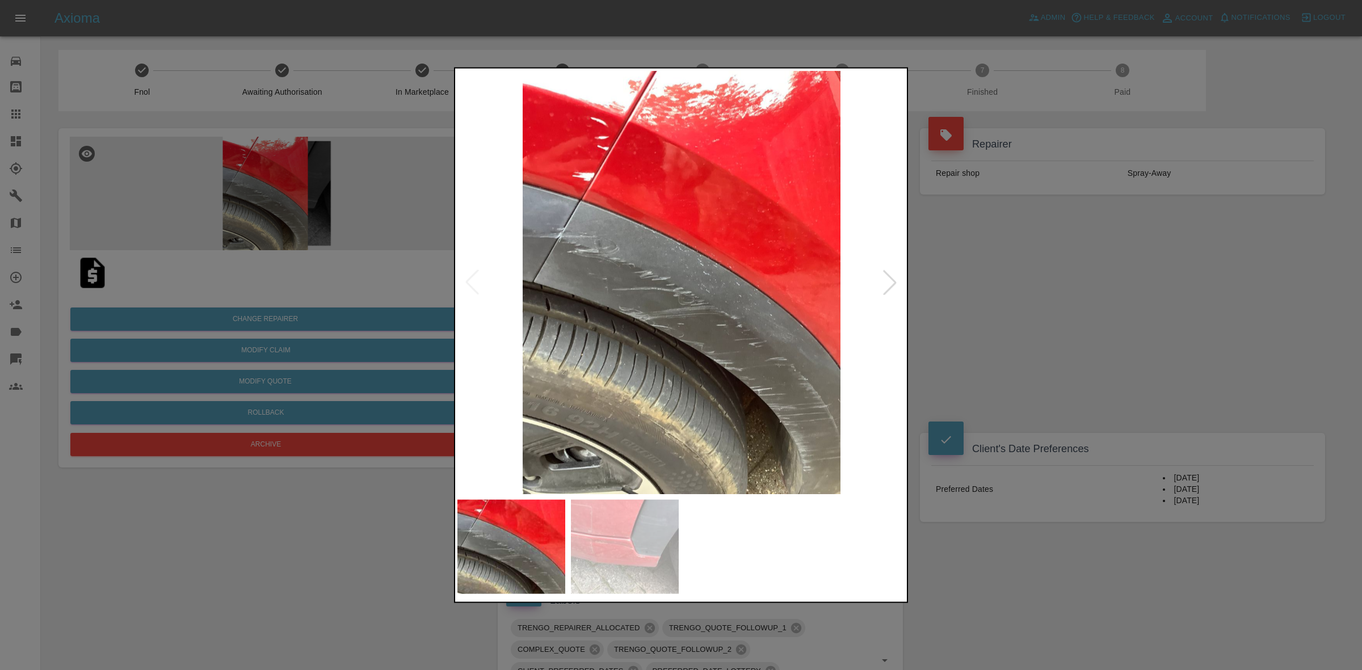
click at [886, 288] on div at bounding box center [890, 282] width 25 height 25
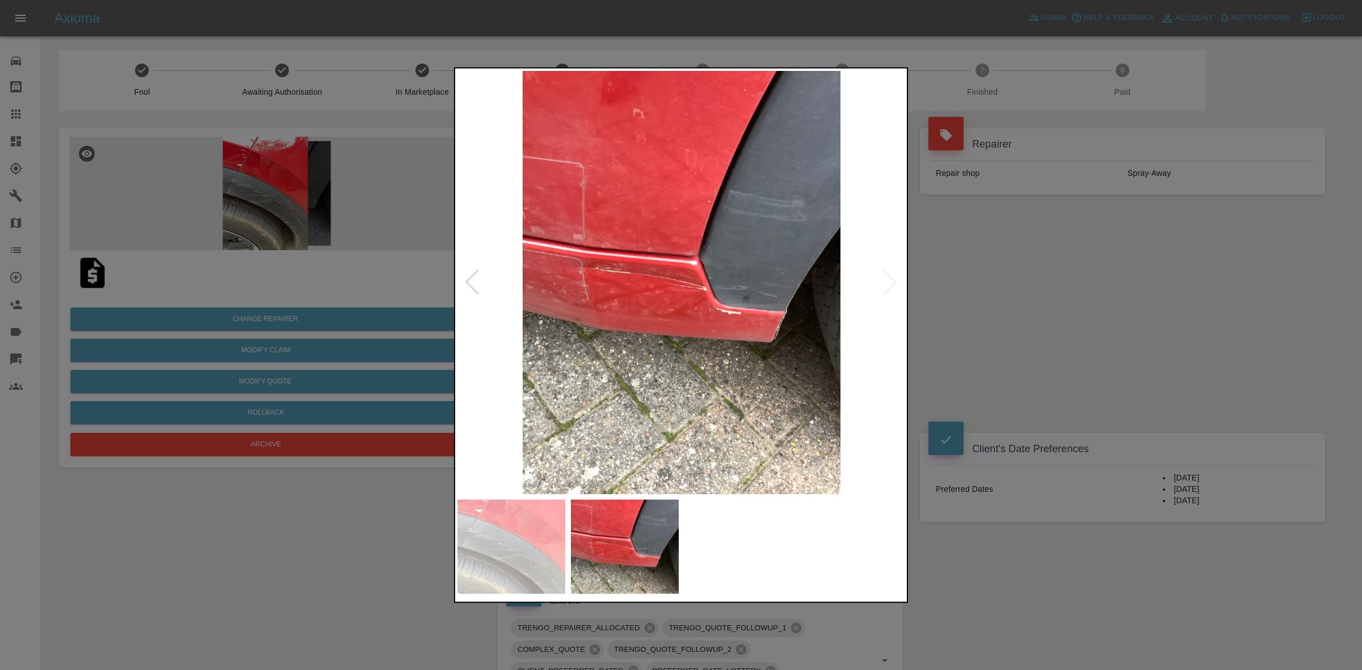
click at [886, 288] on img at bounding box center [682, 282] width 448 height 424
click at [1095, 321] on div at bounding box center [681, 335] width 1362 height 670
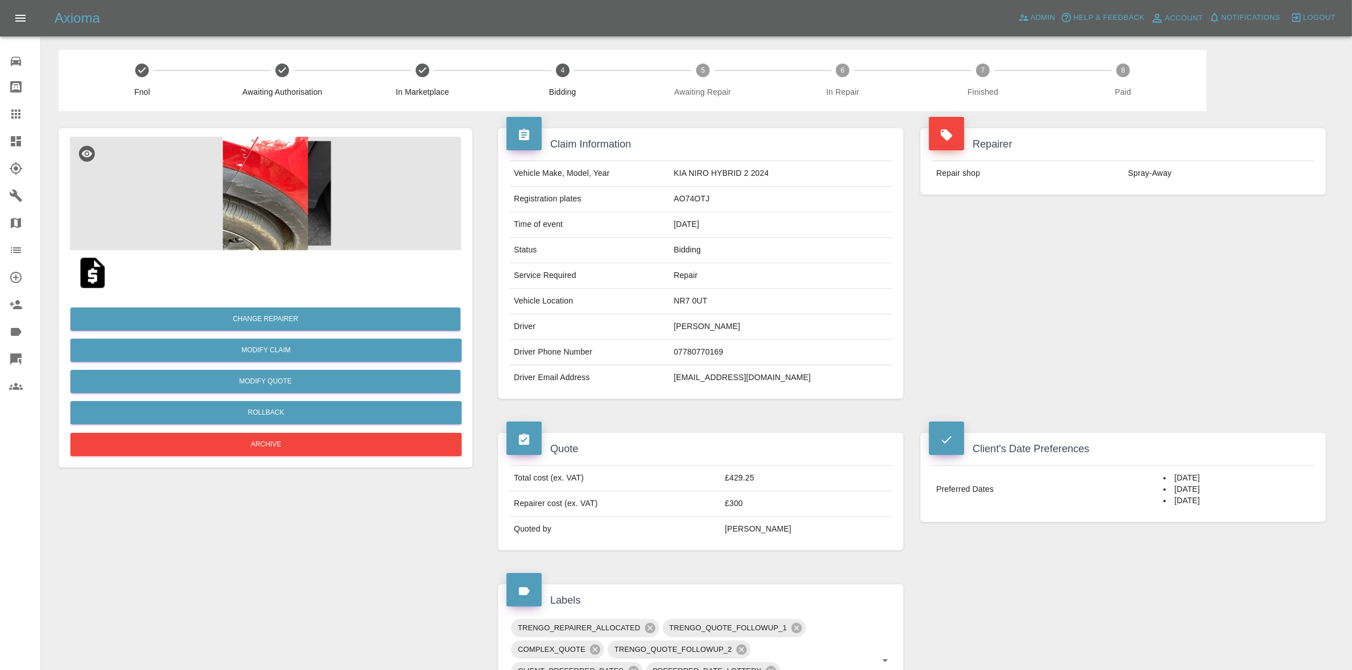
click at [0, 149] on link "Dashboard" at bounding box center [20, 141] width 40 height 27
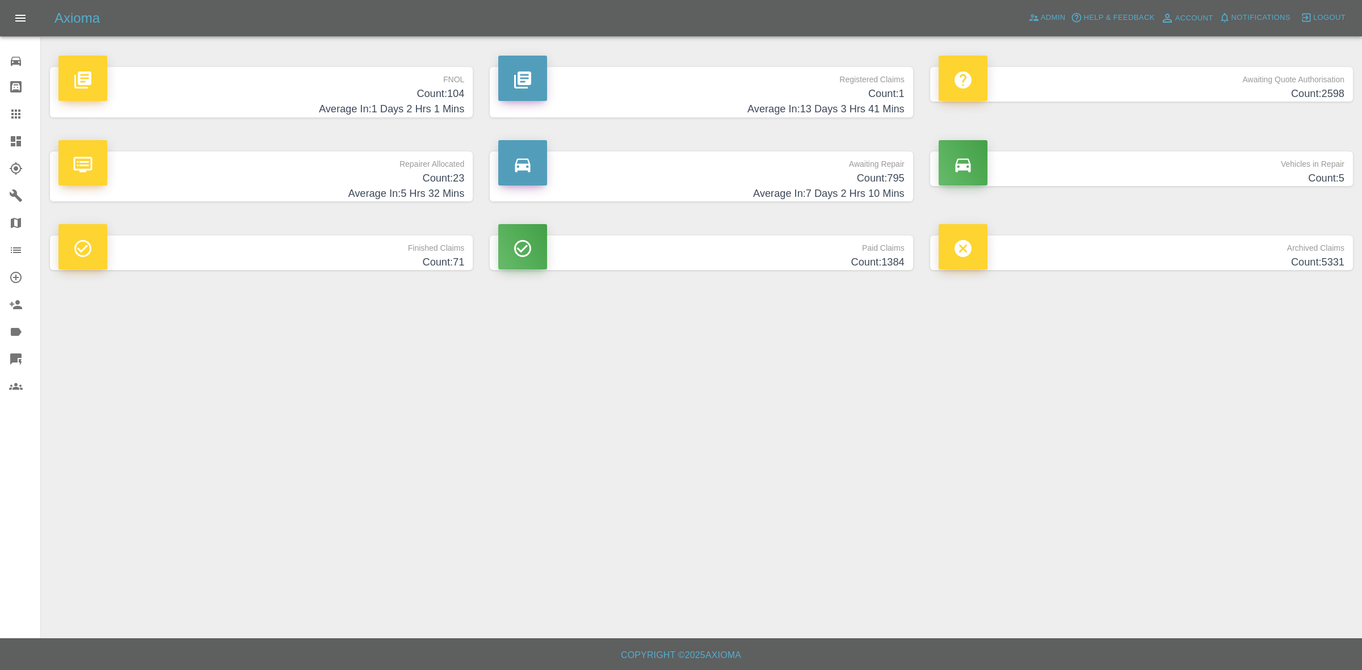
drag, startPoint x: 400, startPoint y: 190, endPoint x: 243, endPoint y: 188, distance: 157.3
click at [400, 190] on h4 "Average In: 5 Hrs 32 Mins" at bounding box center [261, 193] width 406 height 15
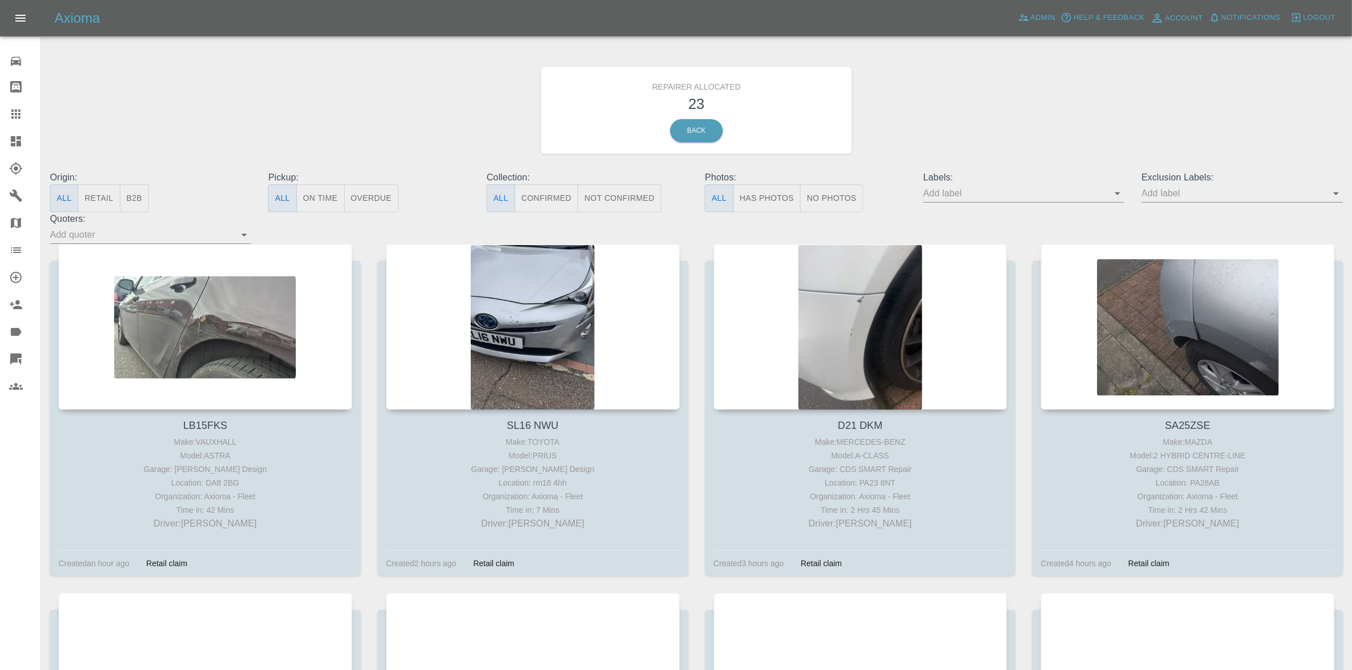
click at [86, 205] on button "Retail" at bounding box center [99, 199] width 42 height 28
